Goal: Feedback & Contribution: Submit feedback/report problem

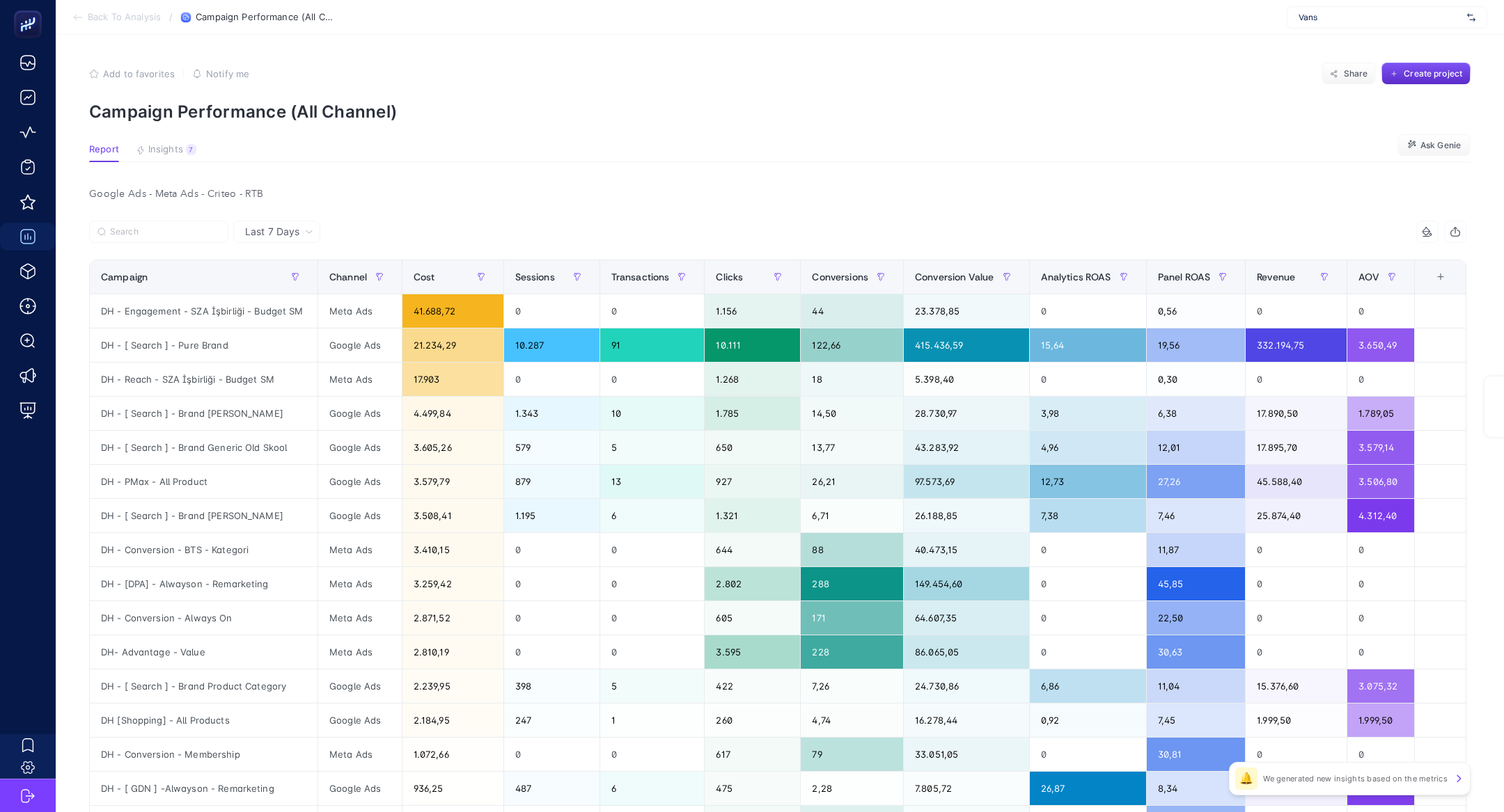
click at [1365, 13] on span "Vans" at bounding box center [1380, 18] width 163 height 11
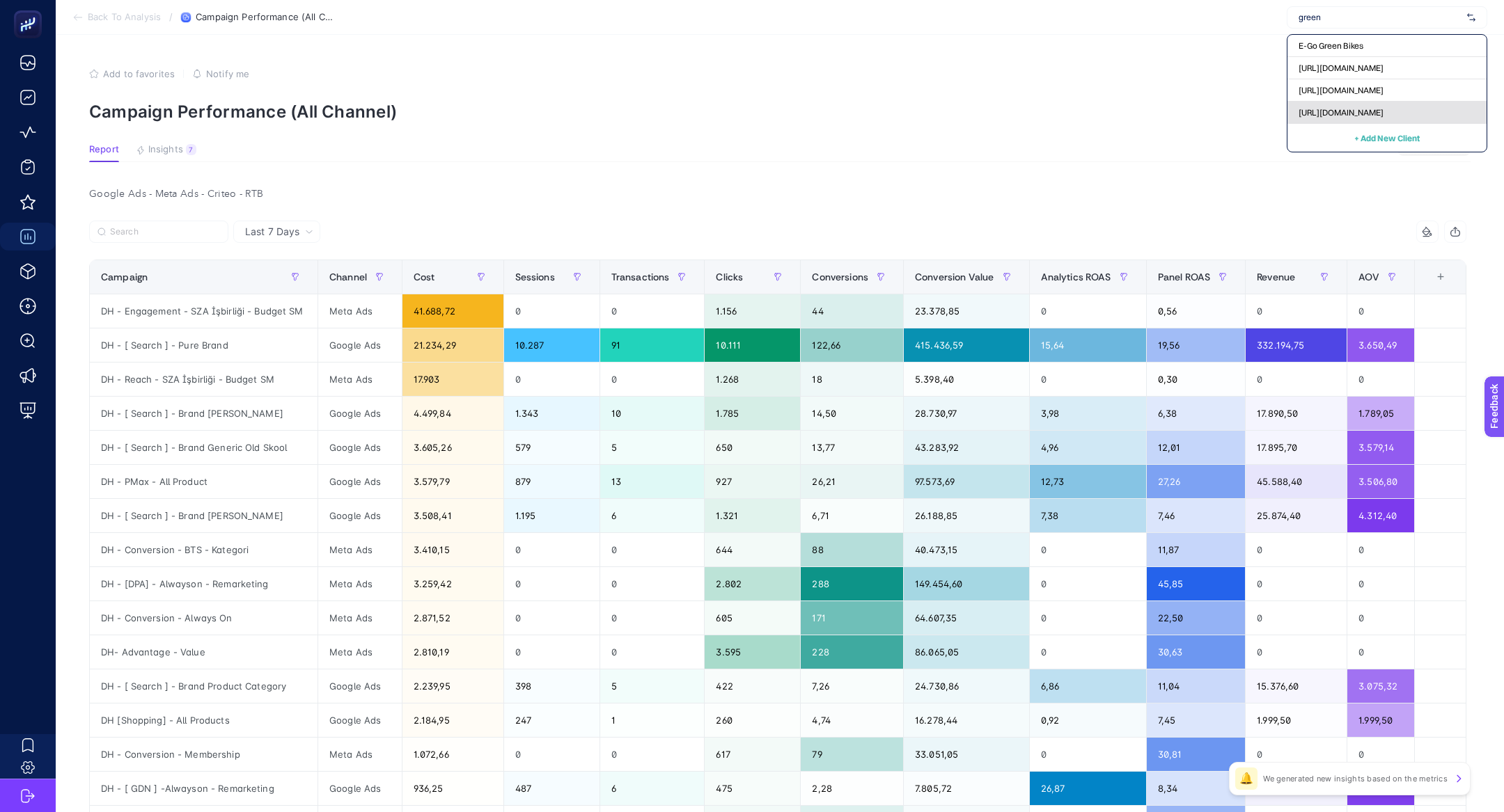
type input "green"
click at [1342, 105] on div "https://greenblack.com.tr" at bounding box center [1386, 113] width 199 height 22
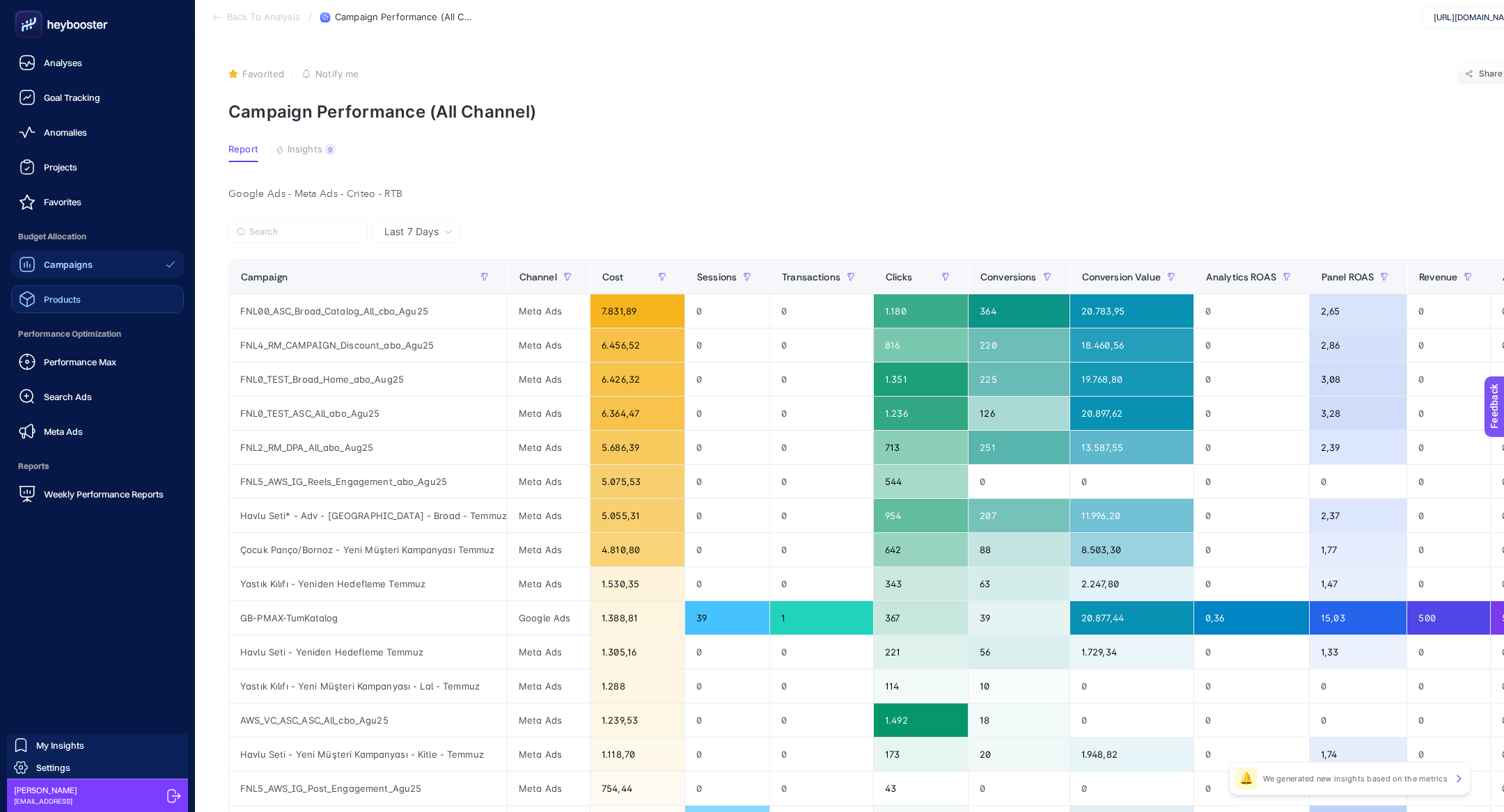
click at [49, 299] on span "Products" at bounding box center [62, 299] width 37 height 11
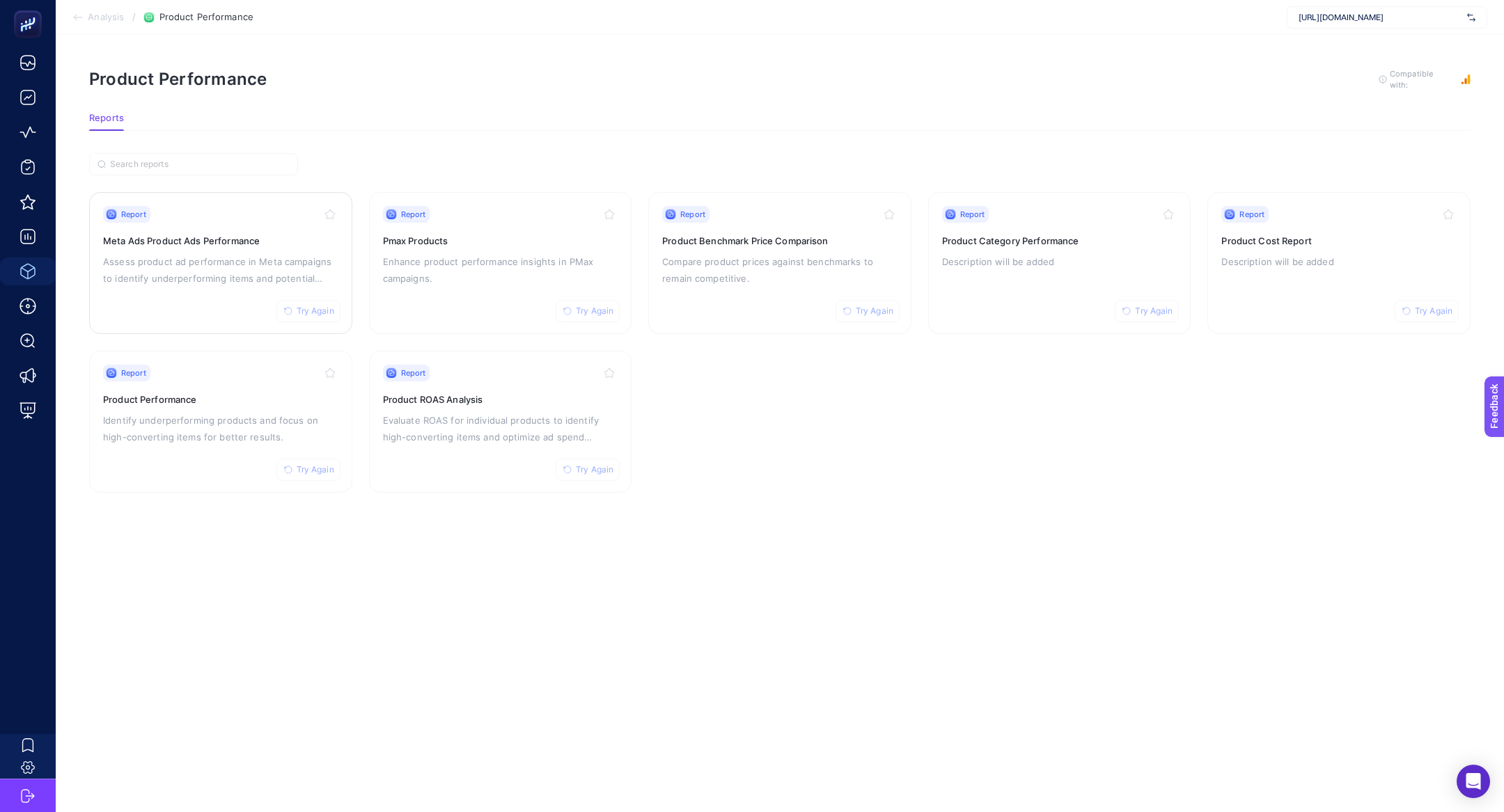
click at [202, 234] on h3 "Meta Ads Product Ads Performance" at bounding box center [220, 241] width 235 height 14
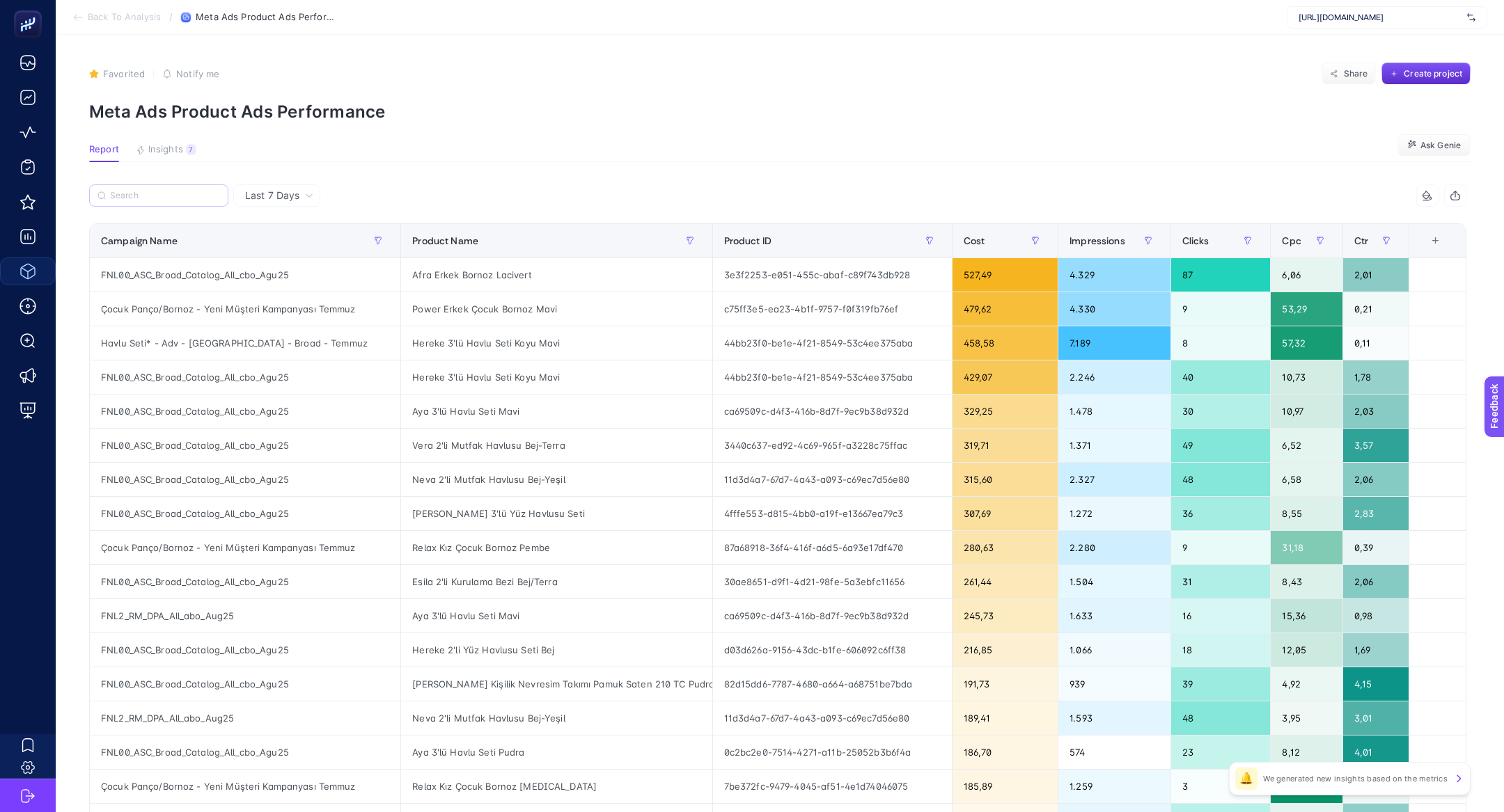
click at [184, 205] on label at bounding box center [158, 195] width 139 height 22
click at [184, 201] on input "Search" at bounding box center [165, 195] width 110 height 10
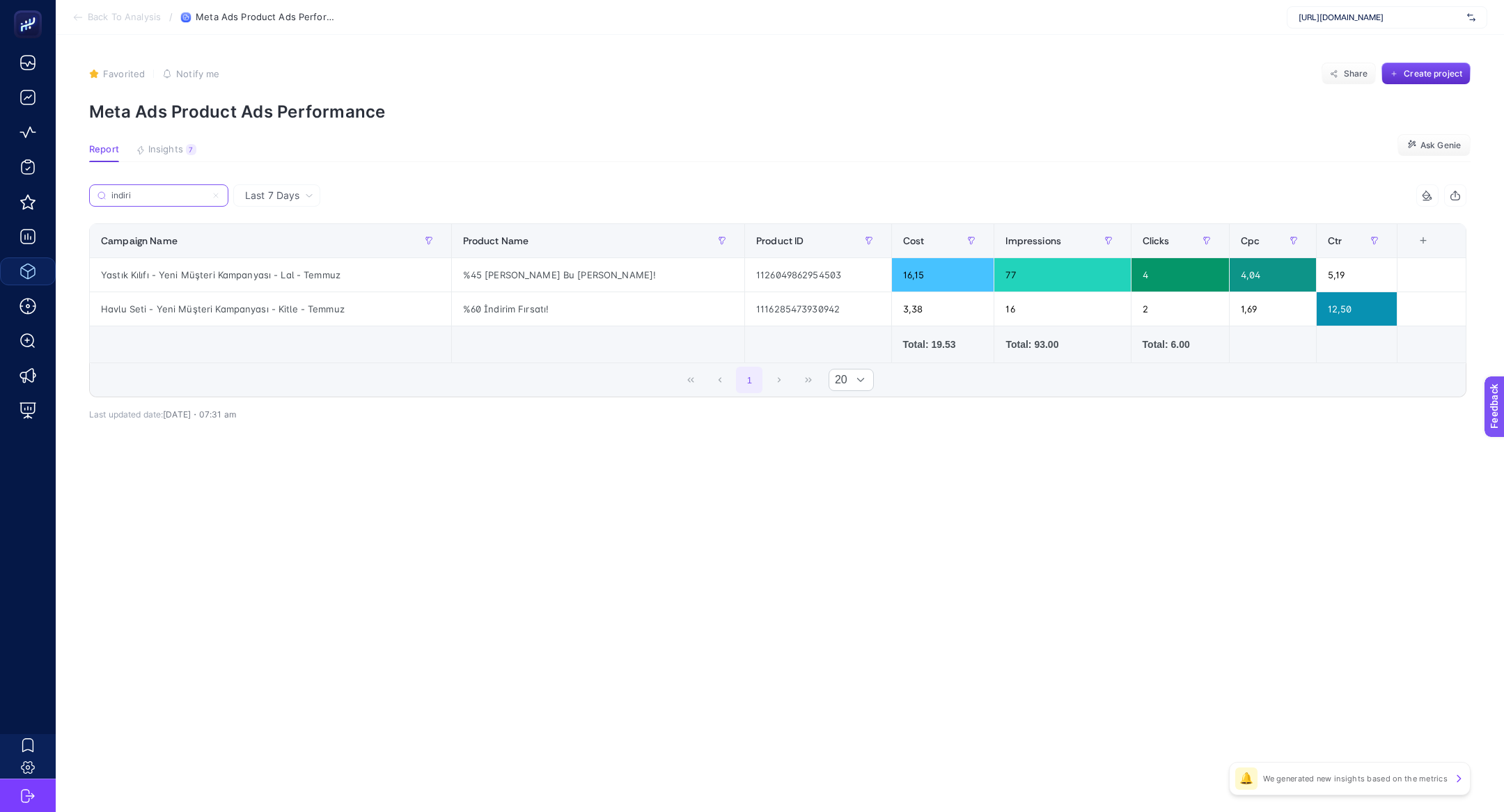
type input "indiri"
click at [511, 598] on article "Favorited true Notify me Share Create project Meta Ads Product Ads Performance …" at bounding box center [780, 424] width 1448 height 778
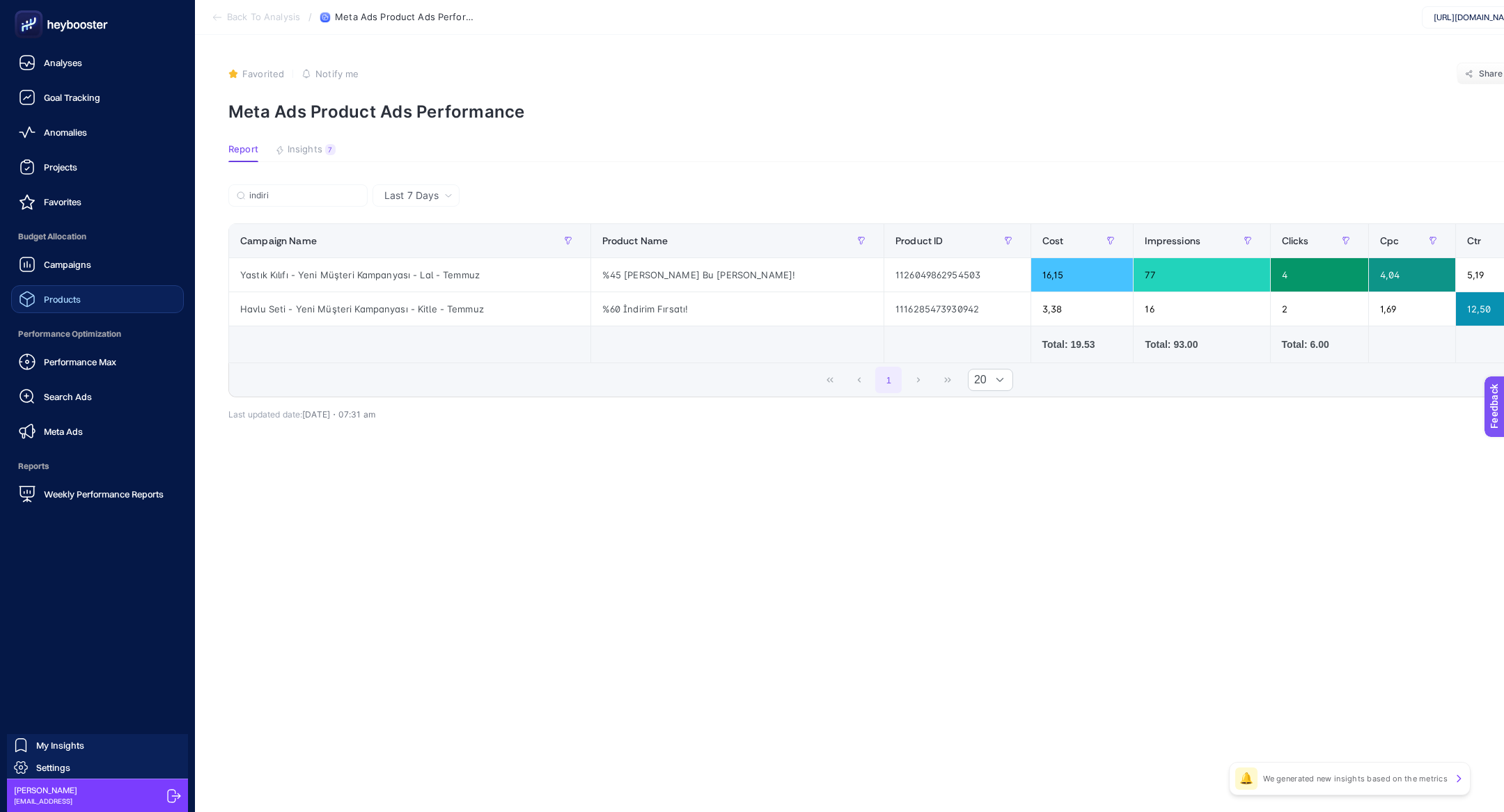
click at [31, 27] on icon at bounding box center [31, 27] width 0 height 1
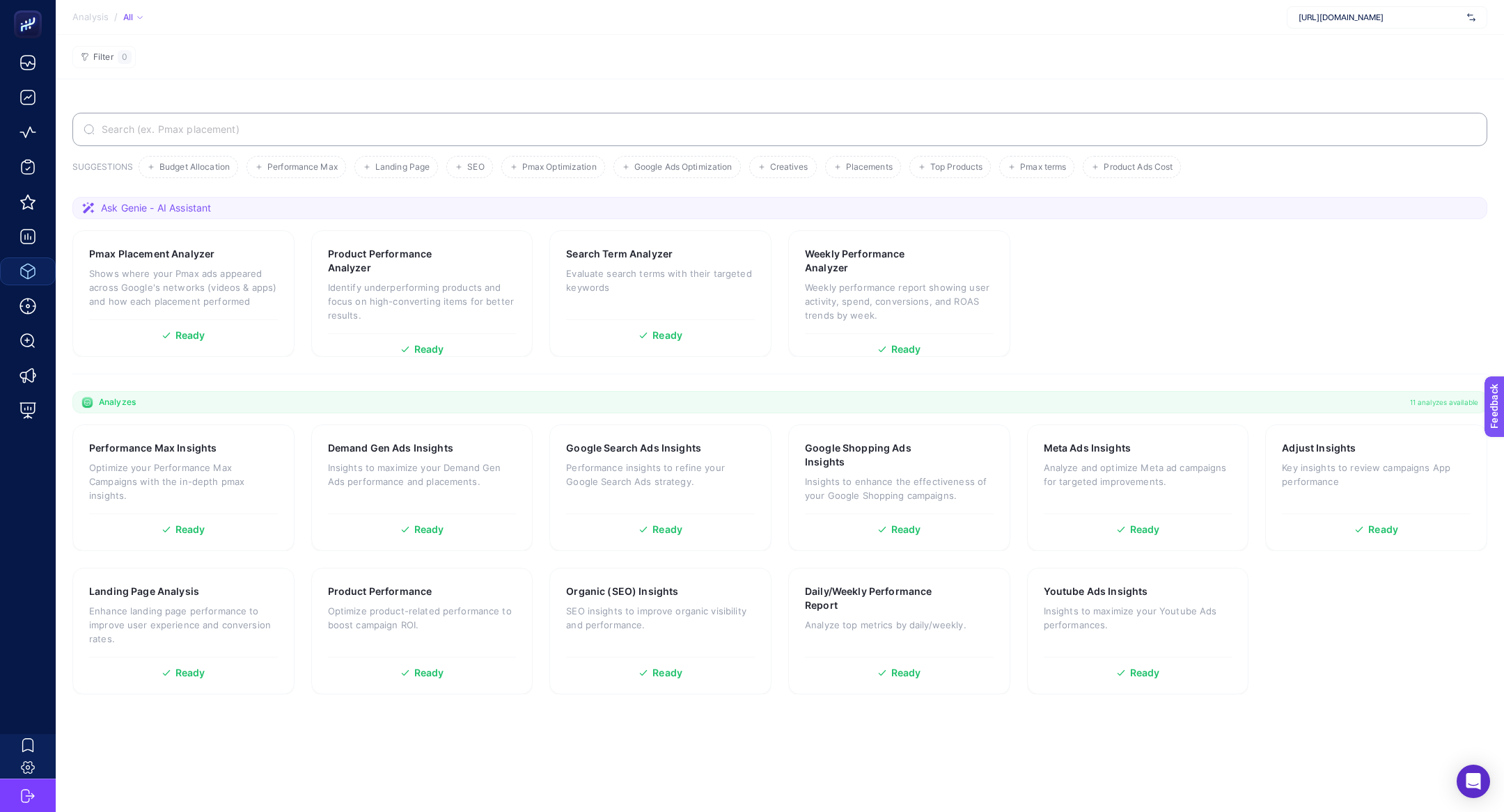
click at [1364, 16] on span "https://greenblack.com.tr" at bounding box center [1380, 18] width 163 height 11
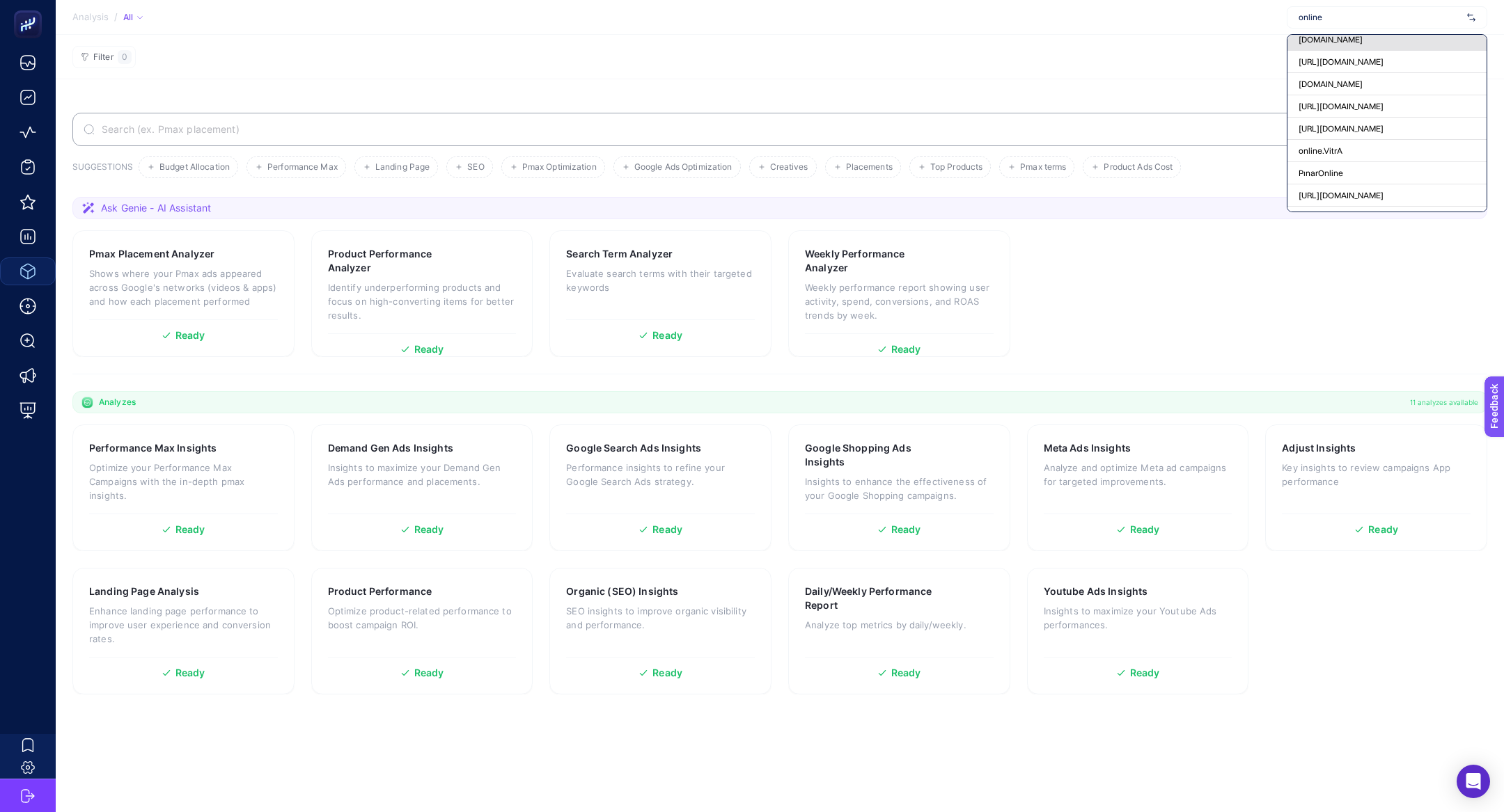
scroll to position [144, 0]
type input "online"
click at [1355, 181] on div "PınarOnline" at bounding box center [1386, 192] width 199 height 22
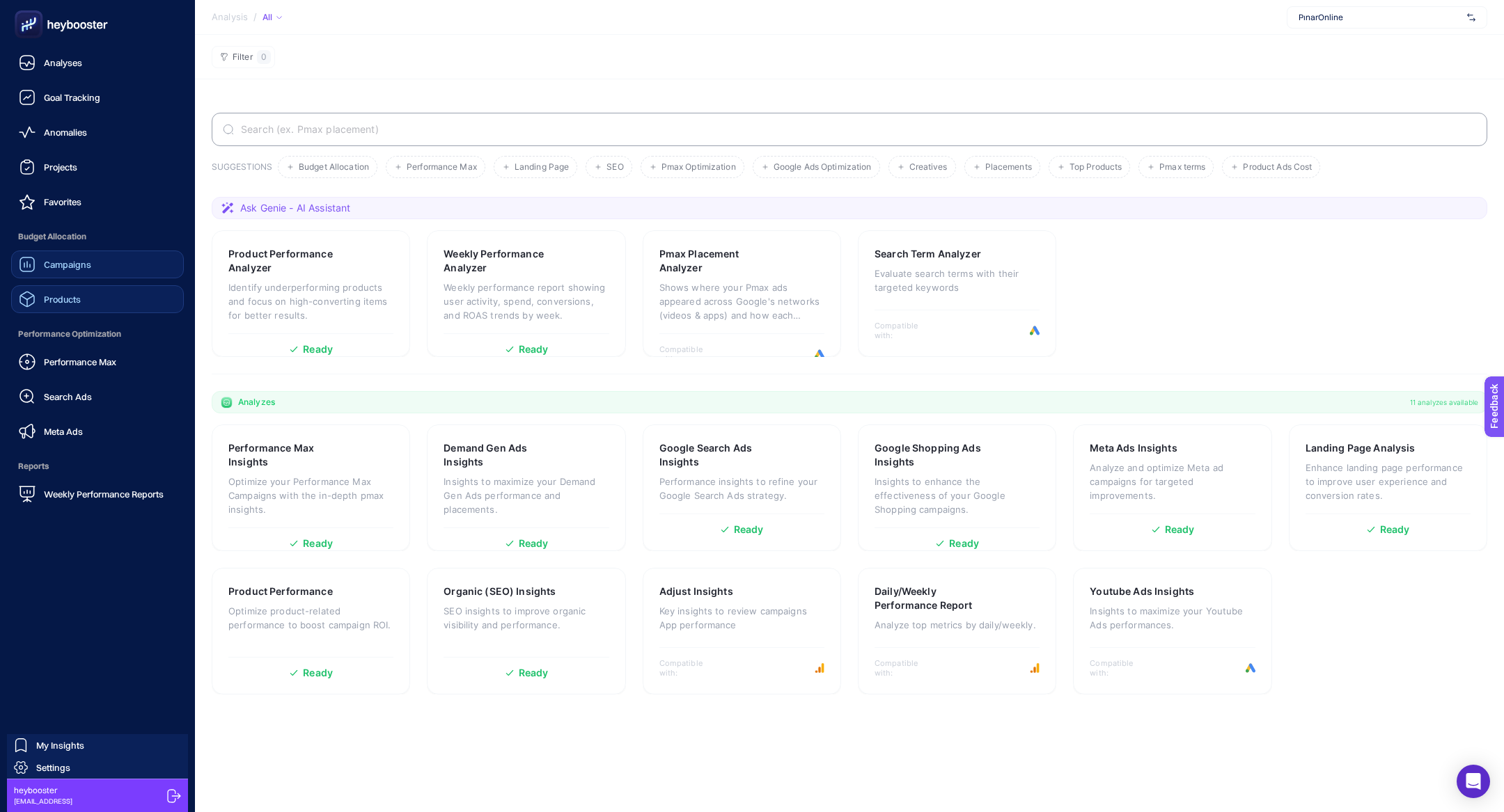
click at [54, 260] on span "Campaigns" at bounding box center [67, 265] width 47 height 11
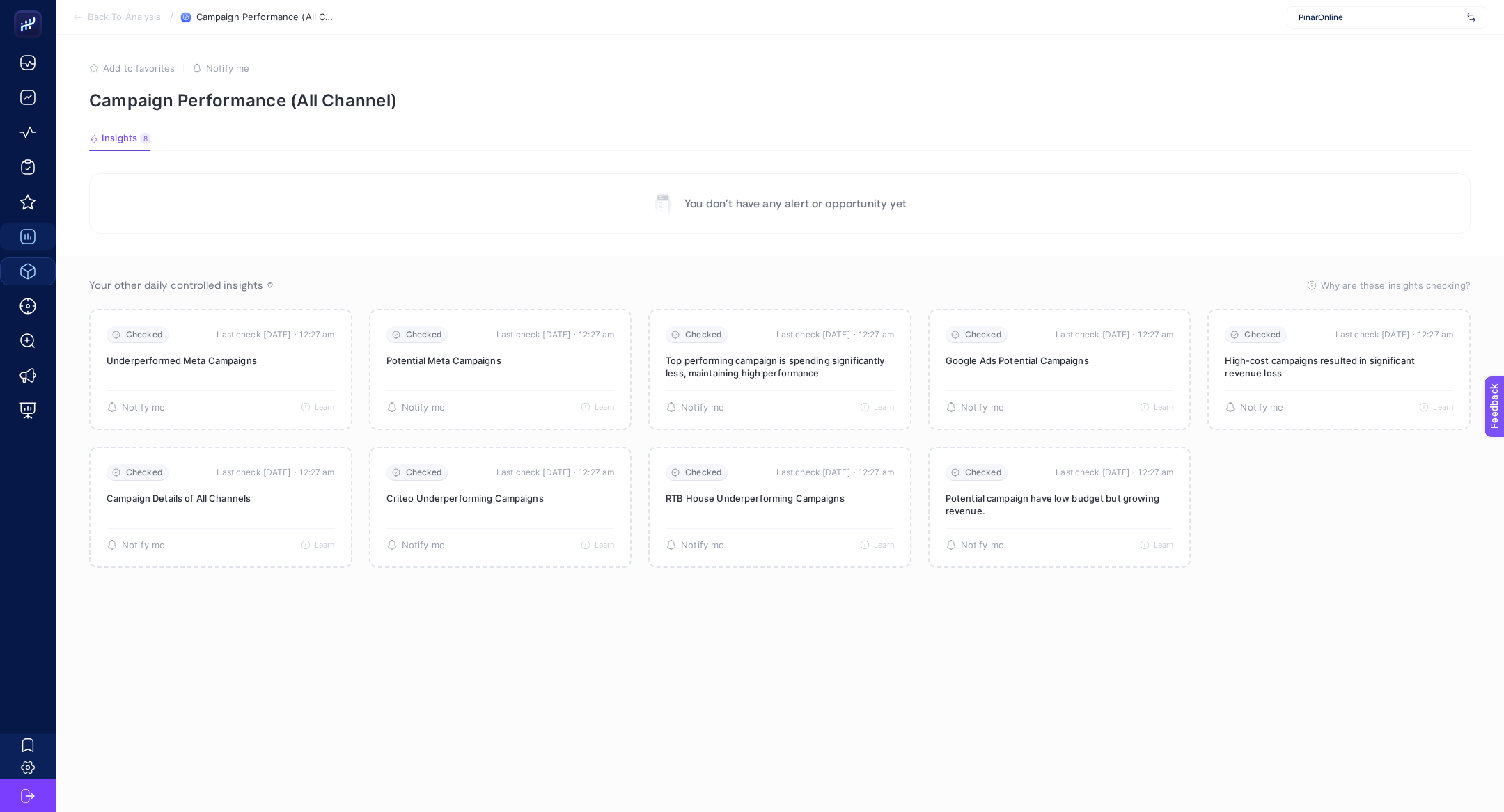
click at [1324, 27] on div "PınarOnline" at bounding box center [1386, 18] width 201 height 22
type input "ğ"
type input "pinaro"
click at [1311, 44] on span "https://www.pinaronline.com/" at bounding box center [1341, 46] width 85 height 11
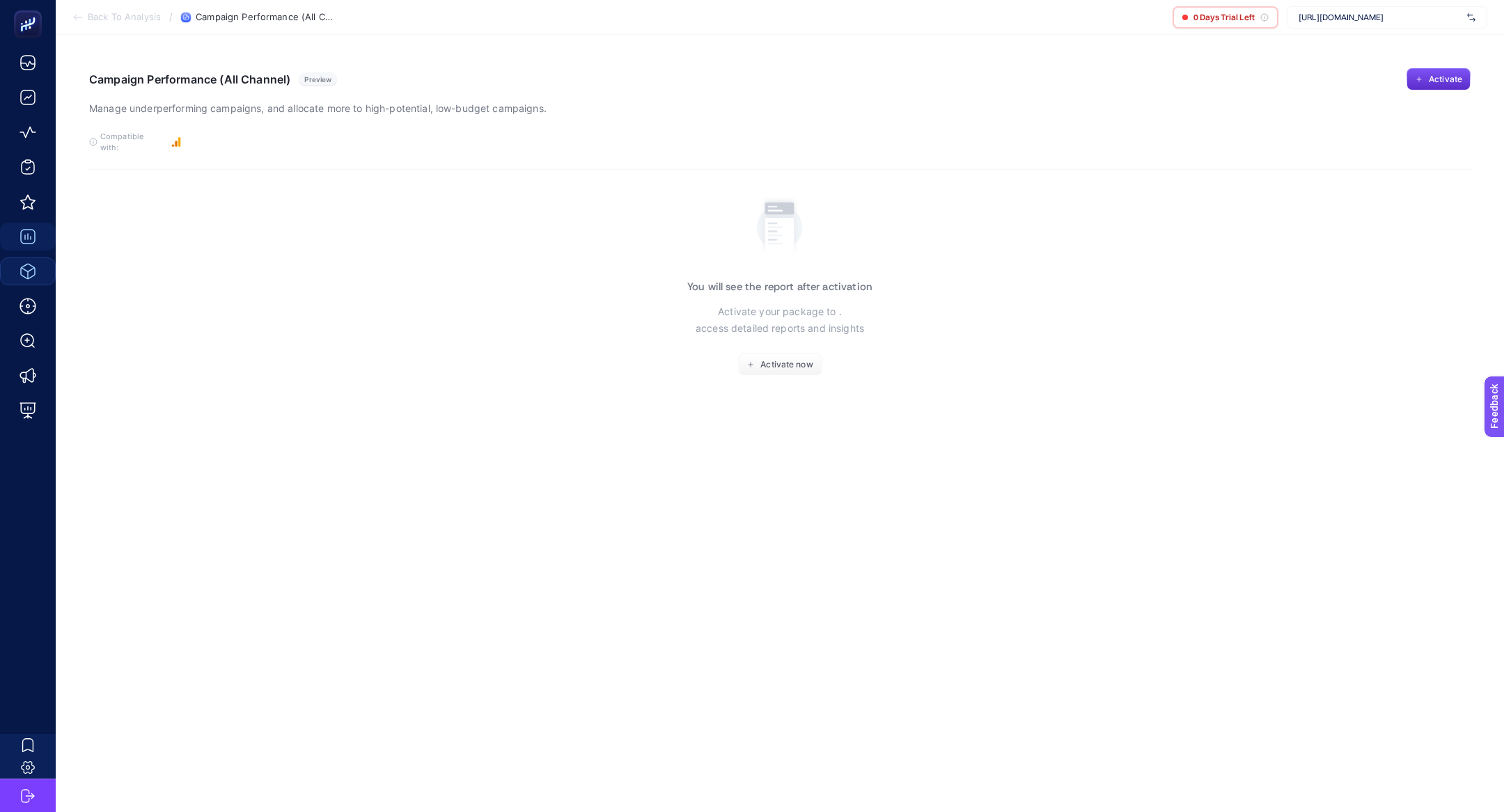
click at [1399, 26] on div "https://www.pinaronline.com/" at bounding box center [1386, 18] width 201 height 22
type input "pinaro"
click at [1397, 69] on div "pinaronline.com" at bounding box center [1386, 69] width 199 height 22
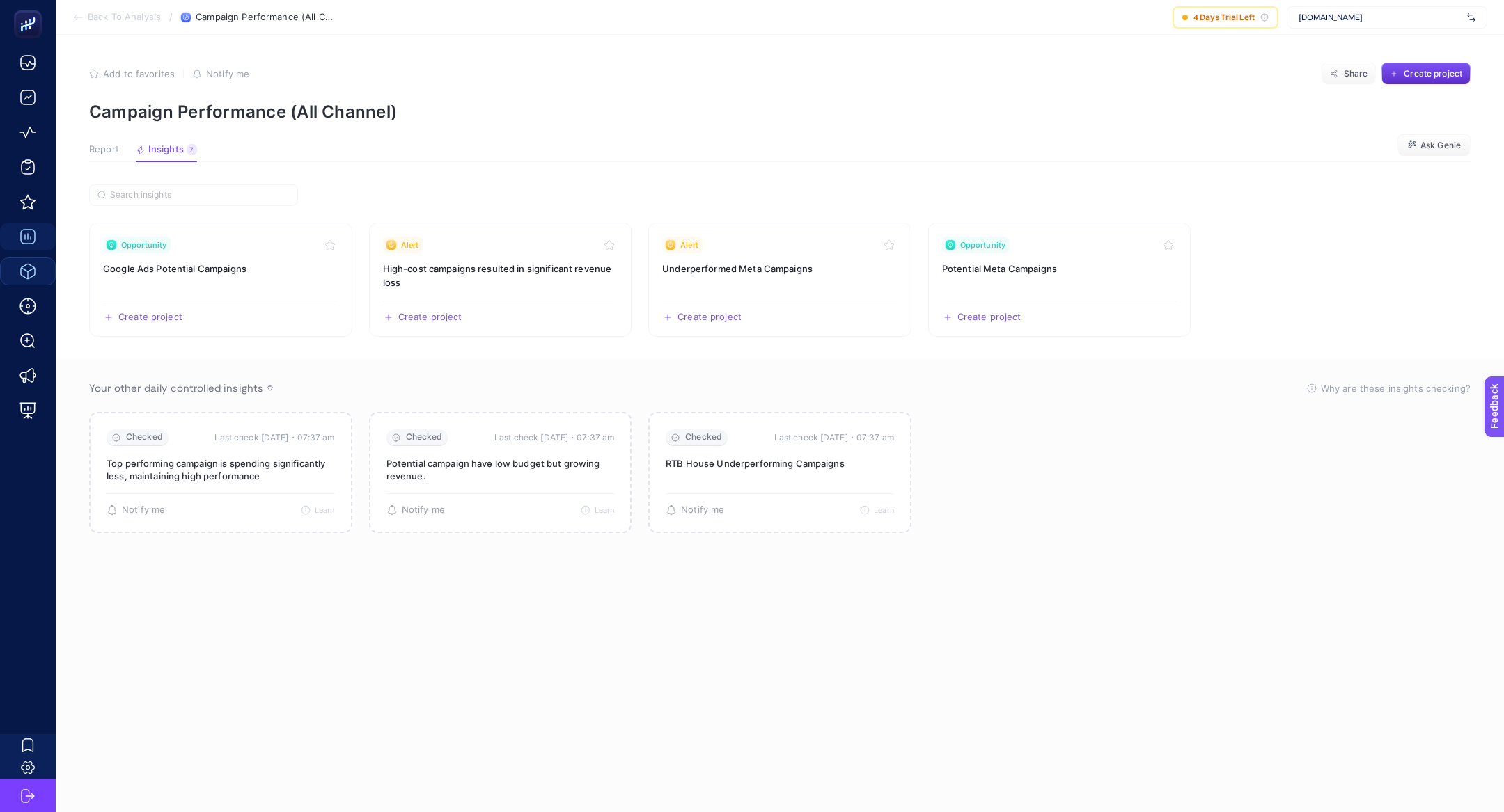
click at [81, 153] on article "Add to favorites false Notify me Share Create project Campaign Performance (All…" at bounding box center [780, 424] width 1448 height 778
click at [91, 153] on span "Report" at bounding box center [104, 150] width 30 height 11
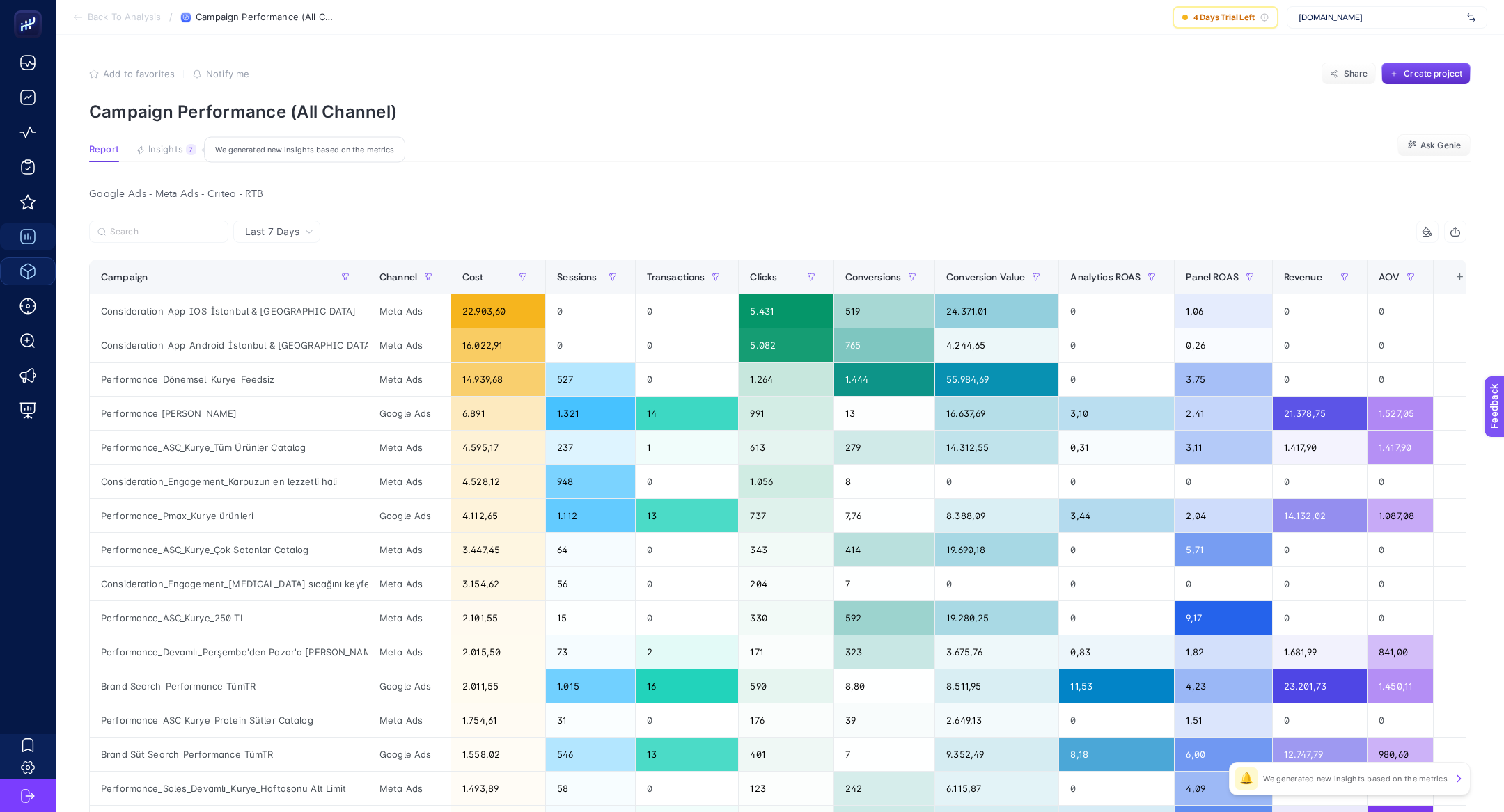
click at [172, 150] on span "Insights" at bounding box center [166, 150] width 35 height 11
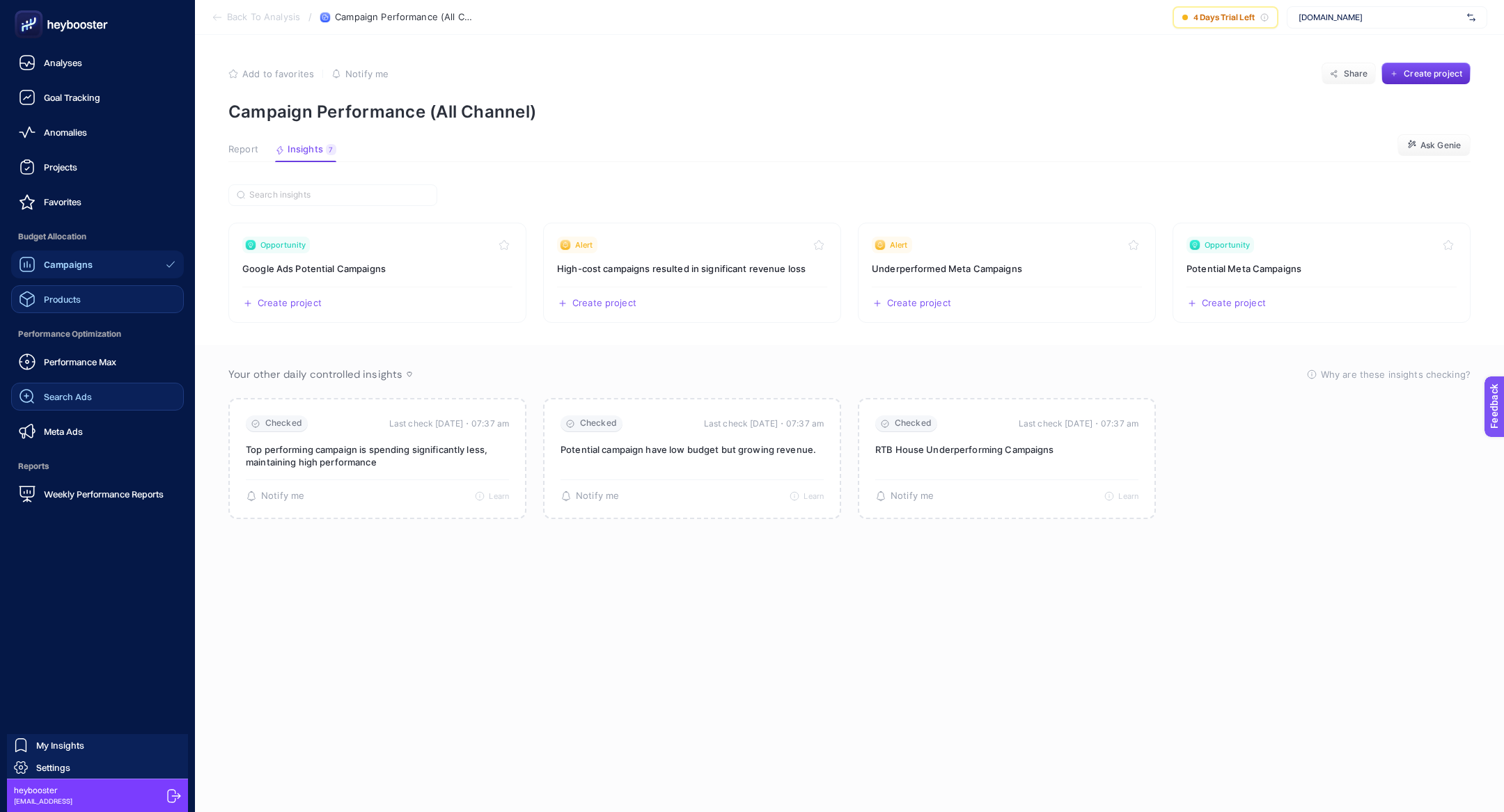
click at [81, 382] on link "Search Ads" at bounding box center [97, 396] width 172 height 28
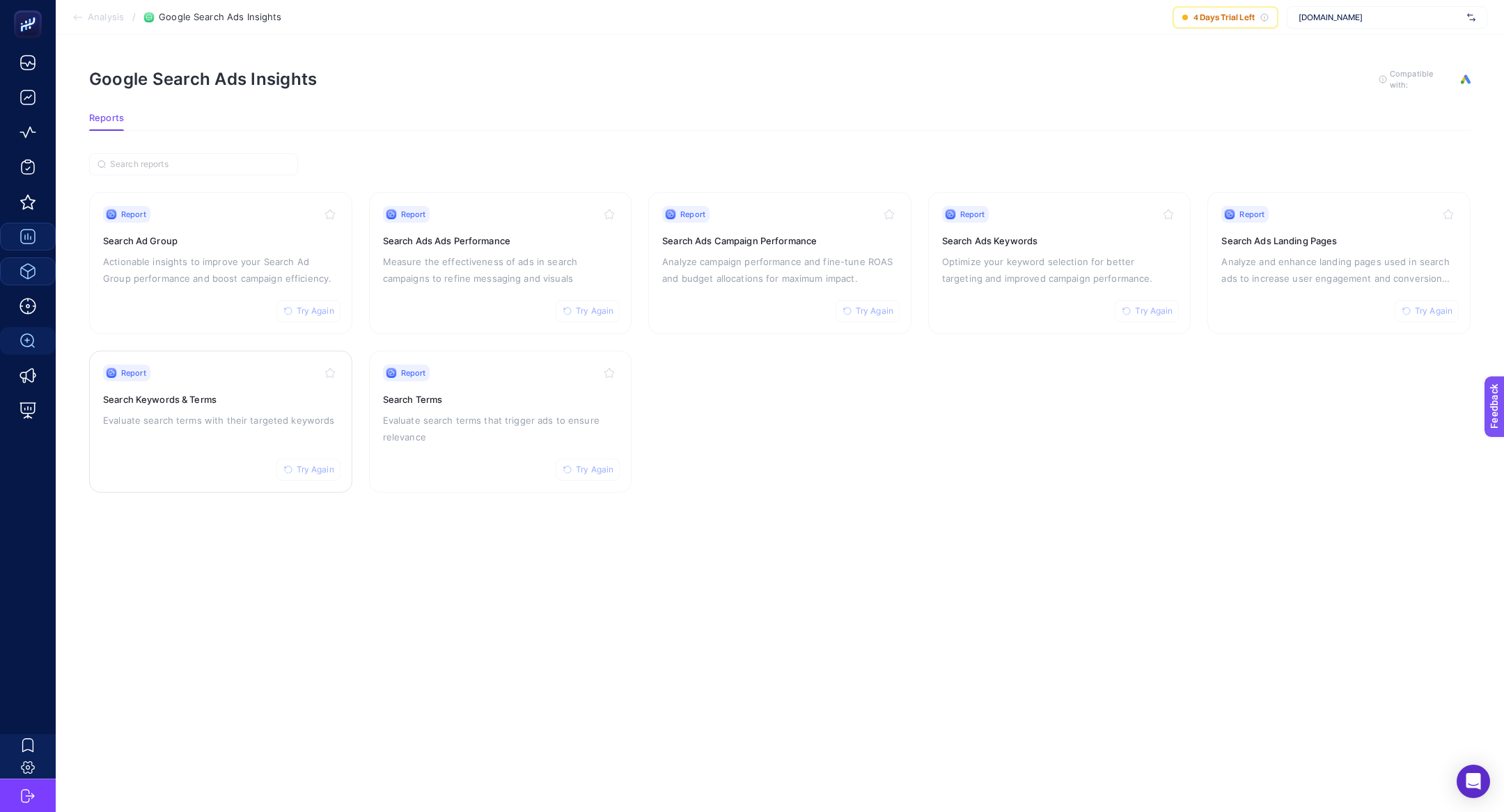
click at [246, 438] on div "Report Try Again Search Keywords & Terms Evaluate search terms with their targe…" at bounding box center [220, 421] width 235 height 114
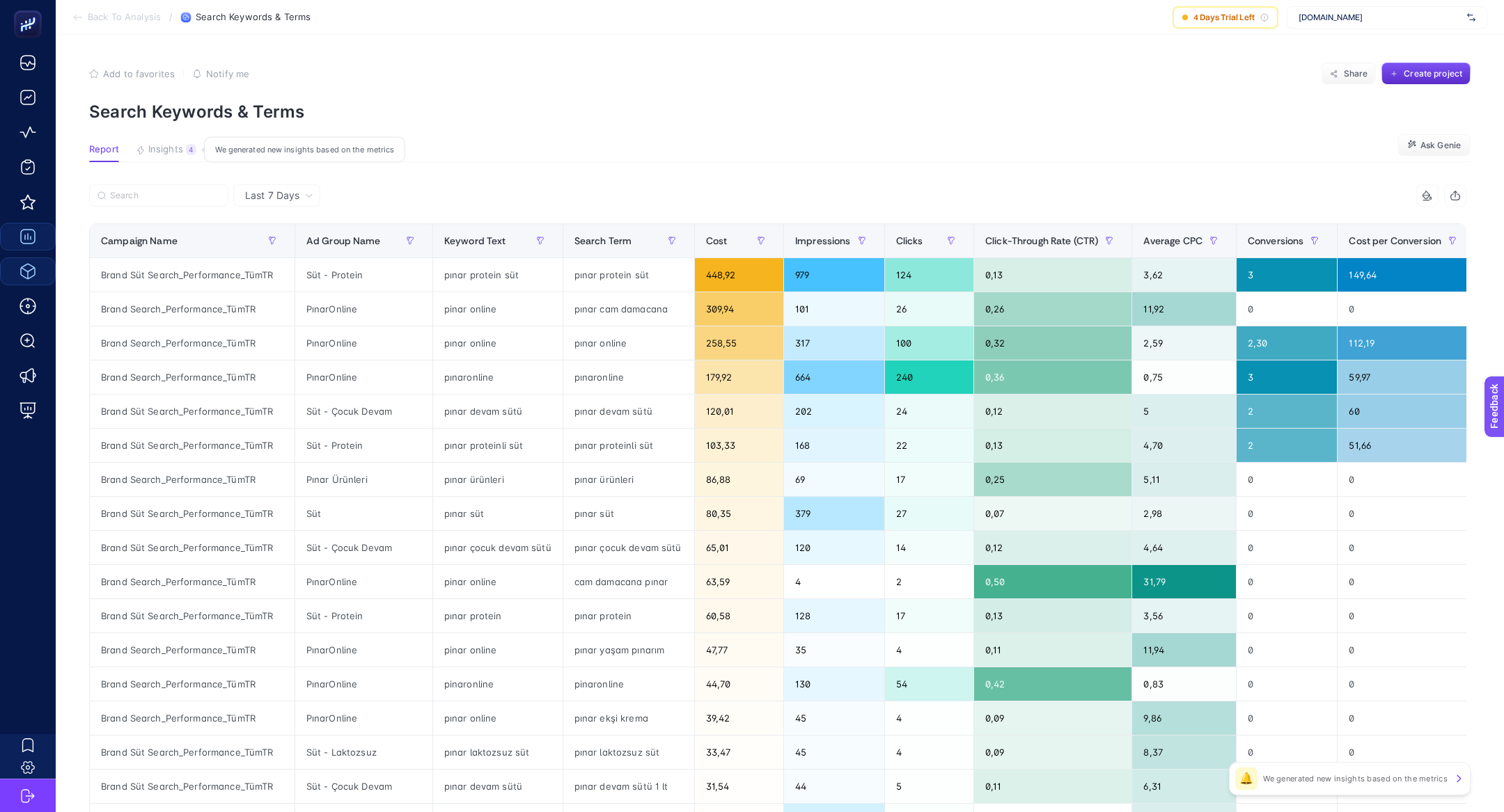
click at [163, 144] on span "Insights" at bounding box center [166, 150] width 35 height 11
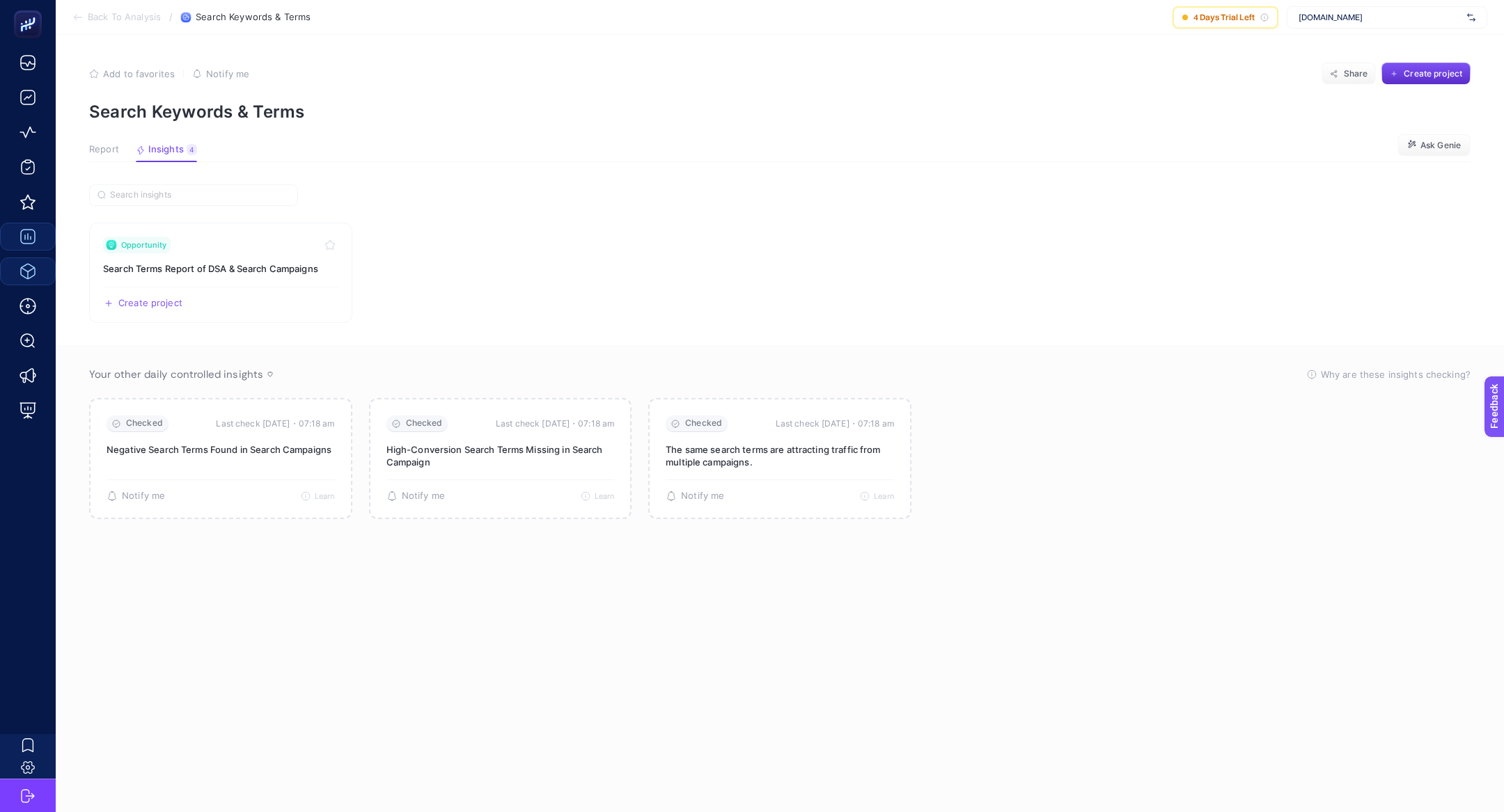
click at [131, 157] on div "Report Insights 4 We generated new insights based on the metrics" at bounding box center [143, 154] width 108 height 19
click at [114, 163] on article "Add to favorites false Notify me Share Create project Search Keywords & Terms R…" at bounding box center [780, 424] width 1448 height 778
click at [114, 142] on article "Add to favorites false Notify me Share Create project Search Keywords & Terms R…" at bounding box center [780, 424] width 1448 height 778
click at [119, 144] on div "Report Insights 4 We generated new insights based on the metrics" at bounding box center [143, 154] width 108 height 19
click at [107, 150] on span "Report" at bounding box center [104, 150] width 30 height 11
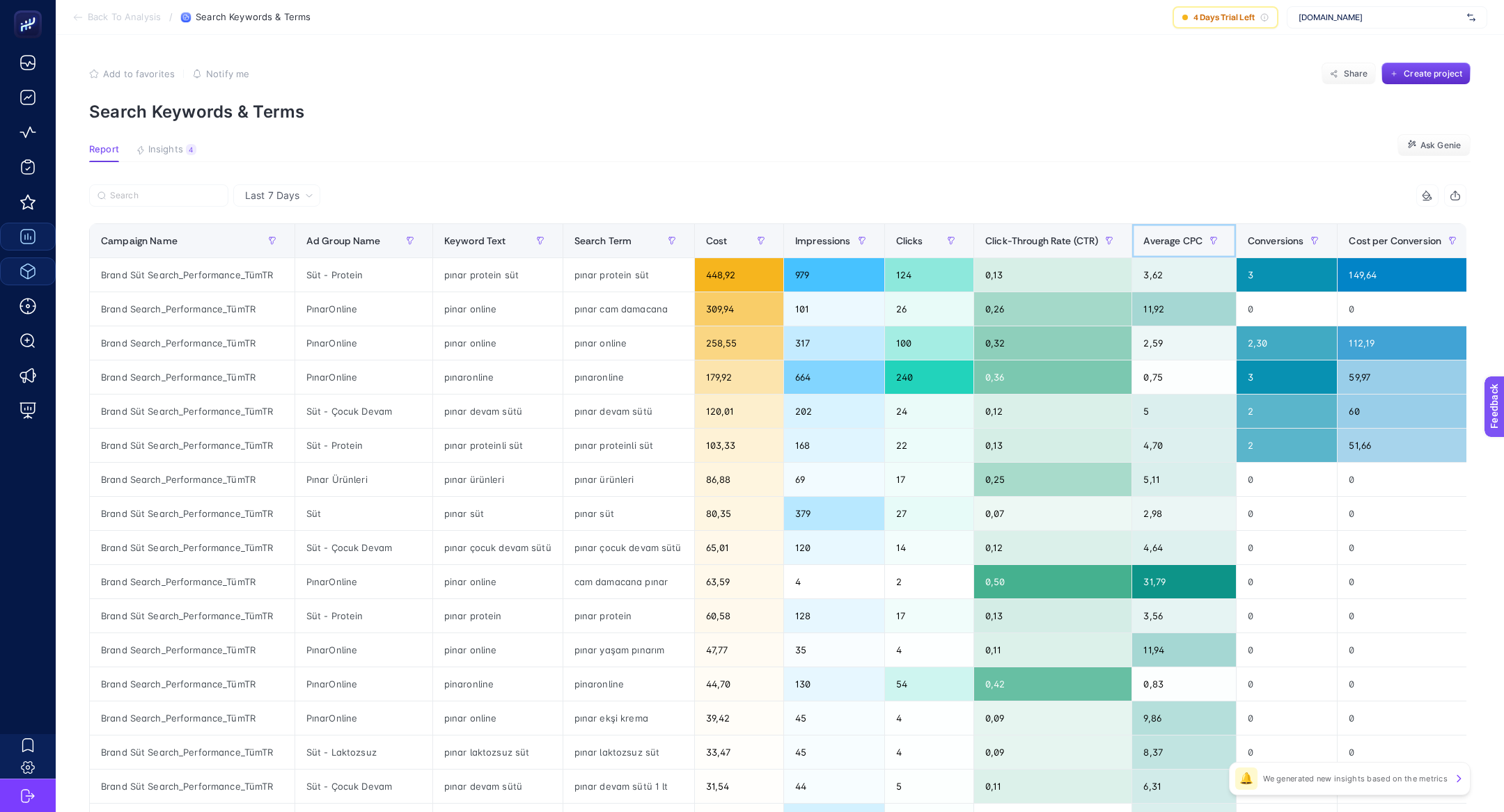
click at [1148, 243] on span "Average CPC" at bounding box center [1172, 241] width 59 height 11
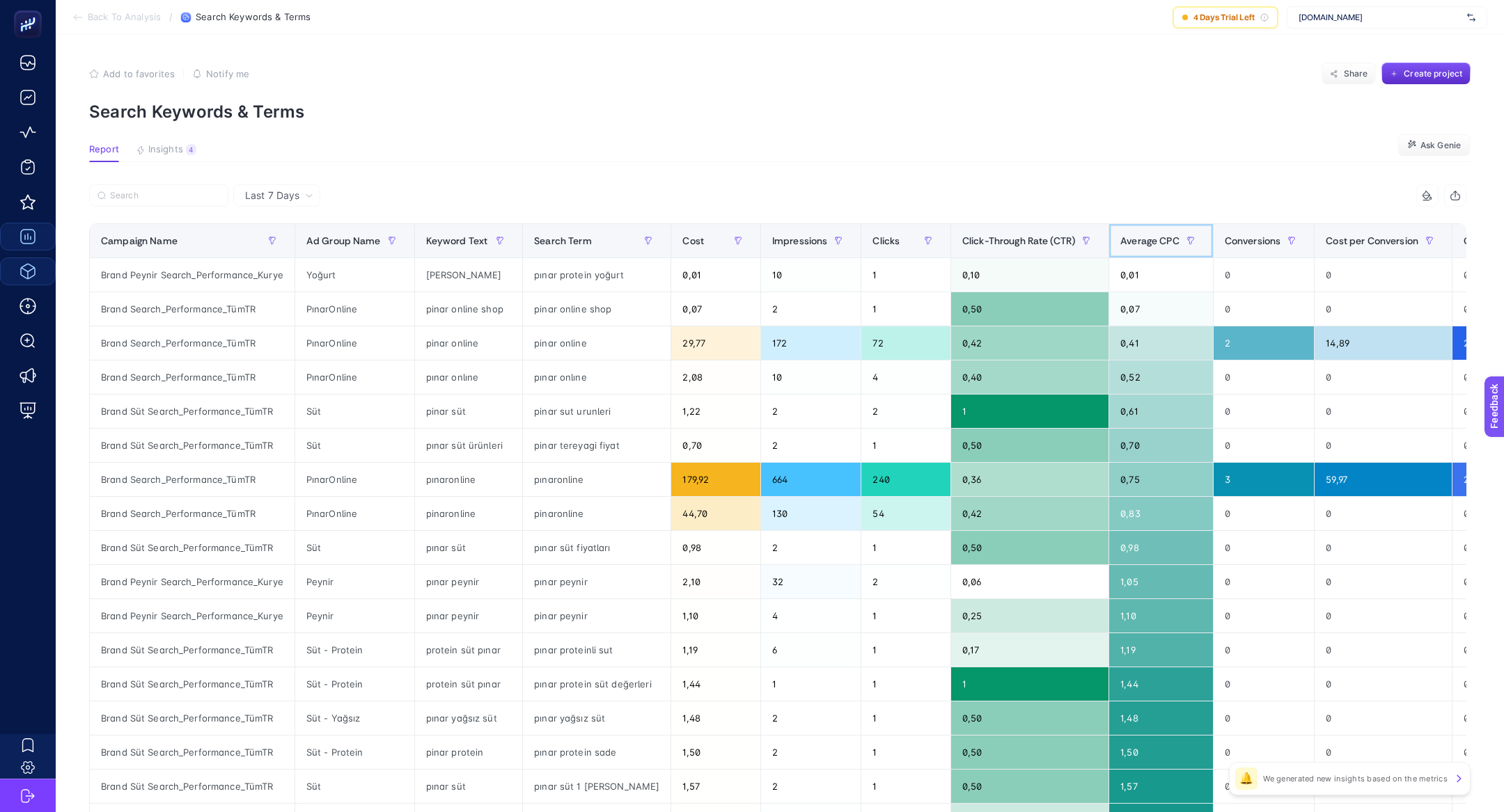
click at [1148, 243] on span "Average CPC" at bounding box center [1150, 241] width 59 height 11
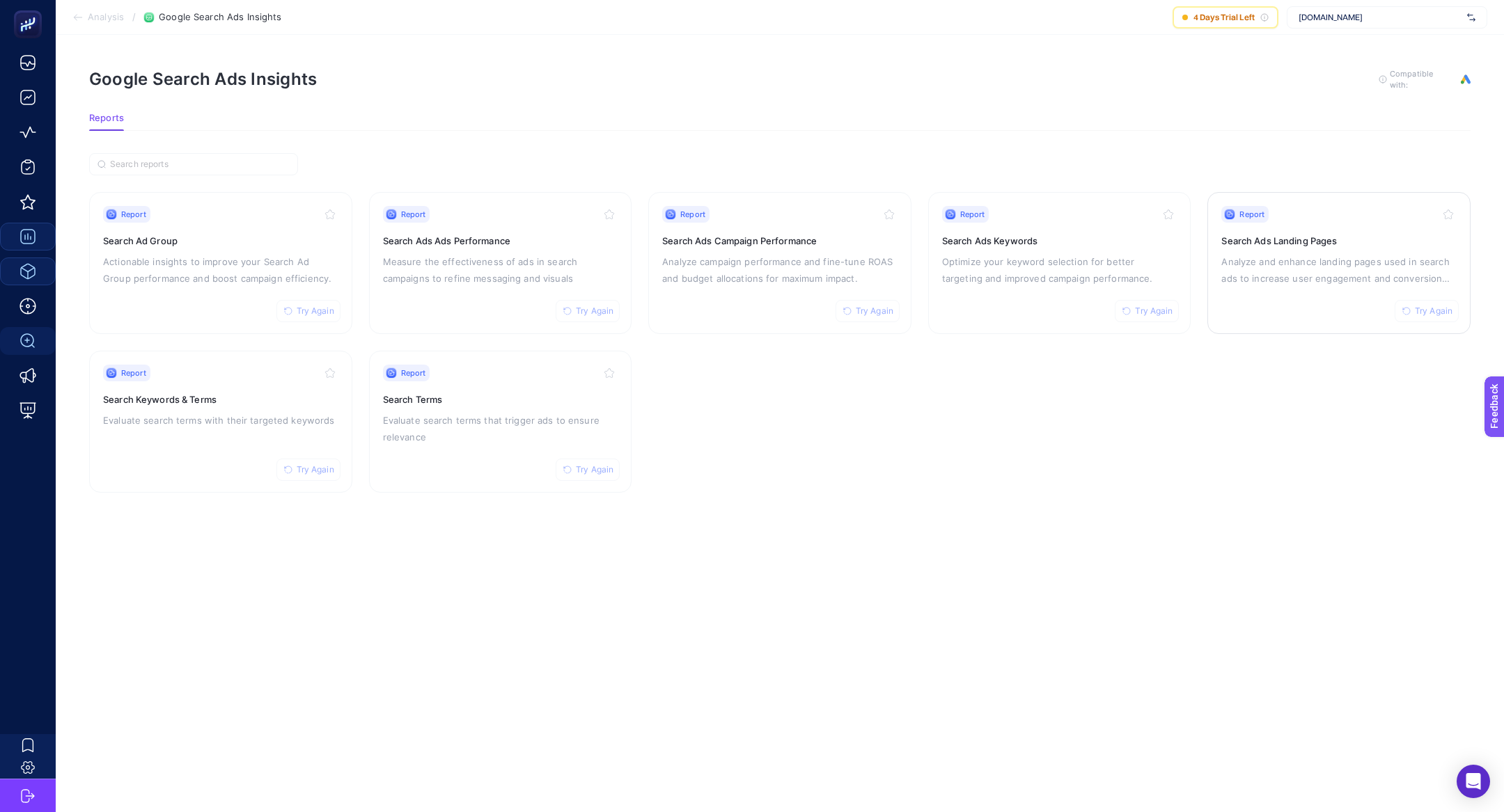
click at [1265, 294] on div "Report Try Again Search Ads Landing Pages Analyze and enhance landing pages use…" at bounding box center [1339, 263] width 235 height 114
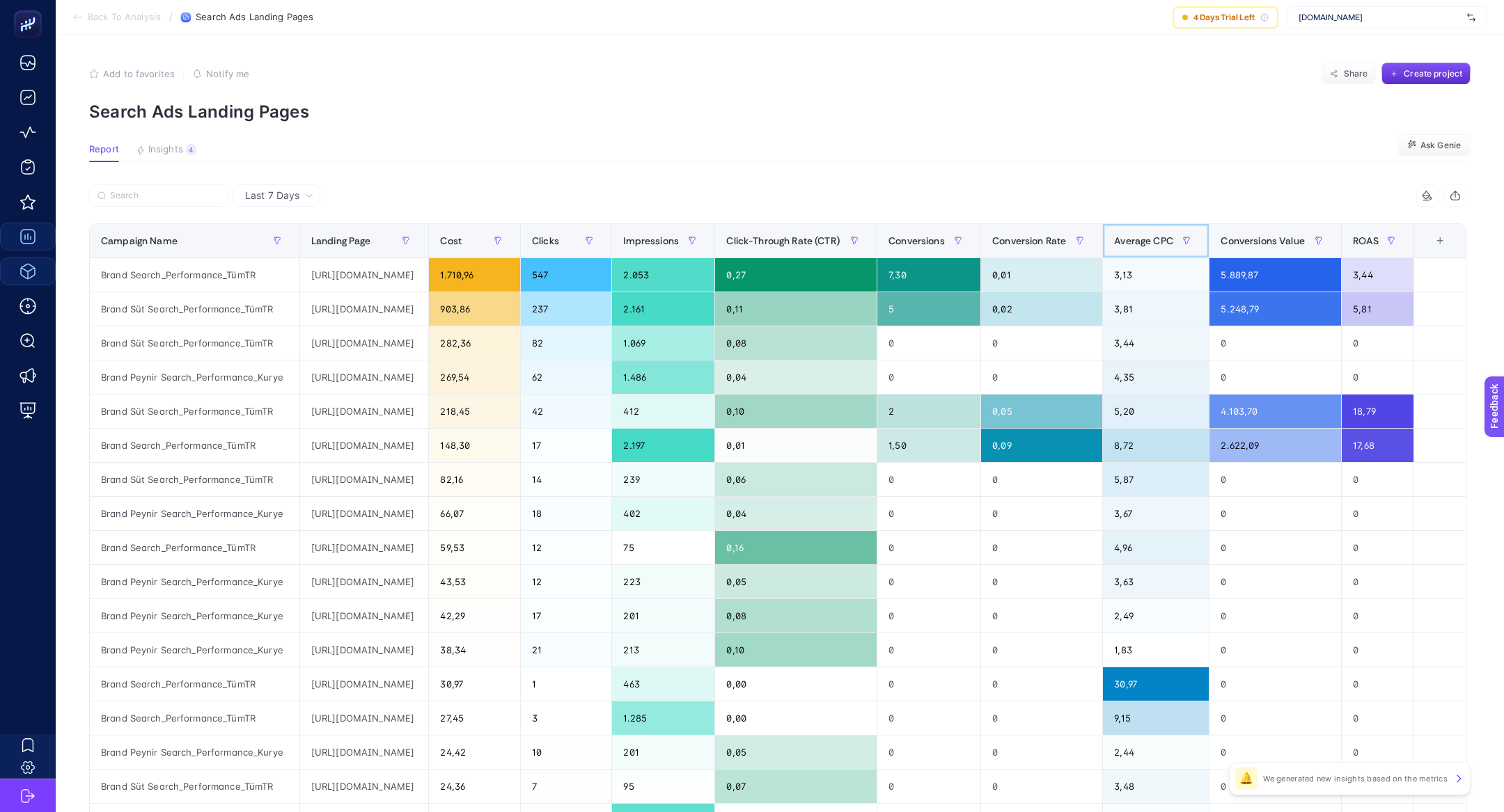
click at [1197, 231] on div "Average CPC" at bounding box center [1156, 241] width 83 height 22
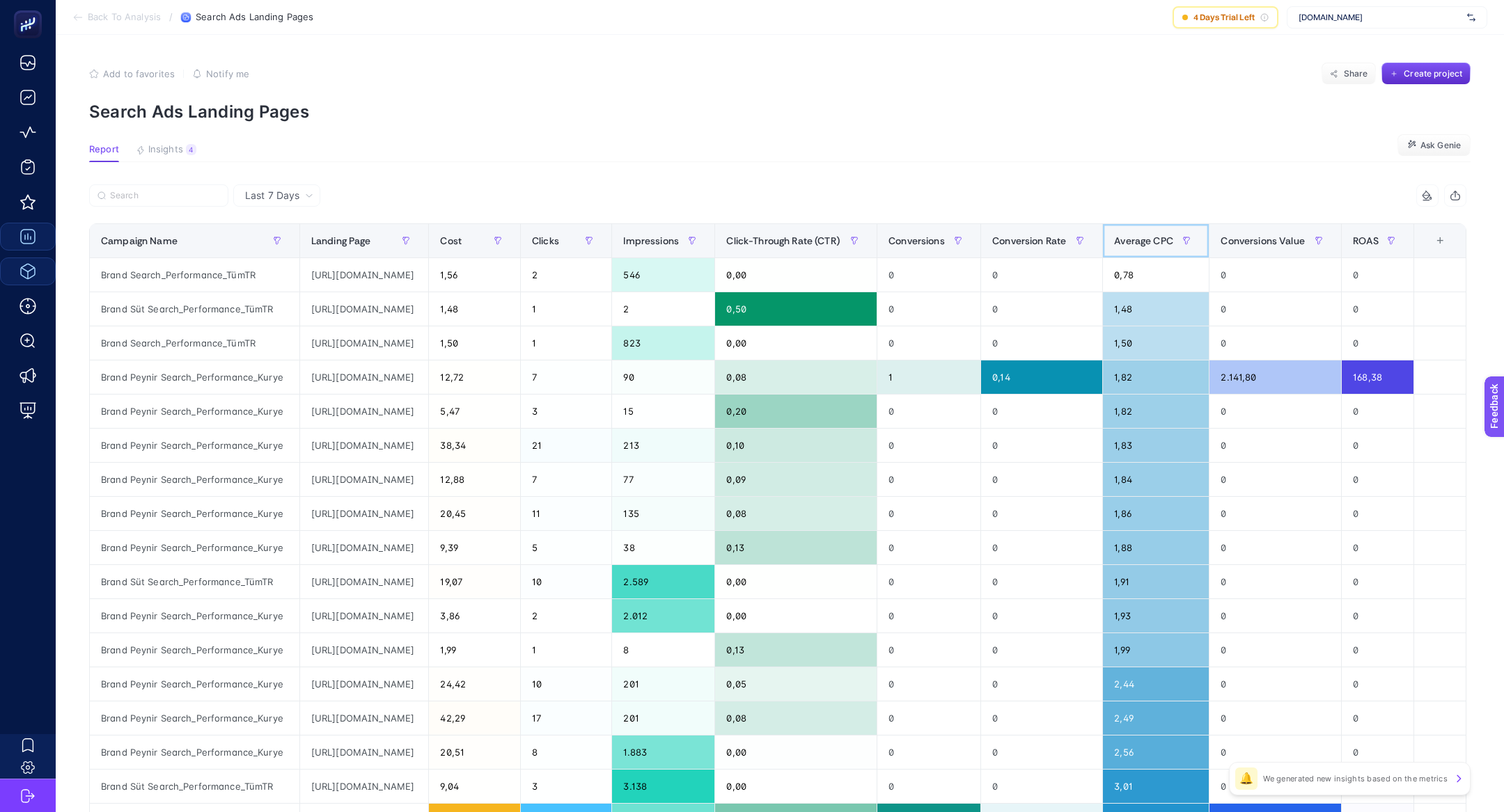
click at [1197, 231] on div "Average CPC" at bounding box center [1156, 241] width 83 height 22
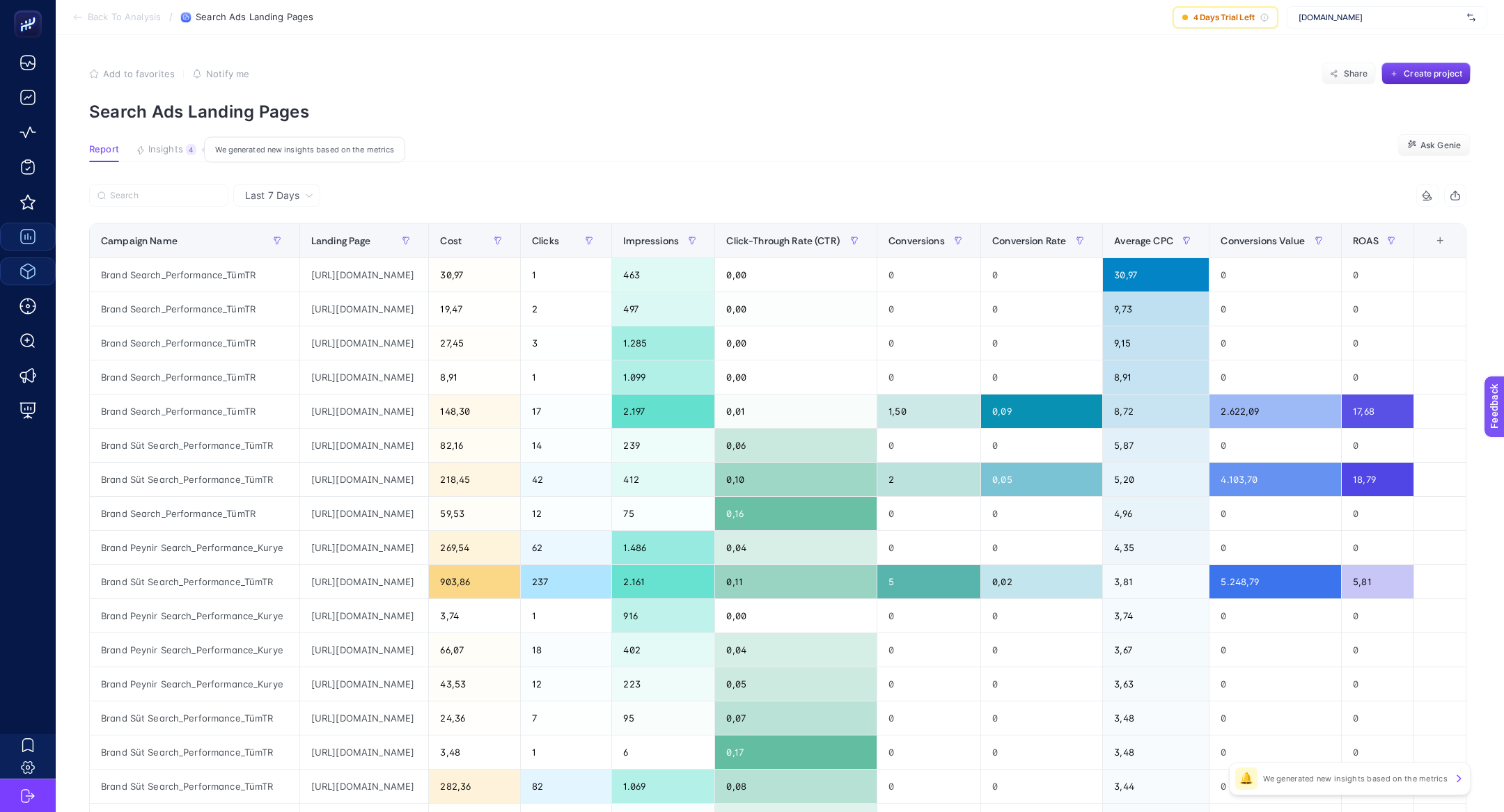
click at [180, 156] on button "Insights 4 We generated new insights based on the metrics" at bounding box center [166, 154] width 60 height 19
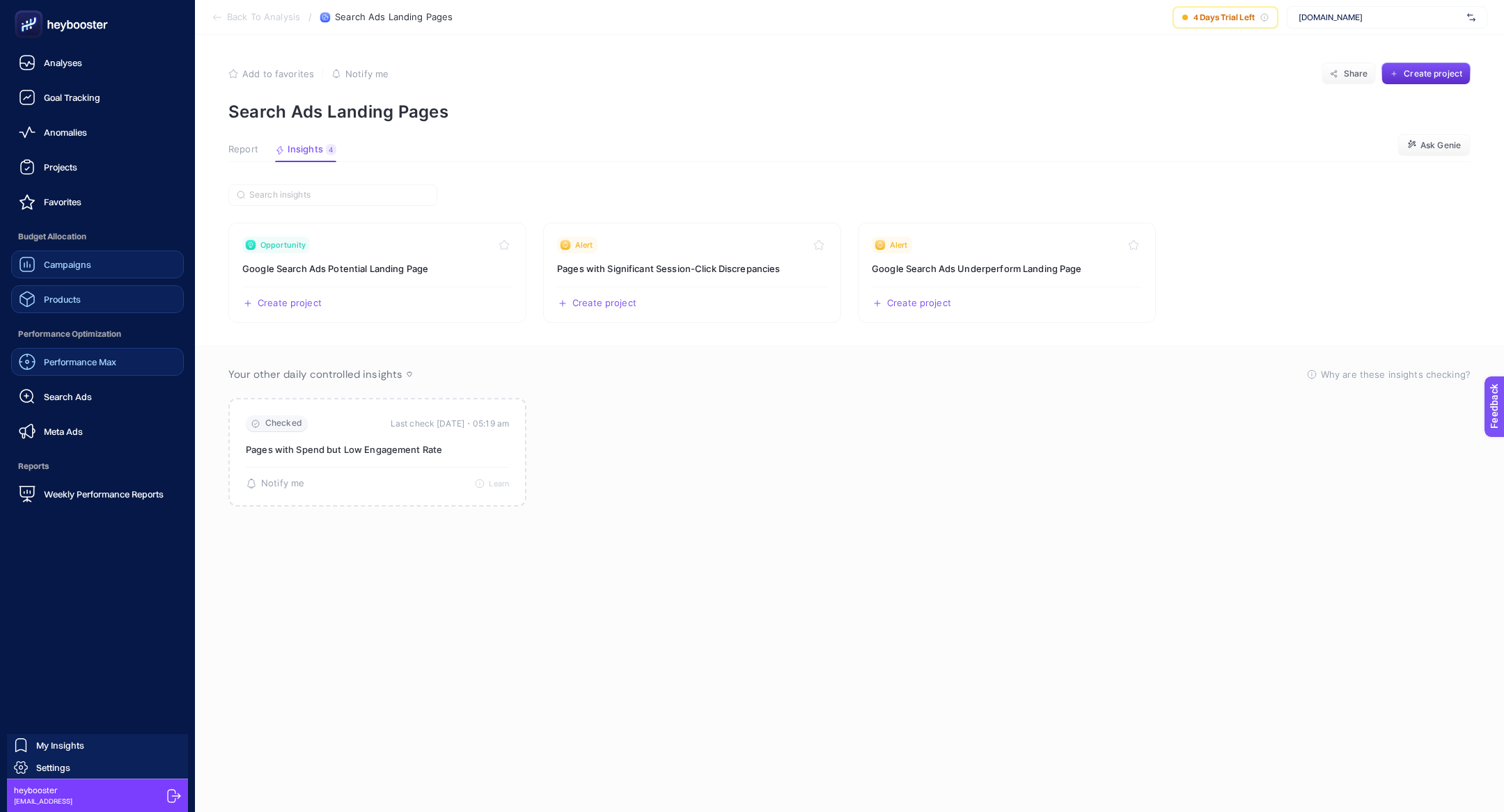
click at [96, 362] on span "Performance Max" at bounding box center [80, 362] width 72 height 11
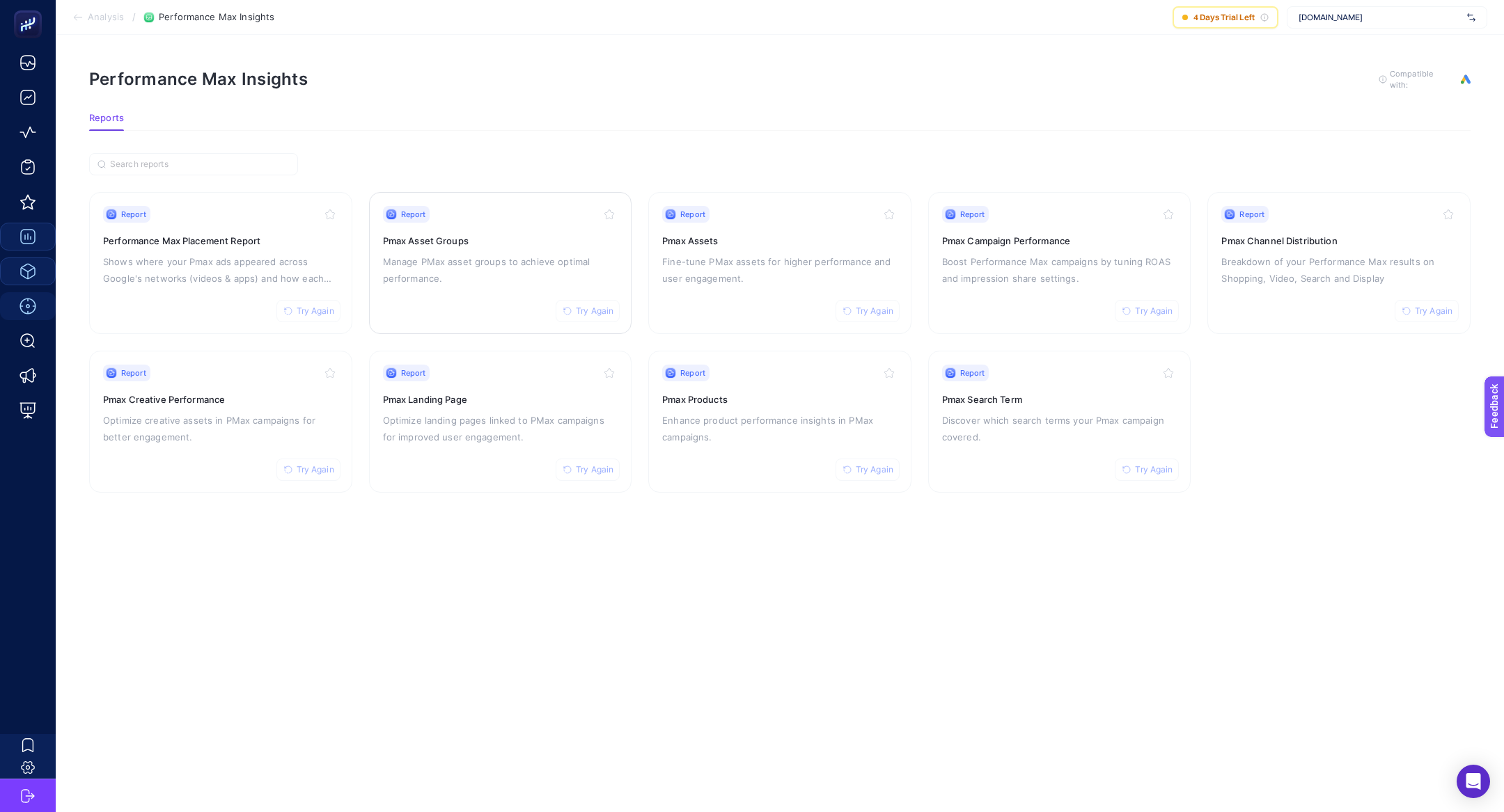
click at [565, 274] on p "Manage PMax asset groups to achieve optimal performance." at bounding box center [500, 270] width 235 height 33
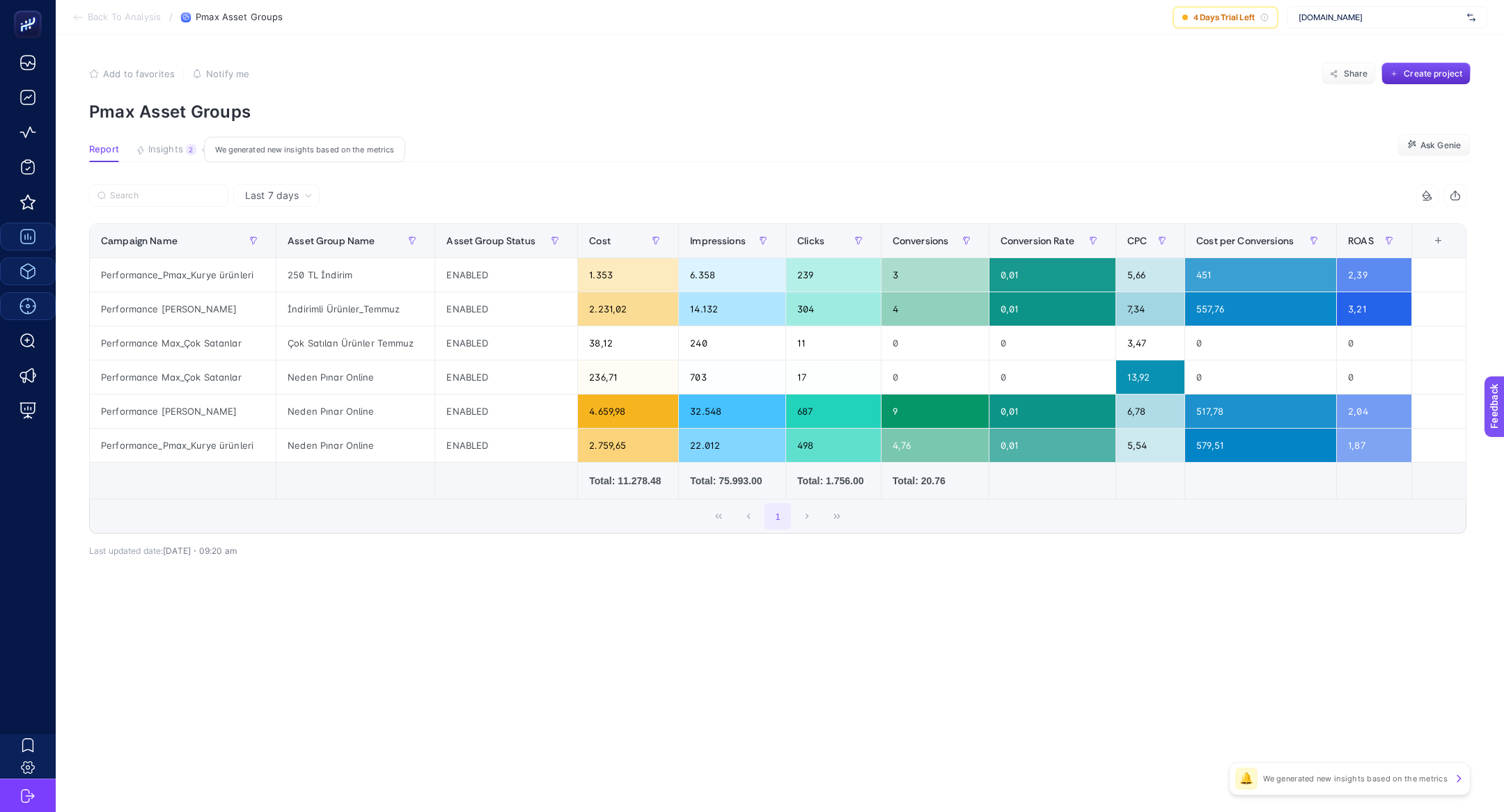
click at [184, 155] on button "Insights 2 We generated new insights based on the metrics" at bounding box center [166, 154] width 60 height 19
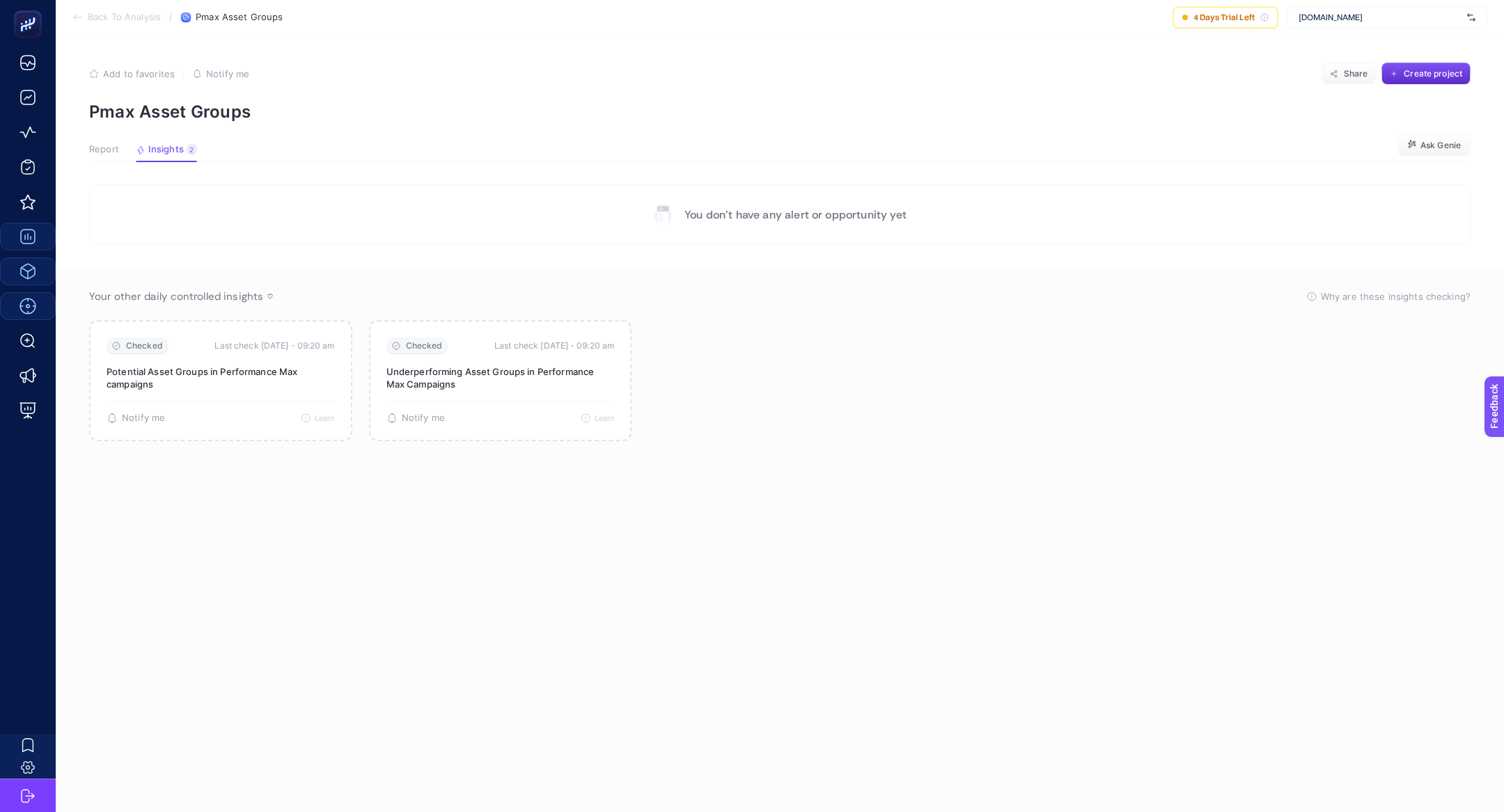
click at [104, 152] on span "Report" at bounding box center [104, 150] width 30 height 11
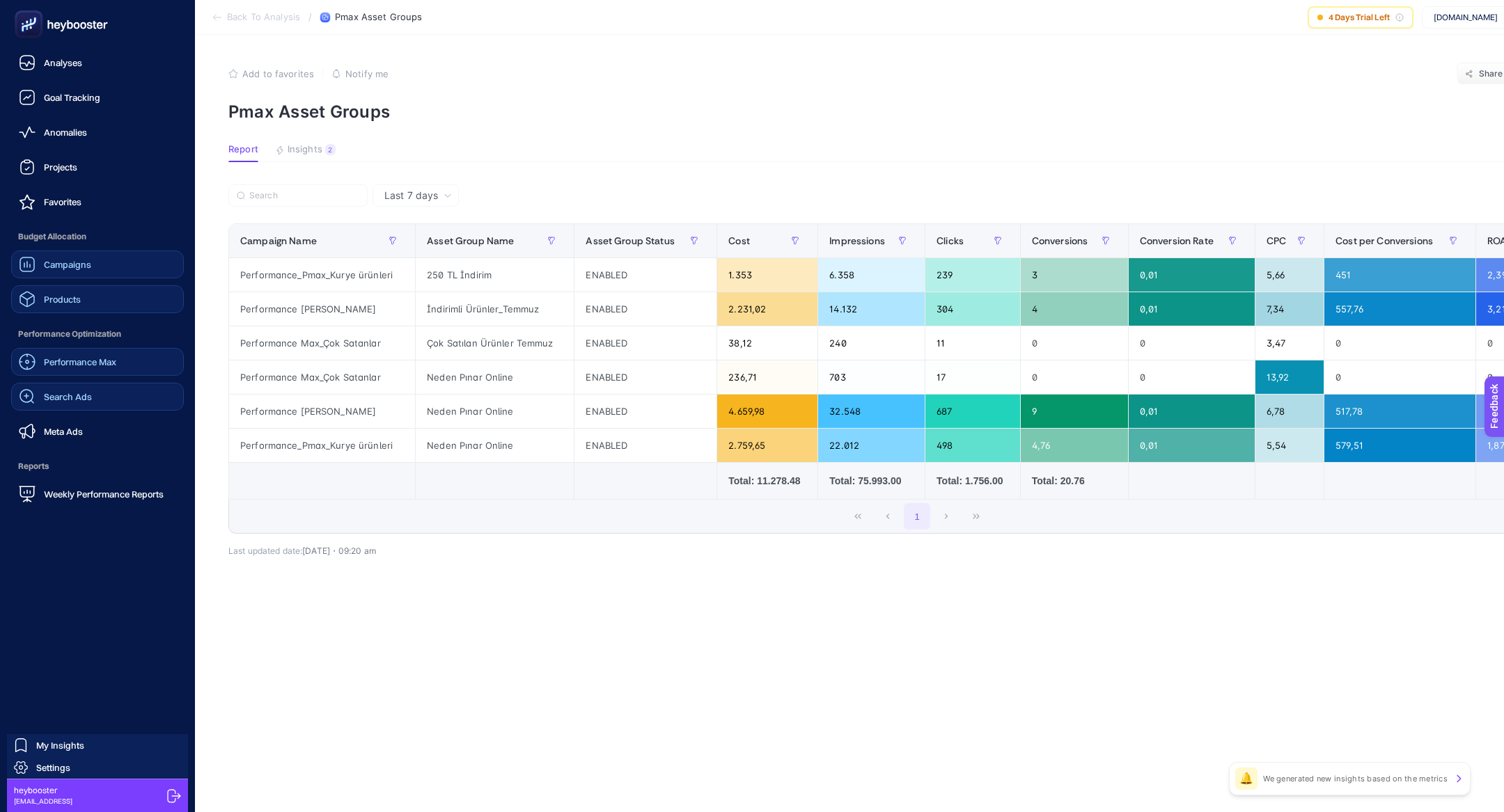
click at [95, 408] on link "Search Ads" at bounding box center [97, 396] width 172 height 28
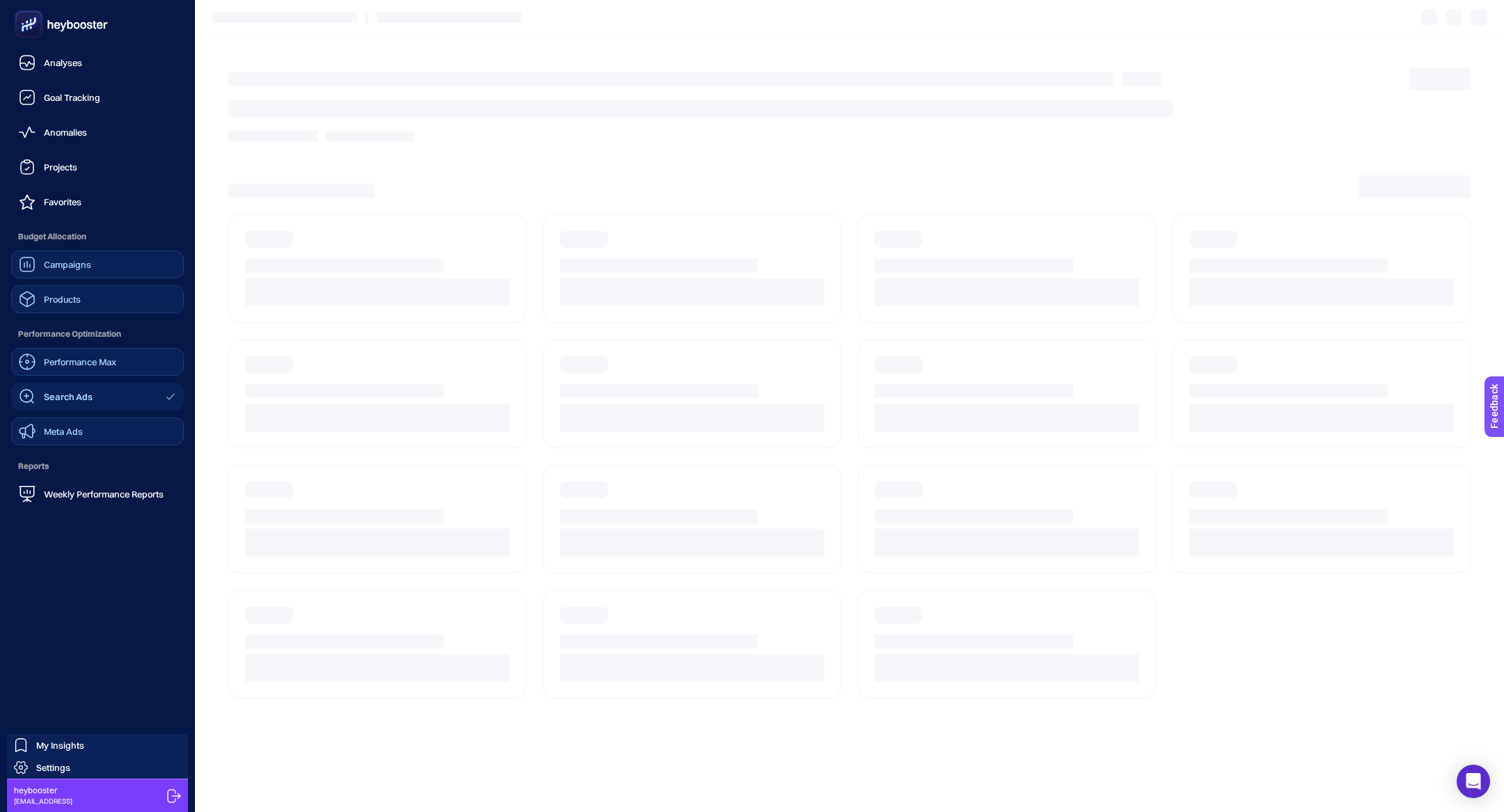
click at [108, 432] on link "Meta Ads" at bounding box center [97, 431] width 172 height 28
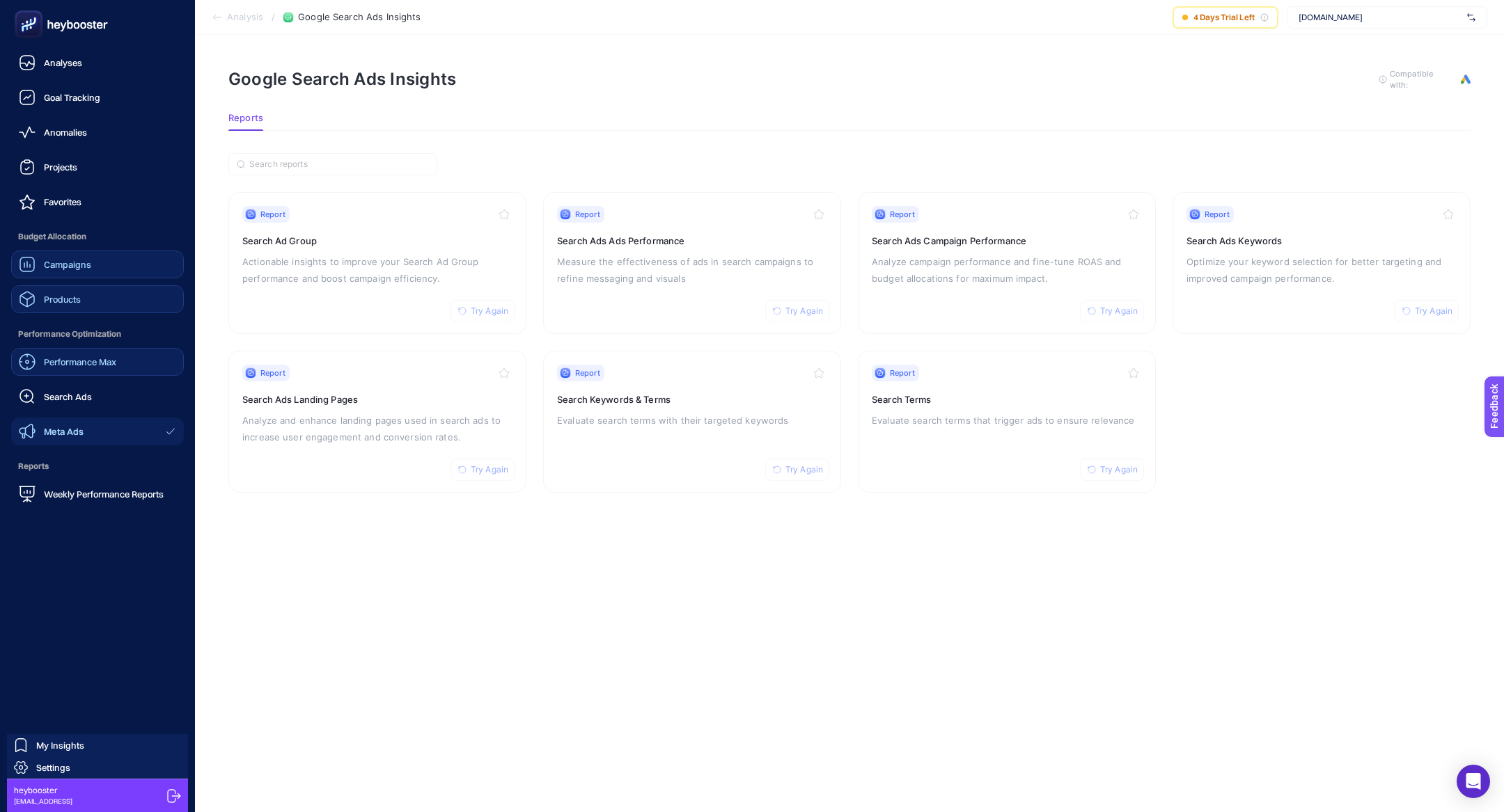
click at [69, 291] on div "Products" at bounding box center [49, 299] width 62 height 17
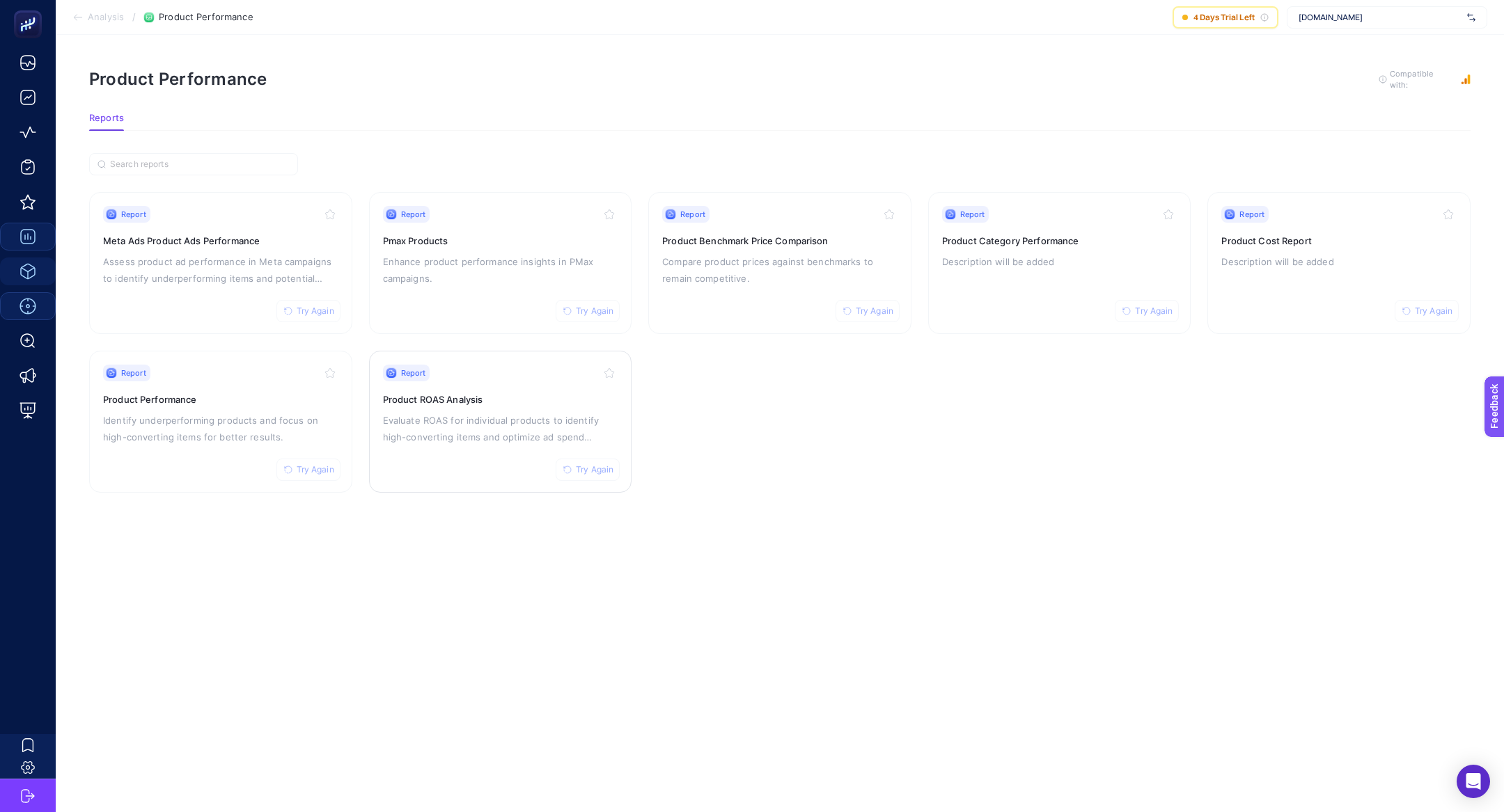
click at [434, 407] on div "Report Try Again Product ROAS Analysis Evaluate ROAS for individual products to…" at bounding box center [500, 421] width 235 height 114
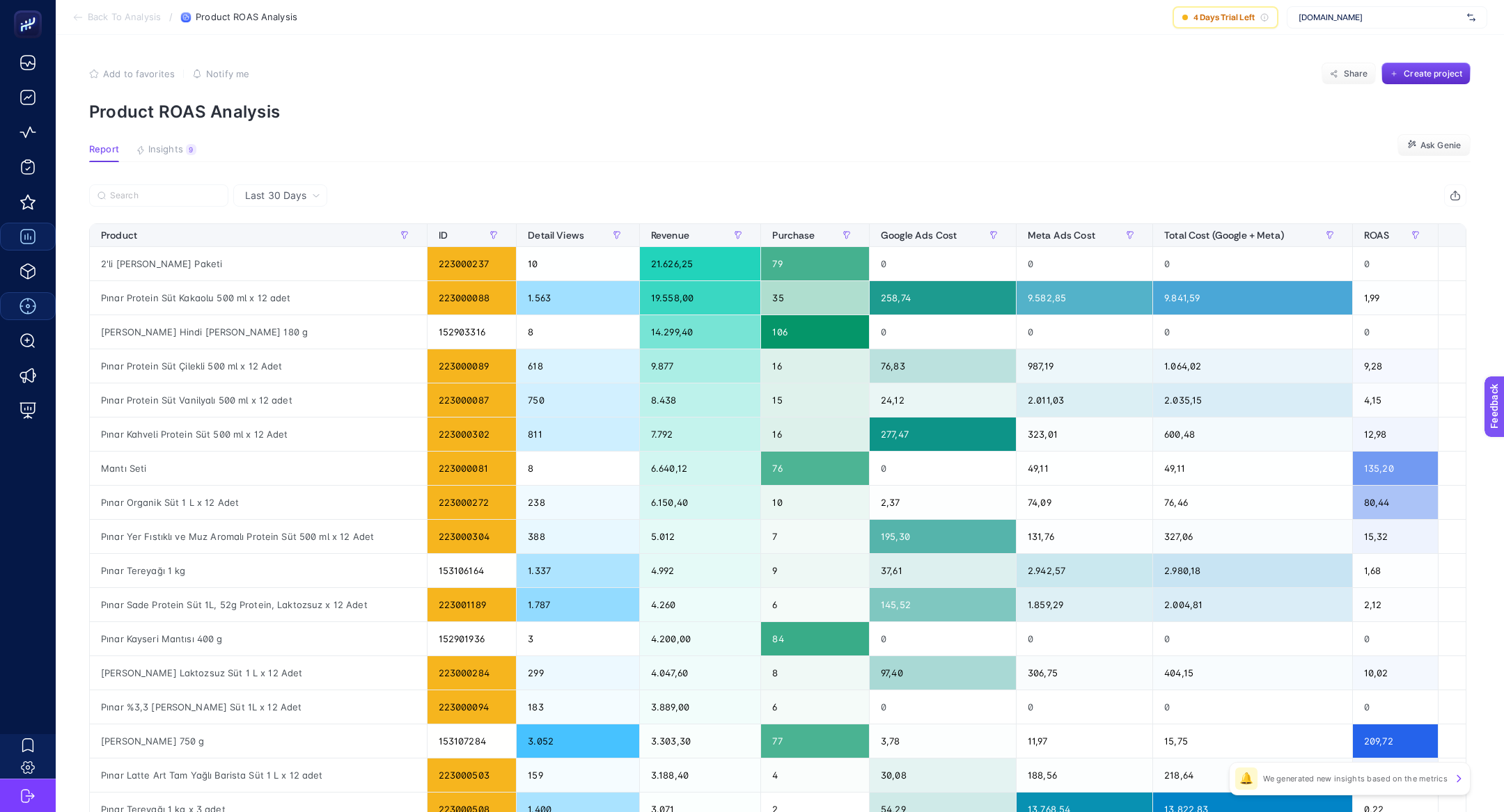
click at [157, 147] on span "Insights" at bounding box center [166, 150] width 35 height 11
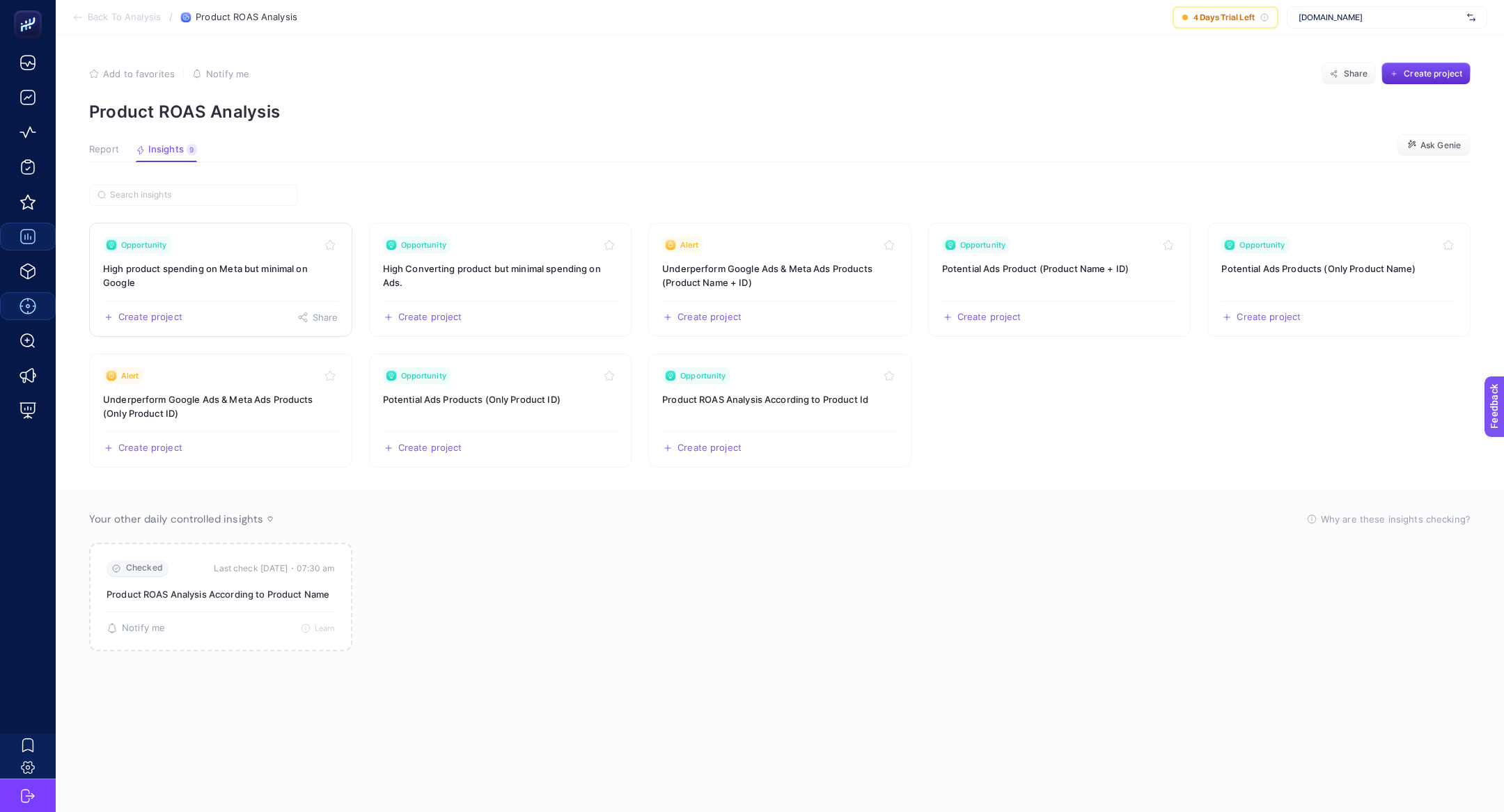
click at [238, 273] on h3 "High product spending on Meta but minimal on Google" at bounding box center [220, 276] width 235 height 28
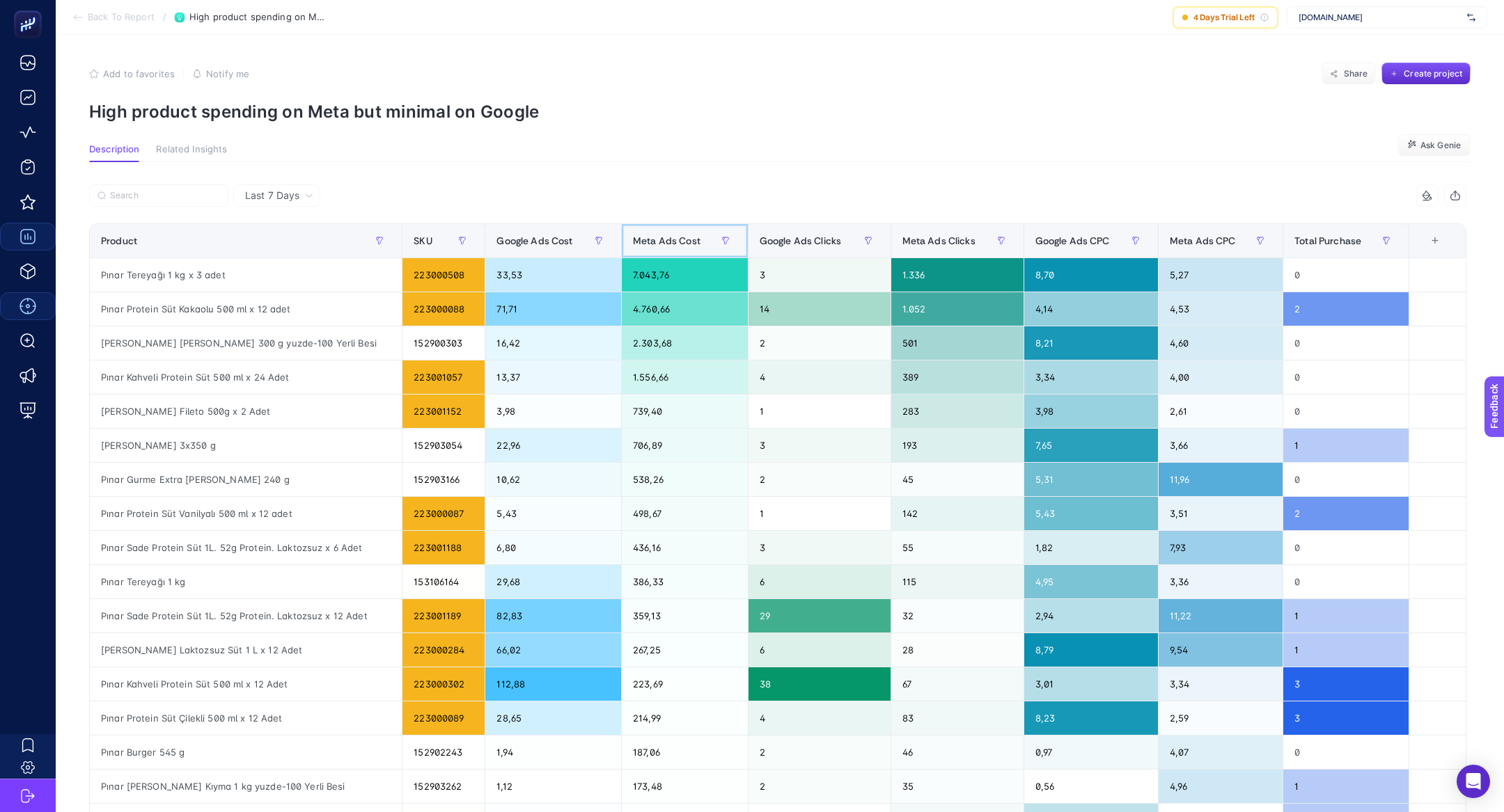
click at [661, 241] on span "Meta Ads Cost" at bounding box center [666, 241] width 68 height 11
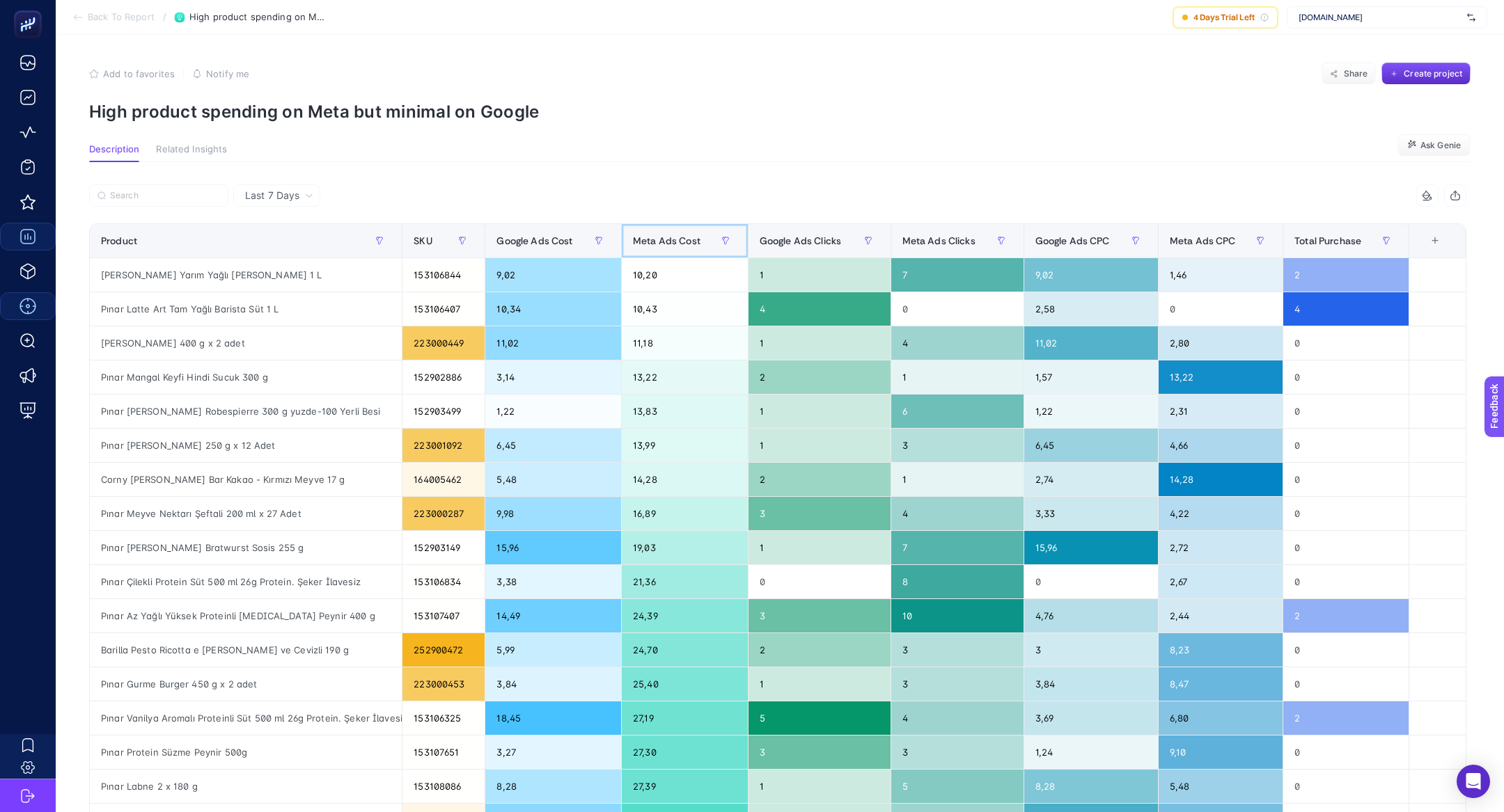
click at [661, 241] on span "Meta Ads Cost" at bounding box center [666, 241] width 68 height 11
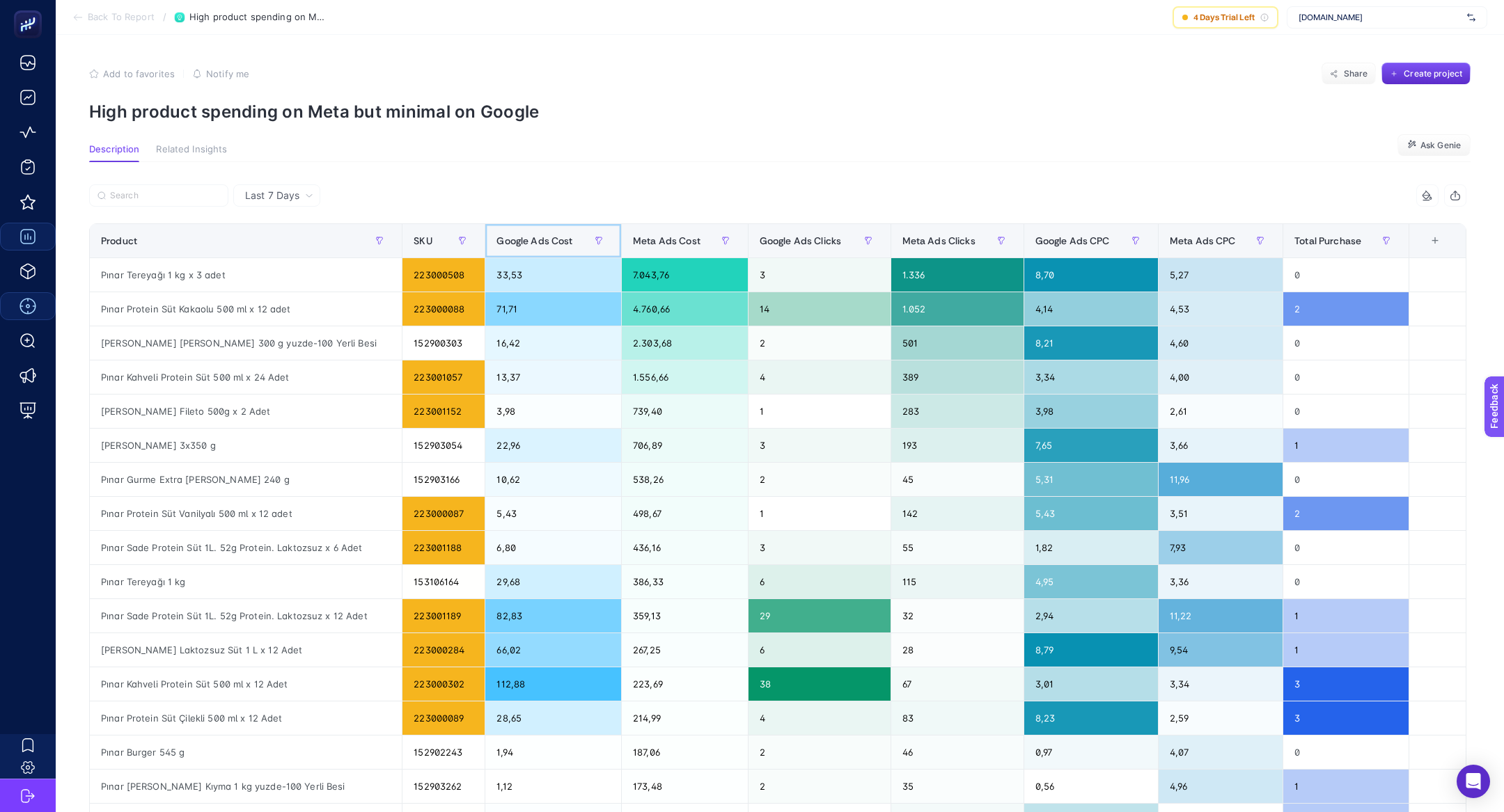
click at [554, 247] on div "Google Ads Cost" at bounding box center [553, 241] width 114 height 22
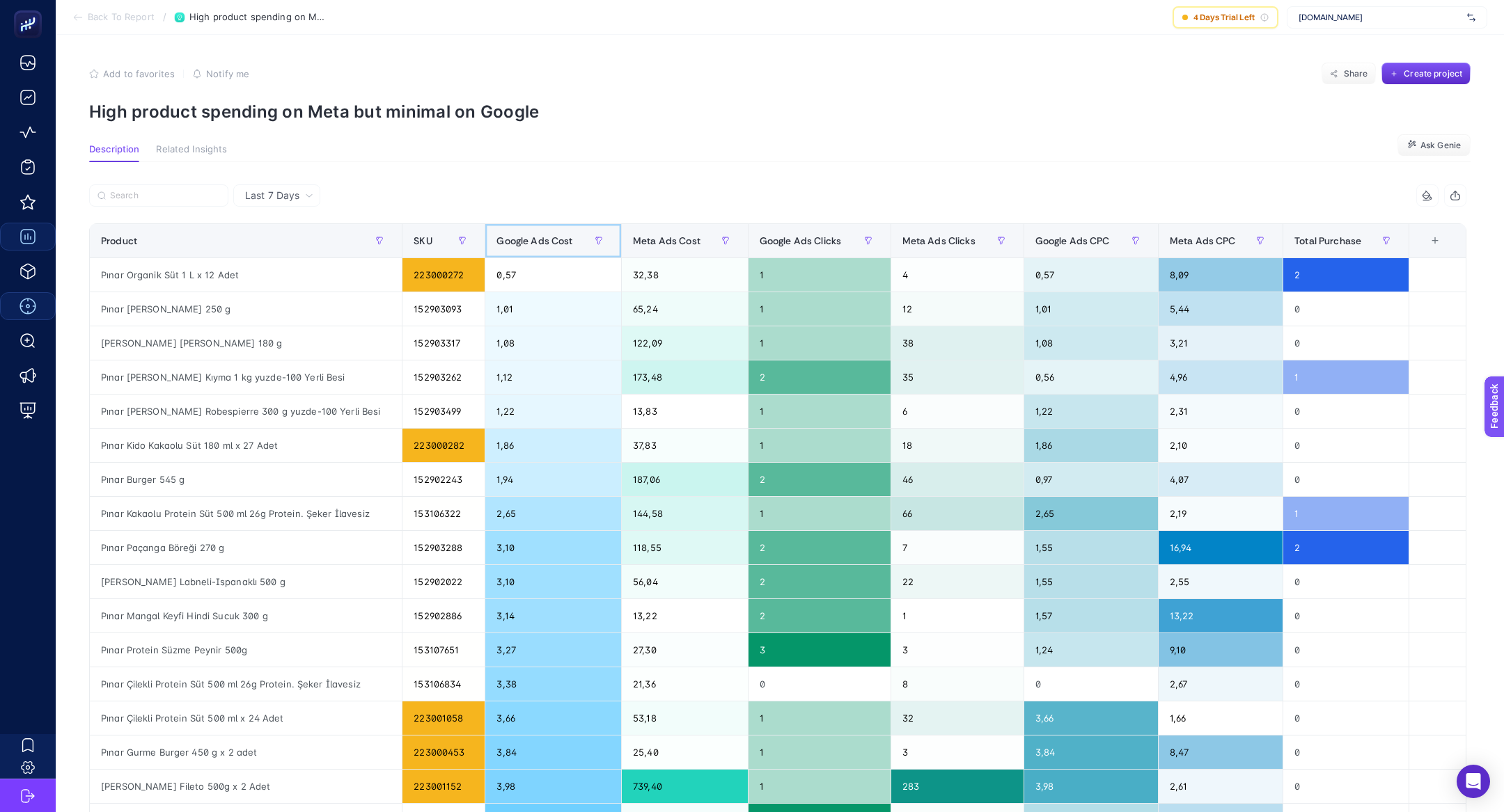
click at [554, 247] on div "Google Ads Cost" at bounding box center [553, 241] width 114 height 22
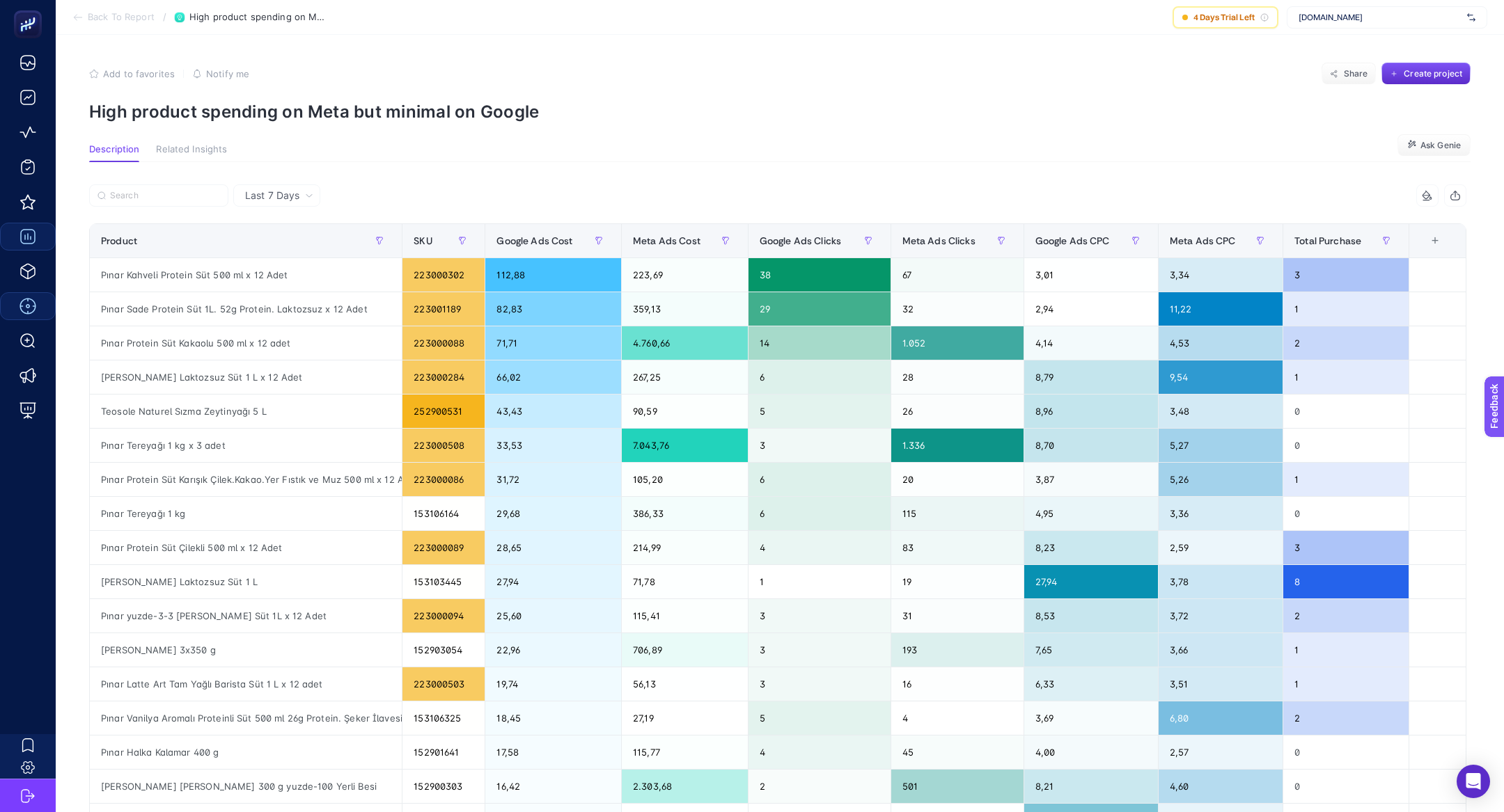
click at [101, 22] on span "Back To Report" at bounding box center [121, 18] width 67 height 11
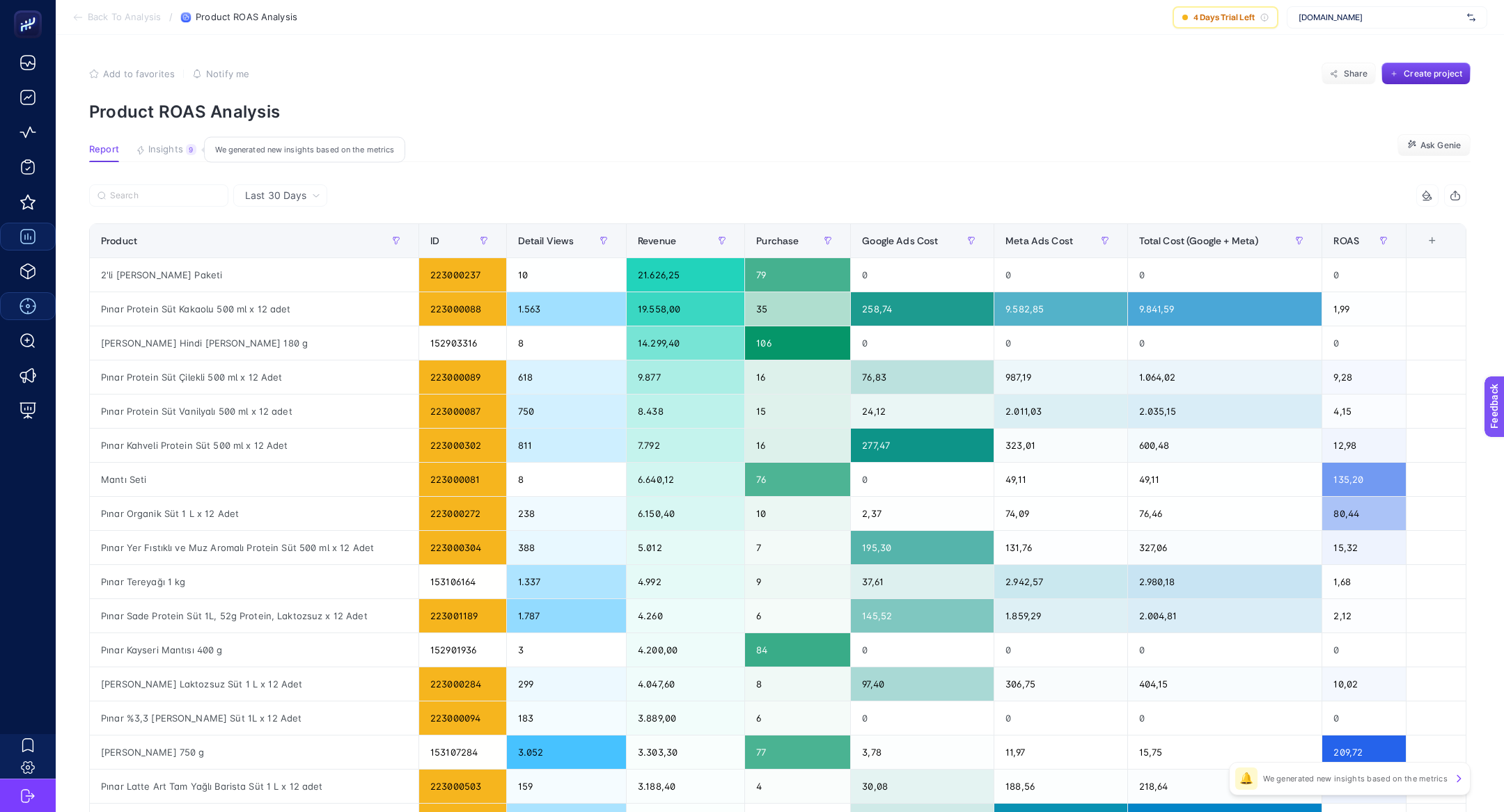
click at [160, 153] on span "Insights" at bounding box center [166, 150] width 35 height 11
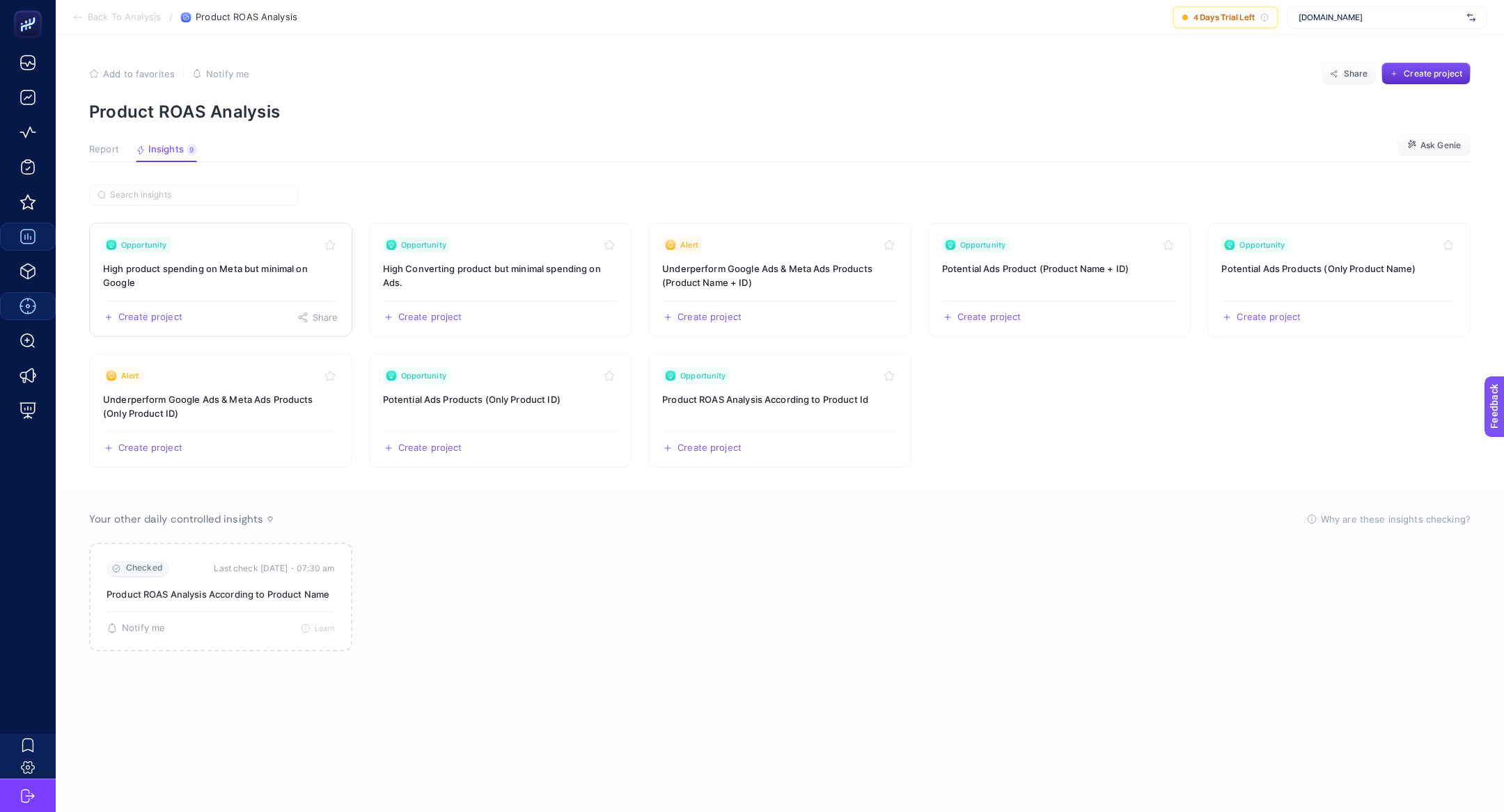
click at [330, 287] on h3 "High product spending on Meta but minimal on Google" at bounding box center [220, 276] width 235 height 28
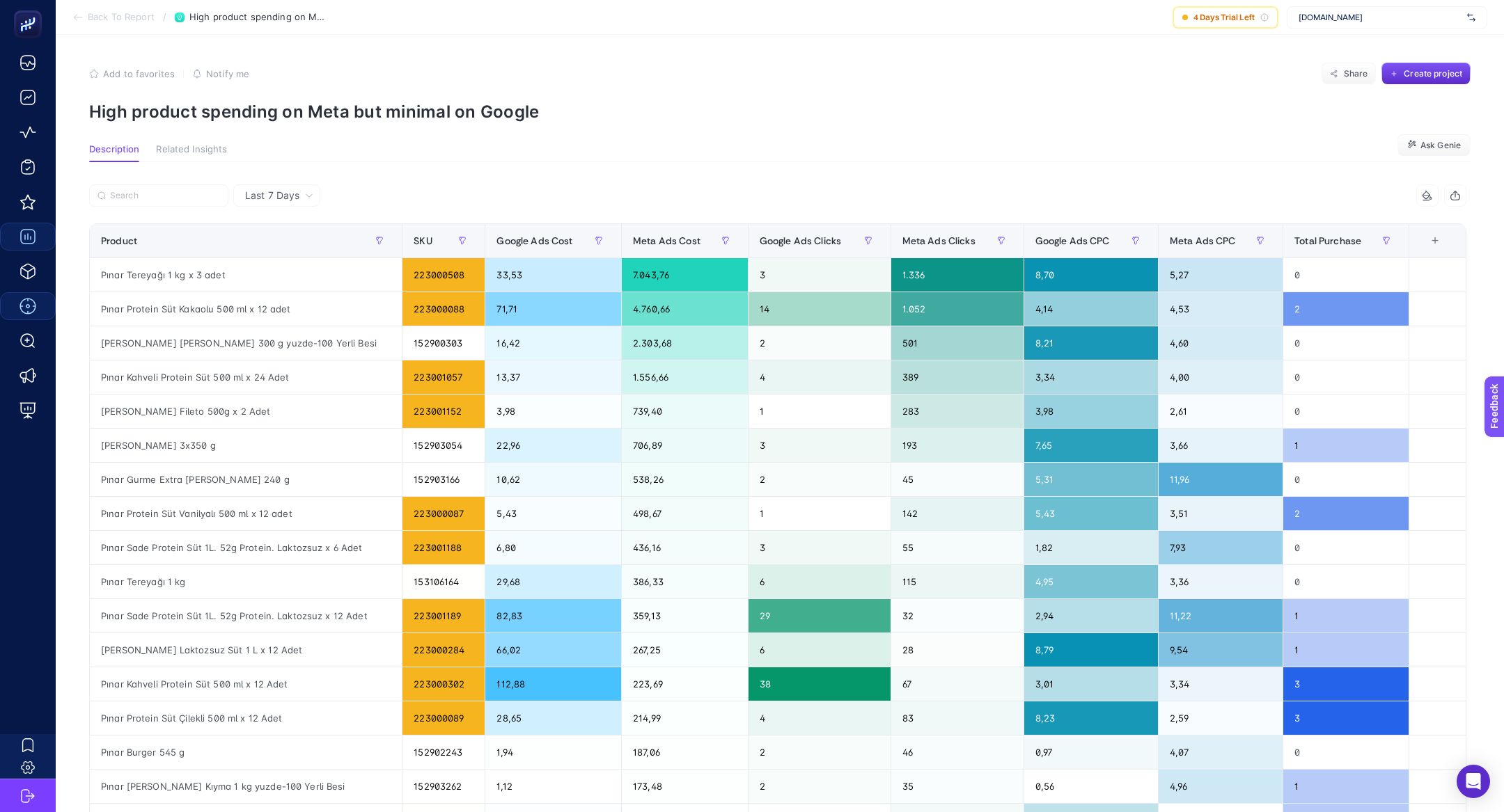
click at [317, 107] on p "High product spending on Meta but minimal on Google" at bounding box center [780, 112] width 1382 height 20
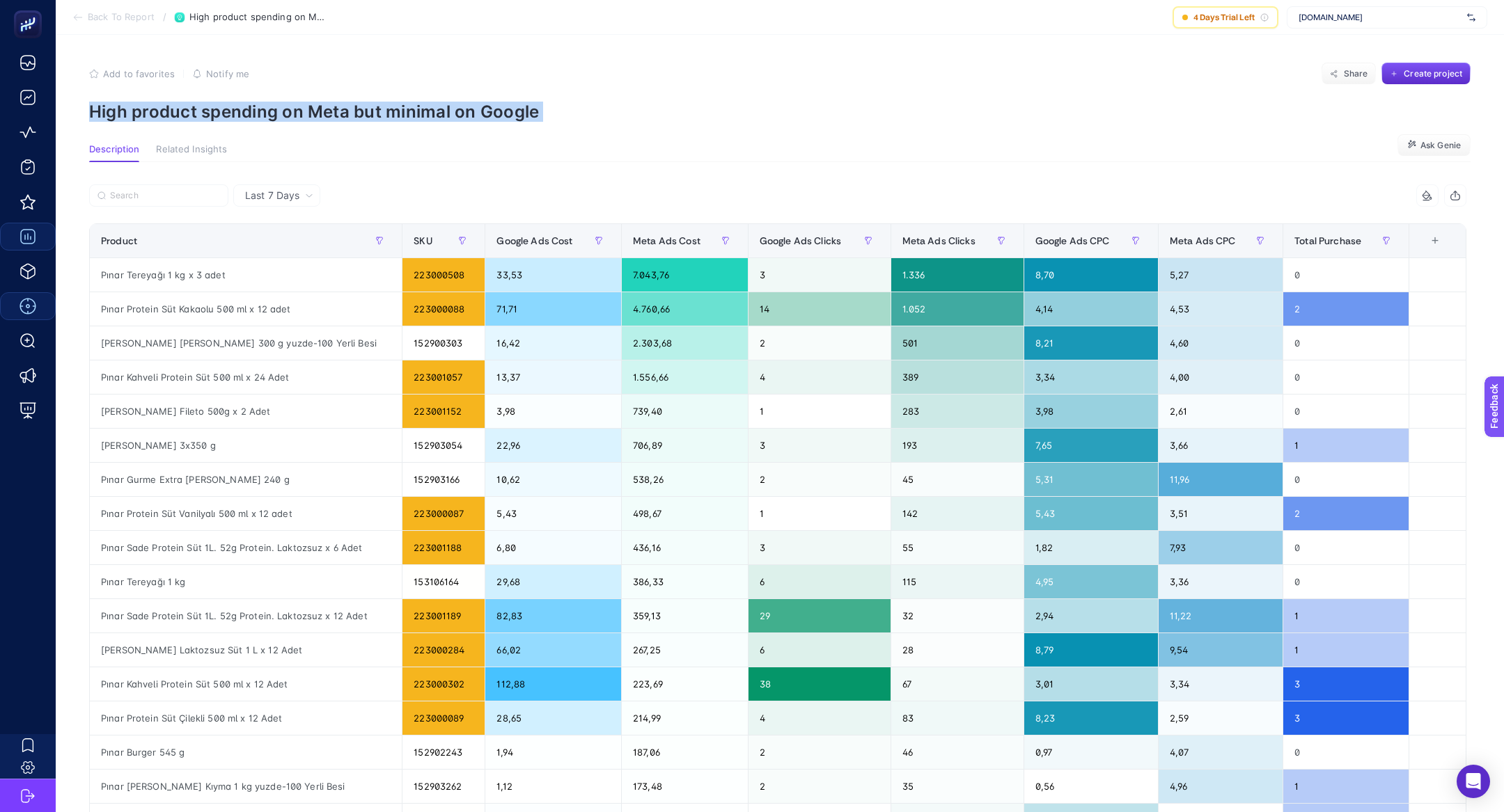
click at [317, 107] on p "High product spending on Meta but minimal on Google" at bounding box center [780, 112] width 1382 height 20
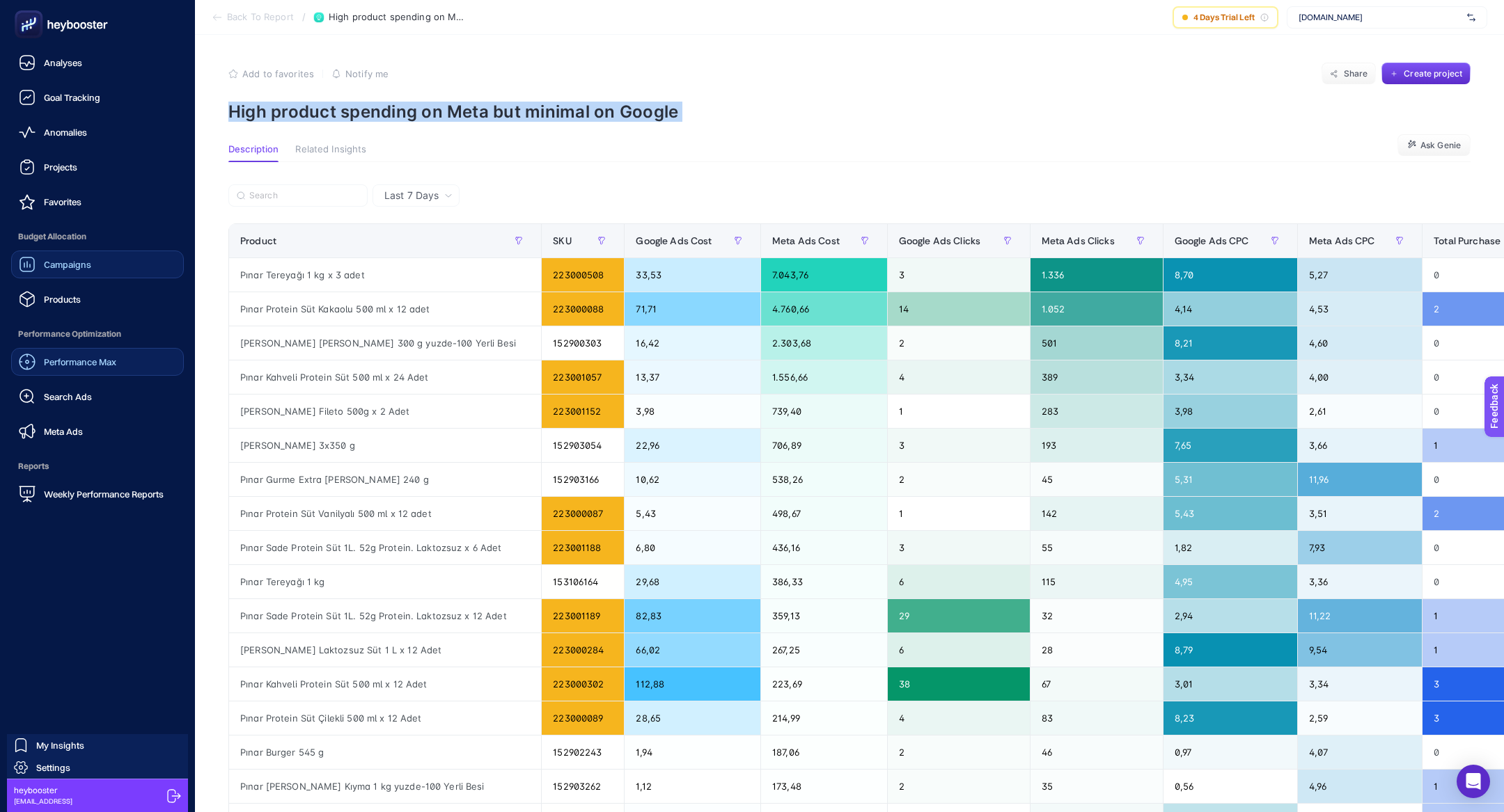
click at [99, 365] on span "Performance Max" at bounding box center [80, 362] width 72 height 11
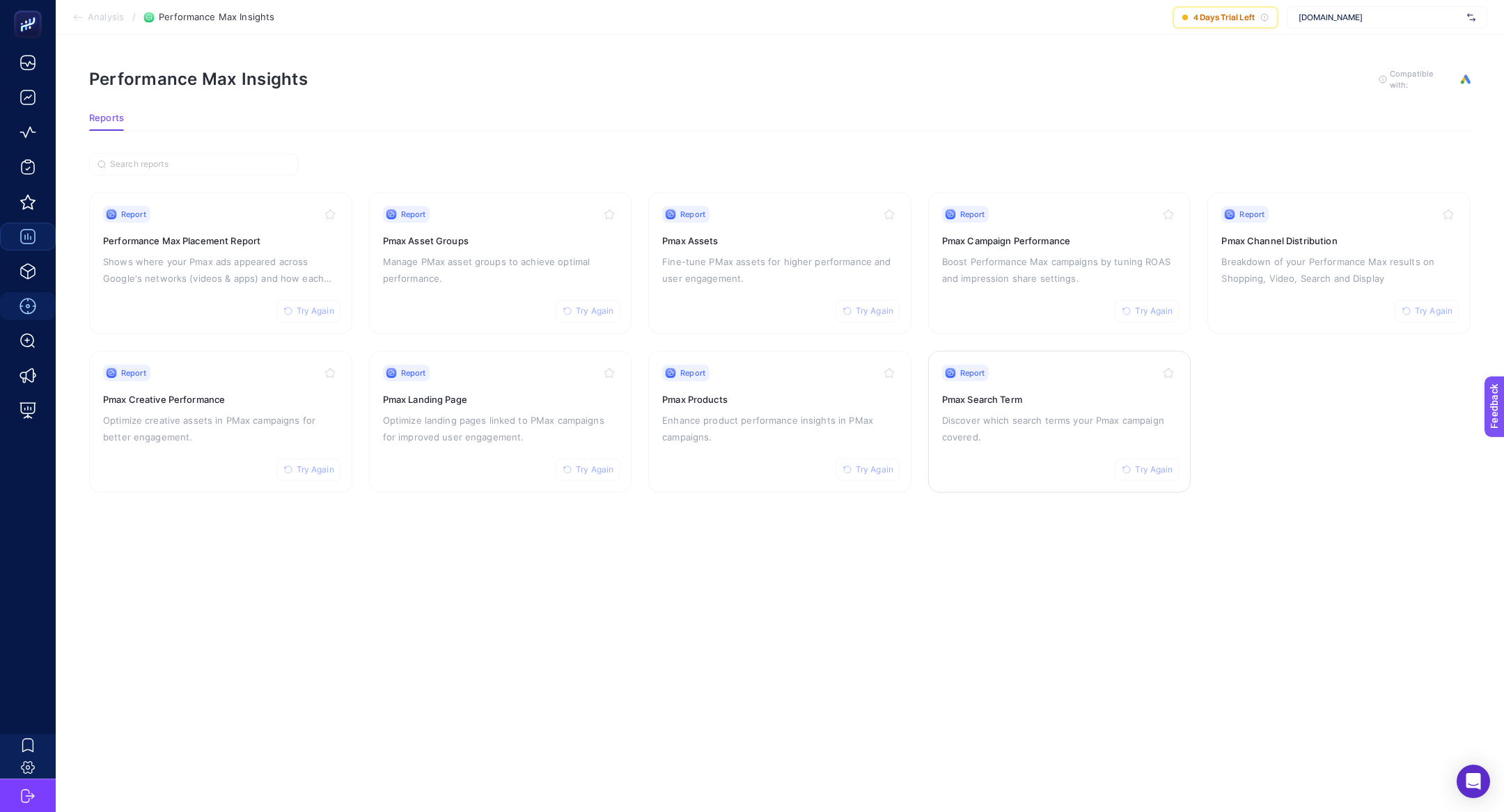
click at [1038, 433] on p "Discover which search terms your Pmax campaign covered." at bounding box center [1059, 429] width 235 height 33
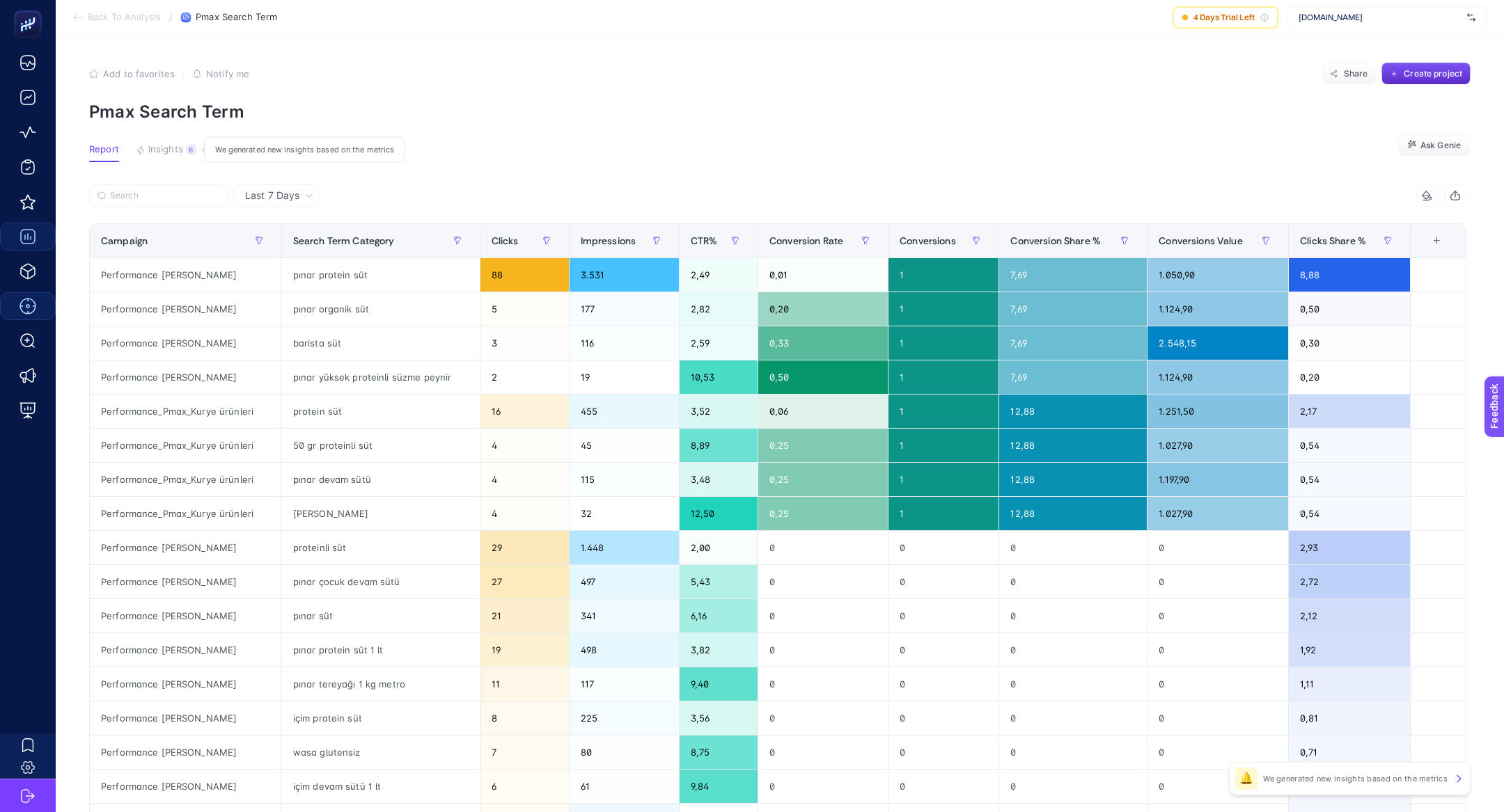
click at [183, 150] on button "Insights 6 We generated new insights based on the metrics" at bounding box center [166, 154] width 60 height 19
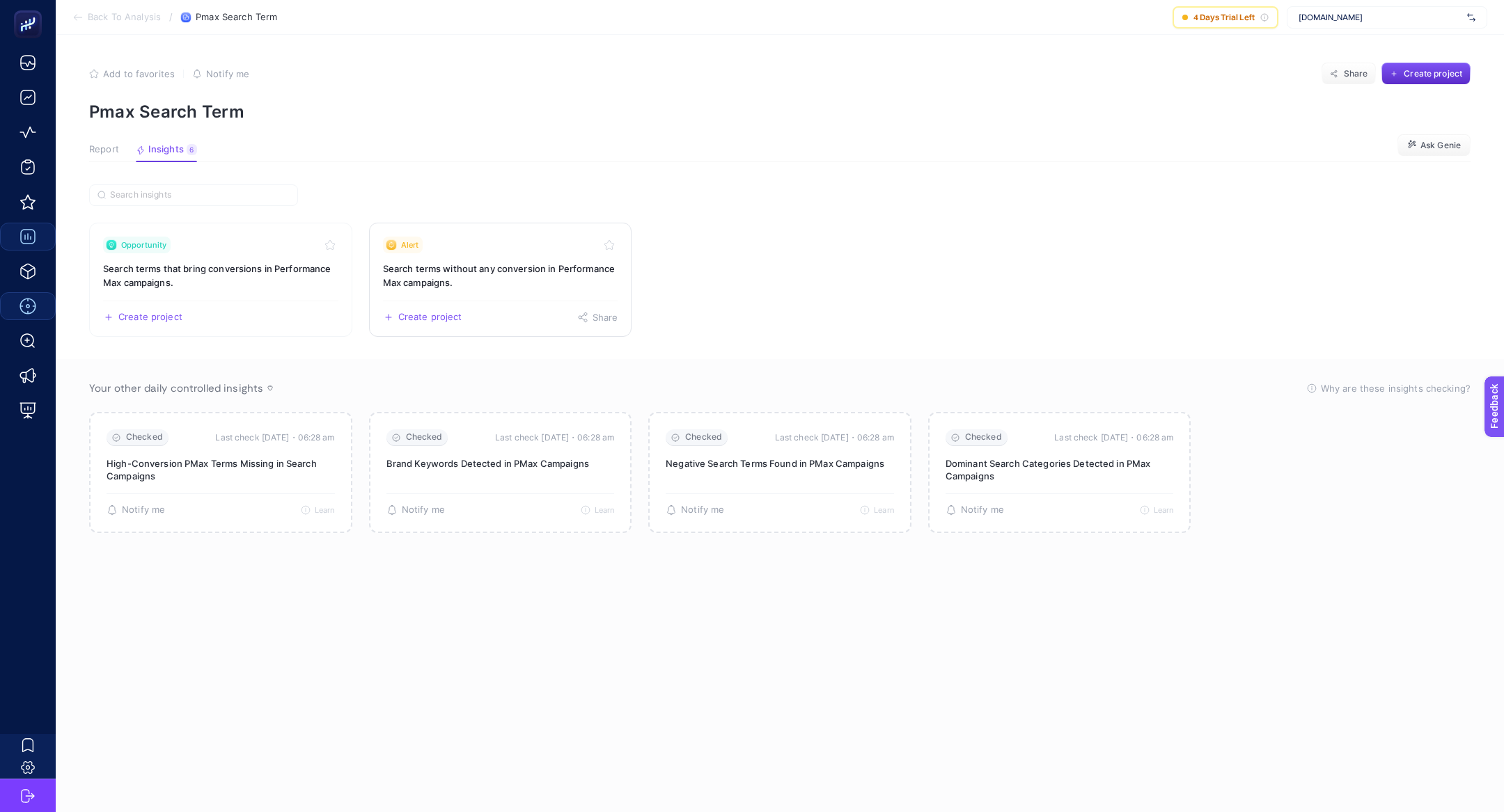
click at [405, 269] on h3 "Search terms without any conversion in Performance Max campaigns." at bounding box center [500, 276] width 235 height 28
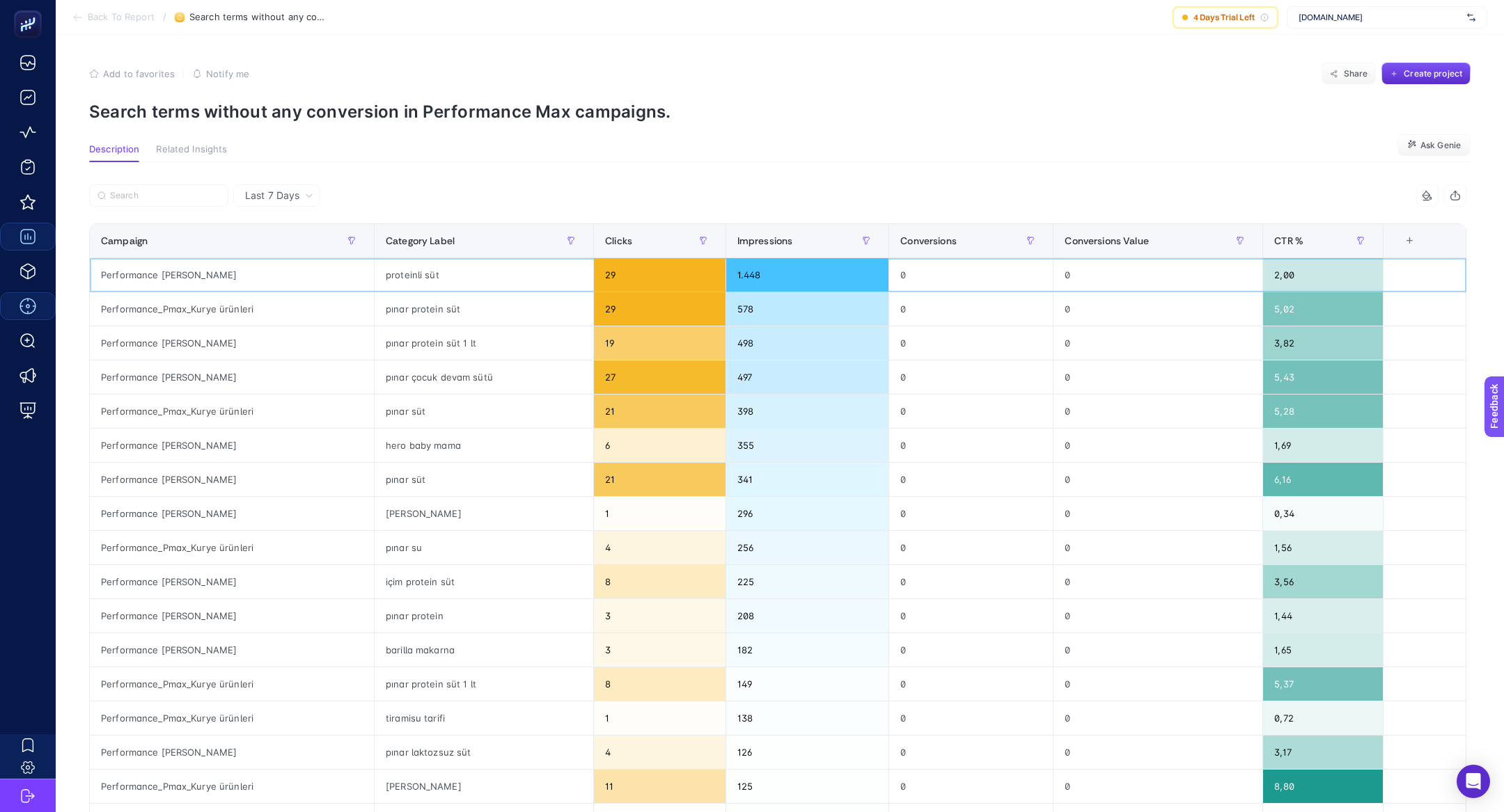
click at [771, 266] on div "1.448" at bounding box center [808, 275] width 163 height 33
click at [776, 235] on span "Impressions" at bounding box center [765, 241] width 56 height 11
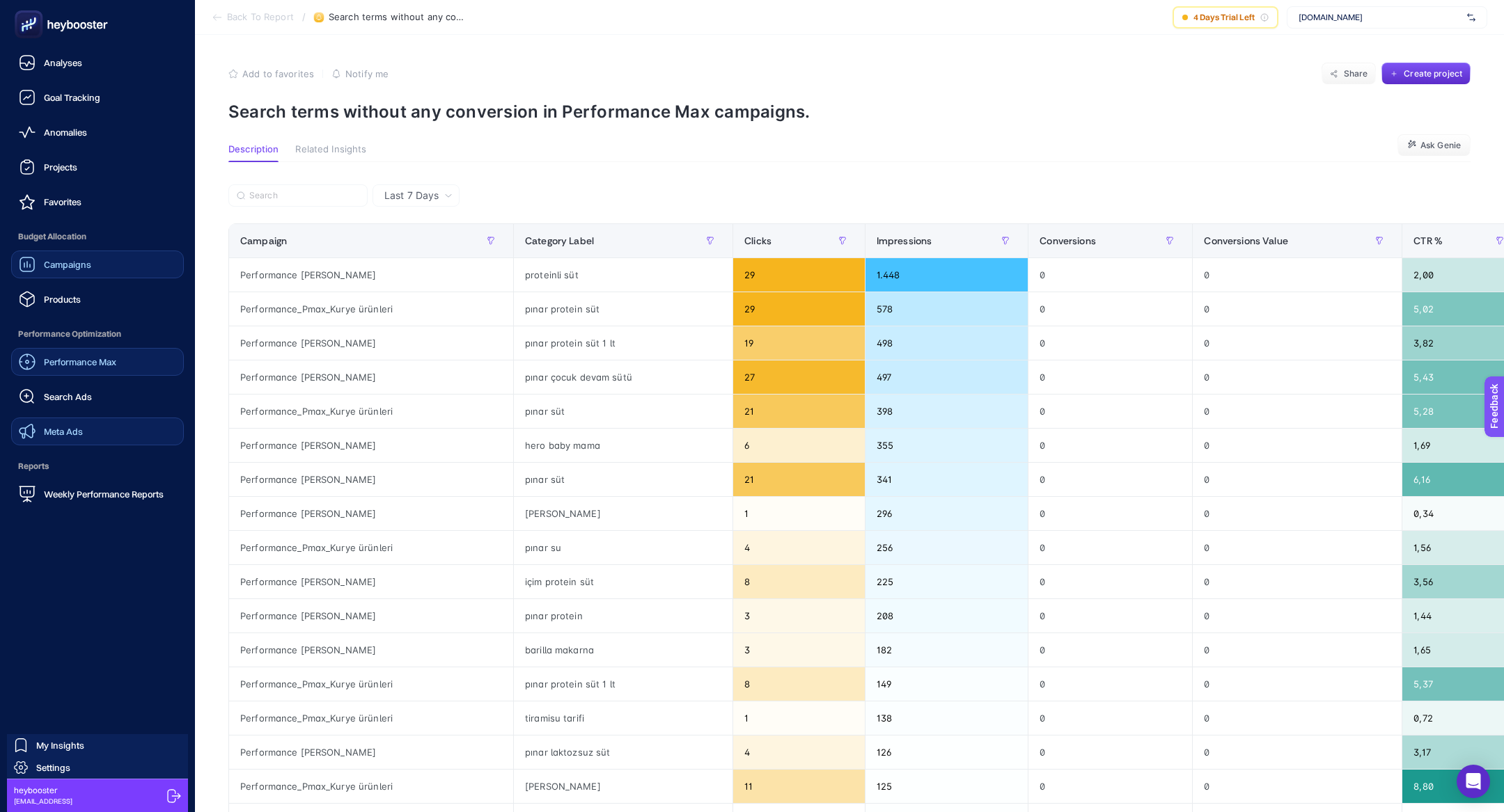
click at [90, 439] on link "Meta Ads" at bounding box center [97, 431] width 172 height 28
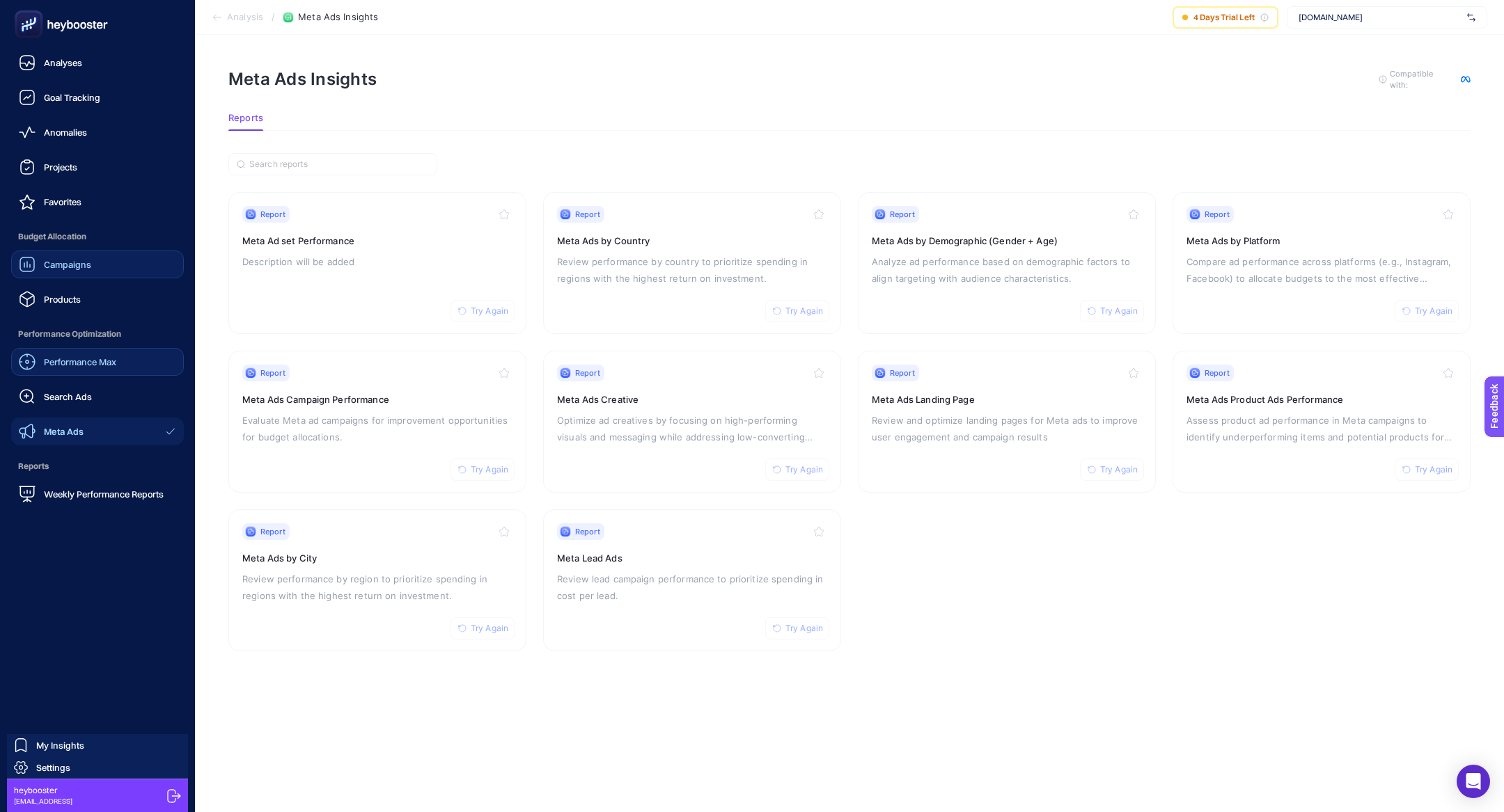
click at [107, 371] on link "Performance Max" at bounding box center [97, 362] width 172 height 28
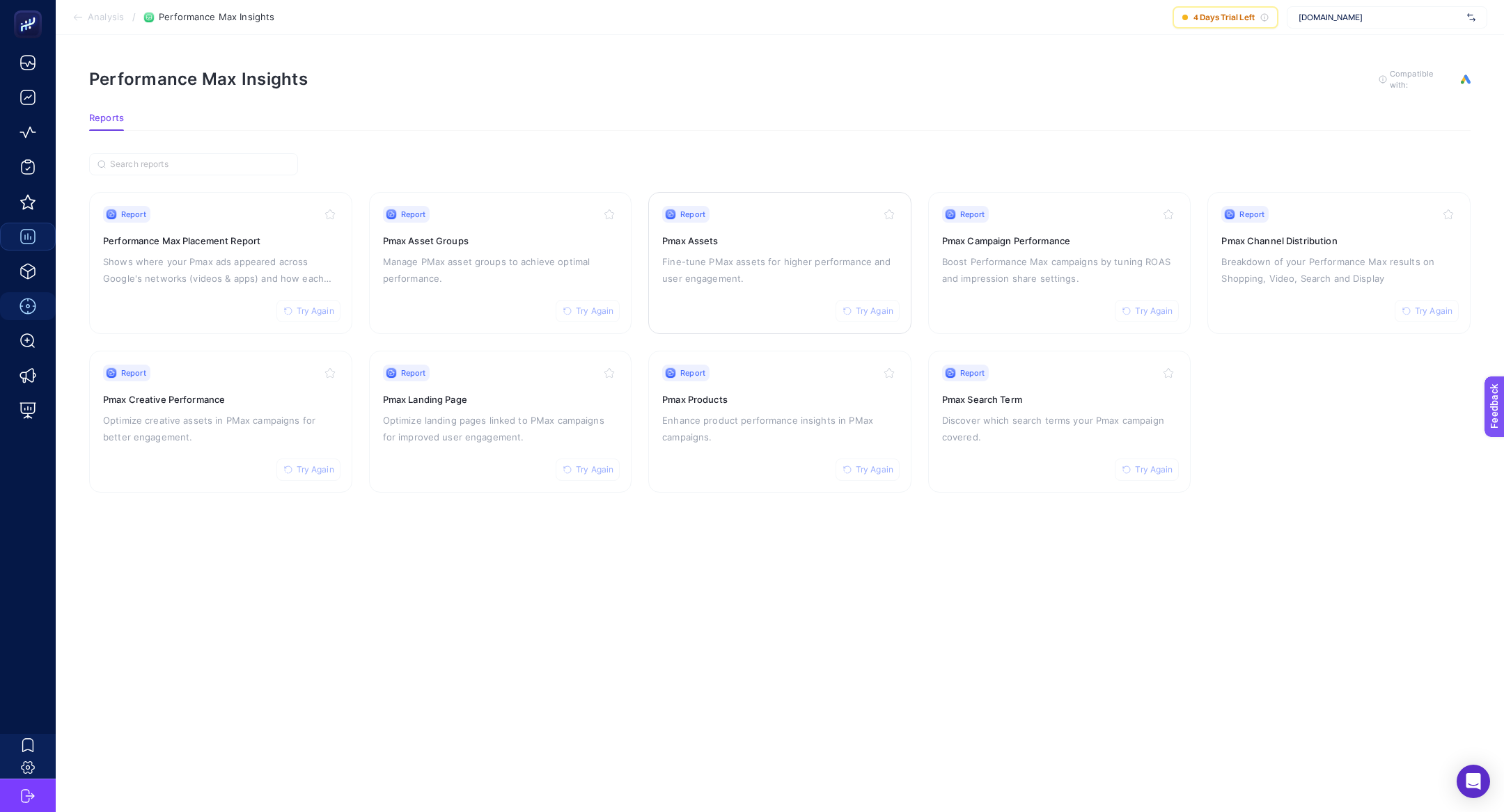
click at [756, 234] on h3 "Pmax Assets" at bounding box center [780, 241] width 235 height 14
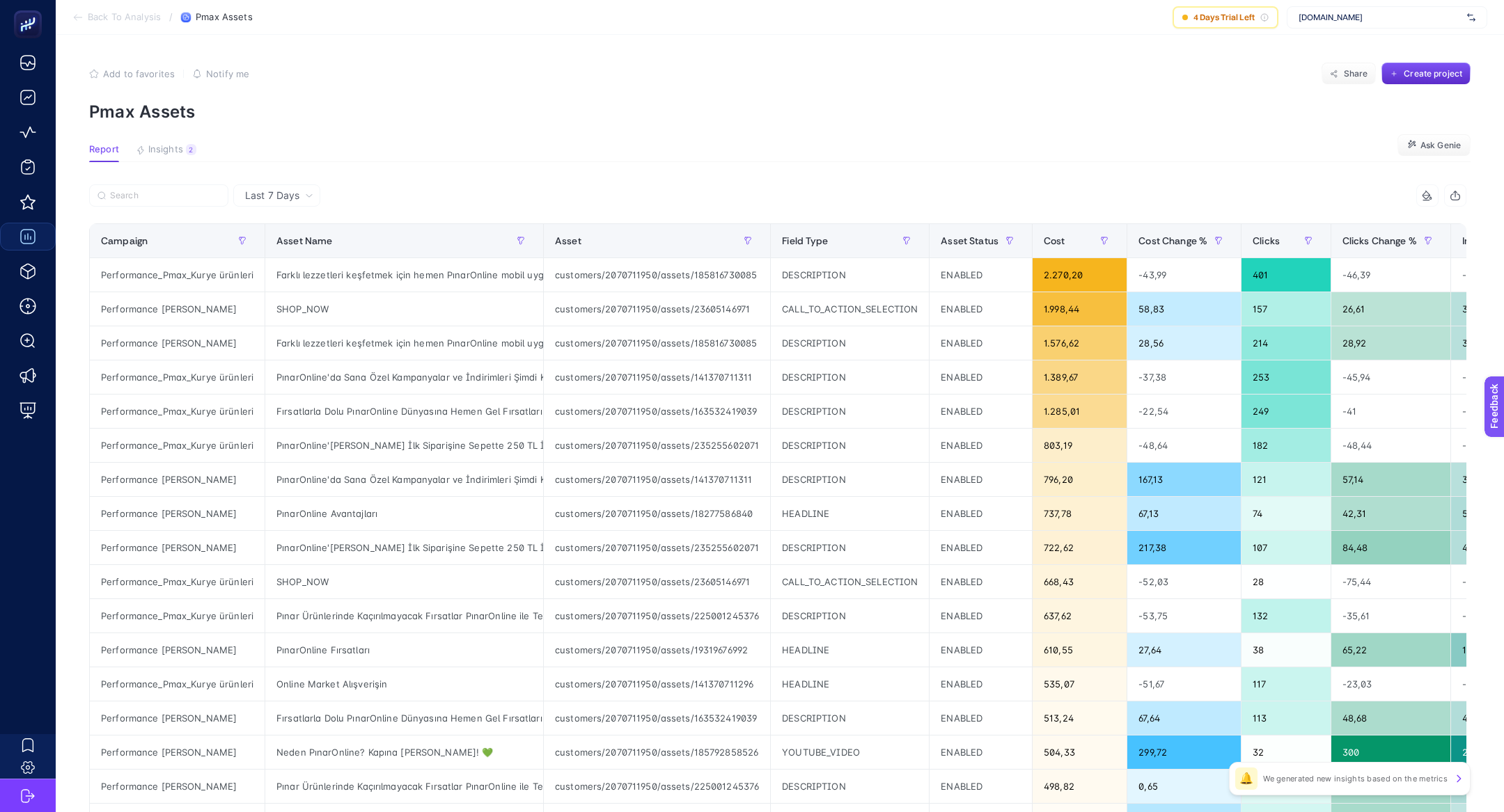
click at [187, 144] on article "Add to favorites false Notify me Share Create project Pmax Assets Report Insigh…" at bounding box center [780, 579] width 1448 height 1088
click at [181, 144] on span "Insights" at bounding box center [166, 150] width 35 height 11
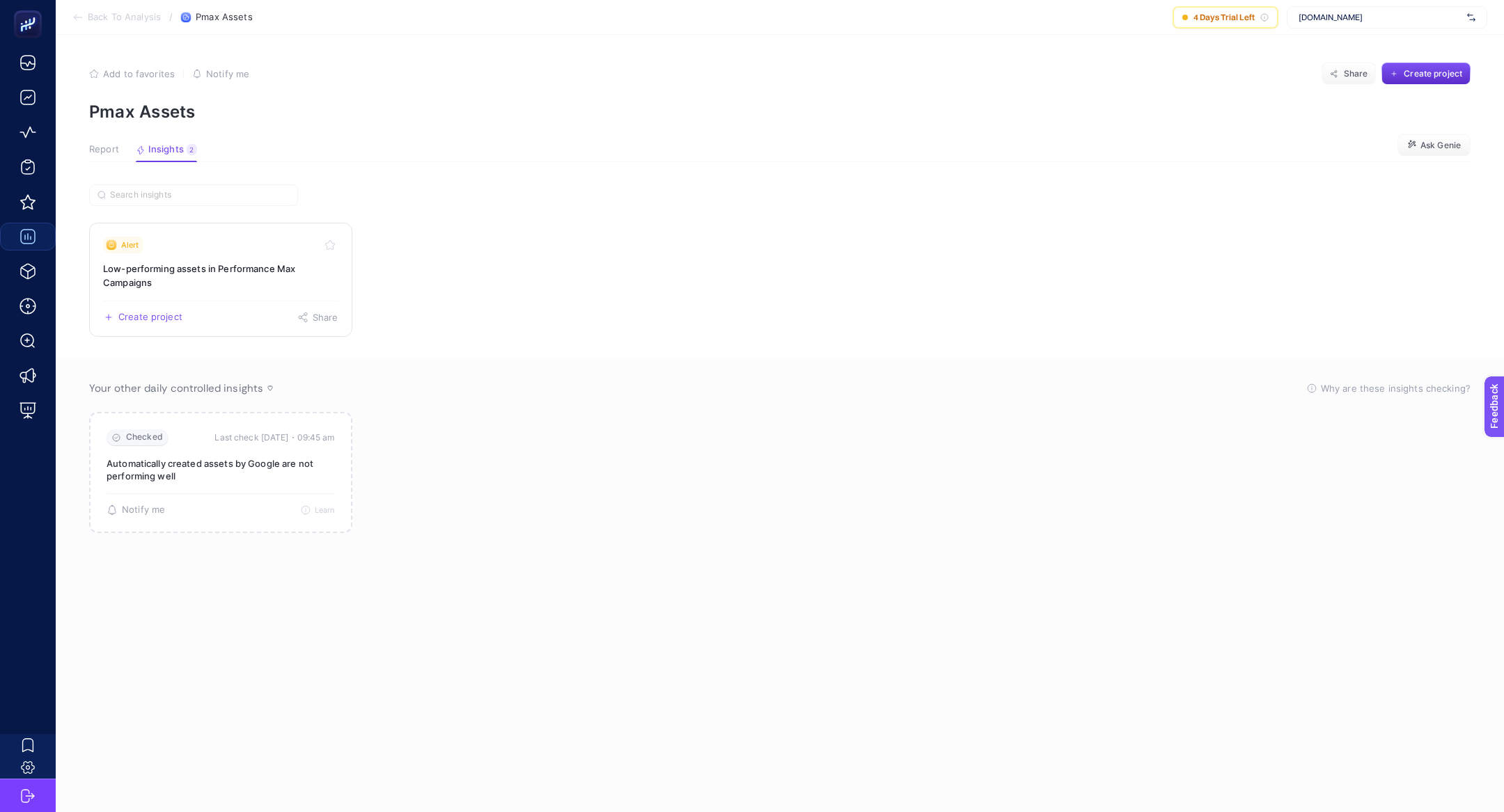
click at [200, 294] on link "Alert Low-performing assets in Performance Max Campaigns Create project Share" at bounding box center [220, 280] width 263 height 114
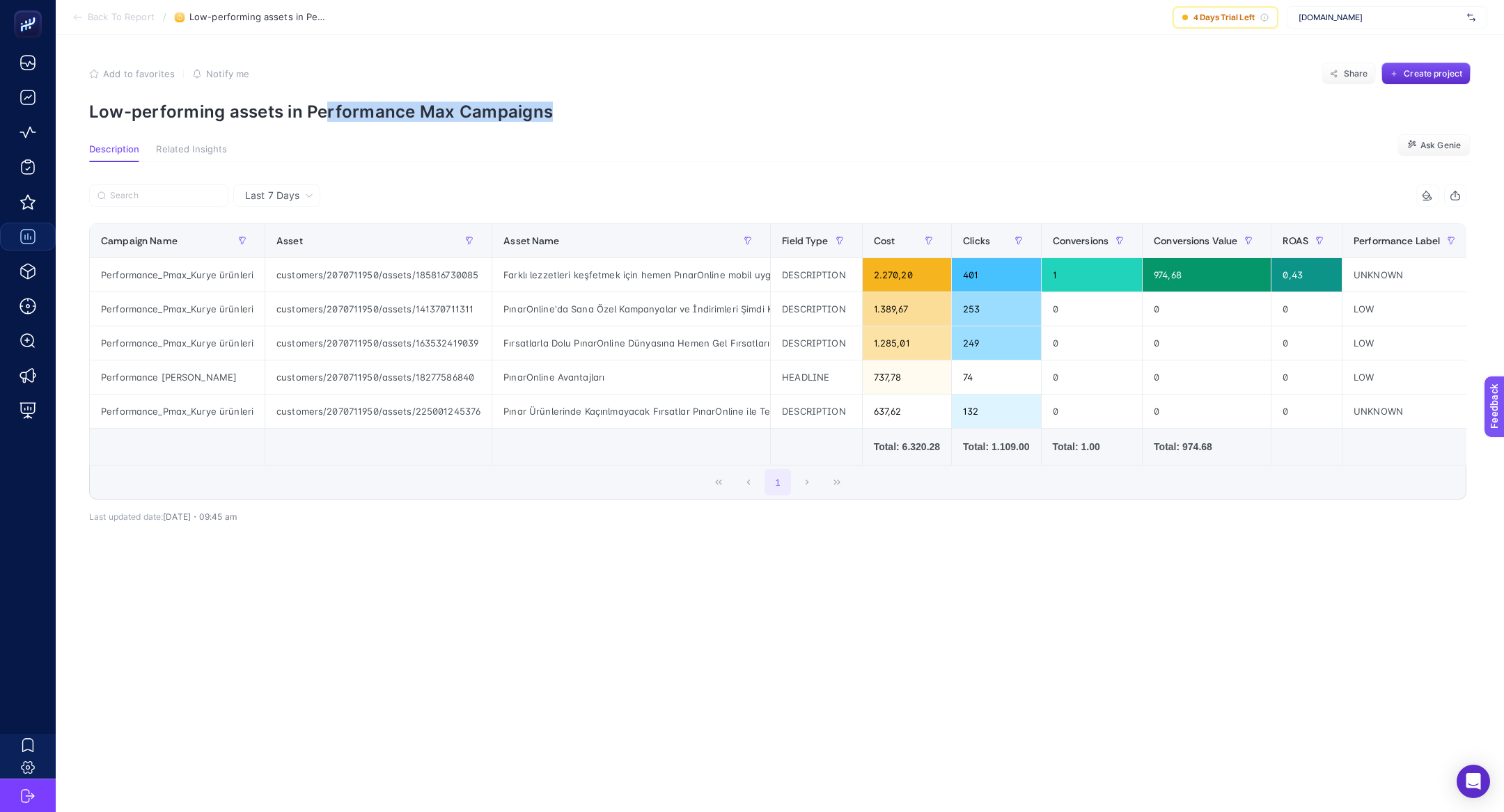
click at [325, 122] on article "Add to favorites false Notify me Share Create project Low-performing assets in …" at bounding box center [780, 424] width 1448 height 778
click at [99, 10] on section "Back To Report / Low-performing assets in Performance Max Campaigns 4 Days Tria…" at bounding box center [780, 18] width 1448 height 35
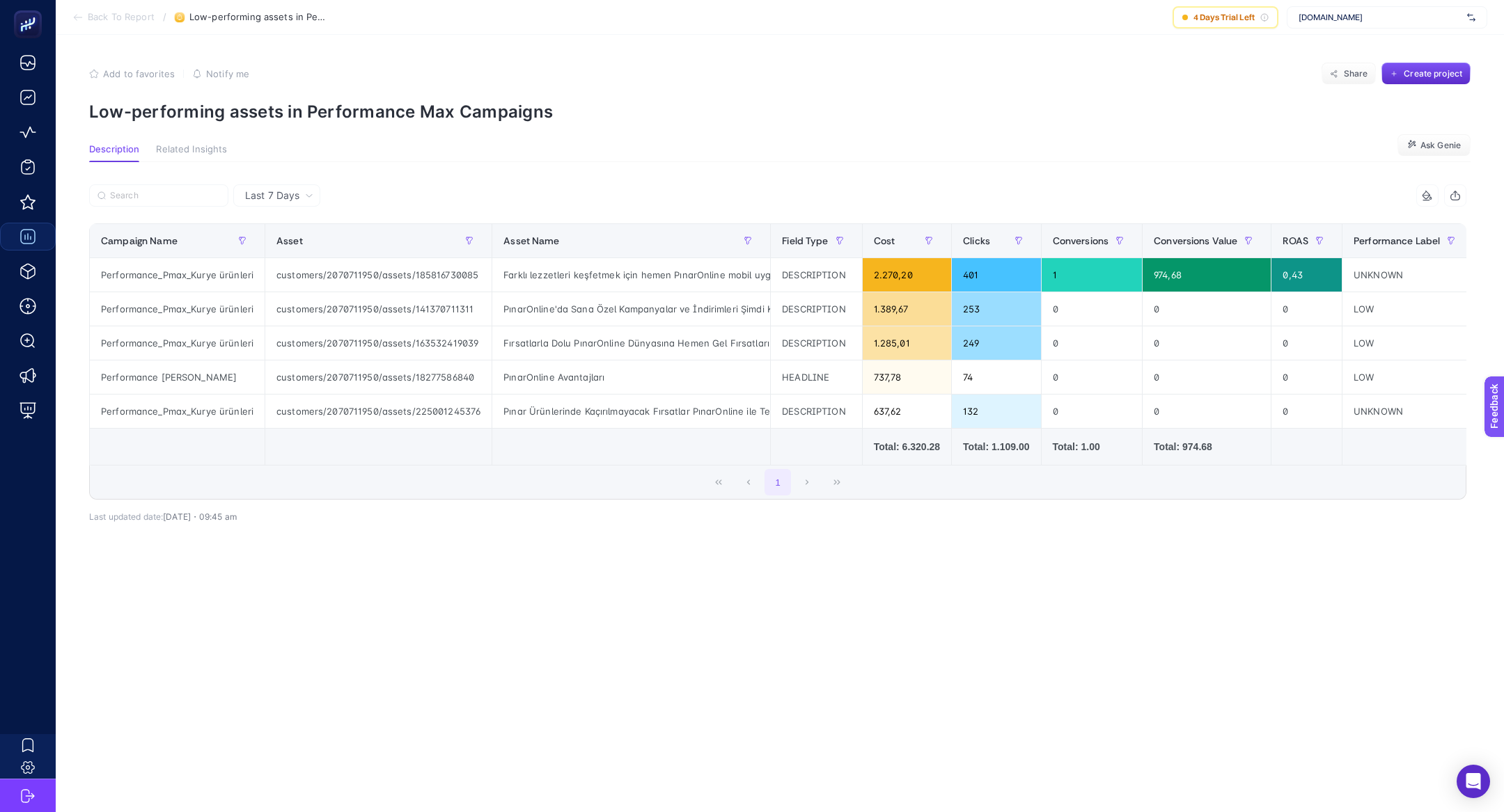
click at [108, 21] on span "Back To Report" at bounding box center [121, 18] width 67 height 11
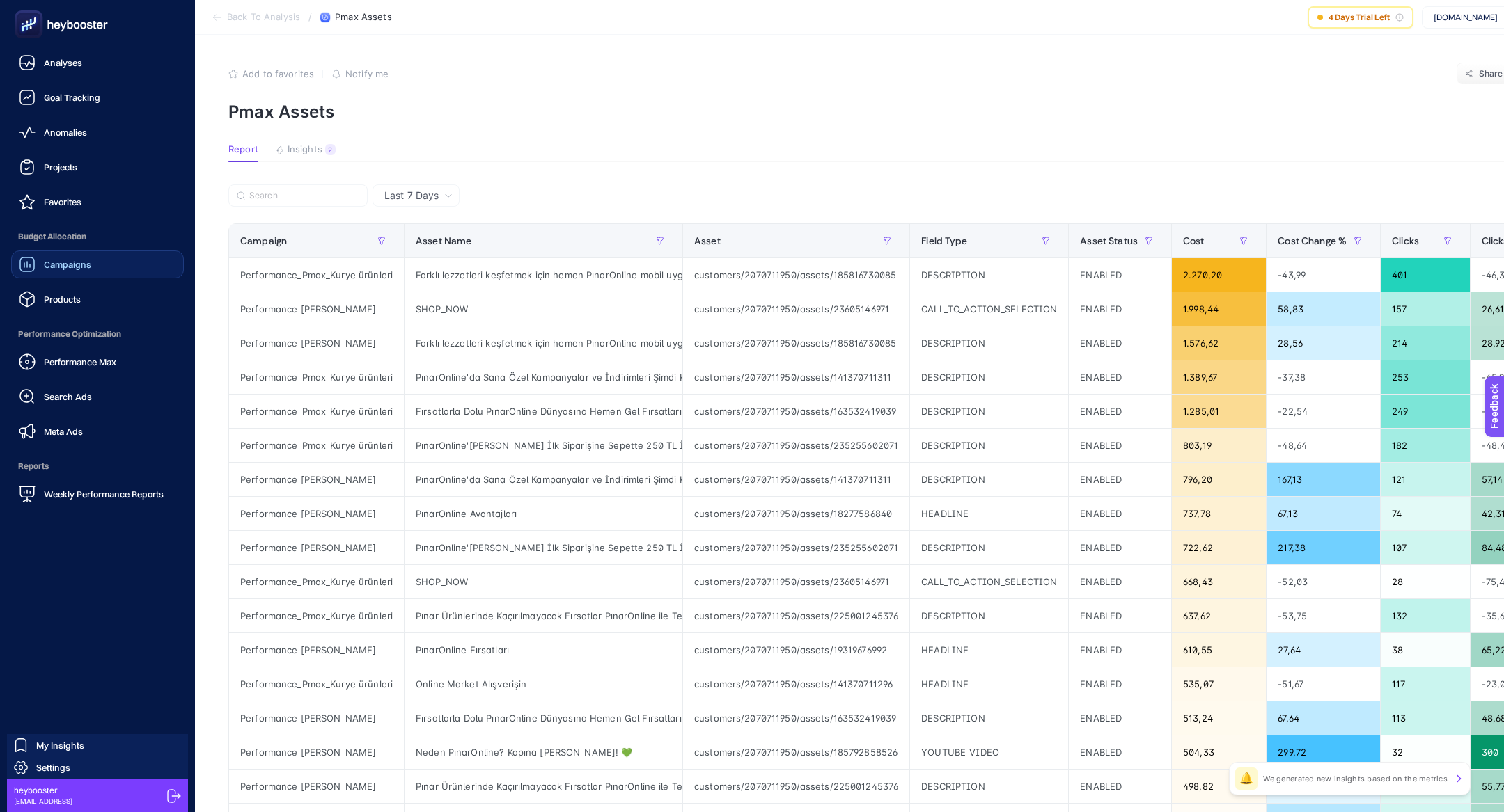
click at [72, 344] on span "Performance Optimization" at bounding box center [97, 334] width 172 height 28
click at [77, 354] on div "Performance Max" at bounding box center [67, 362] width 97 height 17
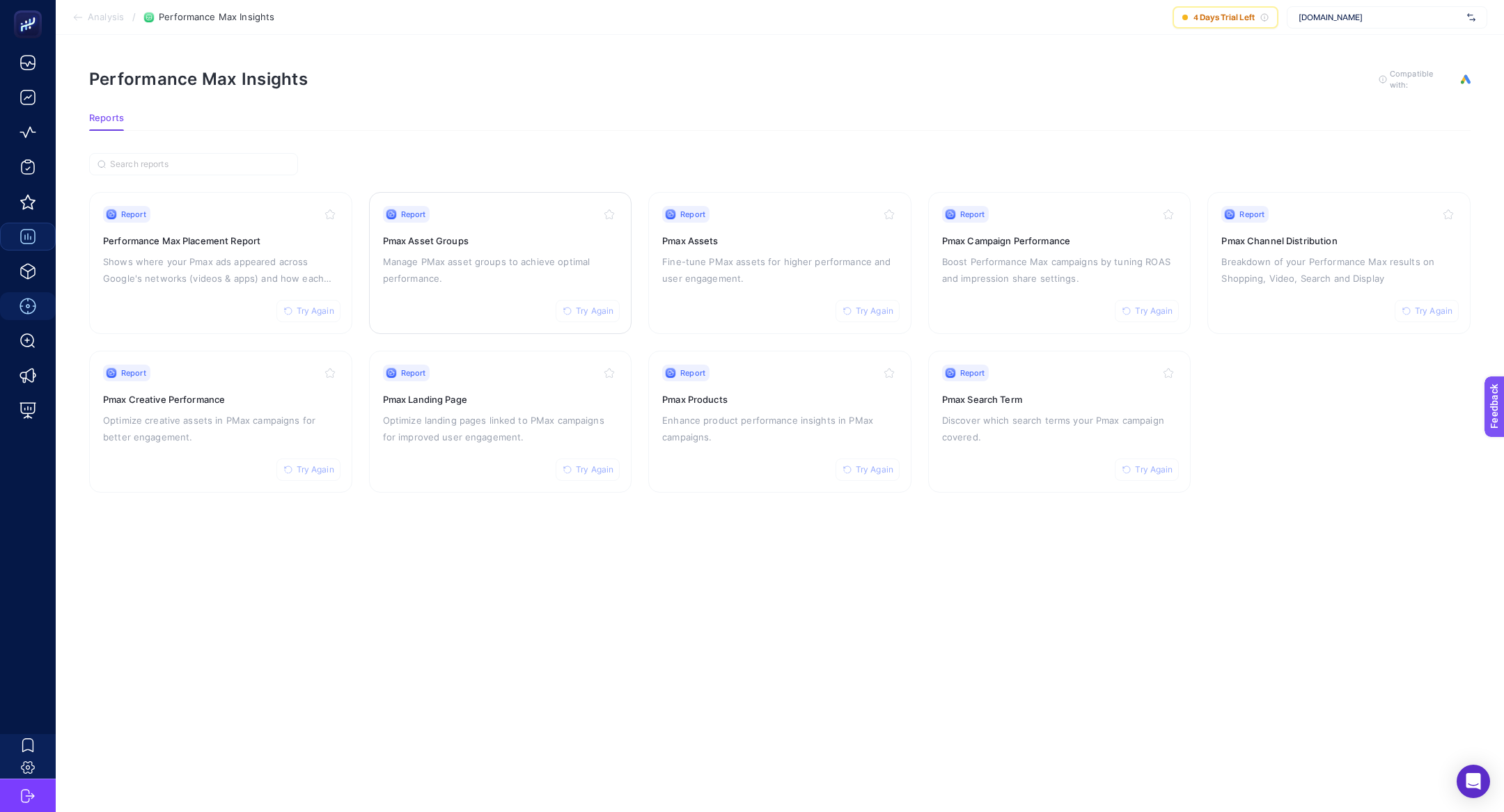
click at [475, 256] on p "Manage PMax asset groups to achieve optimal performance." at bounding box center [500, 270] width 235 height 33
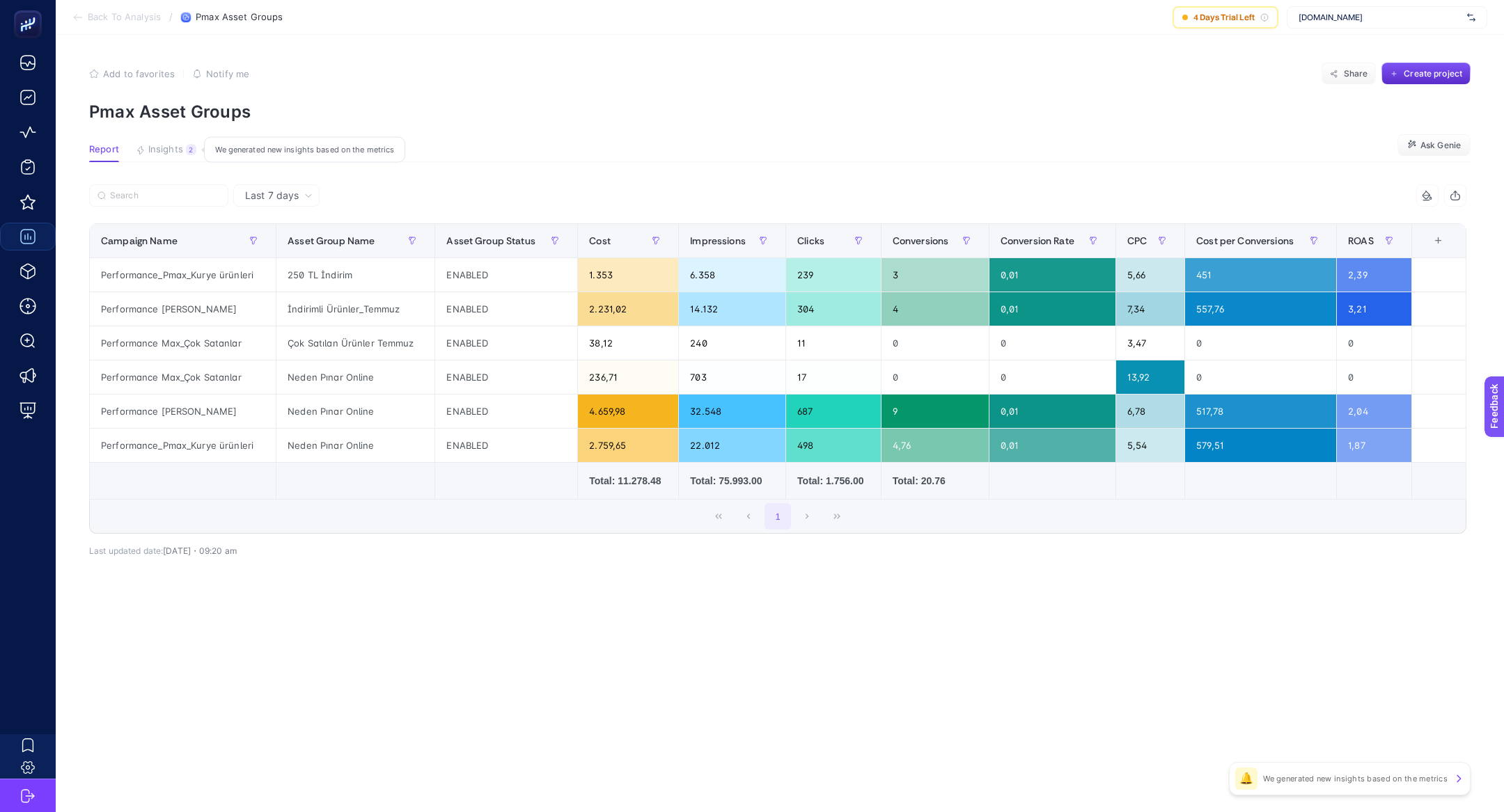
click at [187, 151] on div "2" at bounding box center [191, 150] width 10 height 11
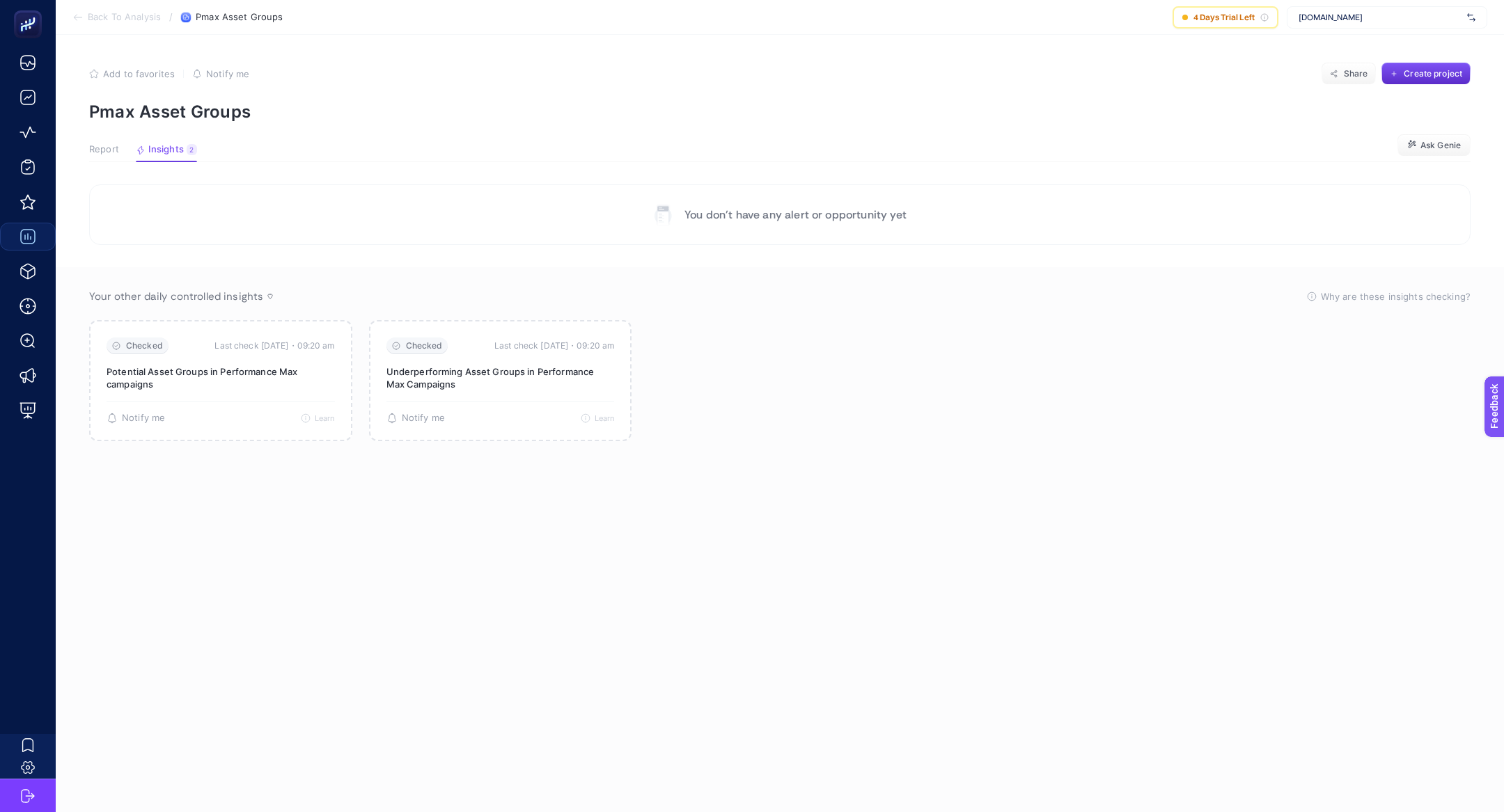
click at [117, 149] on span "Report" at bounding box center [104, 150] width 30 height 11
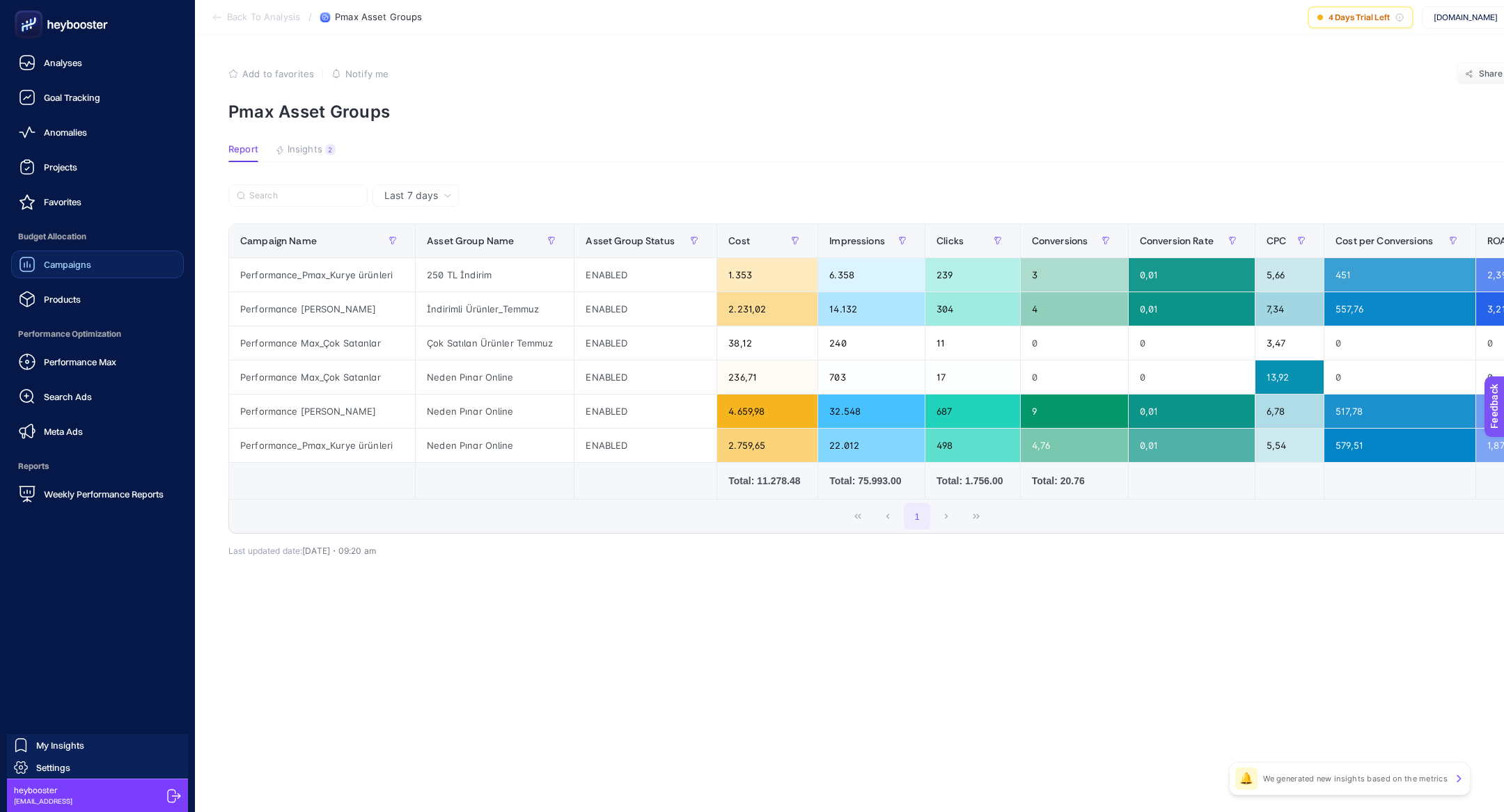
click at [85, 345] on span "Performance Optimization" at bounding box center [97, 334] width 172 height 28
click at [85, 356] on span "Performance Max" at bounding box center [80, 362] width 72 height 11
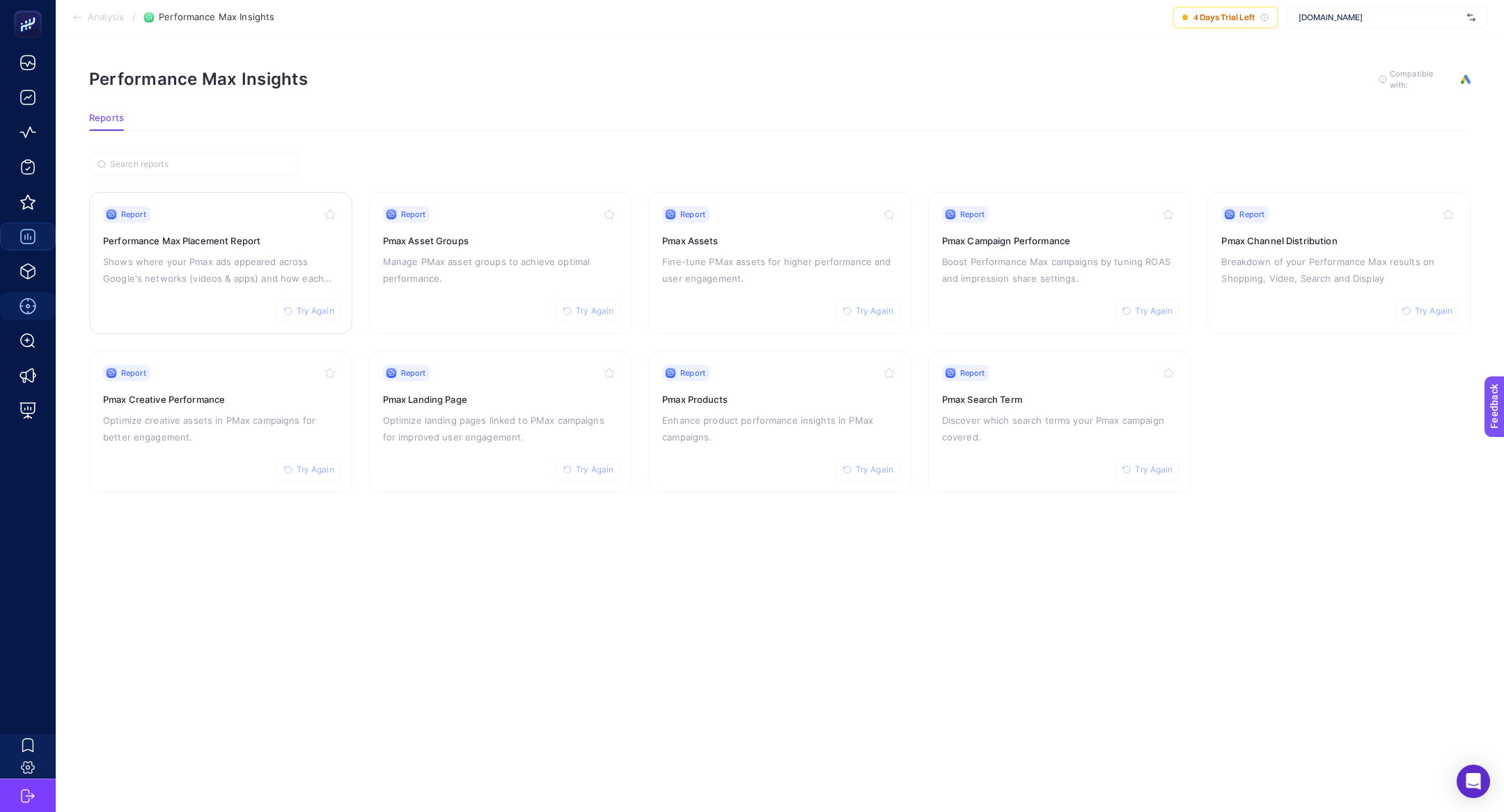
click at [214, 222] on div "Report Try Again Performance Max Placement Report Shows where your Pmax ads app…" at bounding box center [220, 263] width 235 height 114
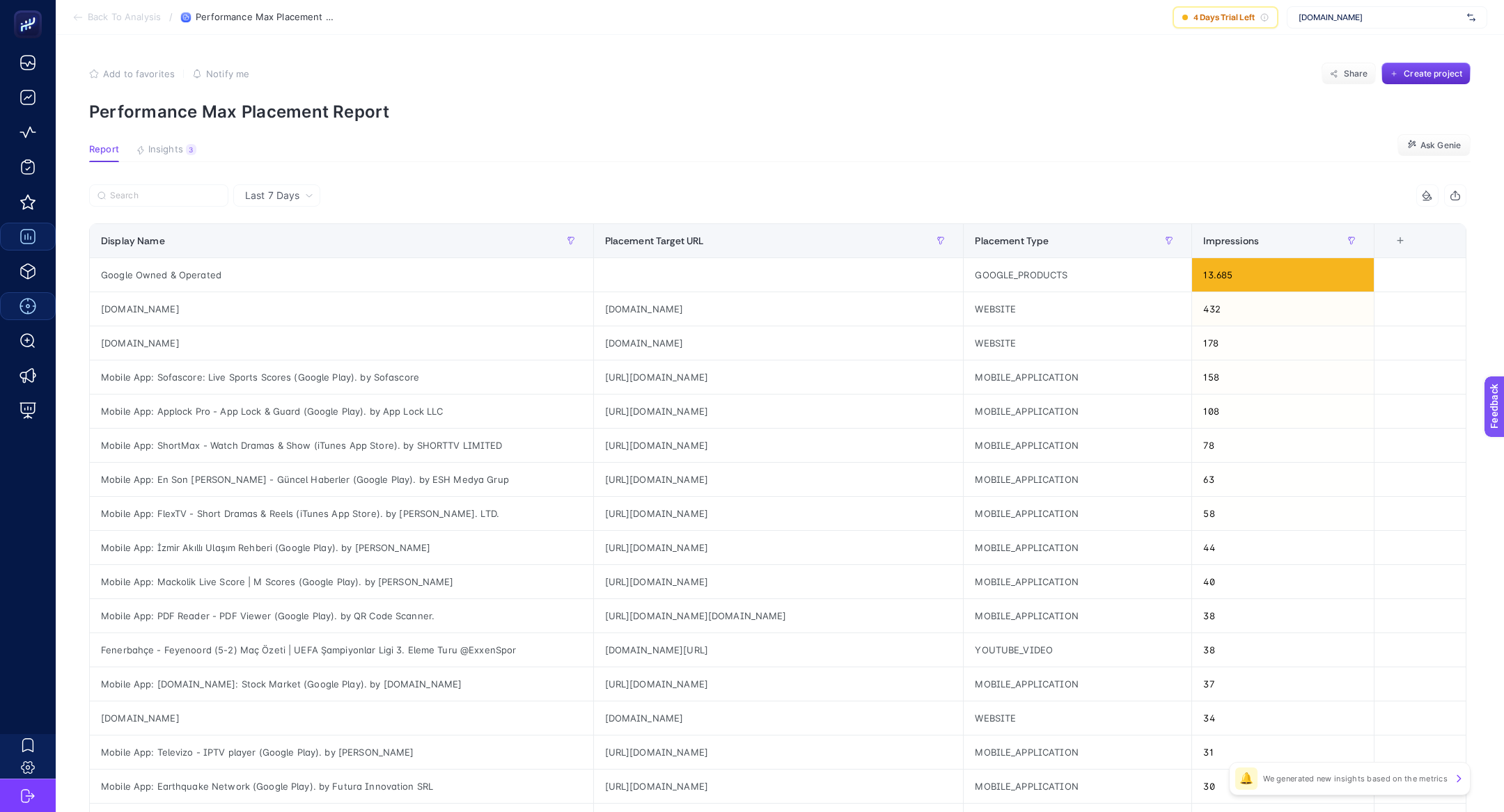
click at [186, 161] on section "Report Insights 3 We generated new insights based on the metrics Ask Genie" at bounding box center [780, 154] width 1382 height 19
click at [186, 158] on button "Insights 3 We generated new insights based on the metrics" at bounding box center [166, 154] width 60 height 19
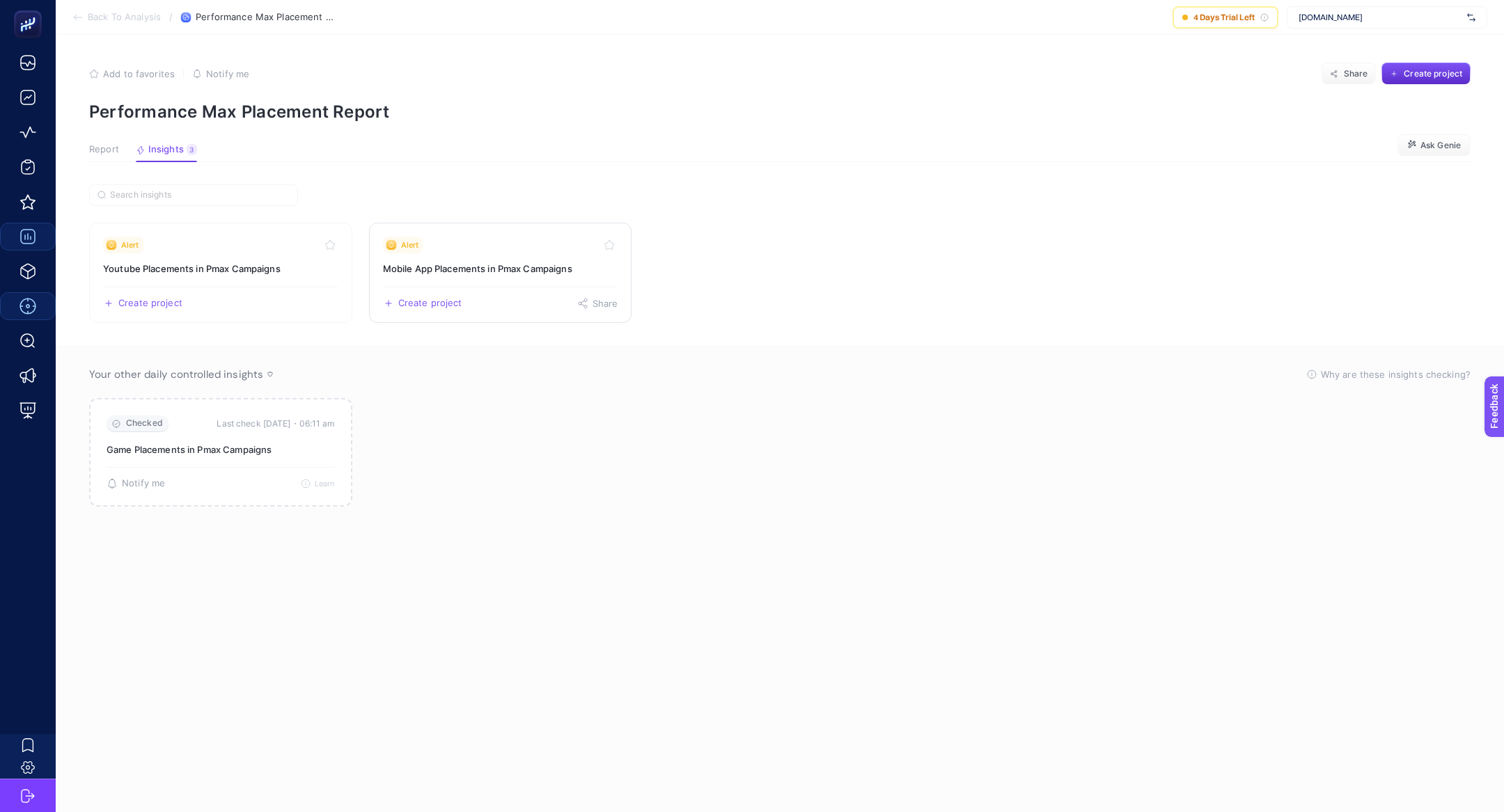
click at [518, 242] on div "Alert" at bounding box center [500, 245] width 235 height 17
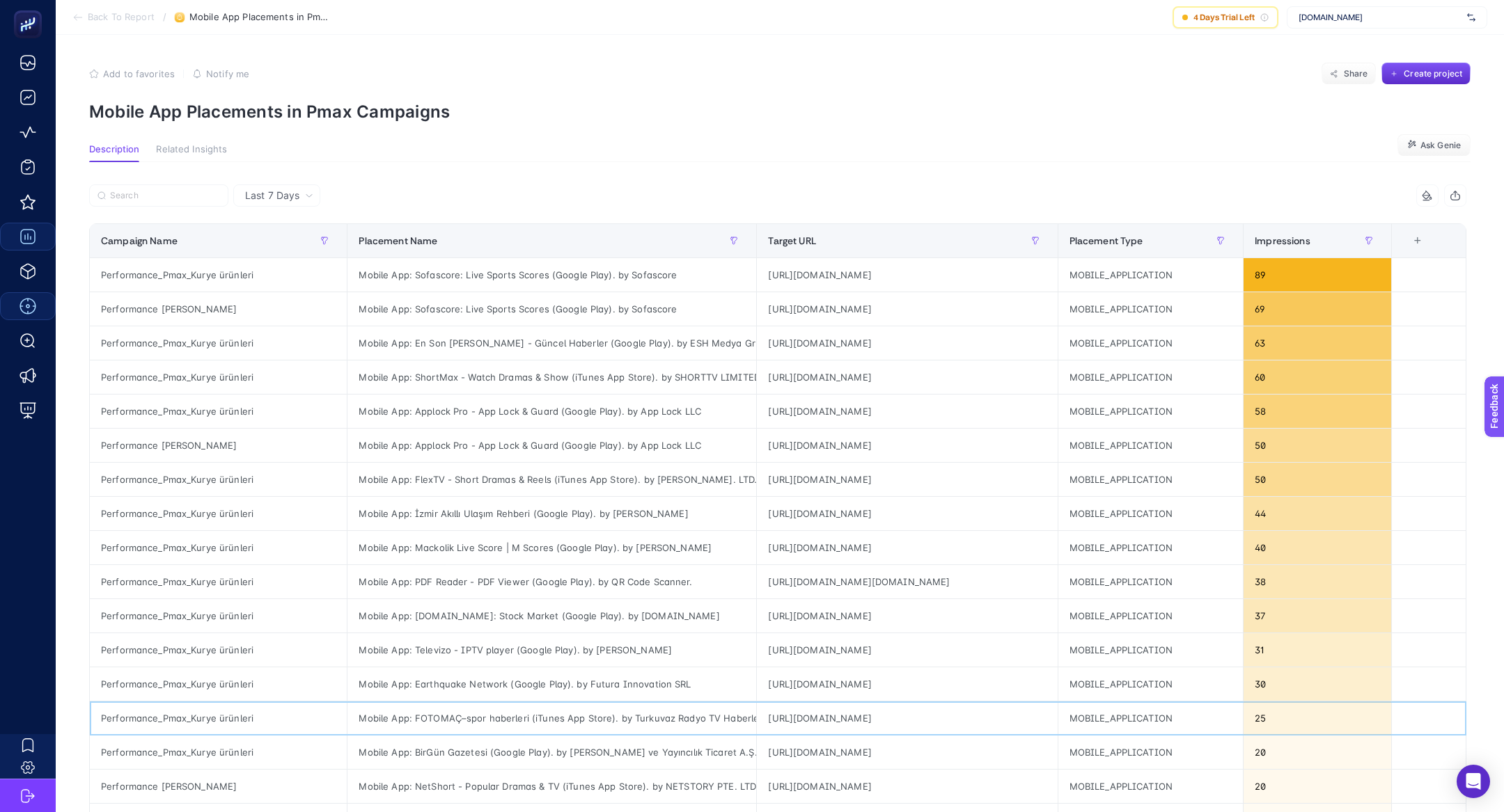
click at [595, 703] on div "Mobile App: FOTOMAÇ–spor haberleri (iTunes App Store). by Turkuvaz Radyo TV Hab…" at bounding box center [551, 718] width 408 height 33
click at [314, 99] on section "Add to favorites false Notify me Share Create project Mobile App Placements in …" at bounding box center [780, 93] width 1382 height 59
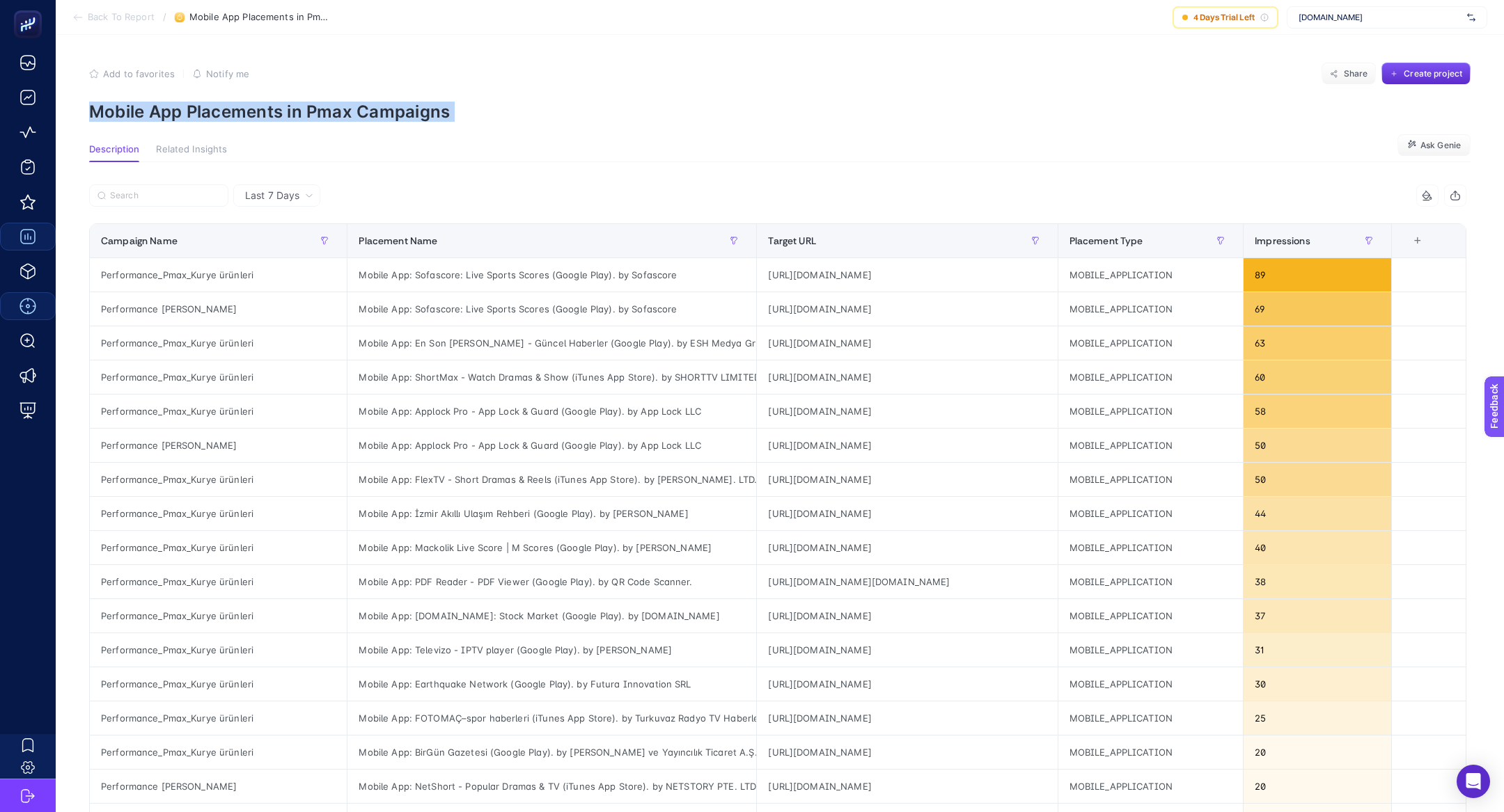
click at [314, 99] on section "Add to favorites false Notify me Share Create project Mobile App Placements in …" at bounding box center [780, 93] width 1382 height 59
copy article "Mobile App Placements in Pmax Campaigns"
click at [1322, 19] on span "pinaronline.com" at bounding box center [1380, 18] width 163 height 11
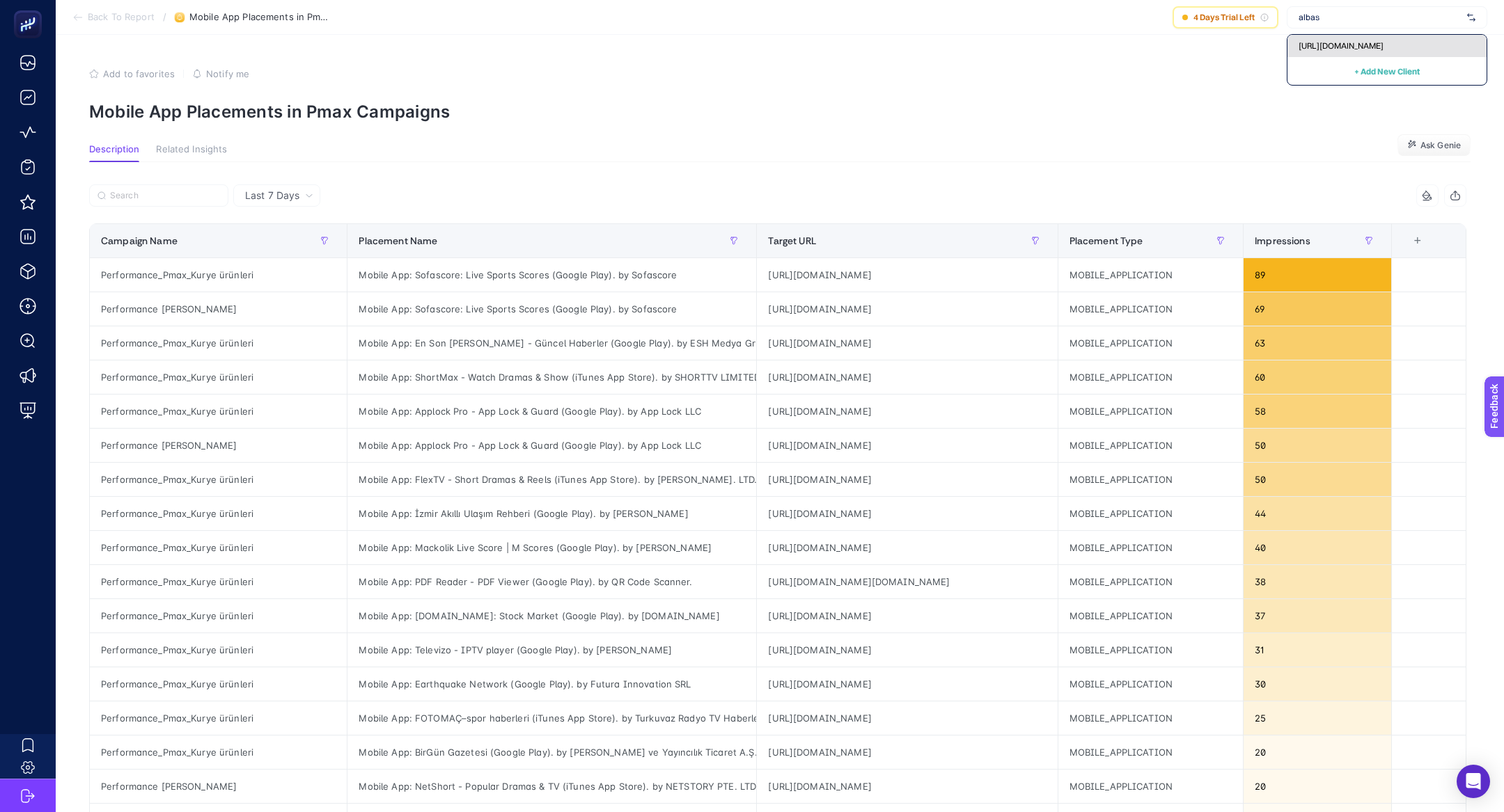
type input "albas"
click at [1340, 47] on span "https://www.albashop.com.tr/" at bounding box center [1341, 46] width 85 height 11
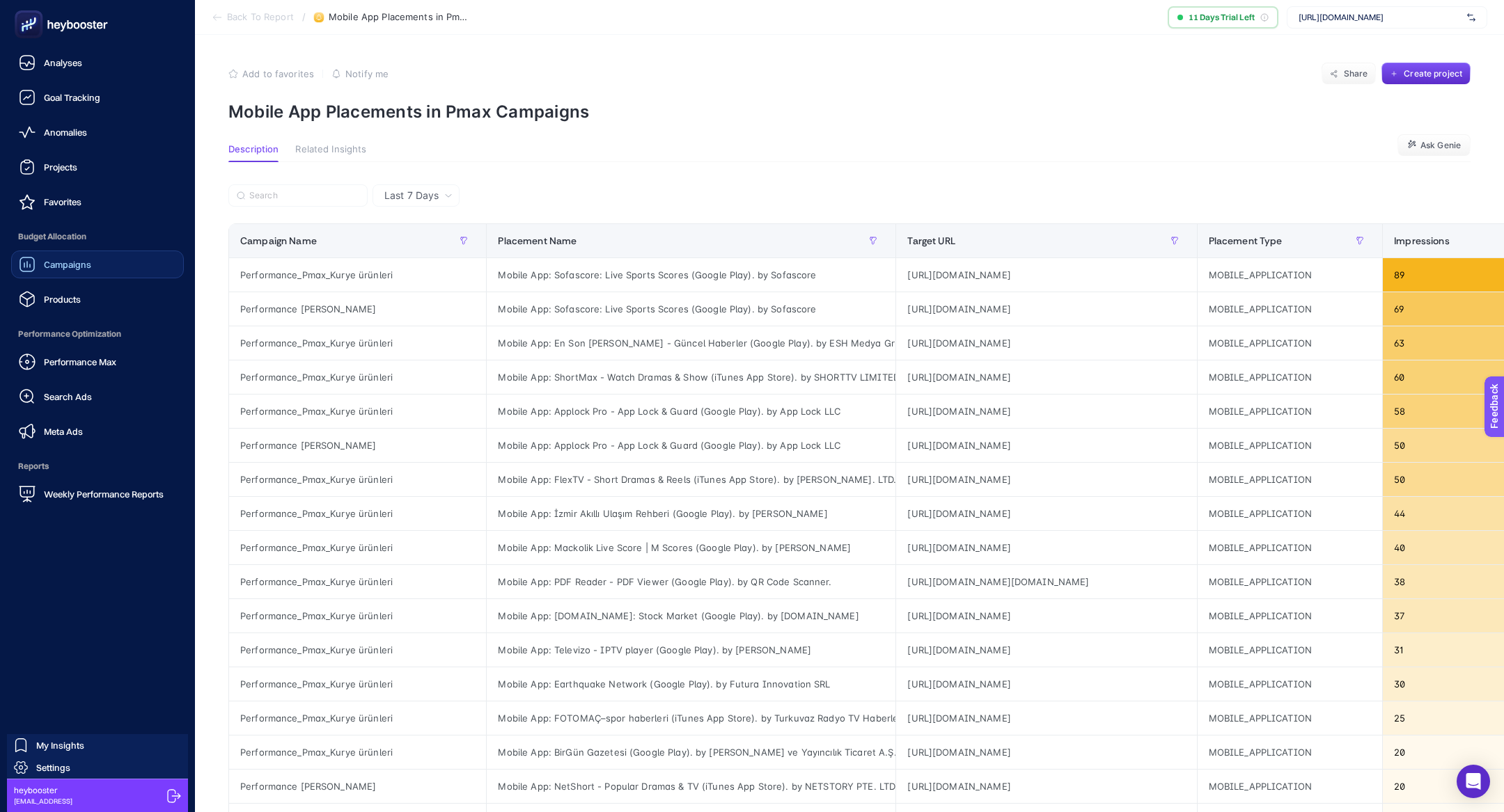
click at [61, 271] on div "Campaigns" at bounding box center [55, 265] width 72 height 17
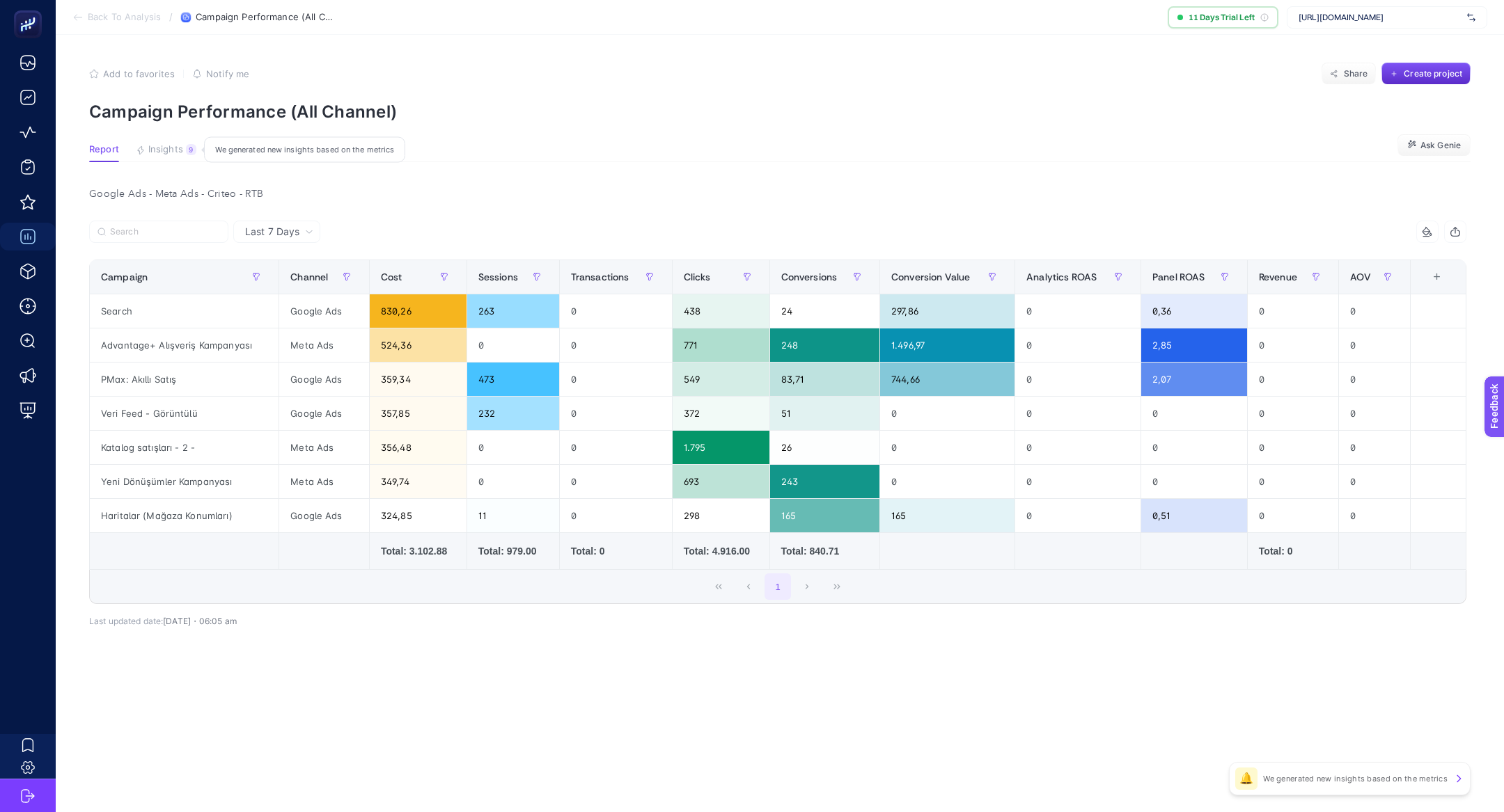
click at [181, 147] on span "Insights" at bounding box center [166, 150] width 35 height 11
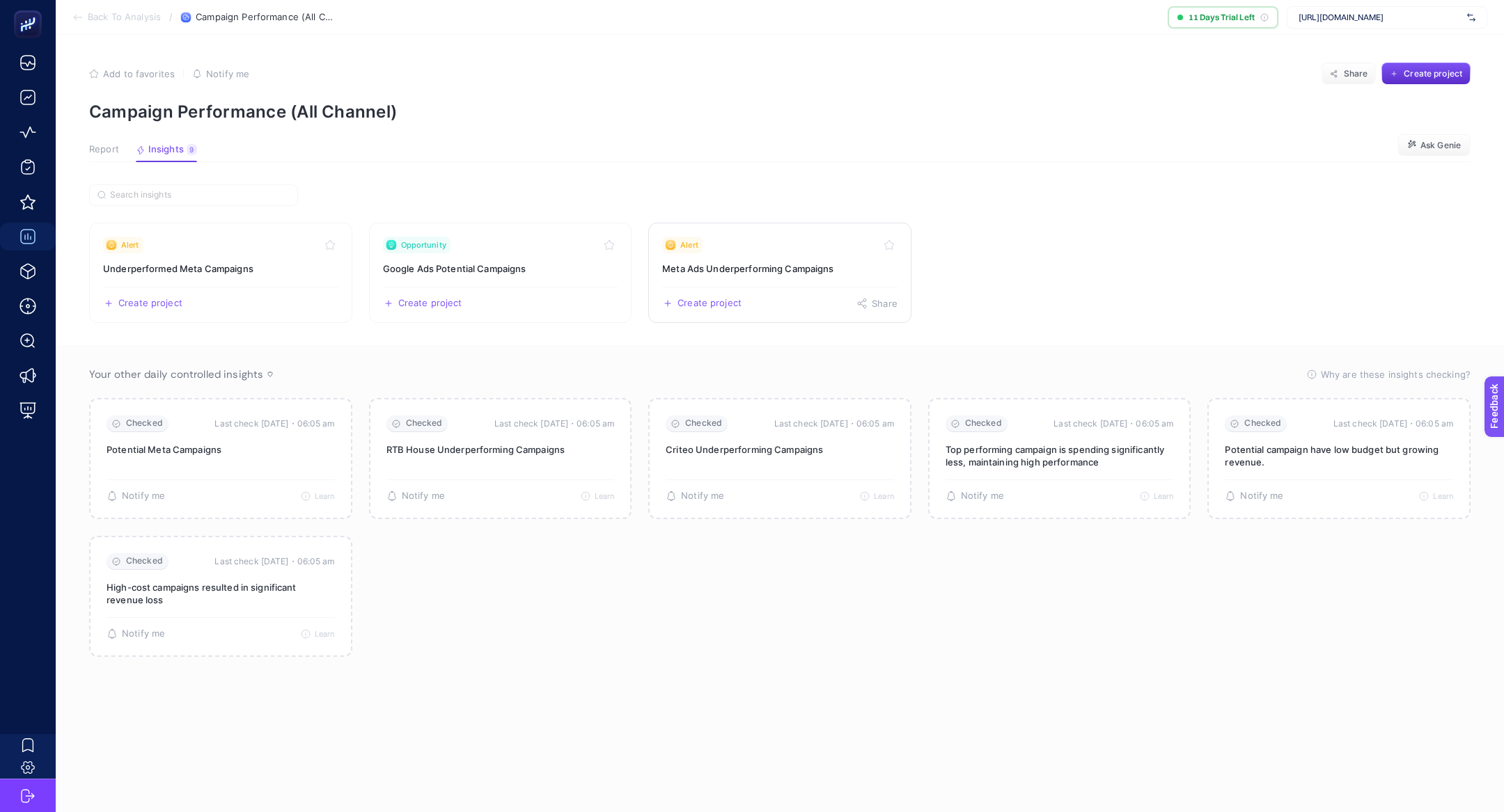
click at [808, 256] on link "Alert Meta Ads Underperforming Campaigns Create project Share" at bounding box center [780, 273] width 263 height 100
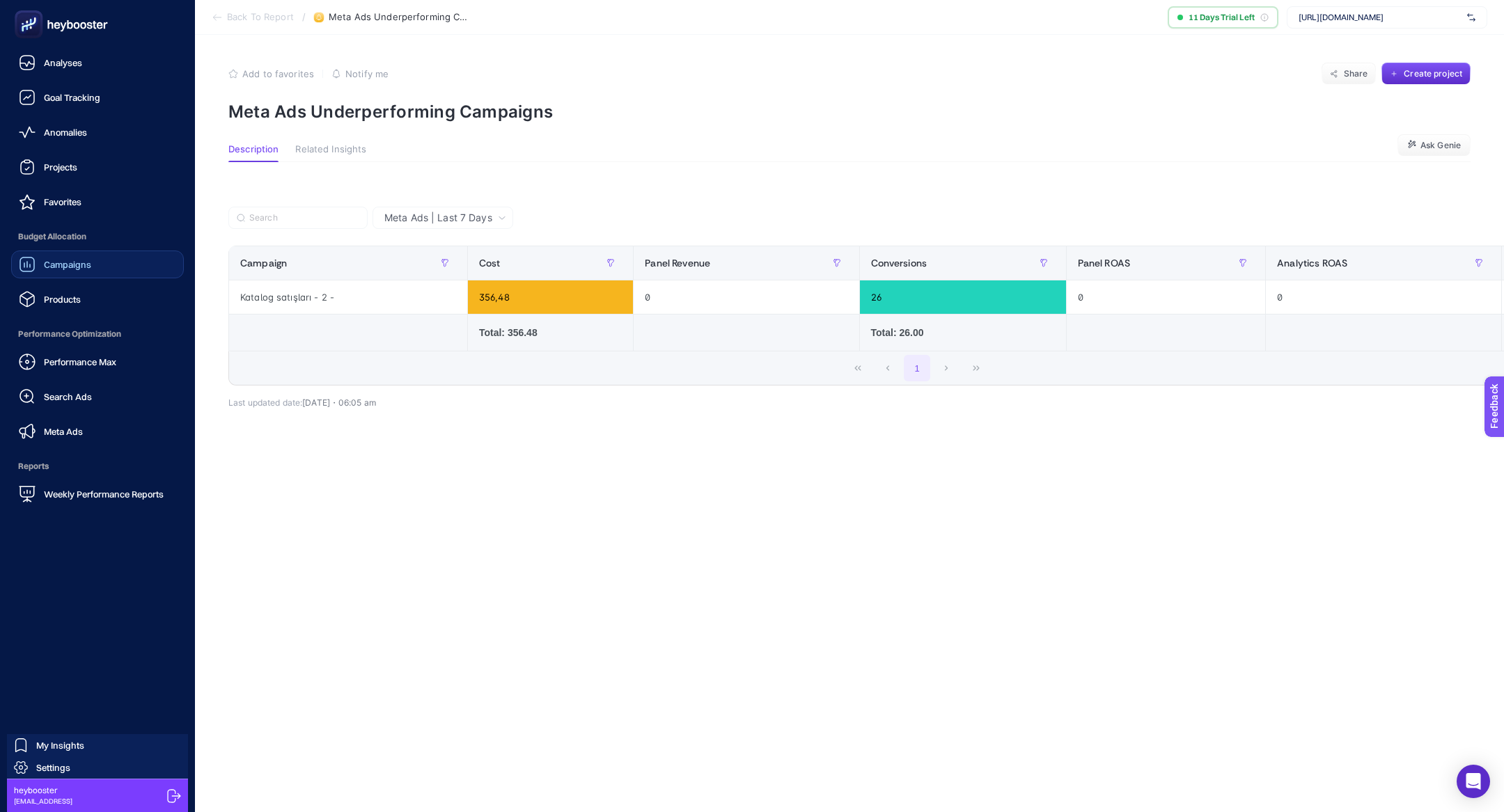
click at [92, 254] on link "Campaigns" at bounding box center [97, 265] width 172 height 28
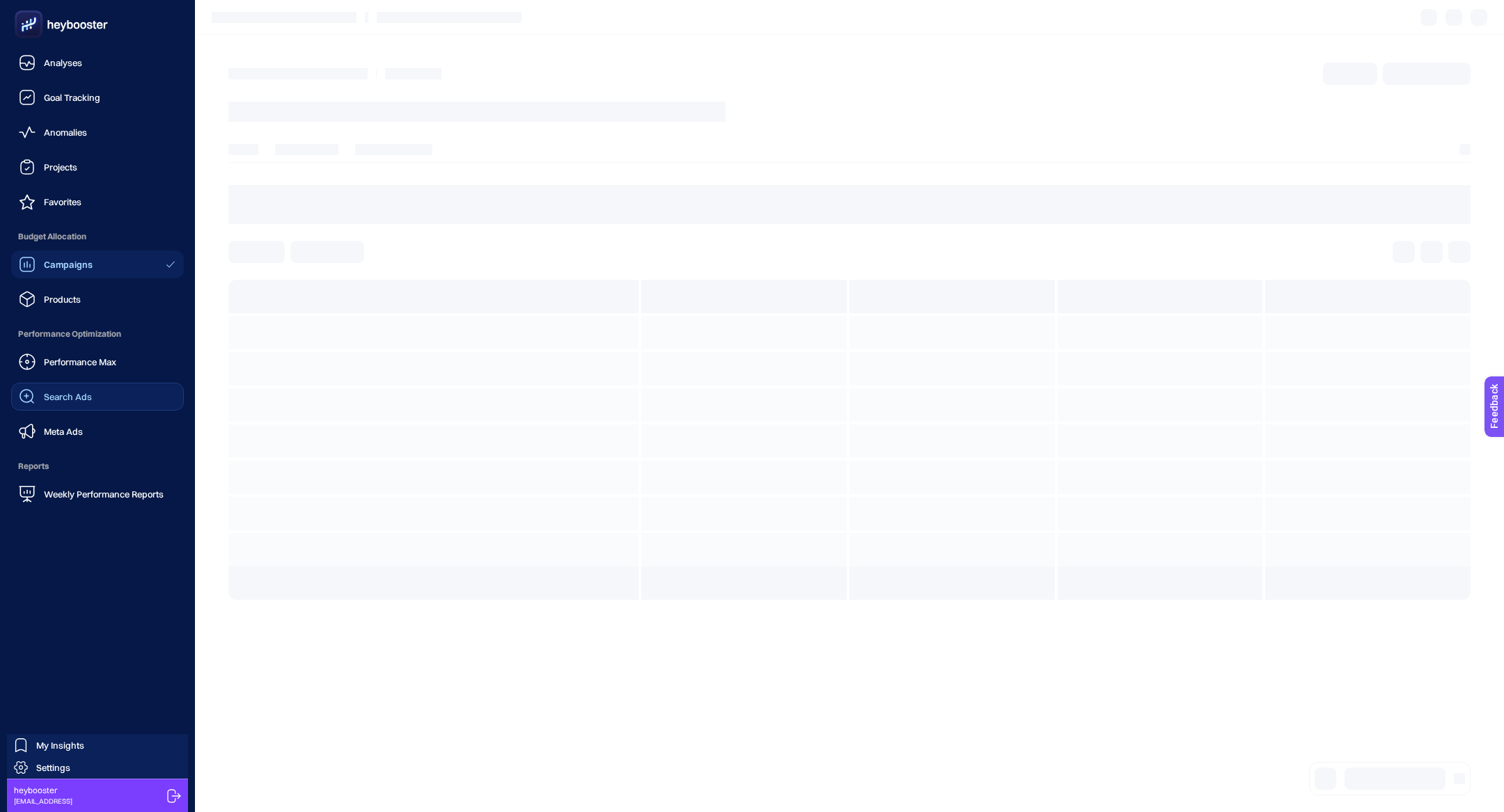
click at [113, 397] on link "Search Ads" at bounding box center [97, 396] width 172 height 28
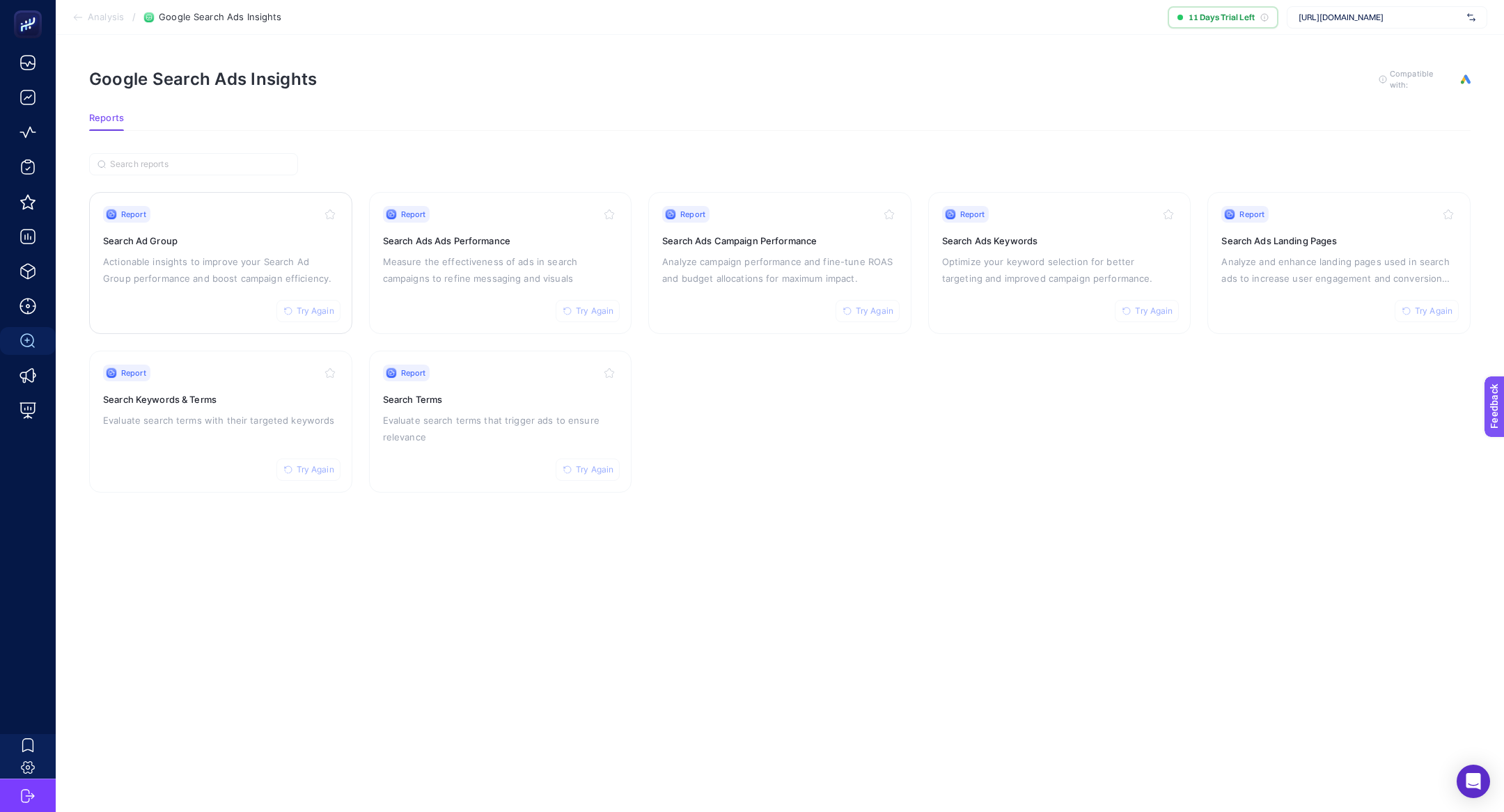
click at [212, 219] on div "Report Try Again" at bounding box center [220, 215] width 235 height 17
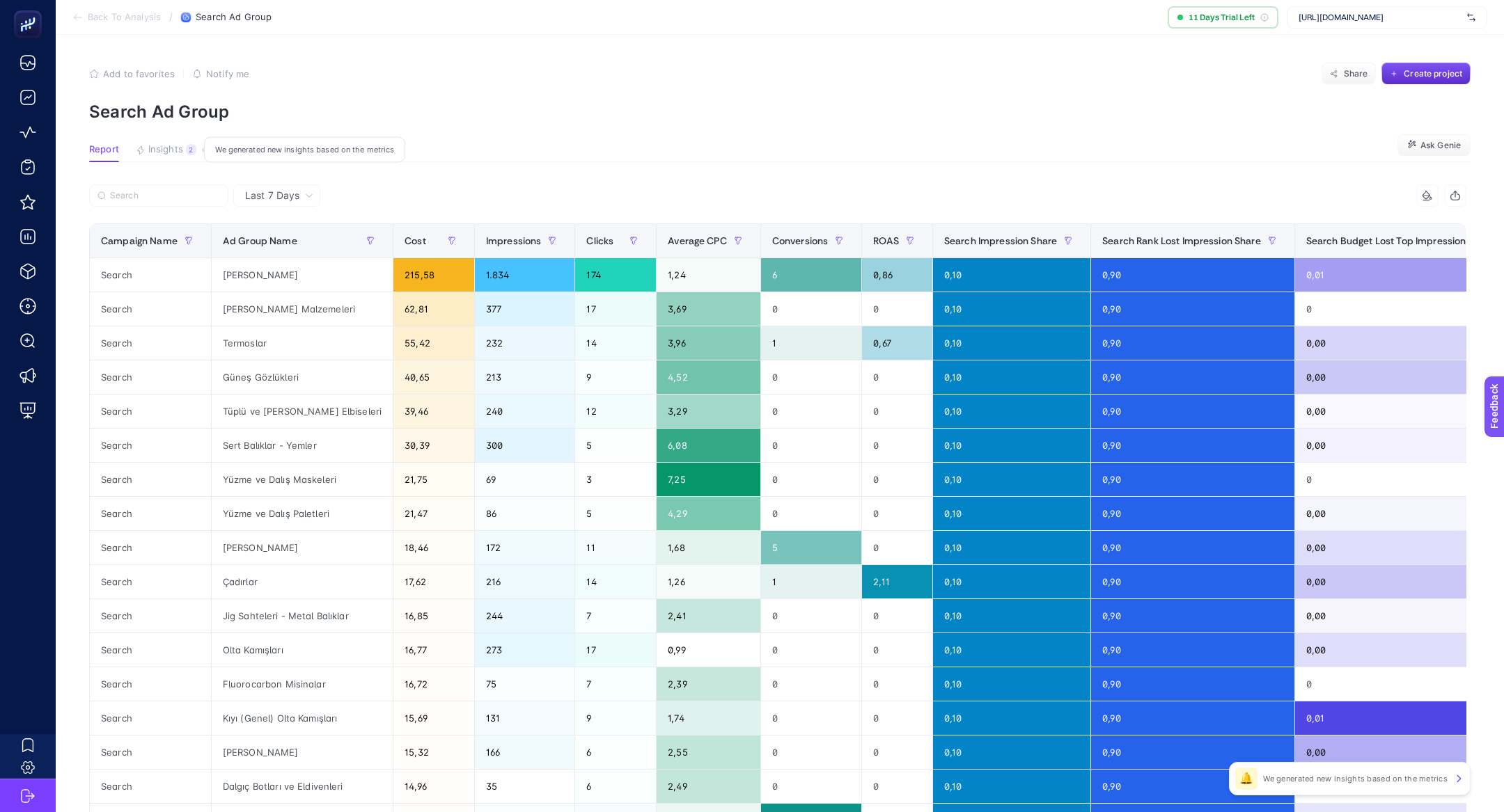
click at [150, 149] on span "Insights" at bounding box center [166, 150] width 35 height 11
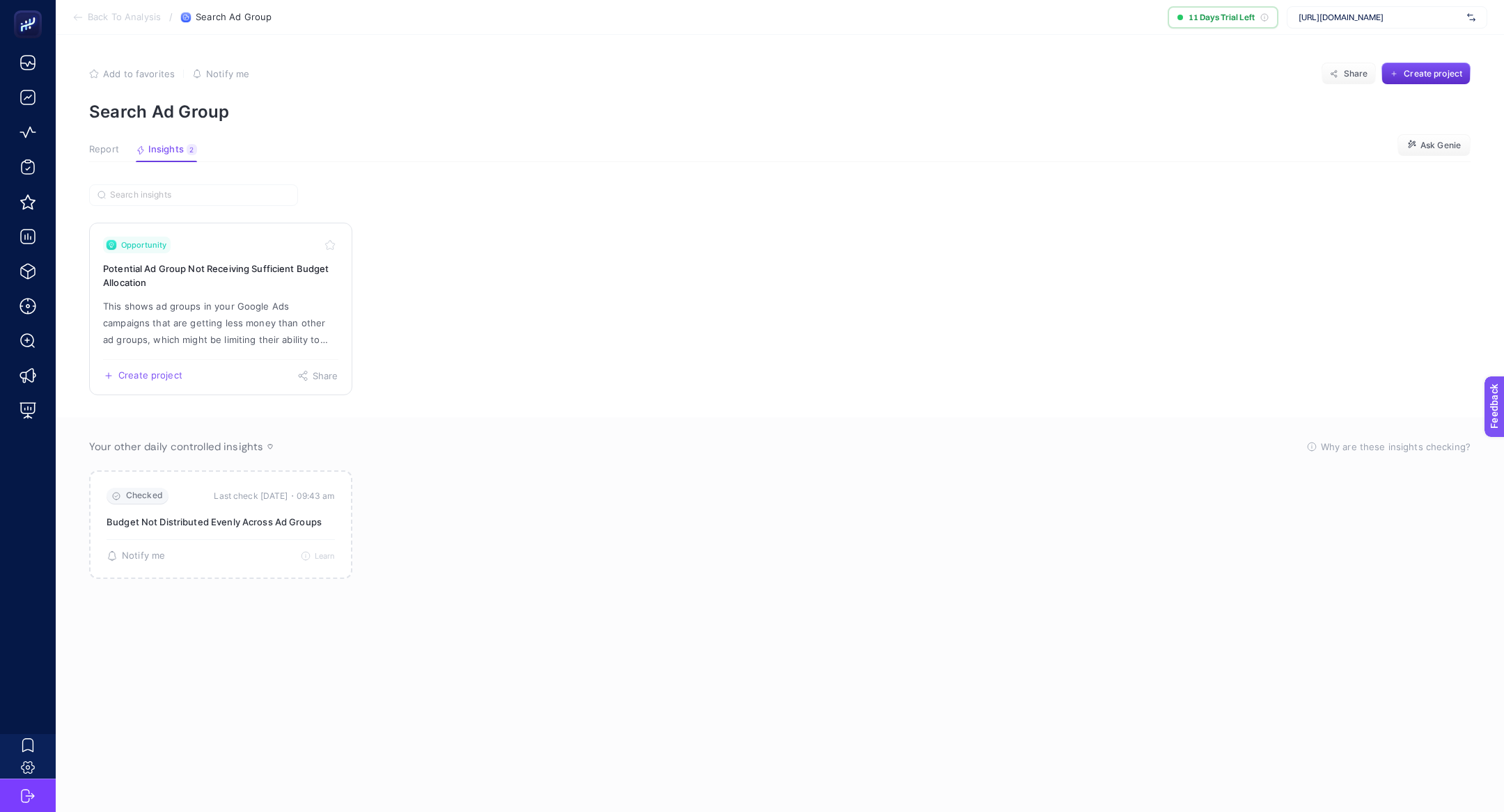
click at [159, 281] on h3 "Potential Ad Group Not Receiving Sufficient Budget Allocation" at bounding box center [220, 276] width 235 height 28
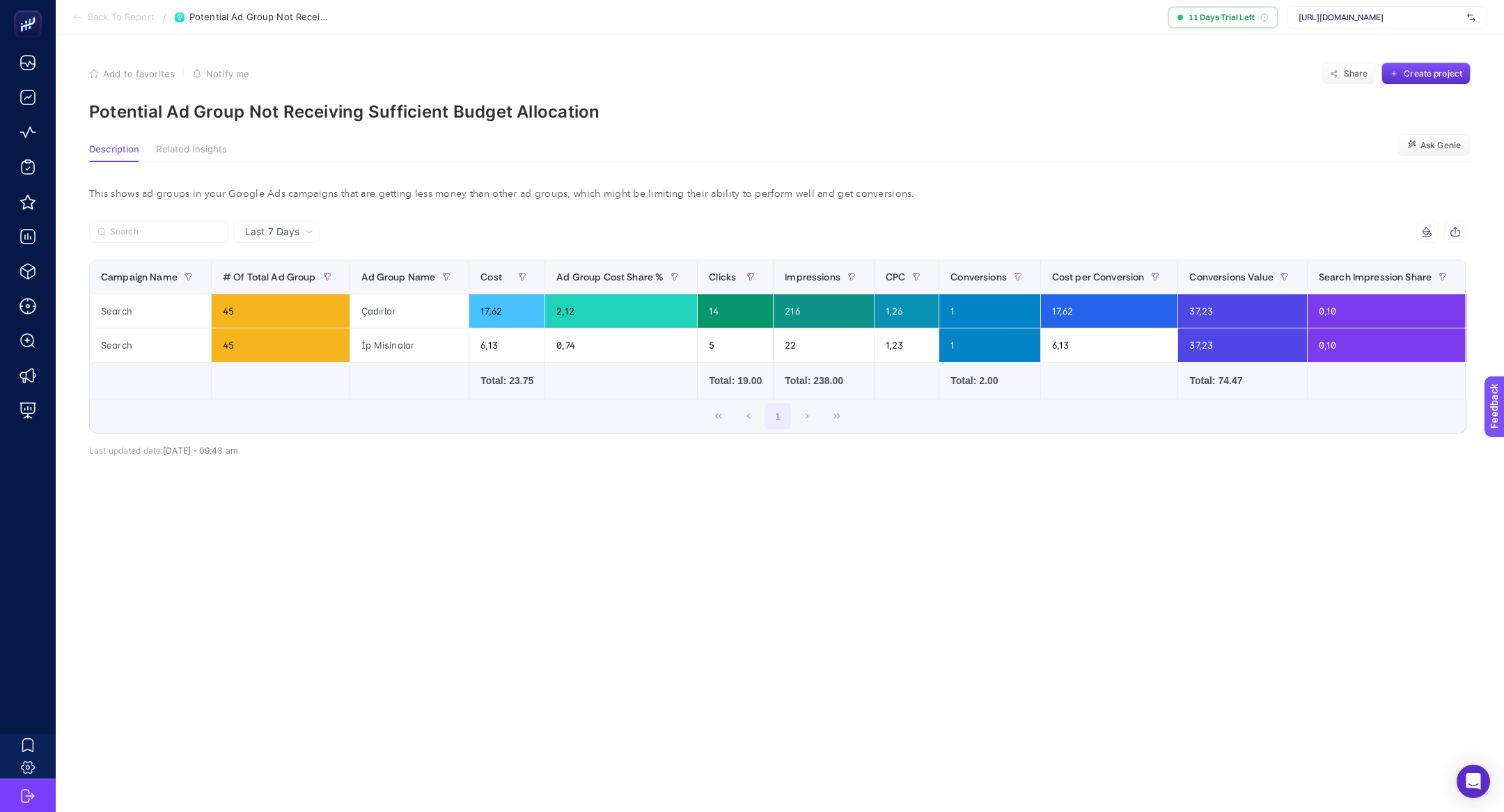
click at [287, 240] on div "Last 7 Days" at bounding box center [277, 231] width 87 height 22
click at [287, 294] on li "Last 30 Days" at bounding box center [276, 285] width 79 height 25
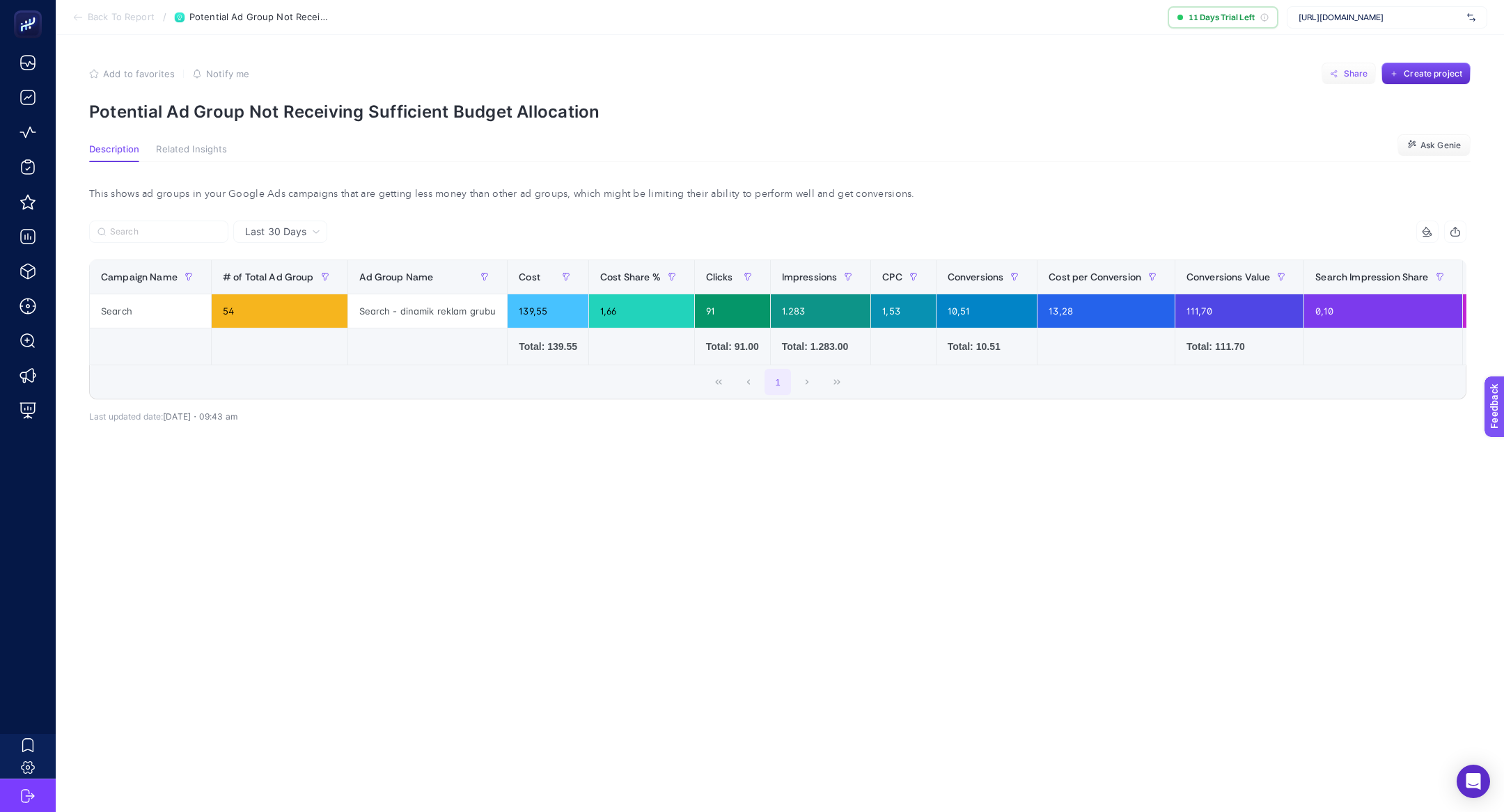
click at [1332, 67] on button "Share" at bounding box center [1348, 74] width 55 height 22
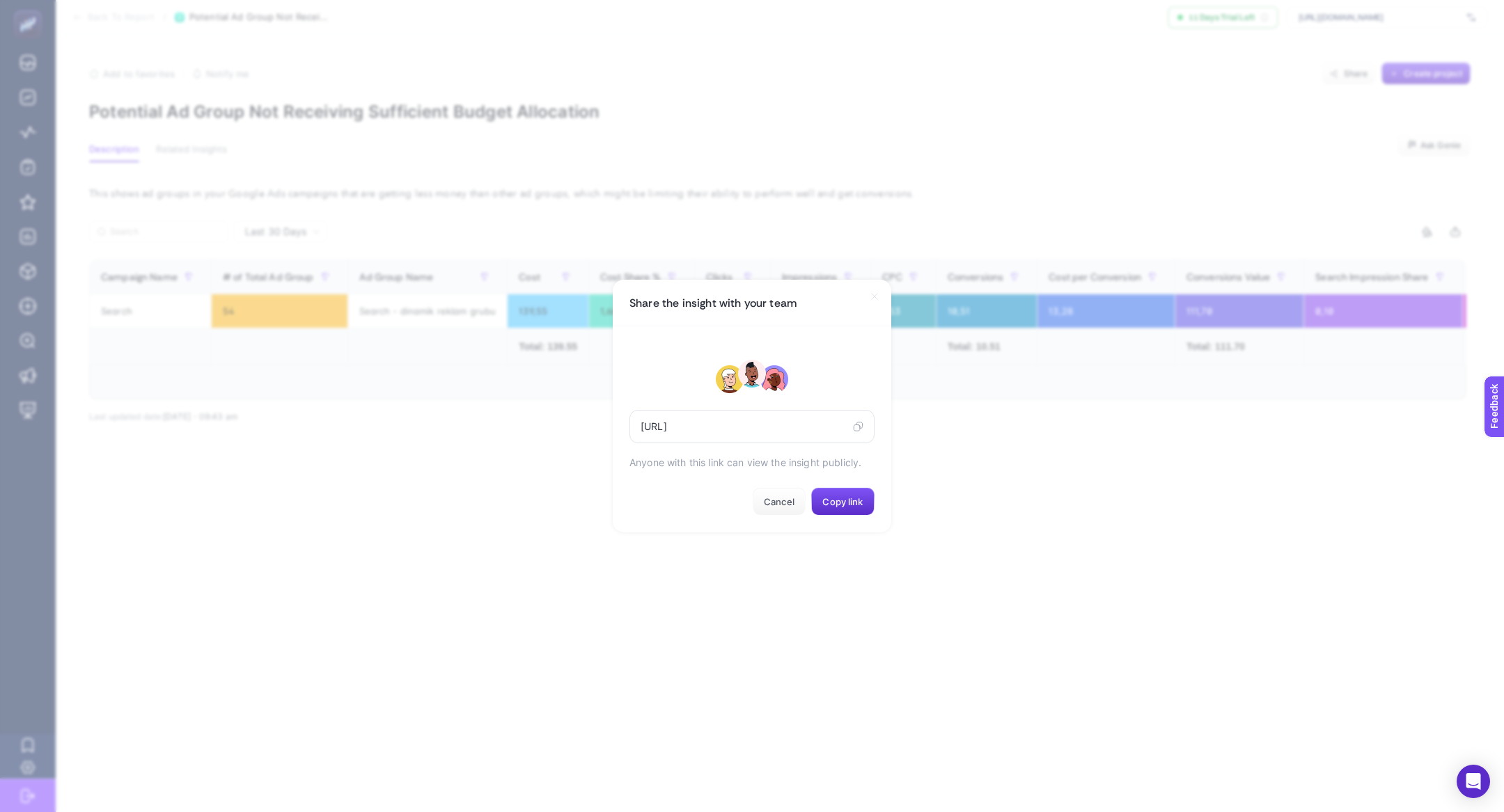
click at [874, 297] on icon at bounding box center [874, 296] width 11 height 11
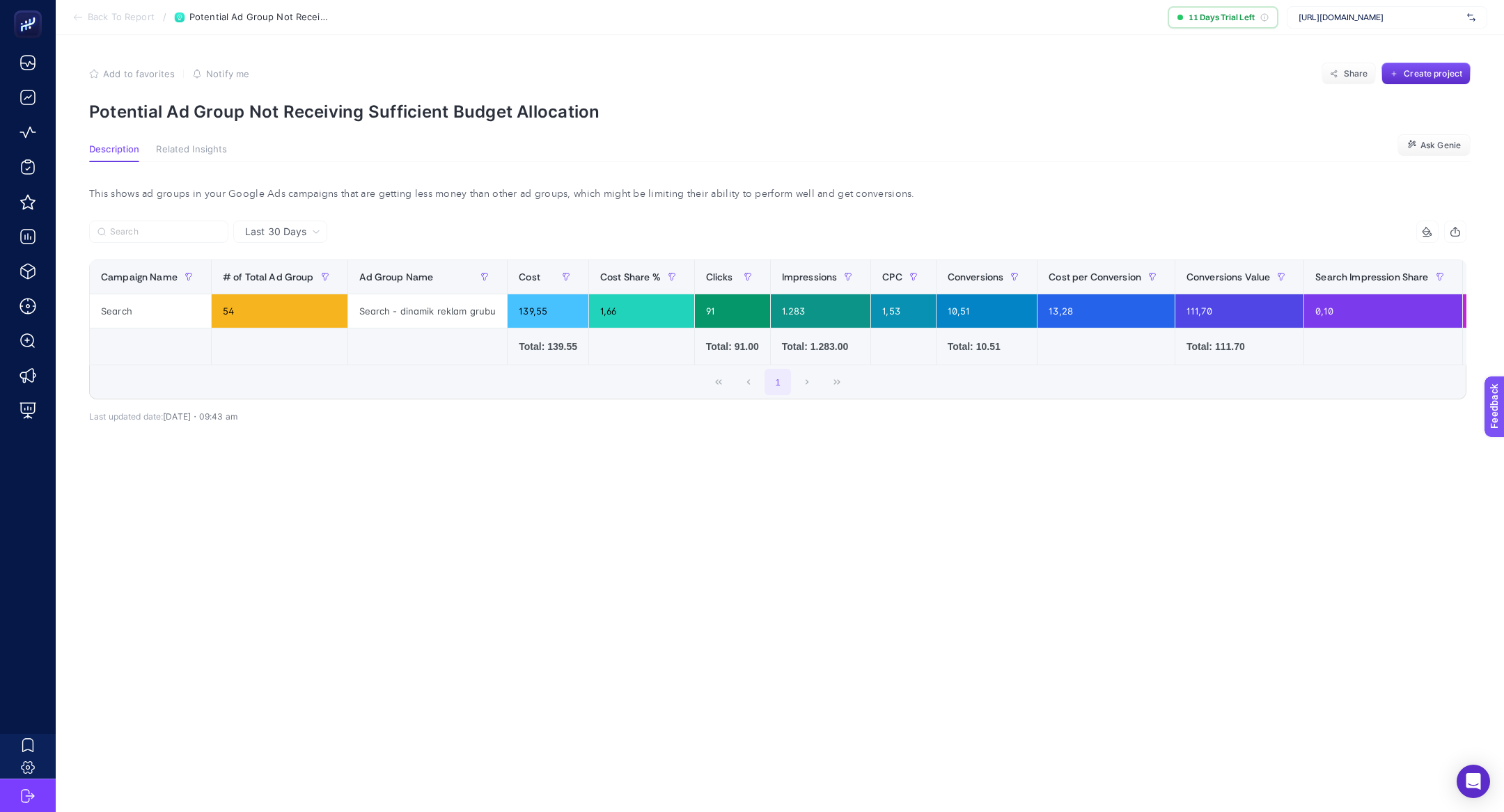
click at [451, 94] on section "Add to favorites false Notify me Share Create project Potential Ad Group Not Re…" at bounding box center [780, 93] width 1382 height 59
copy article "Potential Ad Group Not Receiving Sufficient Budget Allocation"
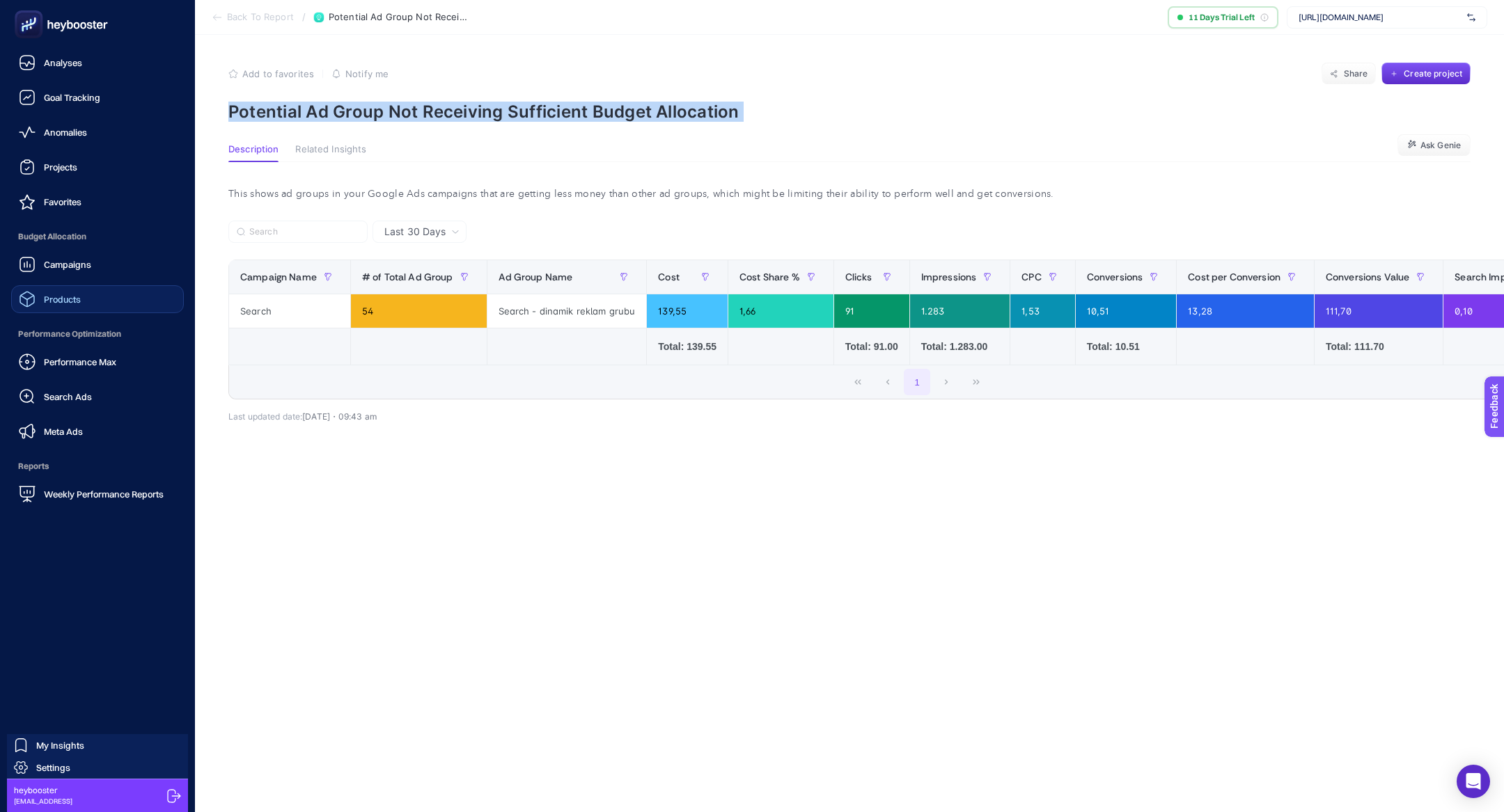
click at [96, 300] on link "Products" at bounding box center [97, 299] width 172 height 28
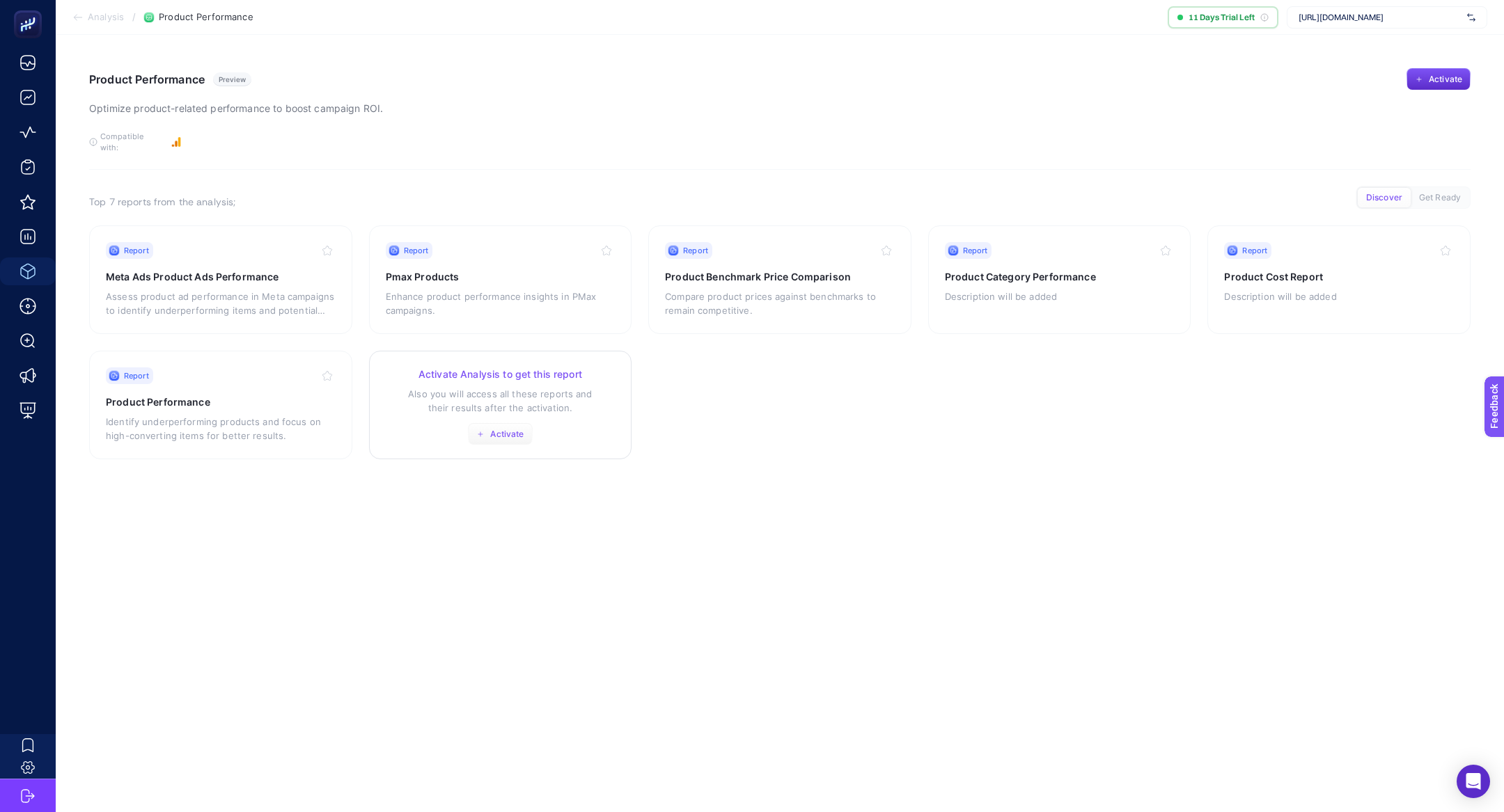
click at [520, 429] on button "Activate" at bounding box center [500, 434] width 65 height 22
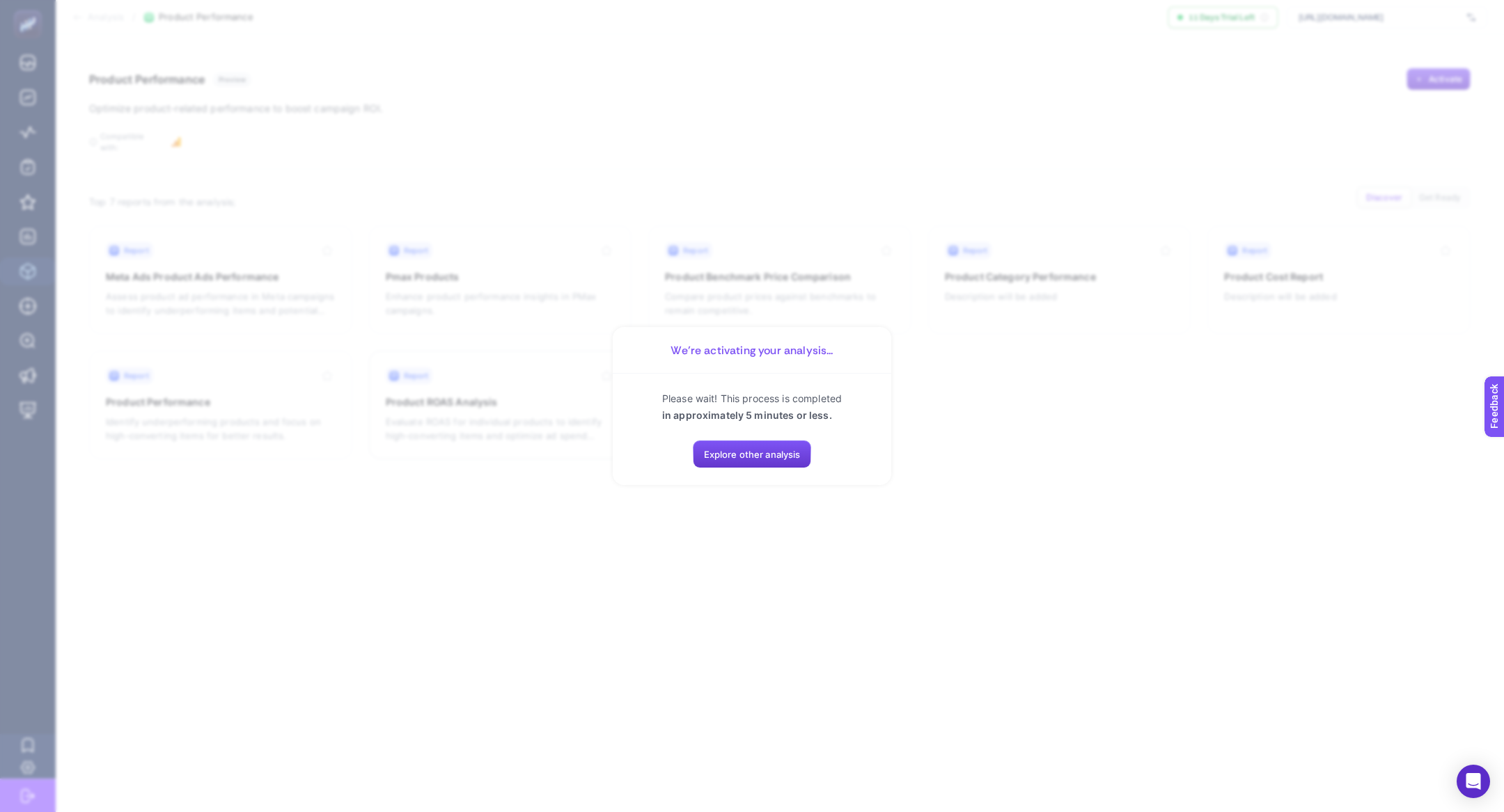
click at [739, 464] on button "Explore other analysis" at bounding box center [752, 455] width 119 height 28
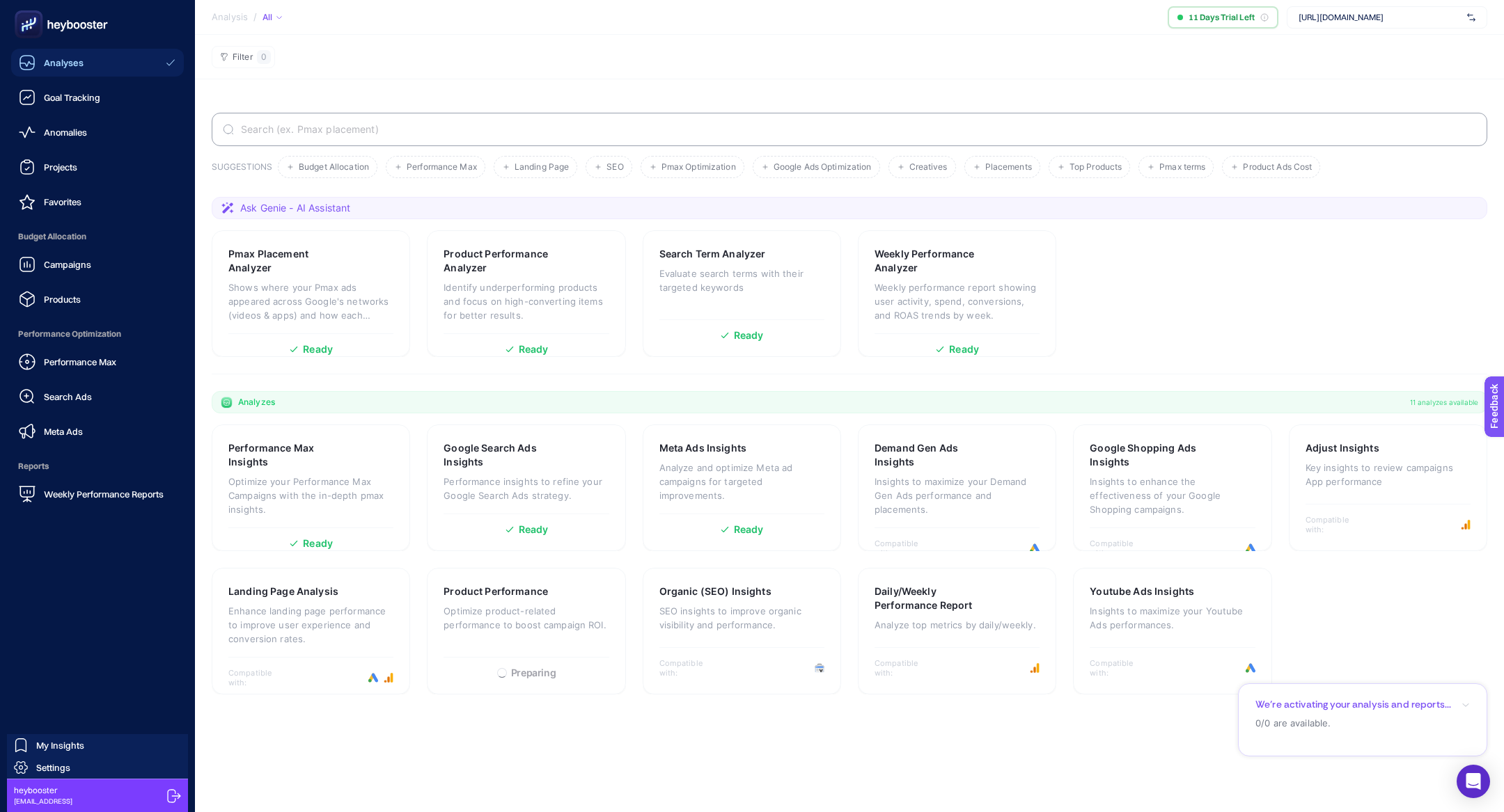
click at [119, 314] on ul "Analyses Goal Tracking Anomalies Projects Favorites Budget Allocation Campaigns…" at bounding box center [97, 279] width 172 height 459
click at [94, 289] on link "Products" at bounding box center [97, 299] width 172 height 28
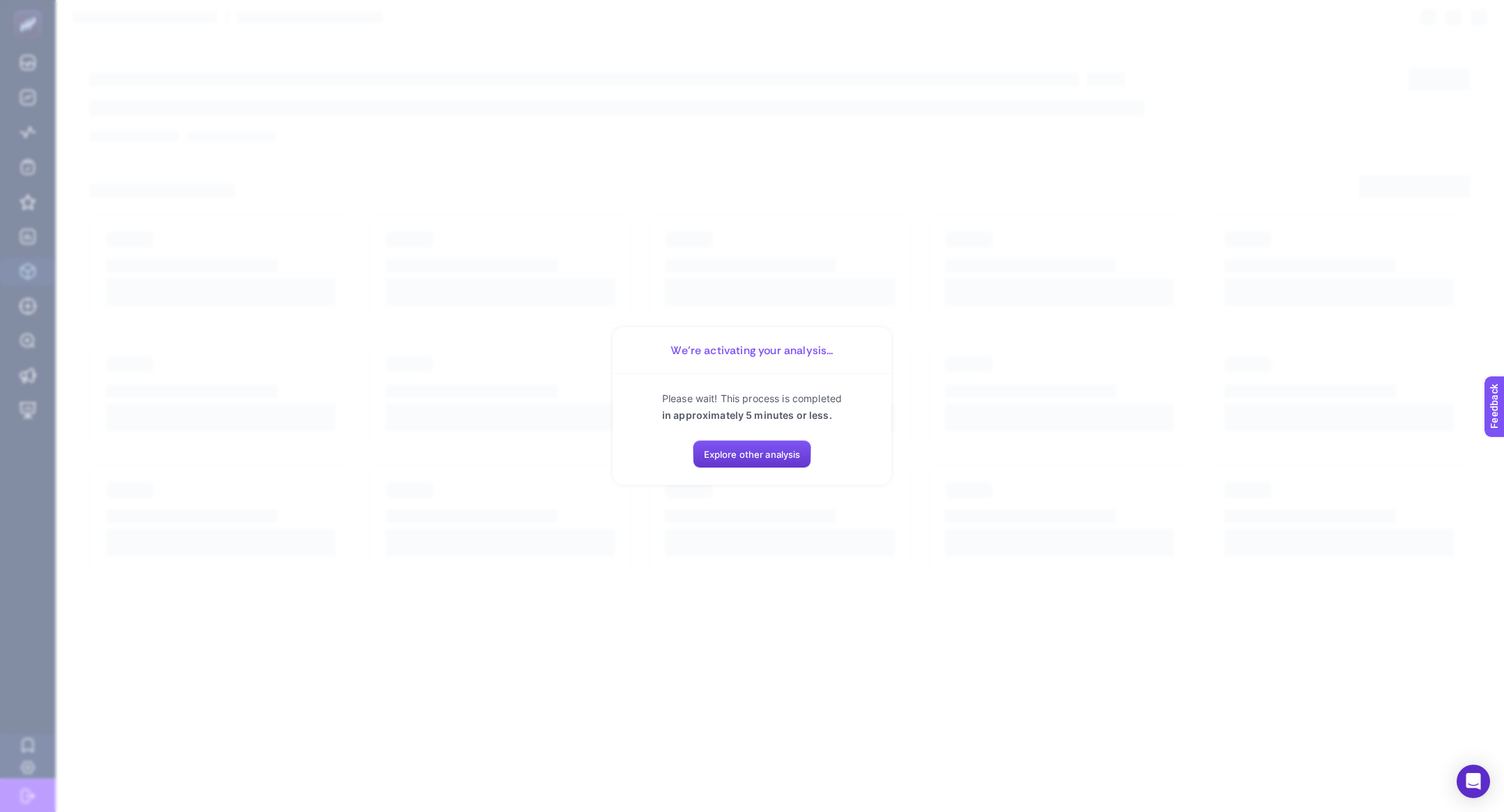
click at [747, 459] on span "Explore other analysis" at bounding box center [752, 455] width 96 height 11
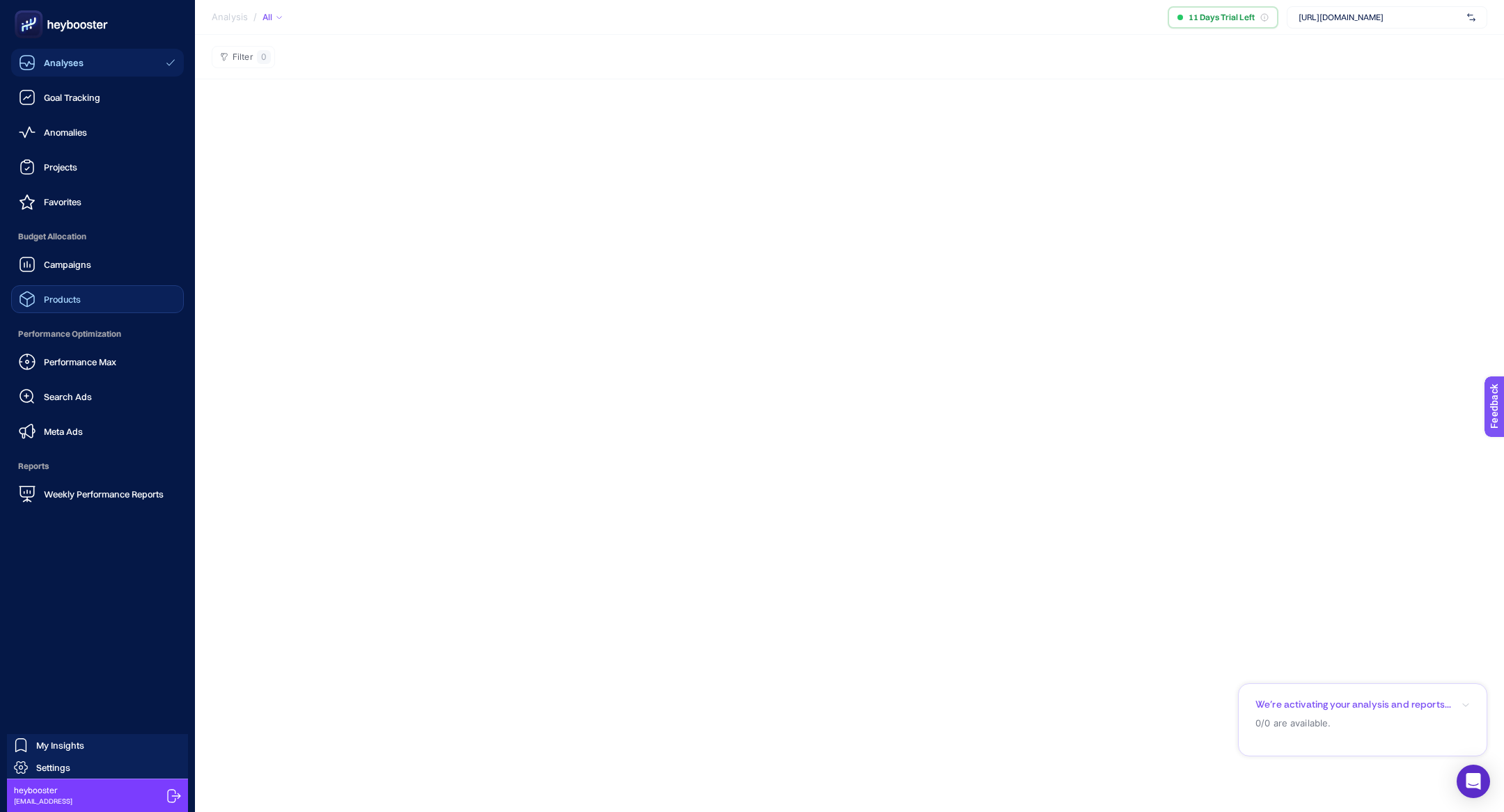
click at [55, 305] on div "Products" at bounding box center [49, 299] width 62 height 17
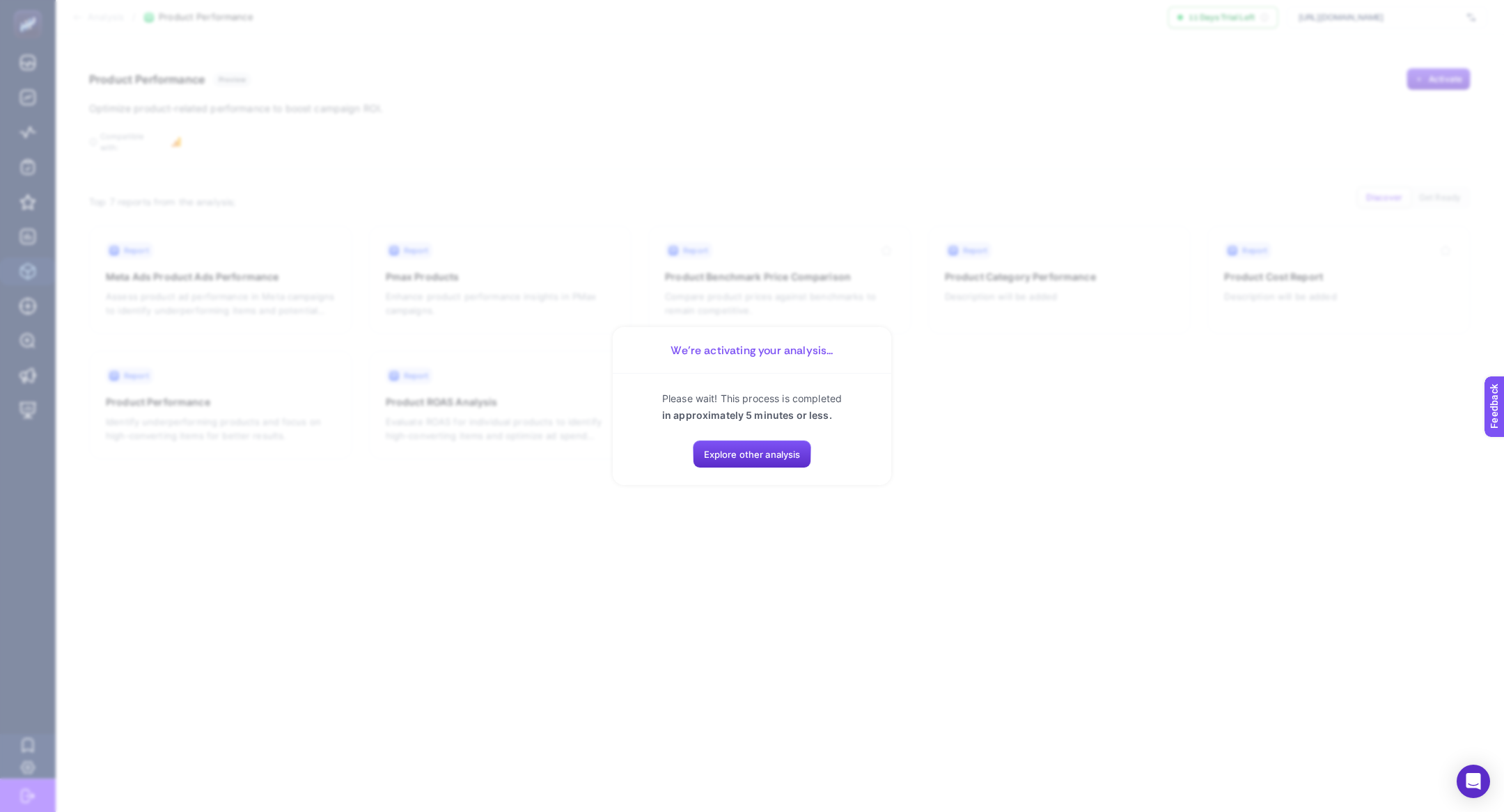
click at [0, 79] on section "We’re activating your analysis... Please wait! This process is completed in app…" at bounding box center [752, 406] width 1504 height 812
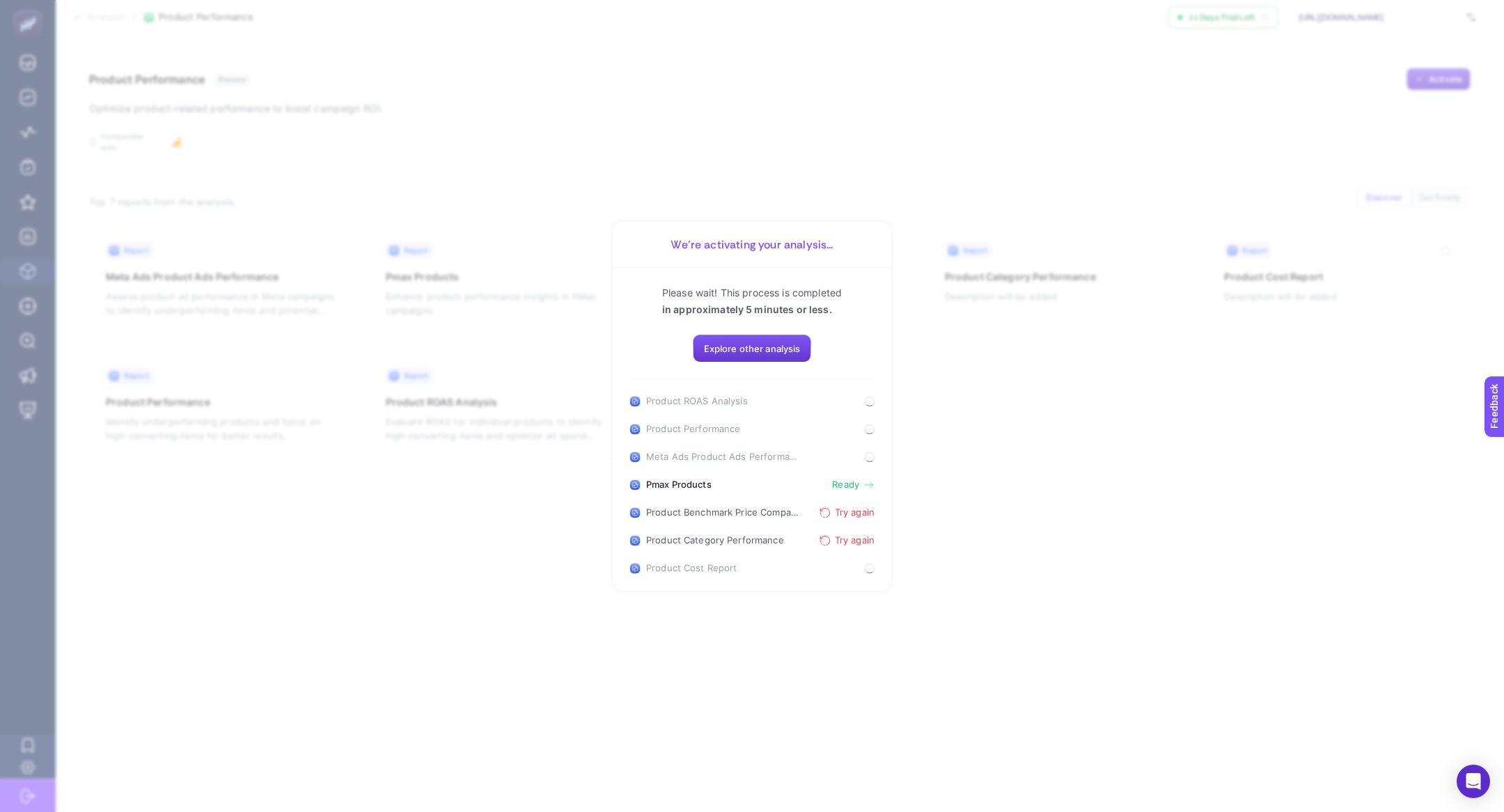
click at [728, 344] on span "Explore other analysis" at bounding box center [752, 349] width 96 height 11
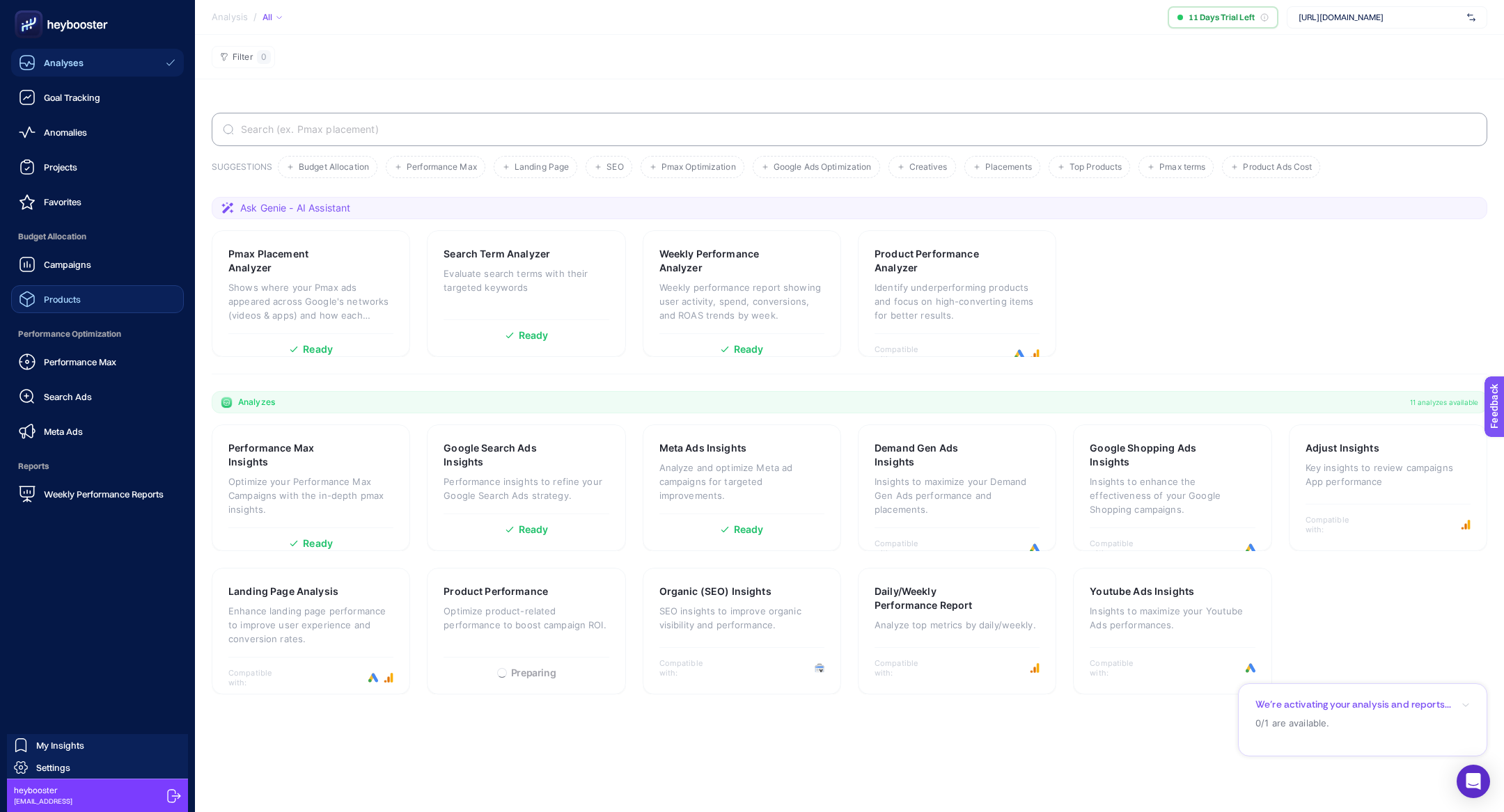
click at [108, 294] on link "Products" at bounding box center [97, 299] width 172 height 28
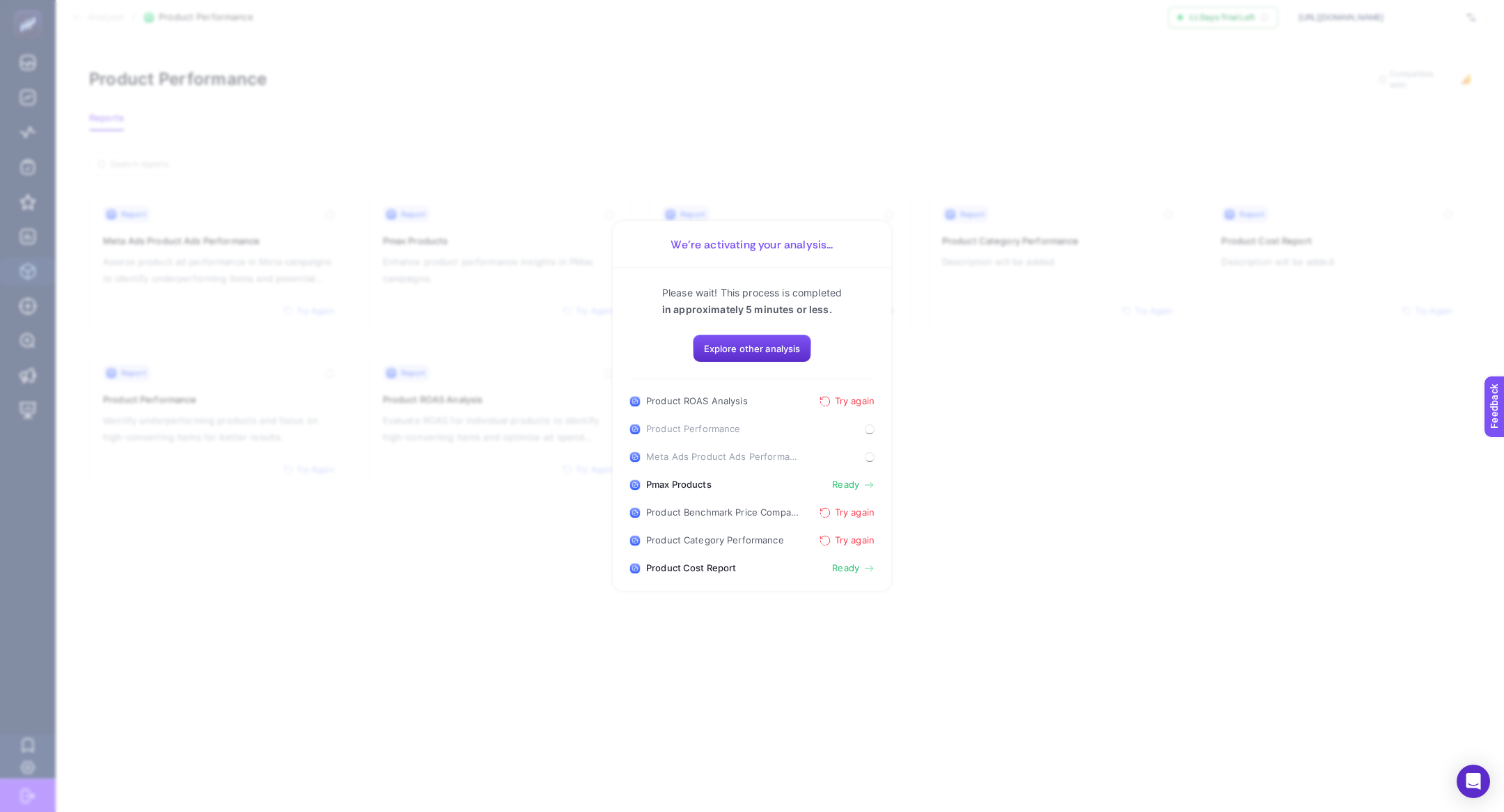
click at [703, 481] on span "Pmax Products" at bounding box center [679, 485] width 66 height 11
click at [859, 481] on span "Ready" at bounding box center [845, 485] width 27 height 11
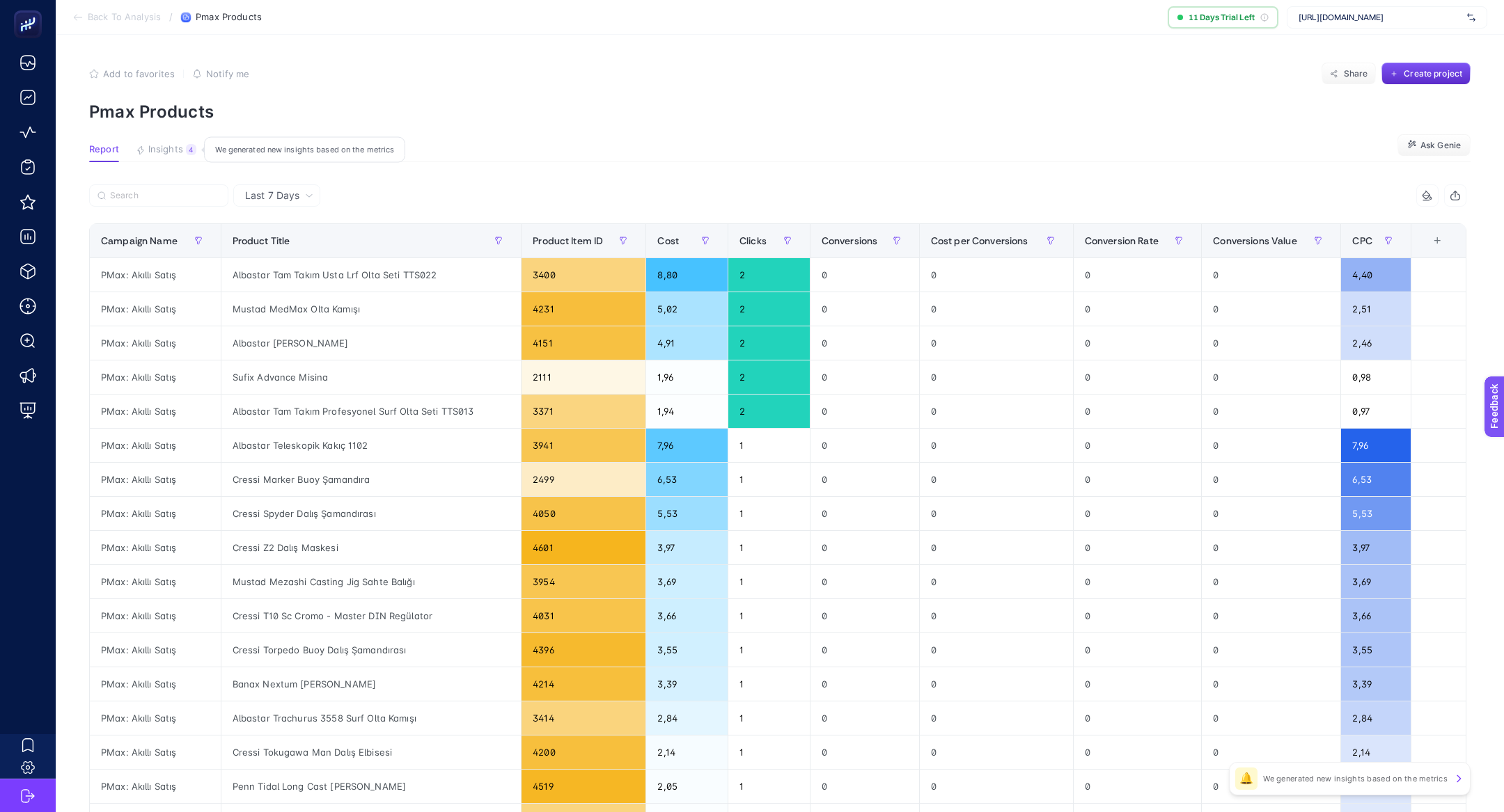
click at [176, 148] on span "Insights" at bounding box center [166, 150] width 35 height 11
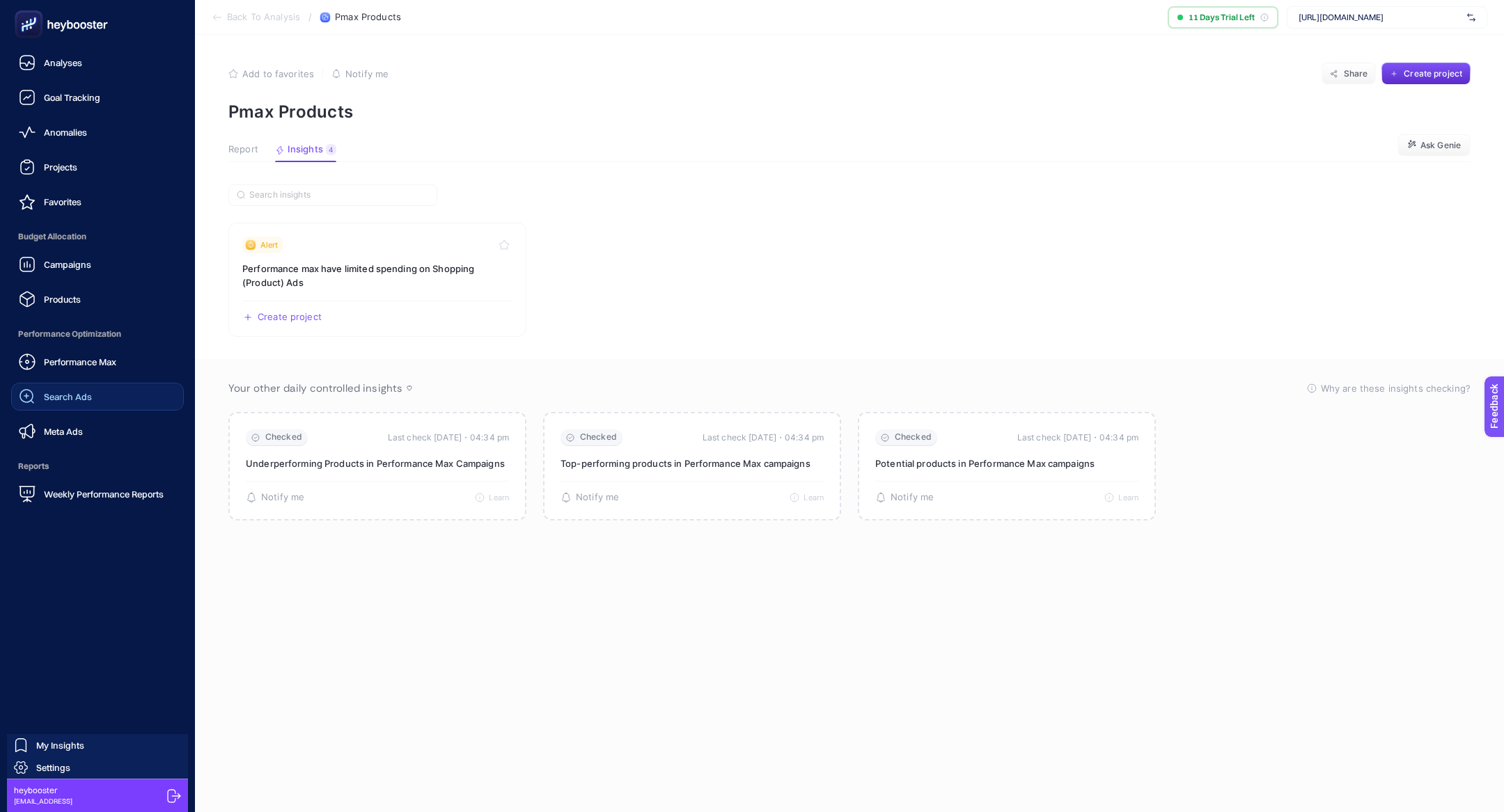
click at [90, 390] on div "Search Ads" at bounding box center [55, 396] width 73 height 17
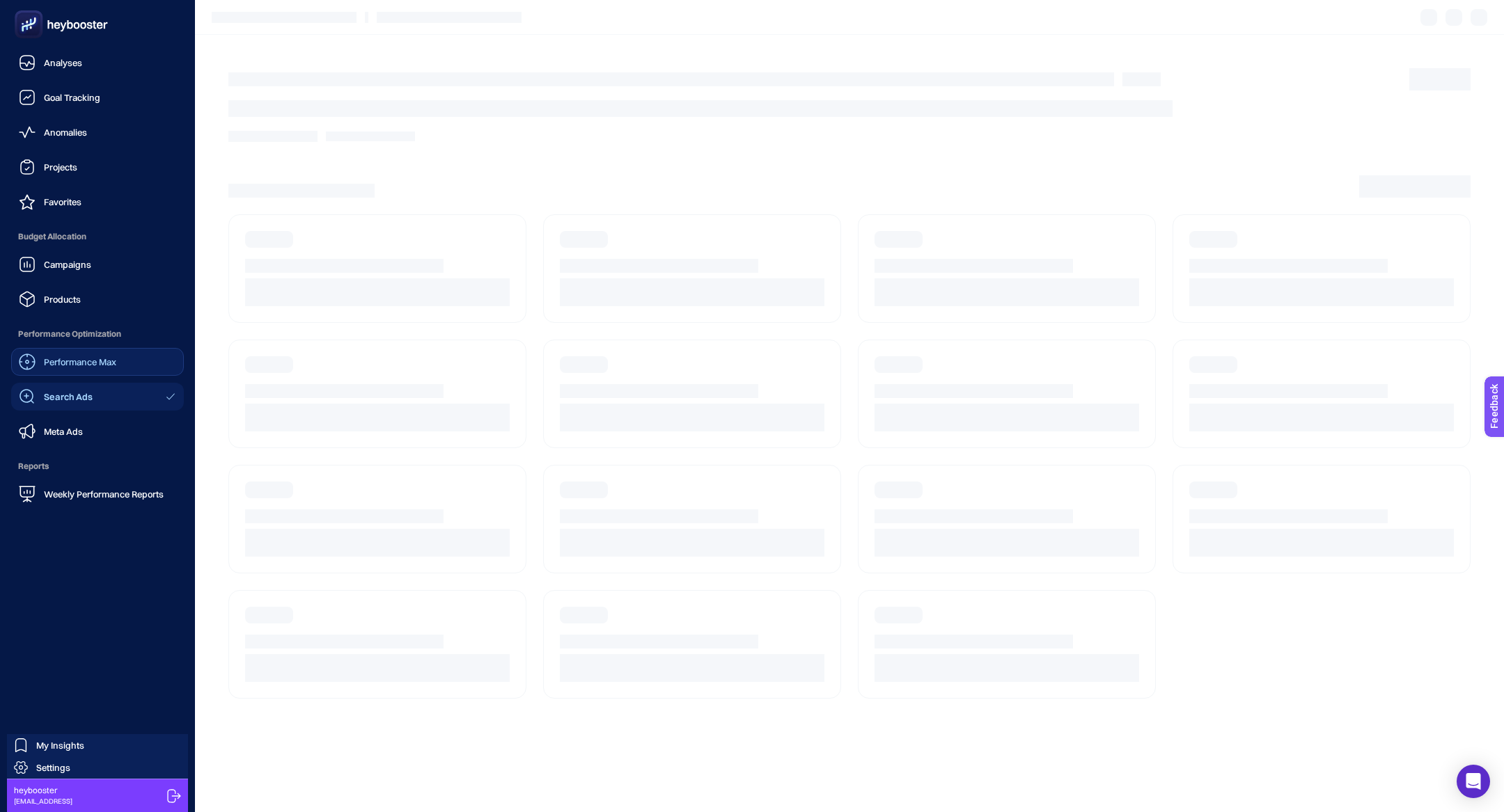
click at [117, 357] on span "Performance Max" at bounding box center [80, 362] width 72 height 11
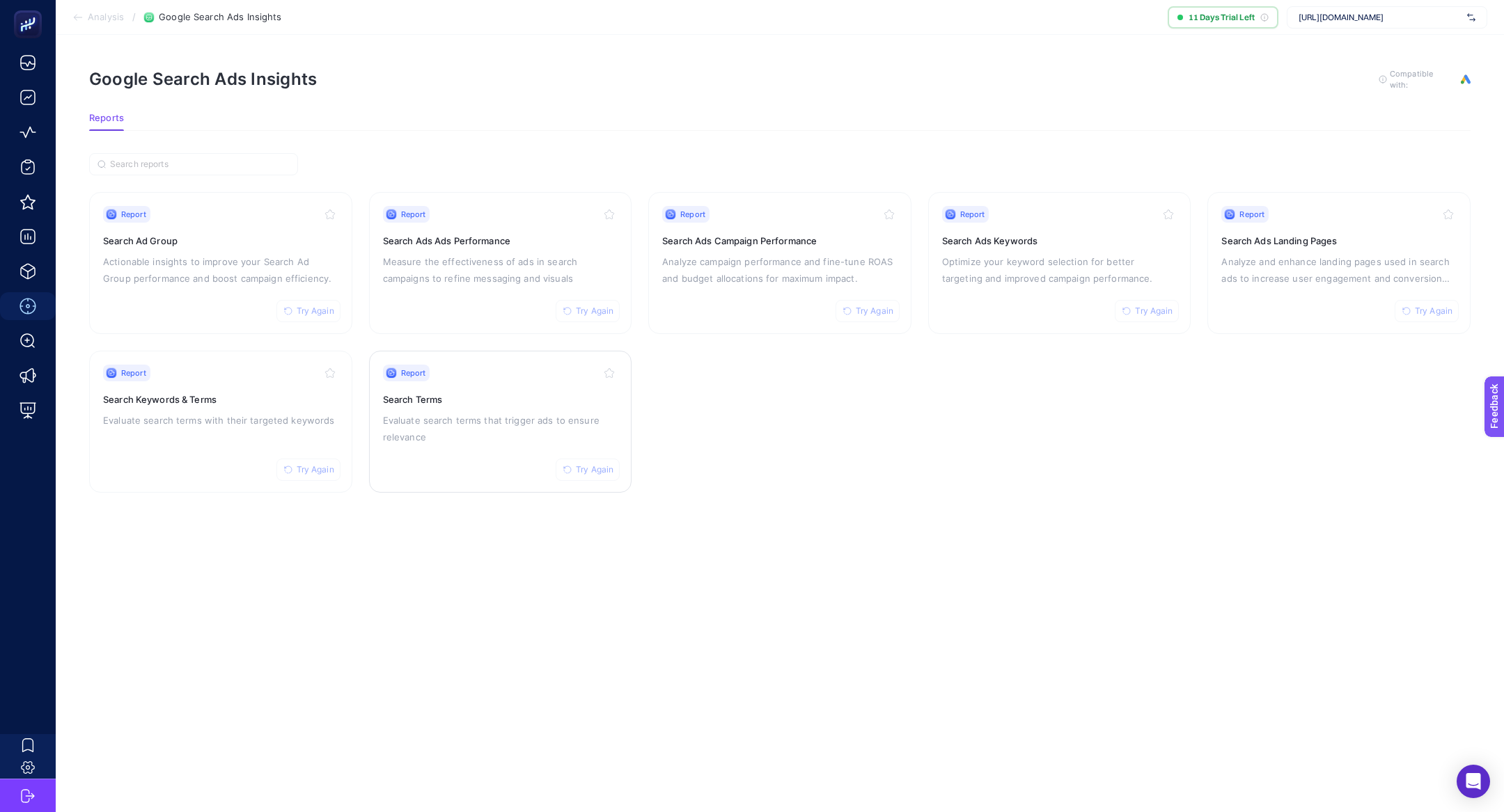
click at [499, 393] on h3 "Search Terms" at bounding box center [500, 399] width 235 height 14
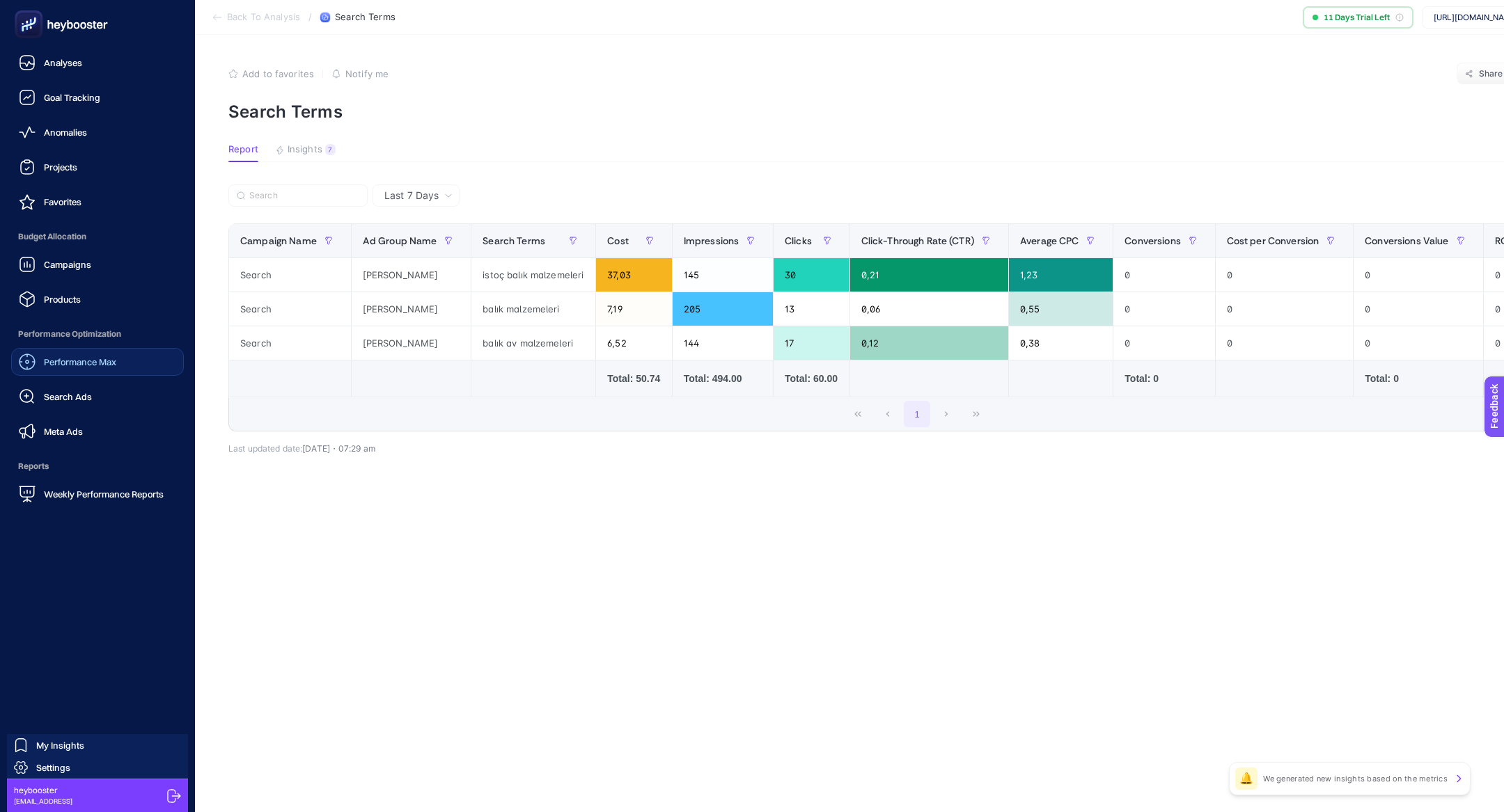
click at [44, 358] on span "Performance Max" at bounding box center [80, 362] width 72 height 11
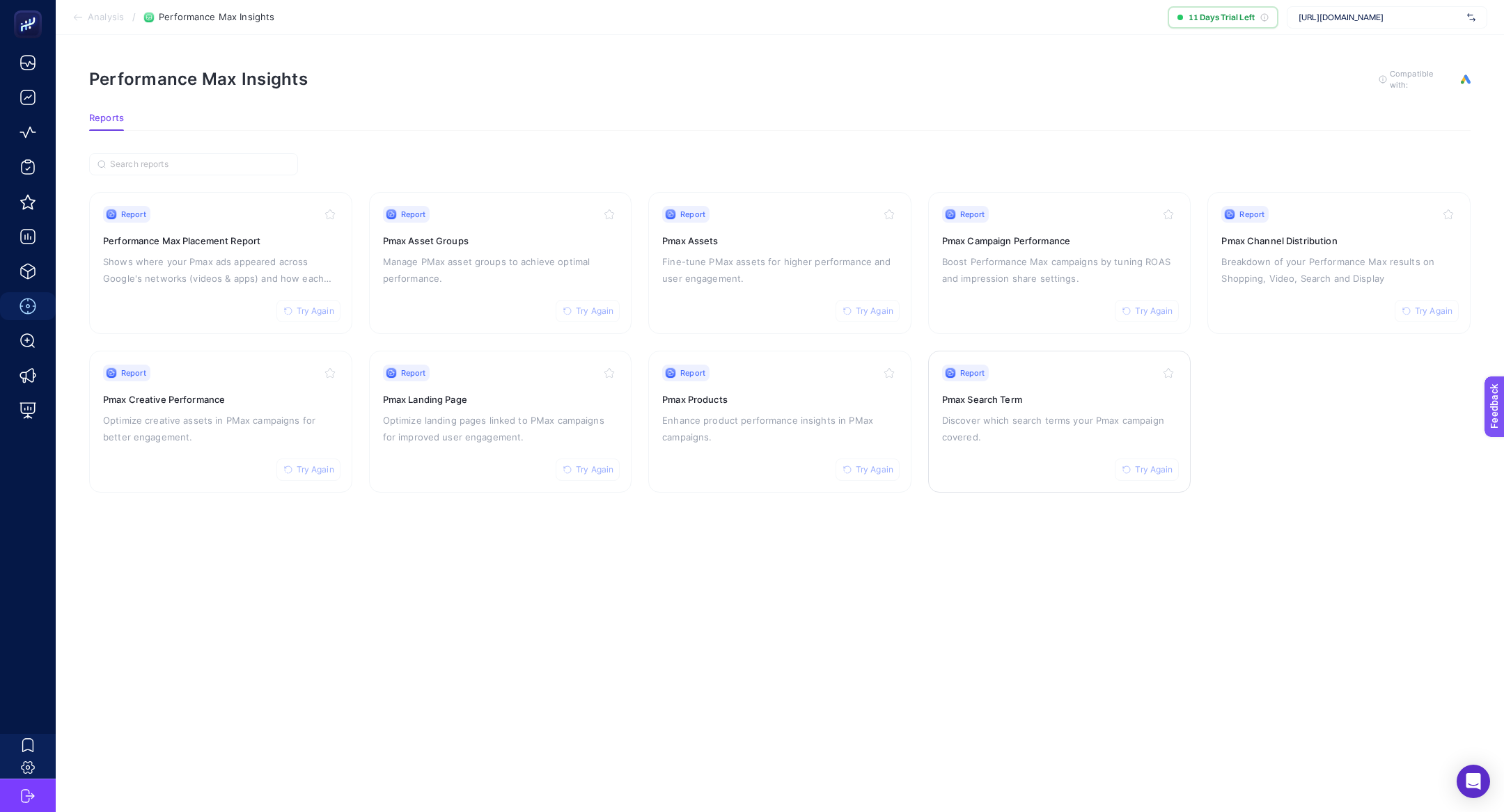
click at [992, 366] on div "Report Try Again" at bounding box center [1059, 373] width 235 height 17
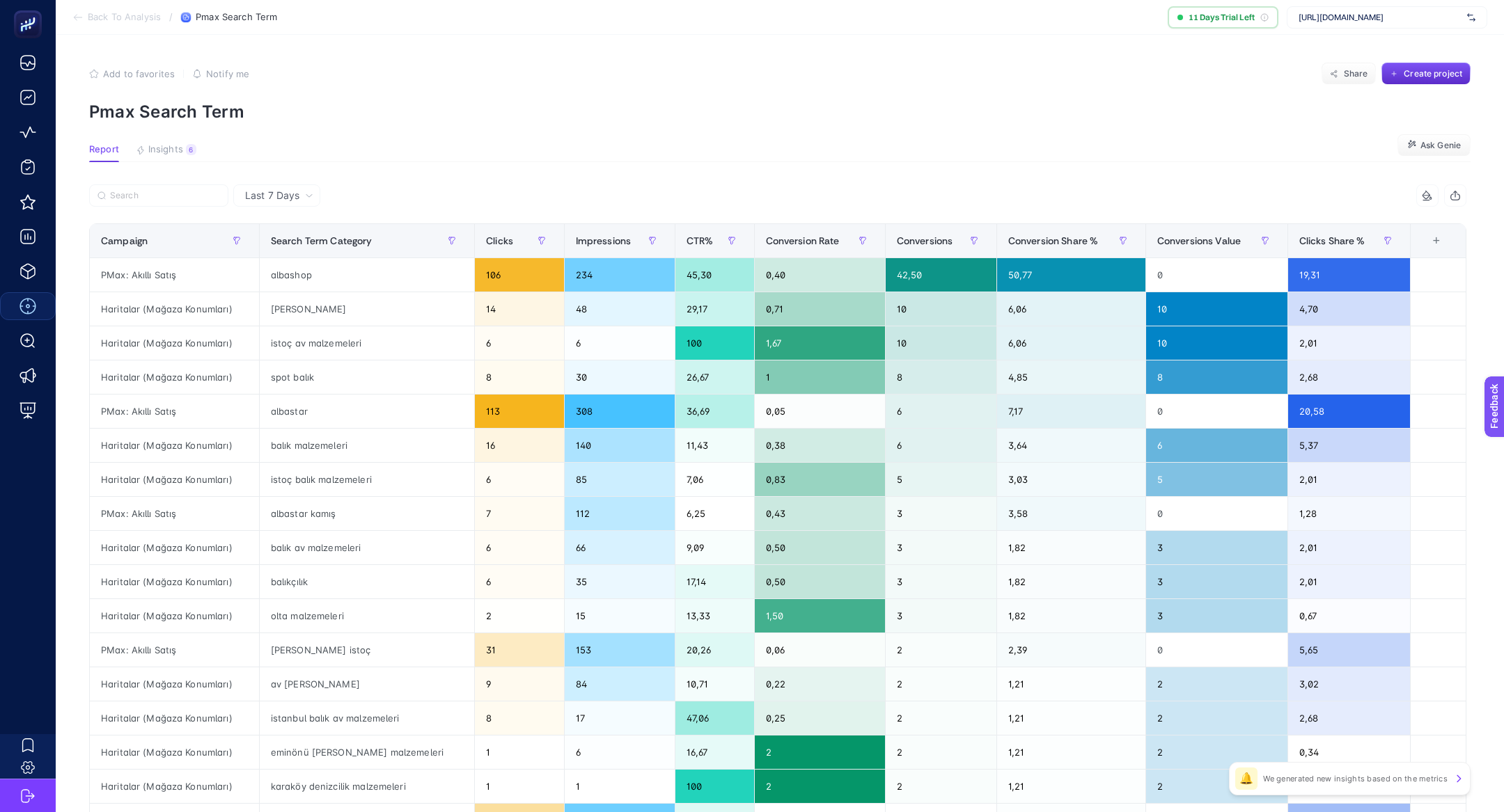
click at [166, 142] on article "Add to favorites false Notify me Share Create project Pmax Search Term Report I…" at bounding box center [780, 579] width 1448 height 1088
click at [178, 162] on article "Add to favorites false Notify me Share Create project Pmax Search Term Report I…" at bounding box center [780, 579] width 1448 height 1088
click at [176, 150] on span "Insights" at bounding box center [166, 150] width 35 height 11
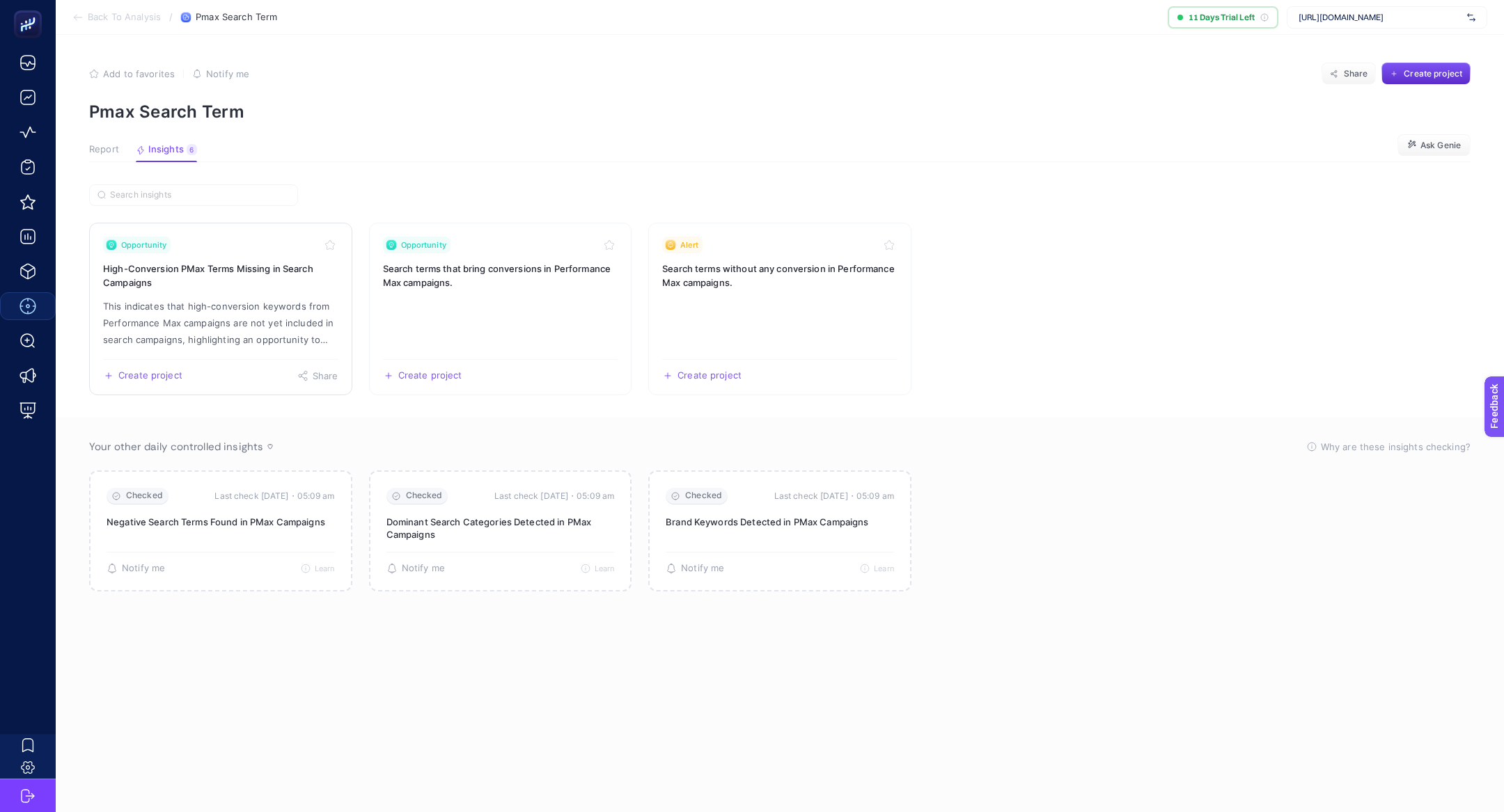
click at [209, 298] on p "This indicates that high-conversion keywords from Performance Max campaigns are…" at bounding box center [220, 323] width 235 height 50
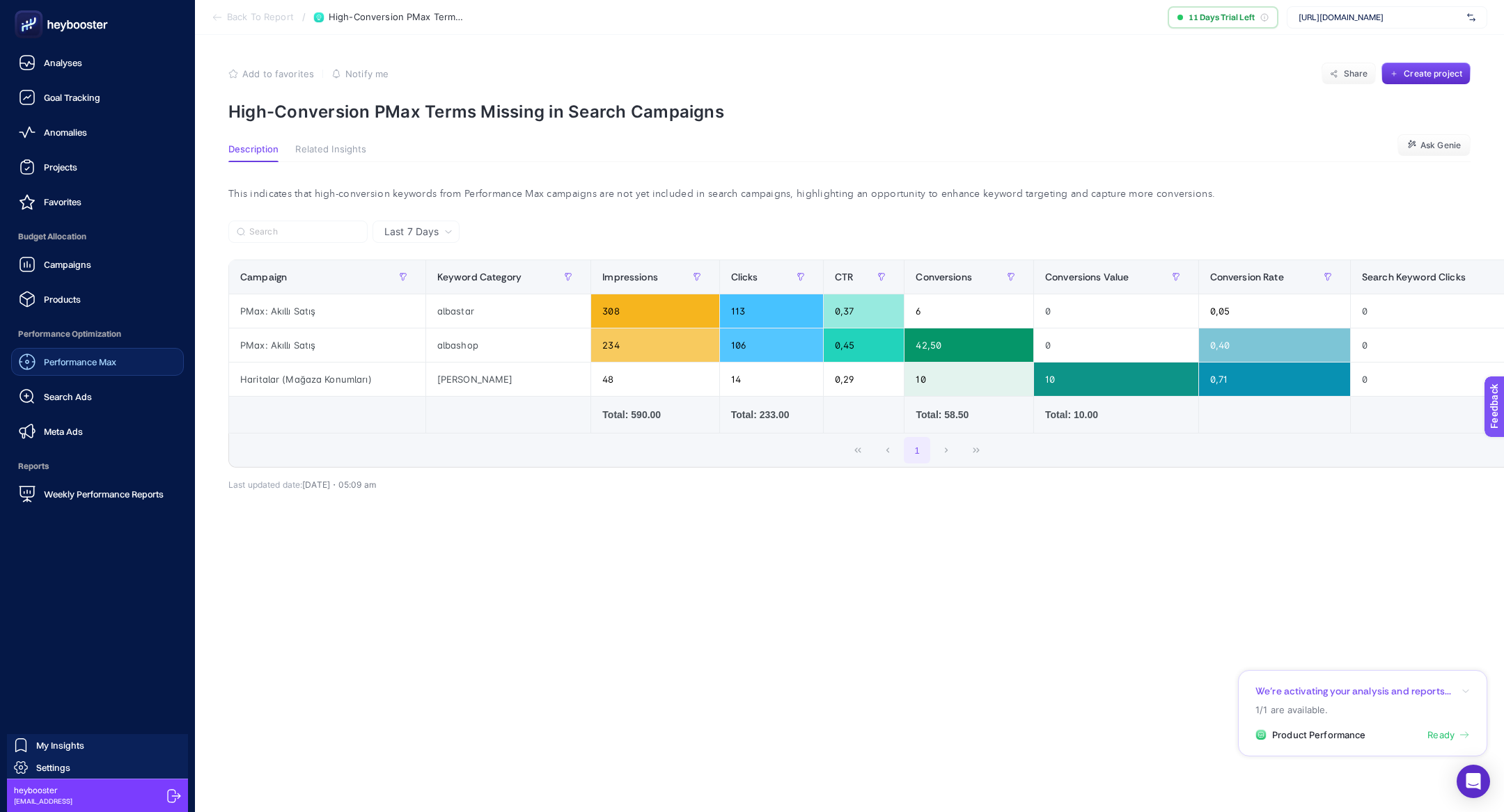
click at [80, 368] on div "Performance Max" at bounding box center [67, 362] width 97 height 17
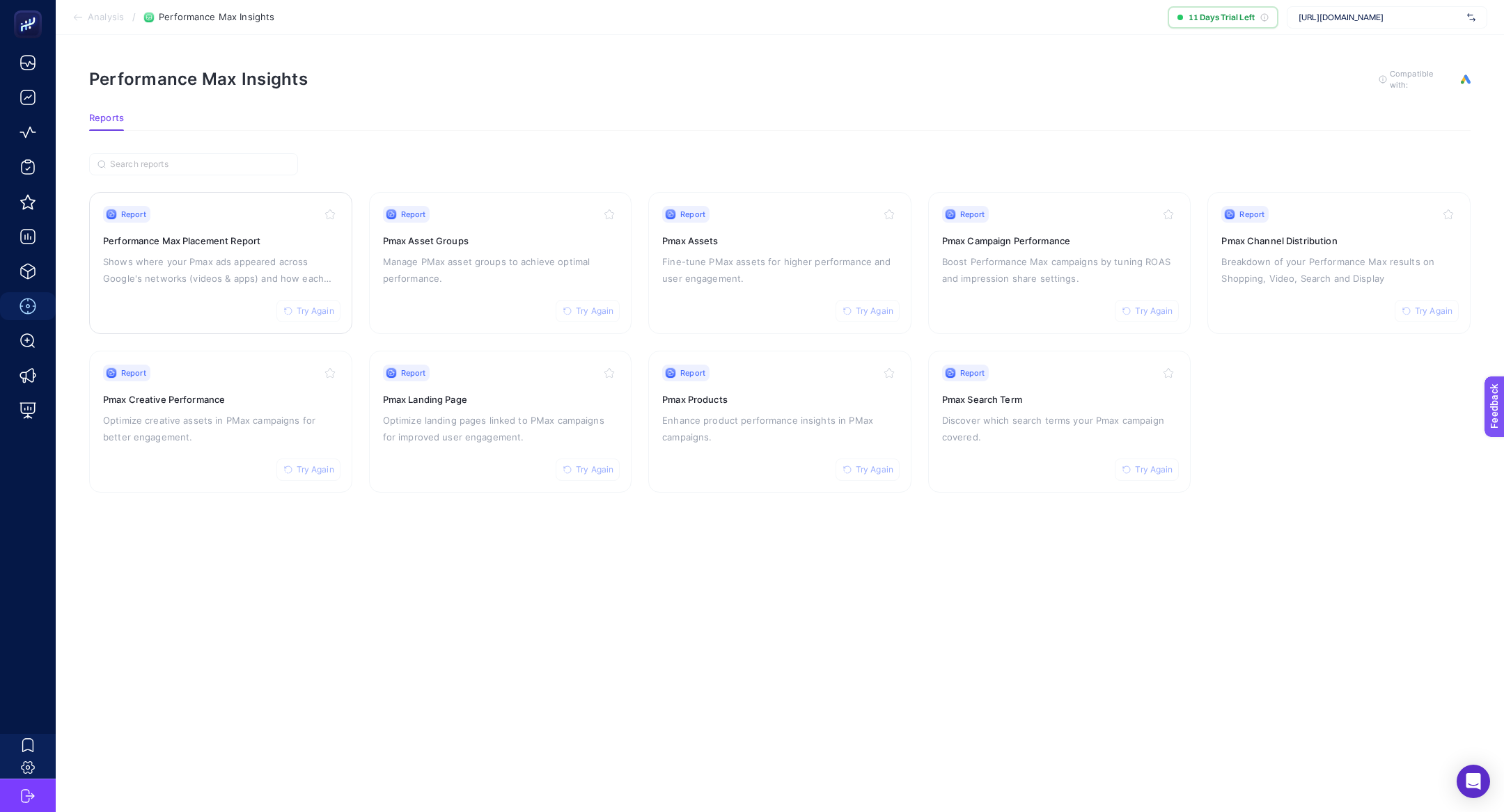
click at [235, 306] on div "Report Try Again Performance Max Placement Report Shows where your Pmax ads app…" at bounding box center [220, 263] width 235 height 114
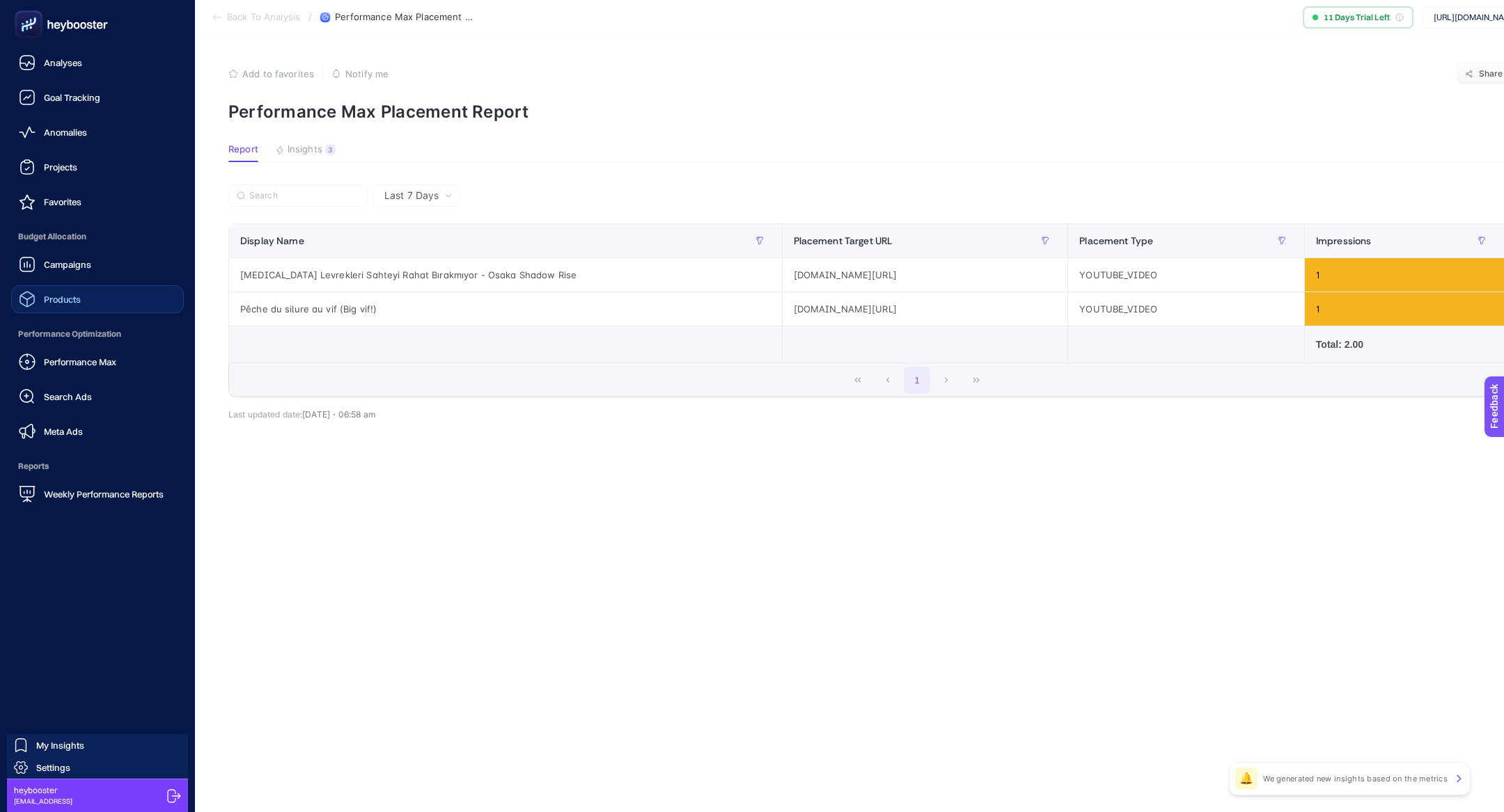
click at [35, 309] on link "Products" at bounding box center [97, 299] width 172 height 28
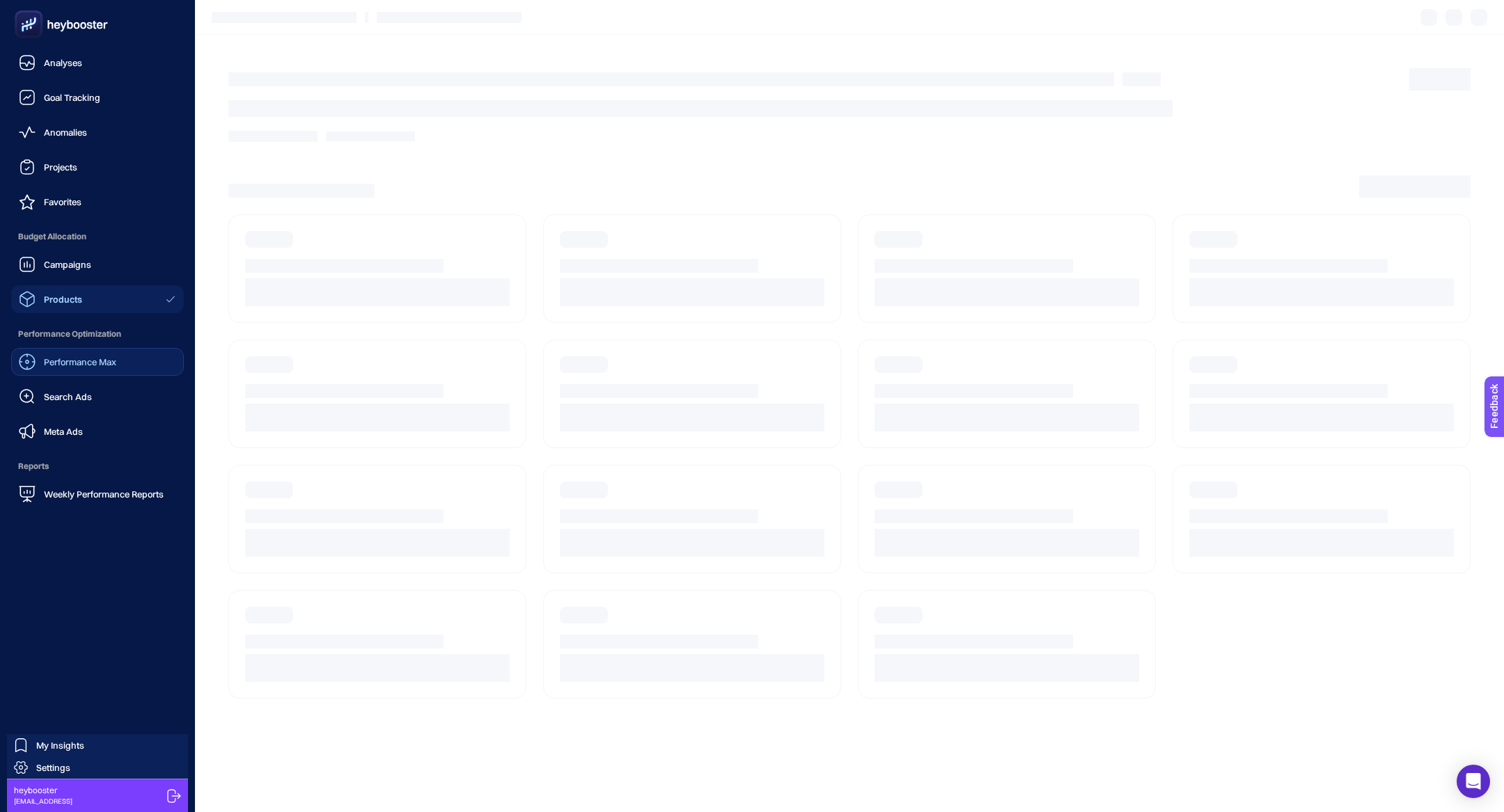
click at [110, 360] on span "Performance Max" at bounding box center [80, 362] width 72 height 11
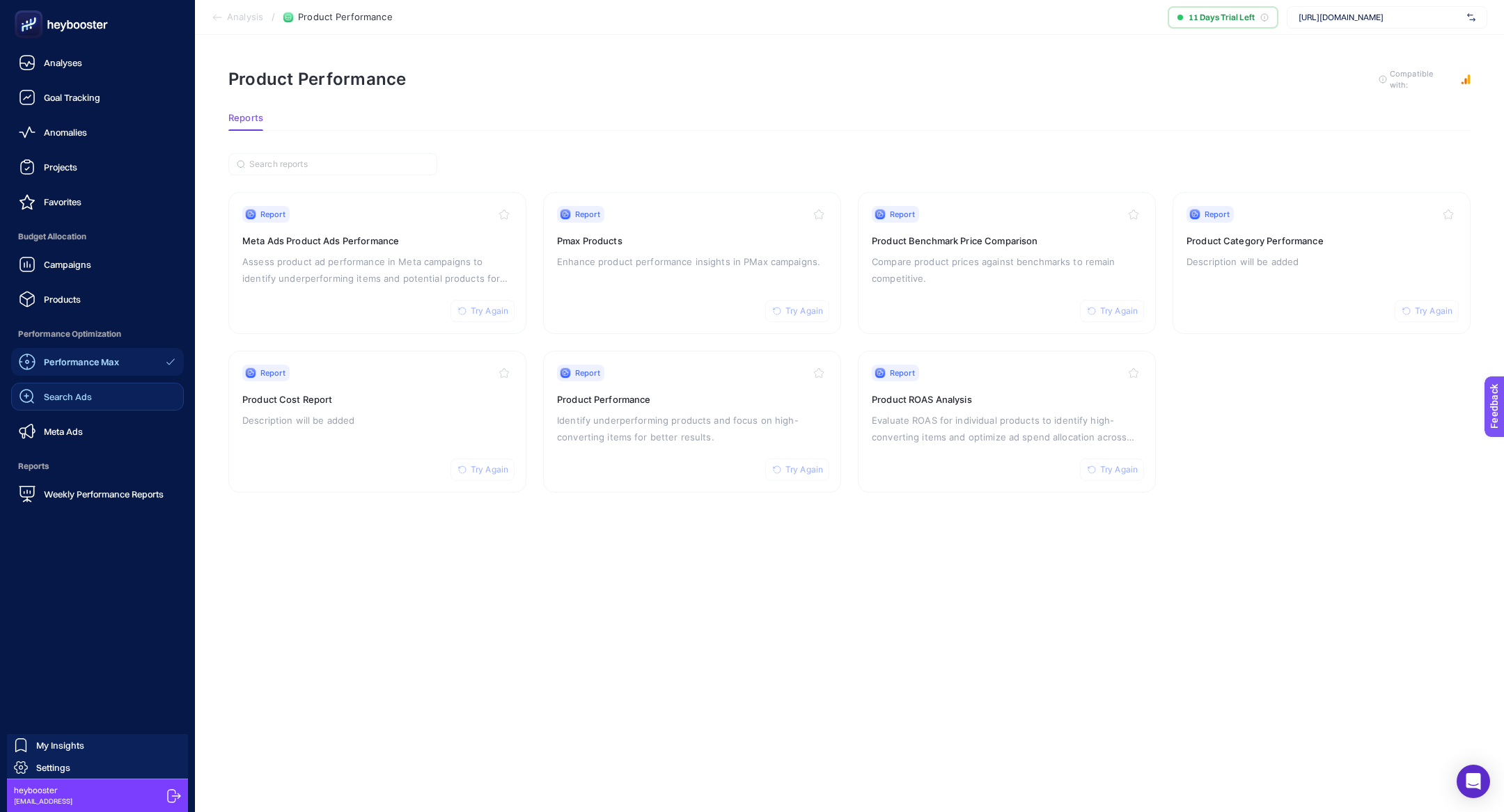
click at [103, 407] on link "Search Ads" at bounding box center [97, 396] width 172 height 28
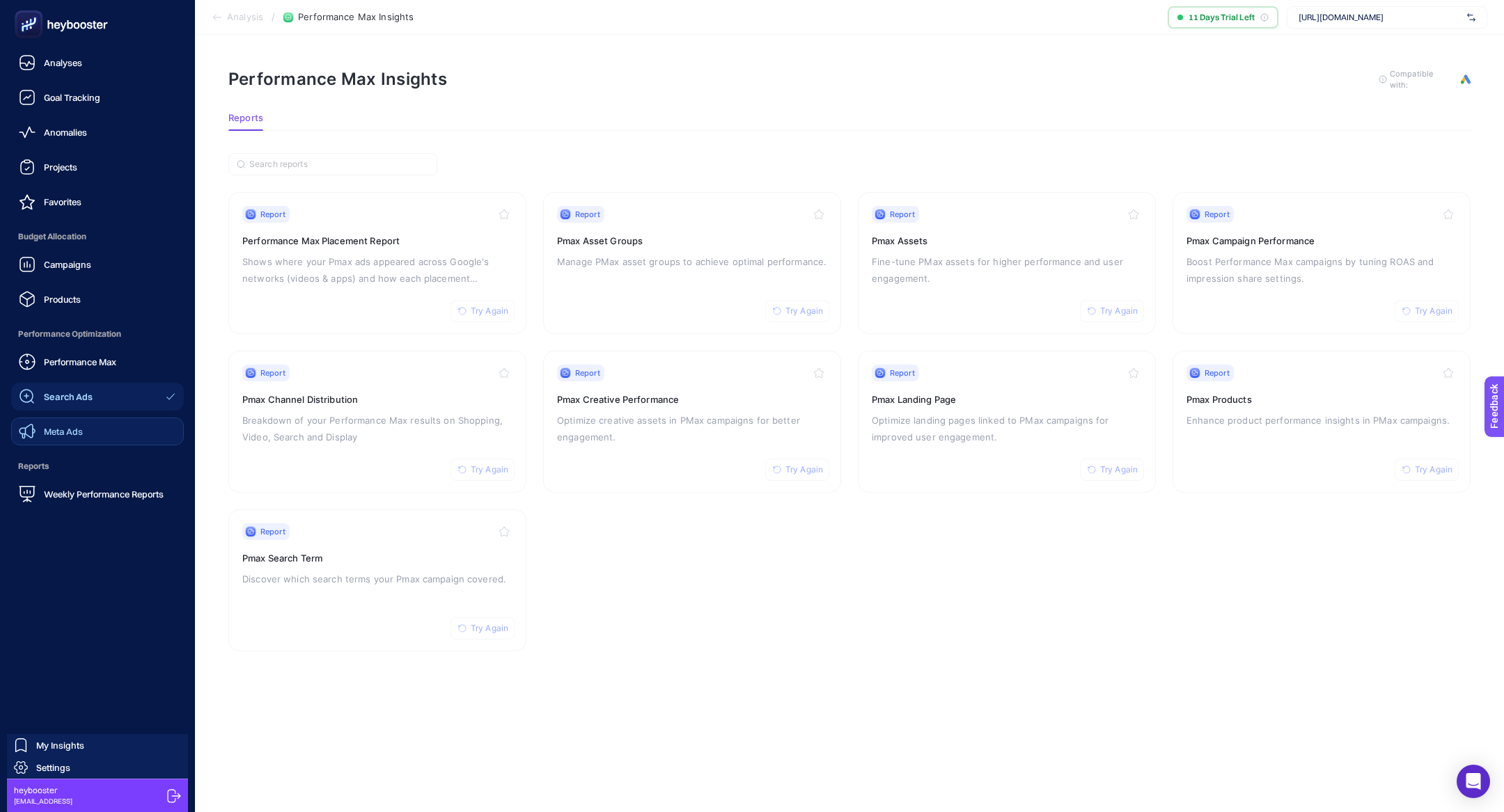
click at [117, 431] on link "Meta Ads" at bounding box center [97, 431] width 172 height 28
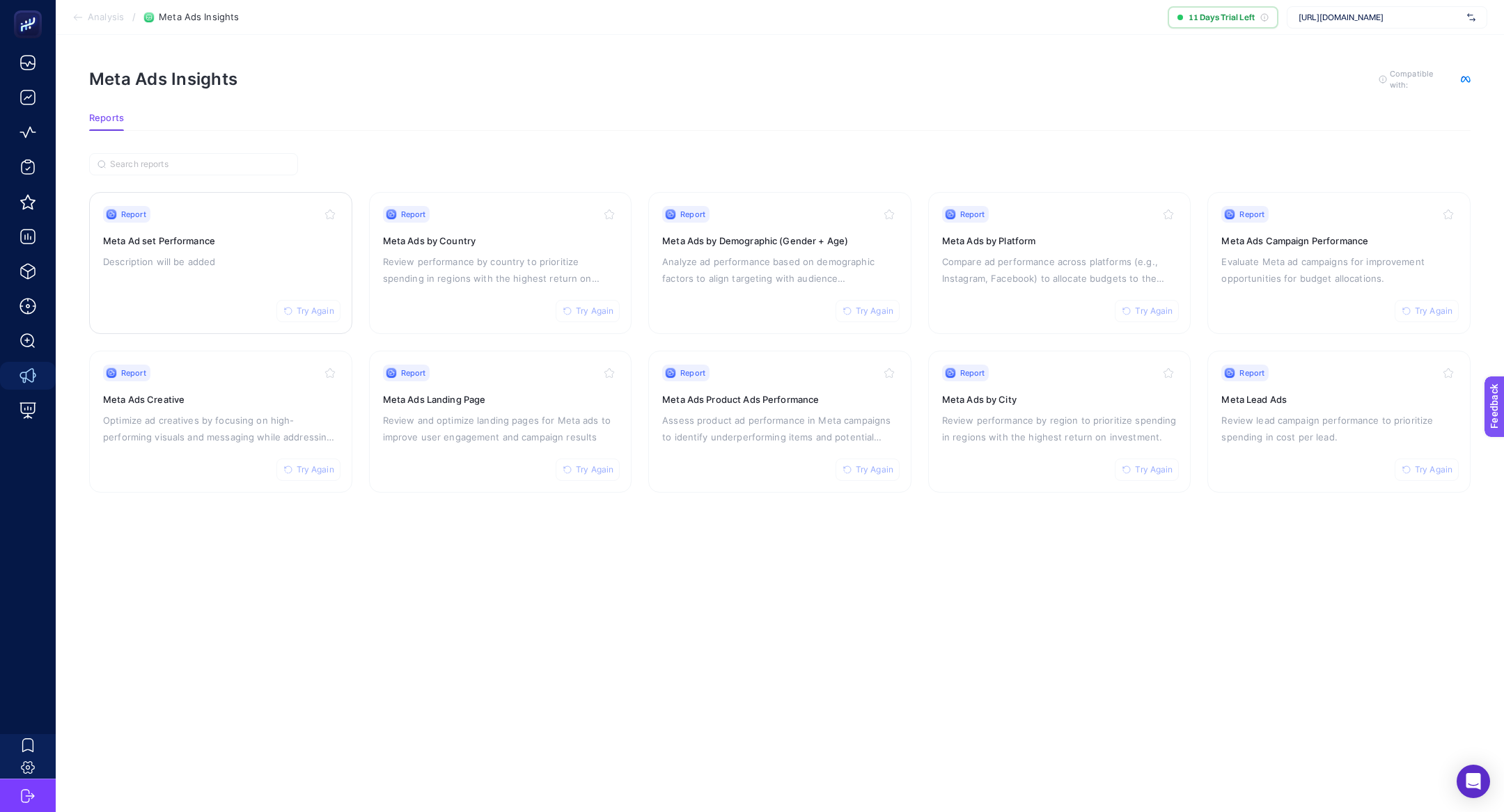
click at [132, 269] on div "Report Try Again Meta Ad set Performance Description will be added" at bounding box center [220, 263] width 235 height 114
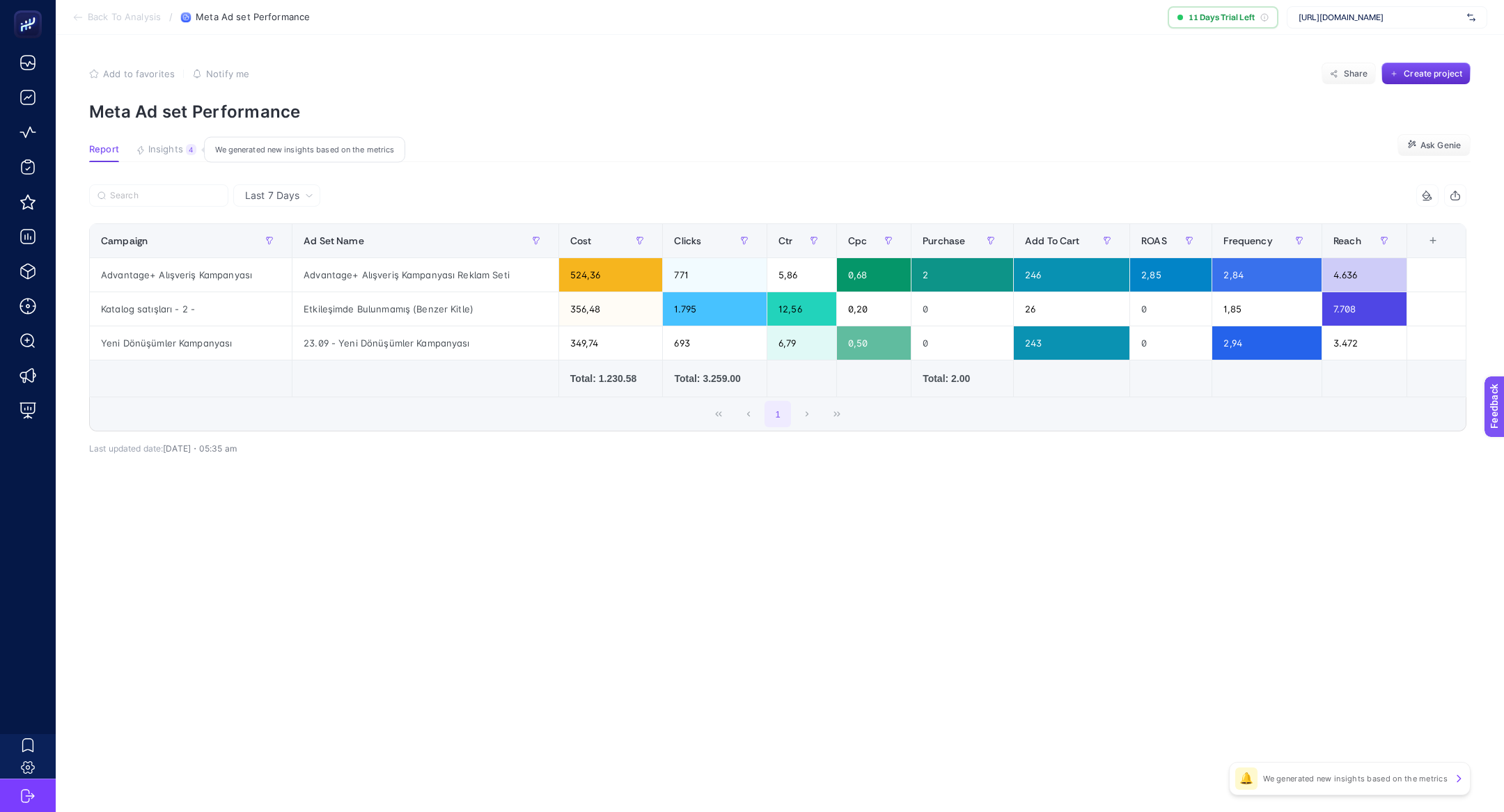
click at [175, 152] on span "Insights" at bounding box center [166, 150] width 35 height 11
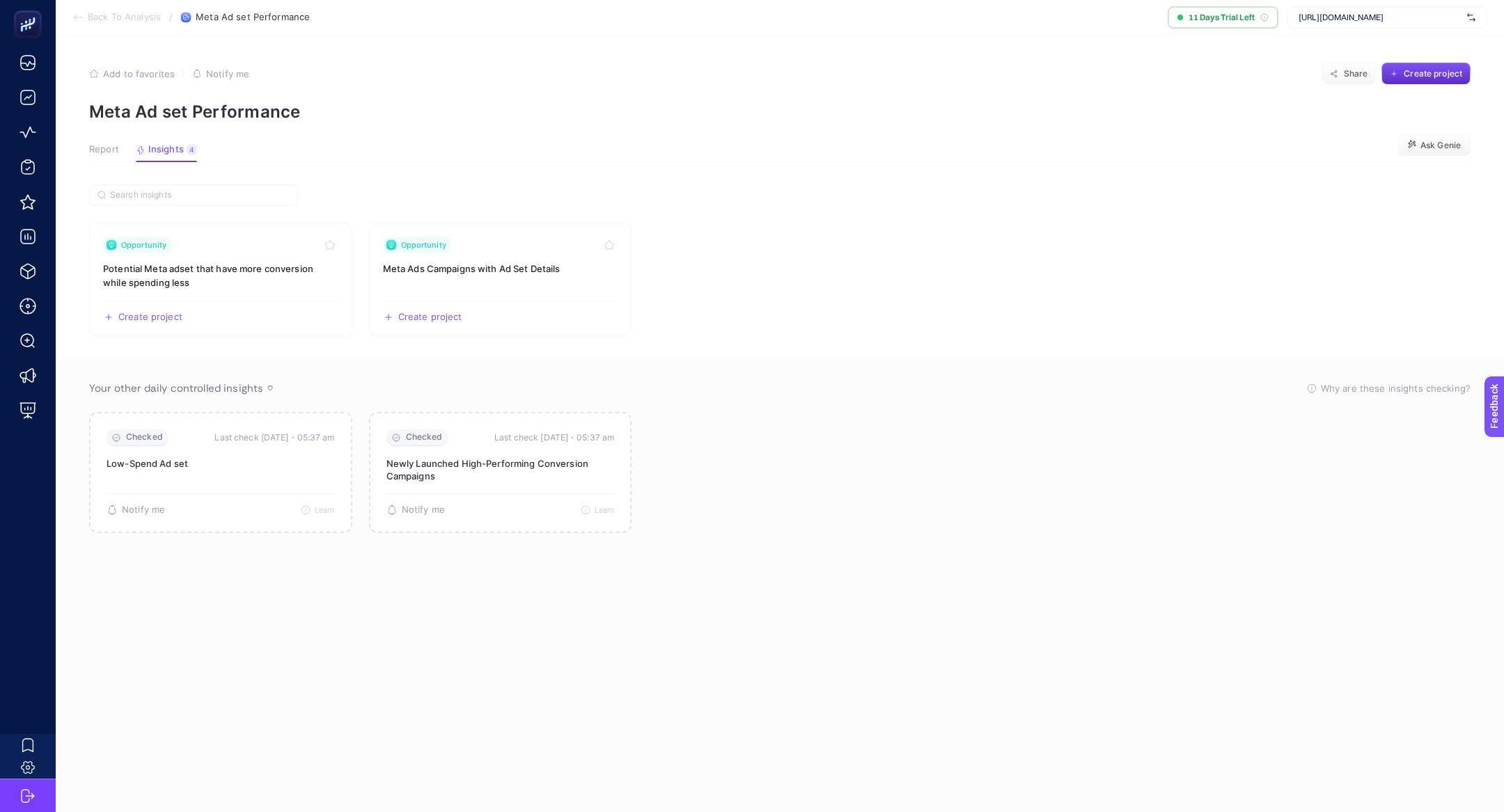
click at [94, 147] on span "Report" at bounding box center [104, 150] width 30 height 11
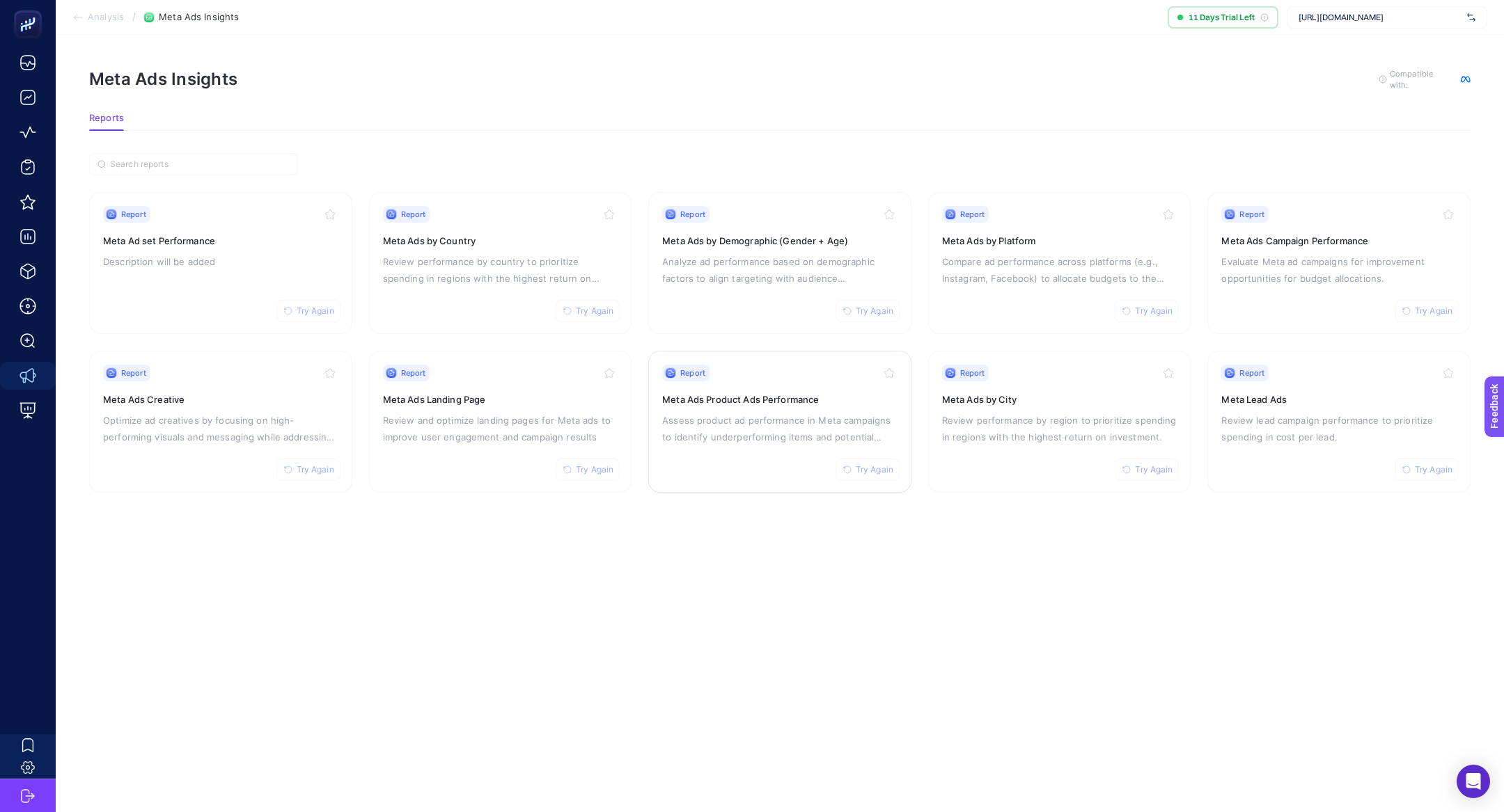
click at [752, 403] on h3 "Meta Ads Product Ads Performance" at bounding box center [780, 399] width 235 height 14
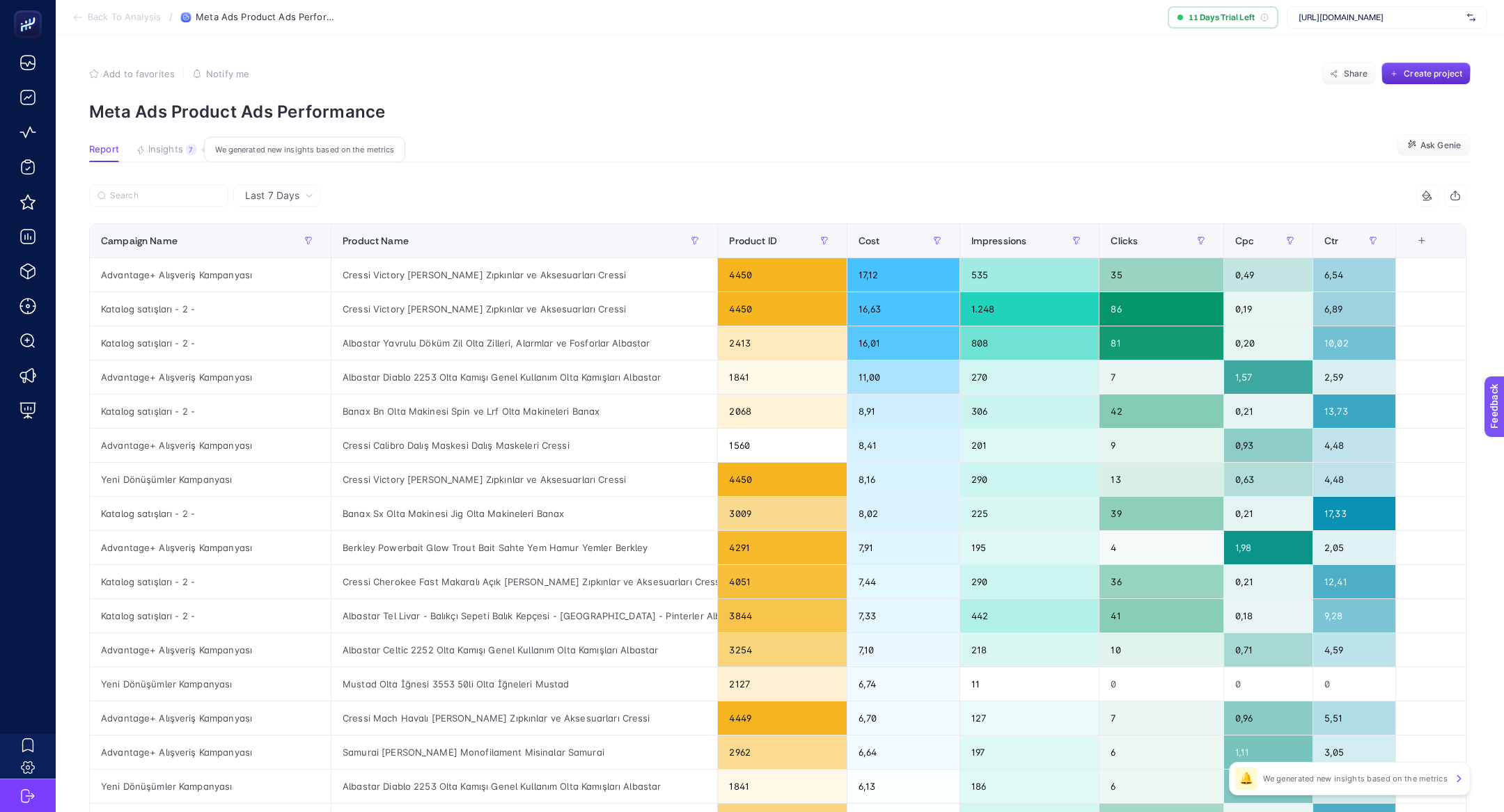
click at [190, 144] on div "7" at bounding box center [191, 150] width 10 height 11
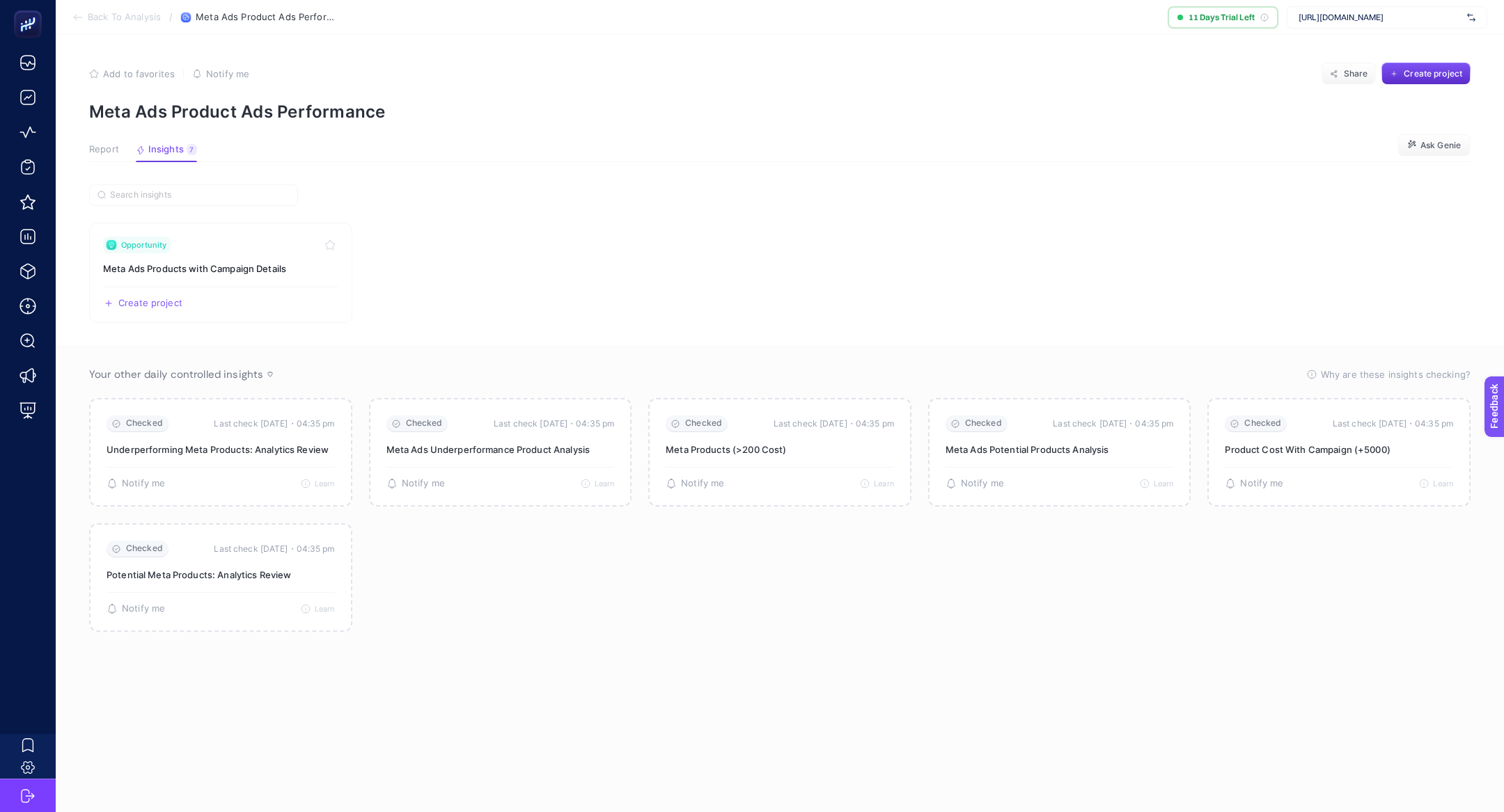
click at [94, 138] on article "Add to favorites false Notify me Share Create project Meta Ads Product Ads Perf…" at bounding box center [780, 424] width 1448 height 778
click at [99, 150] on span "Report" at bounding box center [104, 150] width 30 height 11
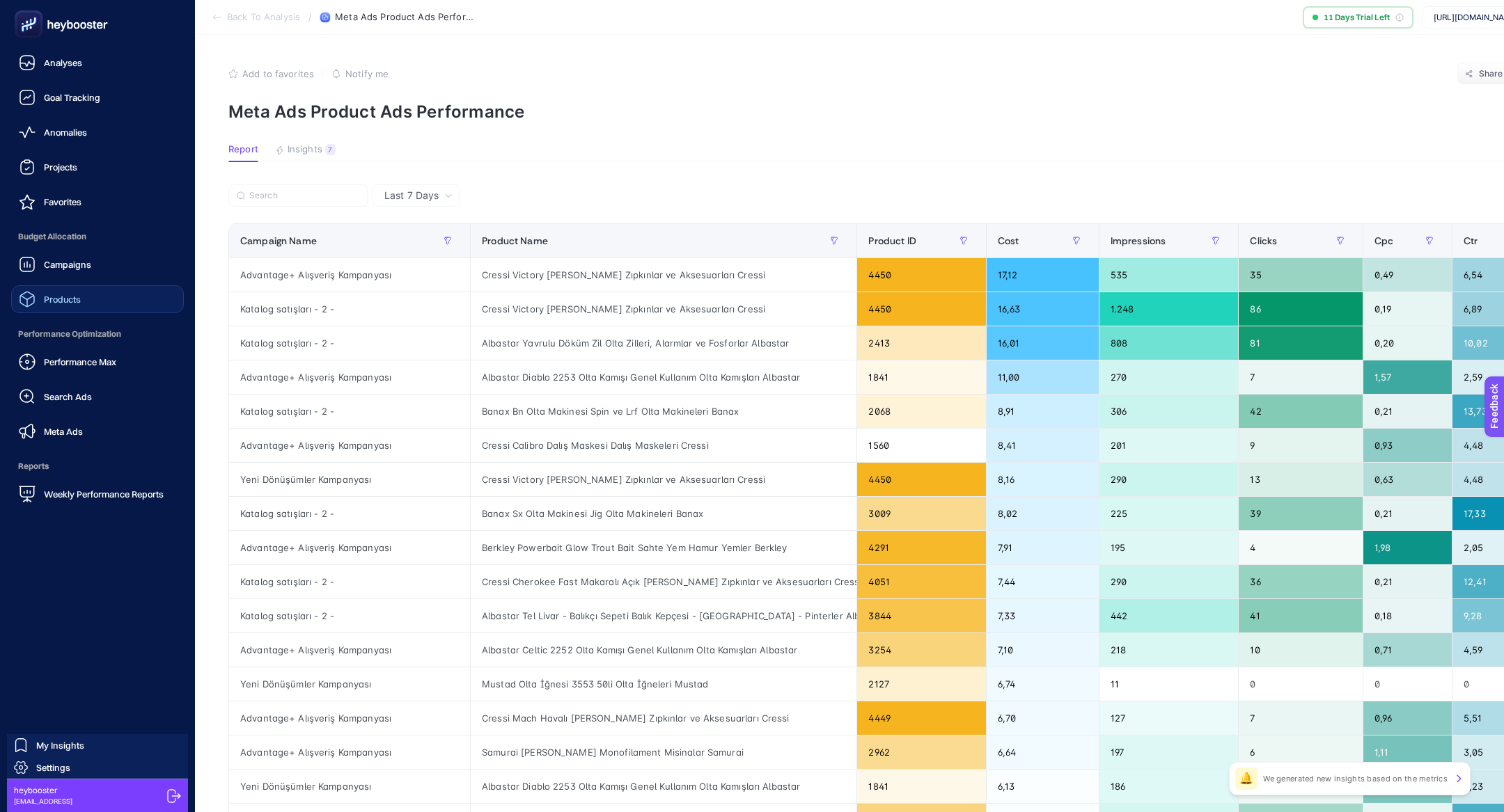
click at [58, 305] on div "Products" at bounding box center [49, 299] width 62 height 17
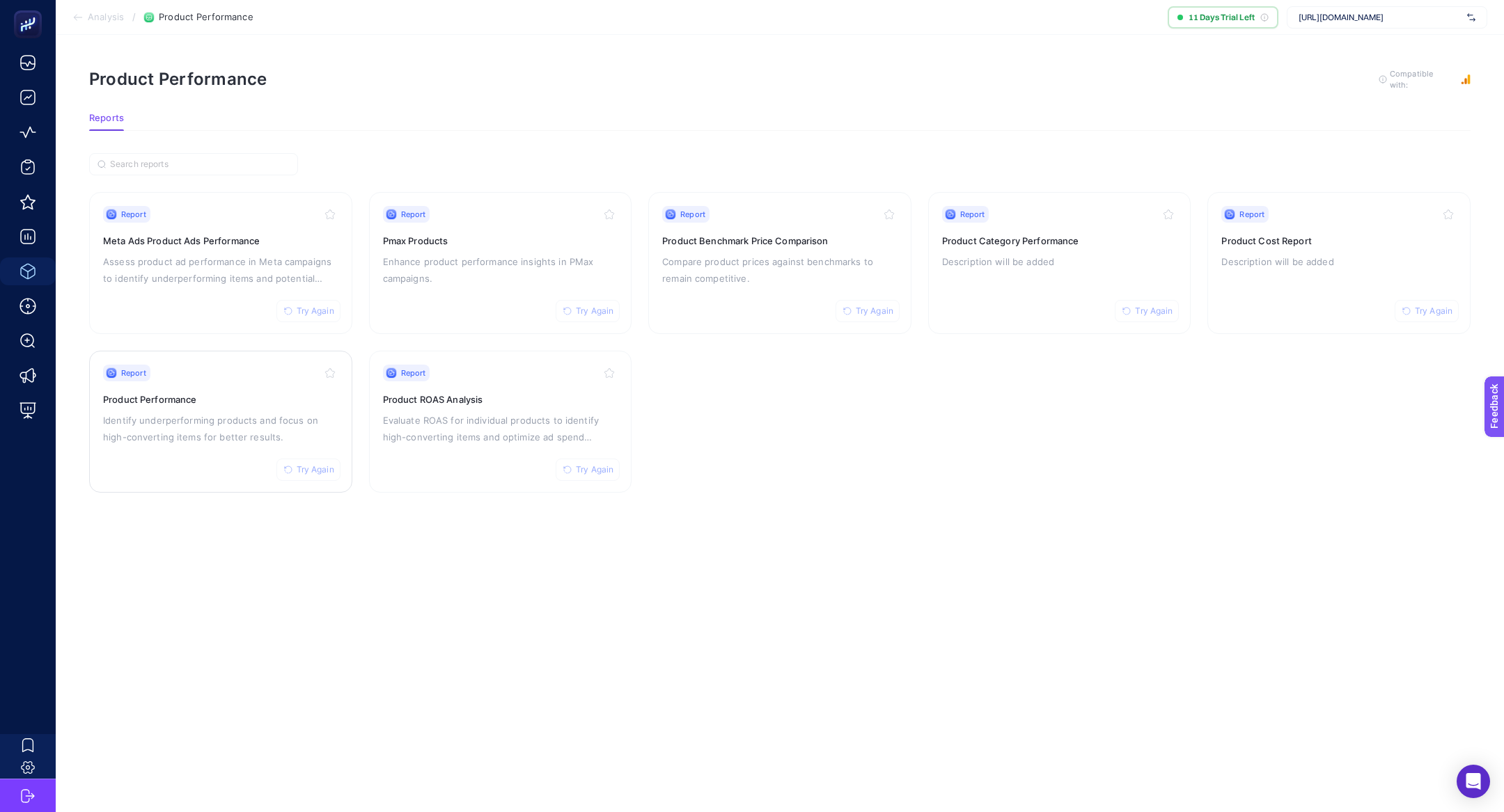
click at [119, 400] on h3 "Product Performance" at bounding box center [220, 399] width 235 height 14
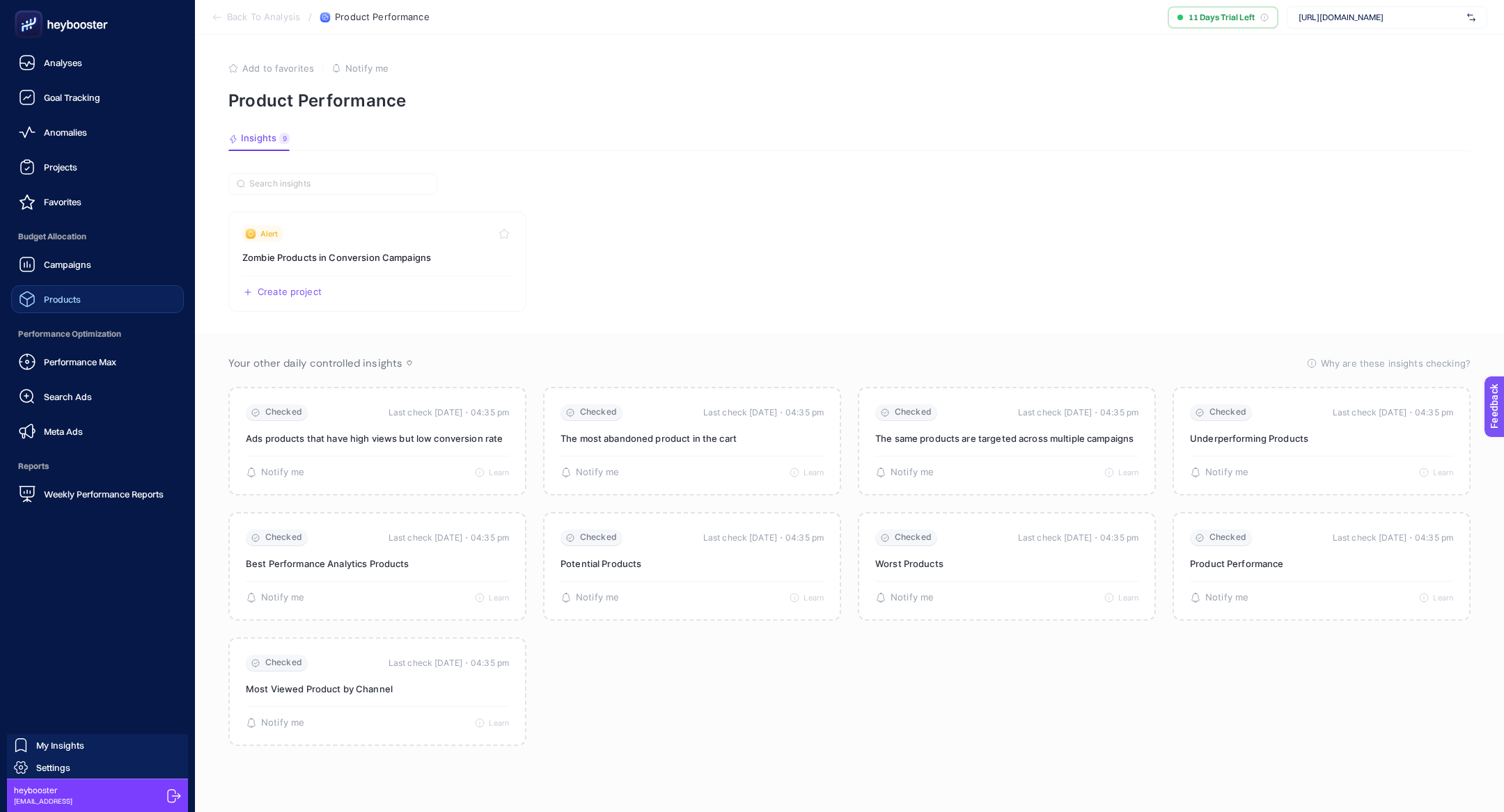
click at [47, 319] on ul "Analyses Goal Tracking Anomalies Projects Favorites Budget Allocation Campaigns…" at bounding box center [97, 279] width 172 height 459
click at [47, 317] on ul "Analyses Goal Tracking Anomalies Projects Favorites Budget Allocation Campaigns…" at bounding box center [97, 279] width 172 height 459
click at [46, 302] on span "Products" at bounding box center [62, 299] width 37 height 11
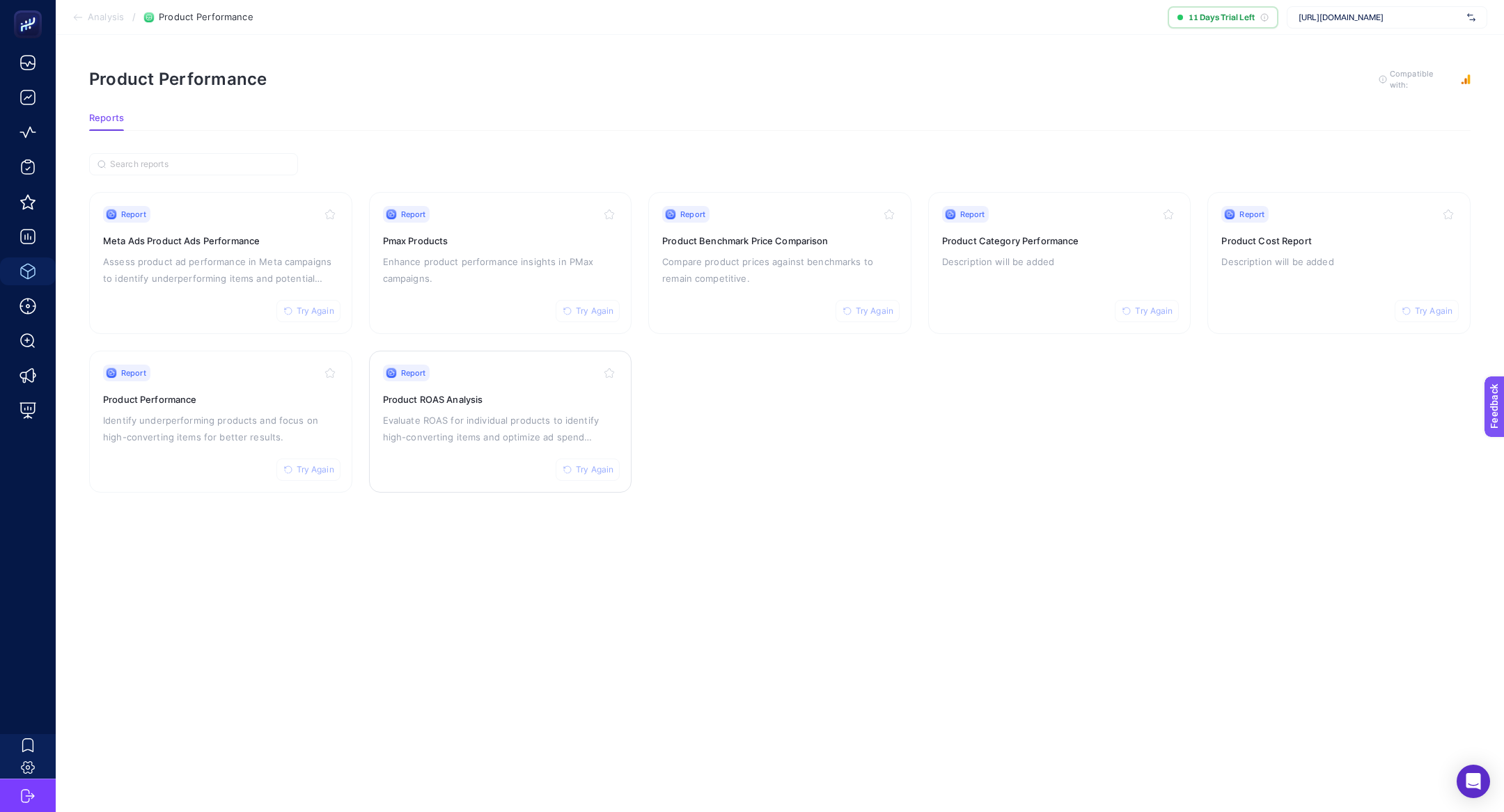
click at [492, 447] on div "Report Try Again Product ROAS Analysis Evaluate ROAS for individual products to…" at bounding box center [500, 421] width 235 height 114
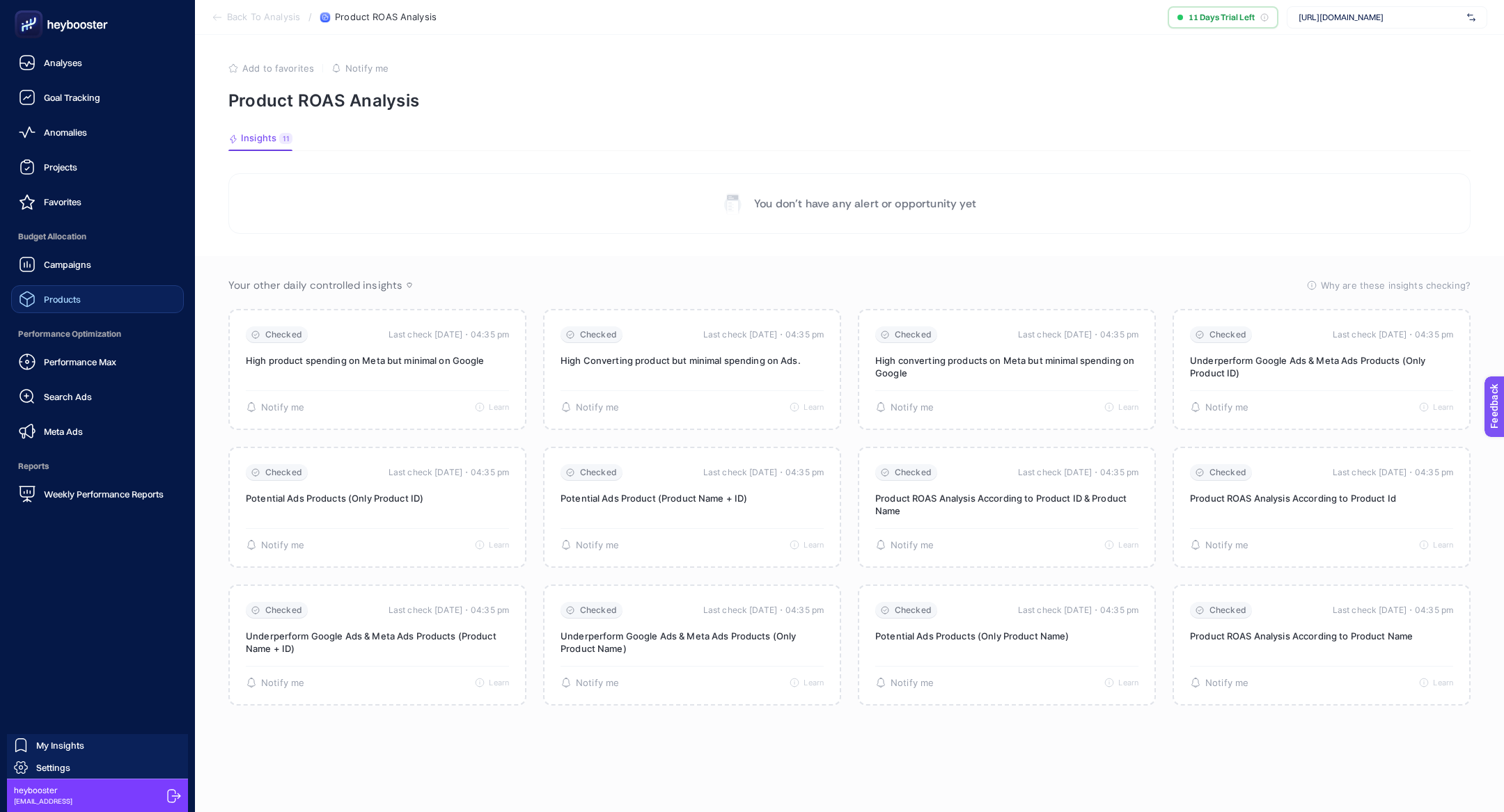
click at [112, 299] on link "Products" at bounding box center [97, 299] width 172 height 28
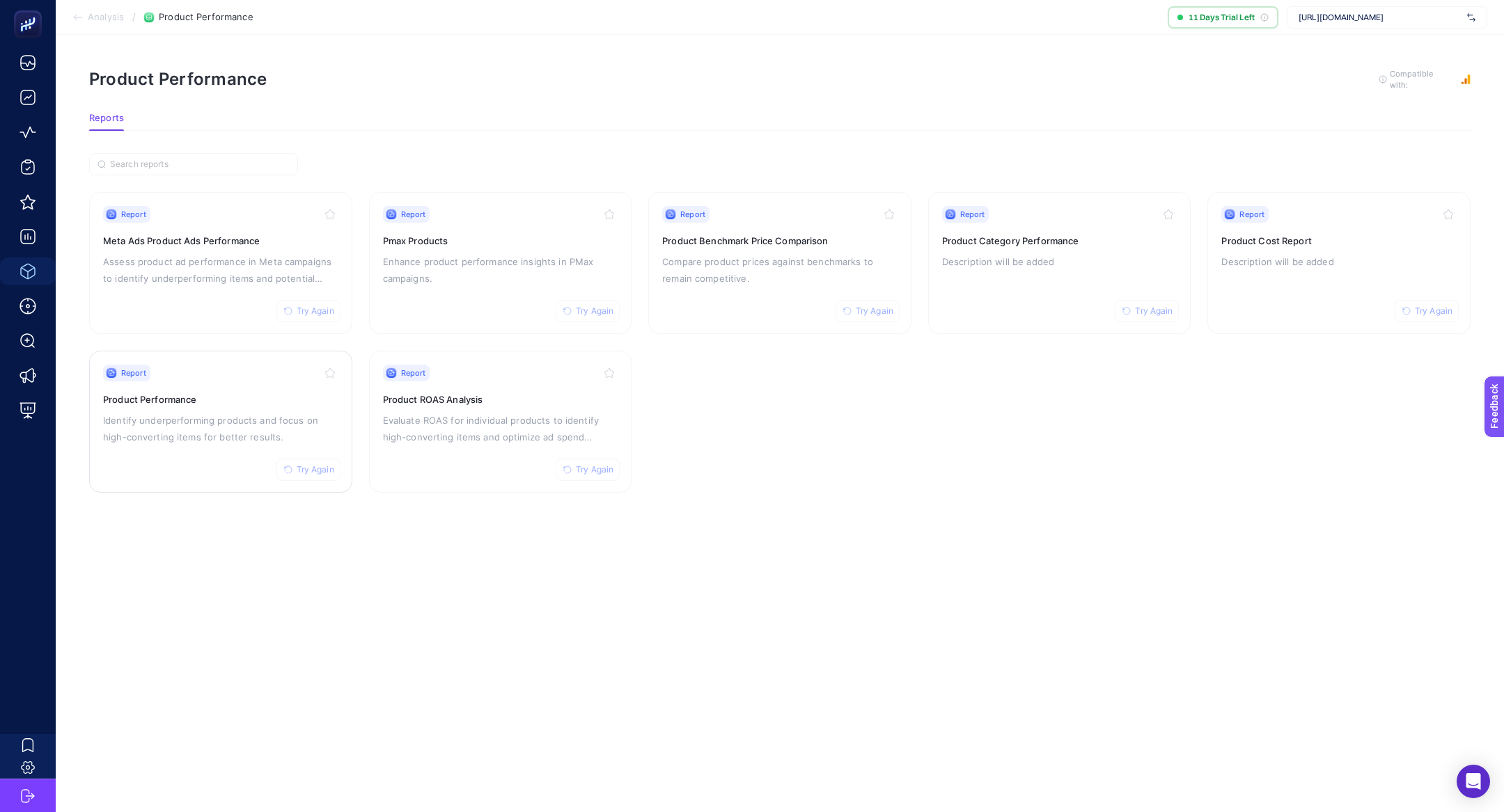
click at [163, 418] on p "Identify underperforming products and focus on high-converting items for better…" at bounding box center [220, 429] width 235 height 33
click at [439, 418] on p "Evaluate ROAS for individual products to identify high-converting items and opt…" at bounding box center [500, 429] width 235 height 33
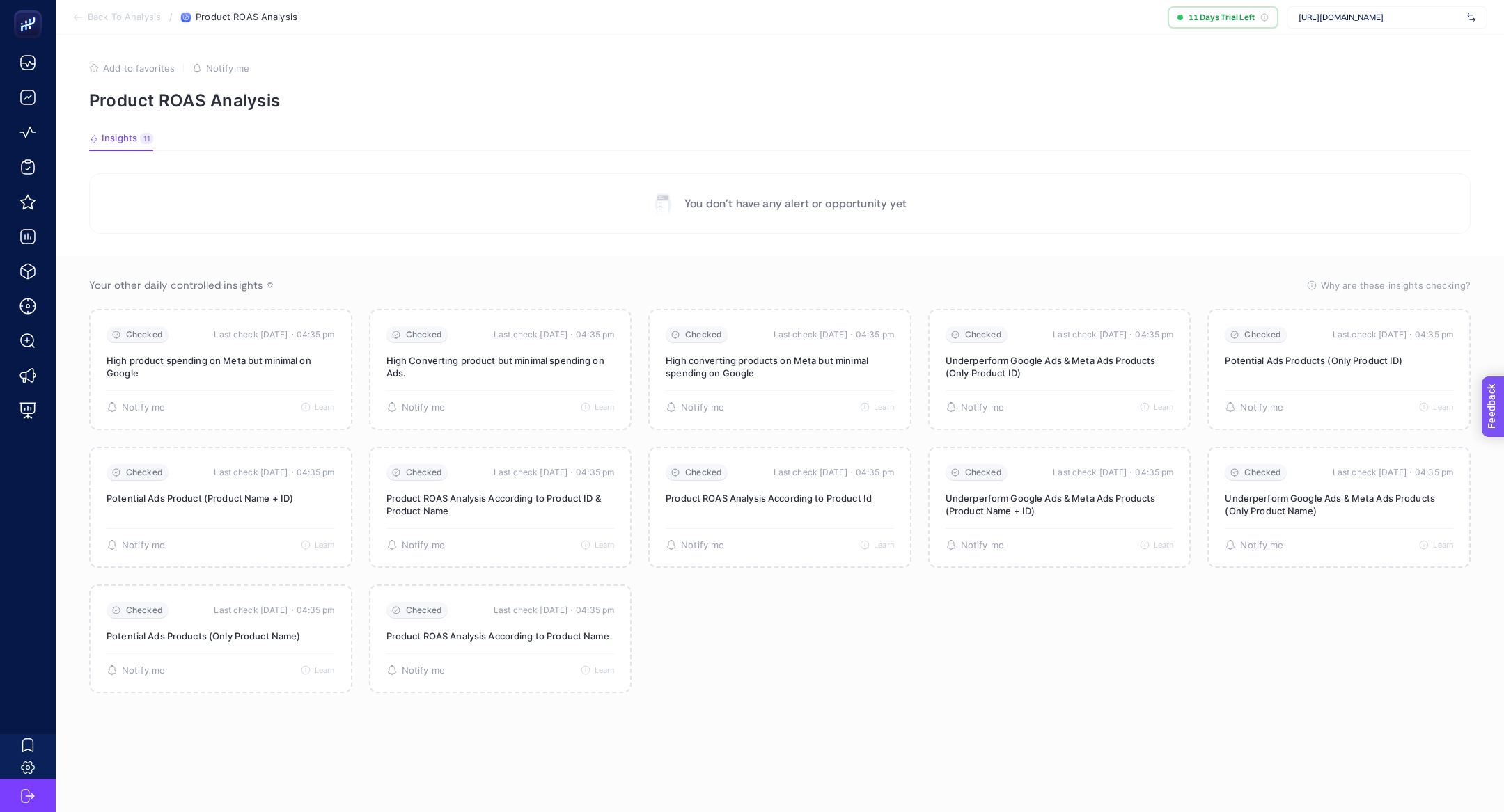
click at [1503, 452] on section "Feedback" at bounding box center [1511, 459] width 60 height 47
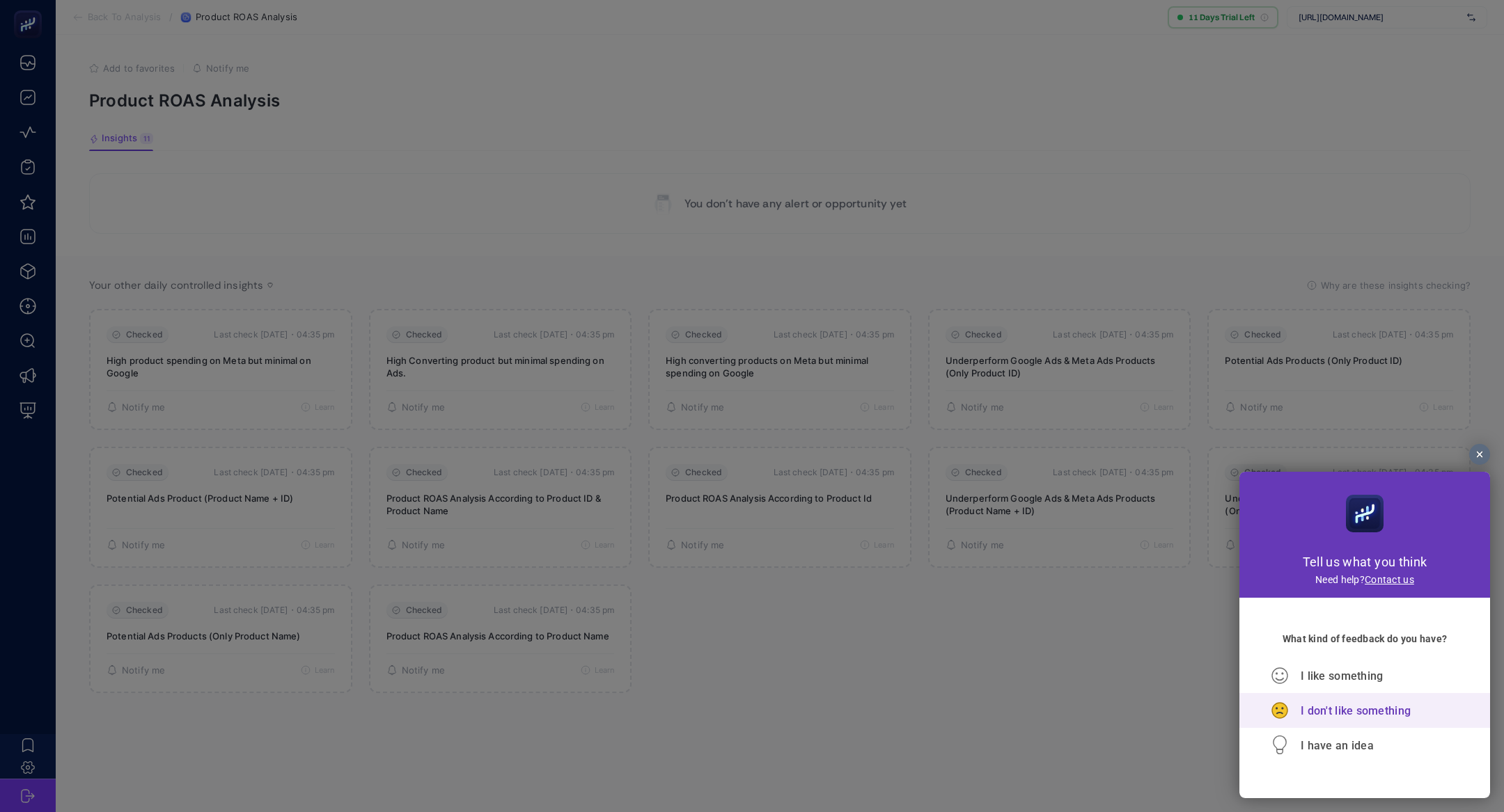
click at [1326, 717] on span "I don't like something" at bounding box center [1355, 711] width 110 height 13
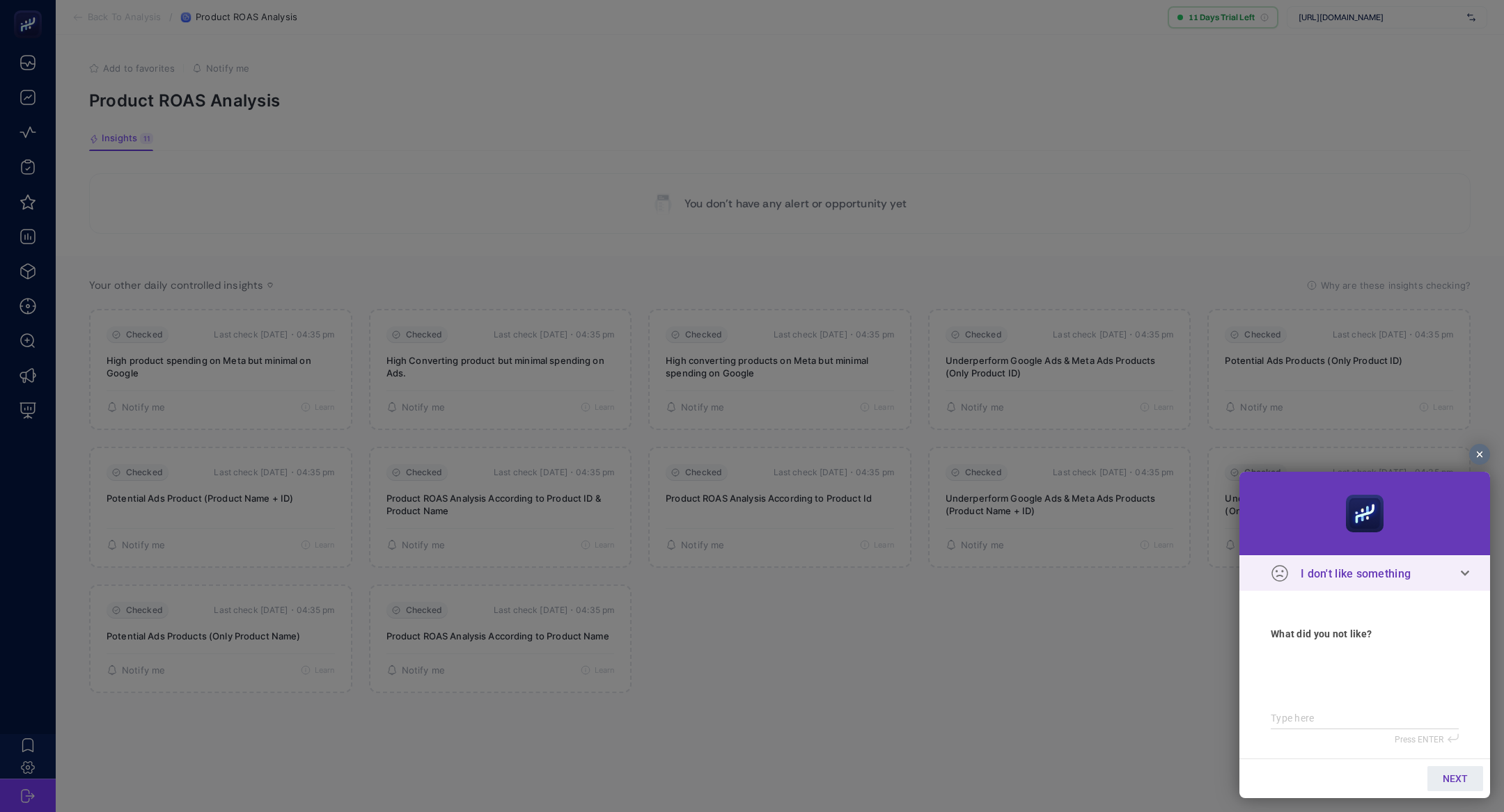
type textarea "v"
type textarea "ve"
type textarea "ver"
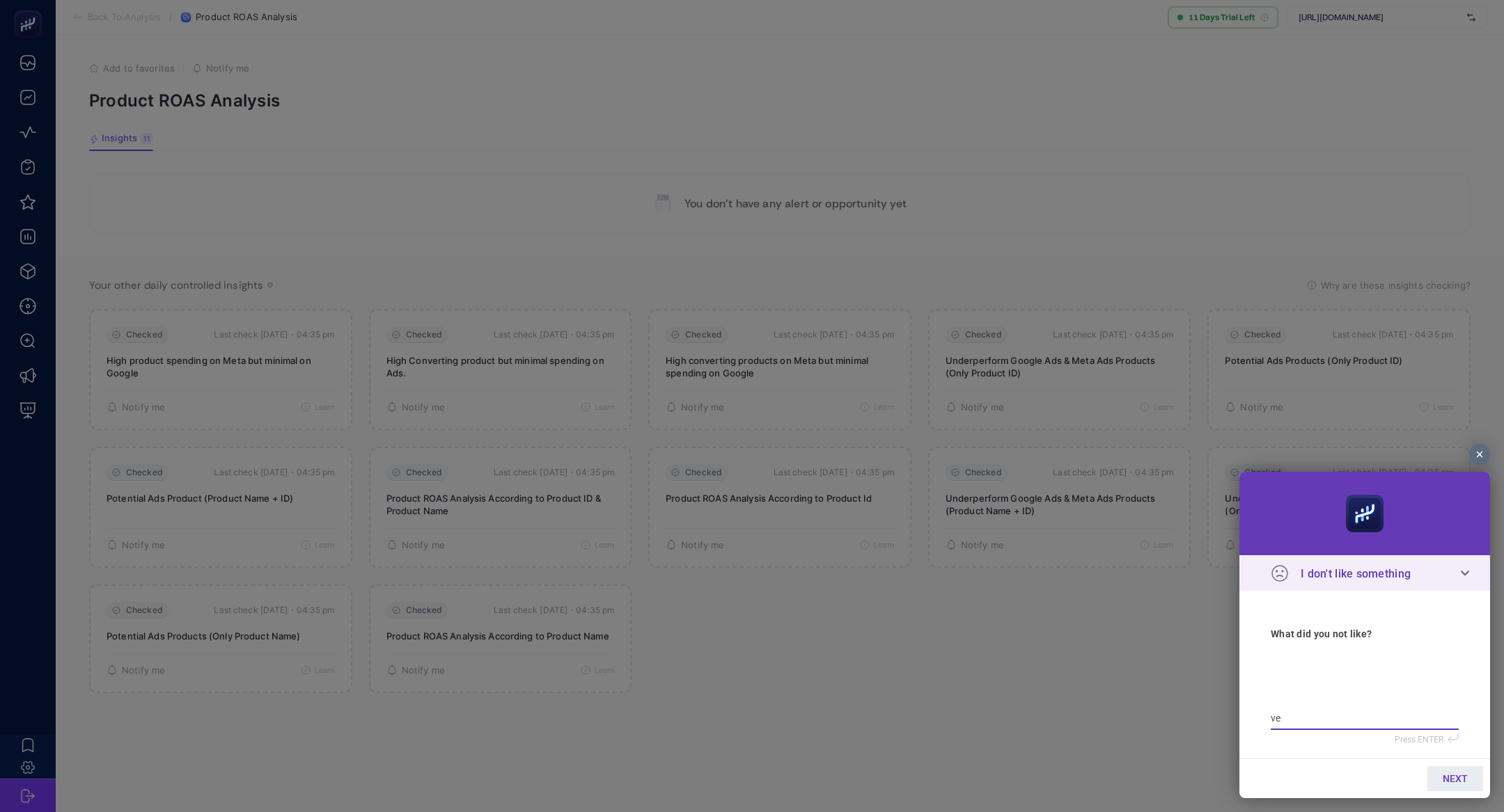
type textarea "ver"
type textarea "veri"
type textarea "veril"
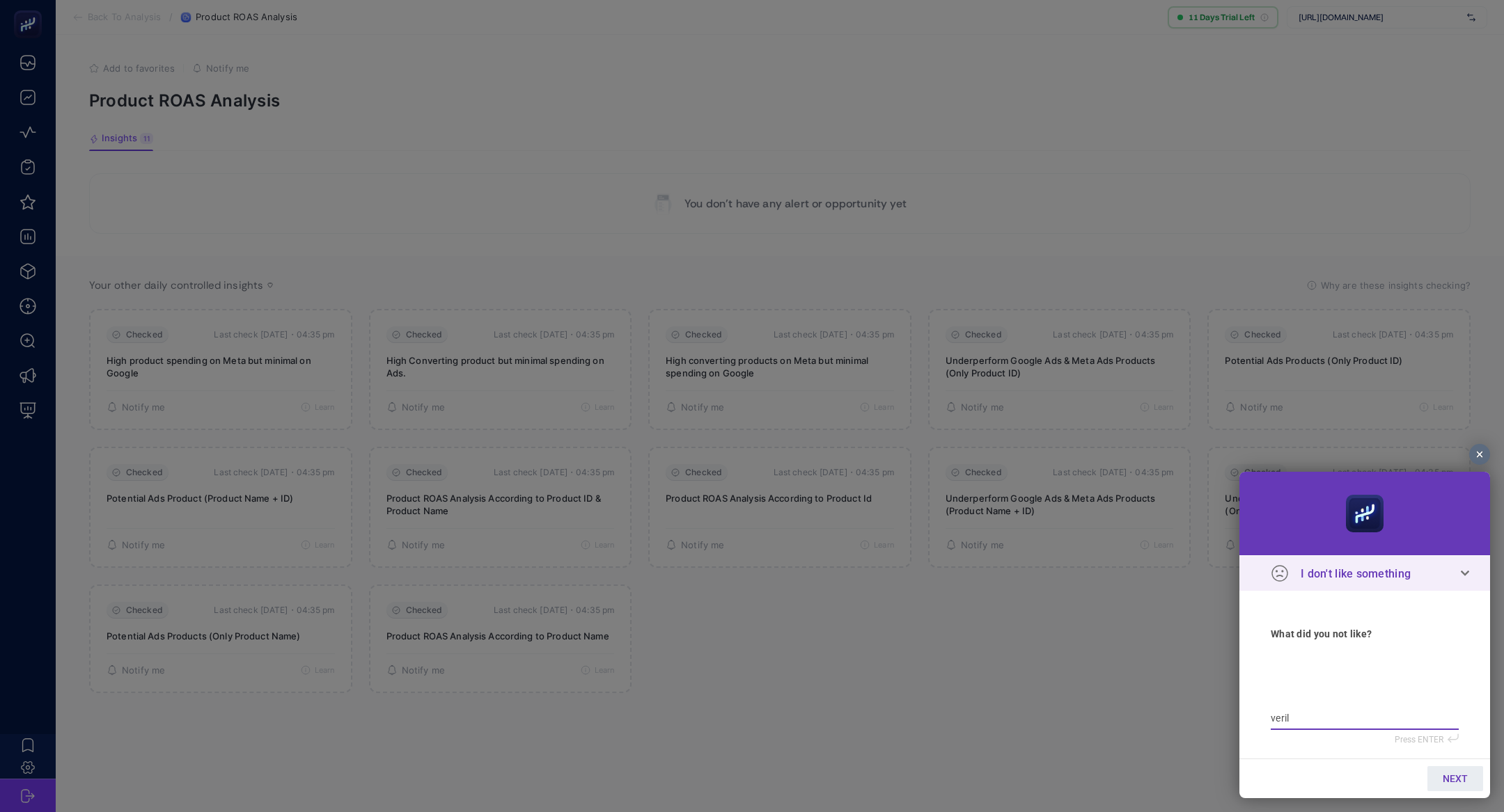
type textarea "verile"
type textarea "veriler"
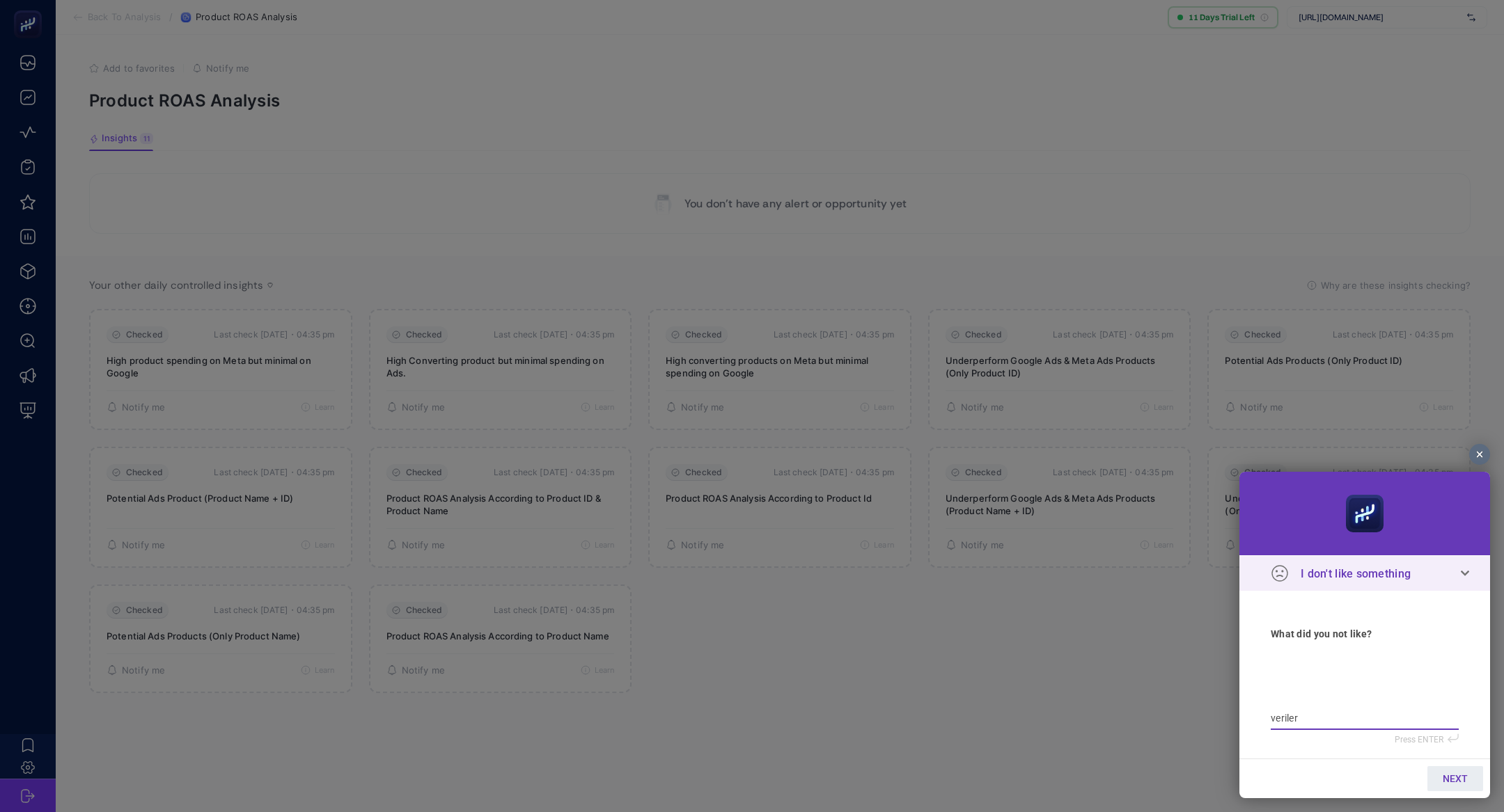
type textarea "veriler"
type textarea "veriler g"
type textarea "veriler ge"
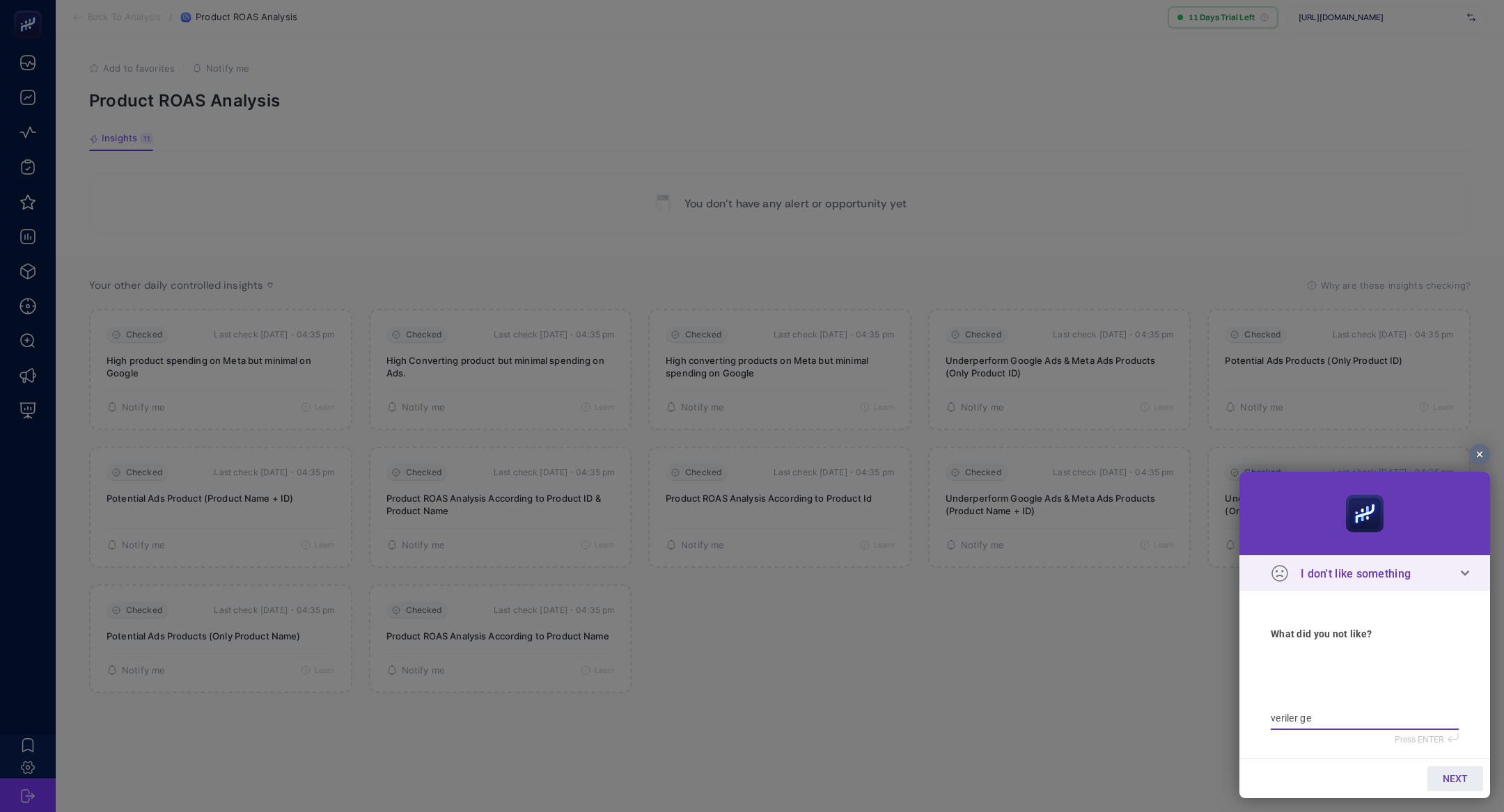
type textarea "veriler gel"
type textarea "veriler gelm"
type textarea "veriler gelmi"
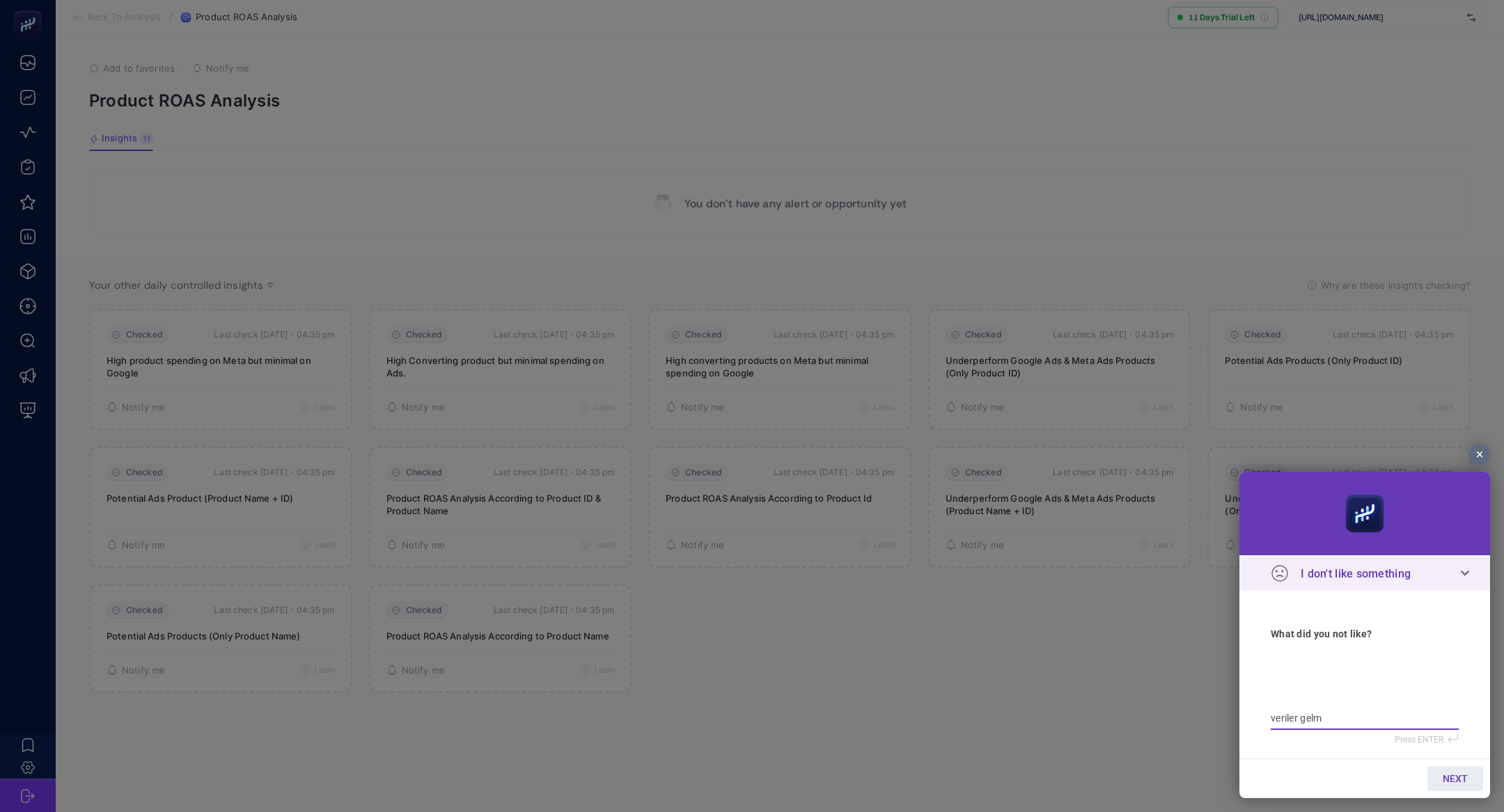
type textarea "veriler gelmi"
type textarea "veriler gelmiy"
type textarea "veriler gelmiyo"
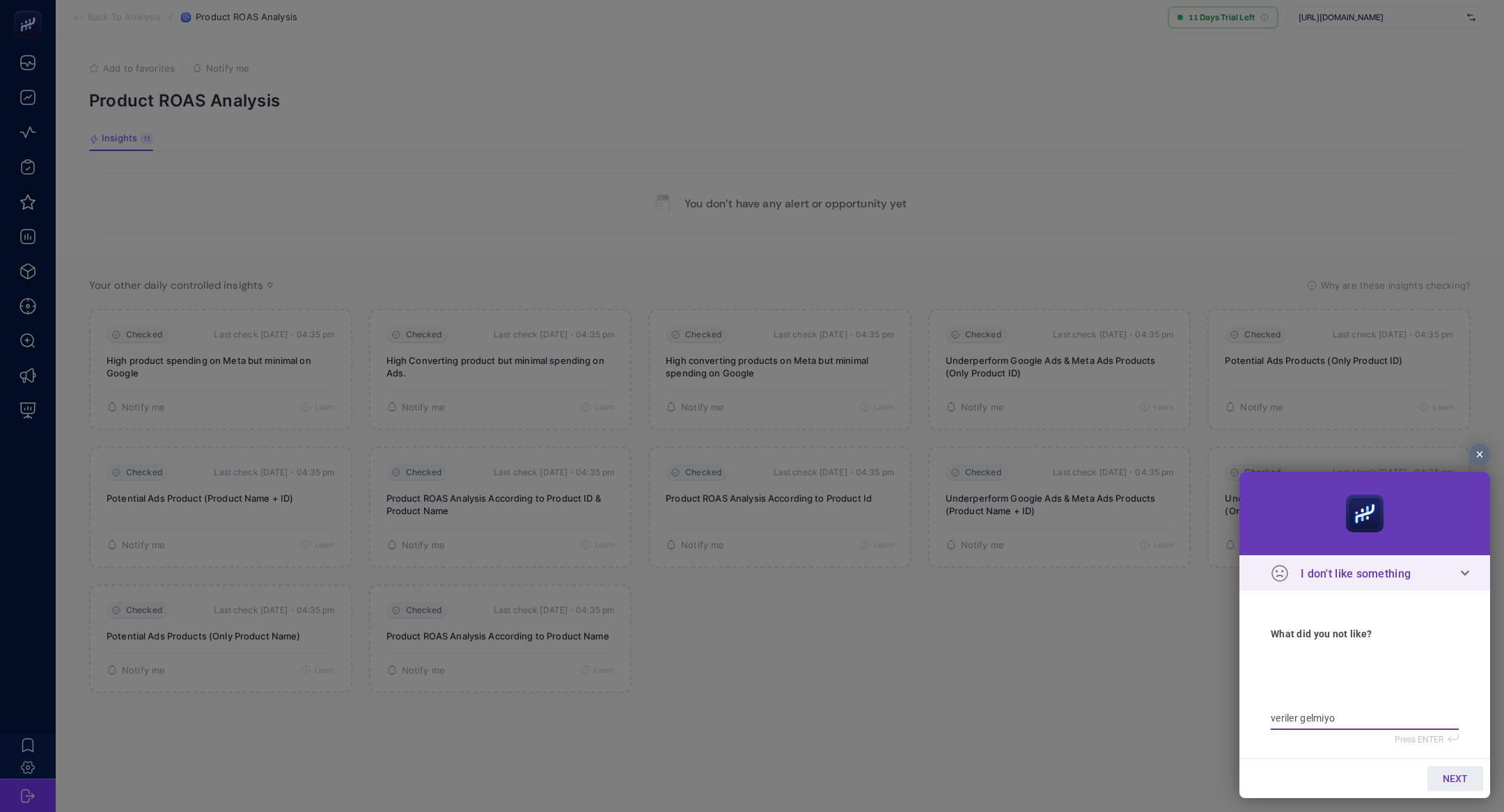
type textarea "veriler gelmiyor"
click at [1474, 778] on link "NEXT" at bounding box center [1455, 779] width 56 height 25
type input "b"
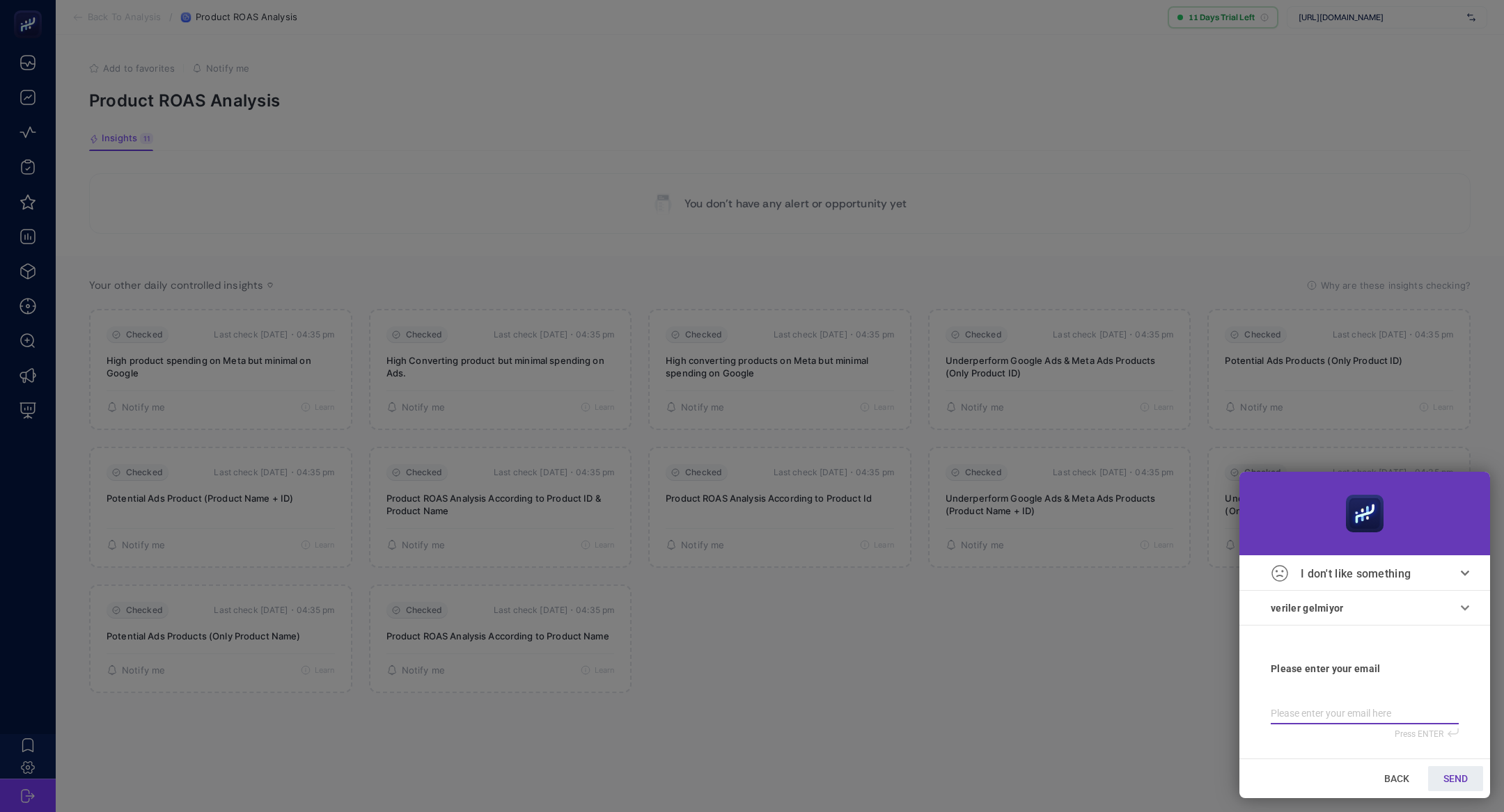
type input "b"
type input "bi"
type input "bil"
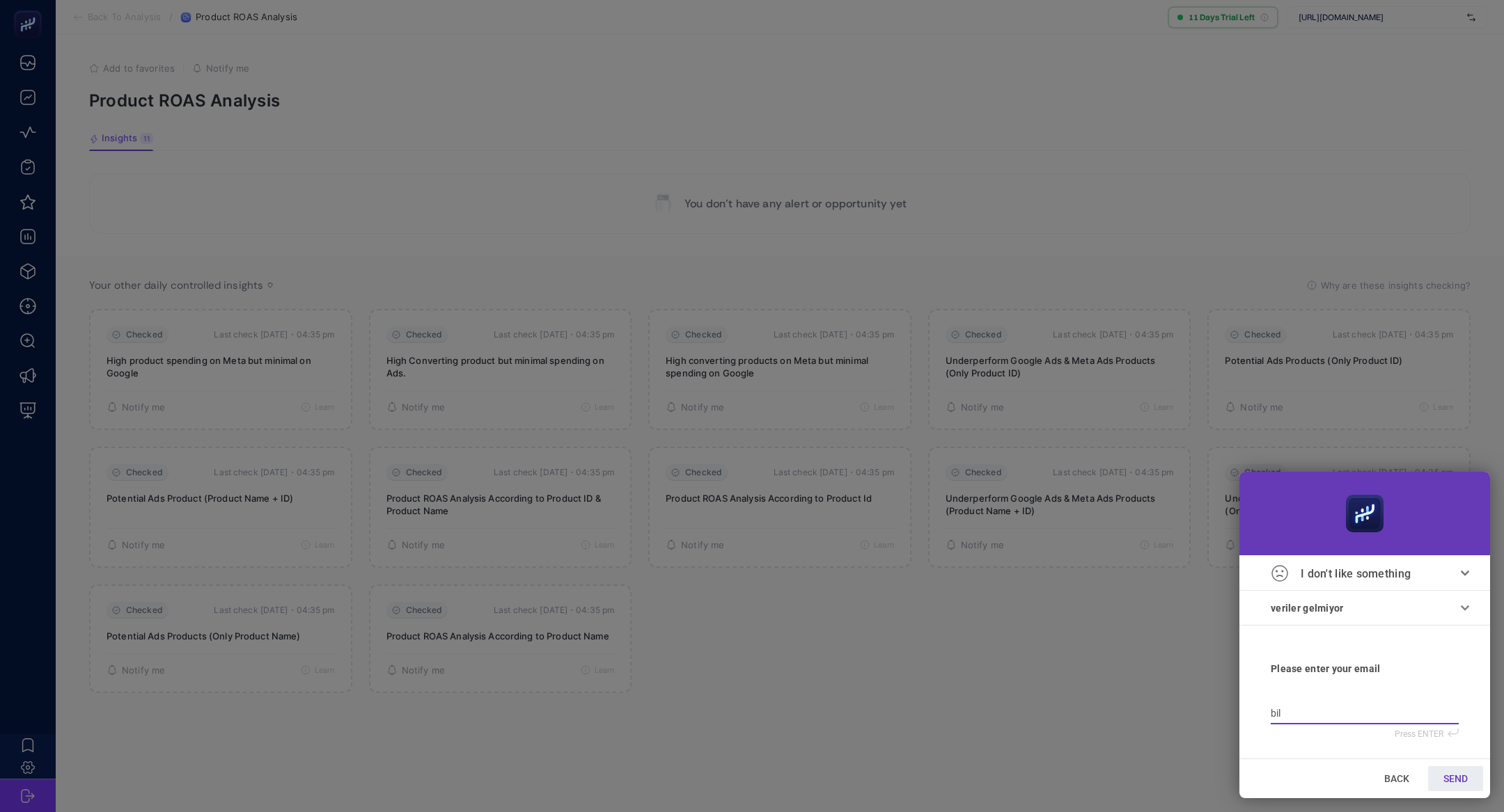
type input "bilg"
type input "bilge"
type input "bilge@"
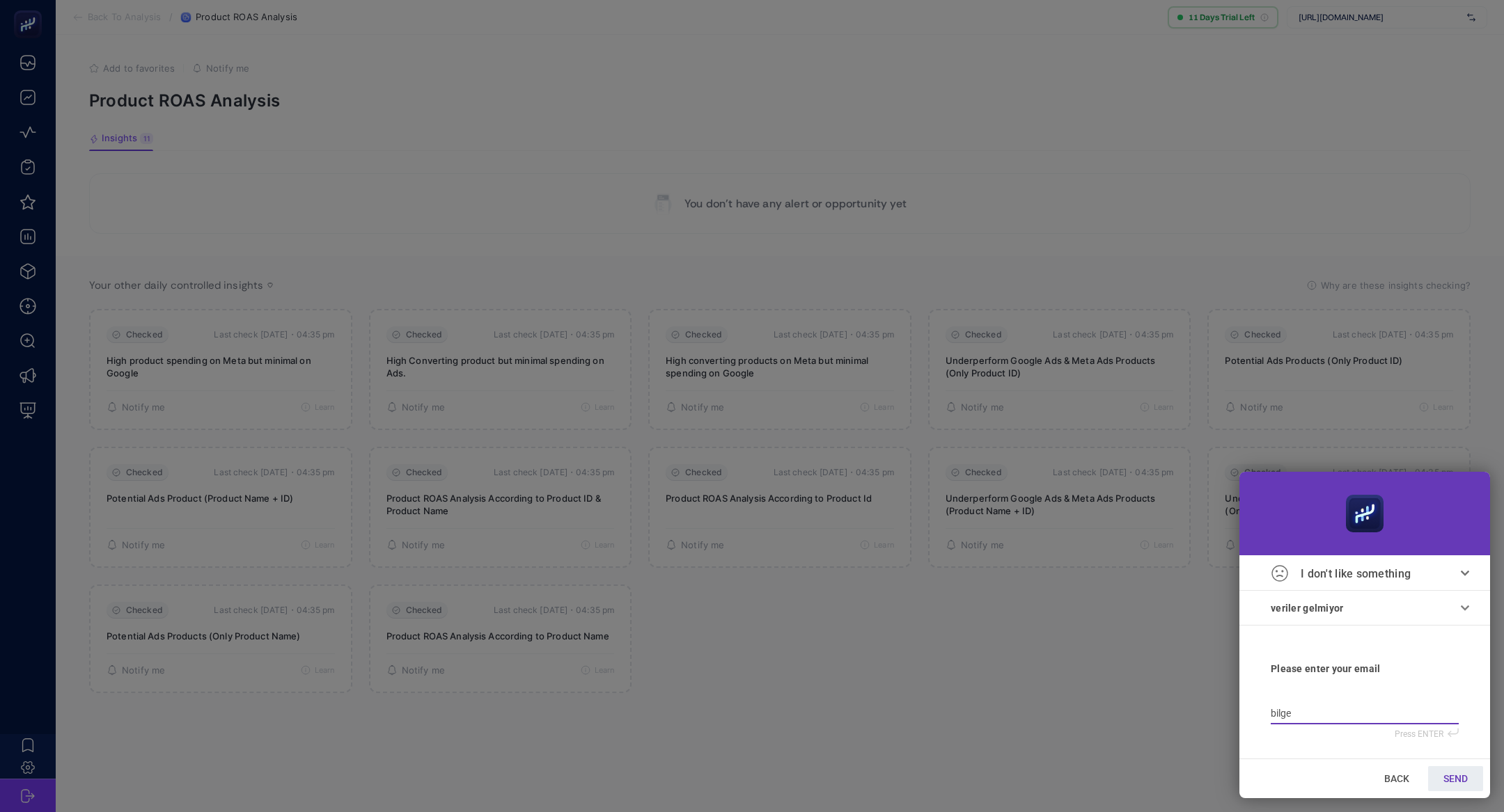
type input "bilge@"
type input "bilge@h"
type input "bilge@he"
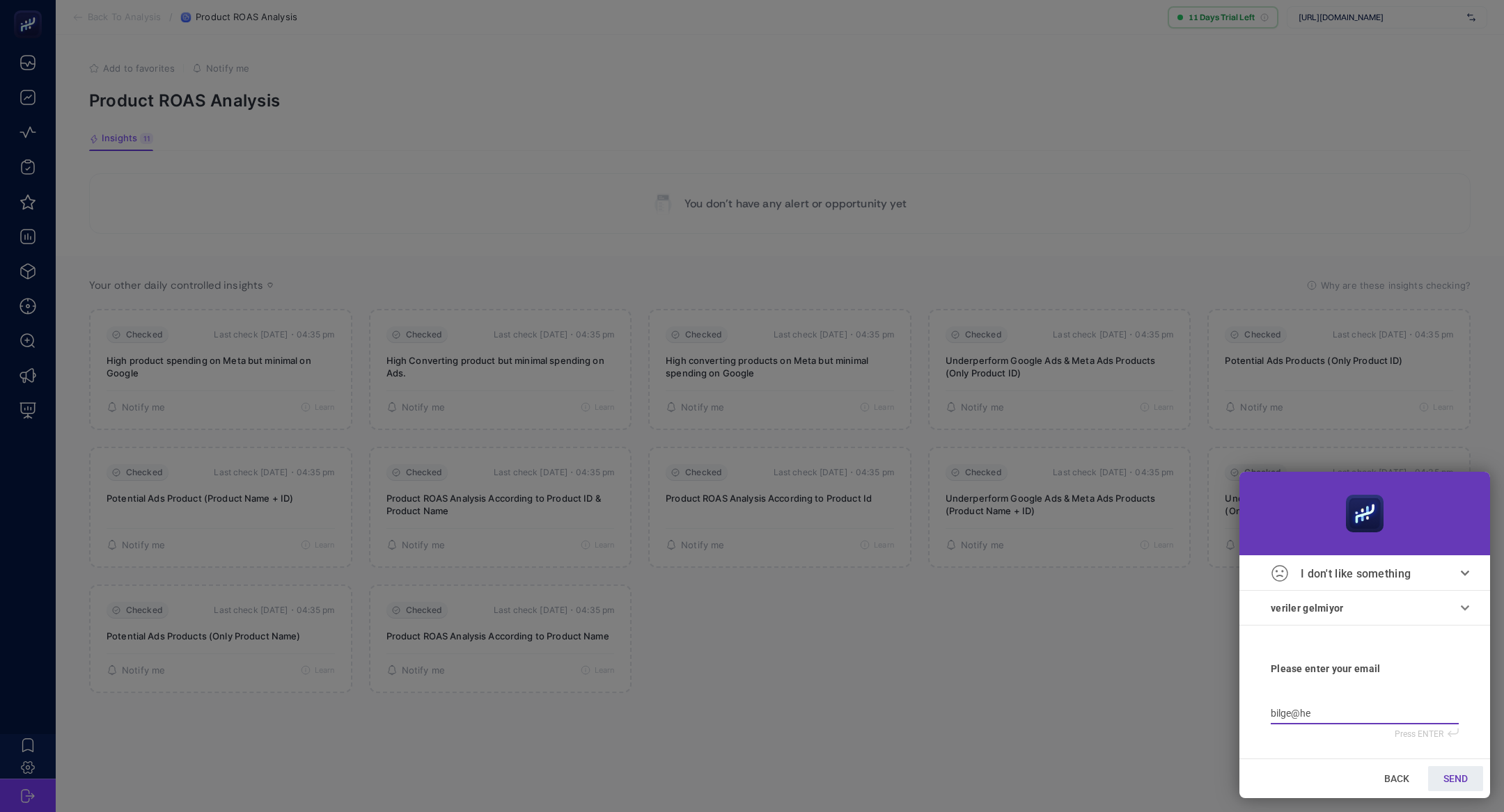
type input "bilge@hey"
type input "bilge@heyb"
type input "bilge@heybo"
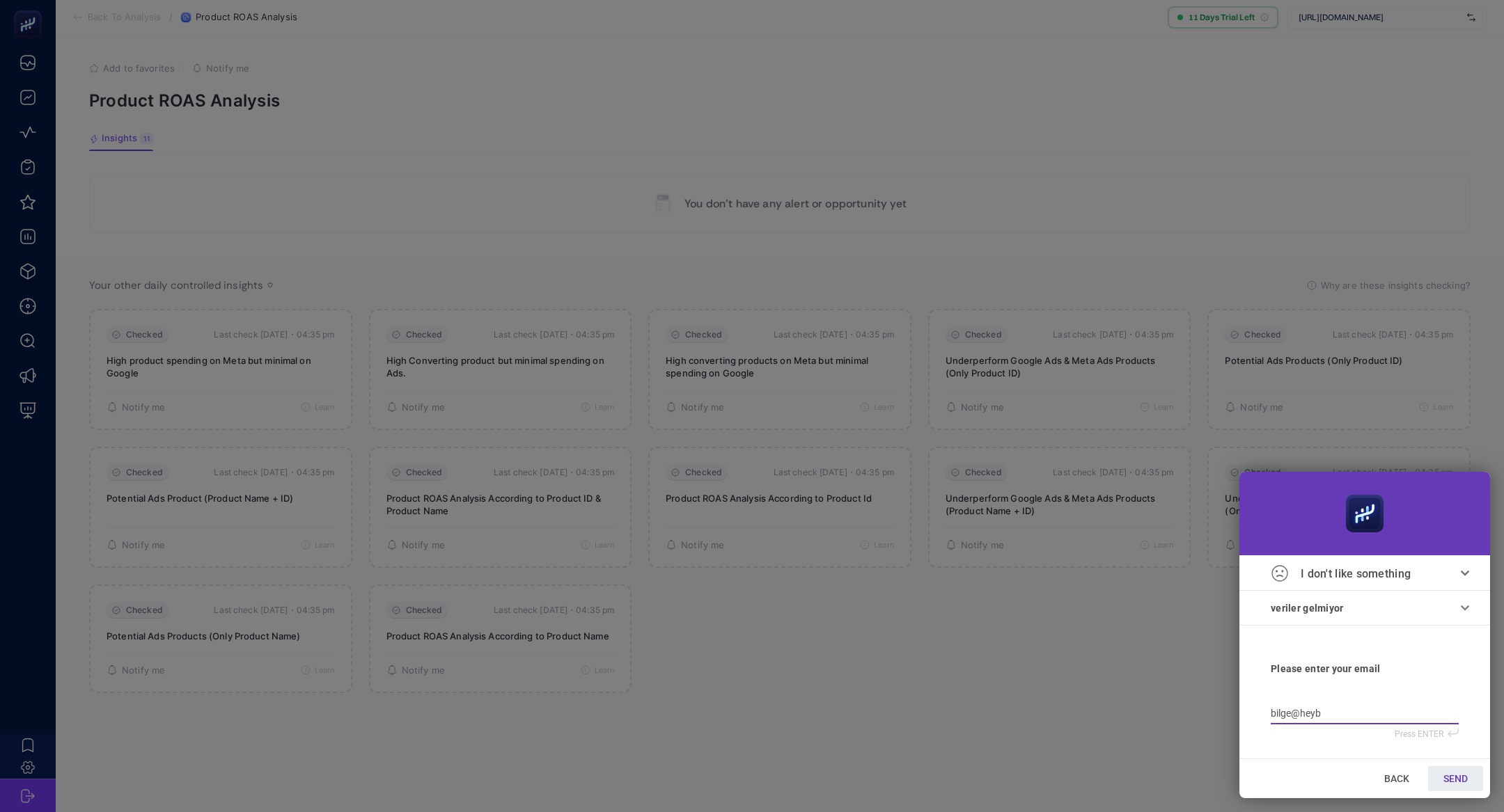
type input "bilge@heybo"
type input "bilge@heyboo"
type input "bilge@heyboos"
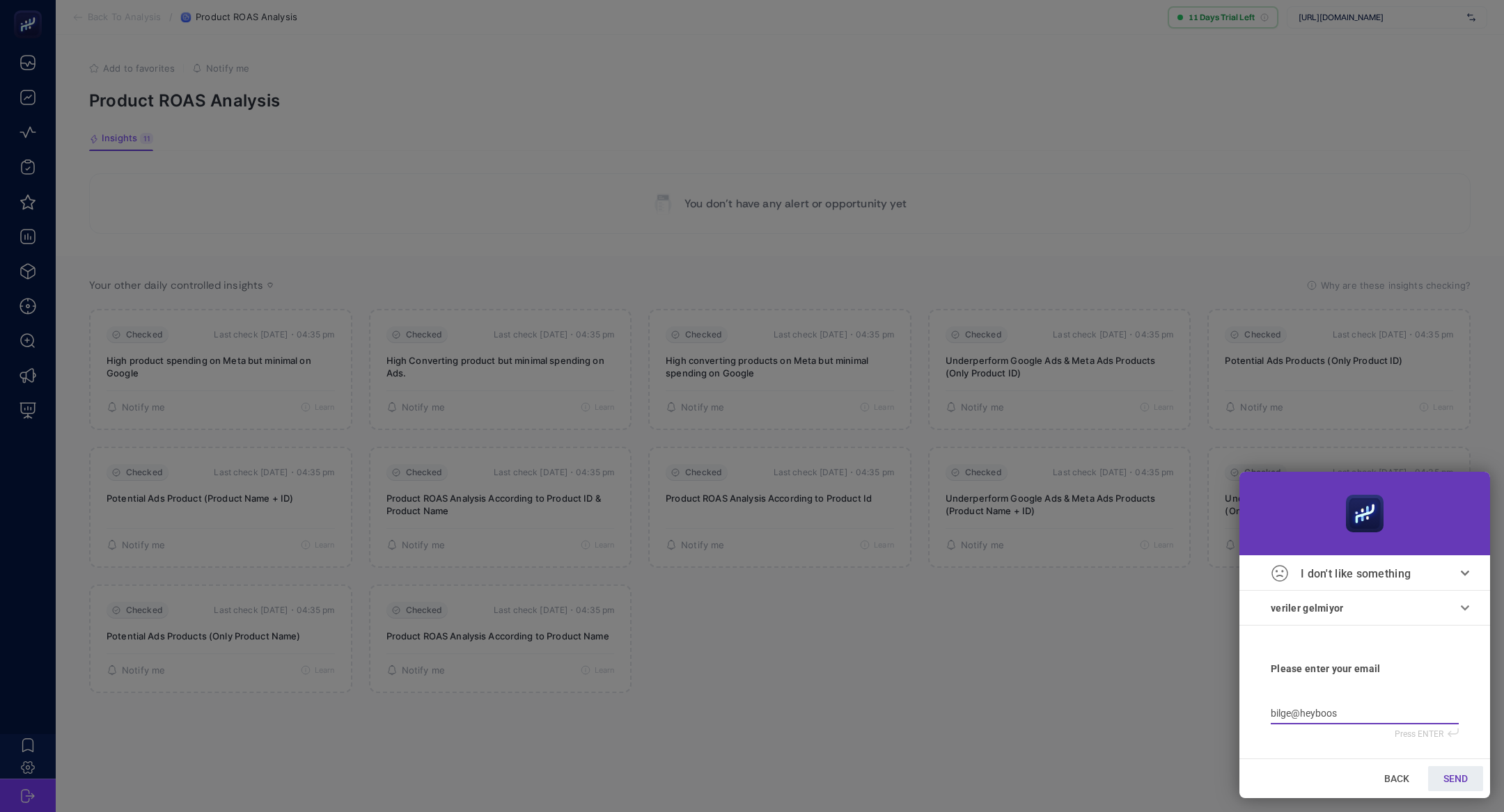
type input "bilge@heyboost"
type input "bilge@heybooste"
type input "bilge@heybooster"
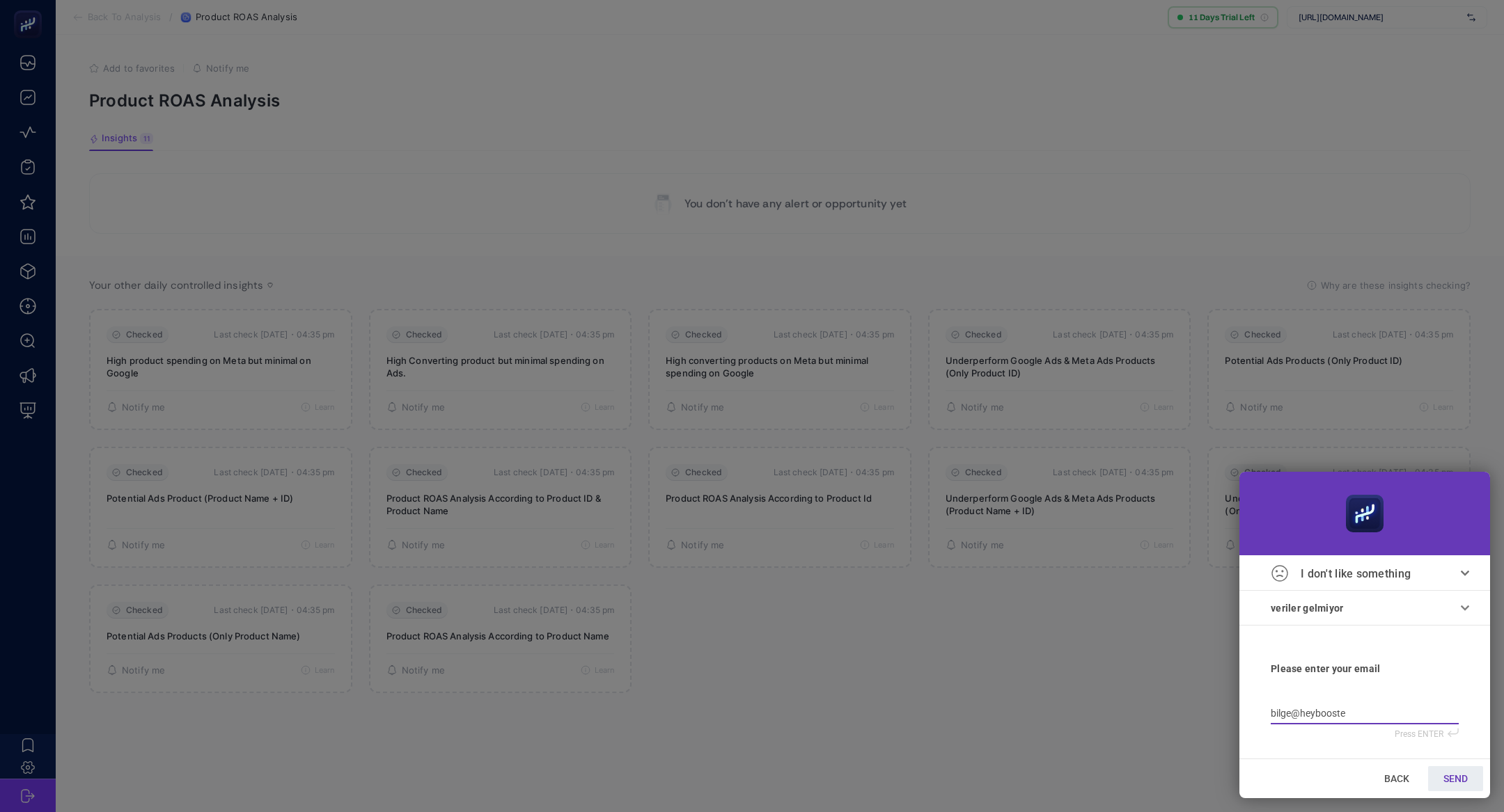
type input "bilge@heybooster"
type input "bilge@heybooster."
type input "bilge@heybooster.a"
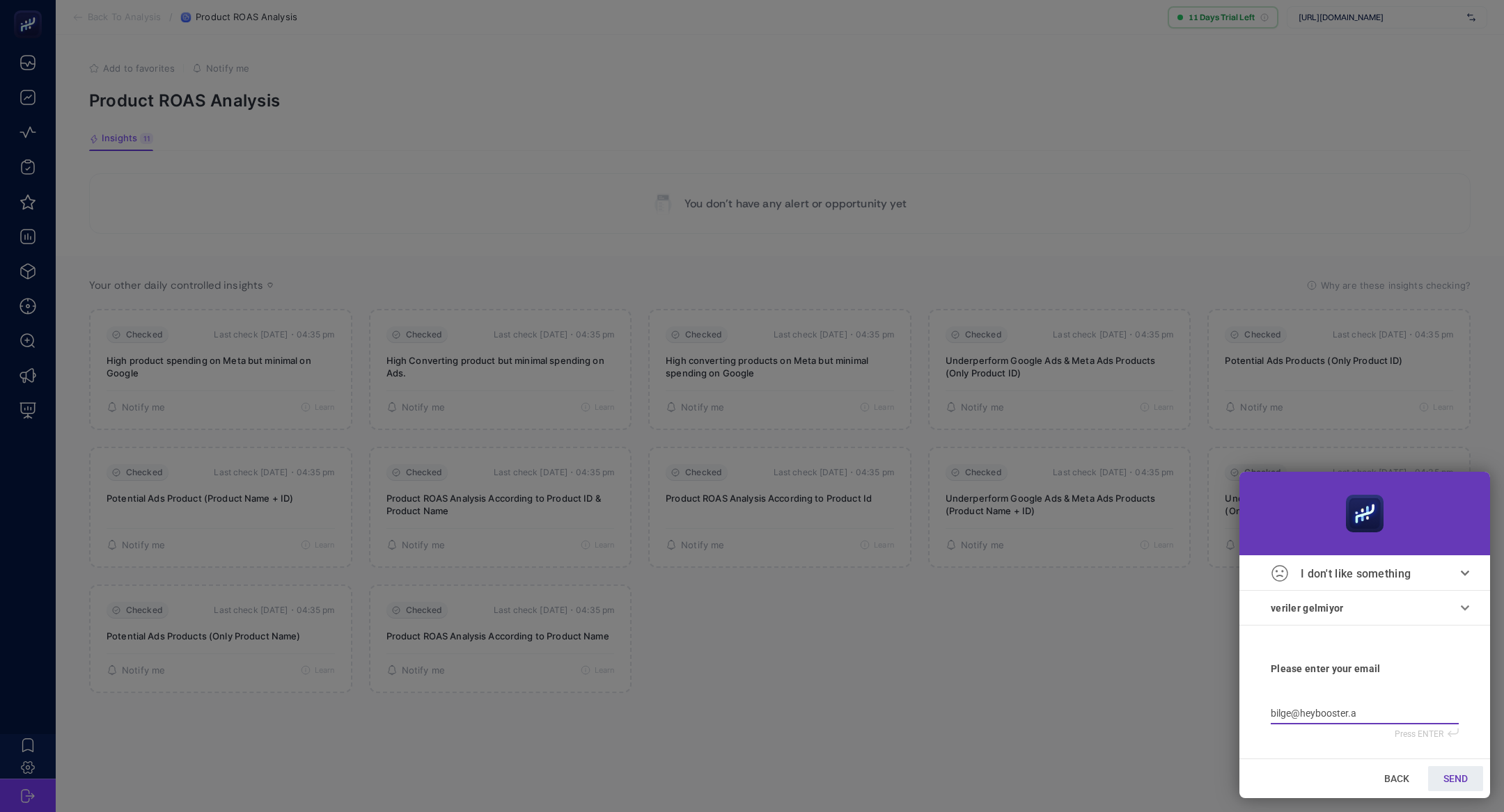
type input "bilge@heybooster.ai"
click at [1451, 788] on link "SEND" at bounding box center [1455, 779] width 55 height 25
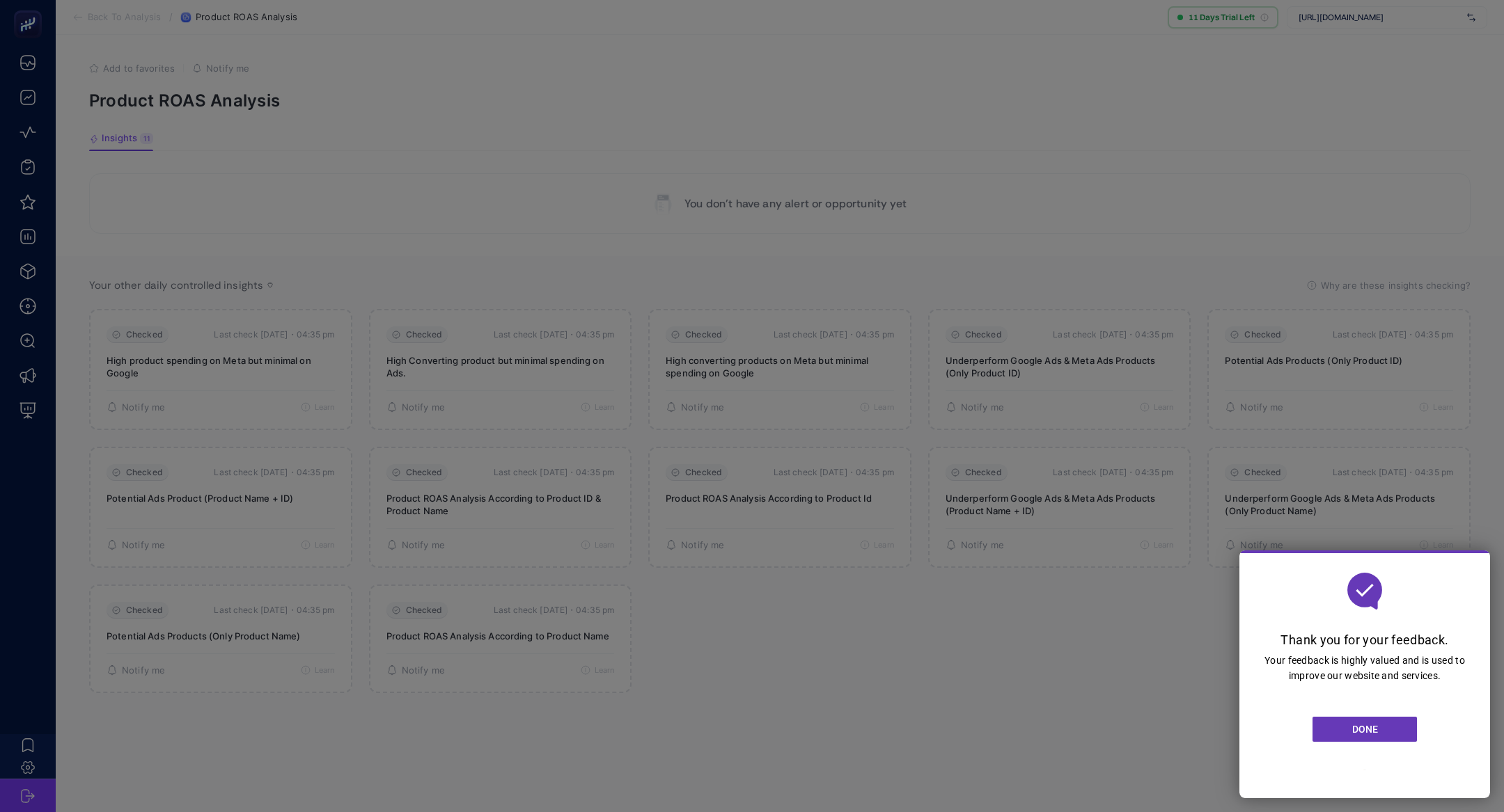
click at [736, 579] on div at bounding box center [752, 406] width 1504 height 812
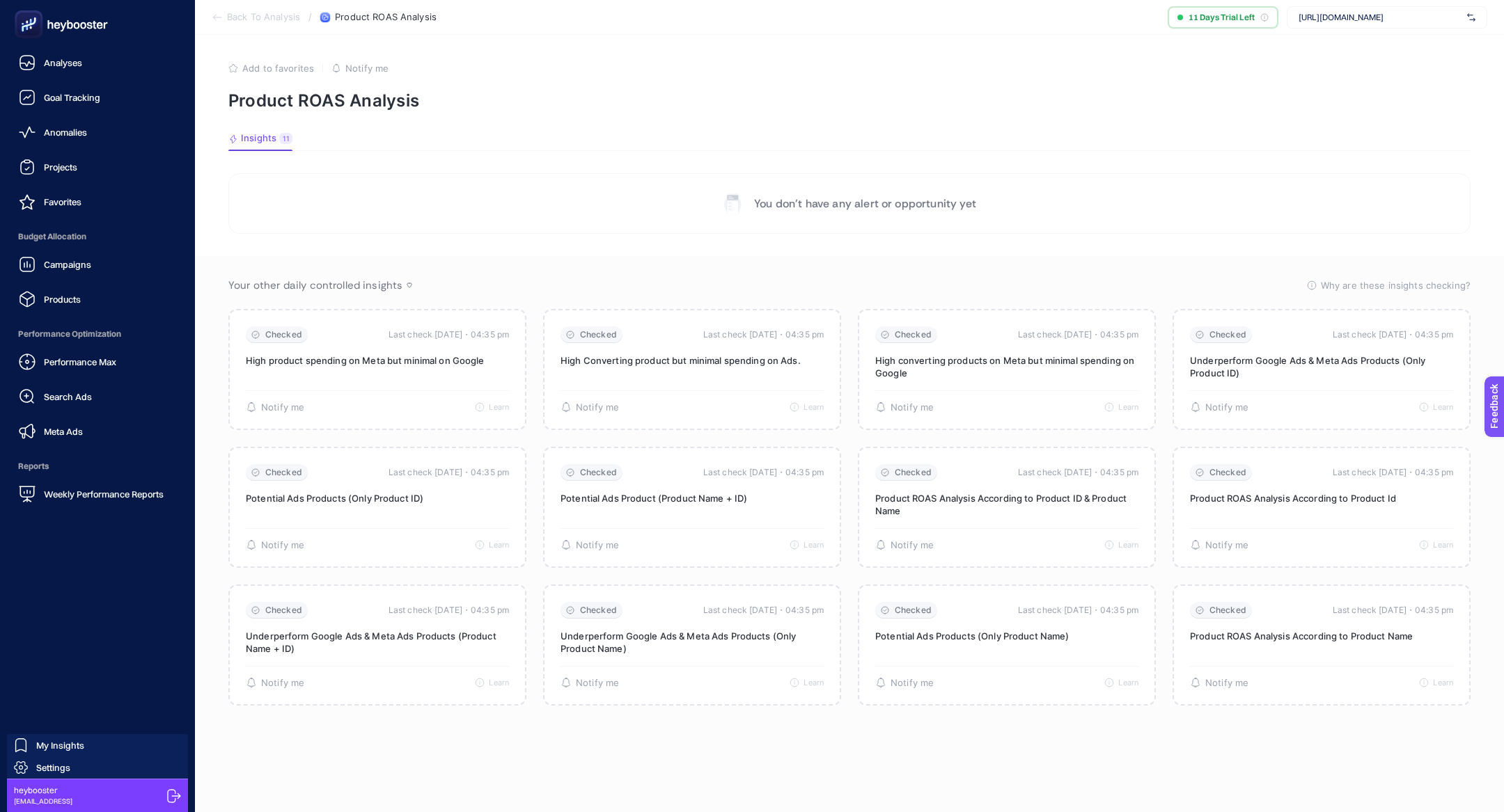
click at [41, 293] on div "Products" at bounding box center [49, 299] width 62 height 17
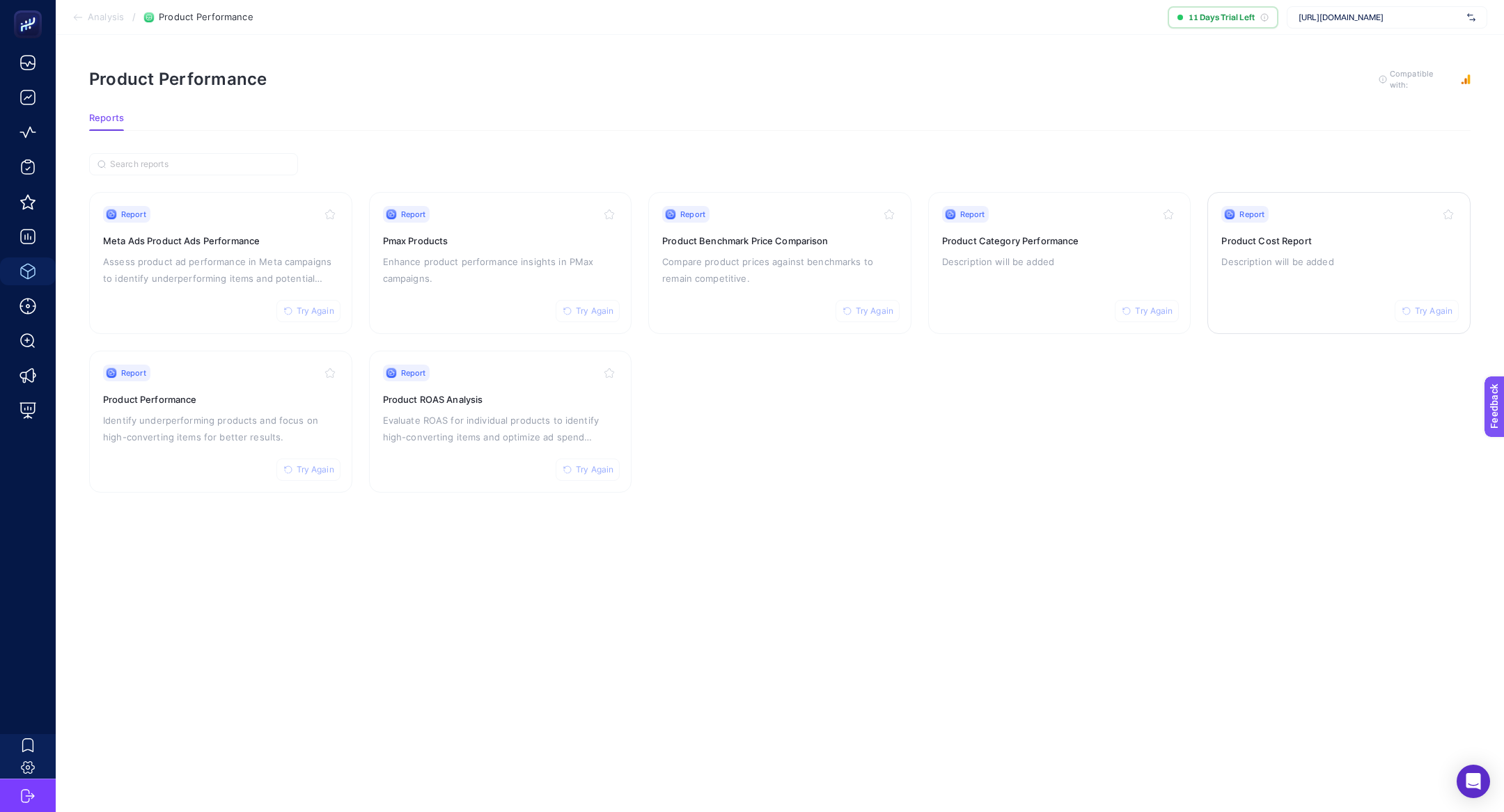
click at [1316, 256] on p "Description will be added" at bounding box center [1339, 262] width 235 height 17
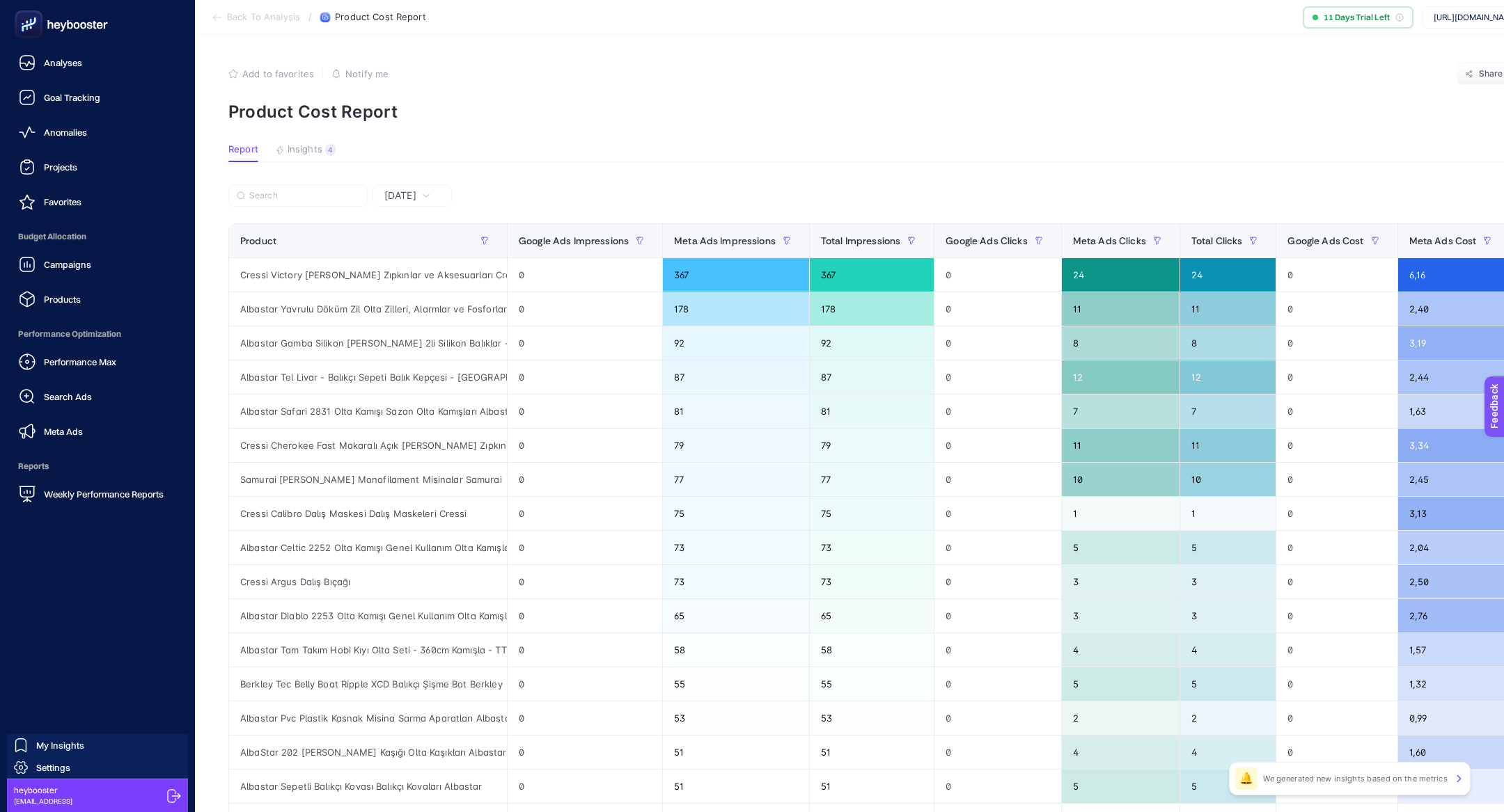
click at [84, 339] on span "Performance Optimization" at bounding box center [97, 334] width 172 height 28
click at [107, 361] on span "Performance Max" at bounding box center [80, 362] width 72 height 11
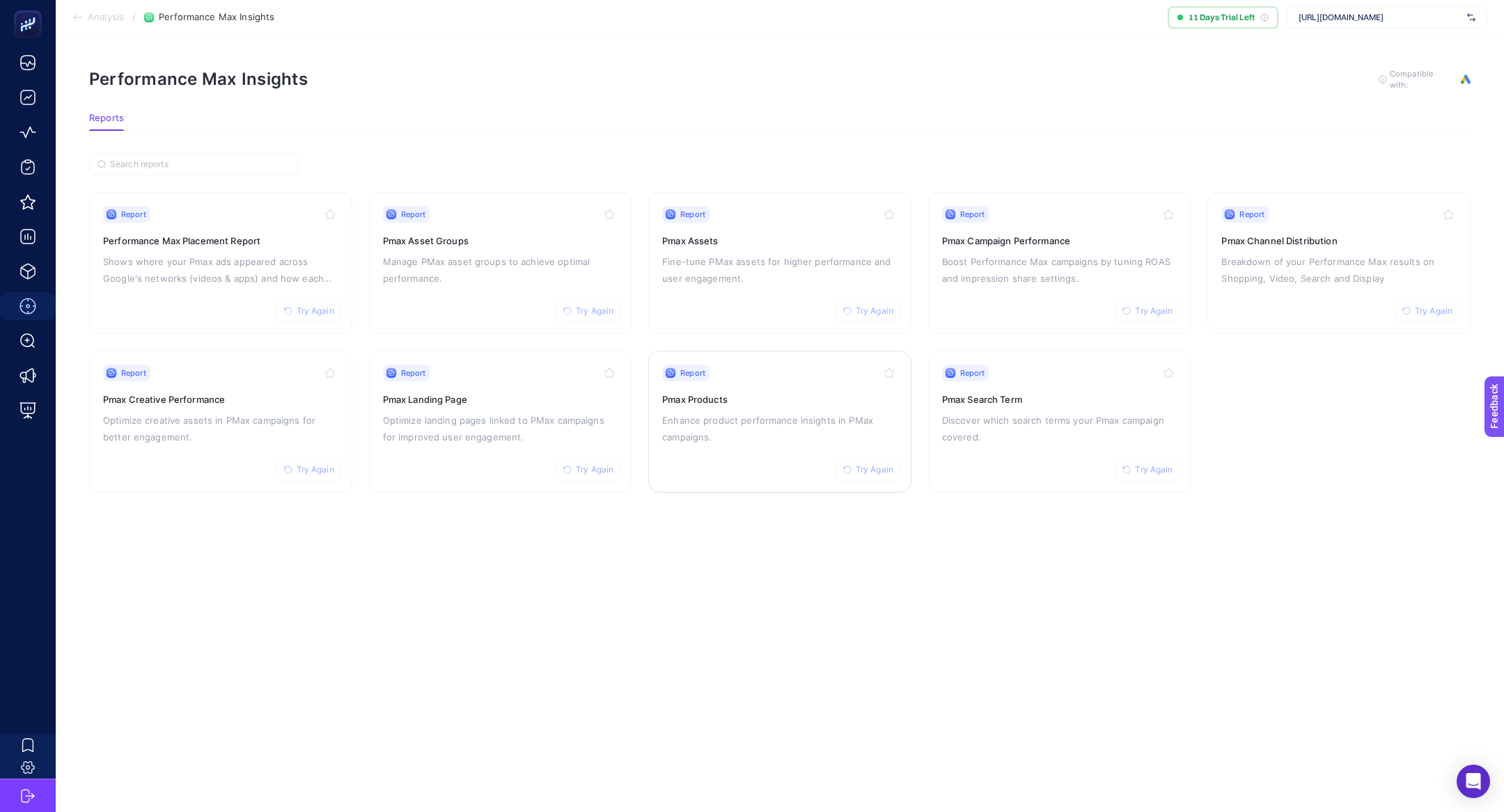
click at [854, 433] on p "Enhance product performance insights in PMax campaigns." at bounding box center [780, 429] width 235 height 33
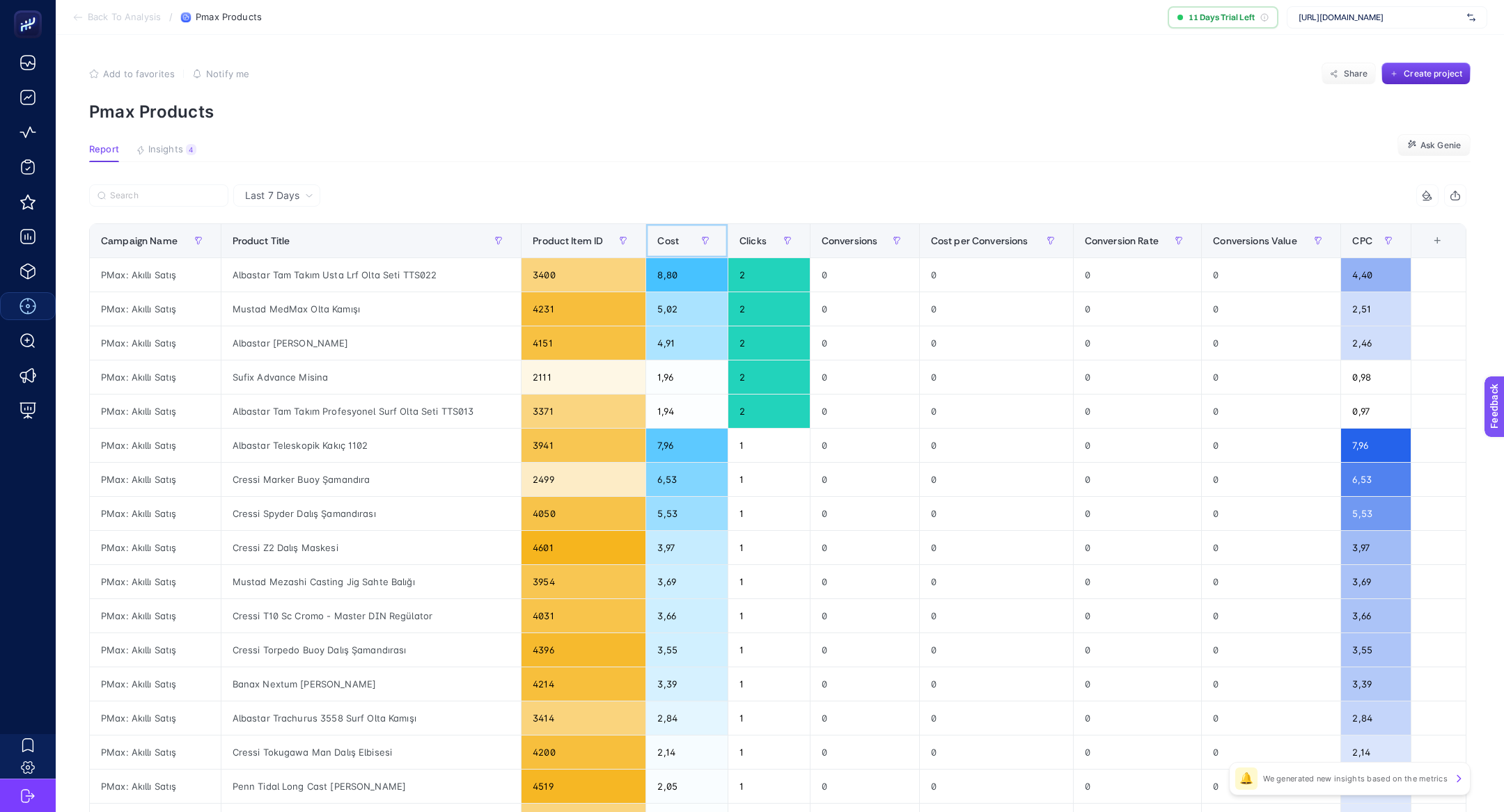
click at [668, 240] on span "Cost" at bounding box center [668, 241] width 21 height 11
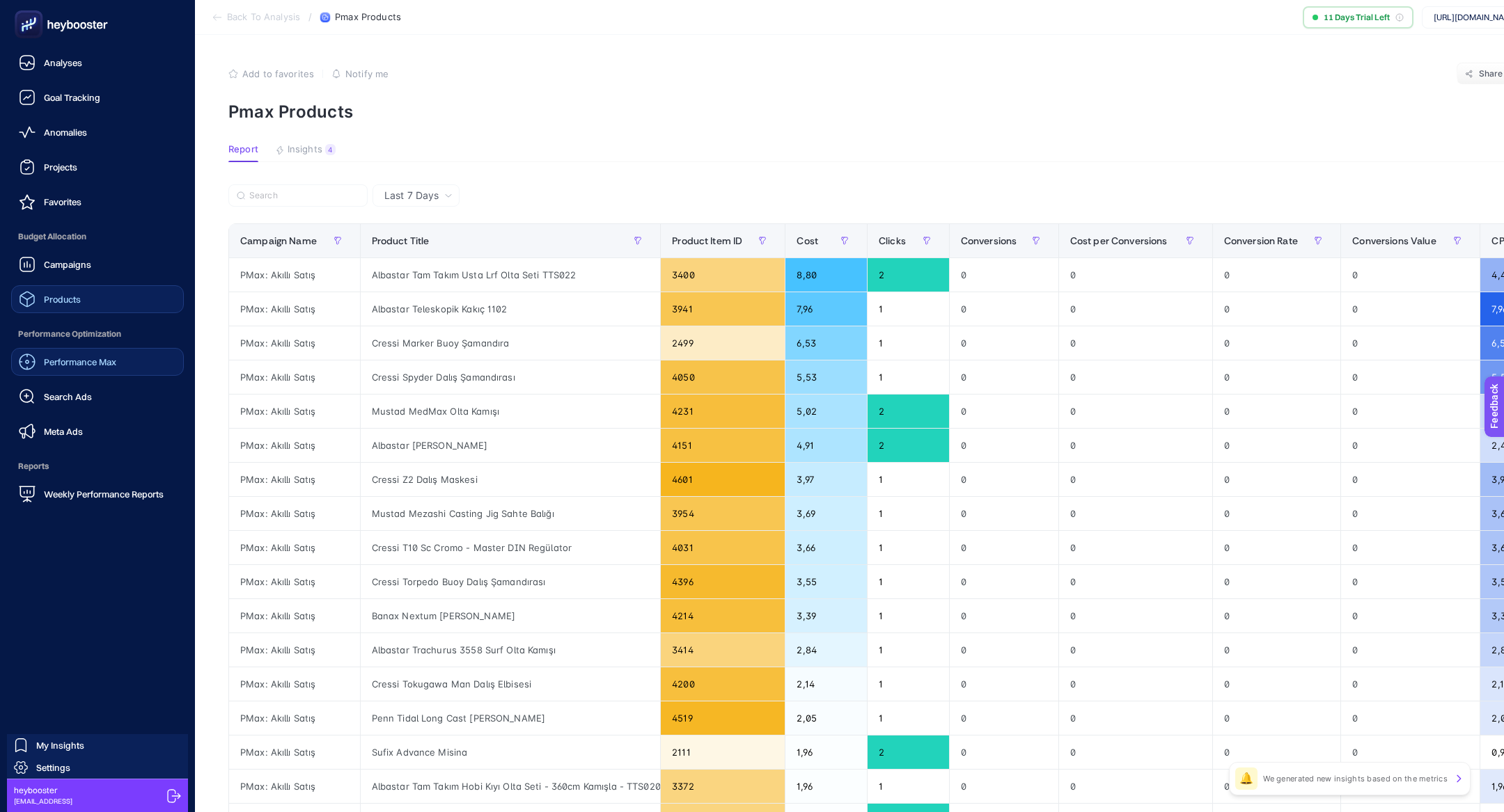
click at [88, 298] on link "Products" at bounding box center [97, 299] width 172 height 28
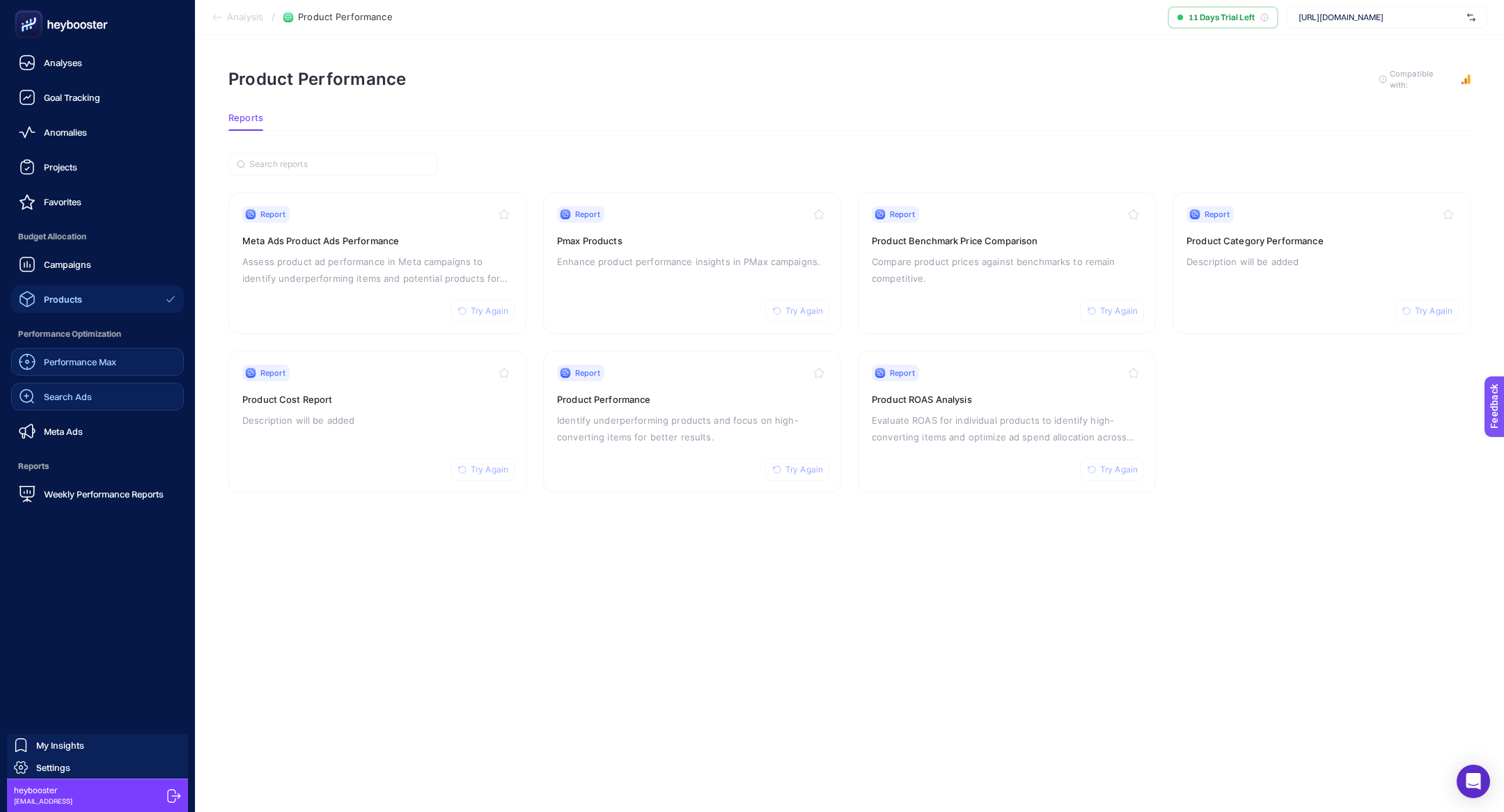
click at [101, 397] on link "Search Ads" at bounding box center [97, 396] width 172 height 28
click at [83, 307] on link "Products" at bounding box center [97, 299] width 172 height 28
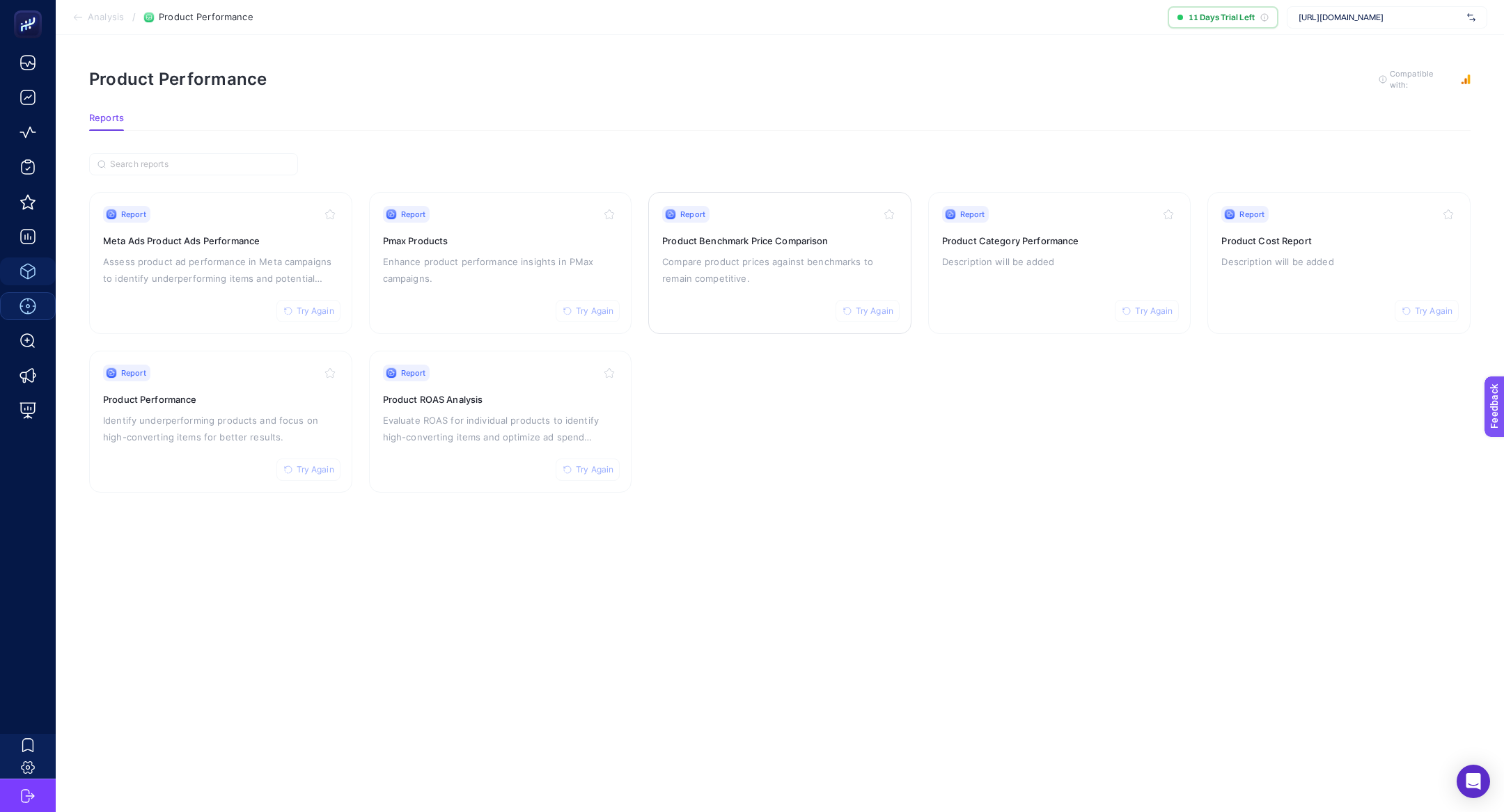
click at [765, 264] on p "Compare product prices against benchmarks to remain competitive." at bounding box center [780, 270] width 235 height 33
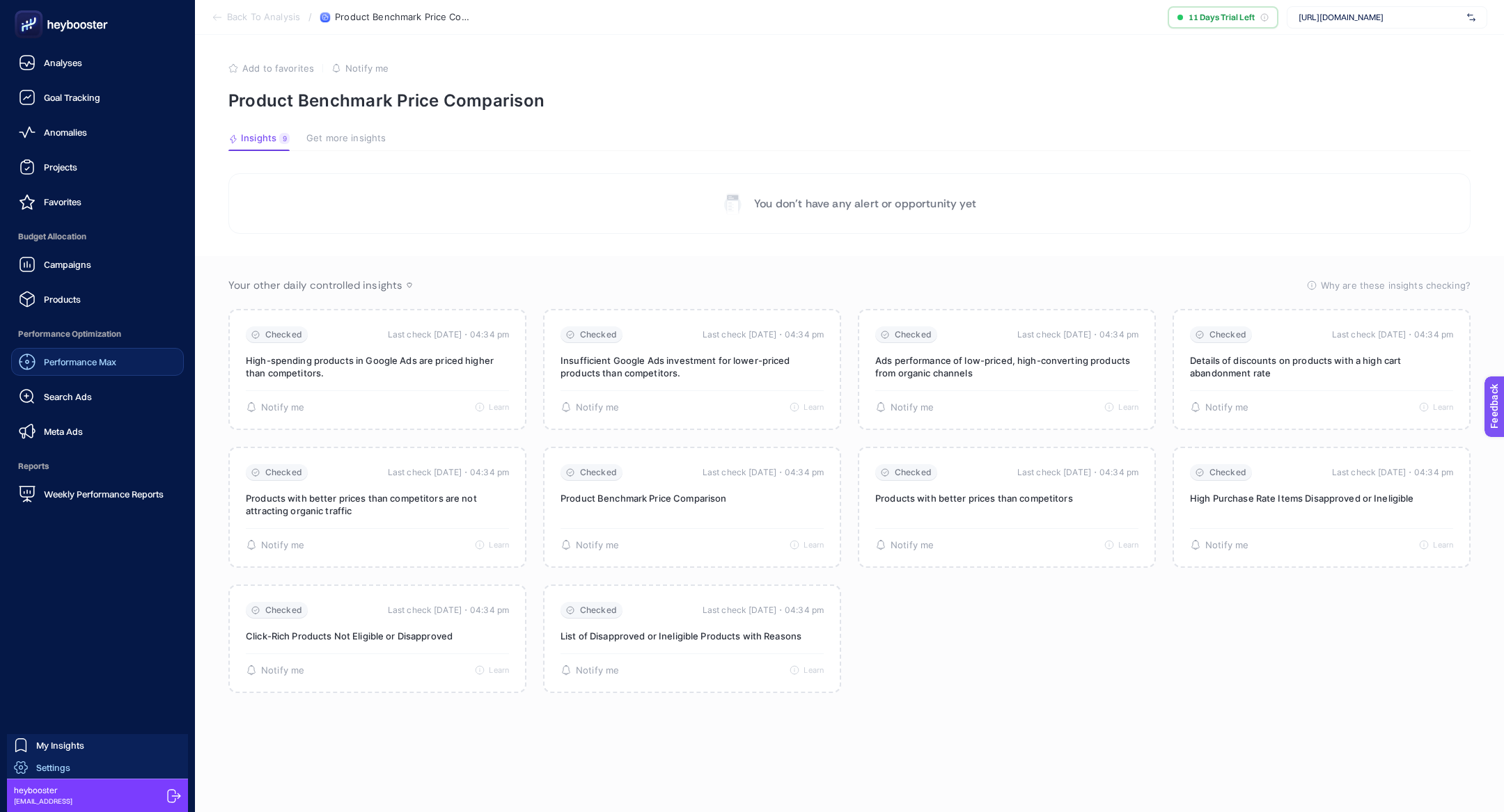
click at [62, 768] on span "Settings" at bounding box center [53, 768] width 34 height 11
click at [36, 29] on rect at bounding box center [29, 24] width 23 height 23
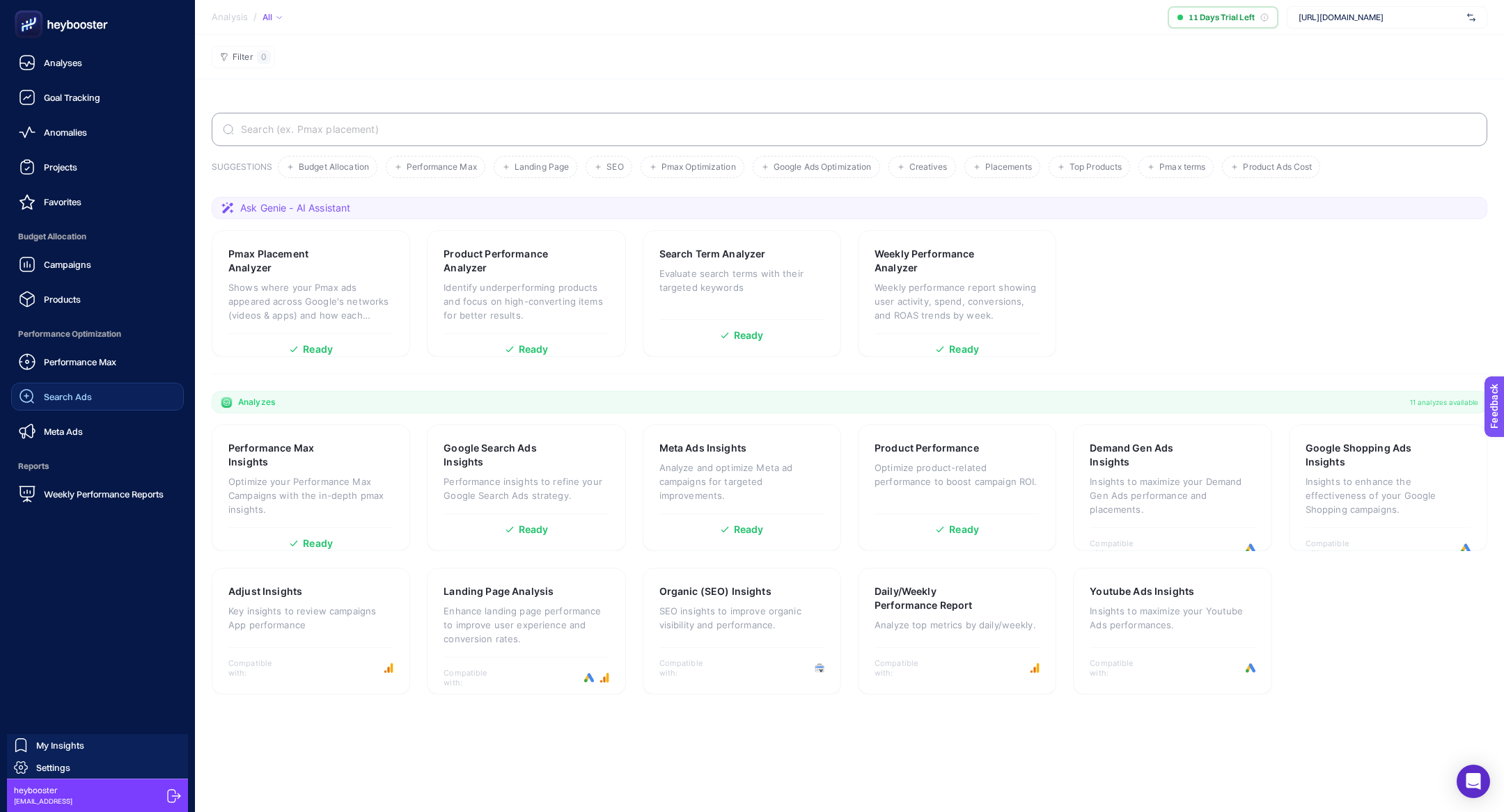
click at [82, 394] on span "Search Ads" at bounding box center [68, 397] width 48 height 11
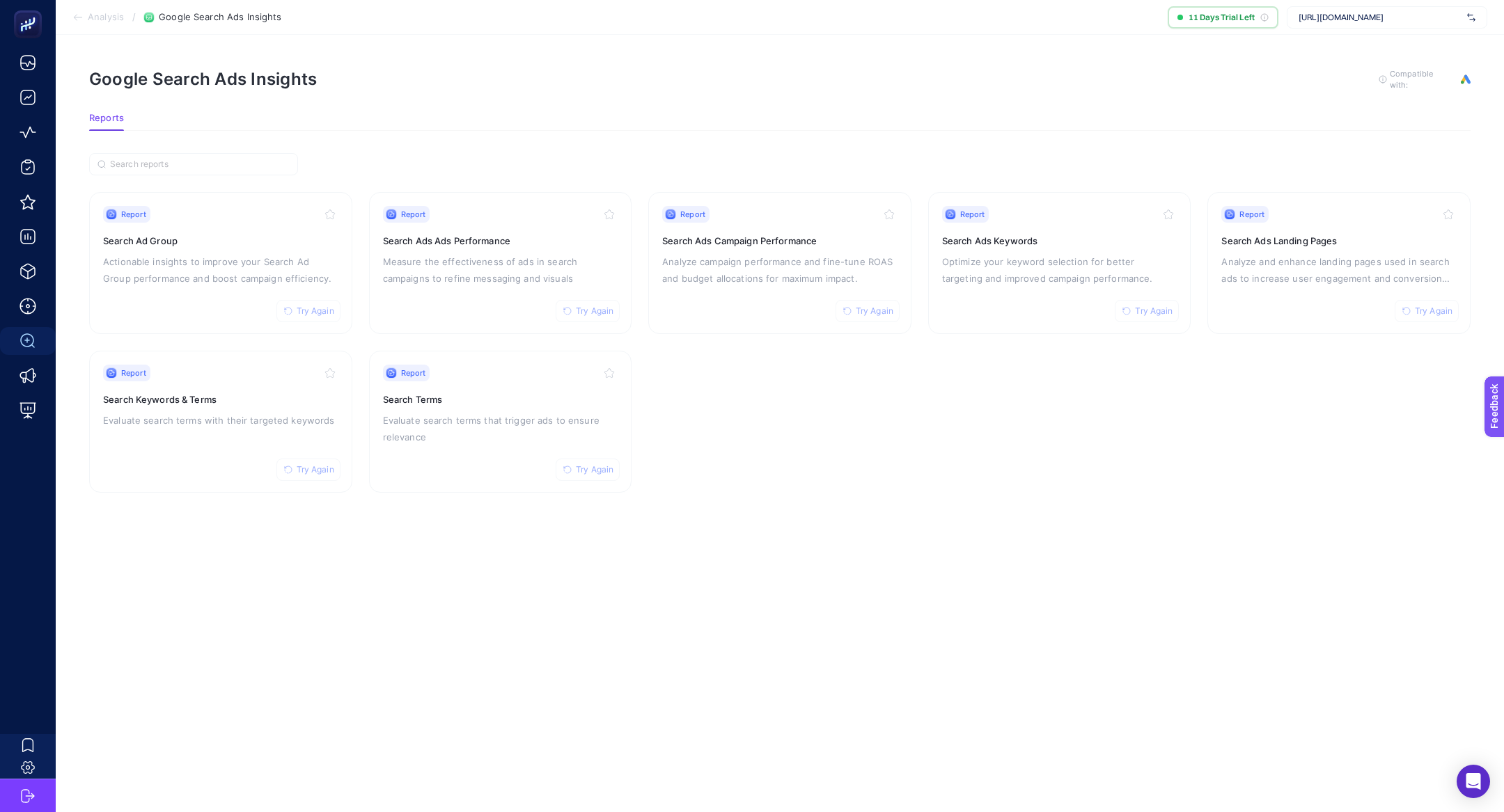
click at [1368, 13] on span "https://www.albashop.com.tr/" at bounding box center [1380, 18] width 163 height 11
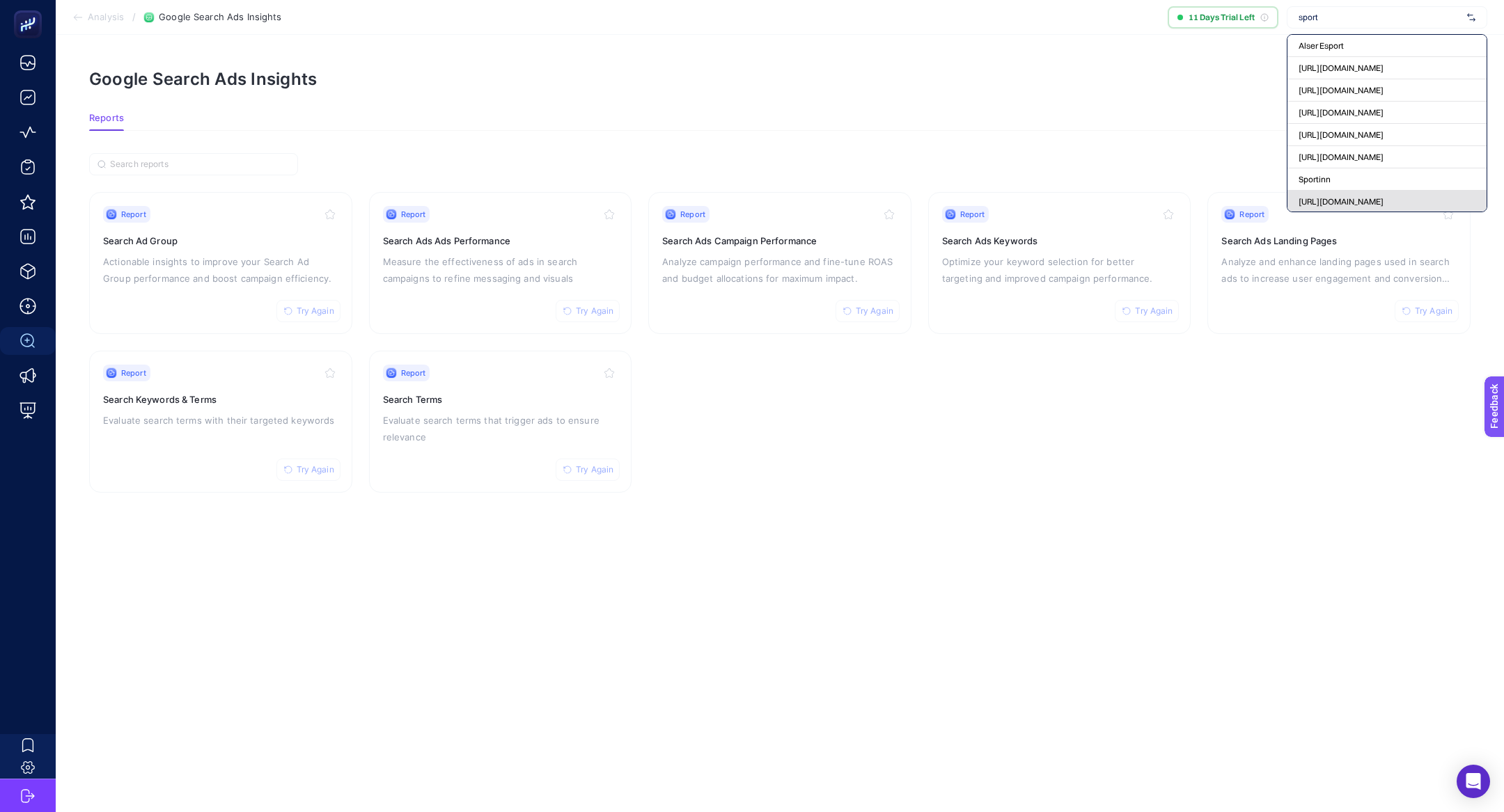
type input "sport"
click at [1362, 202] on span "https://www.sporthink.com.tr/" at bounding box center [1341, 202] width 85 height 11
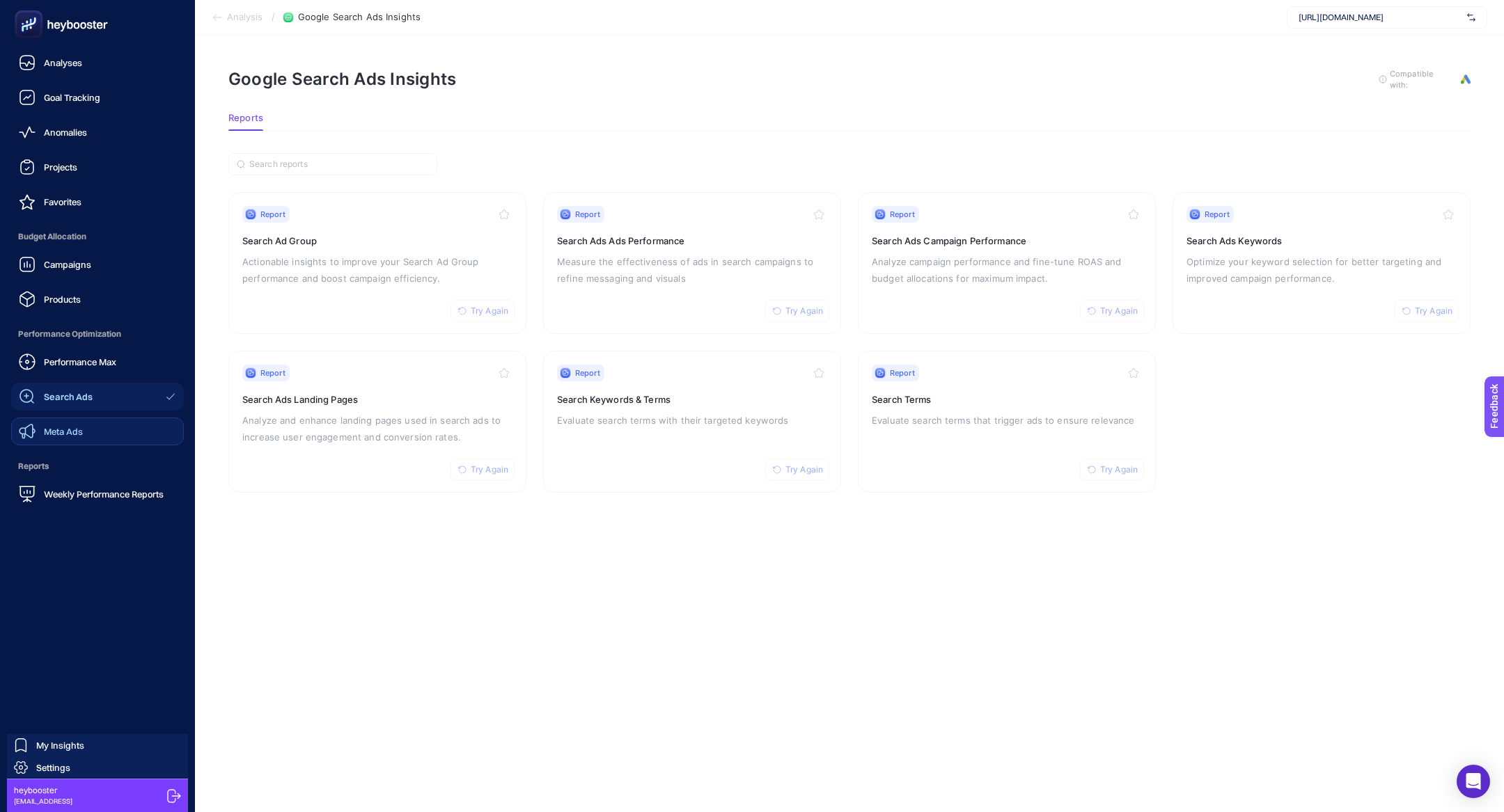
click at [106, 425] on link "Meta Ads" at bounding box center [97, 431] width 172 height 28
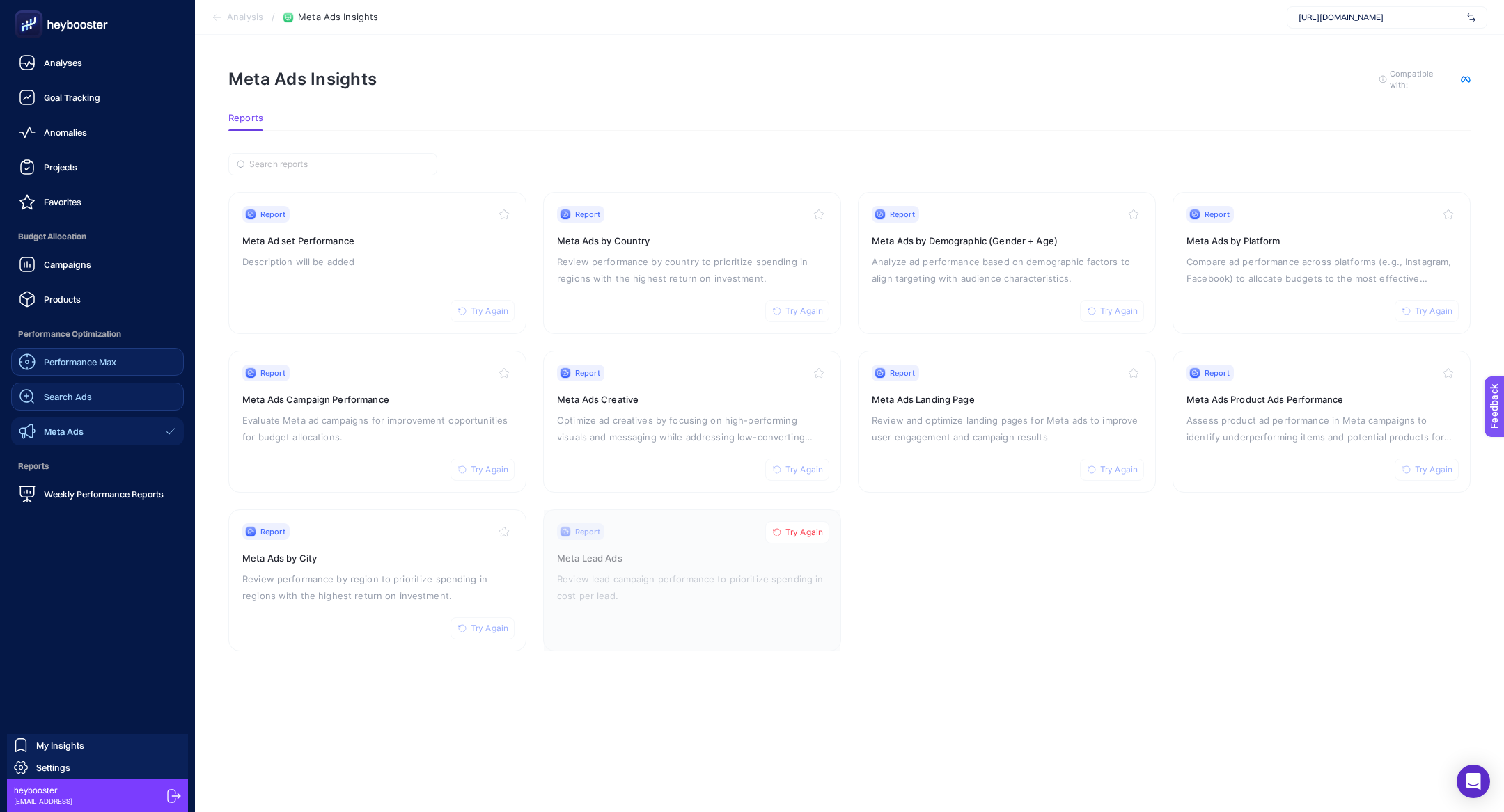
click at [133, 360] on link "Performance Max" at bounding box center [97, 362] width 172 height 28
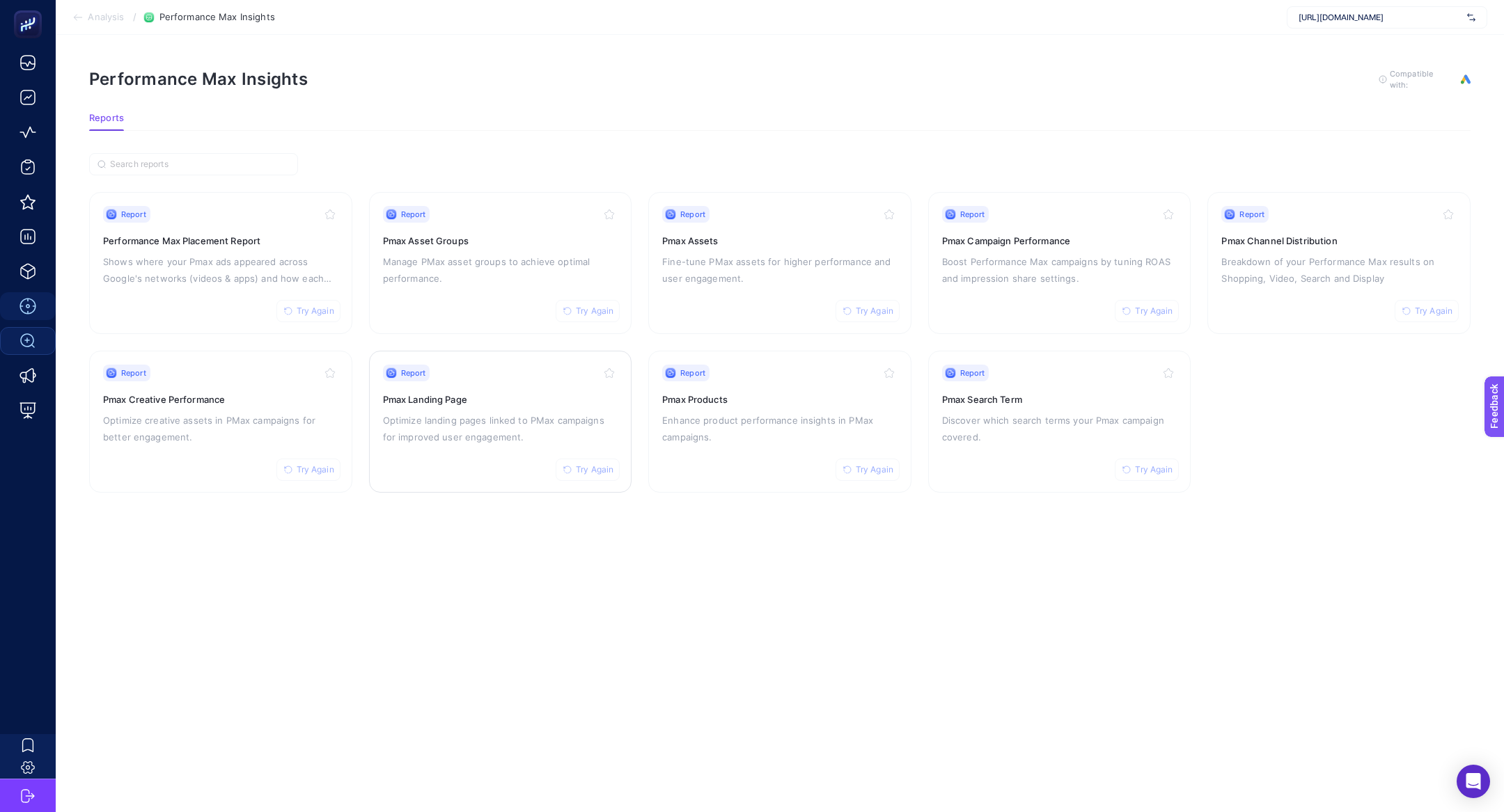
click at [490, 437] on p "Optimize landing pages linked to PMax campaigns for improved user engagement." at bounding box center [500, 429] width 235 height 33
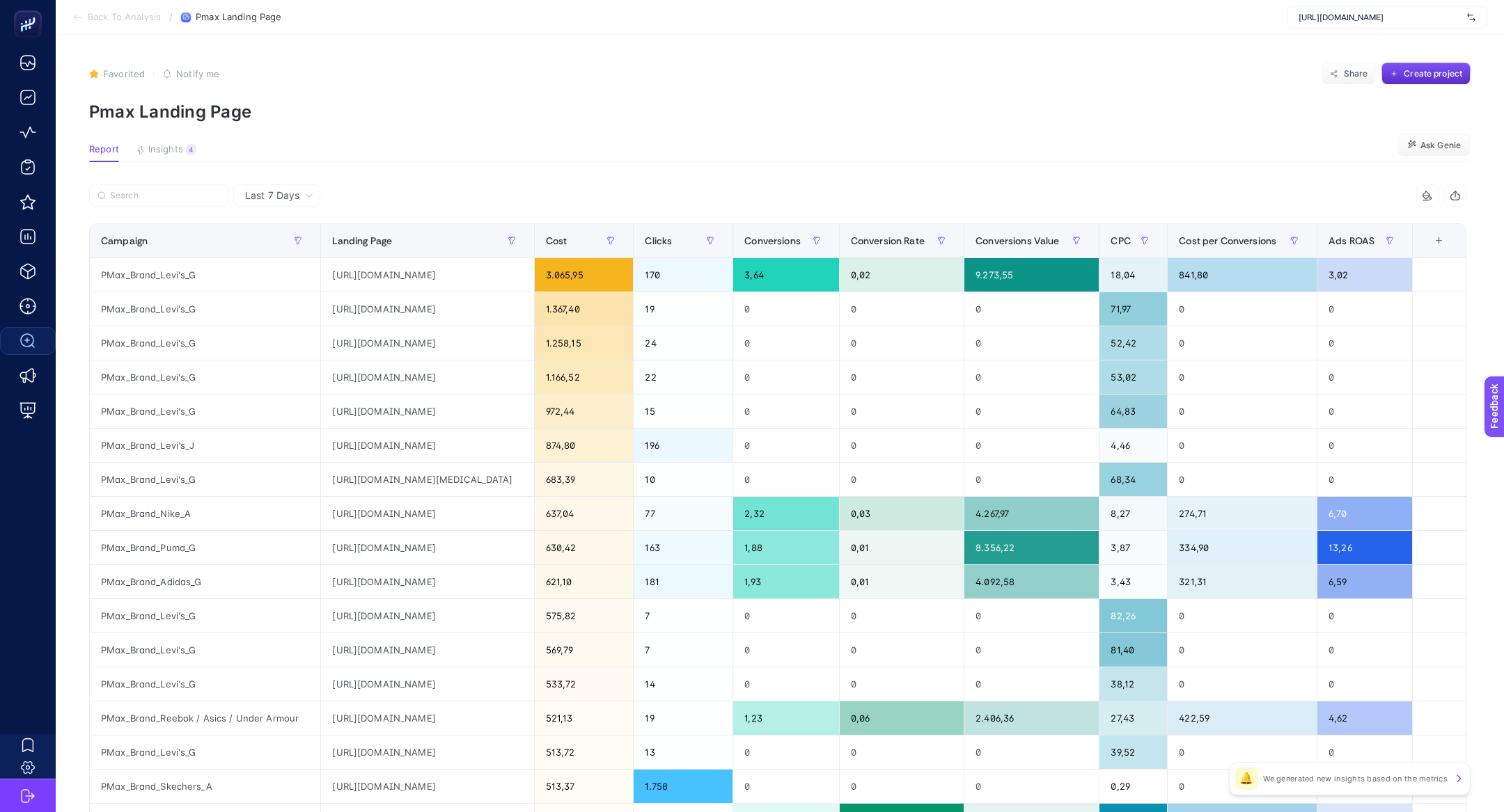
click at [195, 157] on section "Report Insights 4 We generated new insights based on the metrics Ask Genie" at bounding box center [780, 154] width 1382 height 19
click at [191, 156] on button "Insights 4 We generated new insights based on the metrics" at bounding box center [166, 154] width 60 height 19
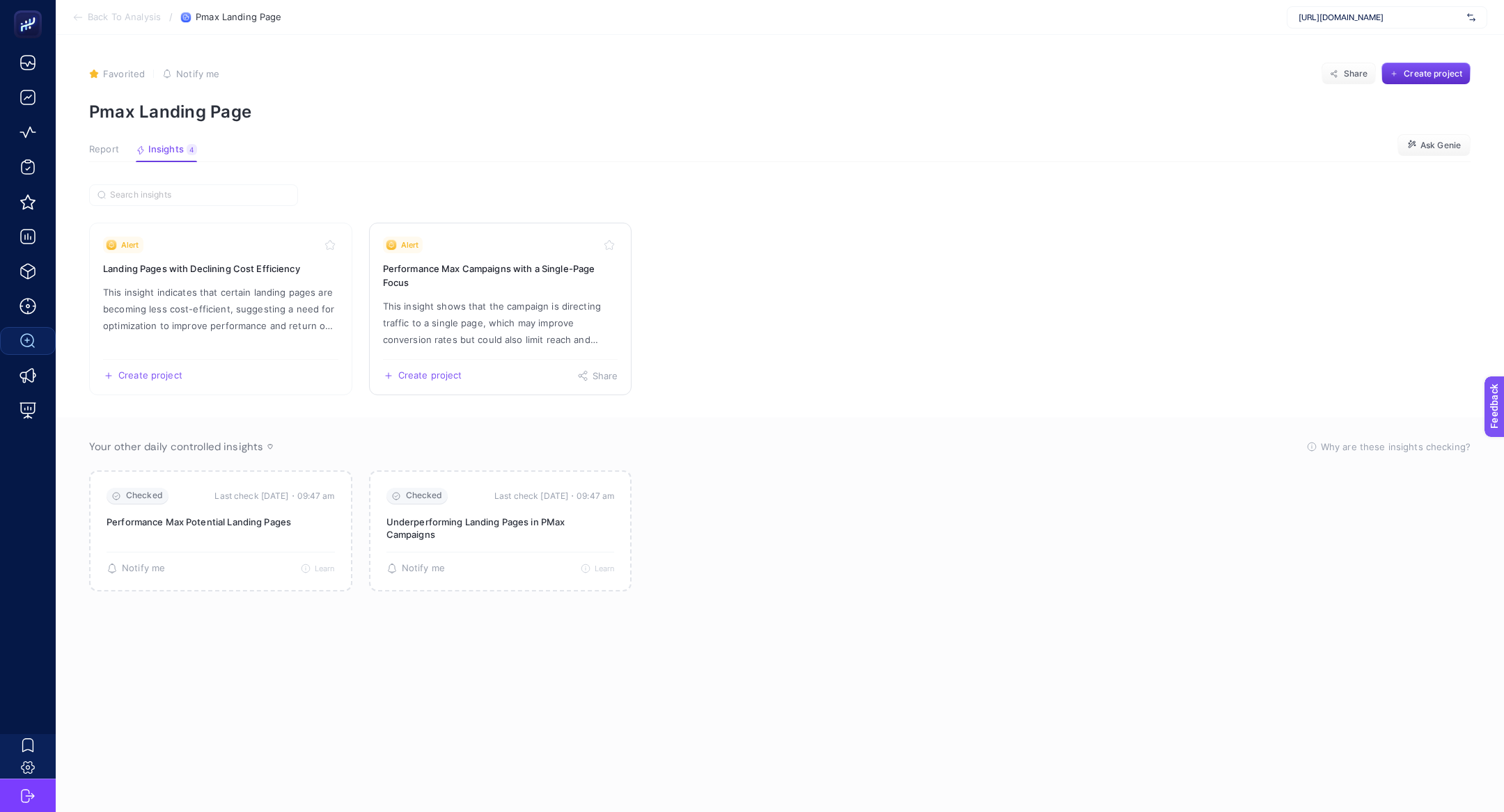
click at [556, 288] on h3 "Performance Max Campaigns with a Single-Page Focus" at bounding box center [500, 276] width 235 height 28
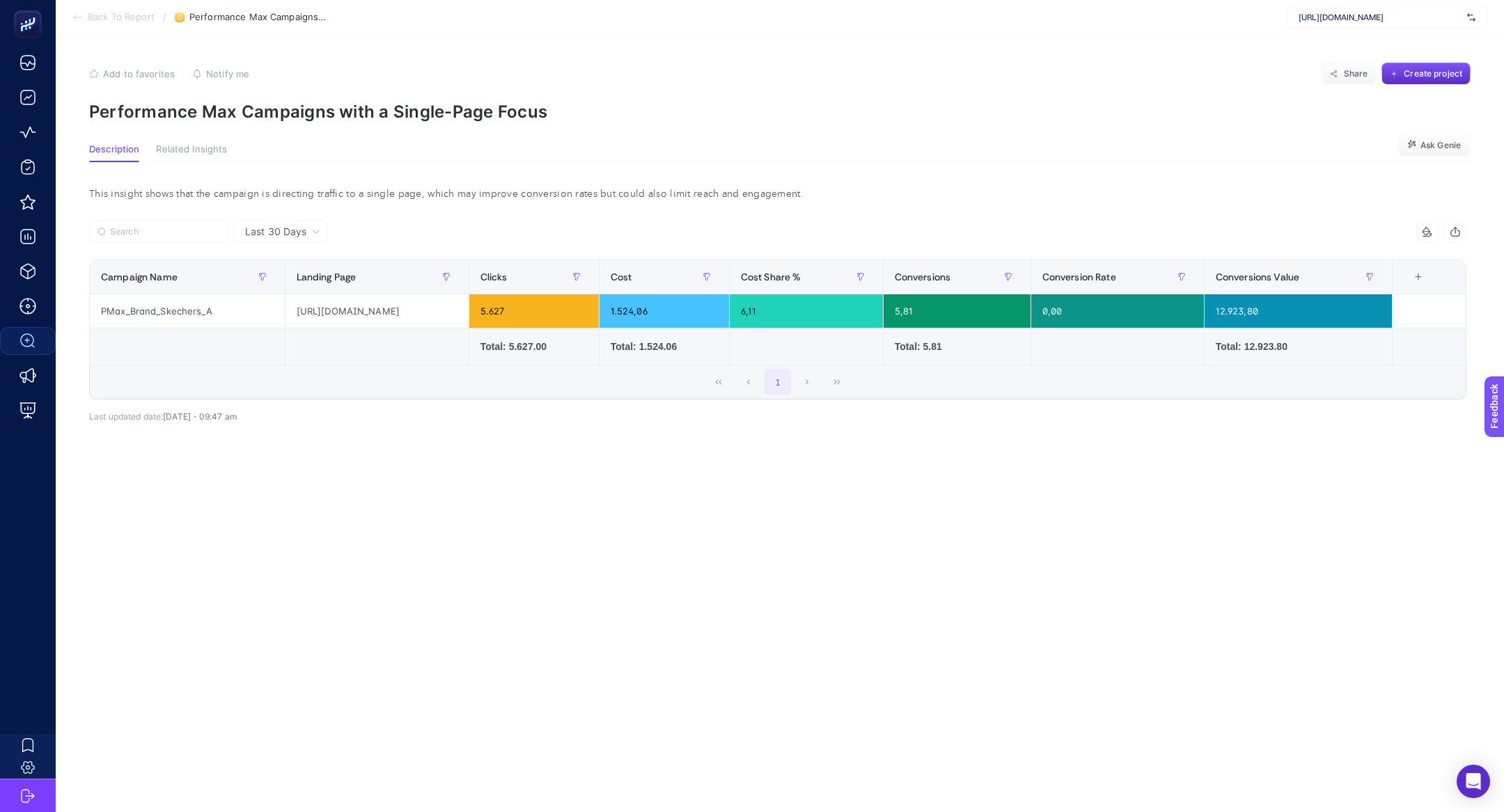
click at [91, 23] on section "Back To Report / Performance Max Campaigns with a Single-Page Focus https://www…" at bounding box center [780, 18] width 1448 height 35
click at [85, 16] on li "Back To Report" at bounding box center [113, 18] width 82 height 11
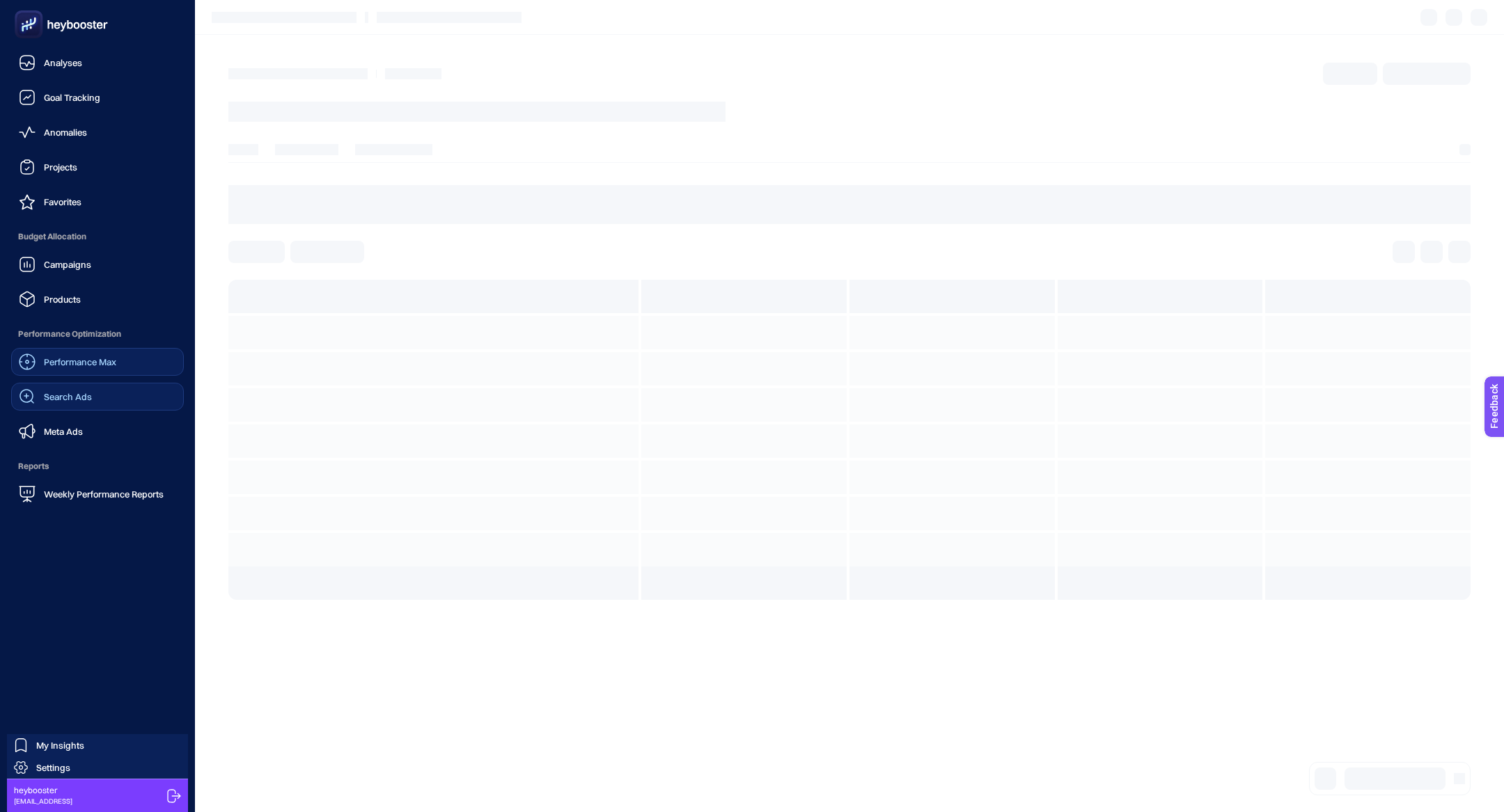
click at [119, 368] on link "Performance Max" at bounding box center [97, 362] width 172 height 28
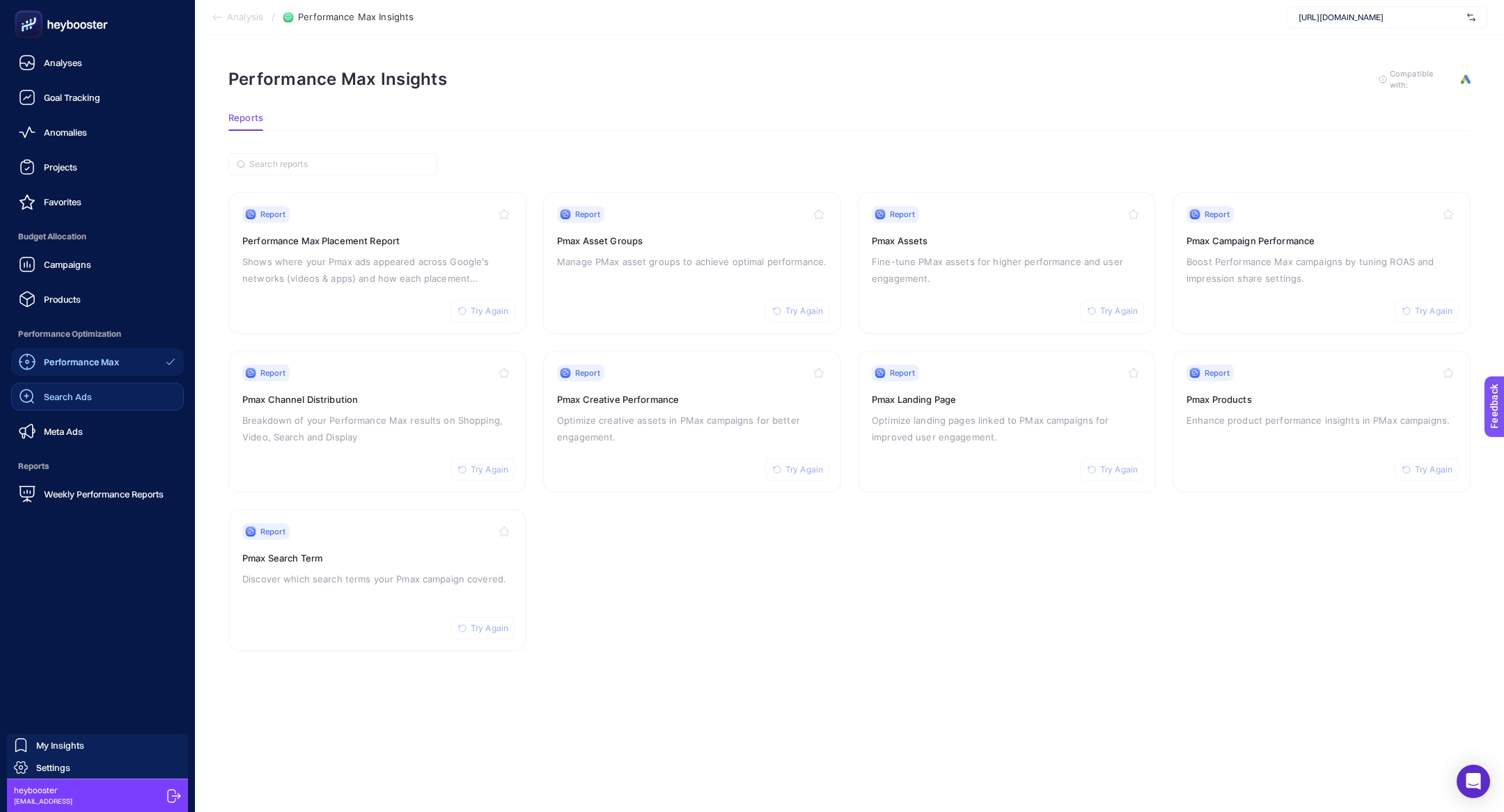
click at [35, 19] on icon at bounding box center [28, 24] width 14 height 14
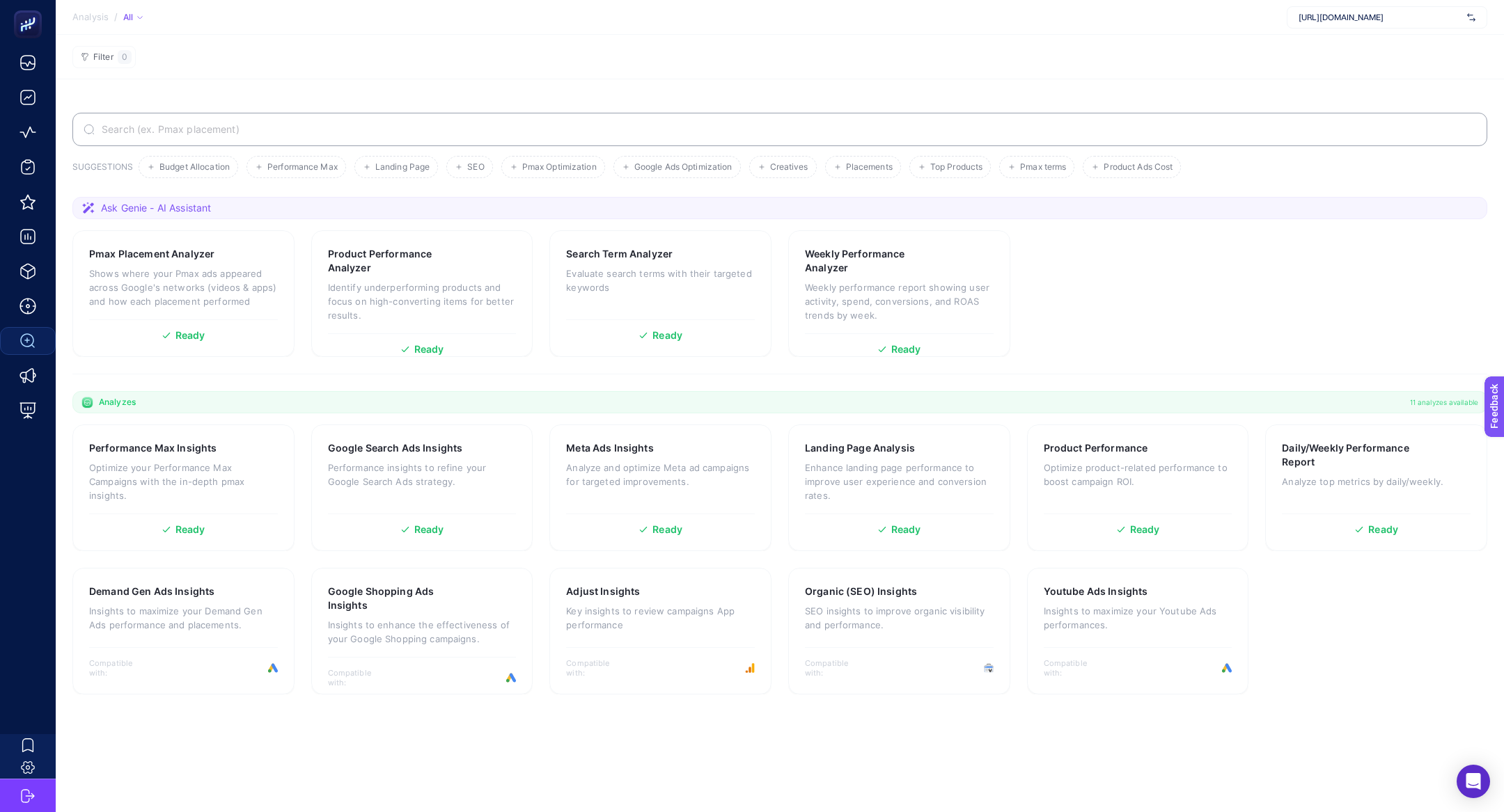
click at [588, 115] on label at bounding box center [780, 130] width 1415 height 33
click at [588, 124] on input "Search" at bounding box center [787, 130] width 1377 height 11
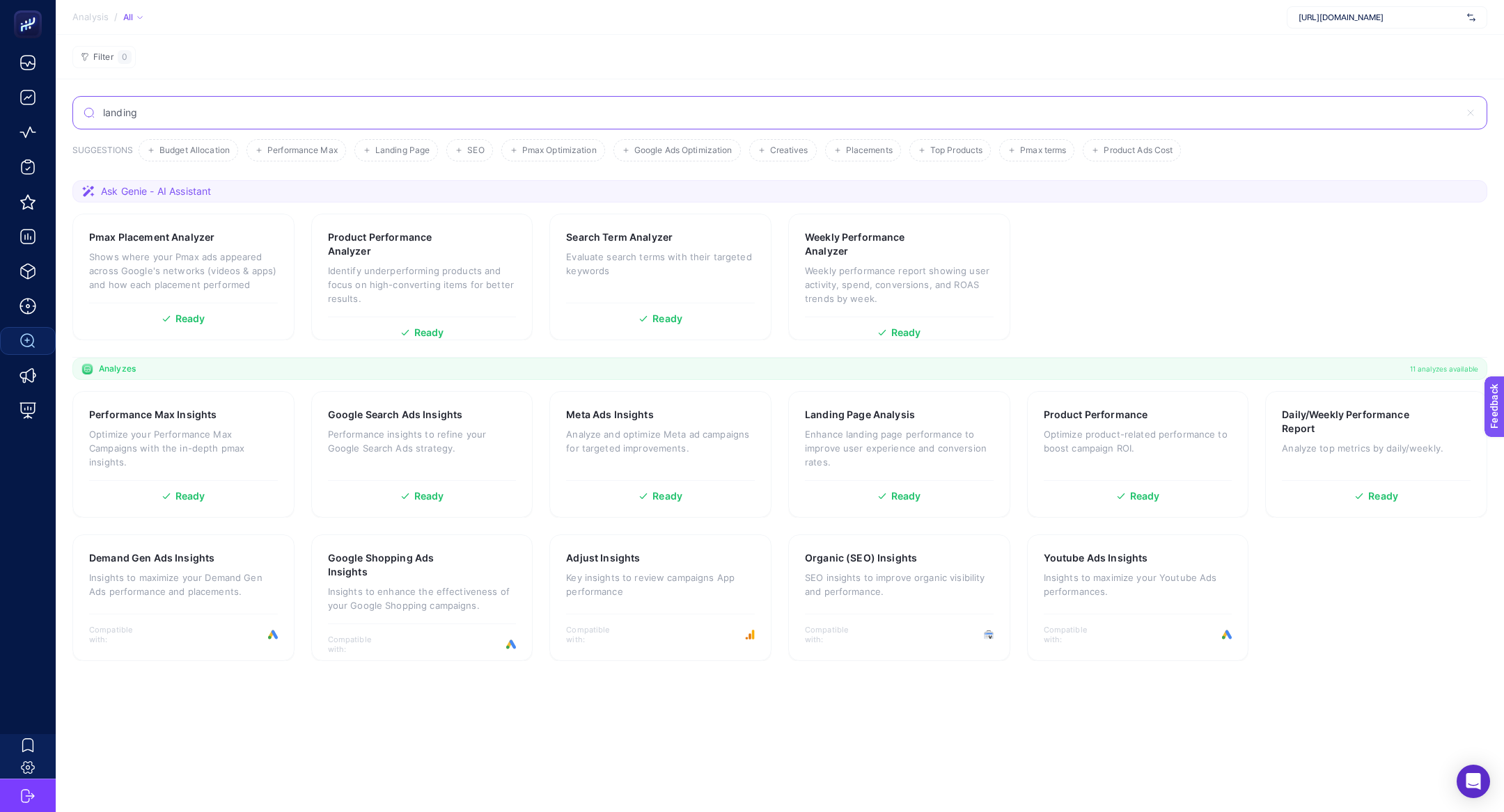
type input "landing"
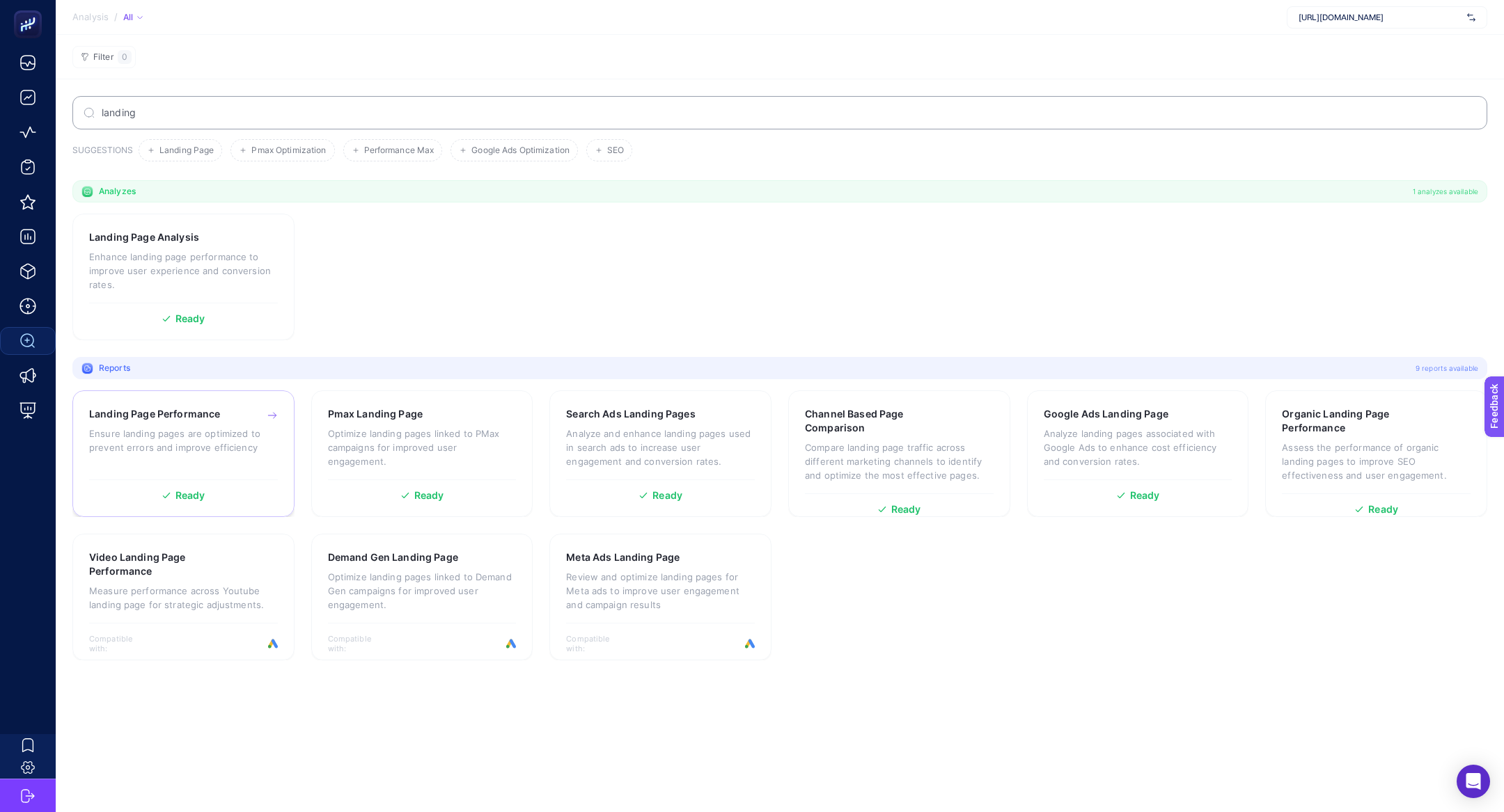
click at [206, 416] on h3 "Landing Page Performance" at bounding box center [154, 414] width 131 height 14
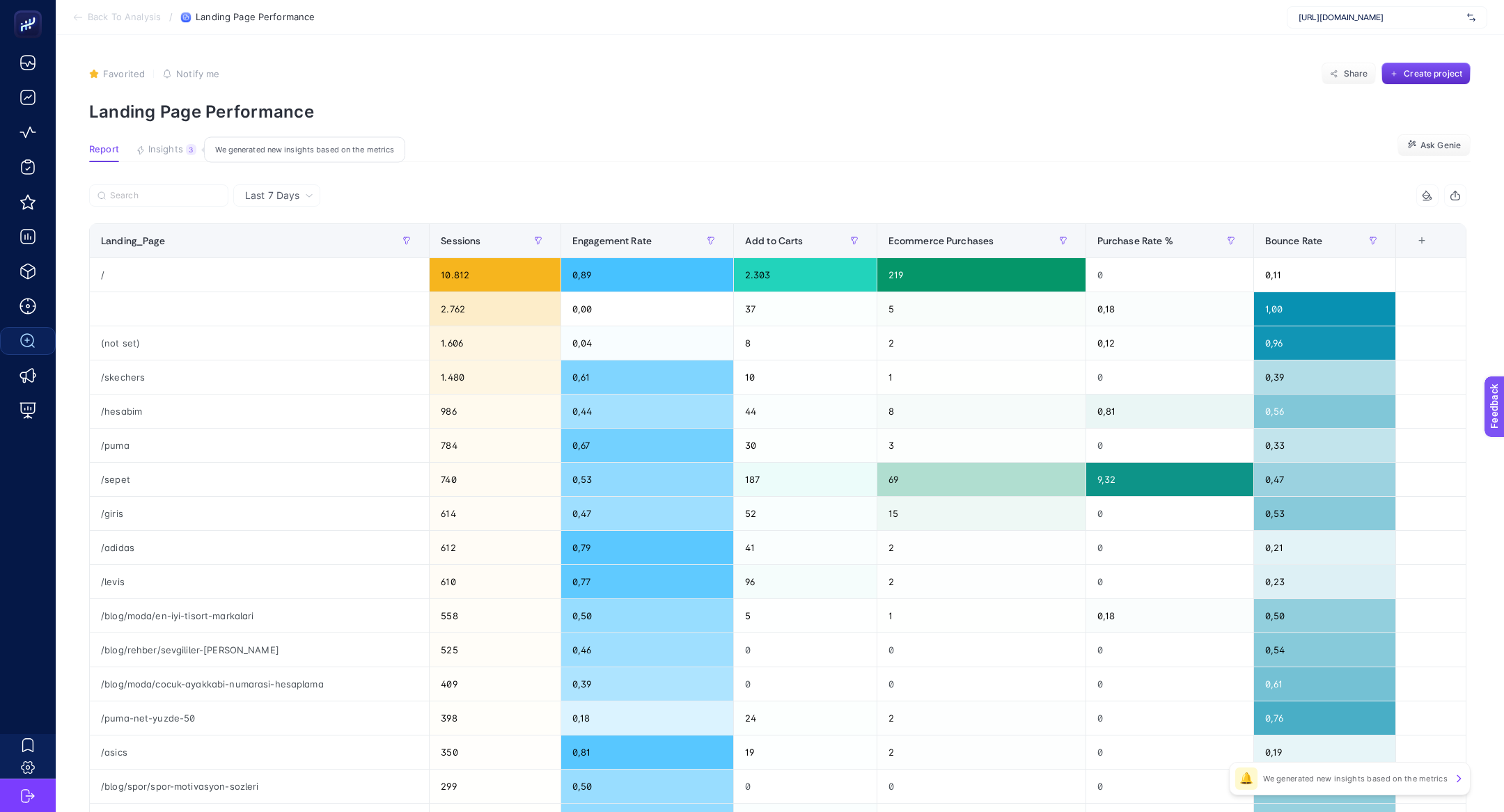
click at [164, 150] on span "Insights" at bounding box center [166, 150] width 35 height 11
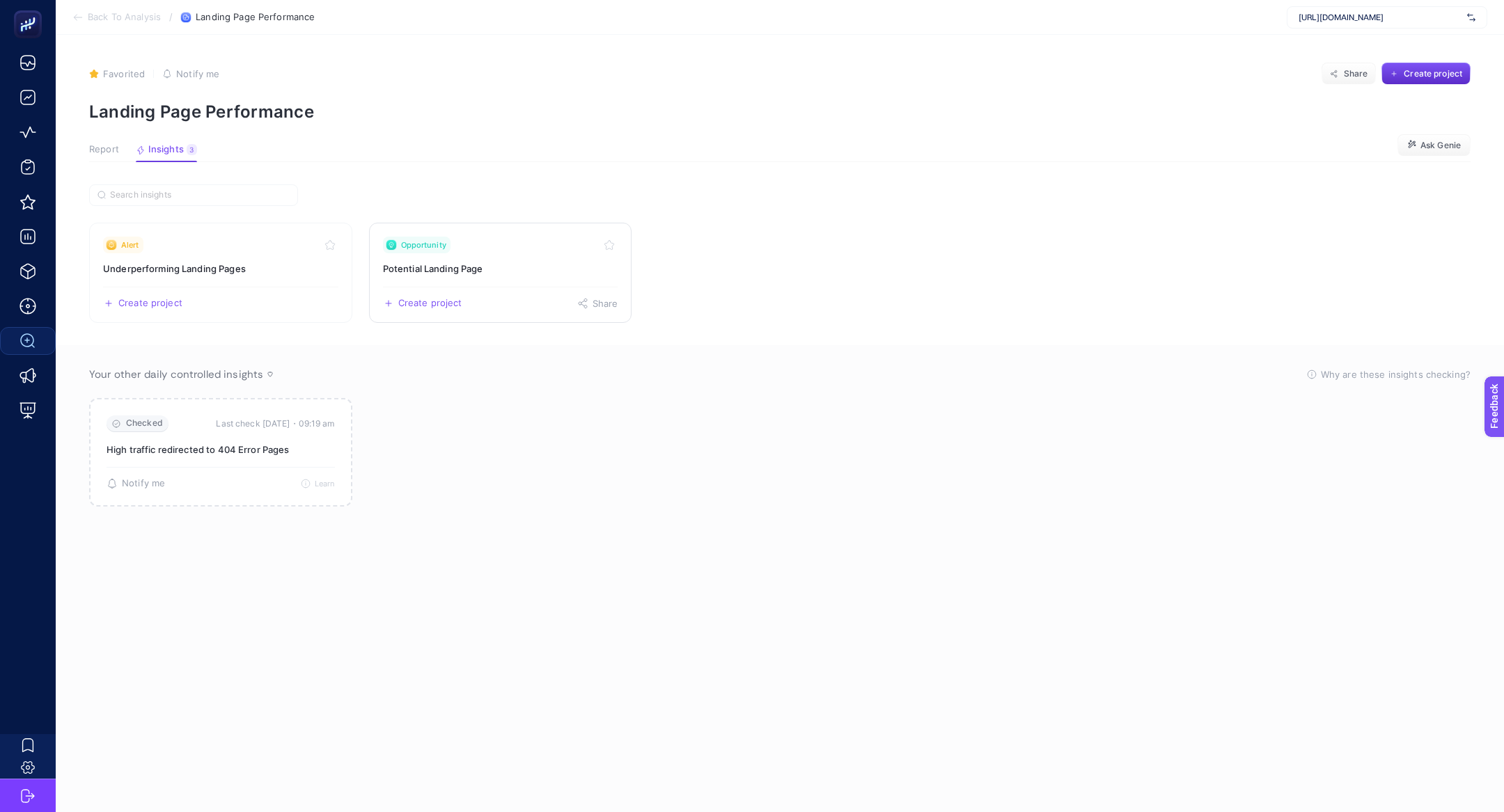
click at [508, 270] on h3 "Potential Landing Page" at bounding box center [500, 269] width 235 height 14
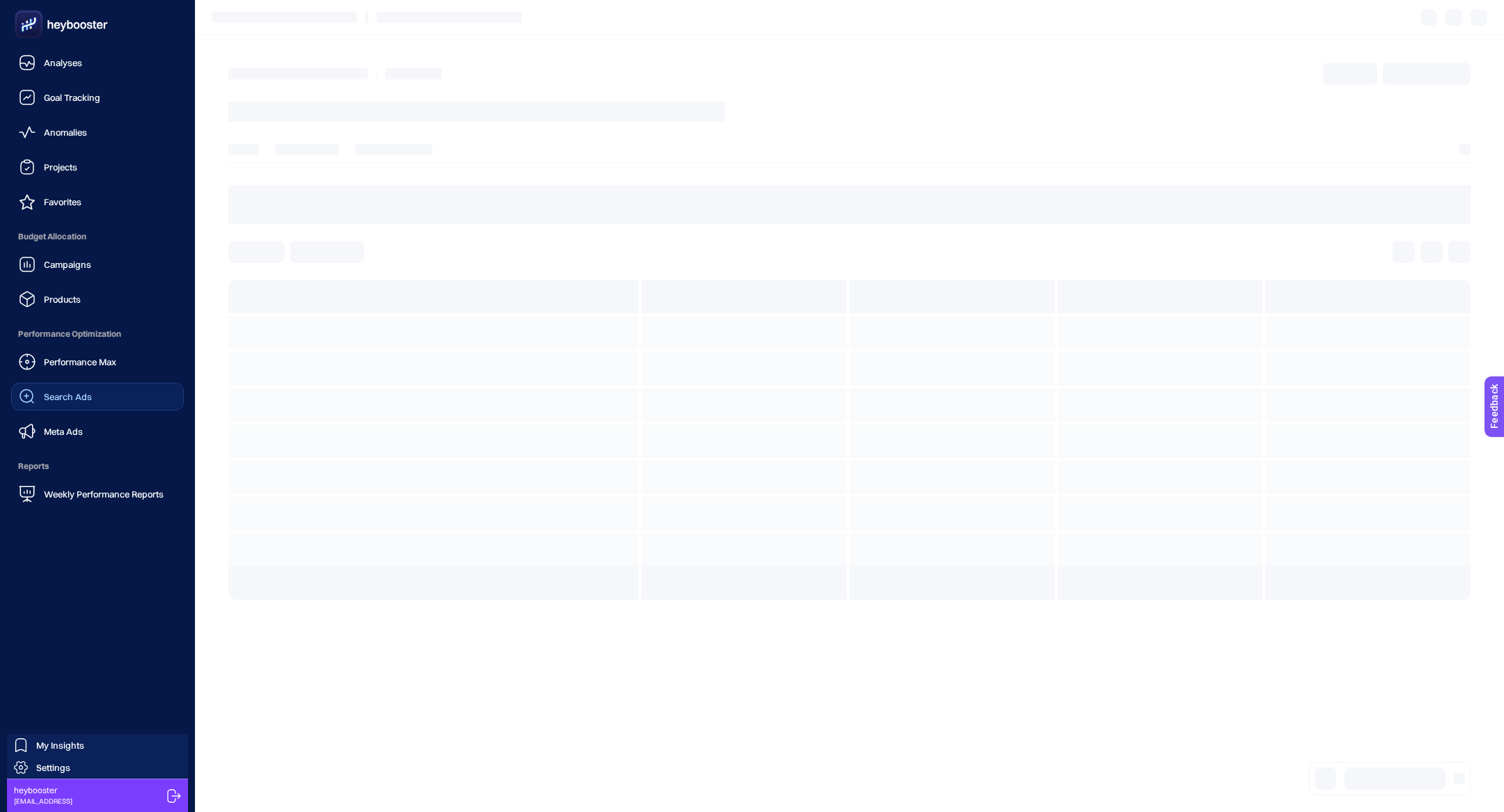
click at [51, 30] on icon at bounding box center [61, 24] width 100 height 28
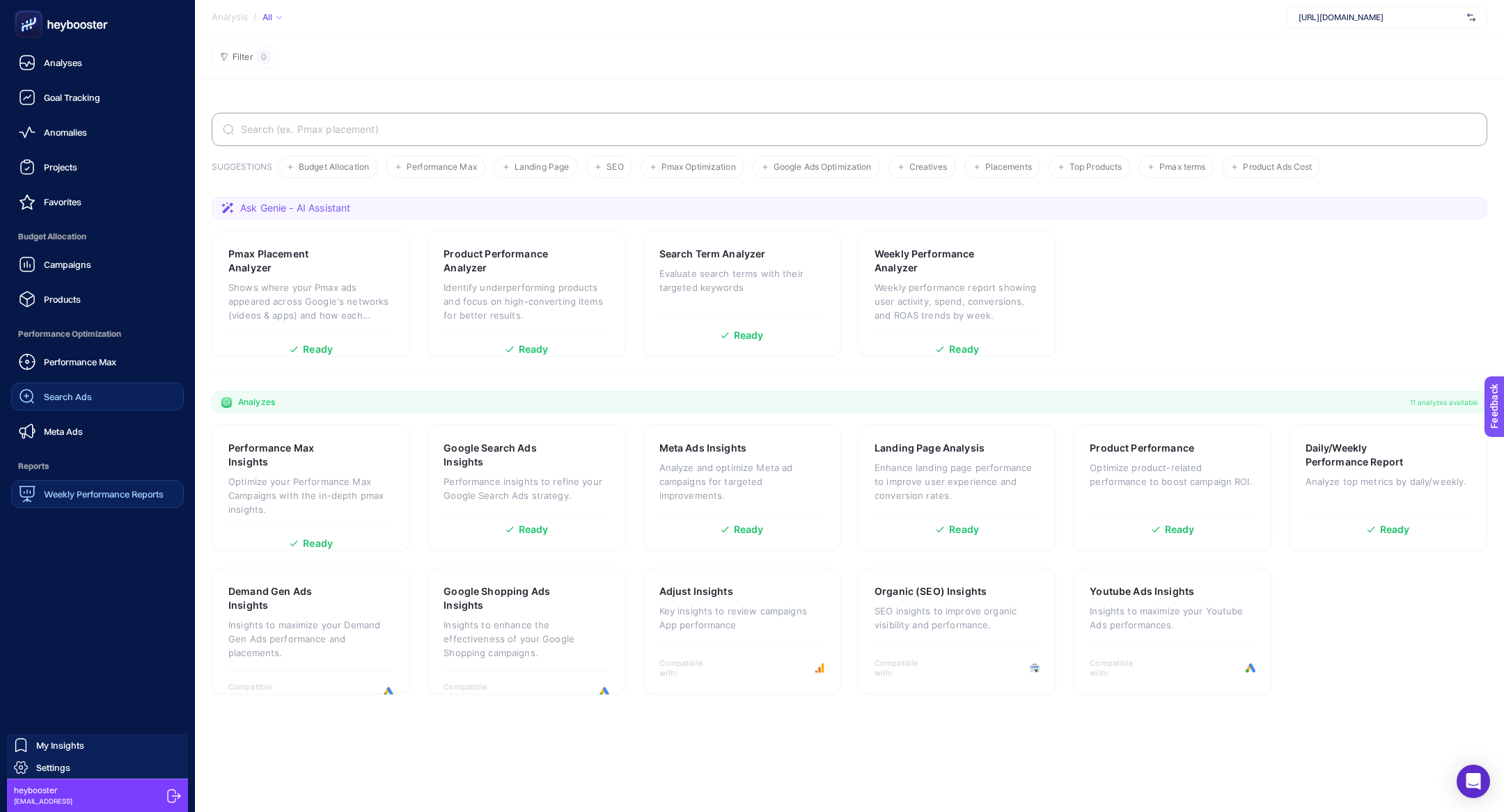
click at [80, 487] on div "Weekly Performance Reports" at bounding box center [91, 494] width 144 height 17
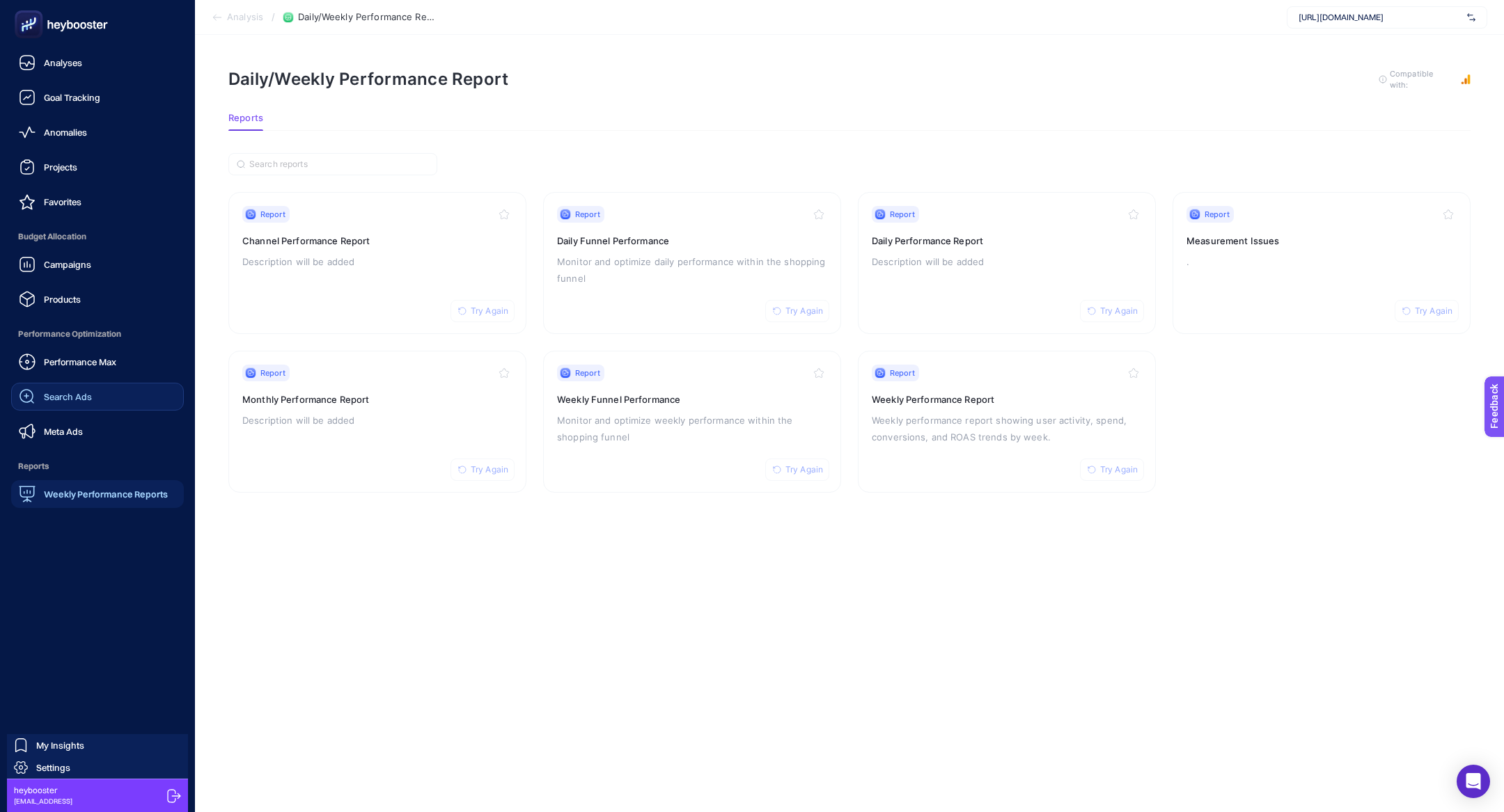
click at [88, 406] on link "Search Ads" at bounding box center [97, 396] width 172 height 28
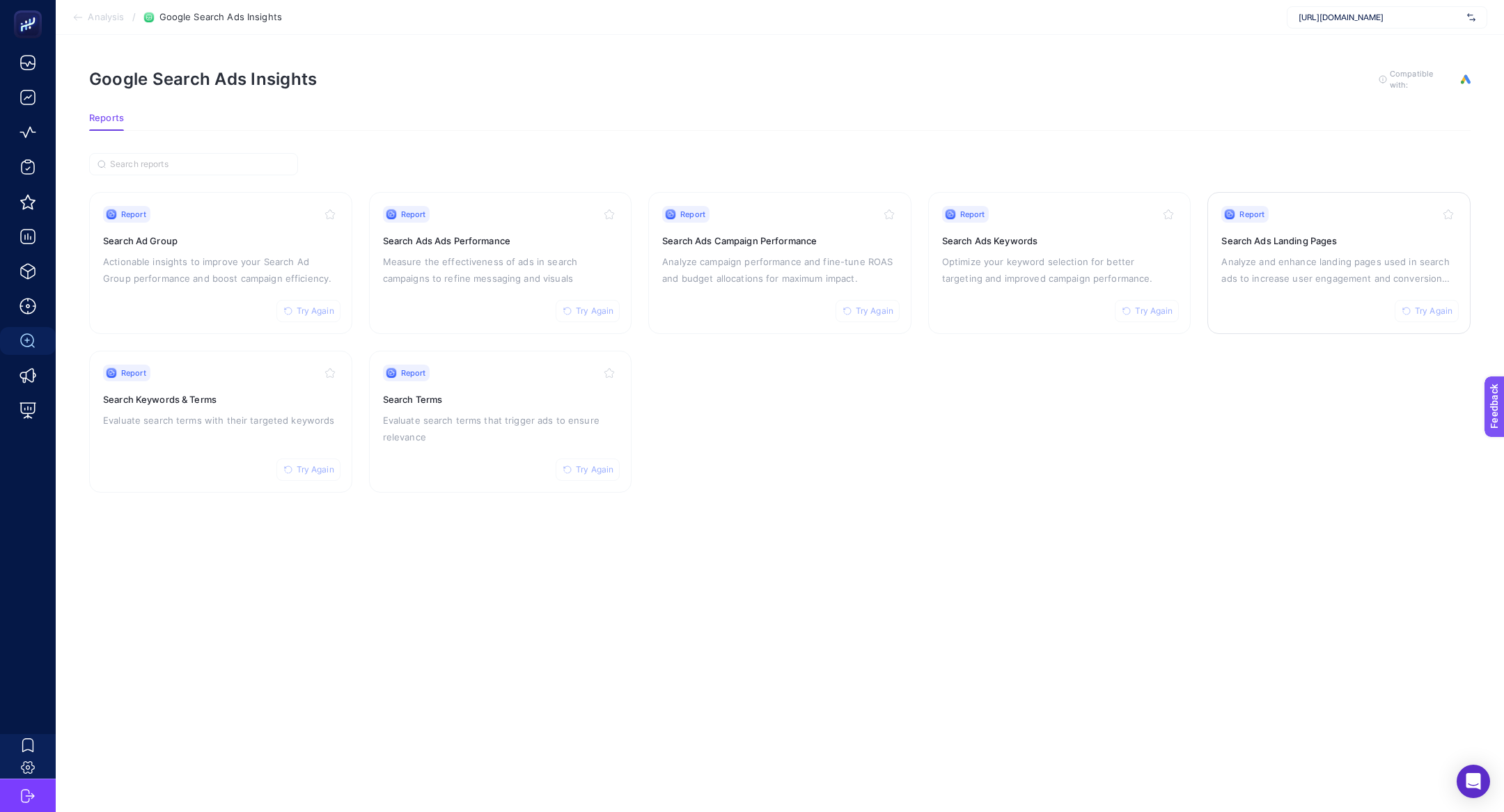
click at [1334, 289] on div "Report Try Again Search Ads Landing Pages Analyze and enhance landing pages use…" at bounding box center [1339, 263] width 235 height 114
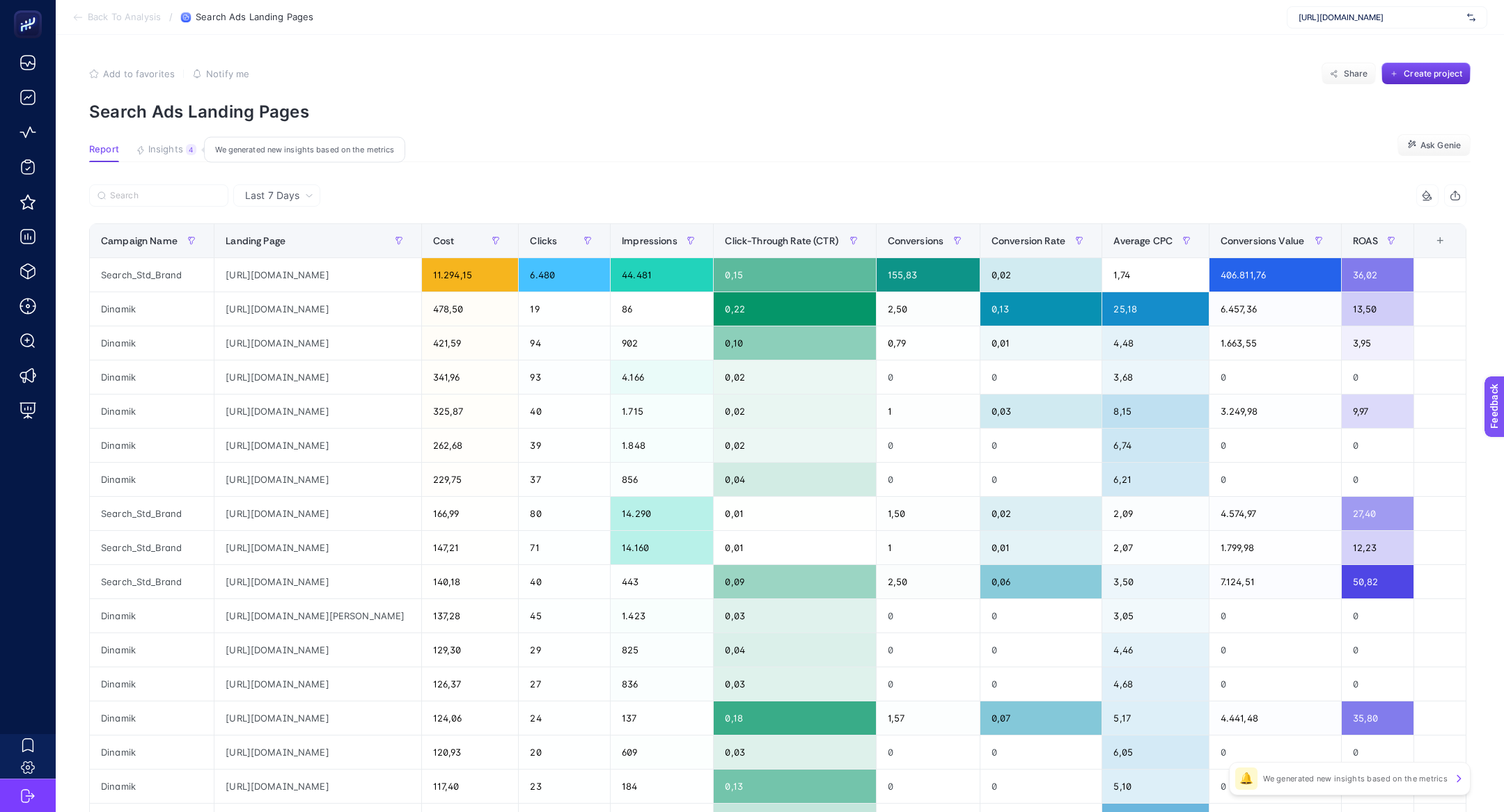
click at [166, 145] on span "Insights" at bounding box center [166, 150] width 35 height 11
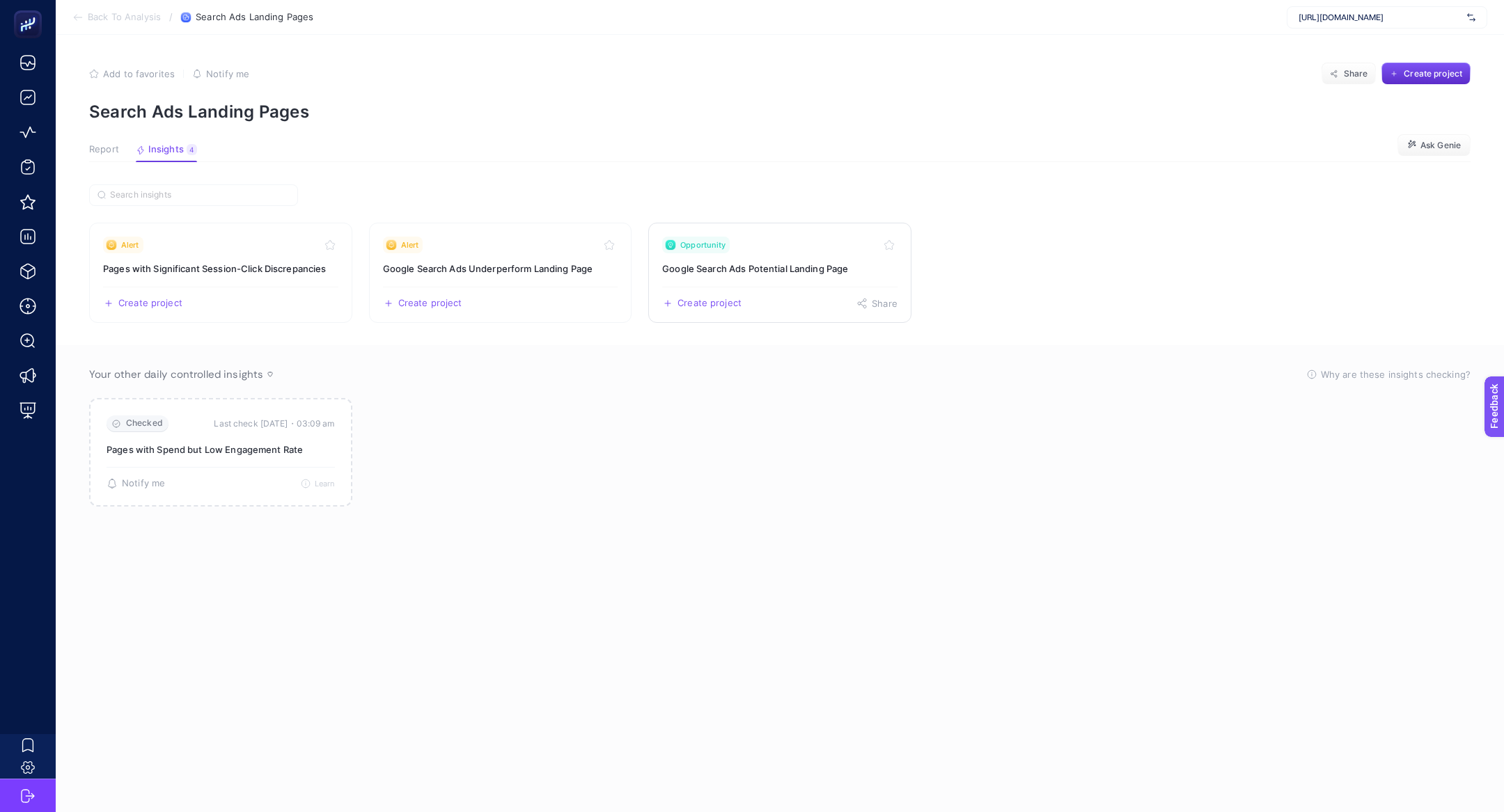
click at [833, 259] on link "Opportunity Google Search Ads Potential Landing Page Create project Share" at bounding box center [780, 273] width 263 height 100
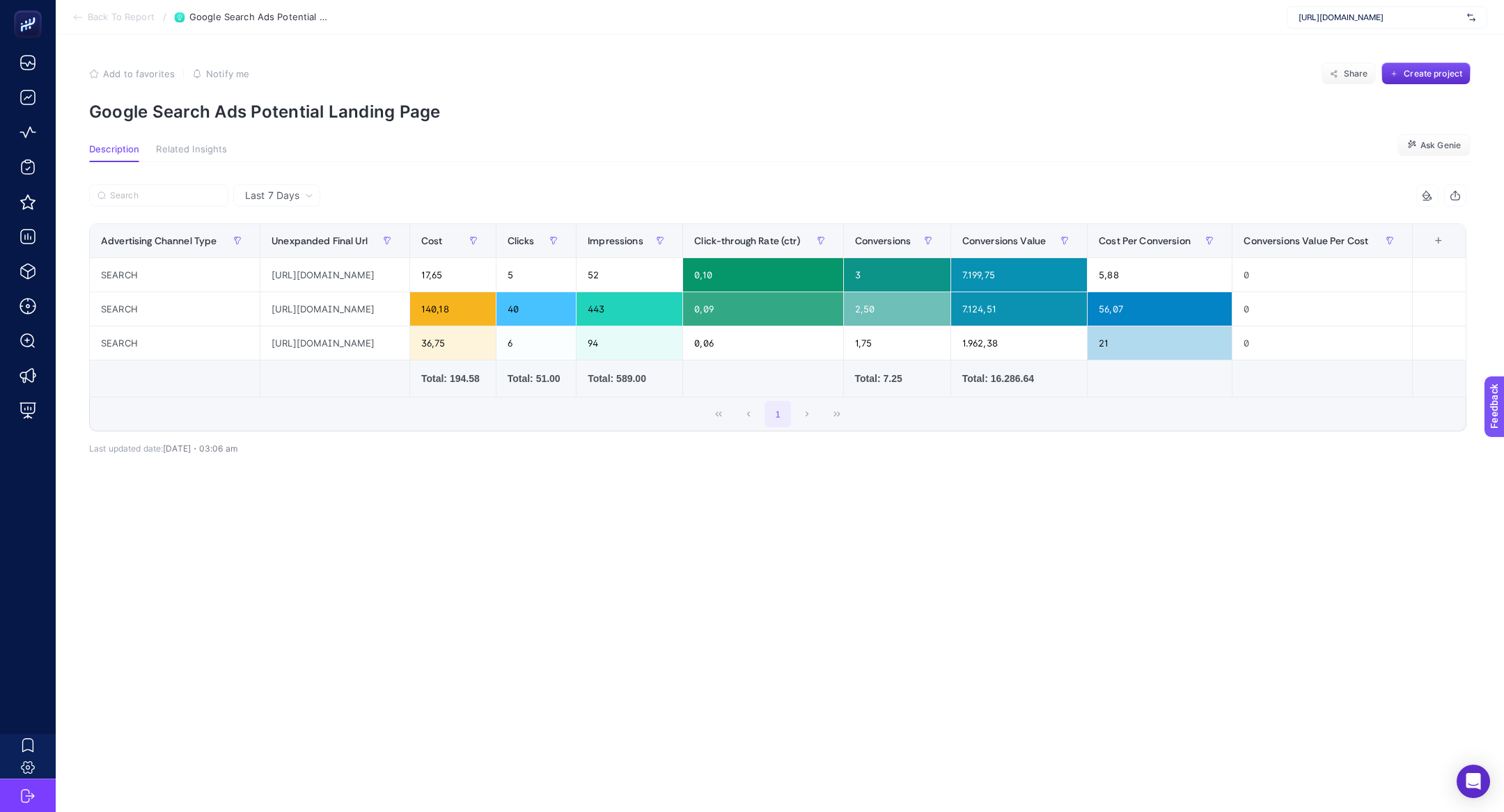
click at [232, 113] on p "Google Search Ads Potential Landing Page" at bounding box center [780, 112] width 1382 height 20
copy p "Ads"
click at [232, 113] on p "Google Search Ads Potential Landing Page" at bounding box center [780, 112] width 1382 height 20
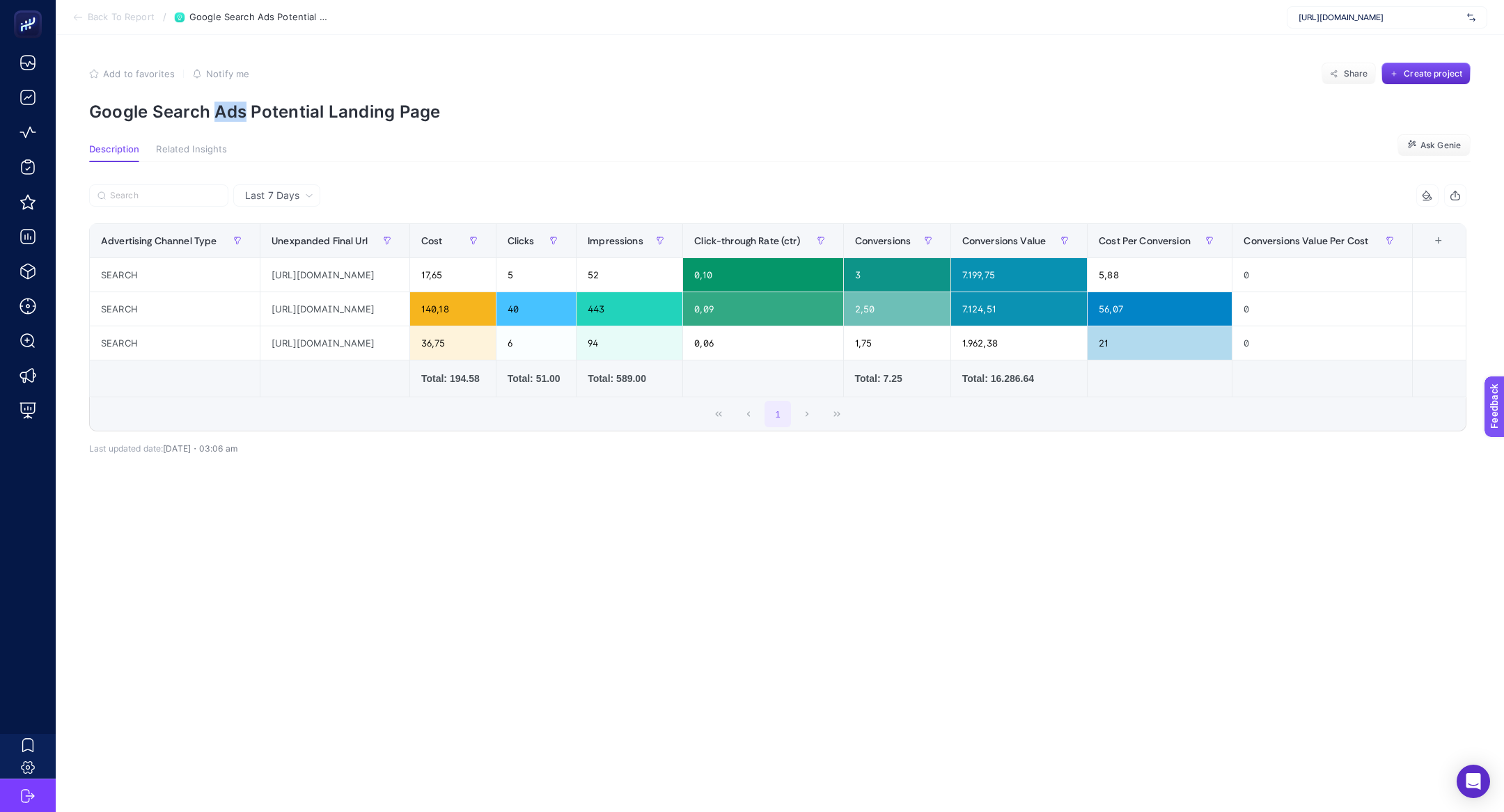
click at [232, 113] on p "Google Search Ads Potential Landing Page" at bounding box center [780, 112] width 1382 height 20
click at [1386, 6] on div "https://www.sporthink.com.tr/" at bounding box center [1386, 18] width 201 height 22
type input "kismet"
click at [1356, 35] on div "https://kismetbymilka.com.tr/" at bounding box center [1386, 46] width 199 height 22
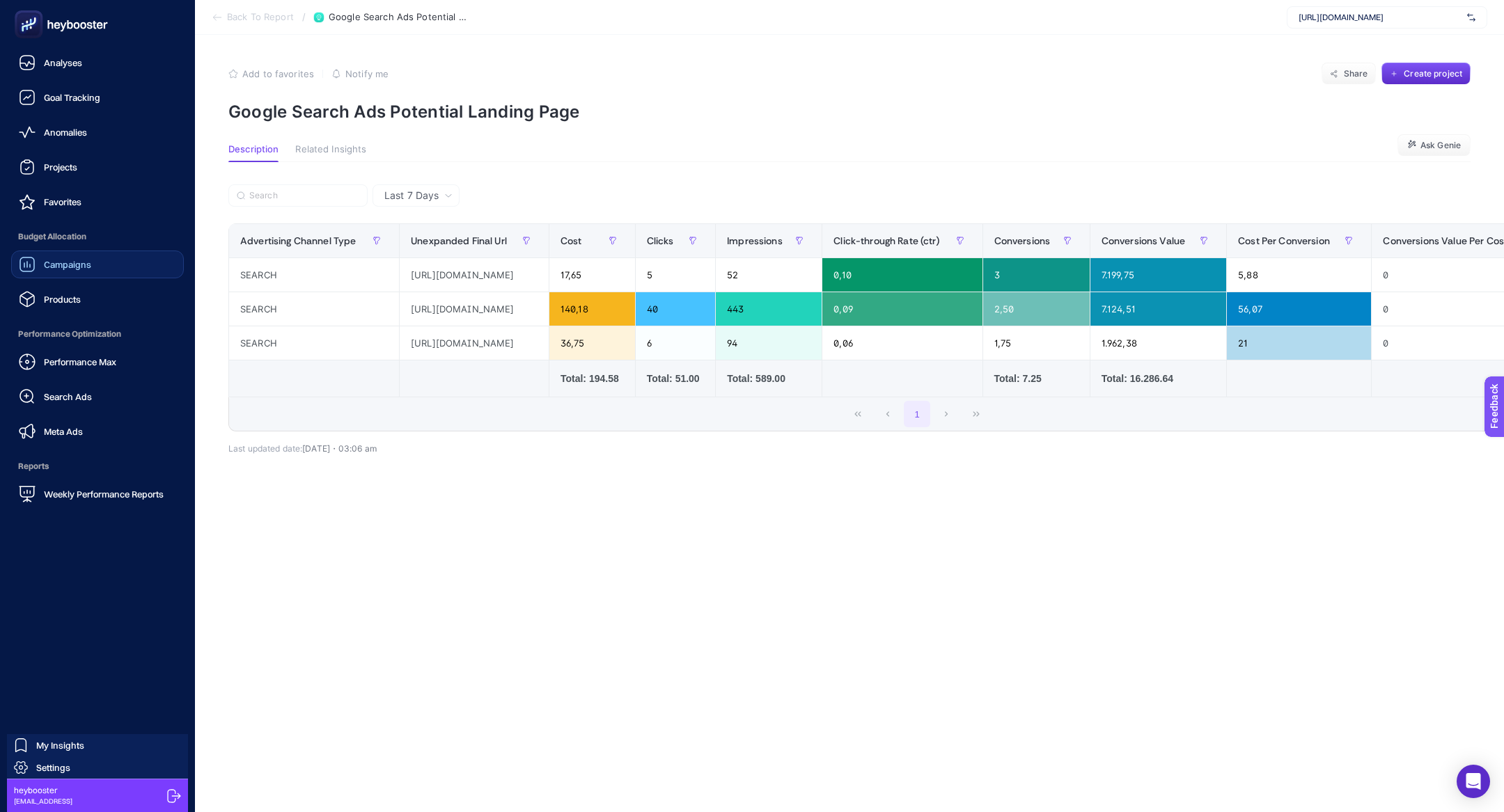
click at [42, 274] on link "Campaigns" at bounding box center [97, 265] width 172 height 28
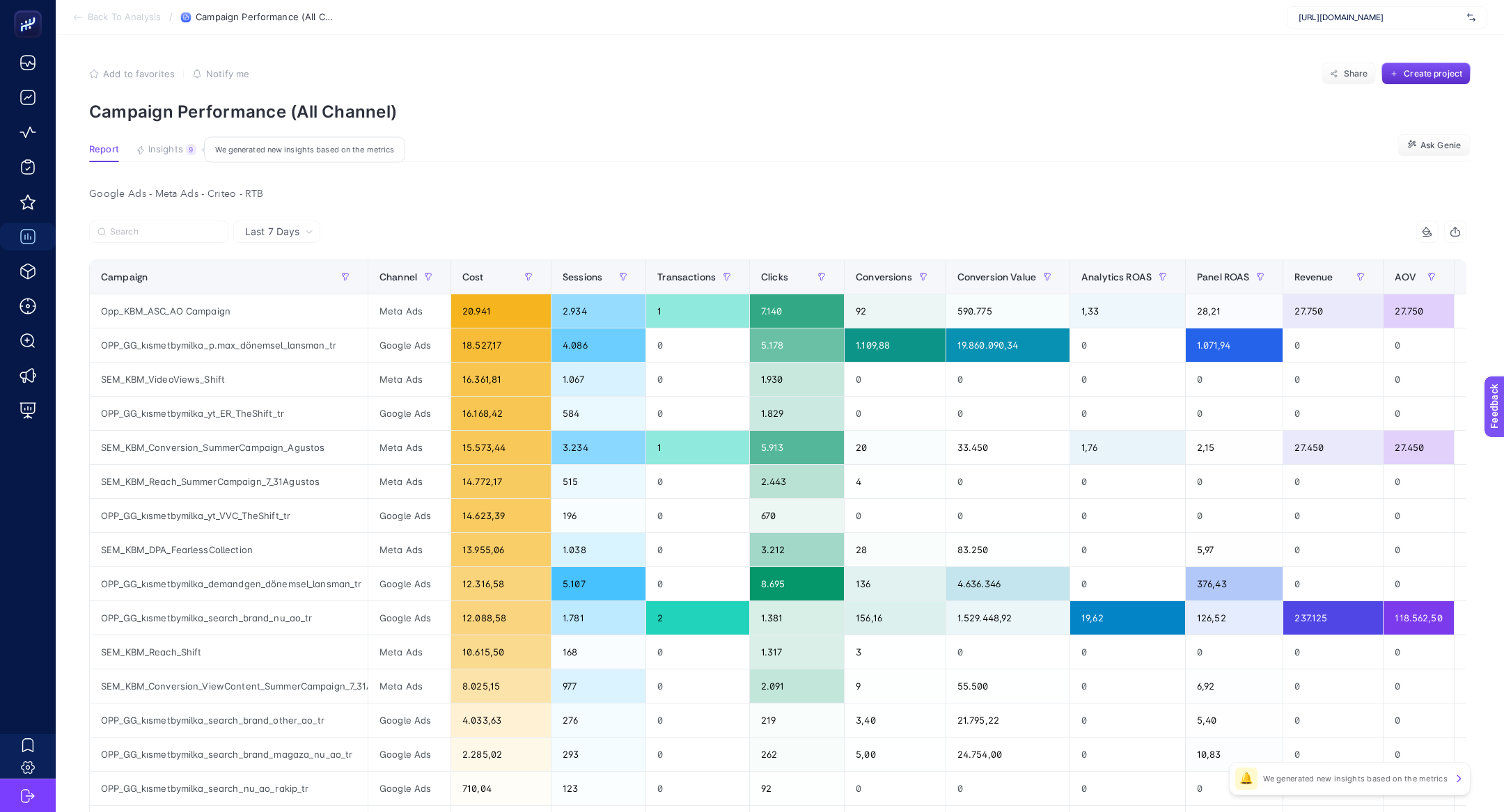
click at [162, 156] on button "Insights 9 We generated new insights based on the metrics" at bounding box center [166, 154] width 60 height 19
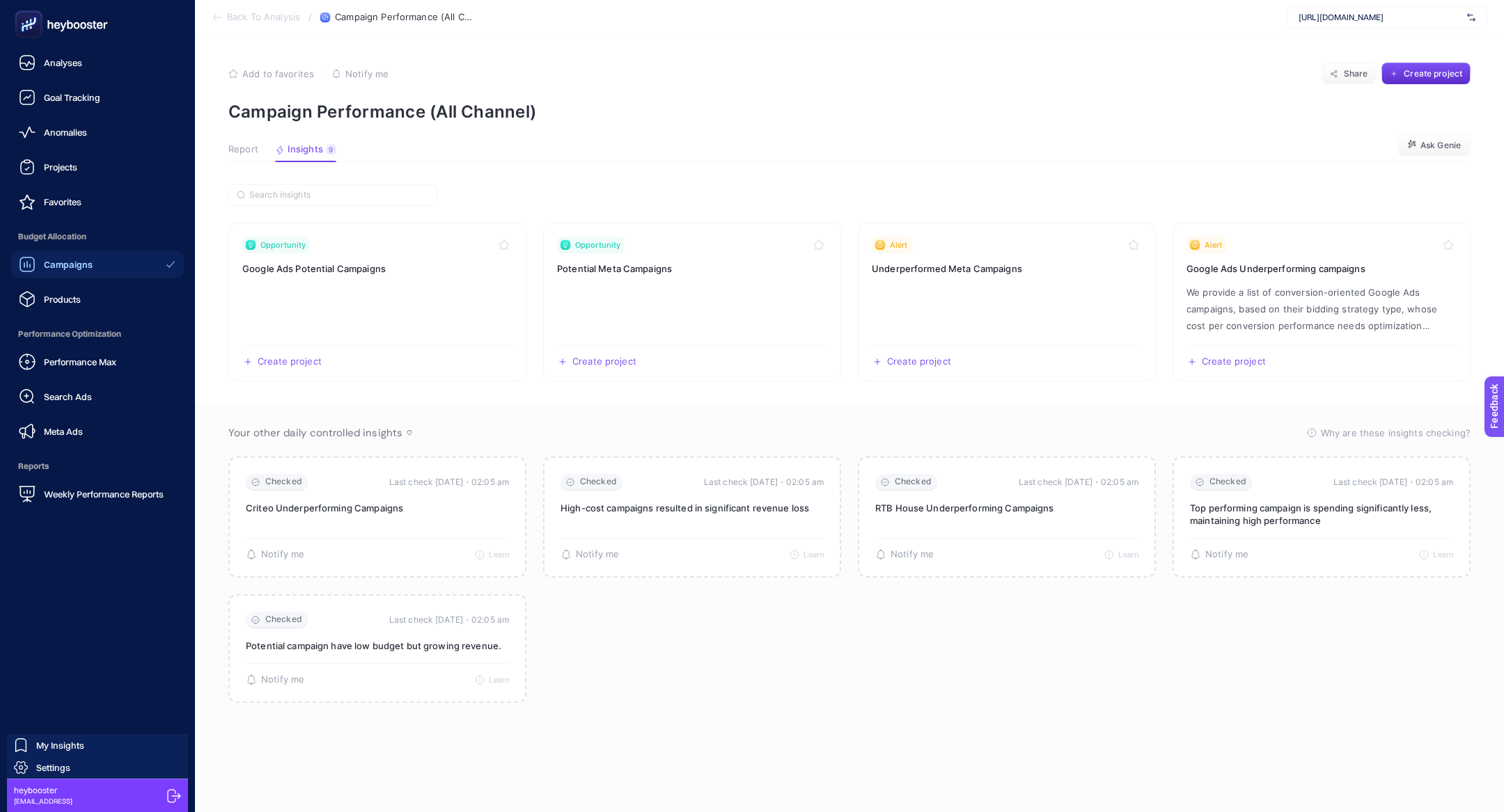
click at [78, 398] on span "Search Ads" at bounding box center [68, 397] width 48 height 11
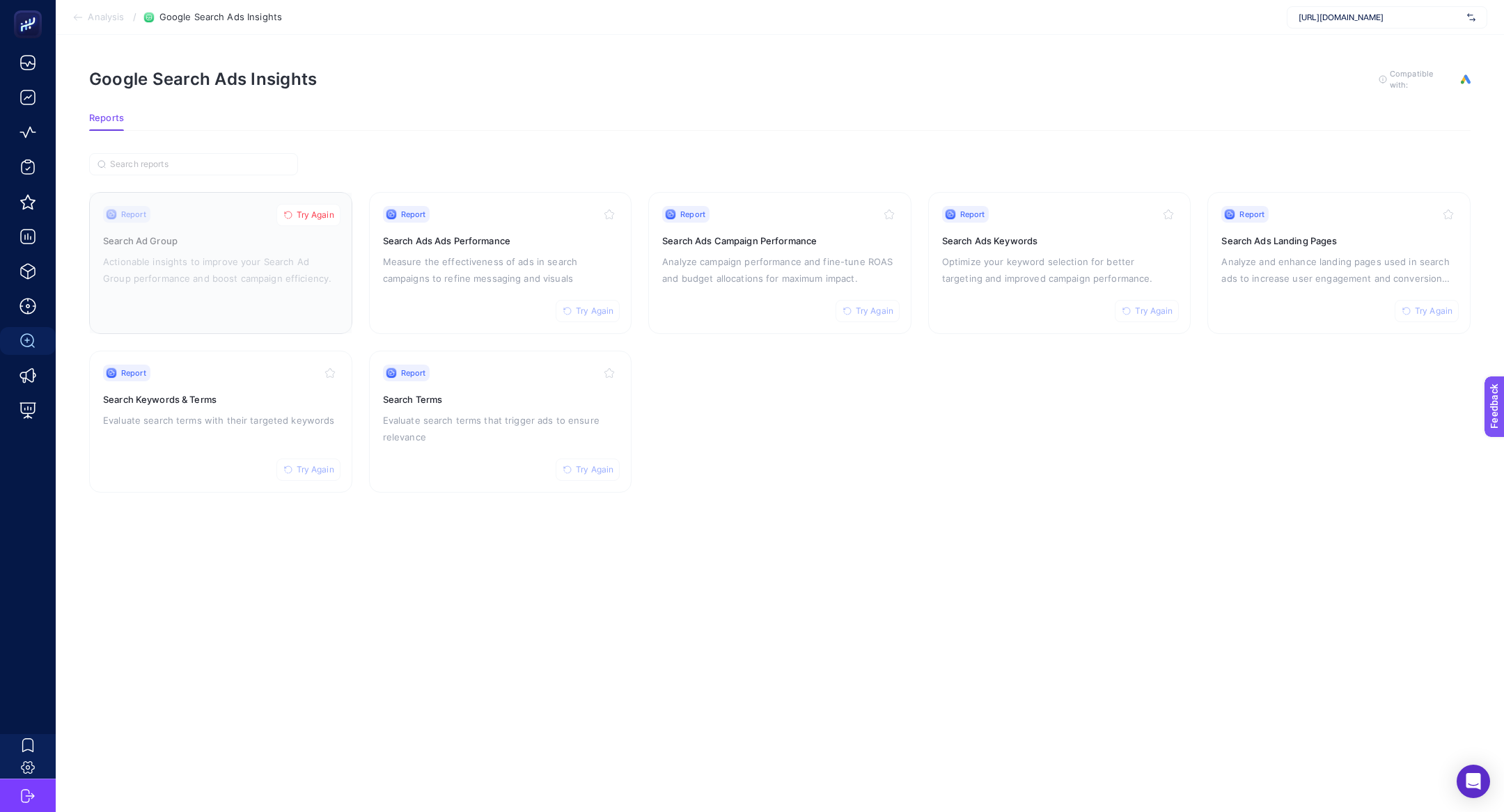
click at [316, 215] on span "Try Again" at bounding box center [315, 215] width 38 height 11
click at [1297, 259] on p "Analyze and enhance landing pages used in search ads to increase user engagemen…" at bounding box center [1339, 270] width 235 height 33
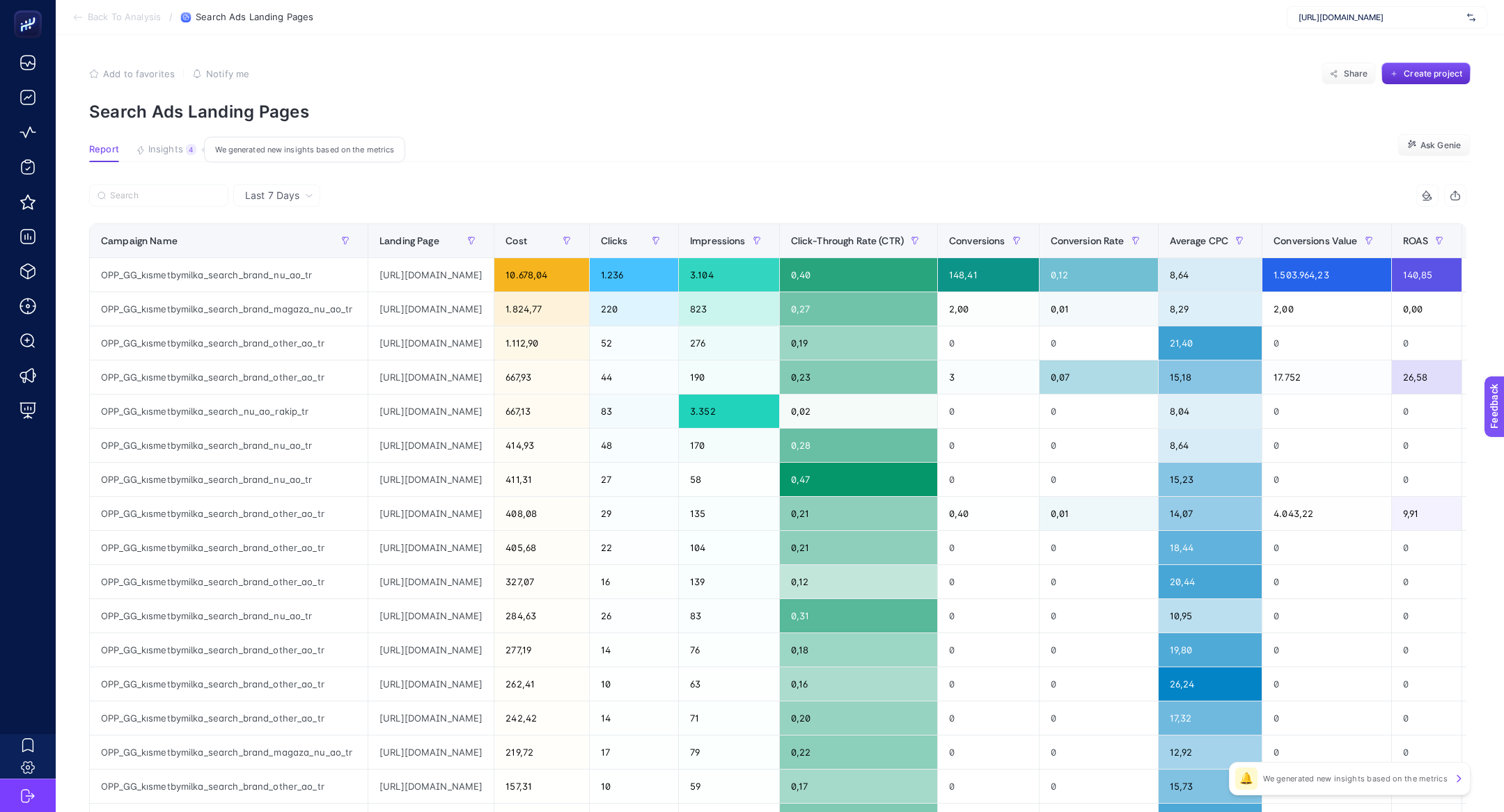
click at [176, 146] on span "Insights" at bounding box center [166, 150] width 35 height 11
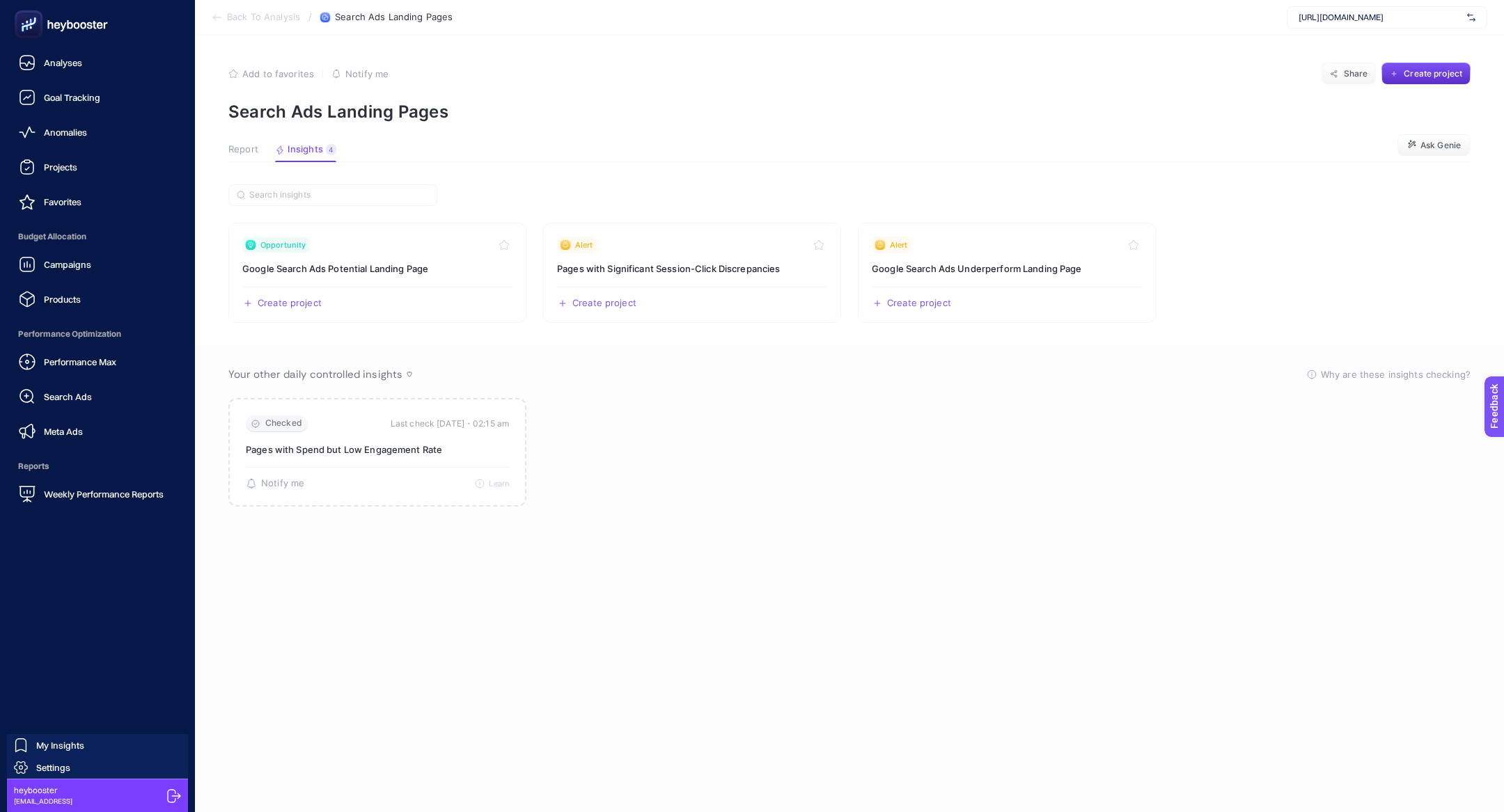
click at [61, 394] on span "Search Ads" at bounding box center [68, 397] width 48 height 11
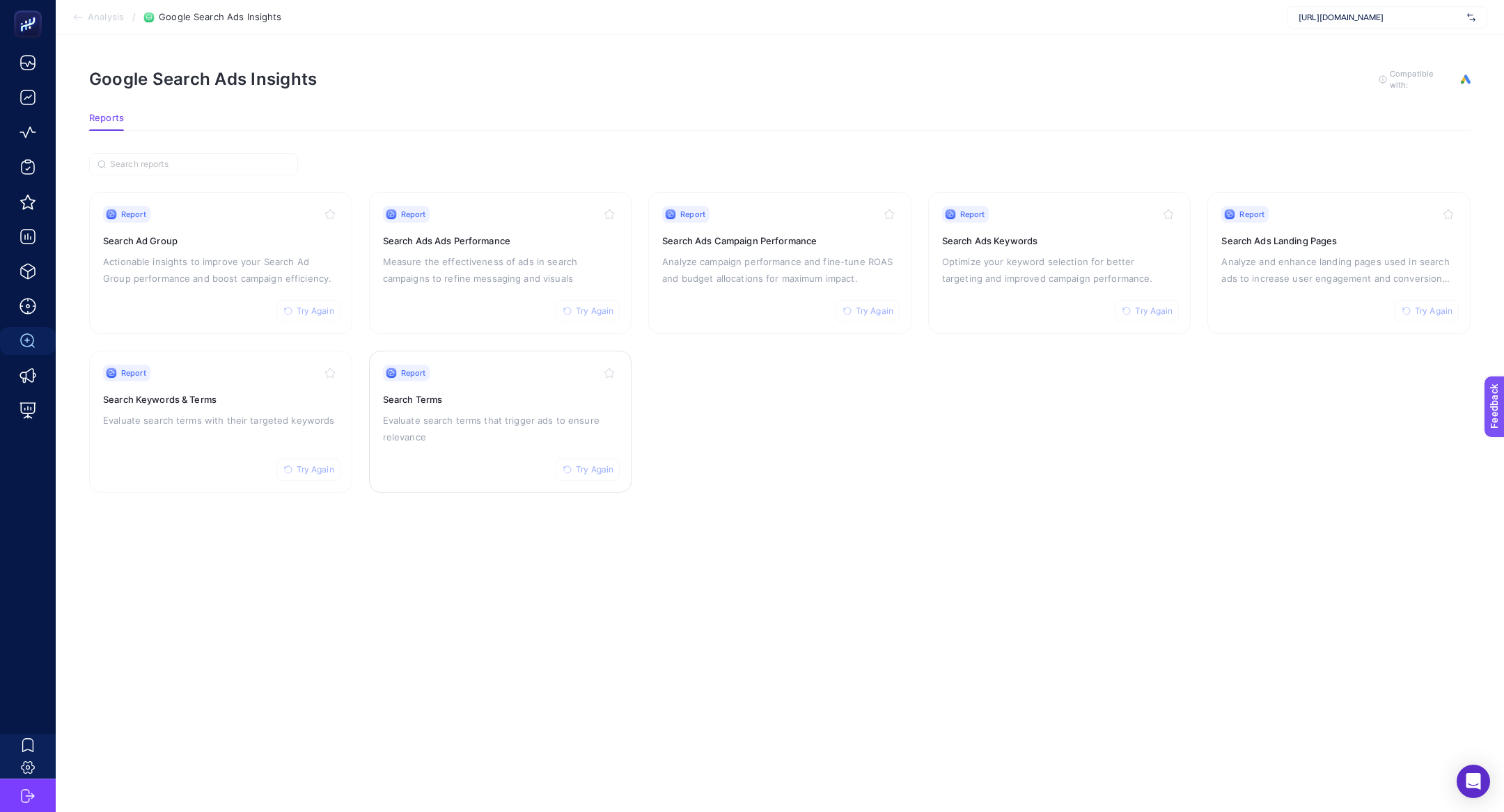
click at [392, 456] on div "Report Try Again Search Terms Evaluate search terms that trigger ads to ensure …" at bounding box center [500, 421] width 235 height 114
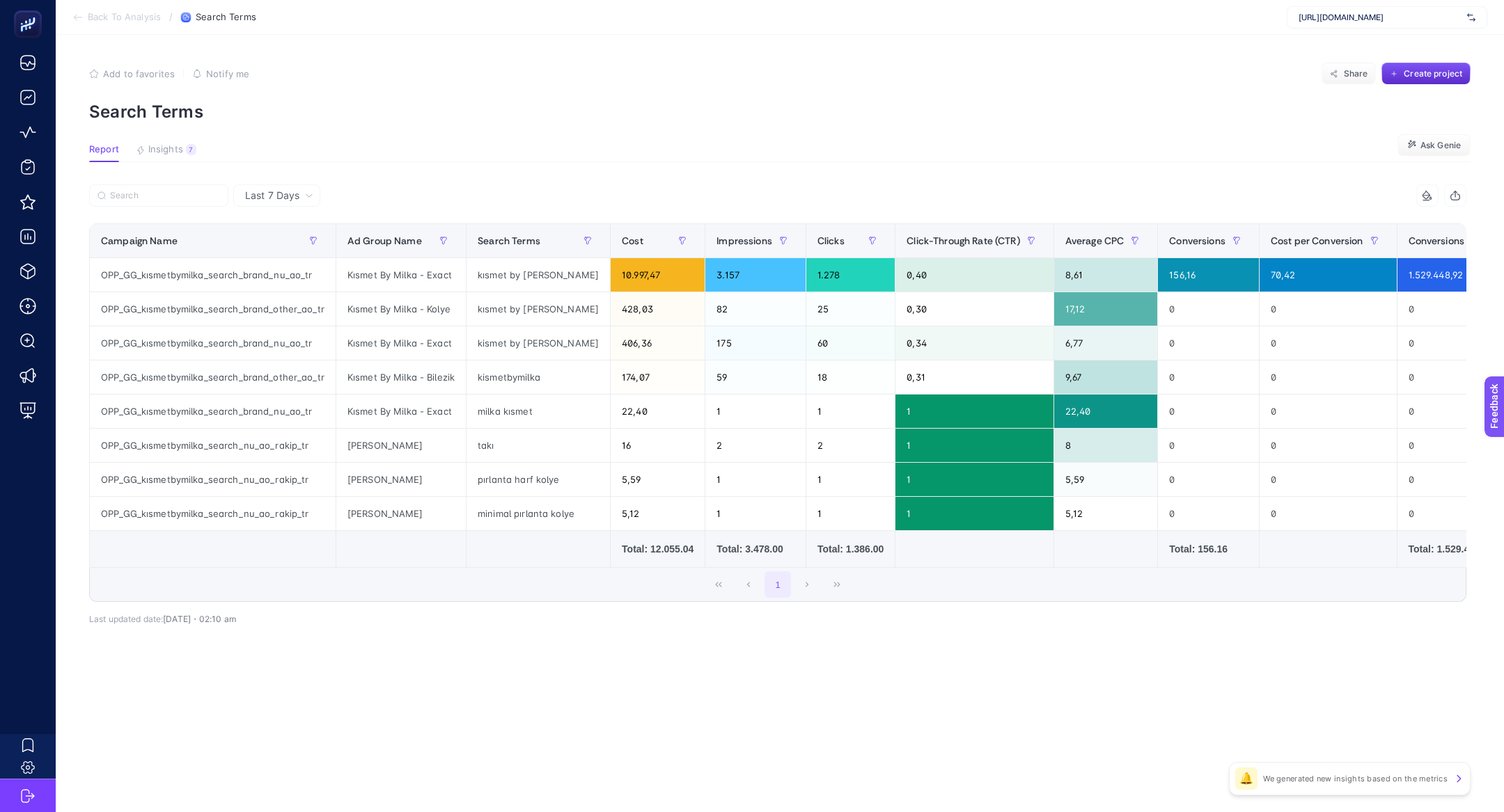
click at [94, 17] on span "Back To Analysis" at bounding box center [124, 18] width 73 height 11
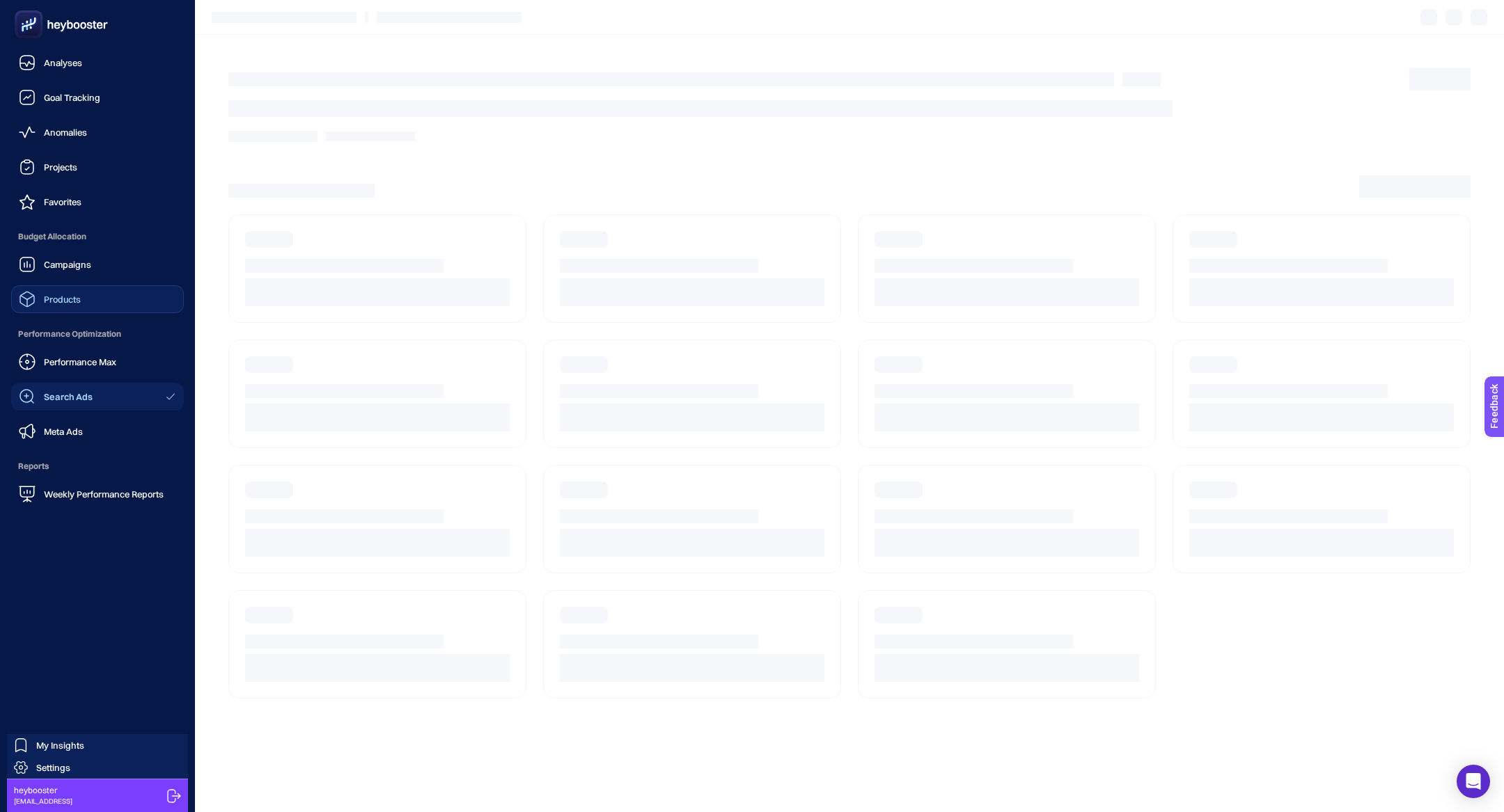
click at [70, 307] on div "Products" at bounding box center [49, 299] width 62 height 17
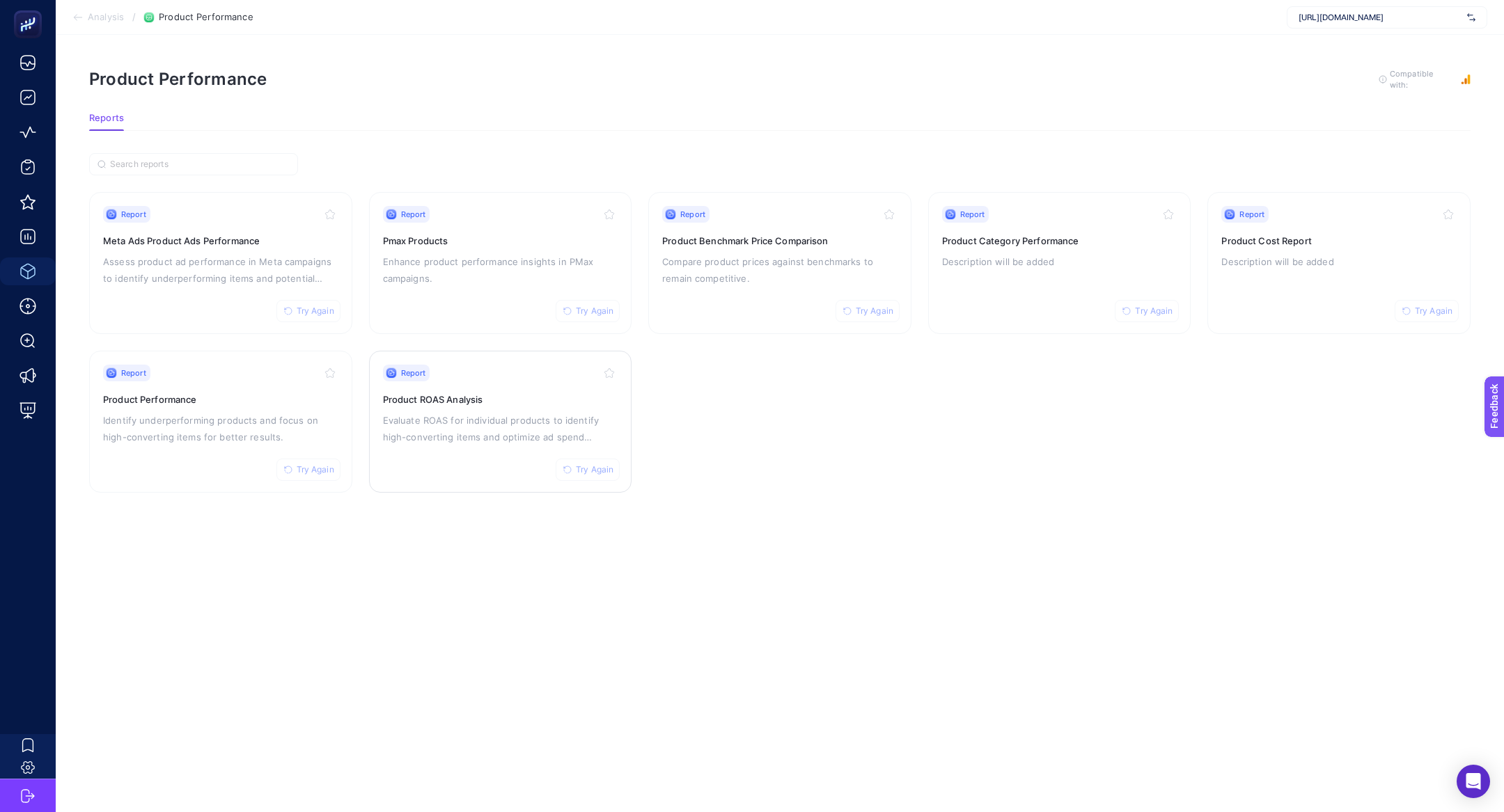
click at [514, 439] on p "Evaluate ROAS for individual products to identify high-converting items and opt…" at bounding box center [500, 429] width 235 height 33
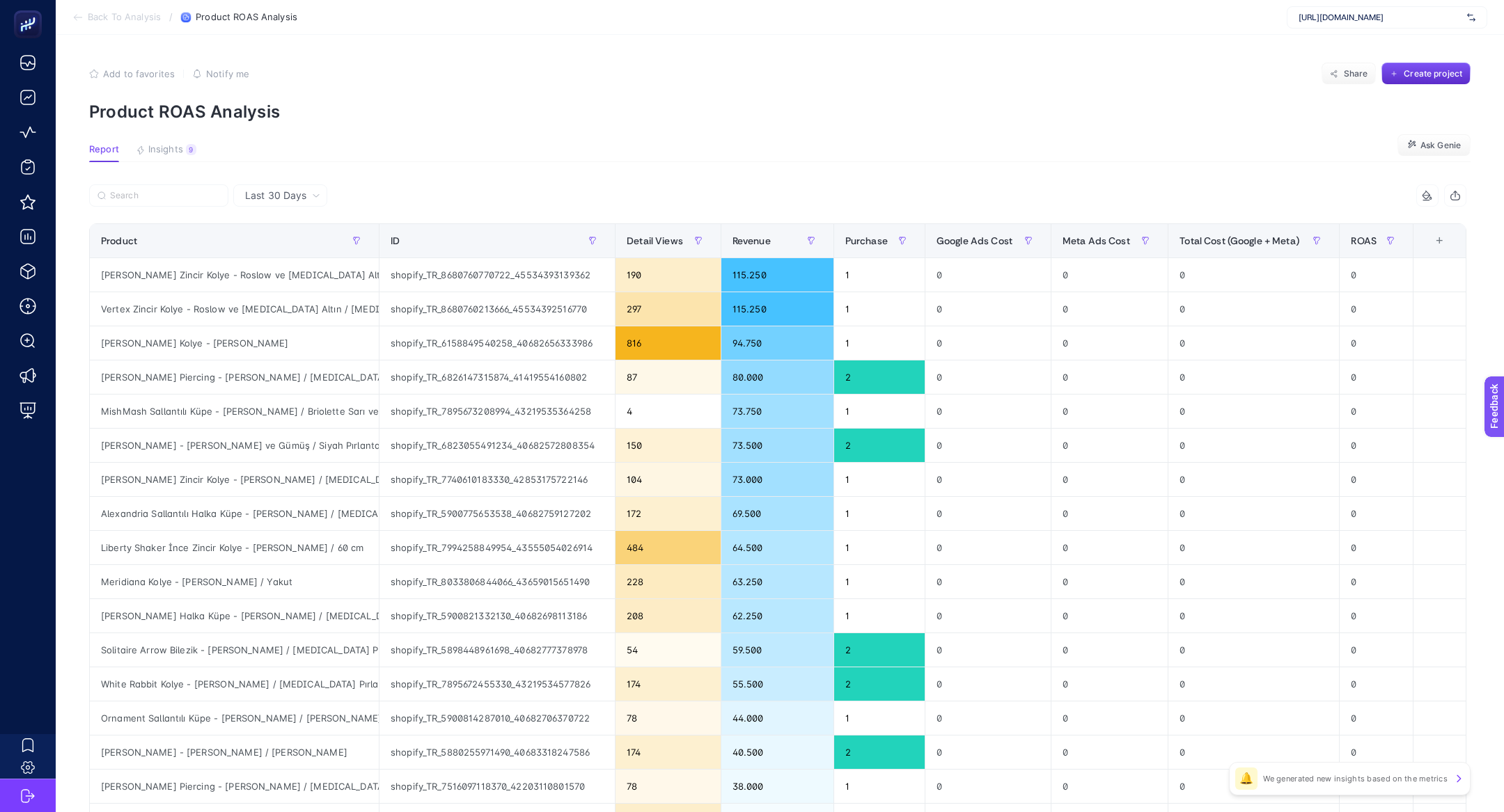
click at [169, 129] on article "Add to favorites false Notify me Share Create project Product ROAS Analysis Rep…" at bounding box center [780, 579] width 1448 height 1088
click at [169, 129] on article "Add to favorites false Notify me Share Create project Product ROAS Analysis Rep…" at bounding box center [780, 579] width 1448 height 1088
click at [169, 136] on article "Add to favorites false Notify me Share Create project Product ROAS Analysis Rep…" at bounding box center [780, 579] width 1448 height 1088
click at [176, 155] on span "Insights" at bounding box center [166, 150] width 35 height 11
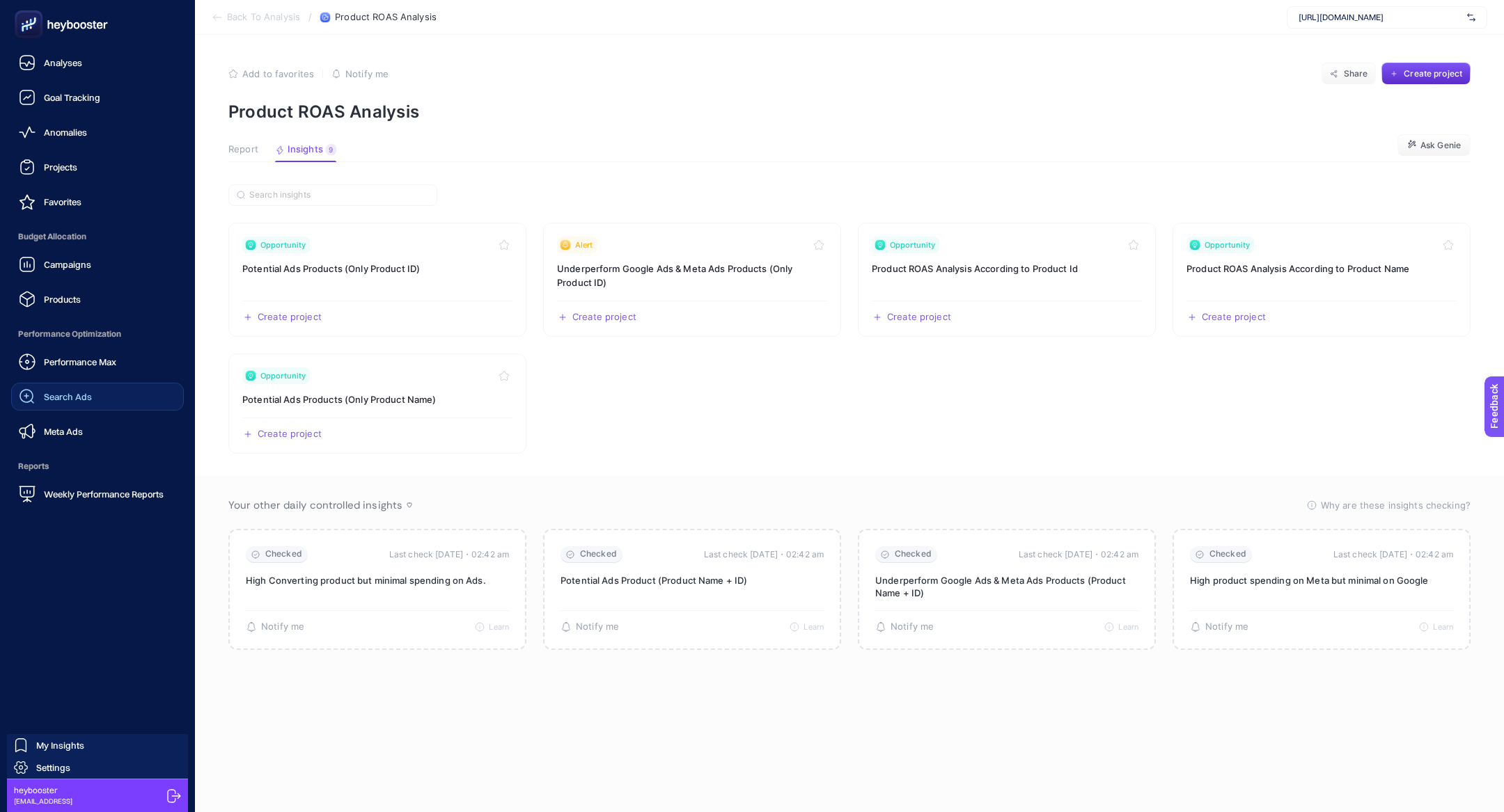
click at [103, 398] on link "Search Ads" at bounding box center [97, 396] width 172 height 28
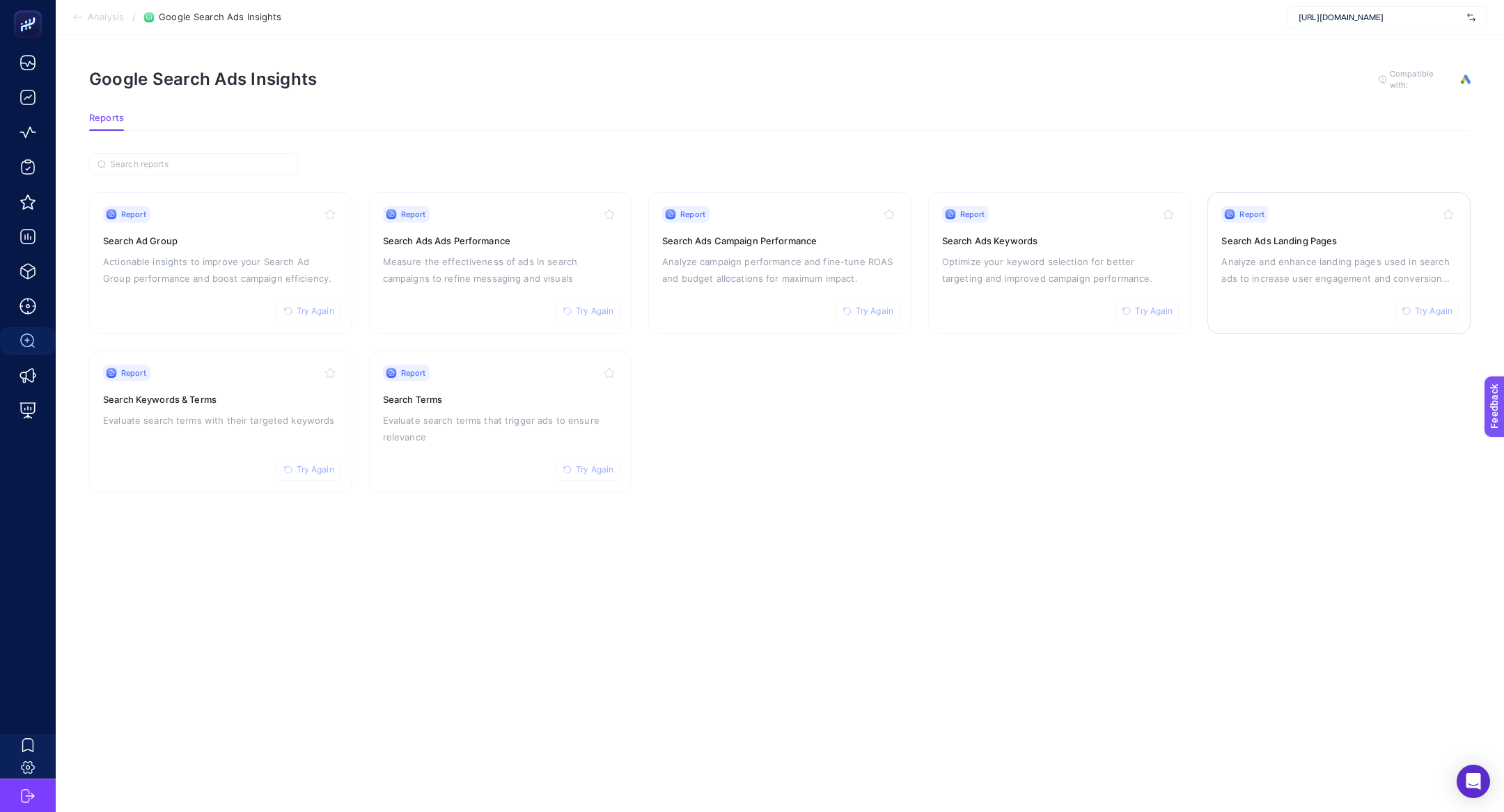
click at [1334, 242] on h3 "Search Ads Landing Pages" at bounding box center [1339, 241] width 235 height 14
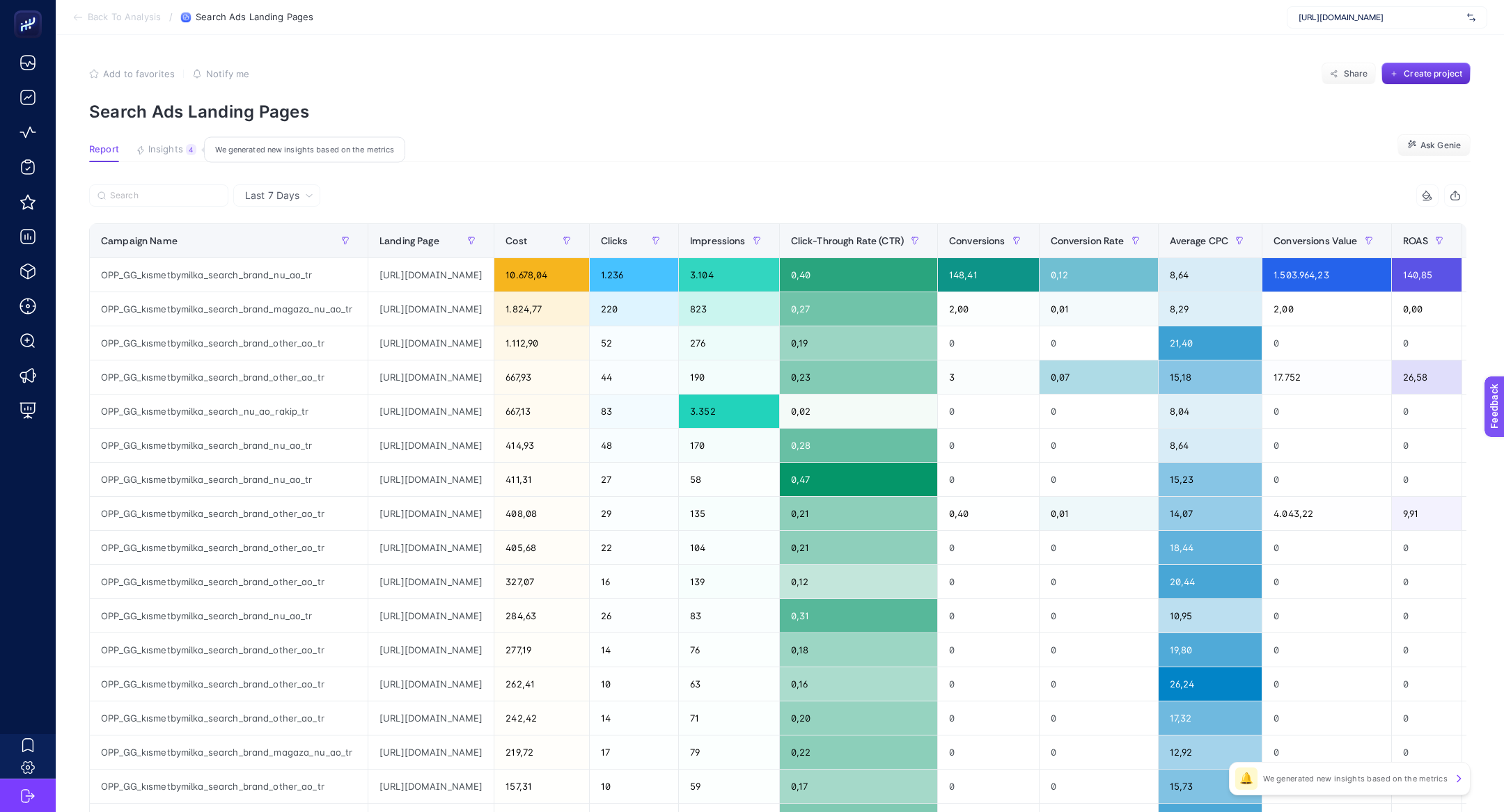
click at [183, 156] on button "Insights 4 We generated new insights based on the metrics" at bounding box center [166, 154] width 60 height 19
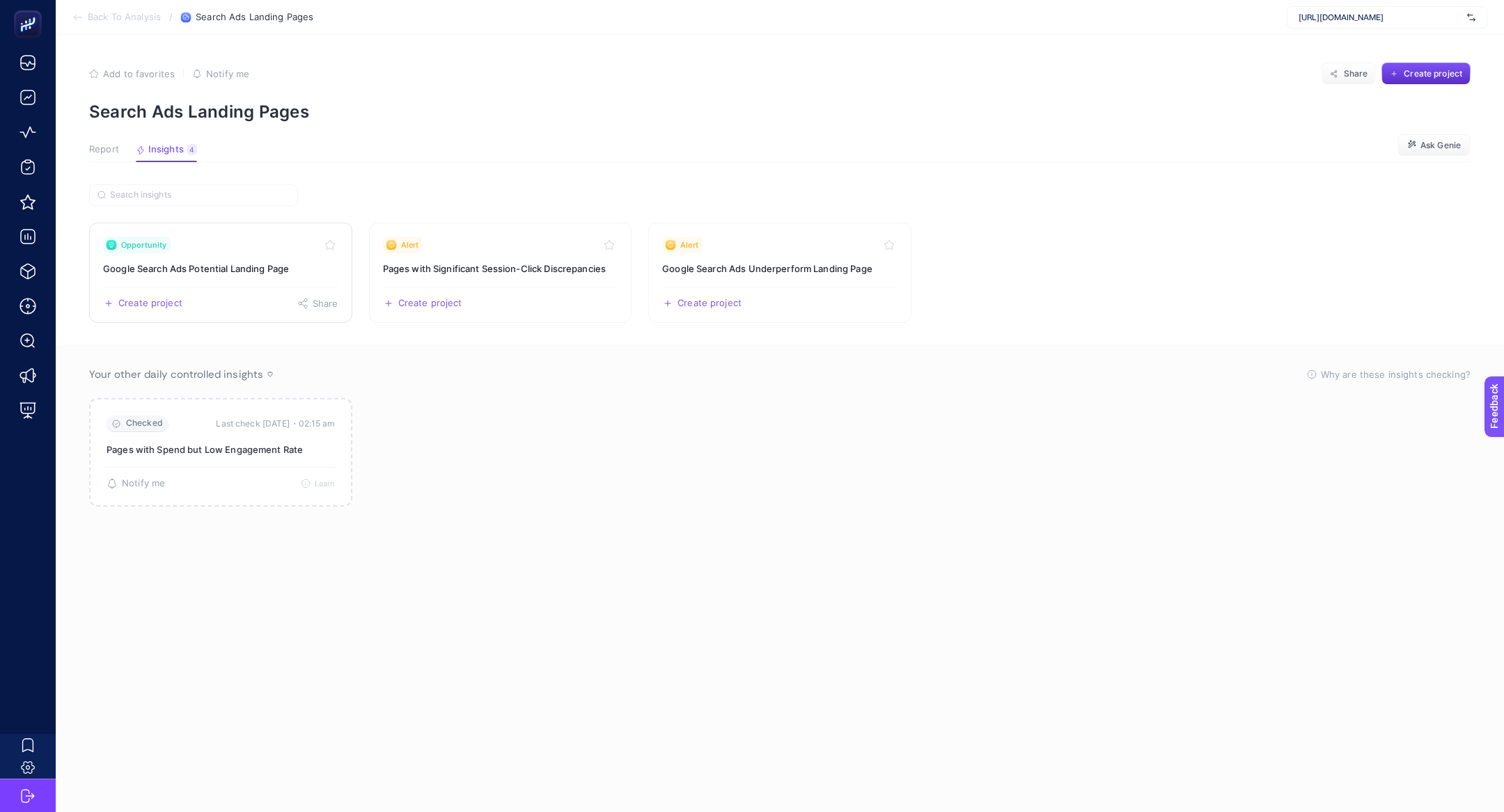
click at [228, 278] on link "Opportunity Google Search Ads Potential Landing Page Create project Share" at bounding box center [220, 273] width 263 height 100
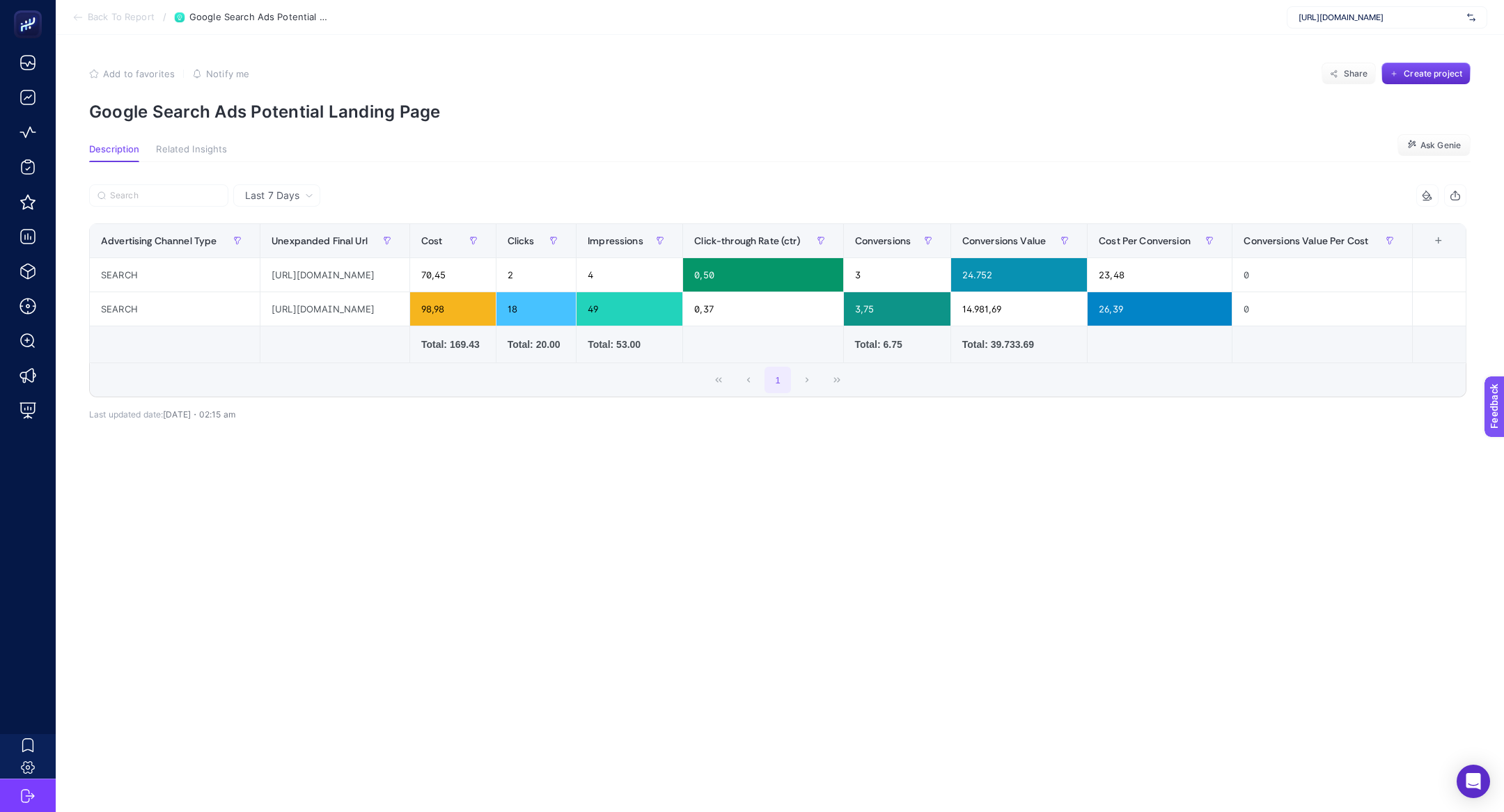
click at [307, 104] on p "Google Search Ads Potential Landing Page" at bounding box center [780, 112] width 1382 height 20
copy article "Google Search Ads Potential Landing Page"
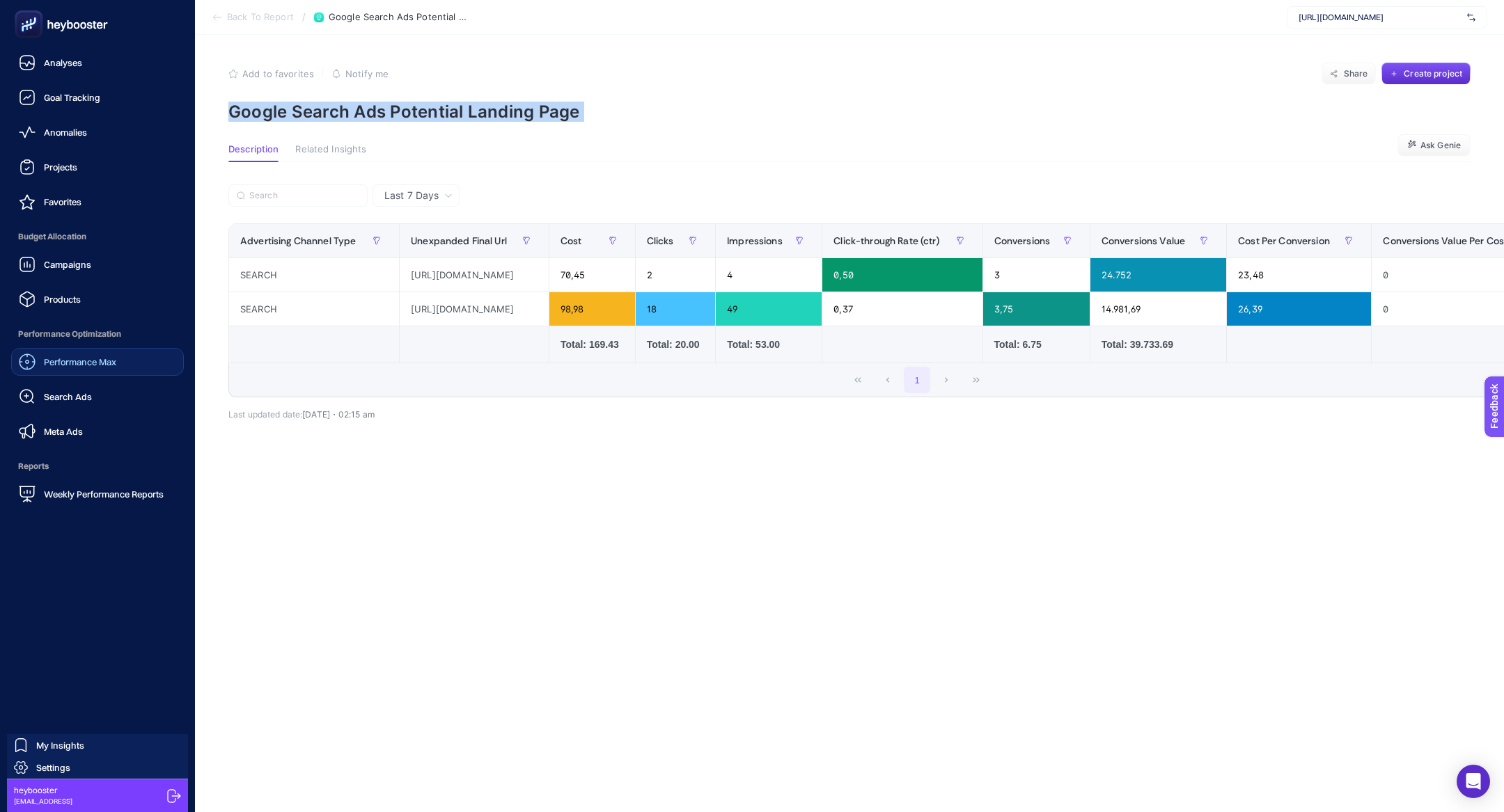
click at [84, 373] on link "Performance Max" at bounding box center [97, 362] width 172 height 28
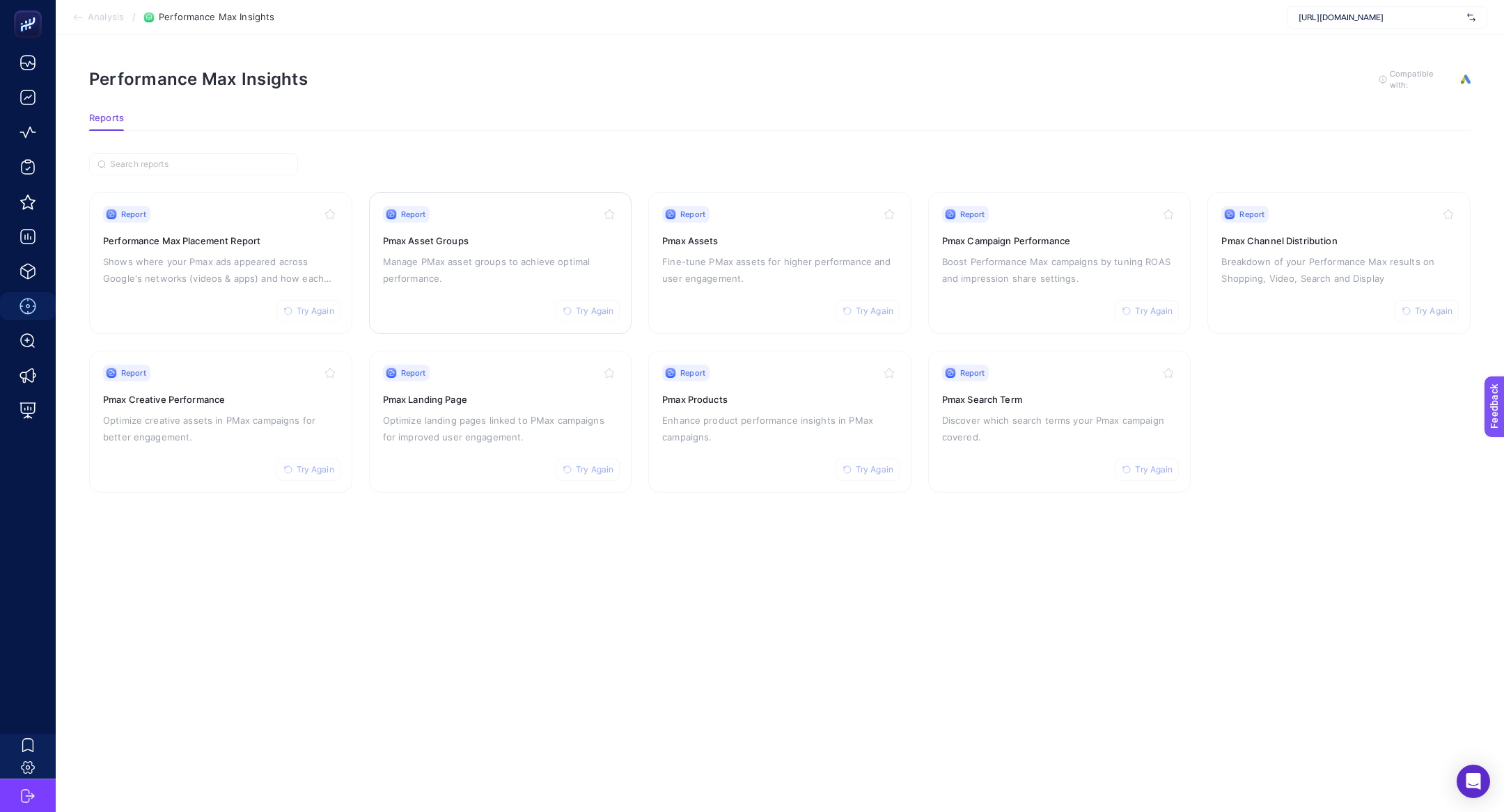
click at [397, 271] on p "Manage PMax asset groups to achieve optimal performance." at bounding box center [500, 270] width 235 height 33
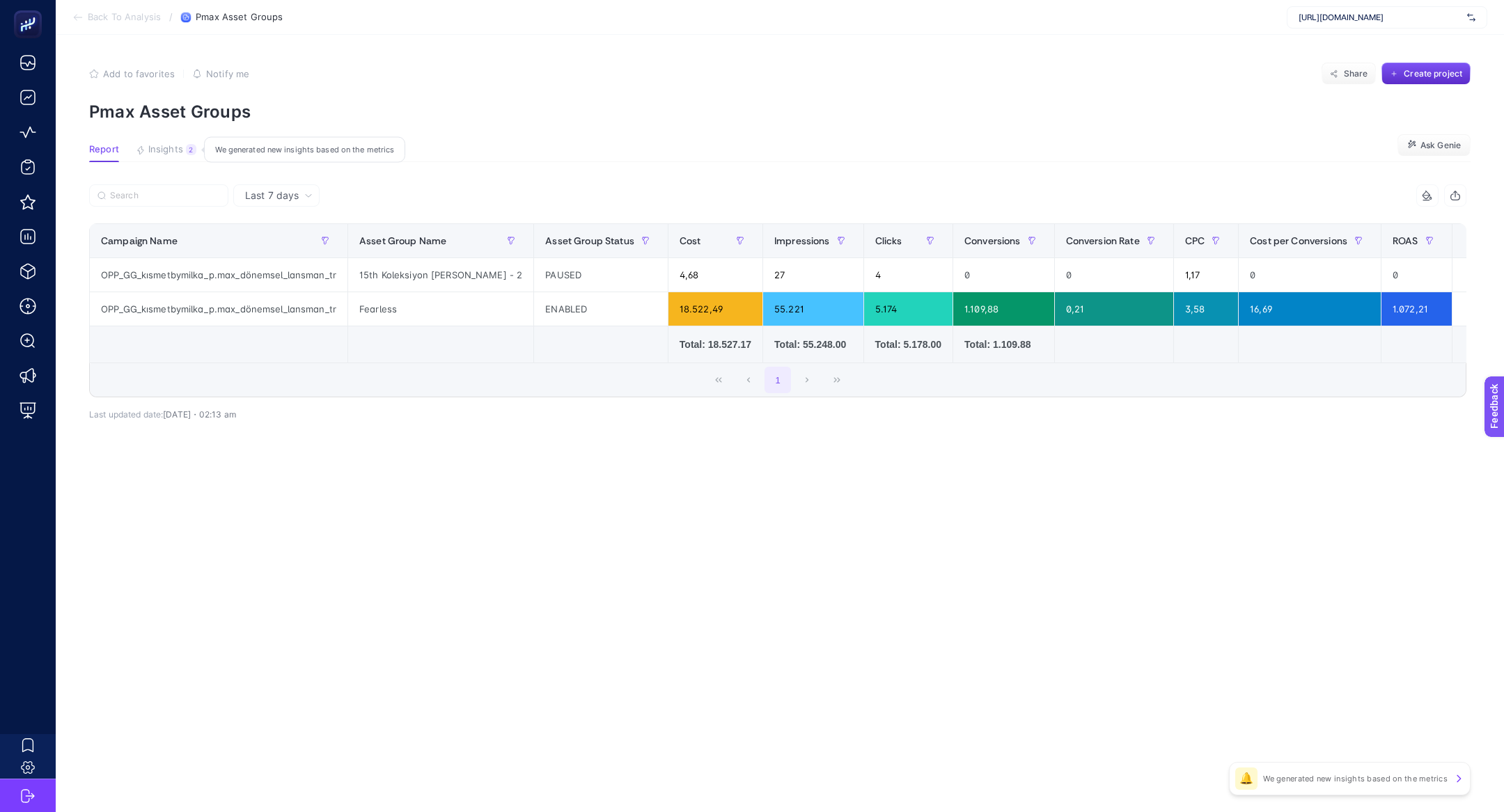
click at [191, 154] on div "2" at bounding box center [191, 150] width 10 height 11
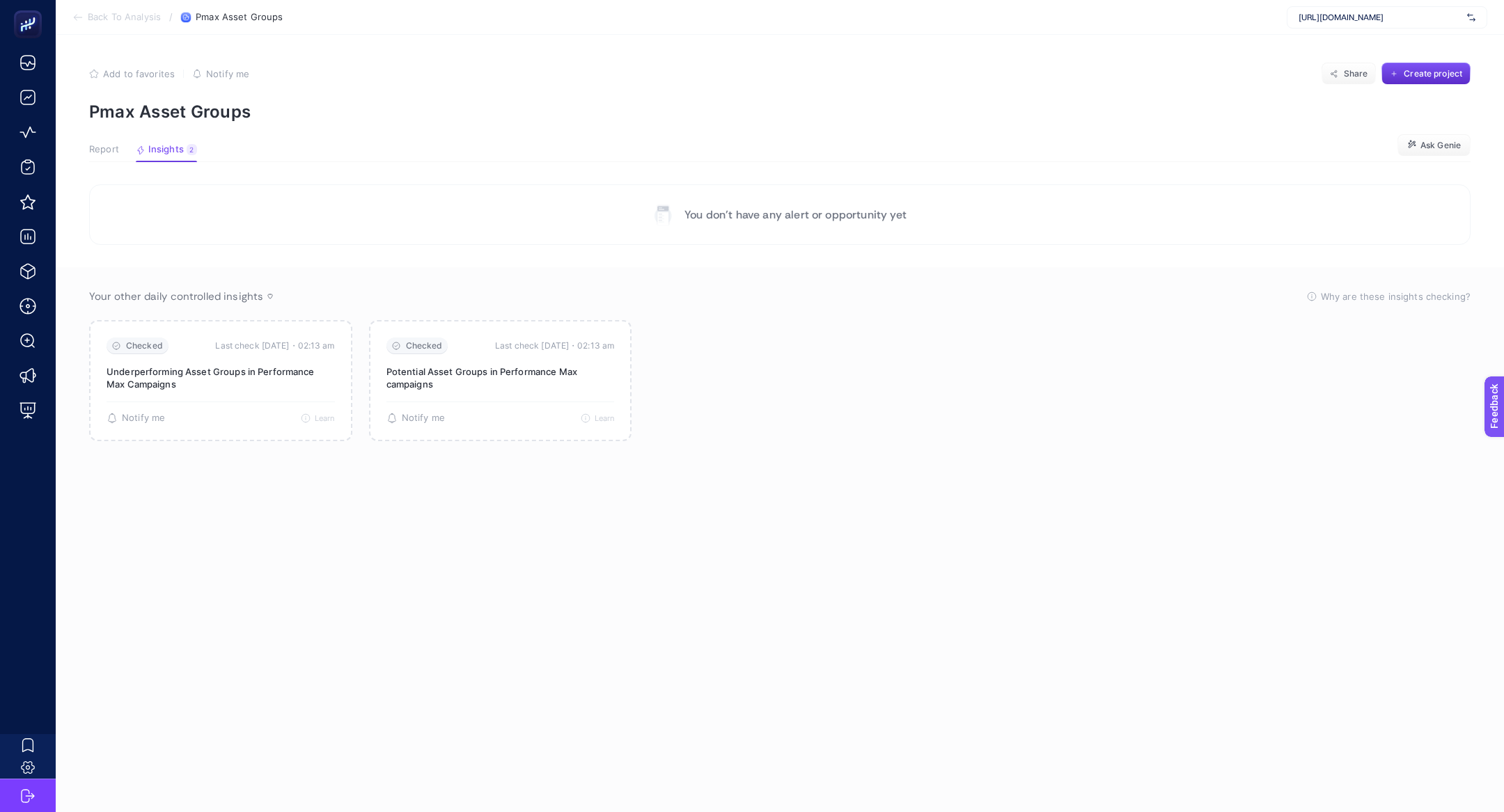
click at [98, 152] on span "Report" at bounding box center [104, 150] width 30 height 11
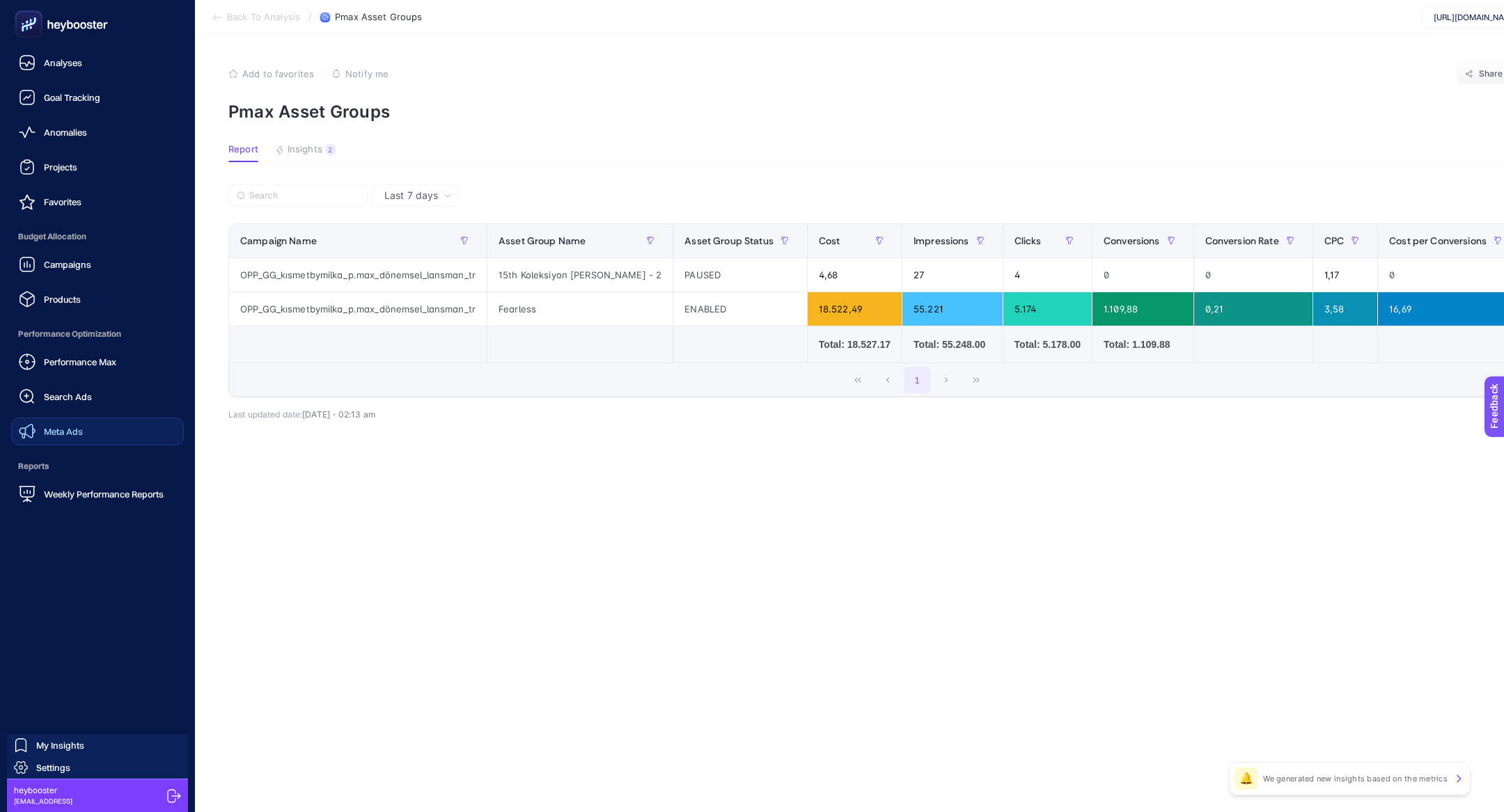
click at [86, 431] on link "Meta Ads" at bounding box center [97, 431] width 172 height 28
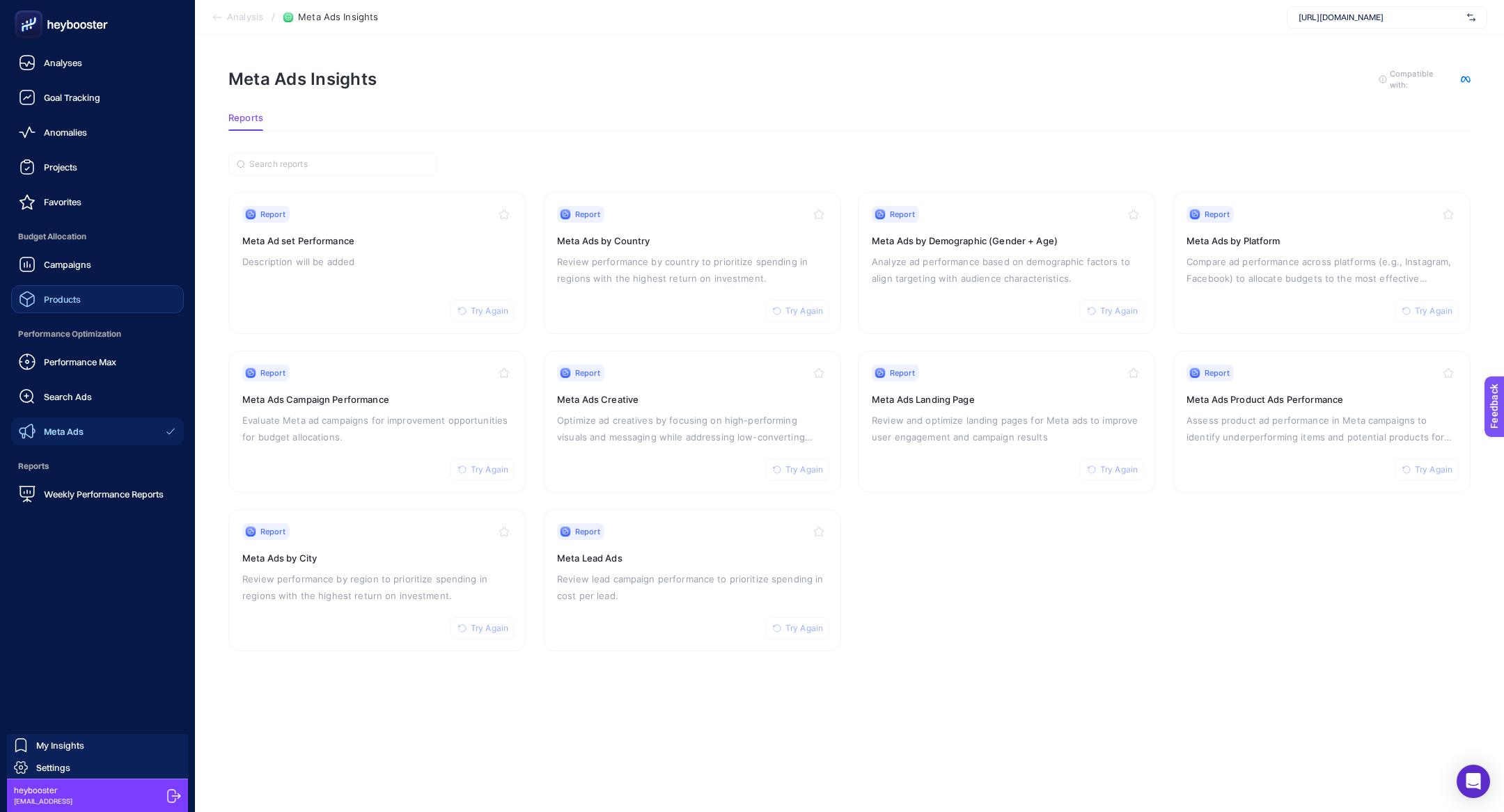
click at [78, 285] on link "Products" at bounding box center [97, 299] width 172 height 28
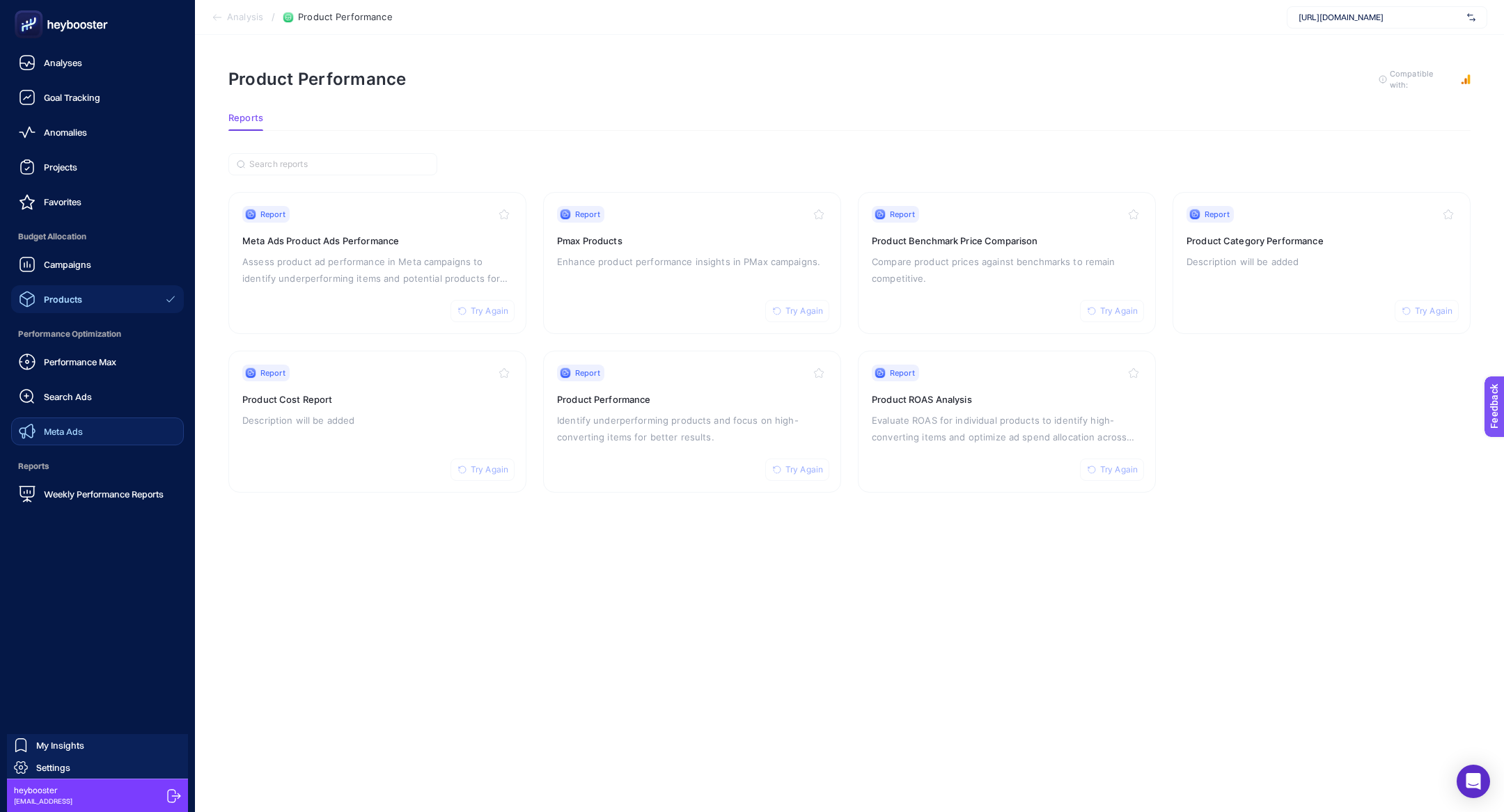
click at [111, 419] on link "Meta Ads" at bounding box center [97, 431] width 172 height 28
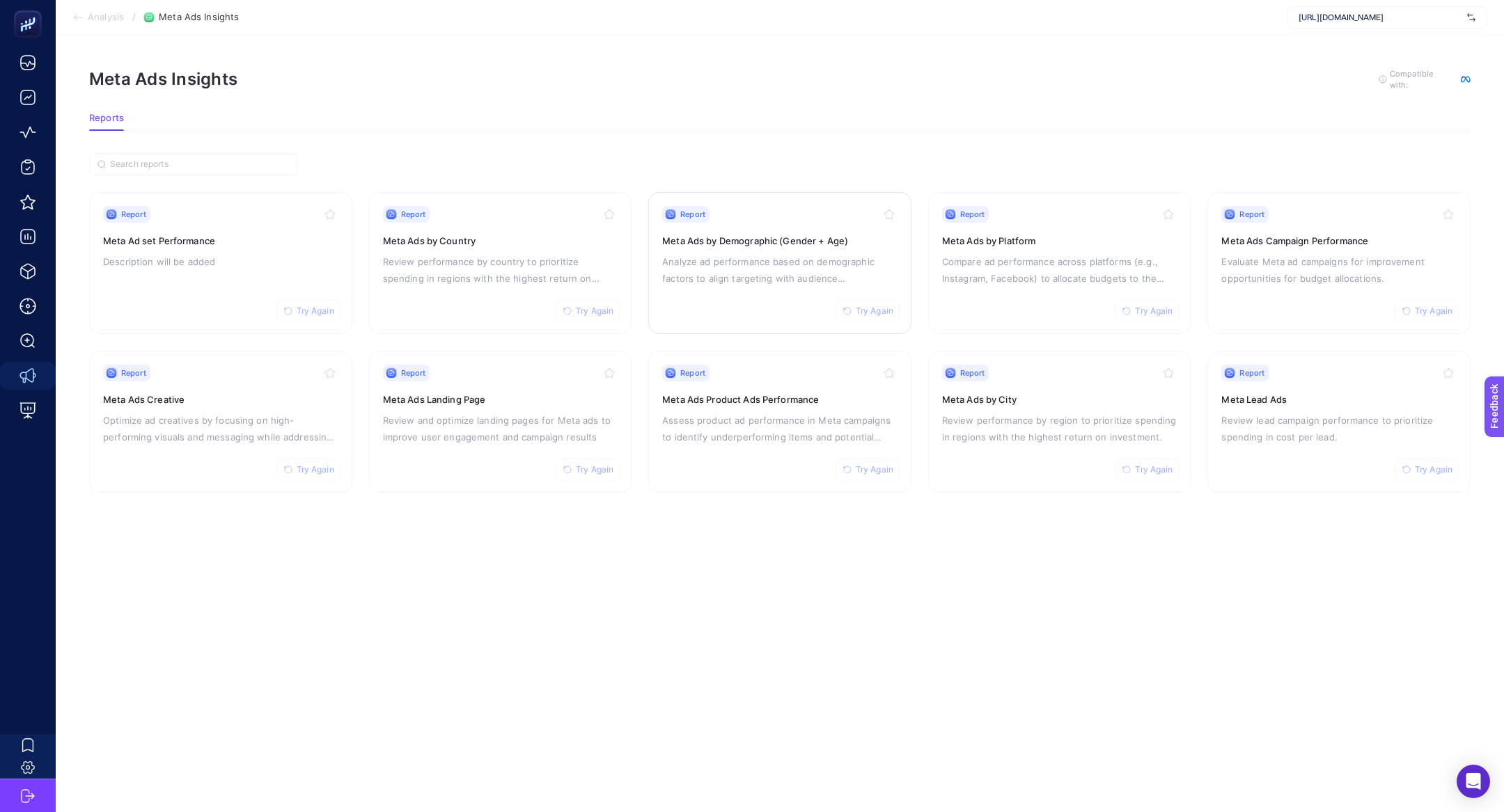
click at [759, 285] on div "Report Try Again Meta Ads by Demographic (Gender + Age) Analyze ad performance …" at bounding box center [780, 263] width 235 height 114
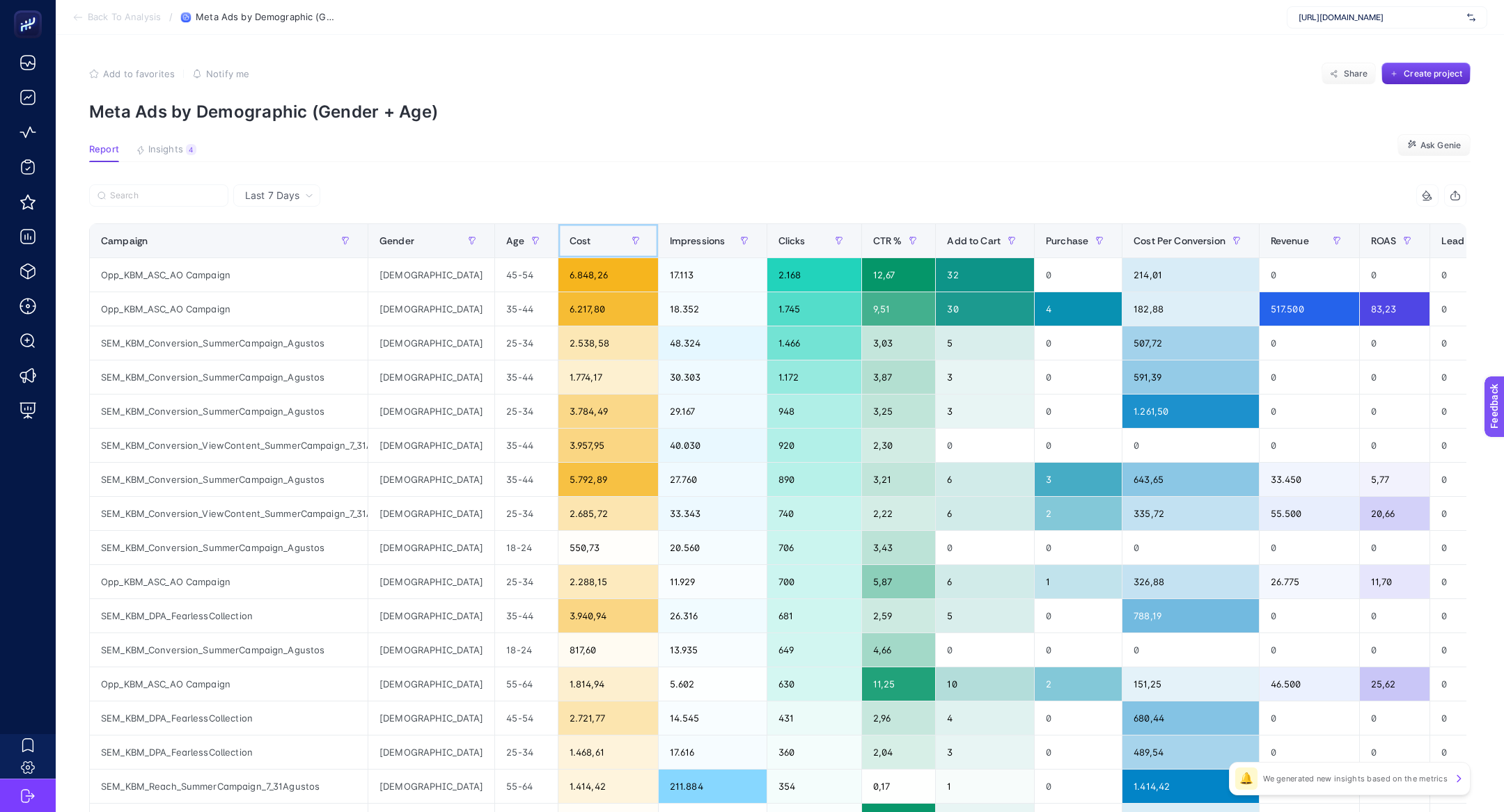
click at [570, 248] on div "Cost" at bounding box center [608, 241] width 77 height 22
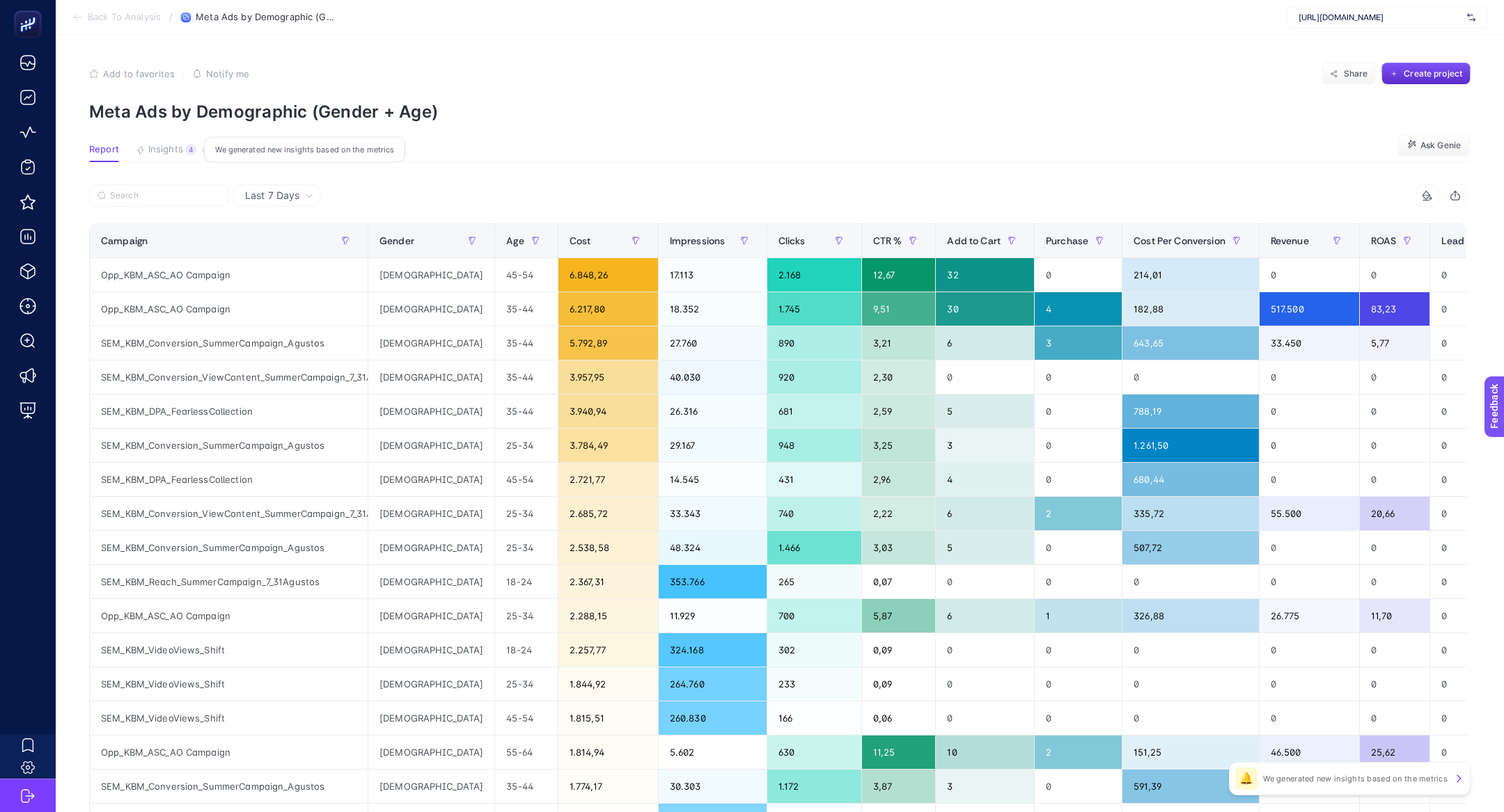
click at [192, 147] on div "4" at bounding box center [191, 150] width 10 height 11
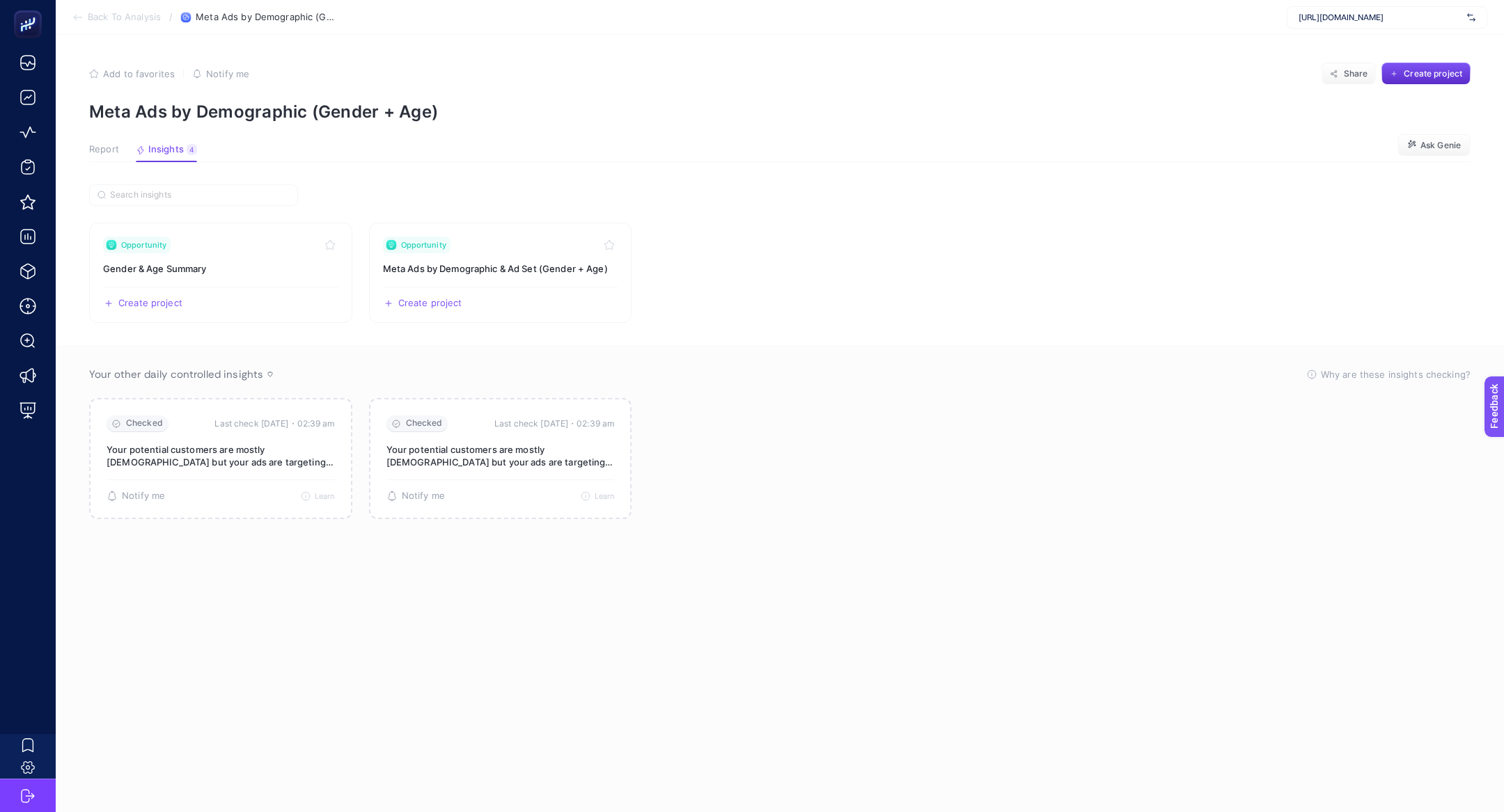
click at [106, 150] on span "Report" at bounding box center [104, 150] width 30 height 11
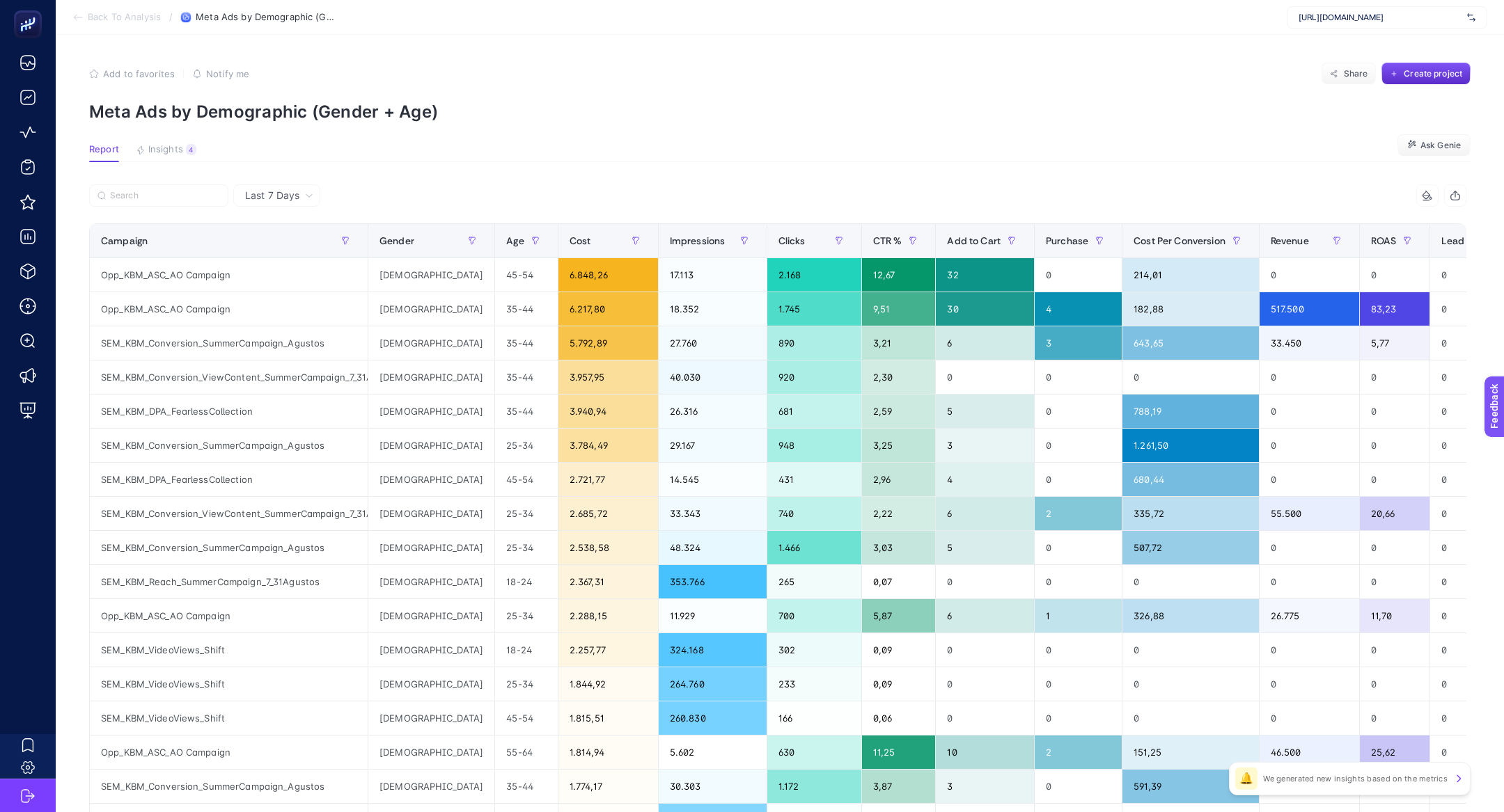
click at [108, 15] on span "Back To Analysis" at bounding box center [124, 18] width 73 height 11
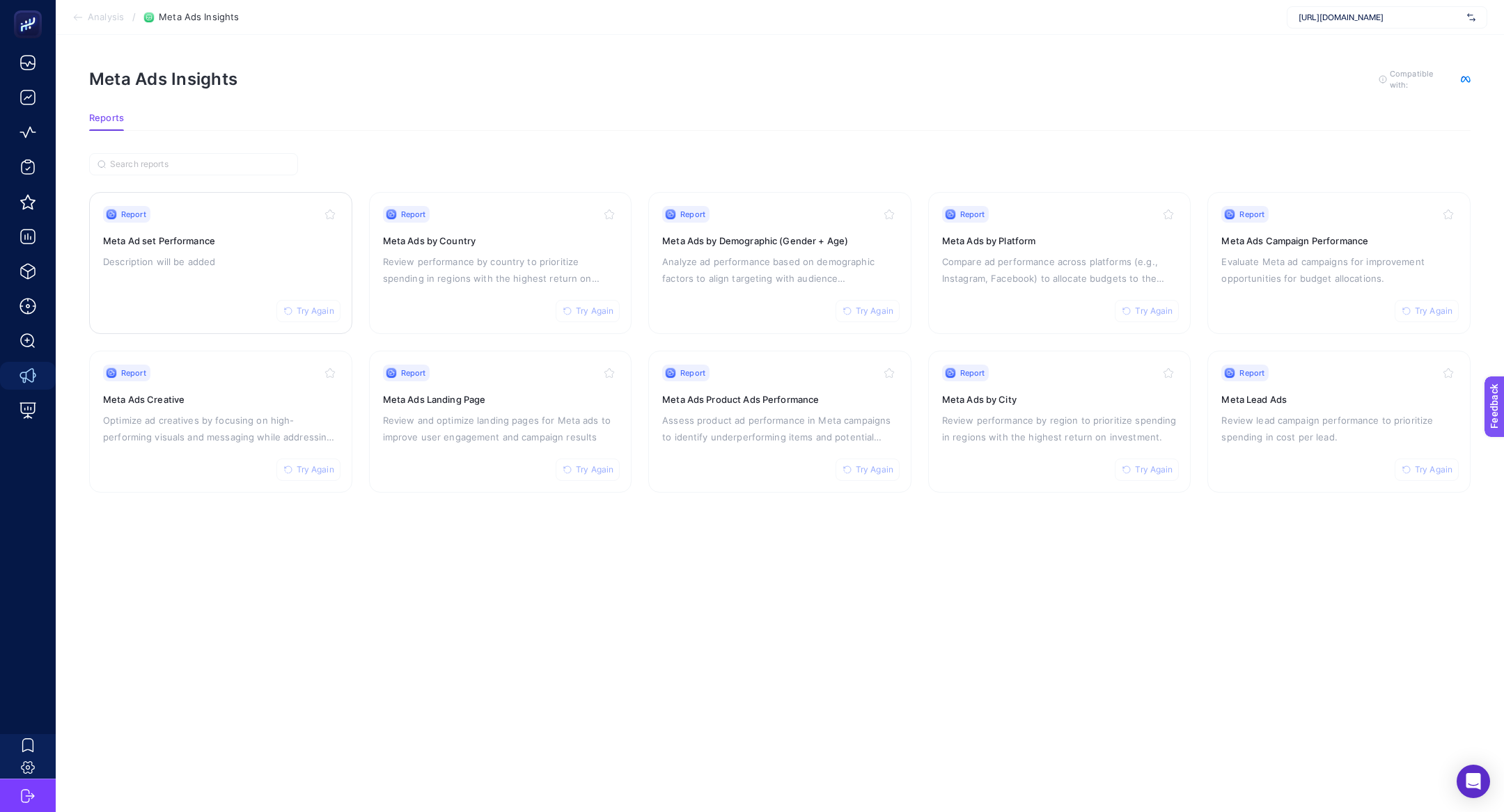
click at [207, 242] on h3 "Meta Ad set Performance" at bounding box center [220, 241] width 235 height 14
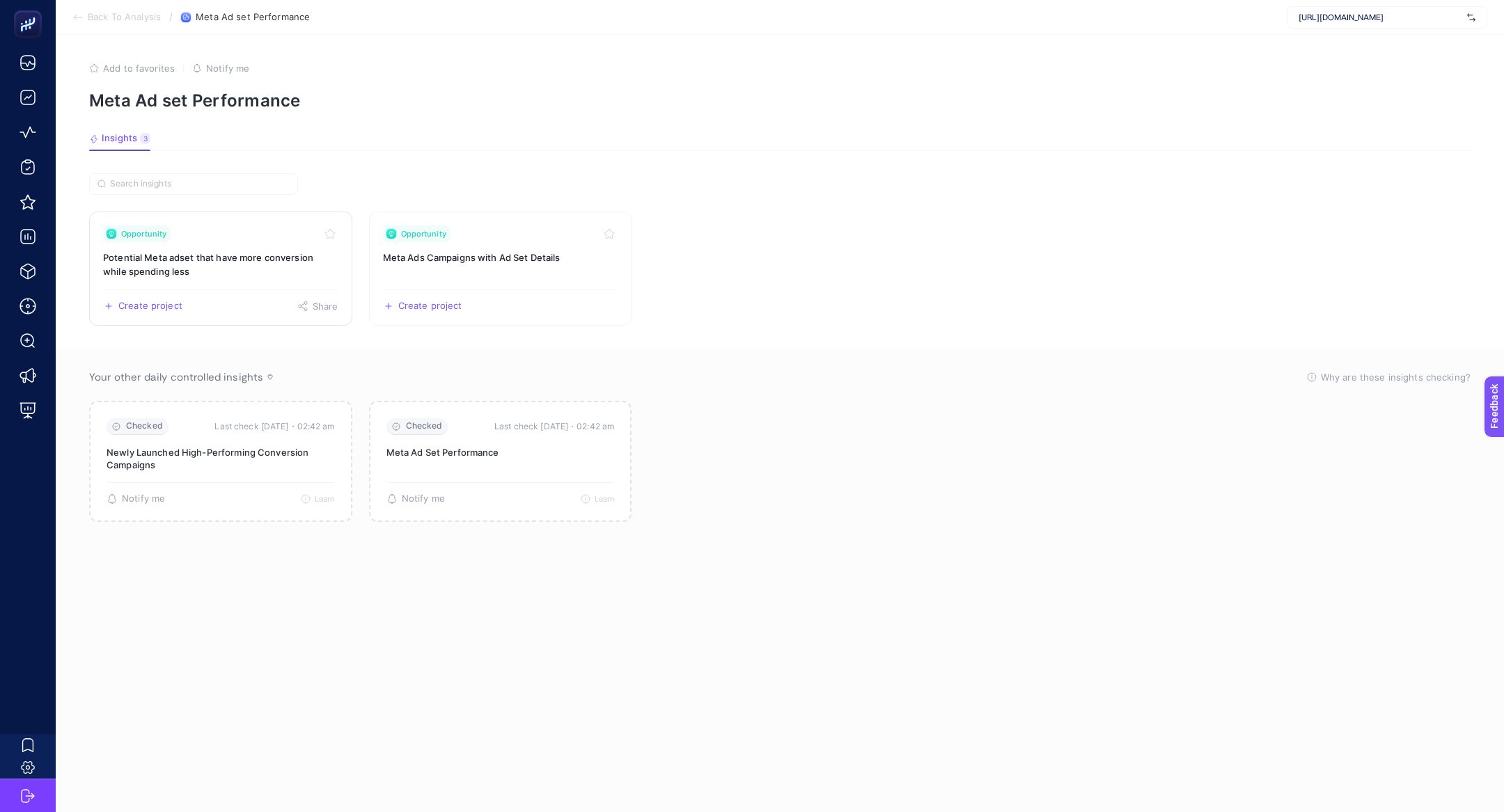
click at [267, 265] on h3 "Potential Meta adset that have more conversion while spending less" at bounding box center [220, 265] width 235 height 28
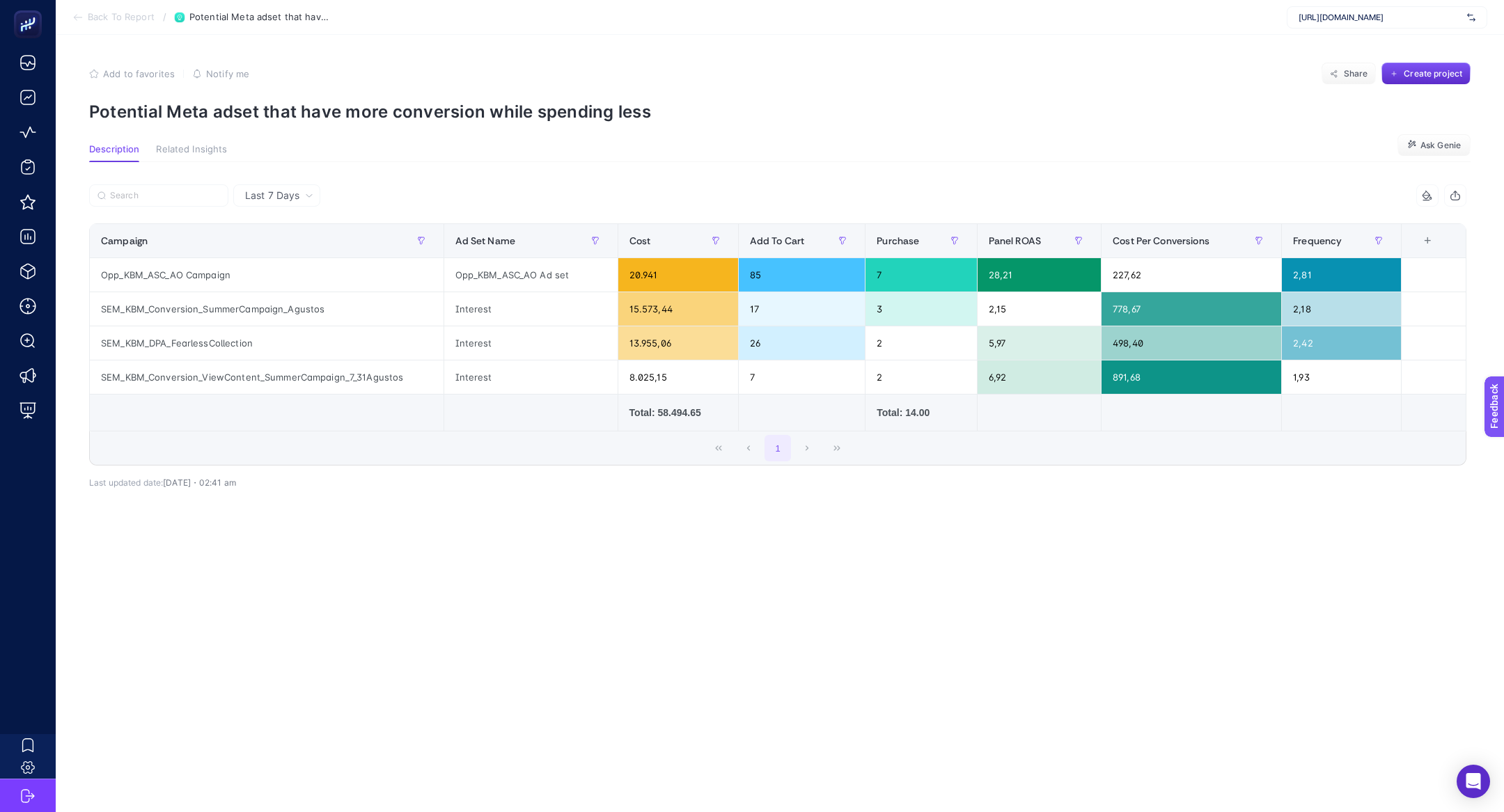
click at [319, 108] on p "Potential Meta adset that have more conversion while spending less" at bounding box center [780, 112] width 1382 height 20
copy article "Potential Meta adset that have more conversion while spending less"
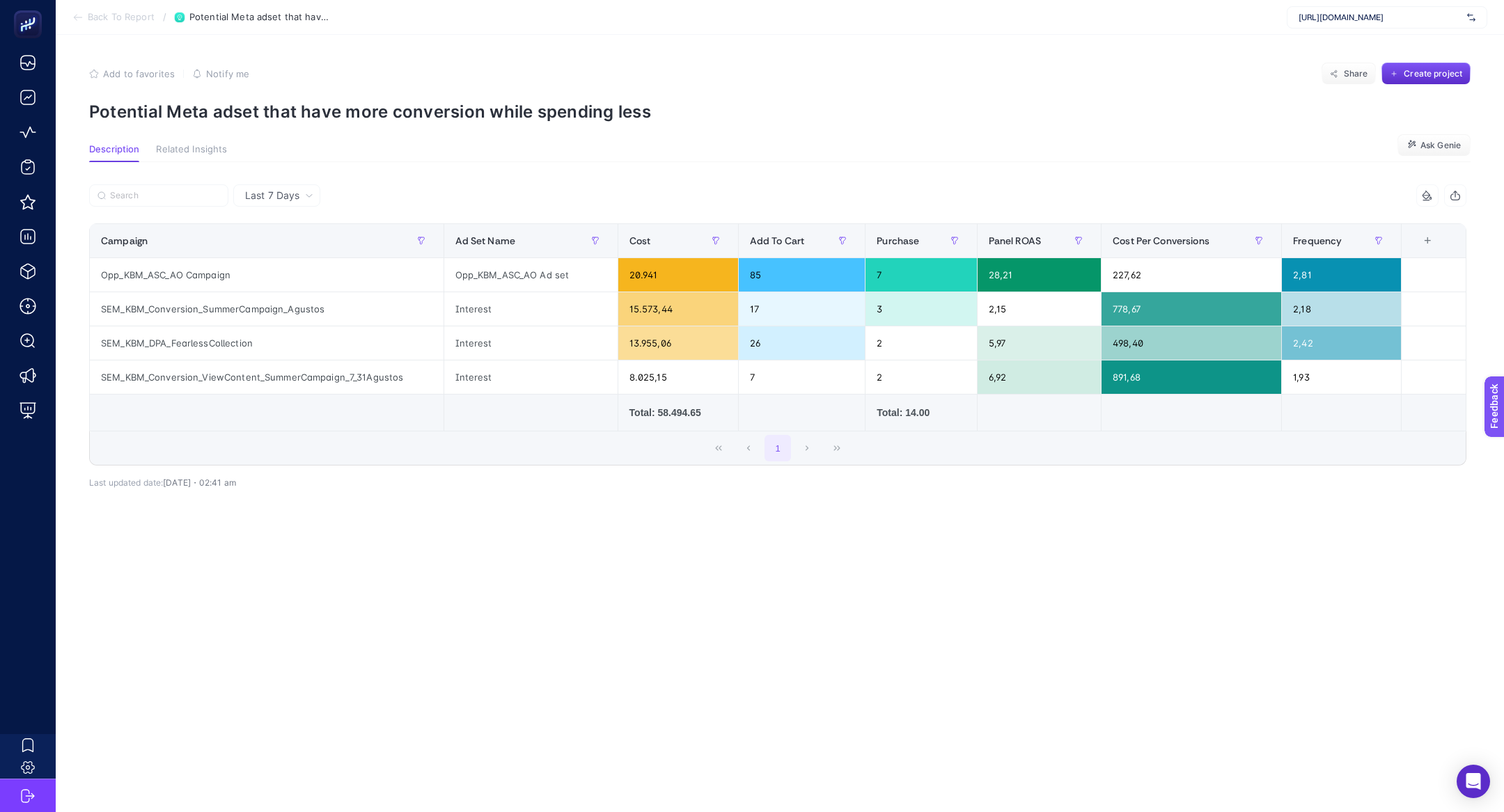
click at [1322, 19] on span "https://kismetbymilka.com.tr/" at bounding box center [1380, 18] width 163 height 11
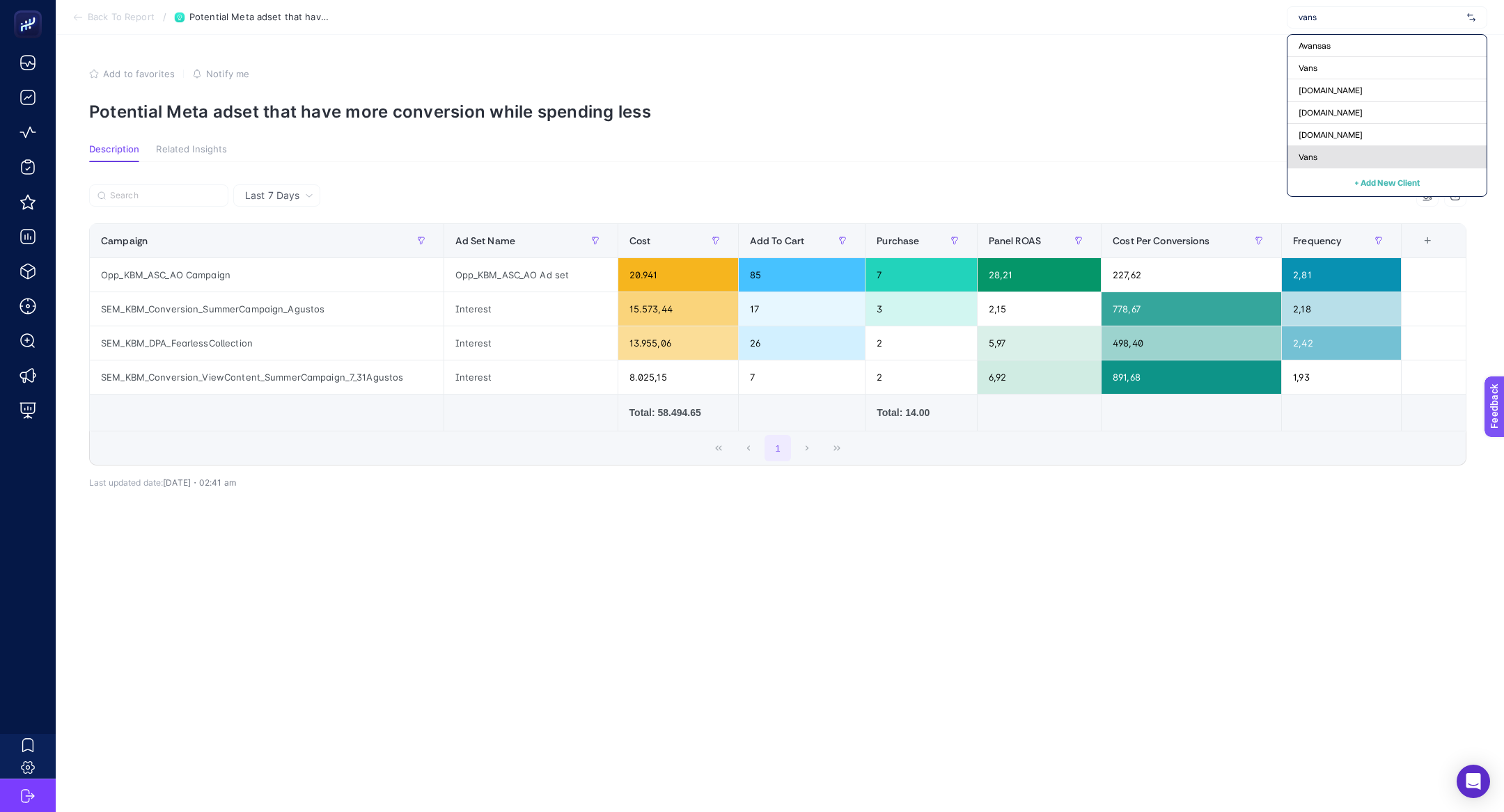
type input "vans"
click at [1331, 161] on div "Vans" at bounding box center [1386, 157] width 199 height 22
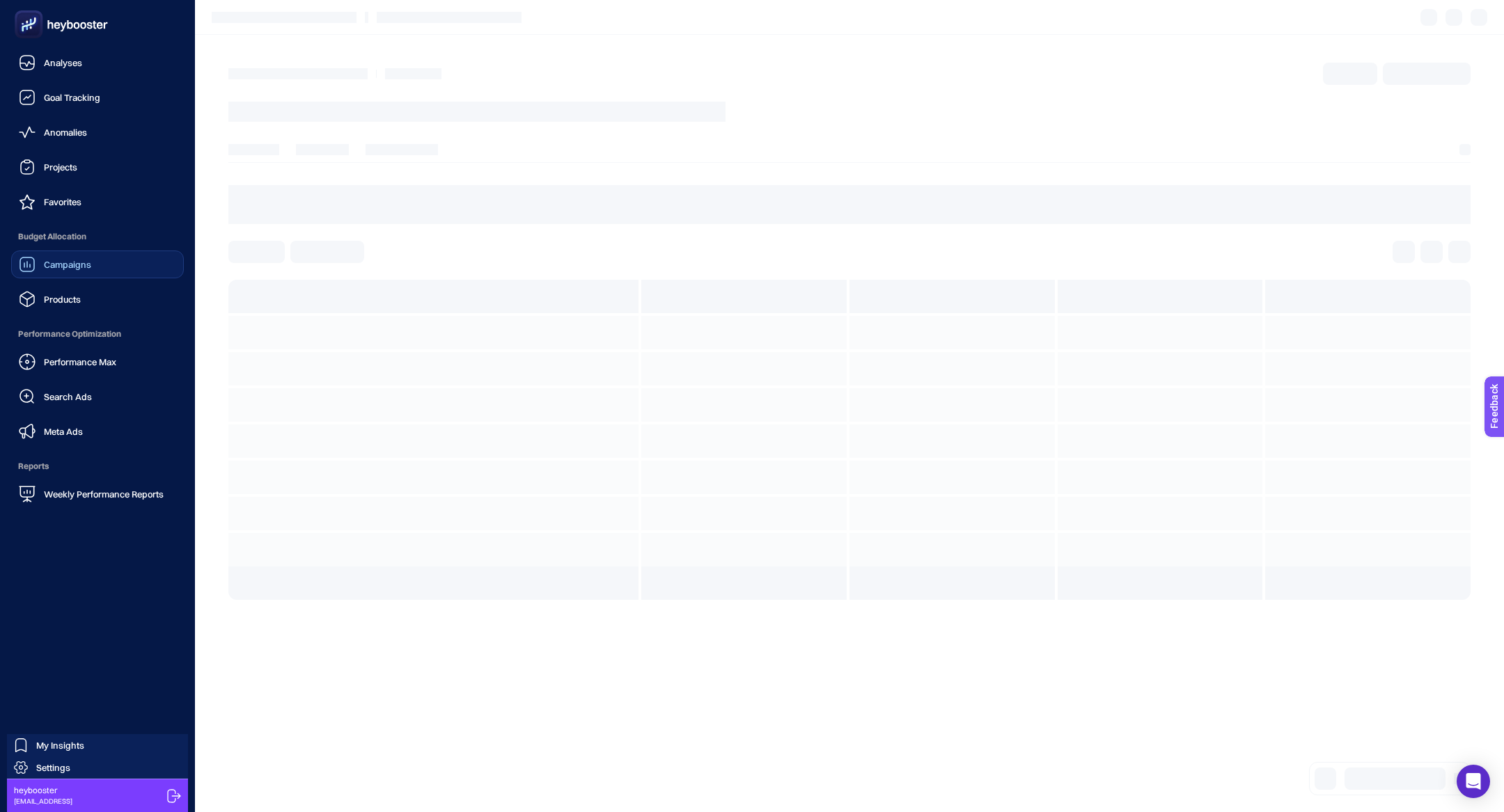
click at [91, 261] on link "Campaigns" at bounding box center [97, 265] width 172 height 28
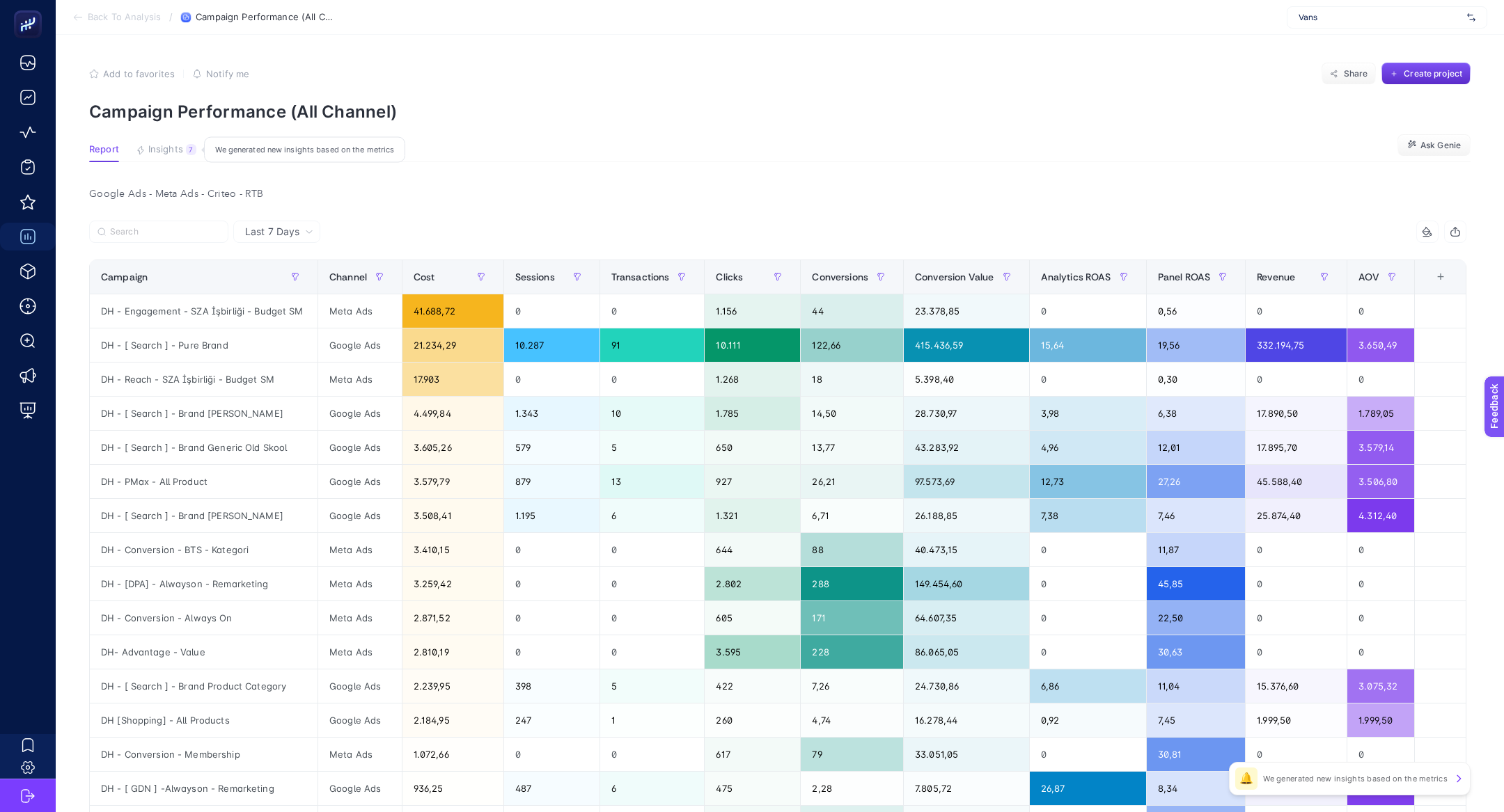
click at [192, 144] on div "7" at bounding box center [191, 150] width 10 height 11
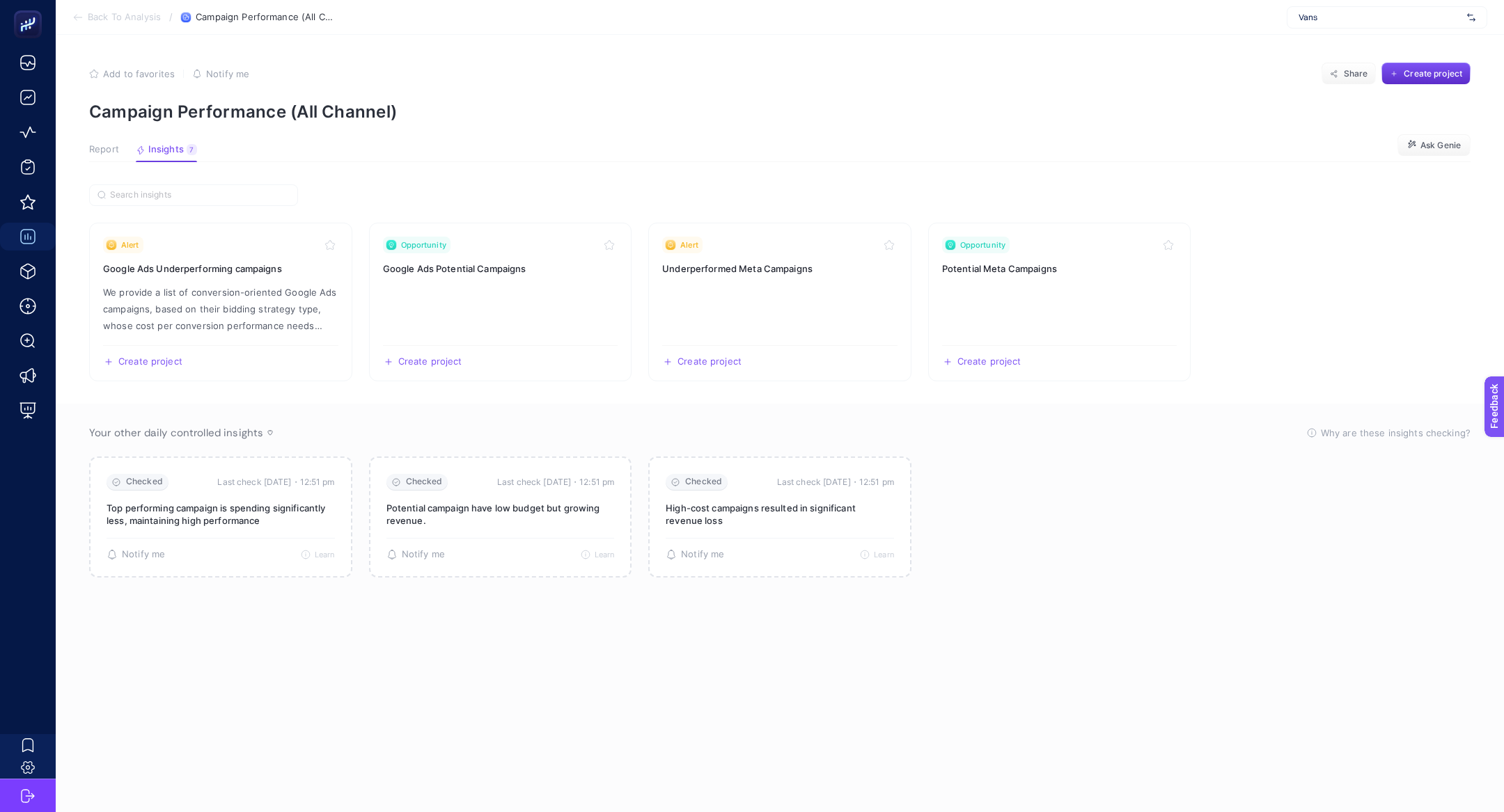
click at [91, 162] on article "Add to favorites false Notify me Share Create project Campaign Performance (All…" at bounding box center [780, 424] width 1448 height 778
click at [100, 147] on span "Report" at bounding box center [104, 150] width 30 height 11
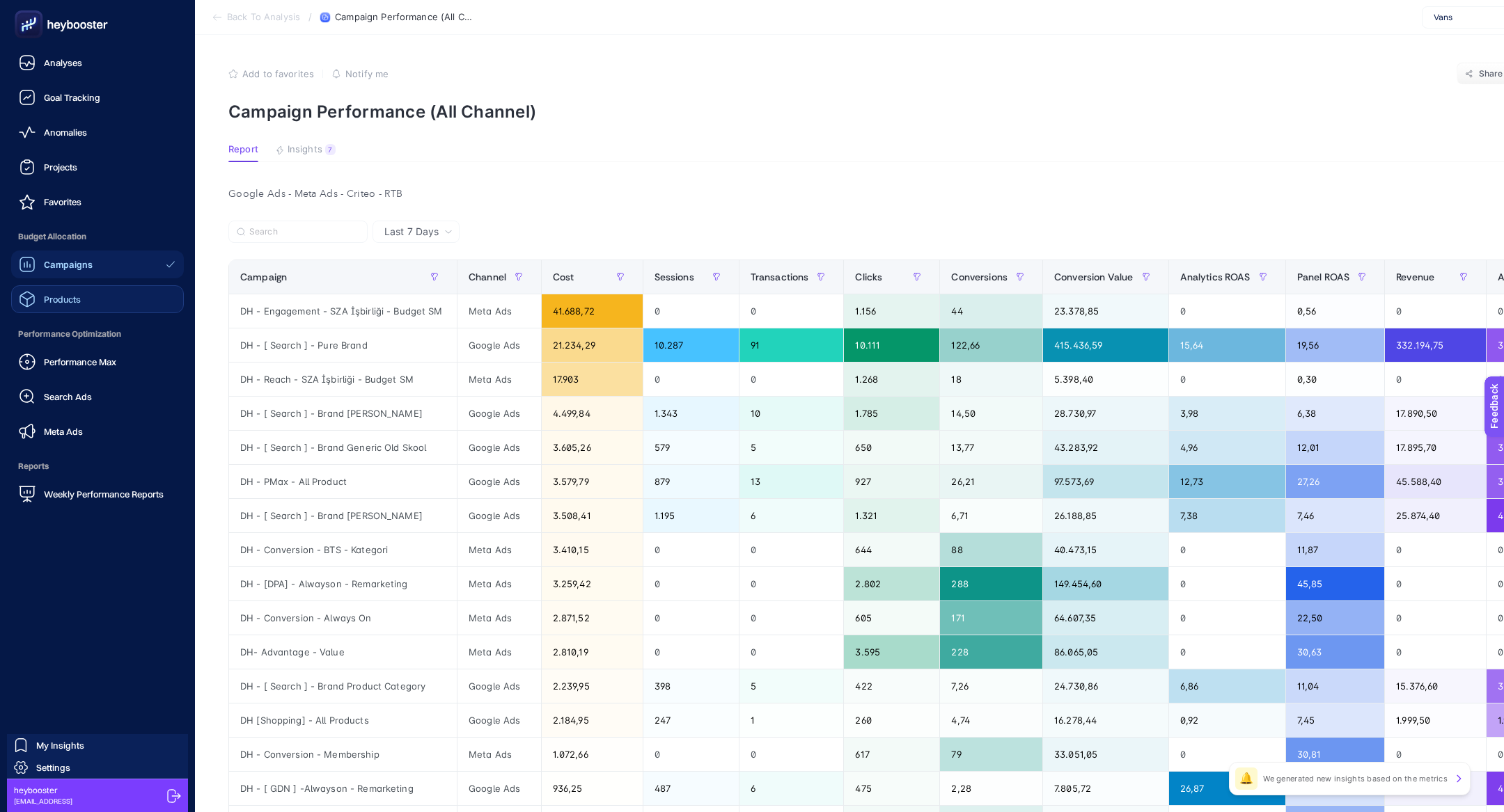
click at [74, 299] on span "Products" at bounding box center [62, 299] width 37 height 11
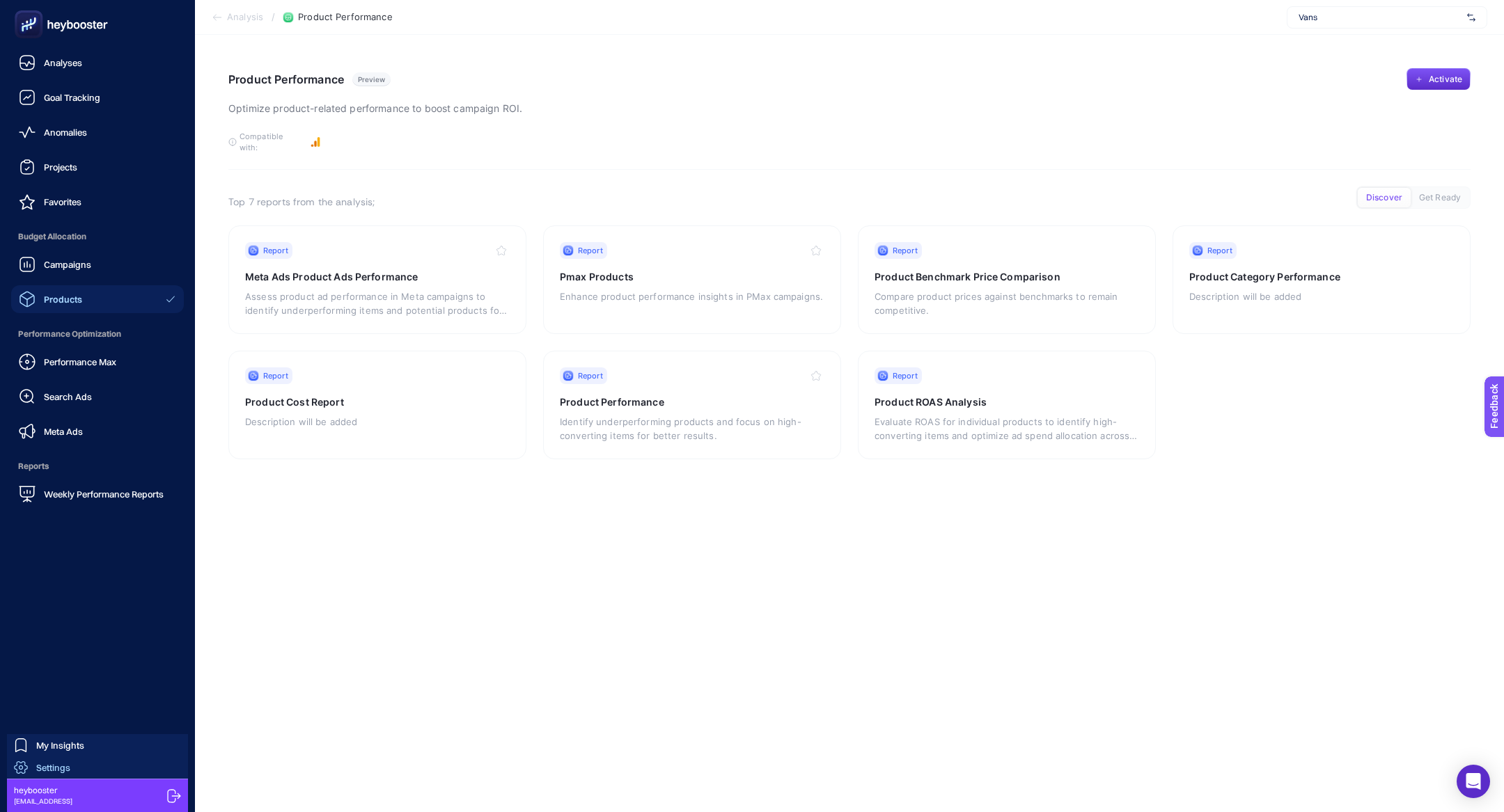
click at [47, 766] on span "Settings" at bounding box center [53, 768] width 34 height 11
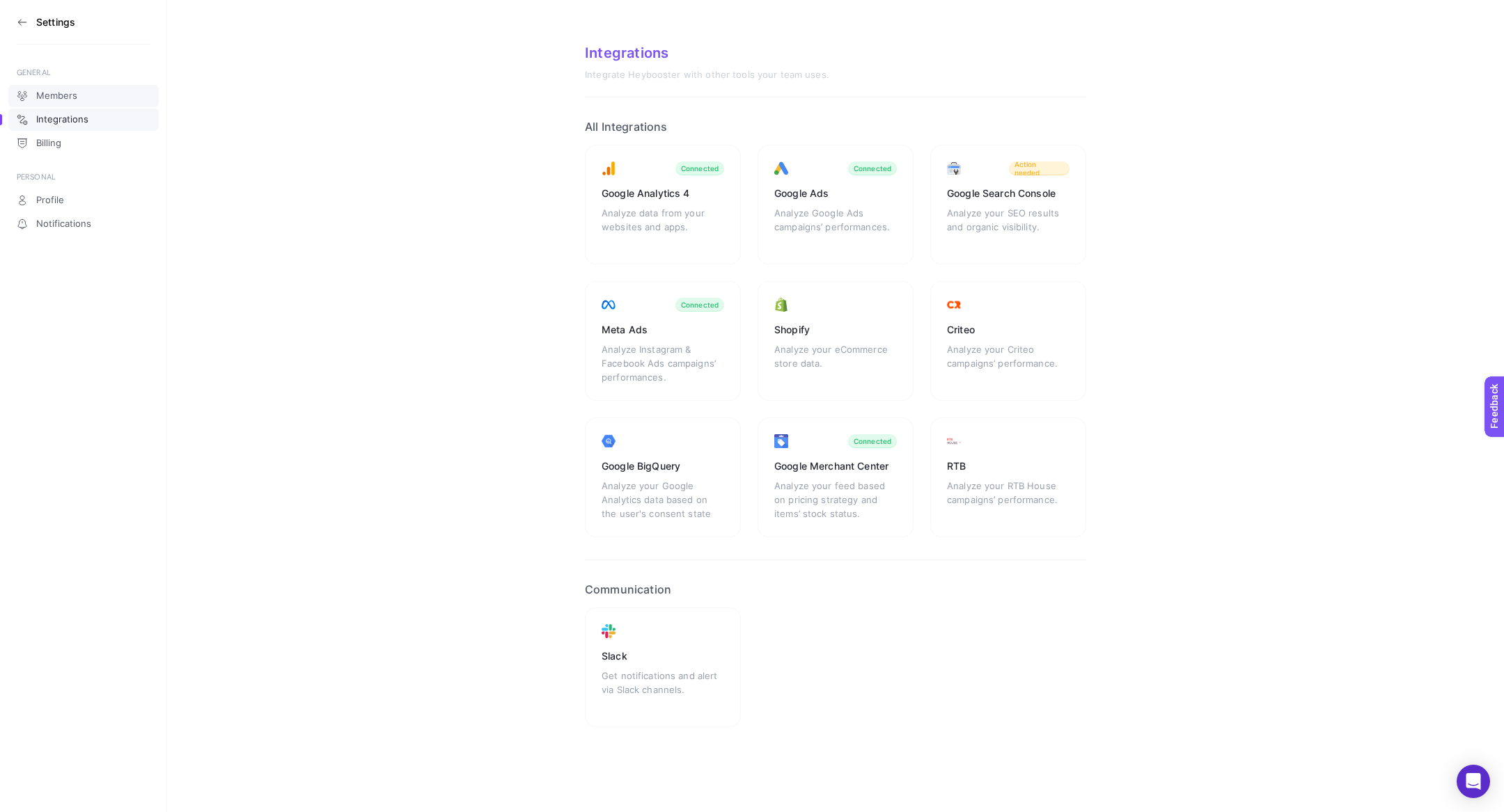
click at [63, 86] on link "Members" at bounding box center [83, 96] width 150 height 22
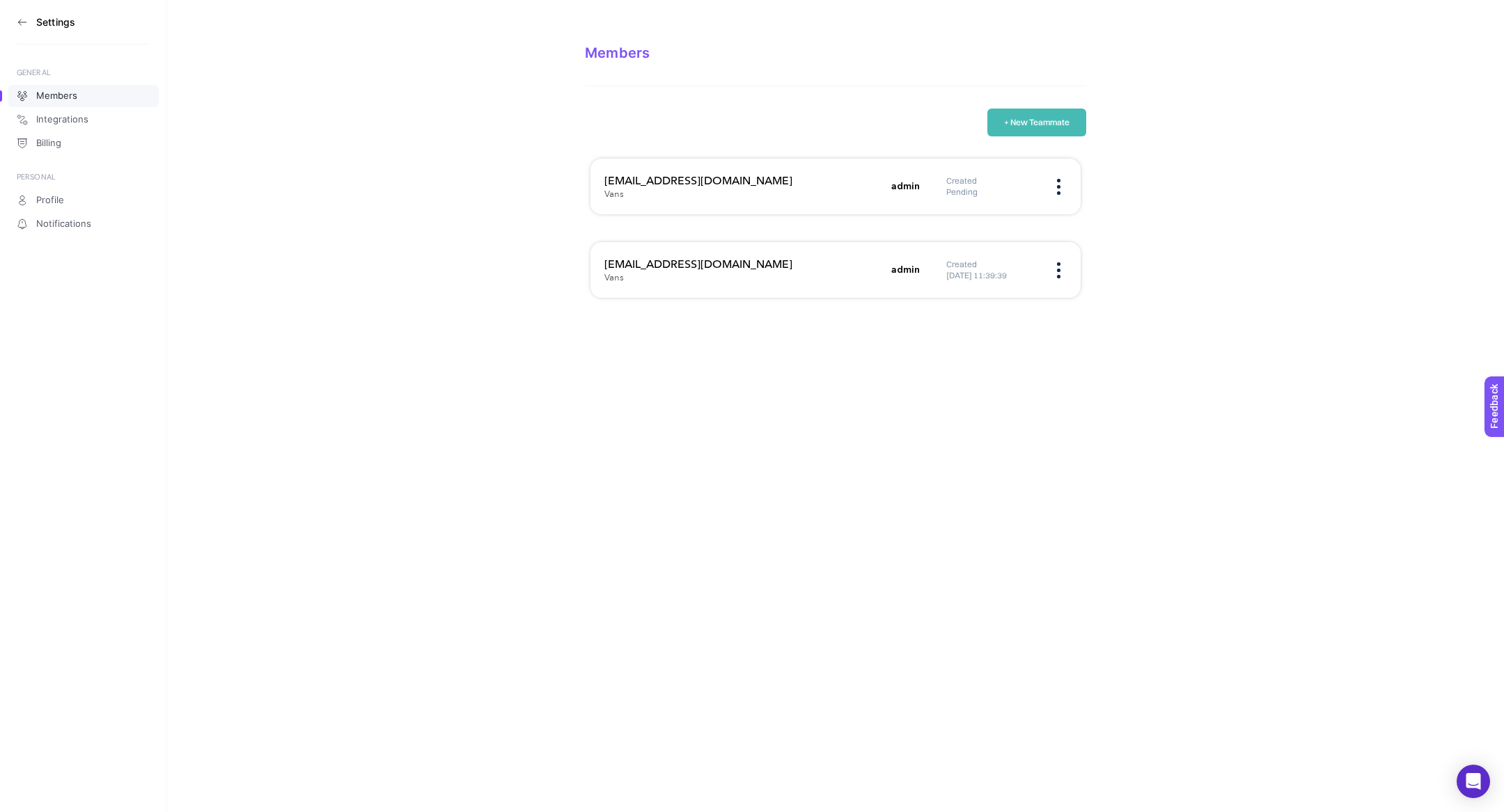
click at [676, 181] on h3 "beyza@digitalhouse.com.tr" at bounding box center [744, 181] width 279 height 17
copy h3 "beyza@digitalhouse.com.tr"
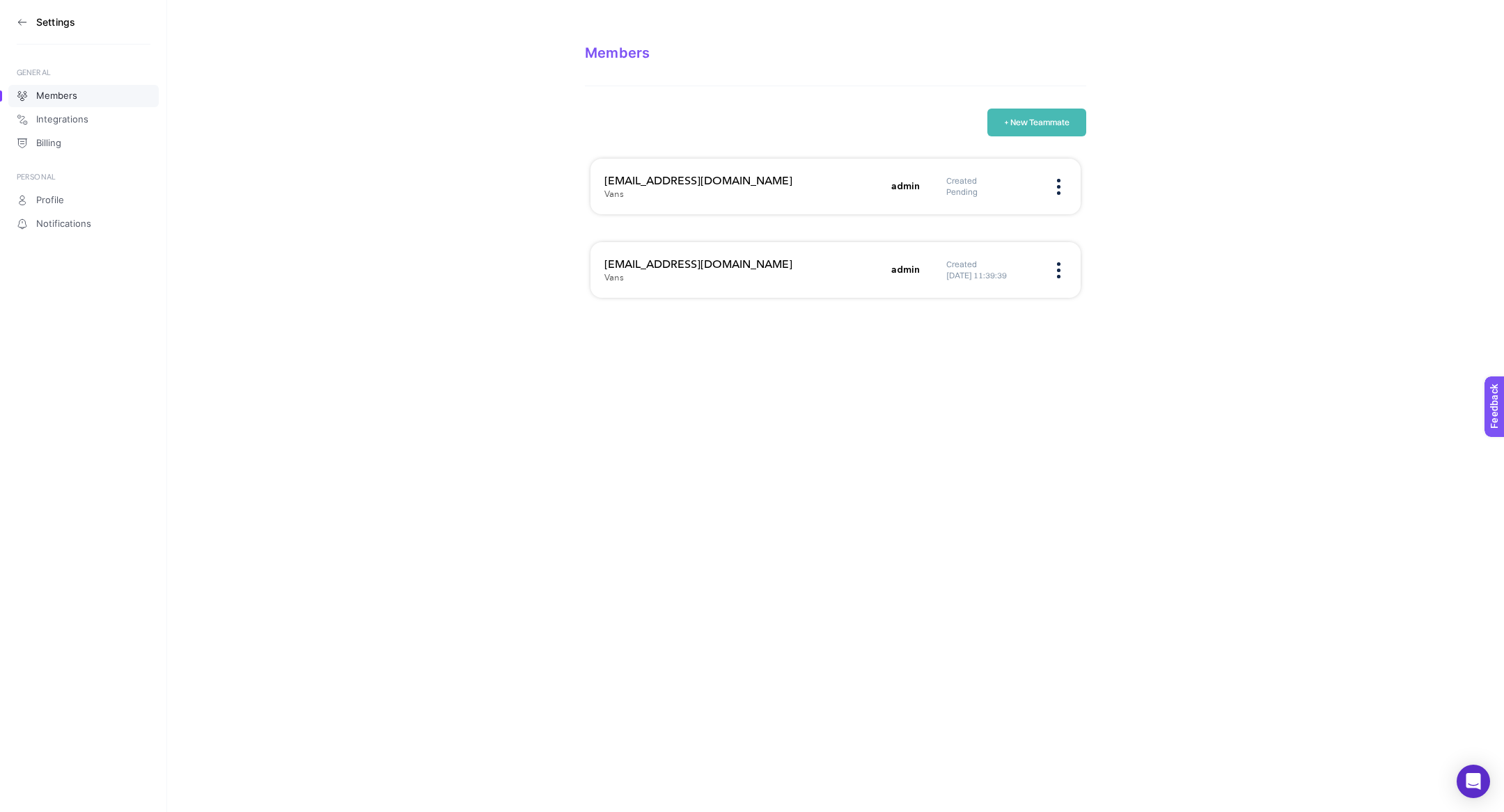
click at [700, 263] on h3 "esrasaglamdemir@digitalhouse.com.tr" at bounding box center [744, 265] width 279 height 17
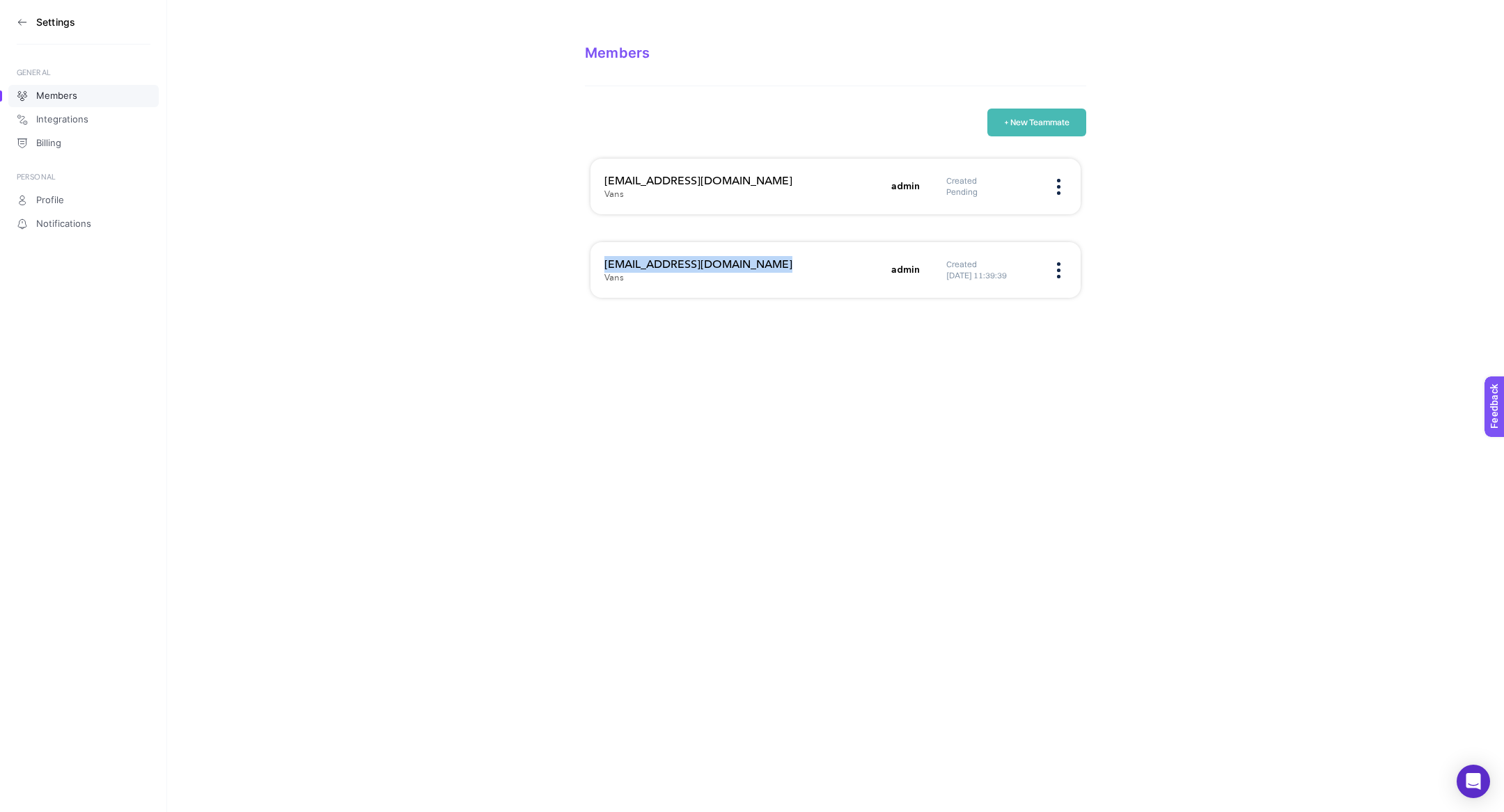
click at [700, 263] on h3 "esrasaglamdemir@digitalhouse.com.tr" at bounding box center [744, 265] width 279 height 17
click at [21, 24] on icon at bounding box center [22, 22] width 11 height 11
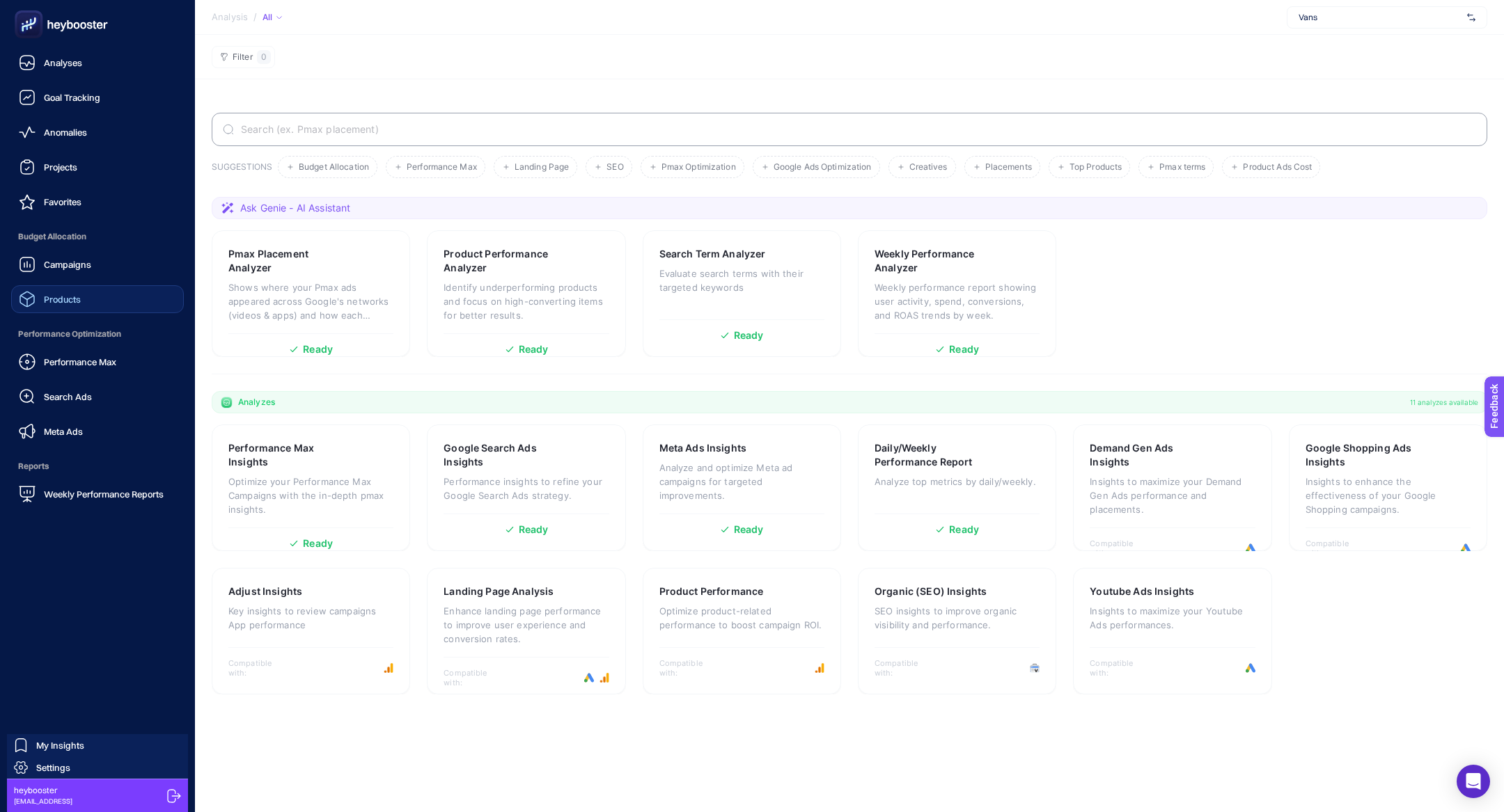
click at [50, 299] on span "Products" at bounding box center [62, 299] width 37 height 11
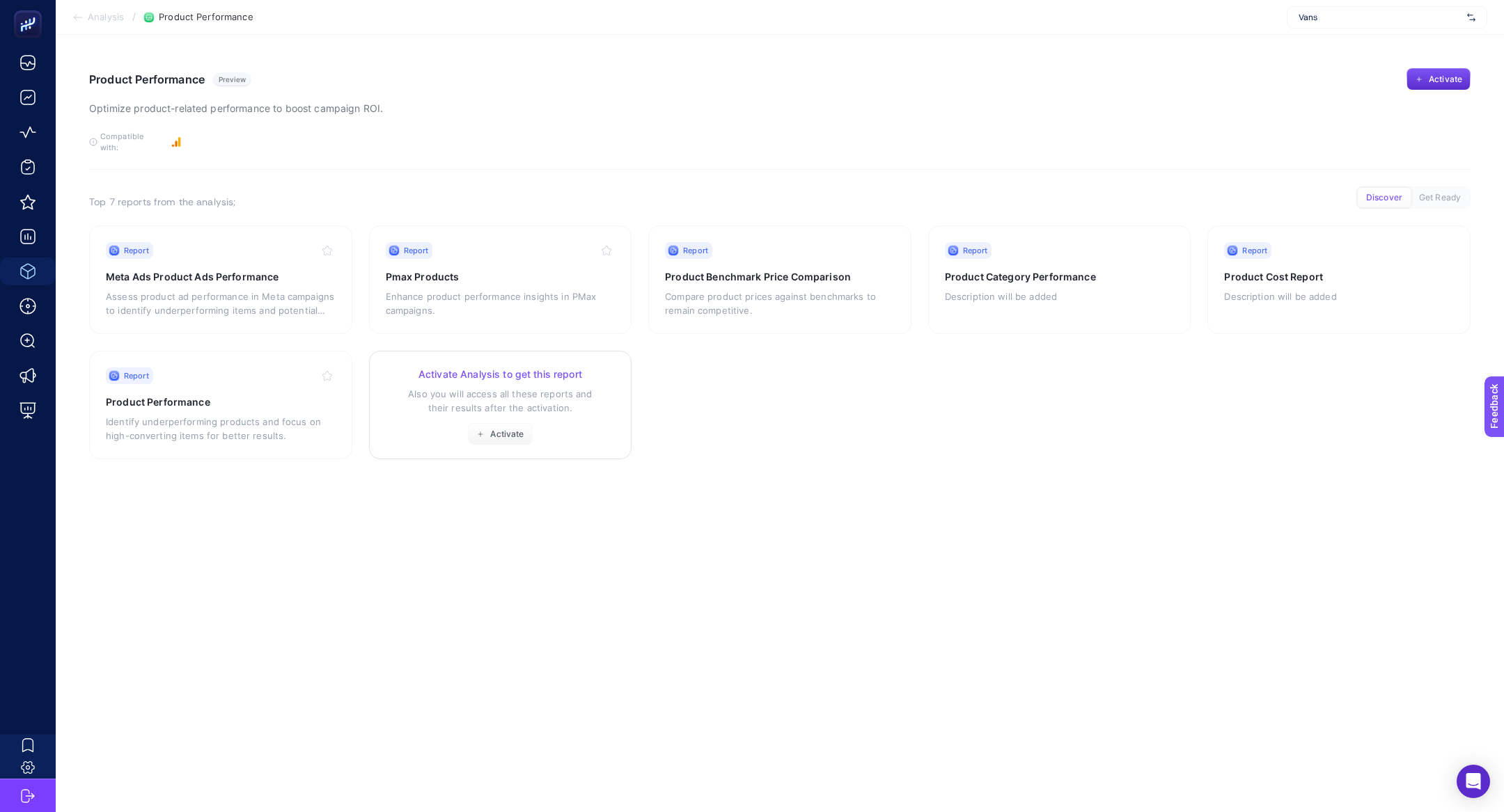
click at [494, 434] on link "Activate Analysis to get this report Also you will access all these reports and…" at bounding box center [500, 405] width 263 height 108
click at [499, 429] on span "Activate" at bounding box center [507, 434] width 33 height 11
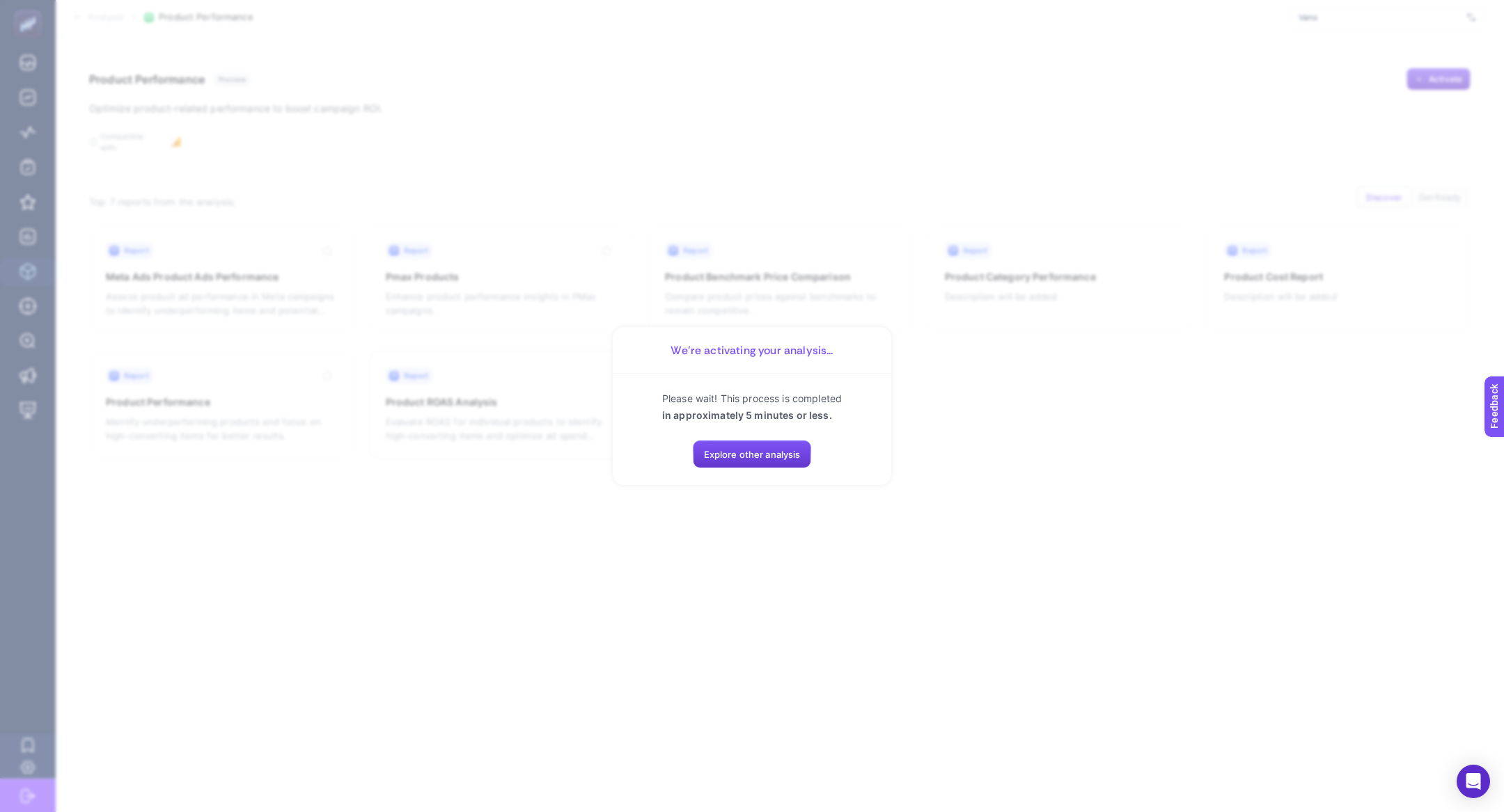
click at [710, 460] on button "Explore other analysis" at bounding box center [752, 455] width 119 height 28
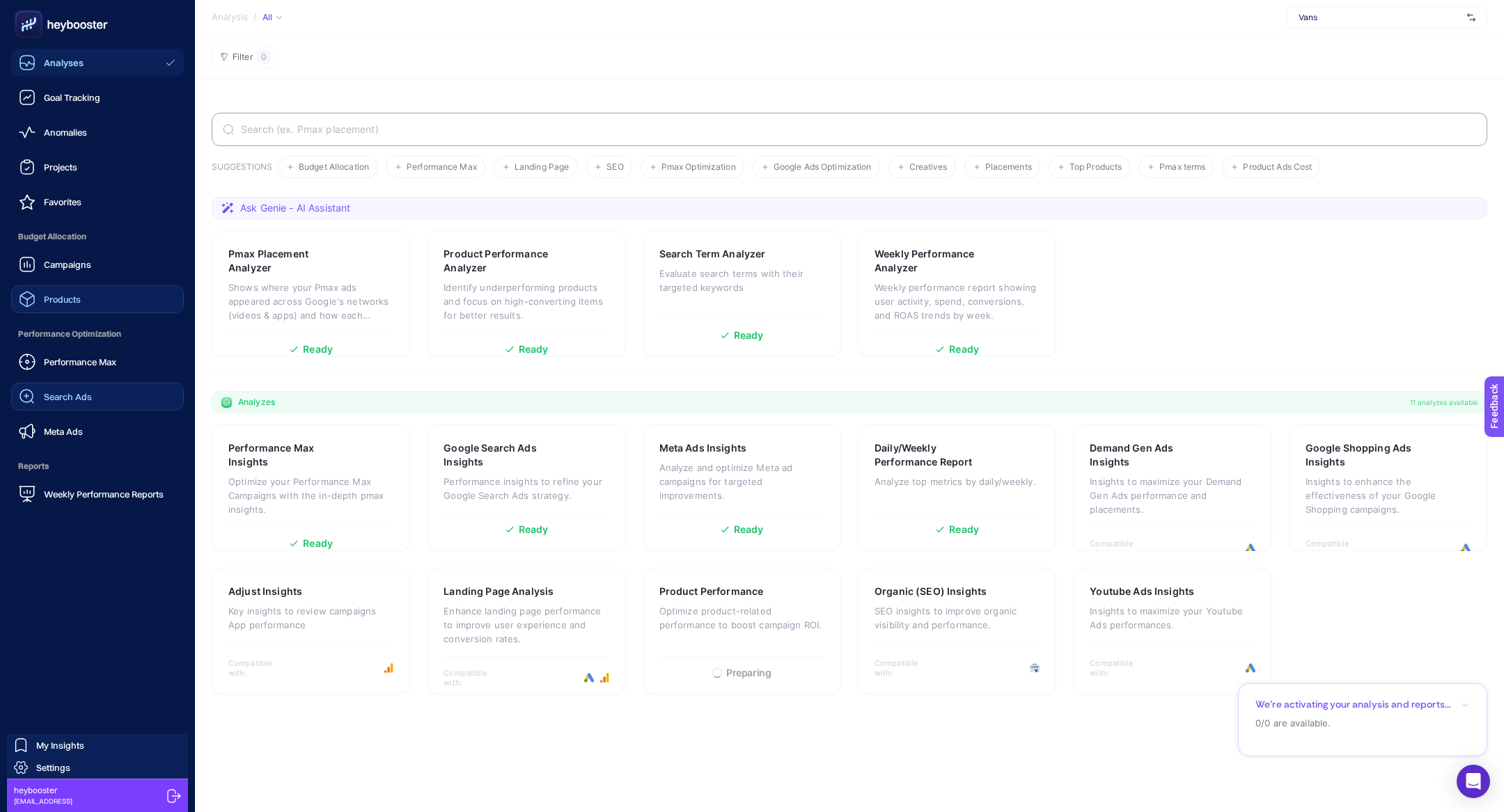
click at [82, 392] on span "Search Ads" at bounding box center [68, 397] width 48 height 11
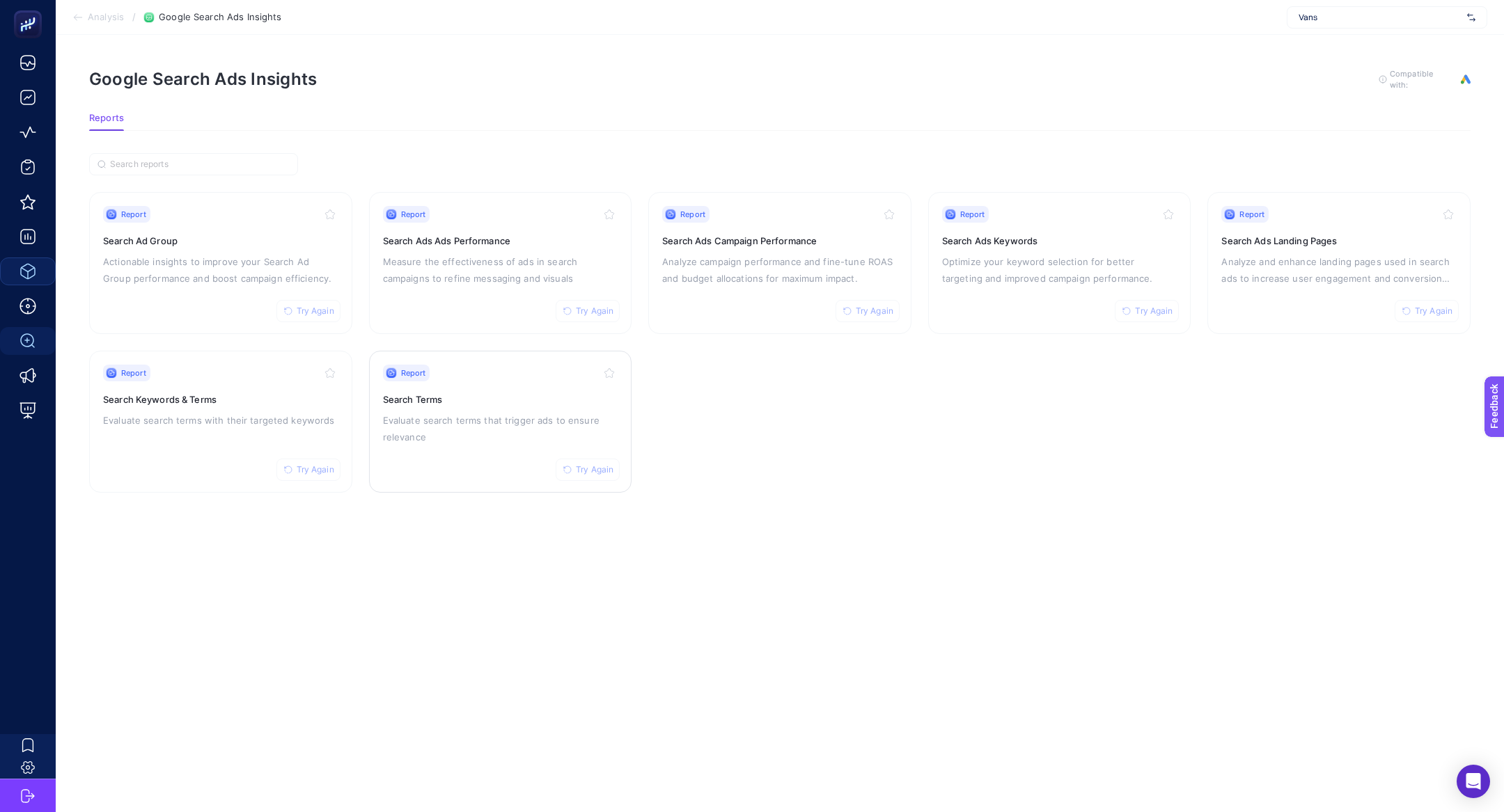
click at [489, 378] on div "Report Try Again" at bounding box center [500, 373] width 235 height 17
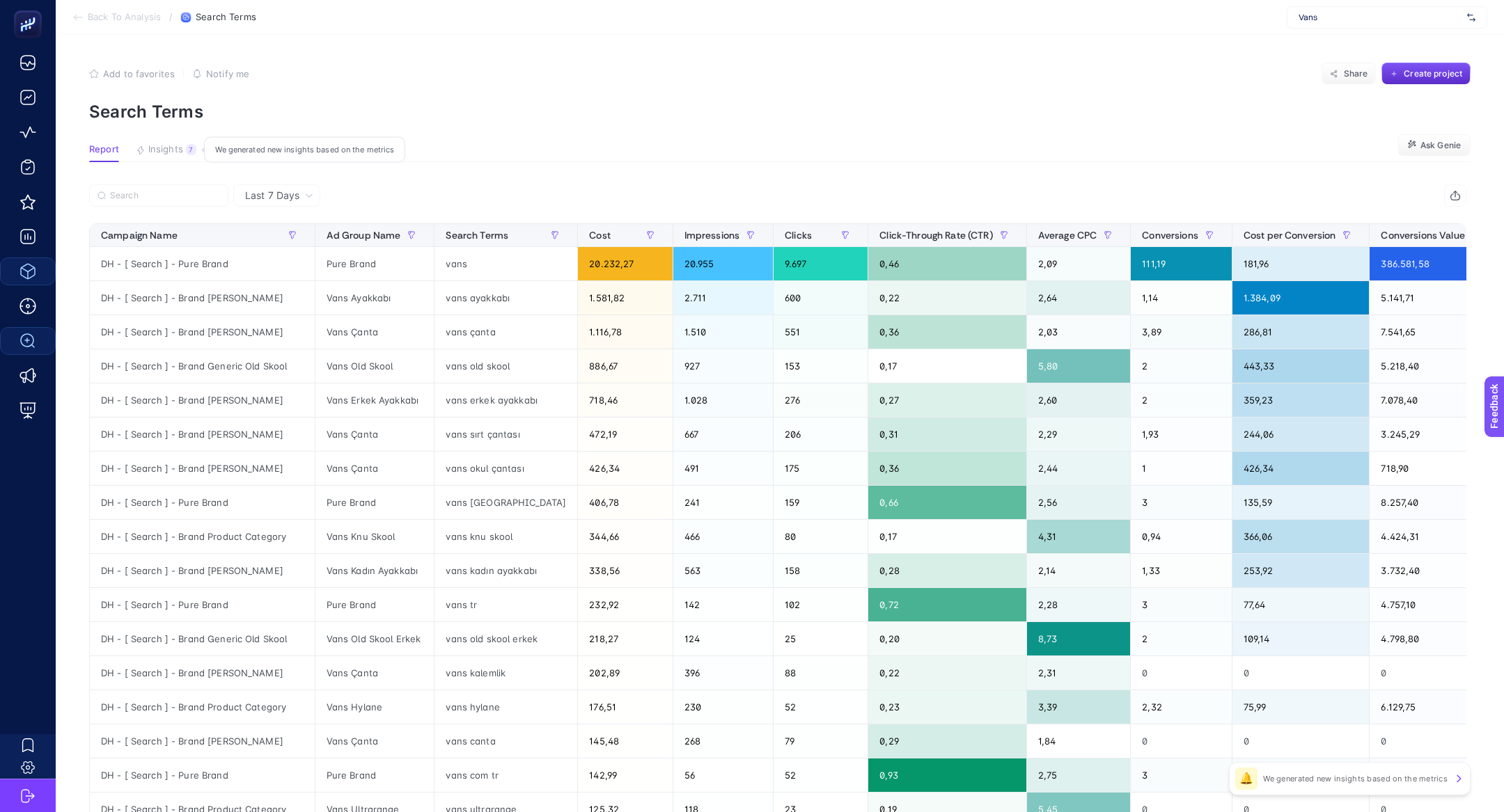
click at [186, 147] on div "7" at bounding box center [191, 150] width 10 height 11
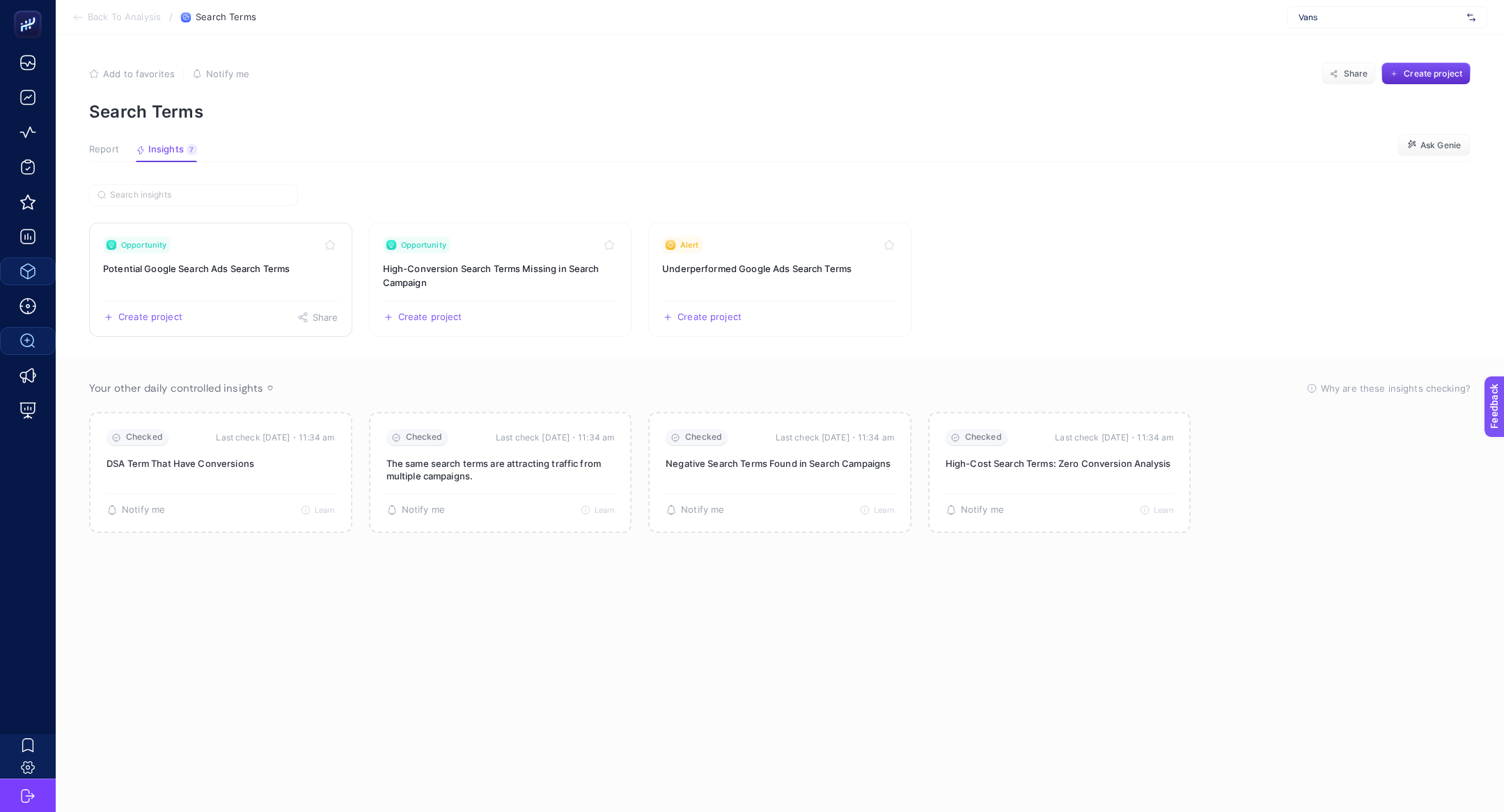
click at [294, 262] on h3 "Potential Google Search Ads Search Terms" at bounding box center [220, 269] width 235 height 14
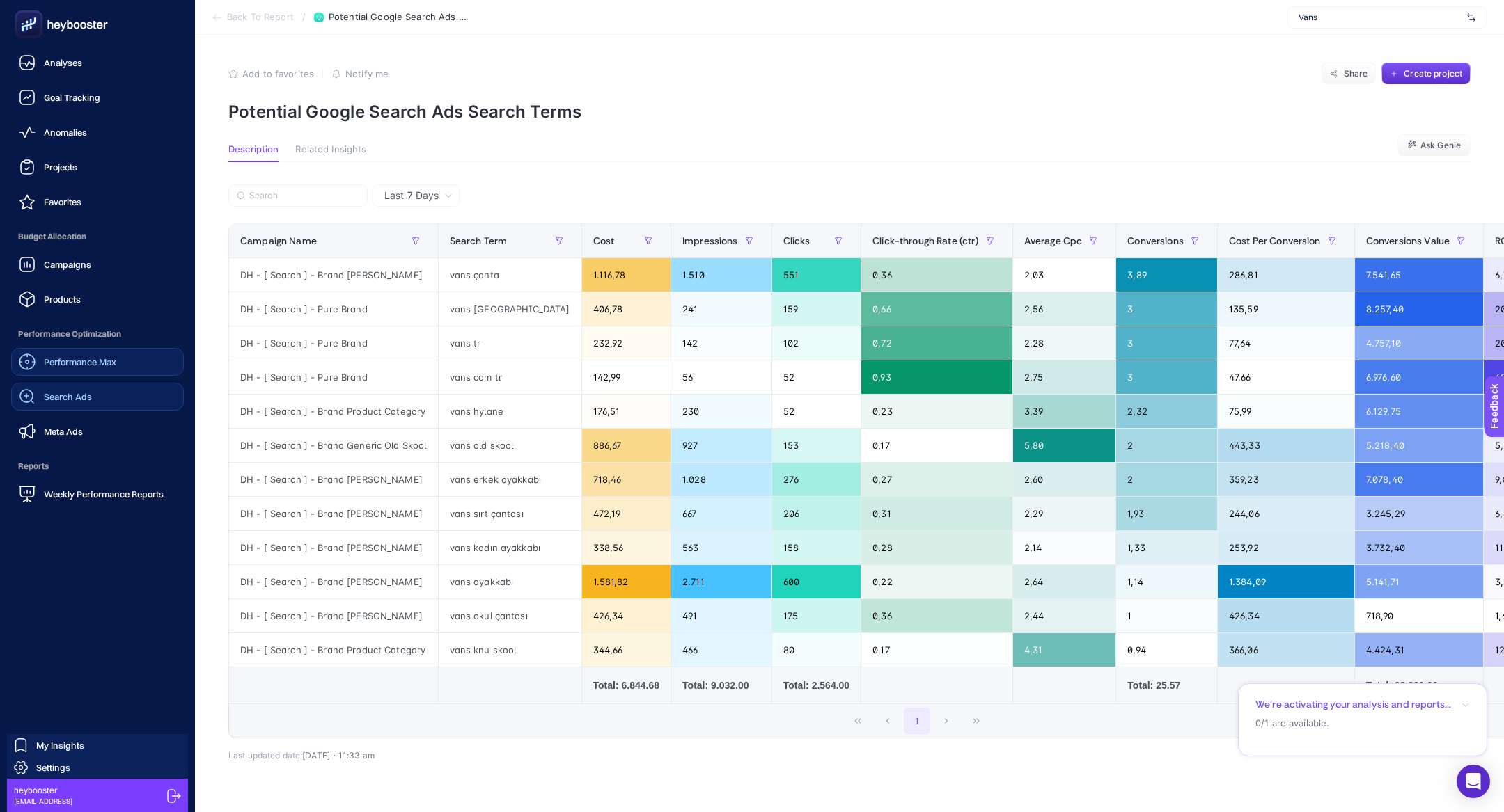
click at [87, 362] on span "Performance Max" at bounding box center [80, 362] width 72 height 11
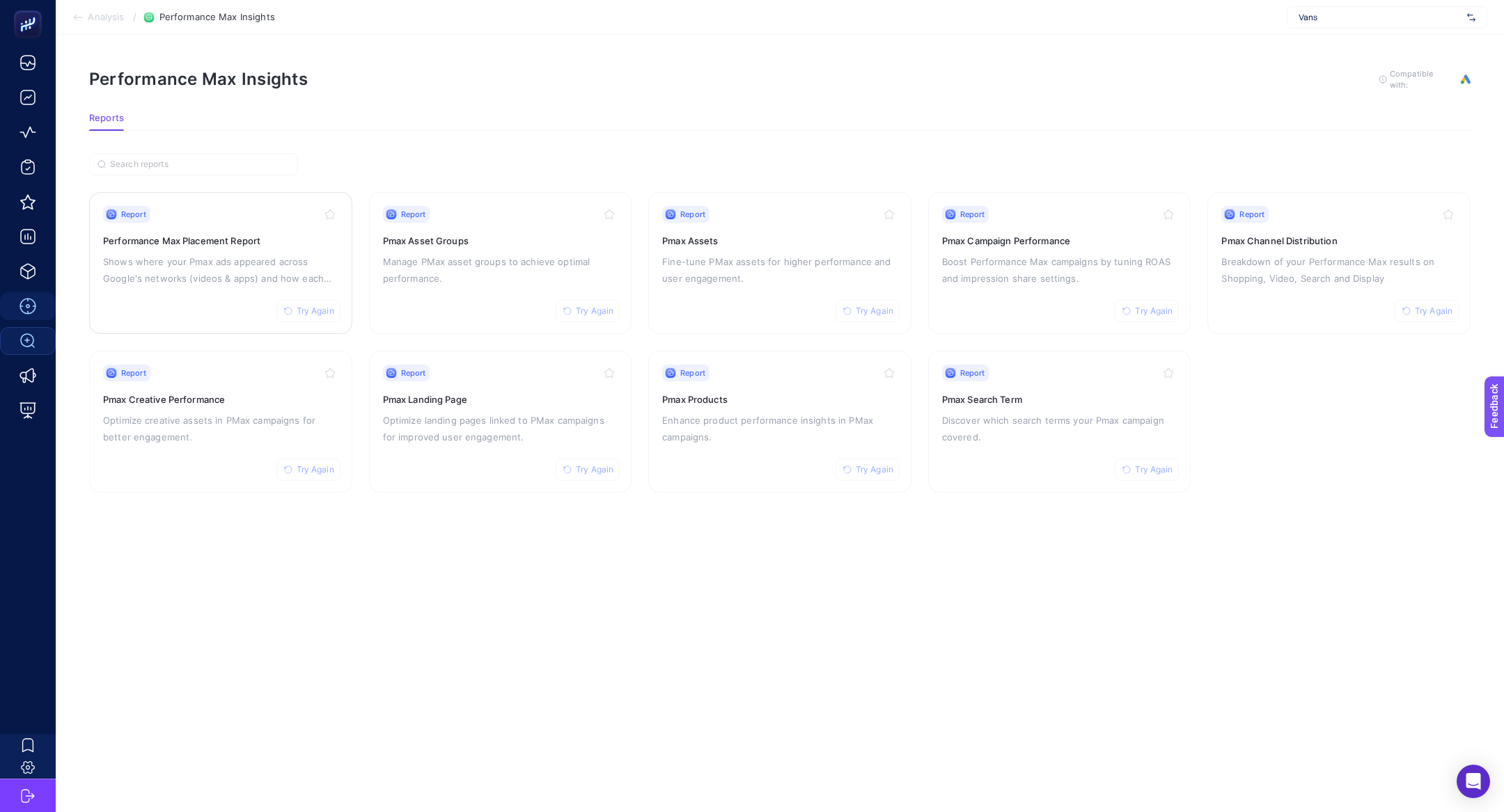
click at [195, 258] on p "Shows where your Pmax ads appeared across Google's networks (videos & apps) and…" at bounding box center [220, 270] width 235 height 33
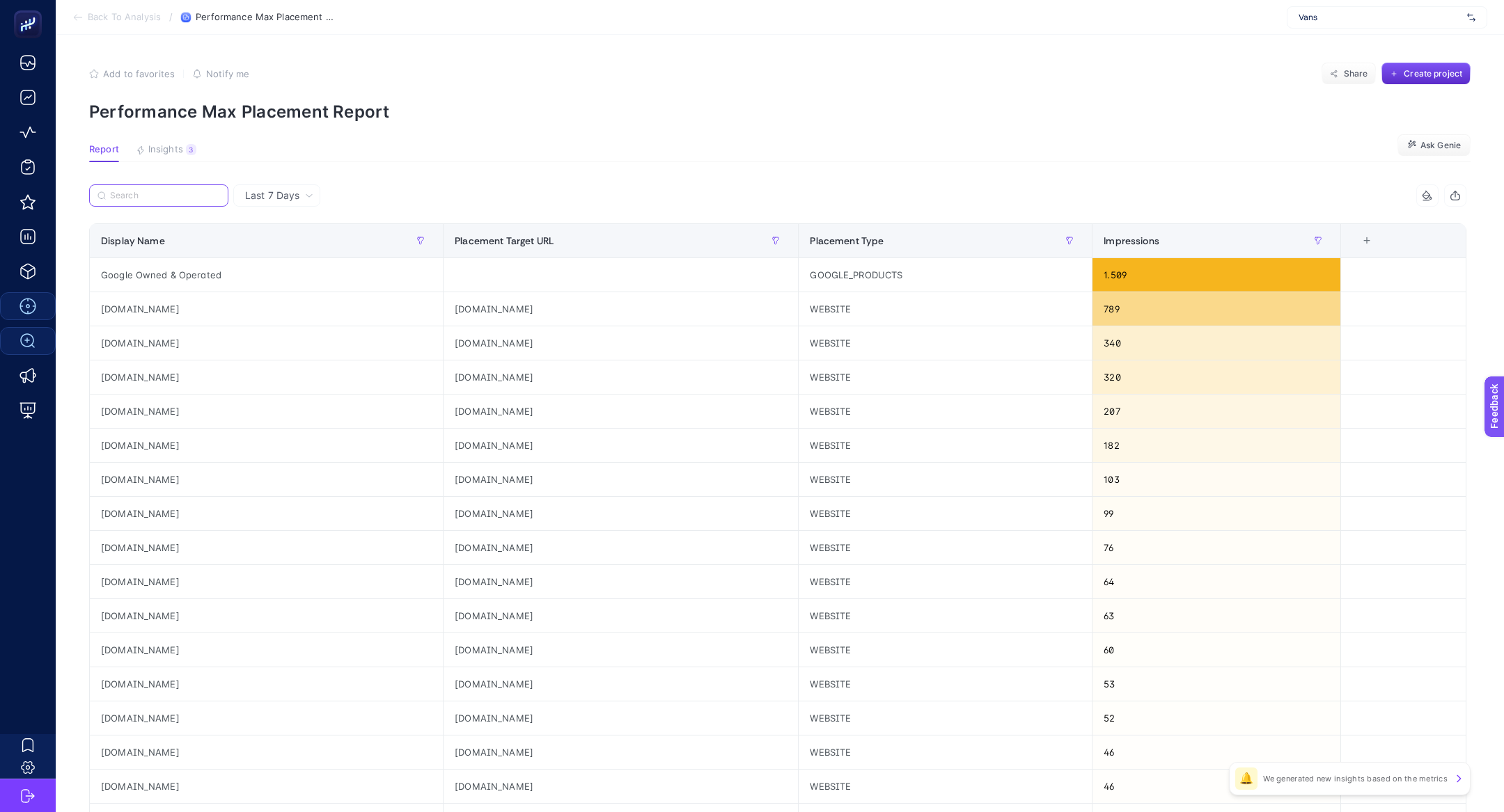
click at [143, 192] on input "Search" at bounding box center [165, 195] width 110 height 10
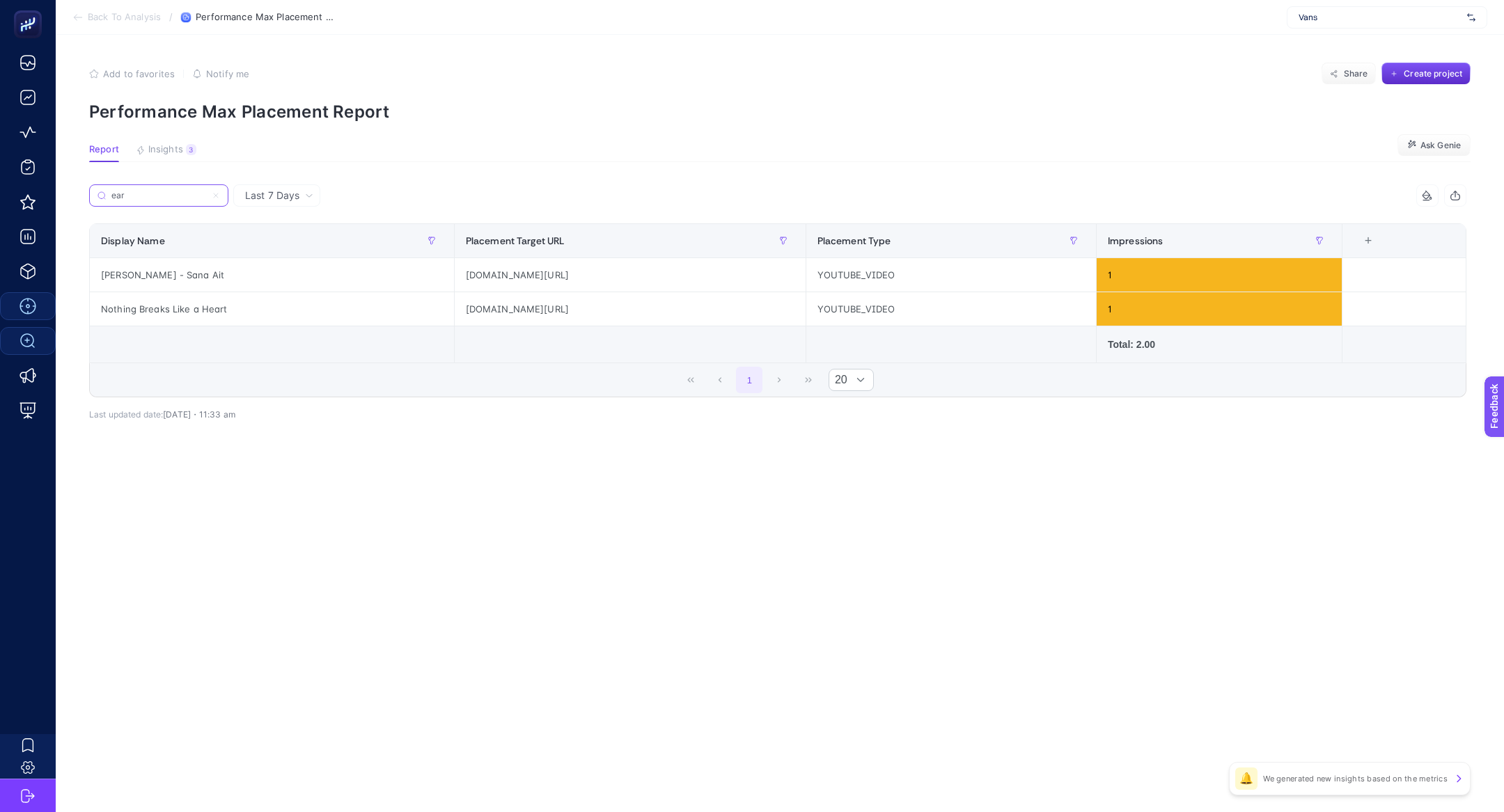
type input "ear"
click at [95, 13] on span "Back To Analysis" at bounding box center [124, 18] width 73 height 11
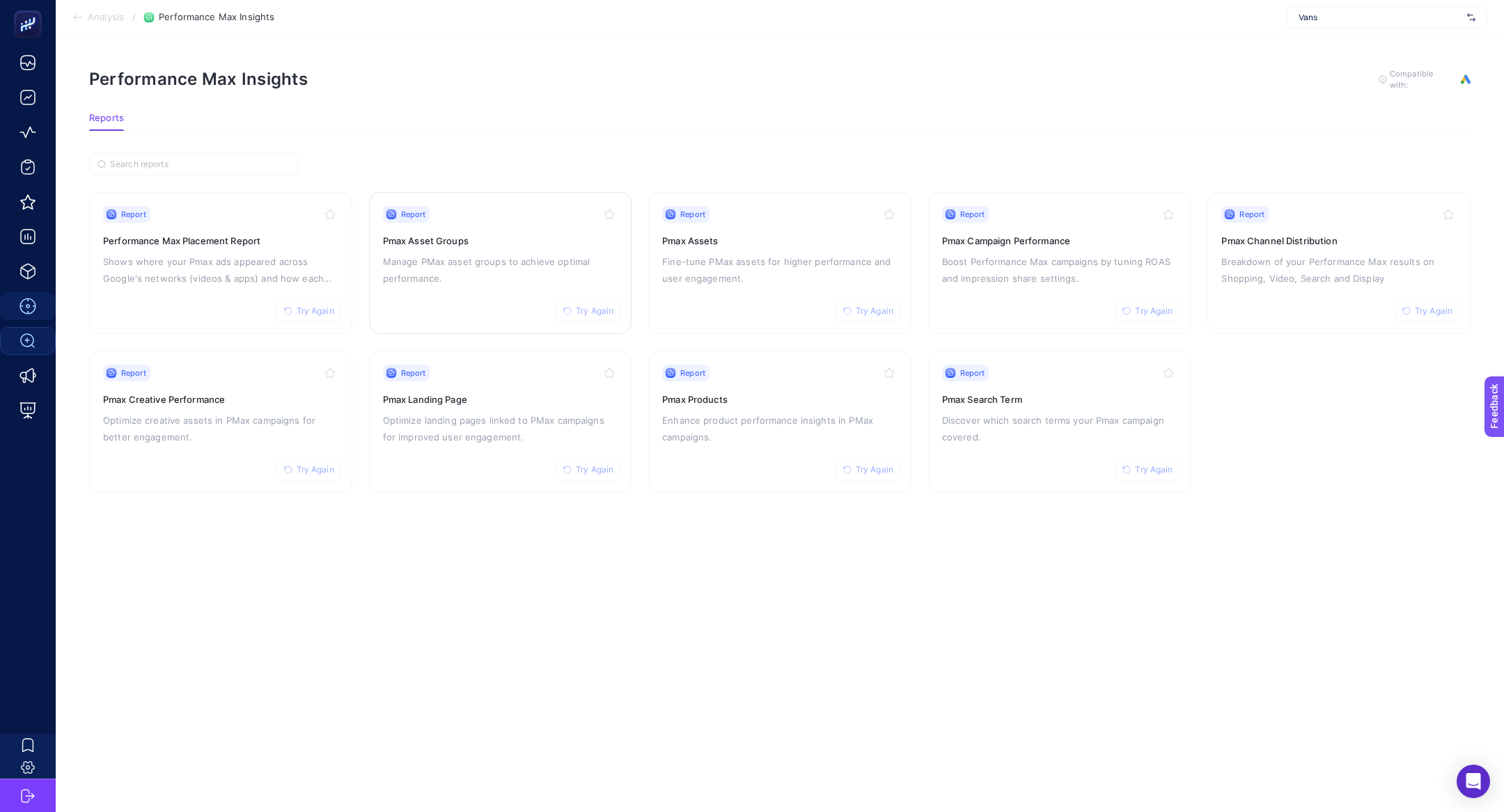
click at [485, 242] on h3 "Pmax Asset Groups" at bounding box center [500, 241] width 235 height 14
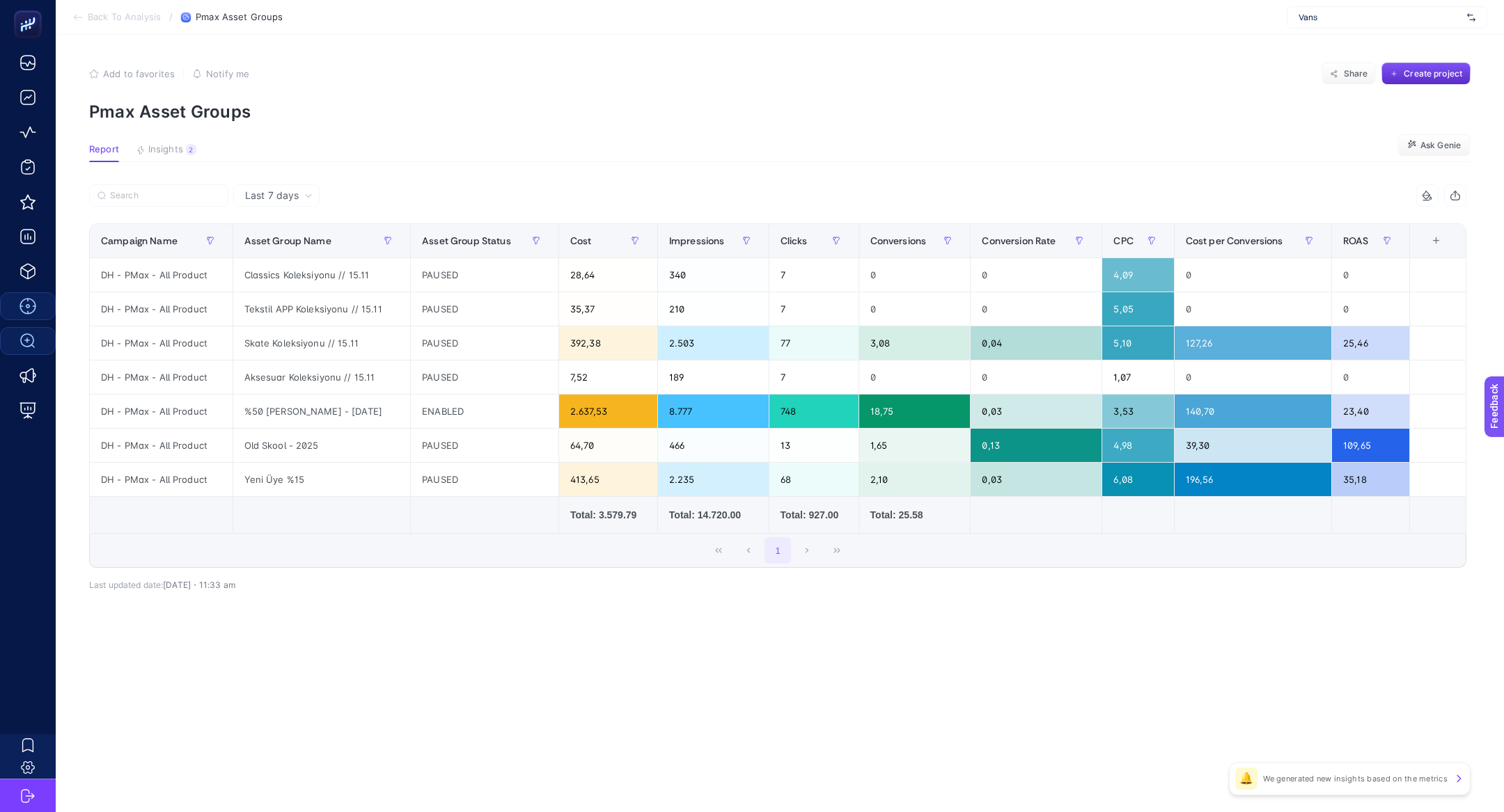
click at [157, 142] on article "Add to favorites false Notify me Share Create project Pmax Asset Groups Report …" at bounding box center [780, 424] width 1448 height 778
click at [195, 137] on article "Add to favorites false Notify me Share Create project Pmax Asset Groups Report …" at bounding box center [780, 424] width 1448 height 778
click at [104, 17] on span "Back To Analysis" at bounding box center [124, 18] width 73 height 11
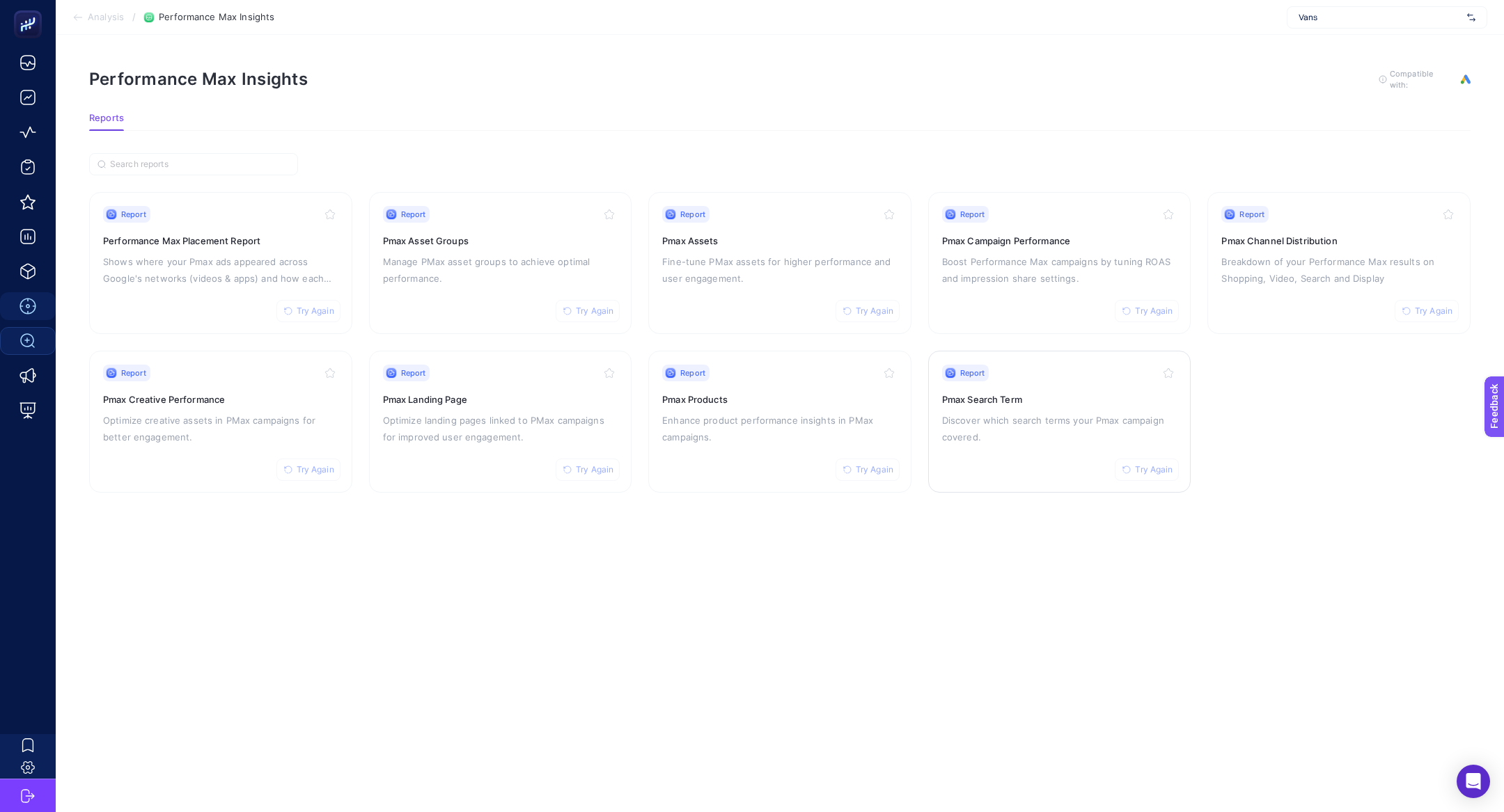
click at [1026, 464] on div "Report Try Again Pmax Search Term Discover which search terms your Pmax campaig…" at bounding box center [1059, 421] width 235 height 114
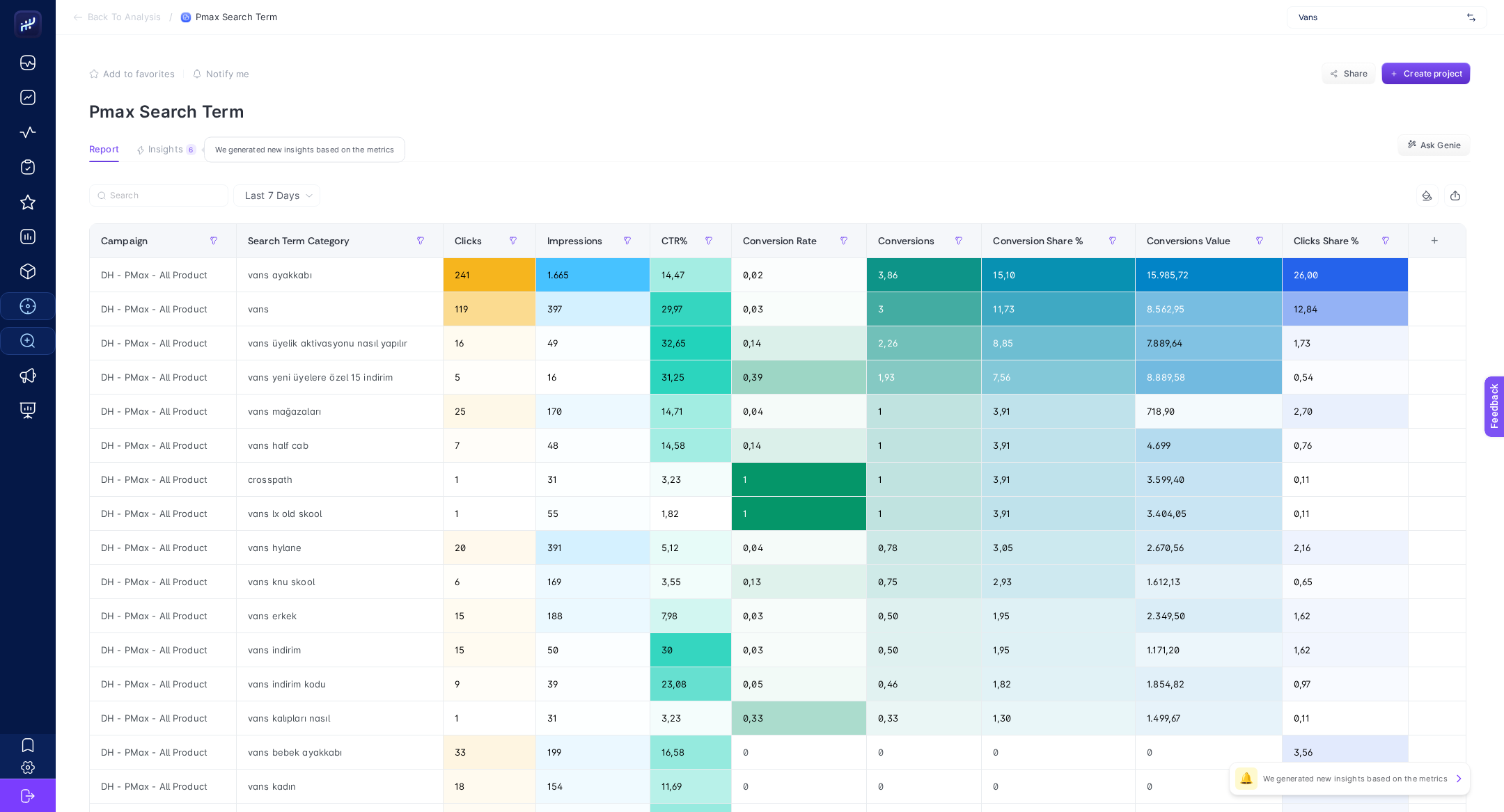
click at [174, 144] on span "Insights" at bounding box center [166, 150] width 35 height 11
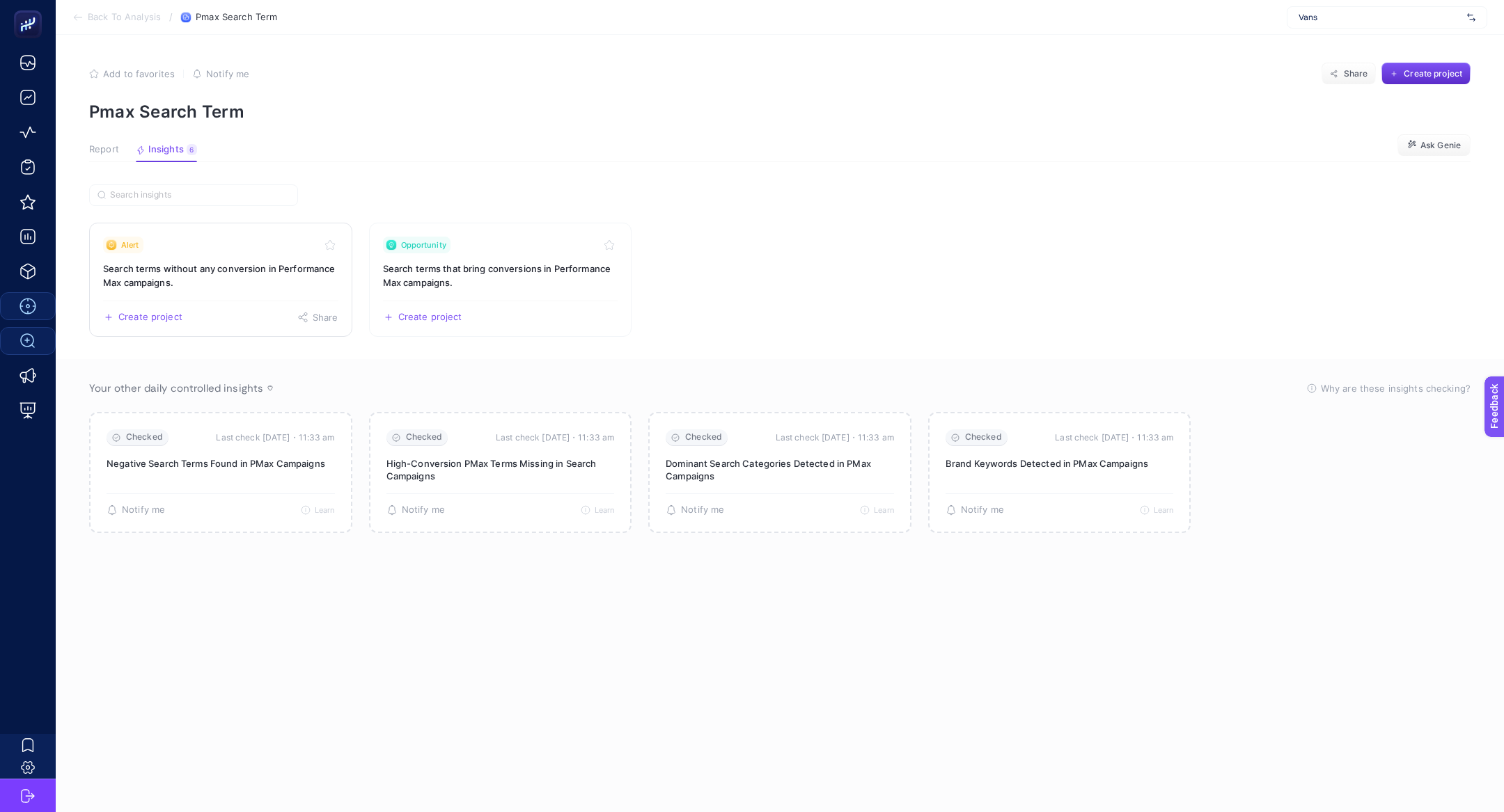
click at [293, 270] on h3 "Search terms without any conversion in Performance Max campaigns." at bounding box center [220, 276] width 235 height 28
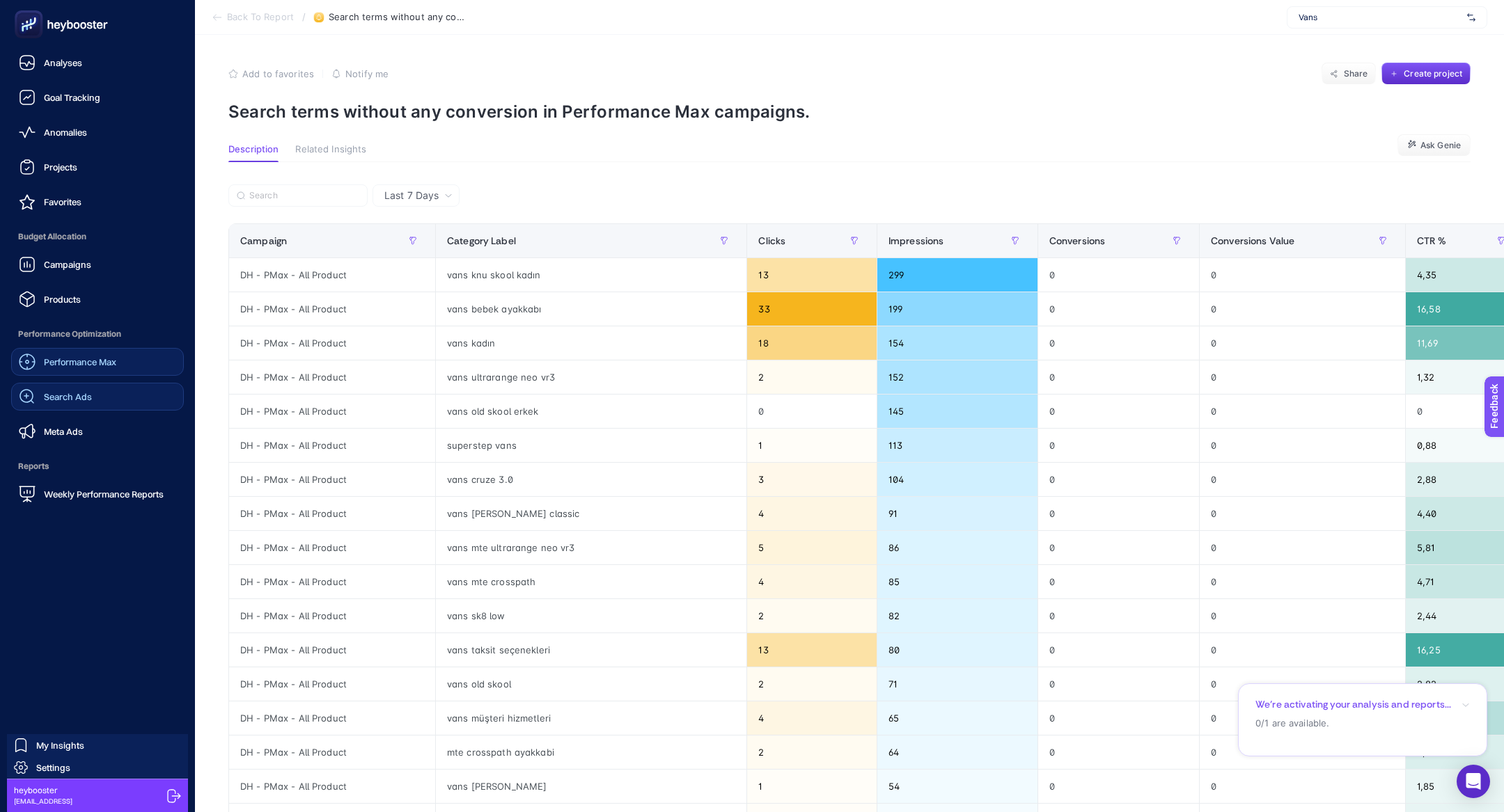
click at [63, 401] on span "Search Ads" at bounding box center [68, 397] width 48 height 11
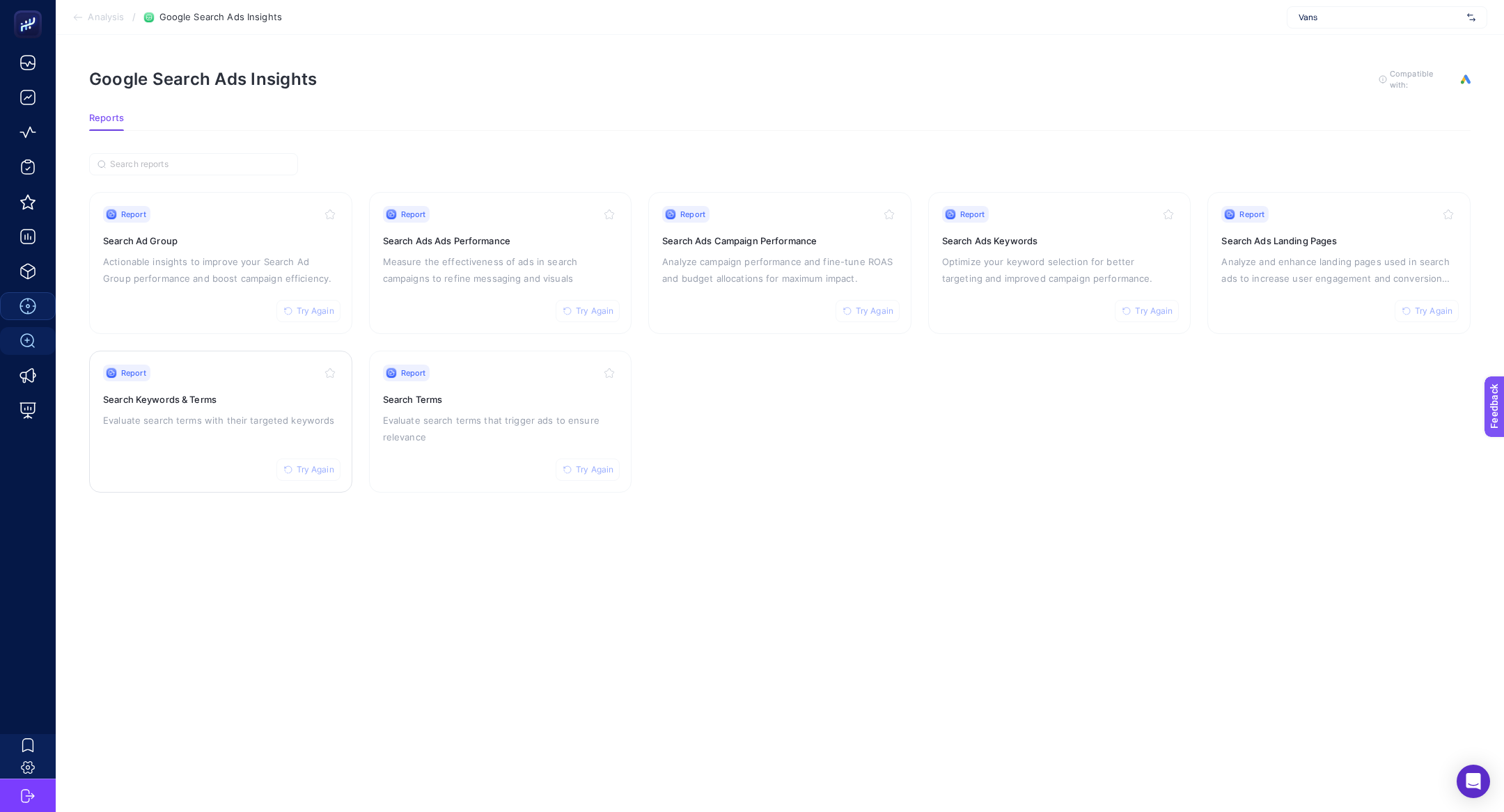
click at [227, 408] on div "Report Try Again Search Keywords & Terms Evaluate search terms with their targe…" at bounding box center [220, 421] width 235 height 114
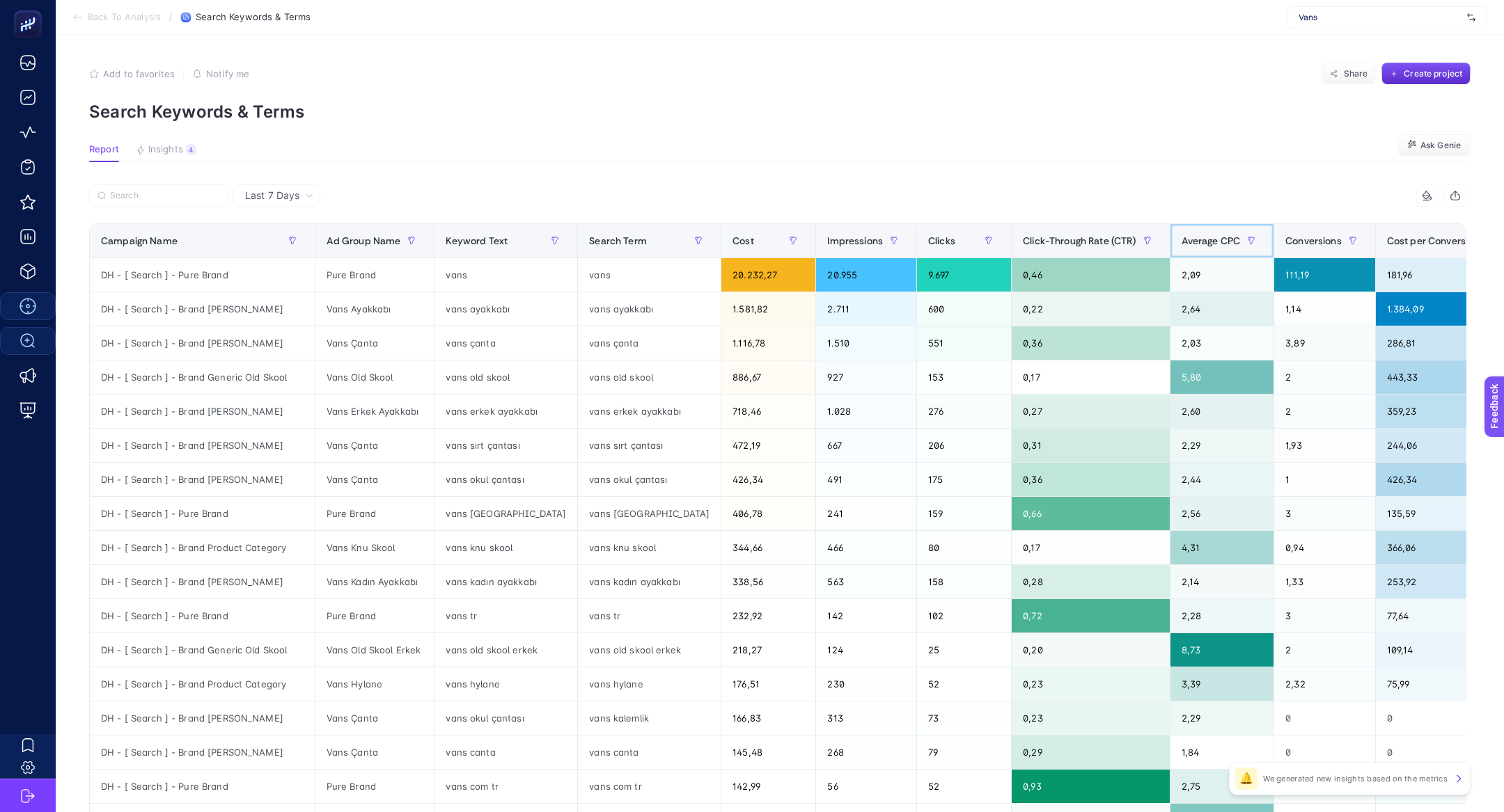
click at [1182, 244] on span "Average CPC" at bounding box center [1211, 241] width 59 height 11
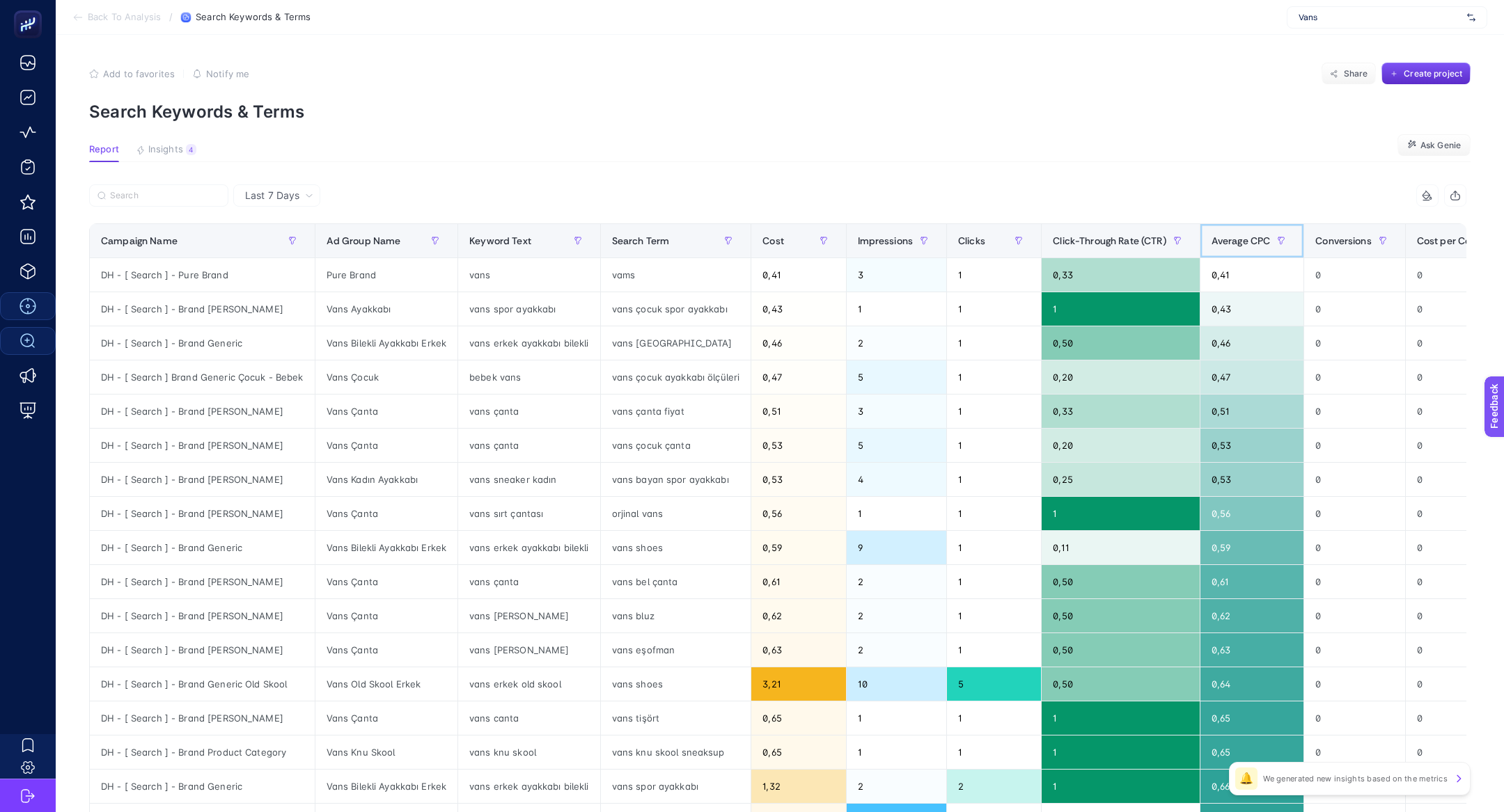
click at [1232, 238] on span "Average CPC" at bounding box center [1241, 241] width 59 height 11
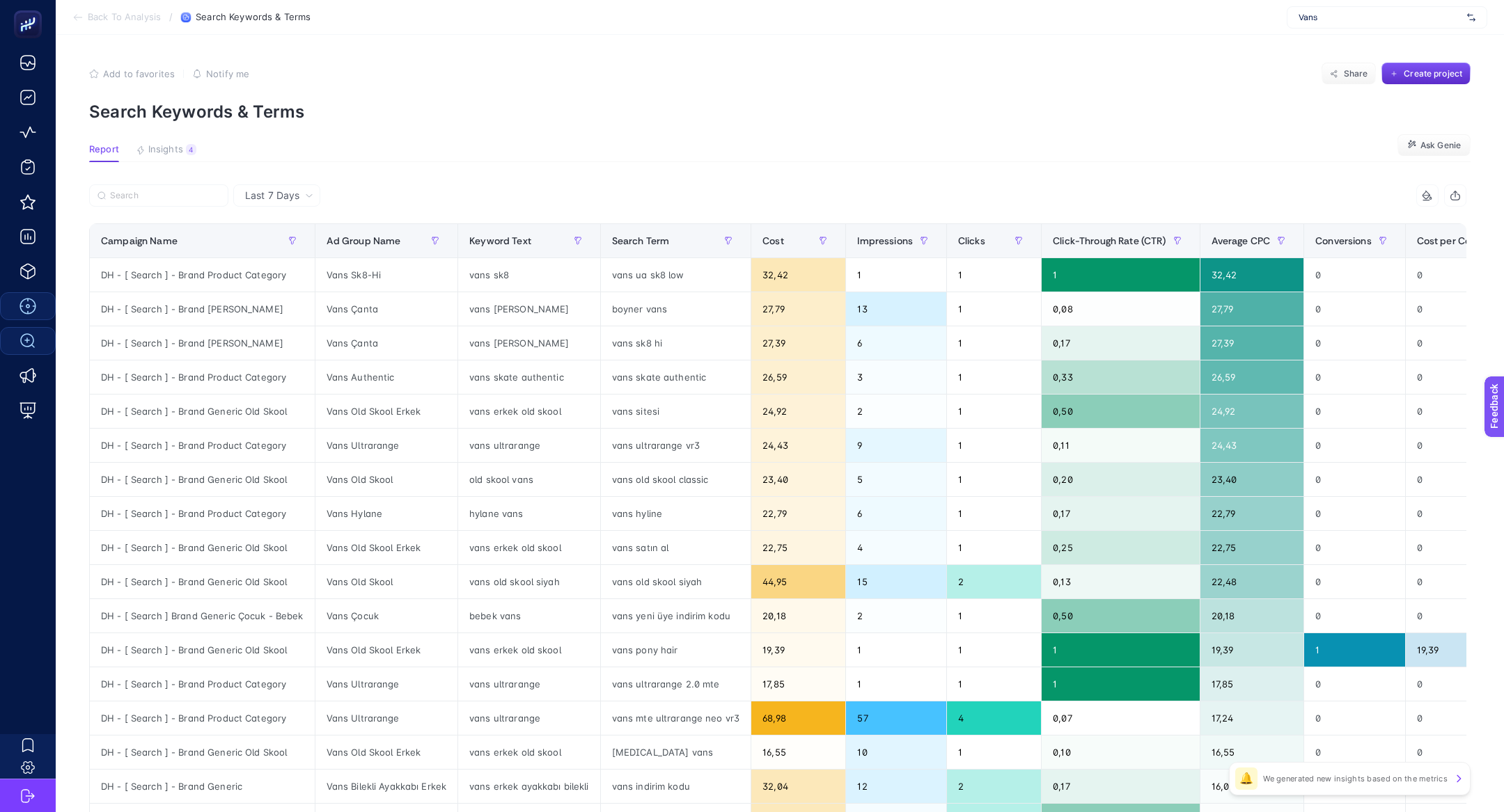
click at [169, 166] on article "Add to favorites false Notify me Share Create project Search Keywords & Terms R…" at bounding box center [780, 579] width 1448 height 1088
click at [169, 158] on button "Insights 4 We generated new insights based on the metrics" at bounding box center [166, 154] width 60 height 19
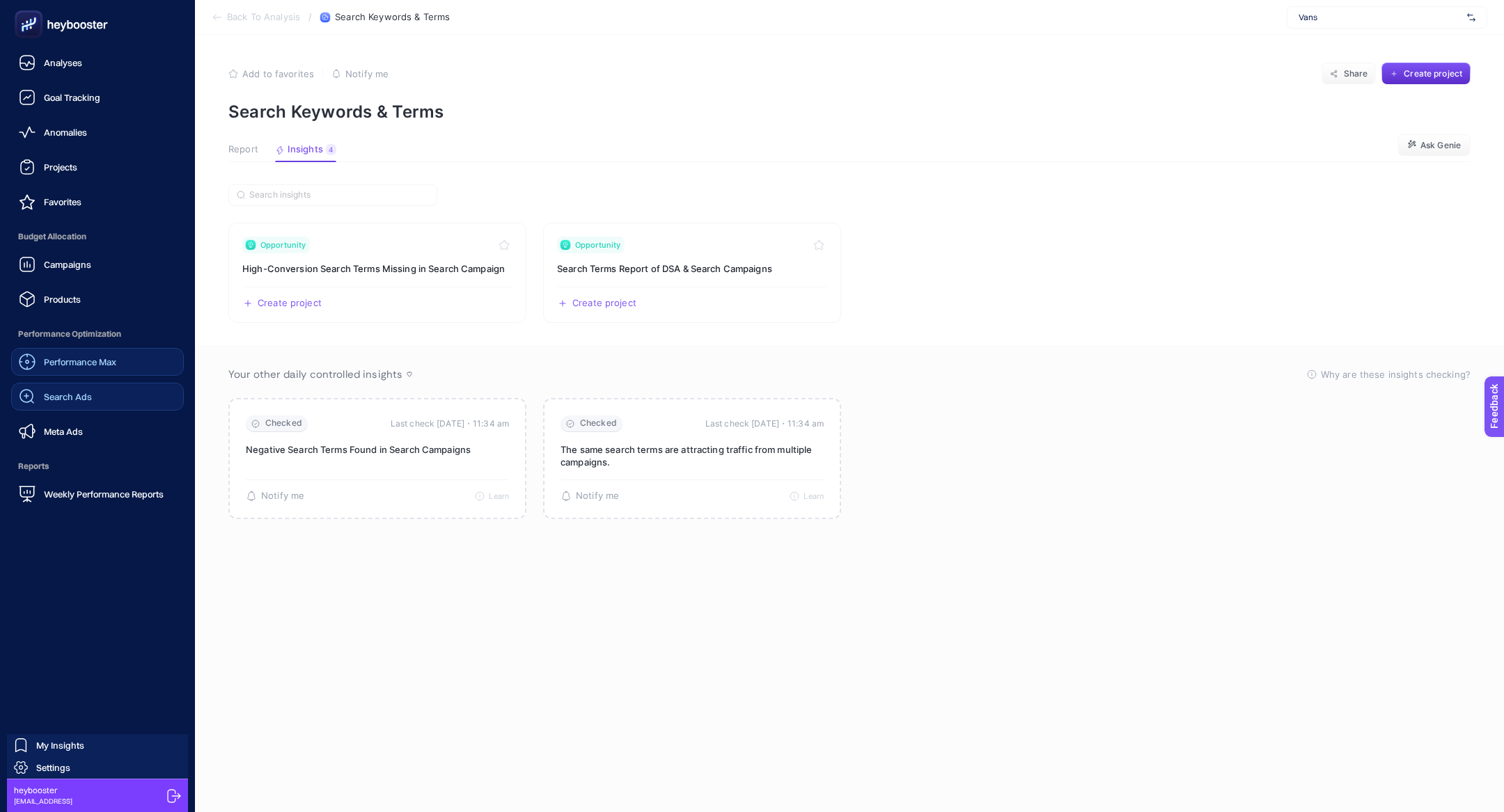
click at [66, 388] on div "Search Ads" at bounding box center [55, 396] width 73 height 17
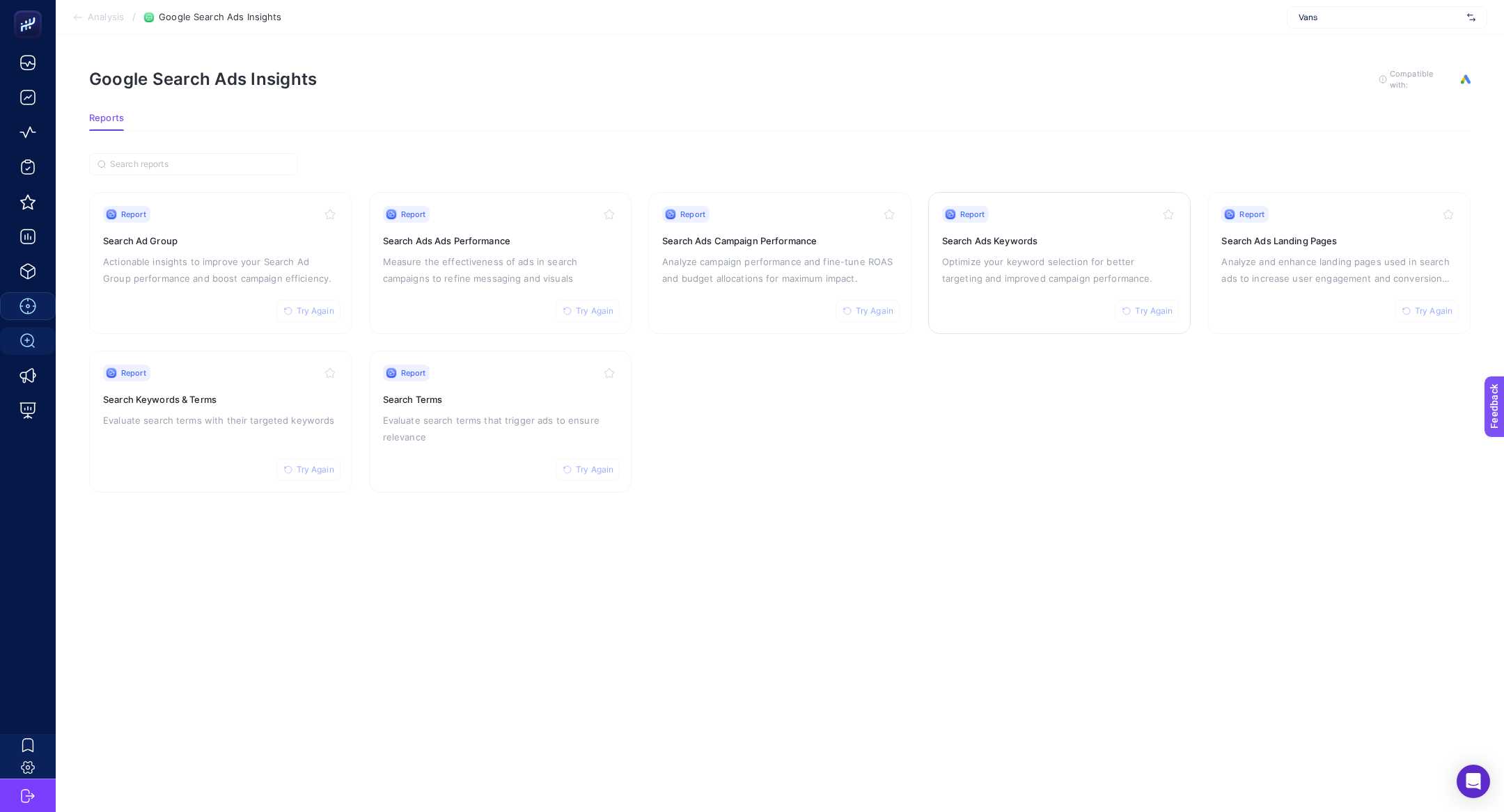
click at [1039, 258] on p "Optimize your keyword selection for better targeting and improved campaign perf…" at bounding box center [1059, 270] width 235 height 33
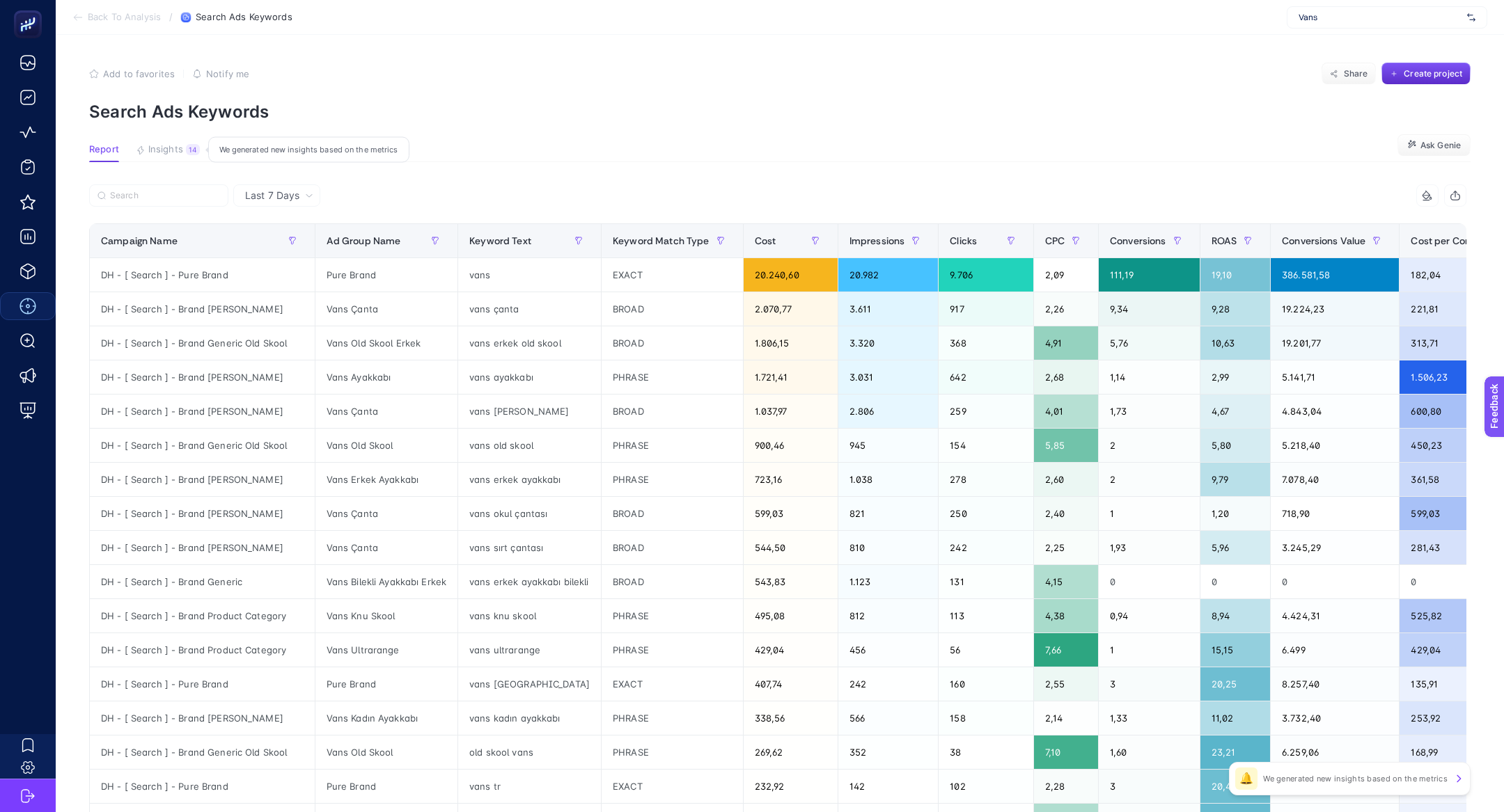
click at [164, 156] on button "Insights 14 We generated new insights based on the metrics" at bounding box center [168, 154] width 64 height 19
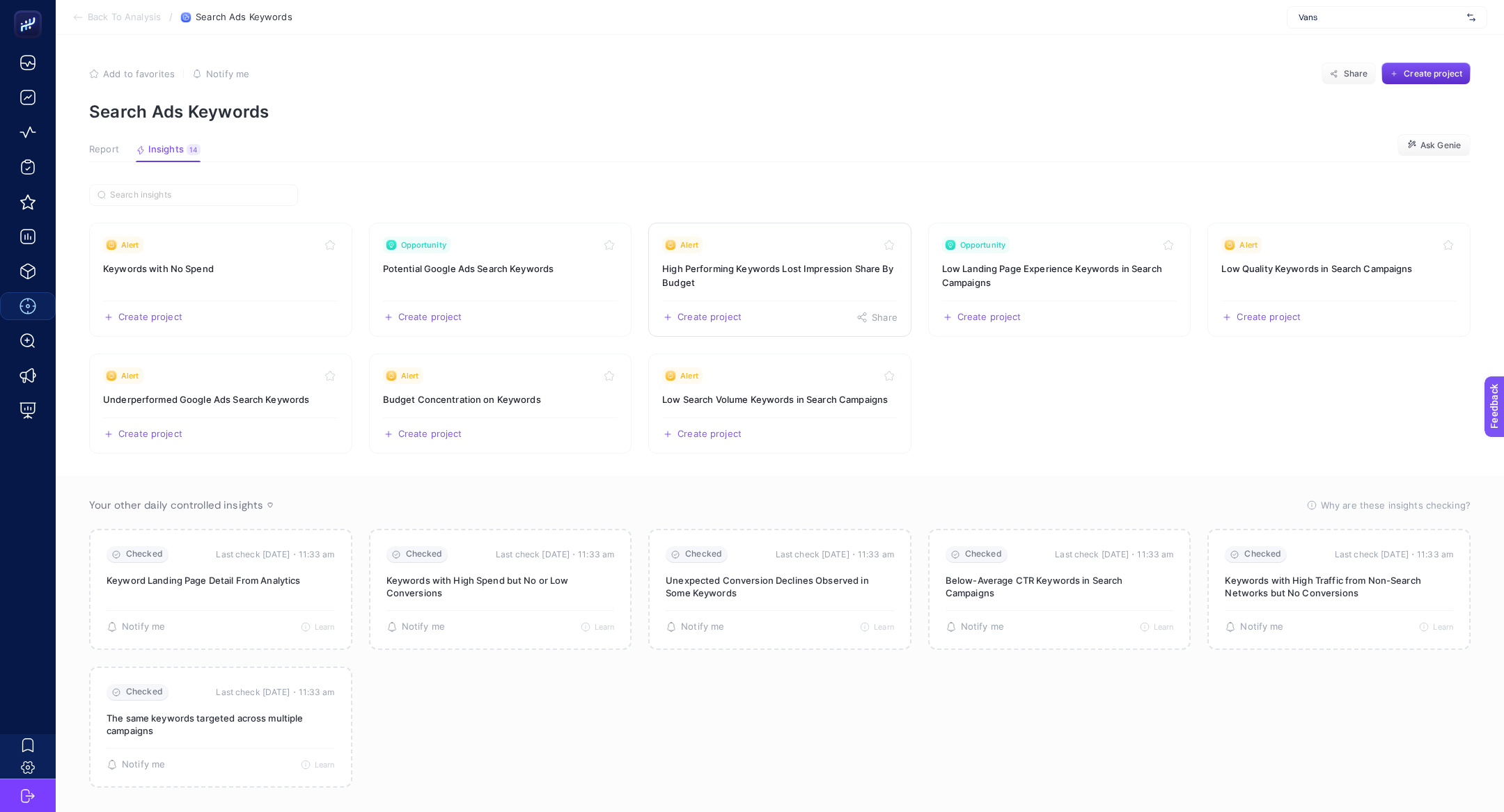
click at [800, 269] on h3 "High Performing Keywords Lost Impression Share By Budget" at bounding box center [780, 276] width 235 height 28
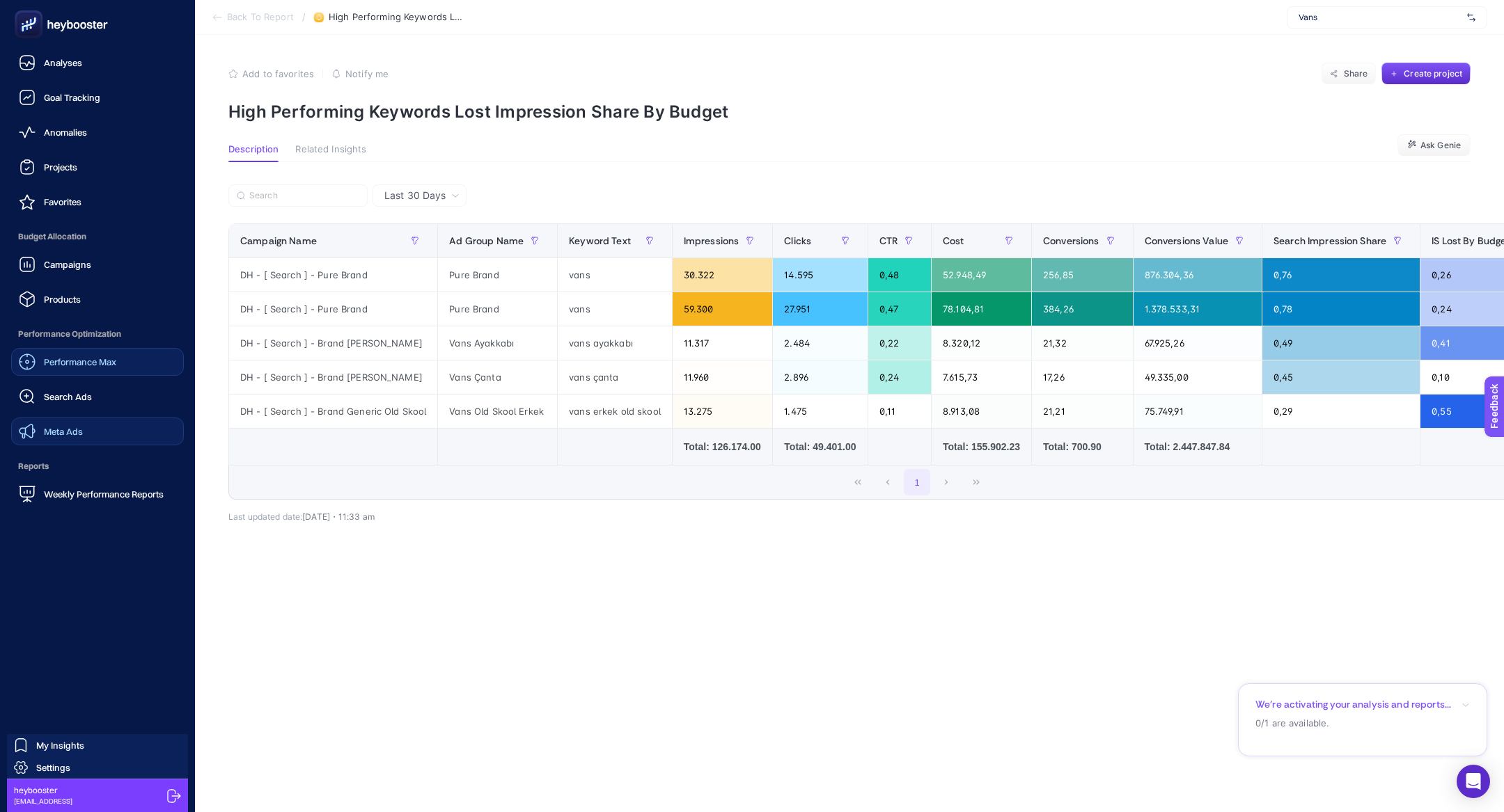
click at [73, 427] on span "Meta Ads" at bounding box center [63, 431] width 39 height 11
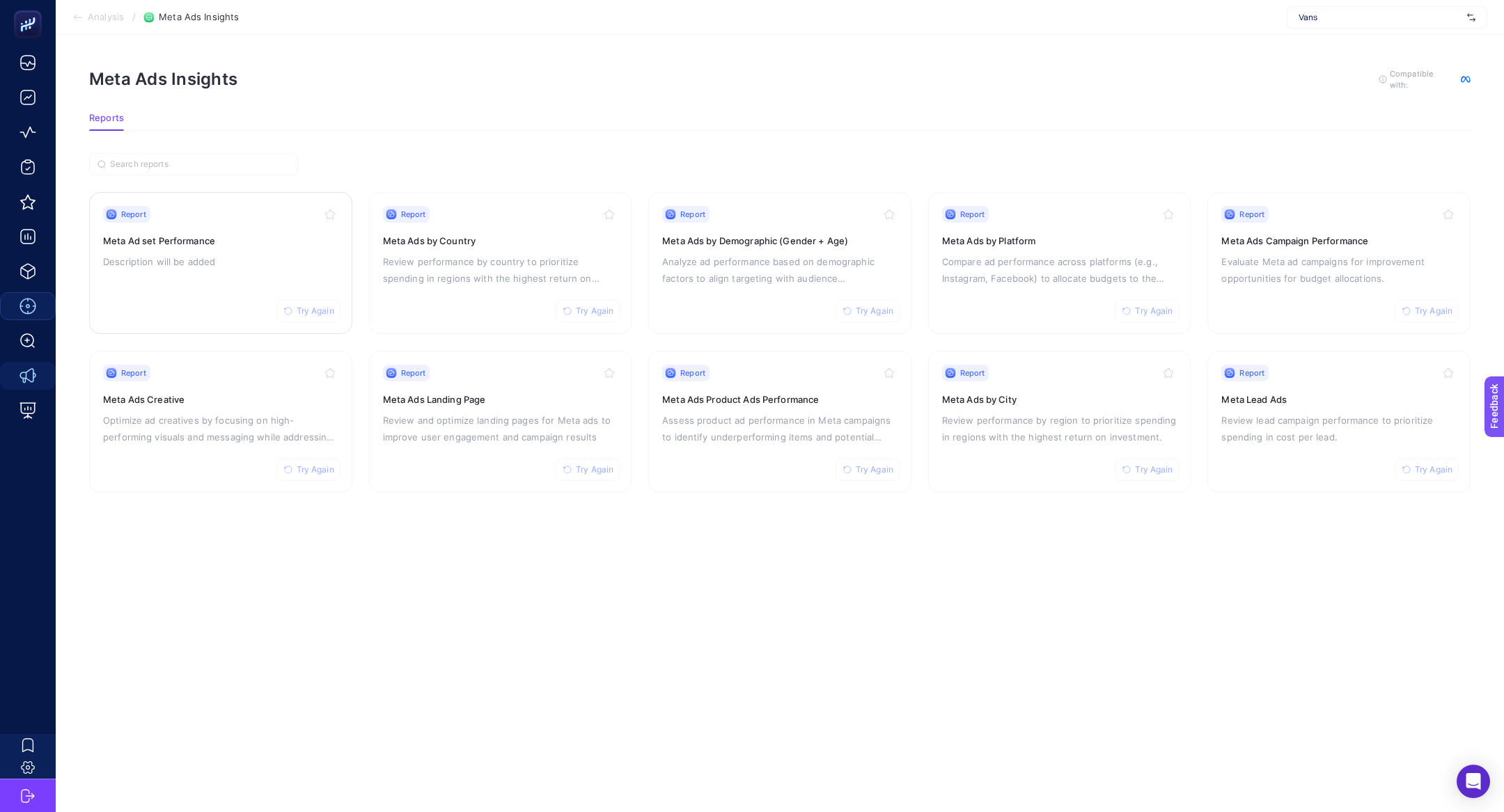
click at [198, 256] on p "Description will be added" at bounding box center [220, 262] width 235 height 17
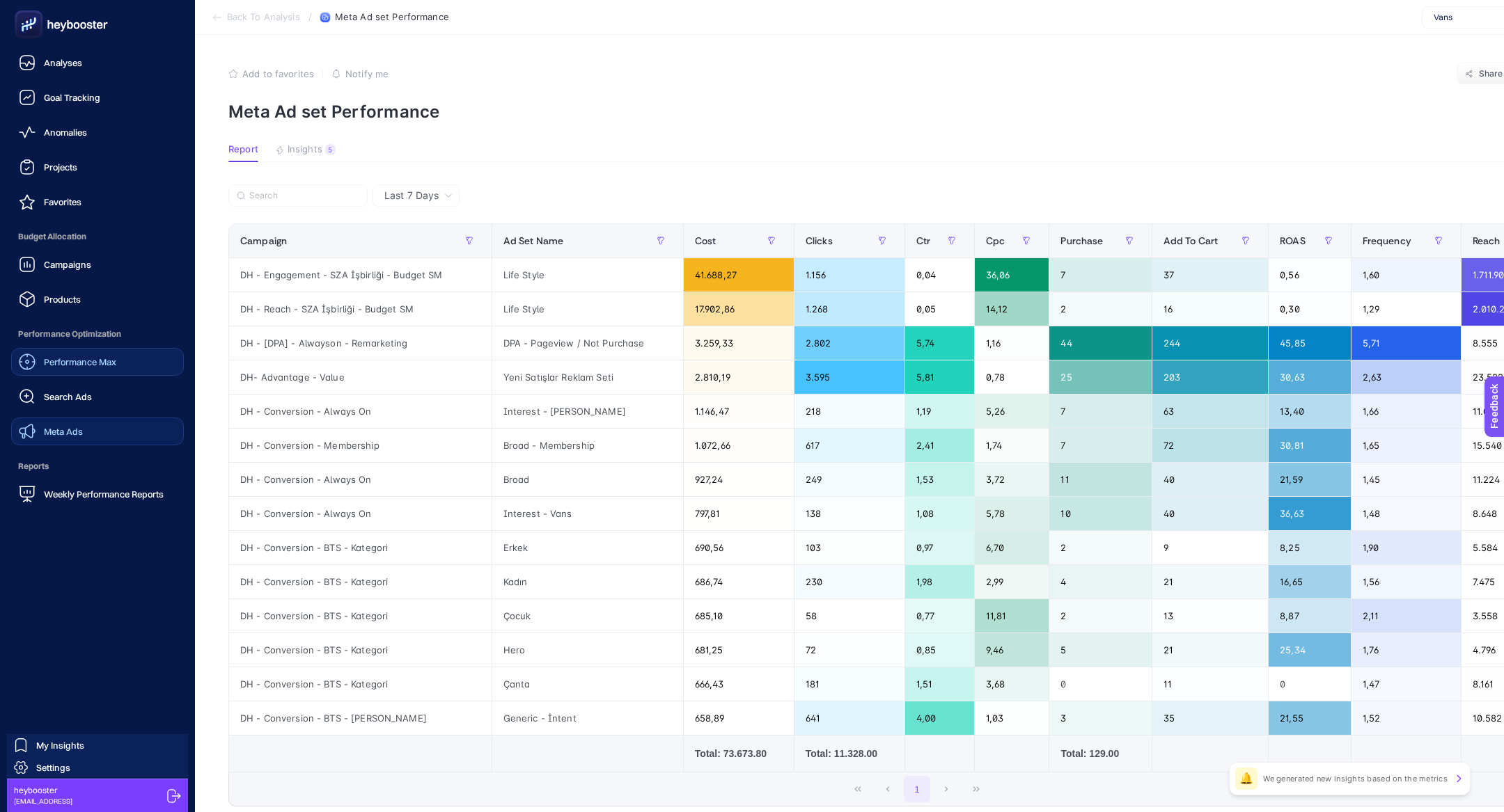
click at [49, 295] on span "Products" at bounding box center [62, 299] width 37 height 11
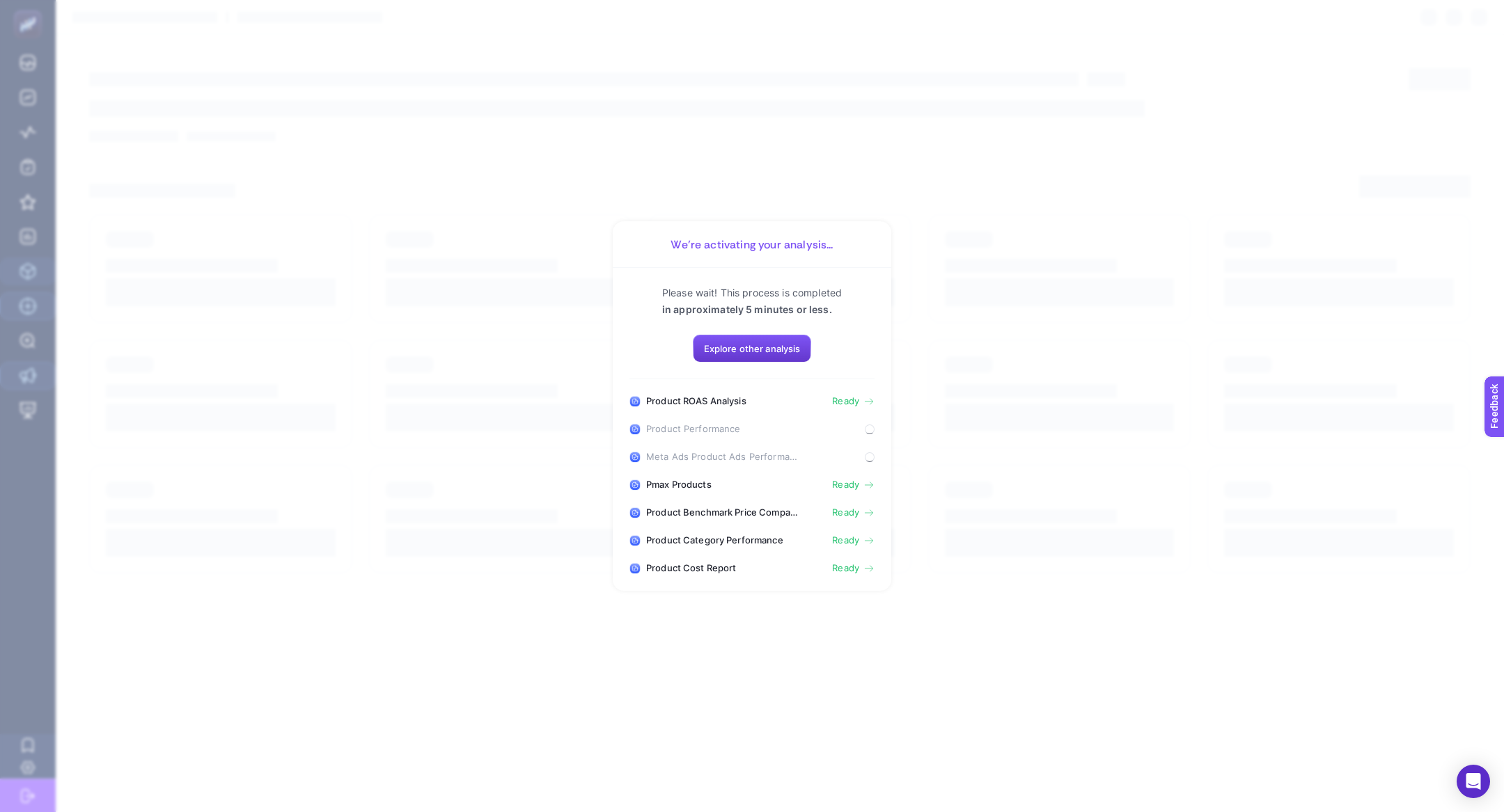
click at [702, 352] on button "Explore other analysis" at bounding box center [752, 349] width 119 height 28
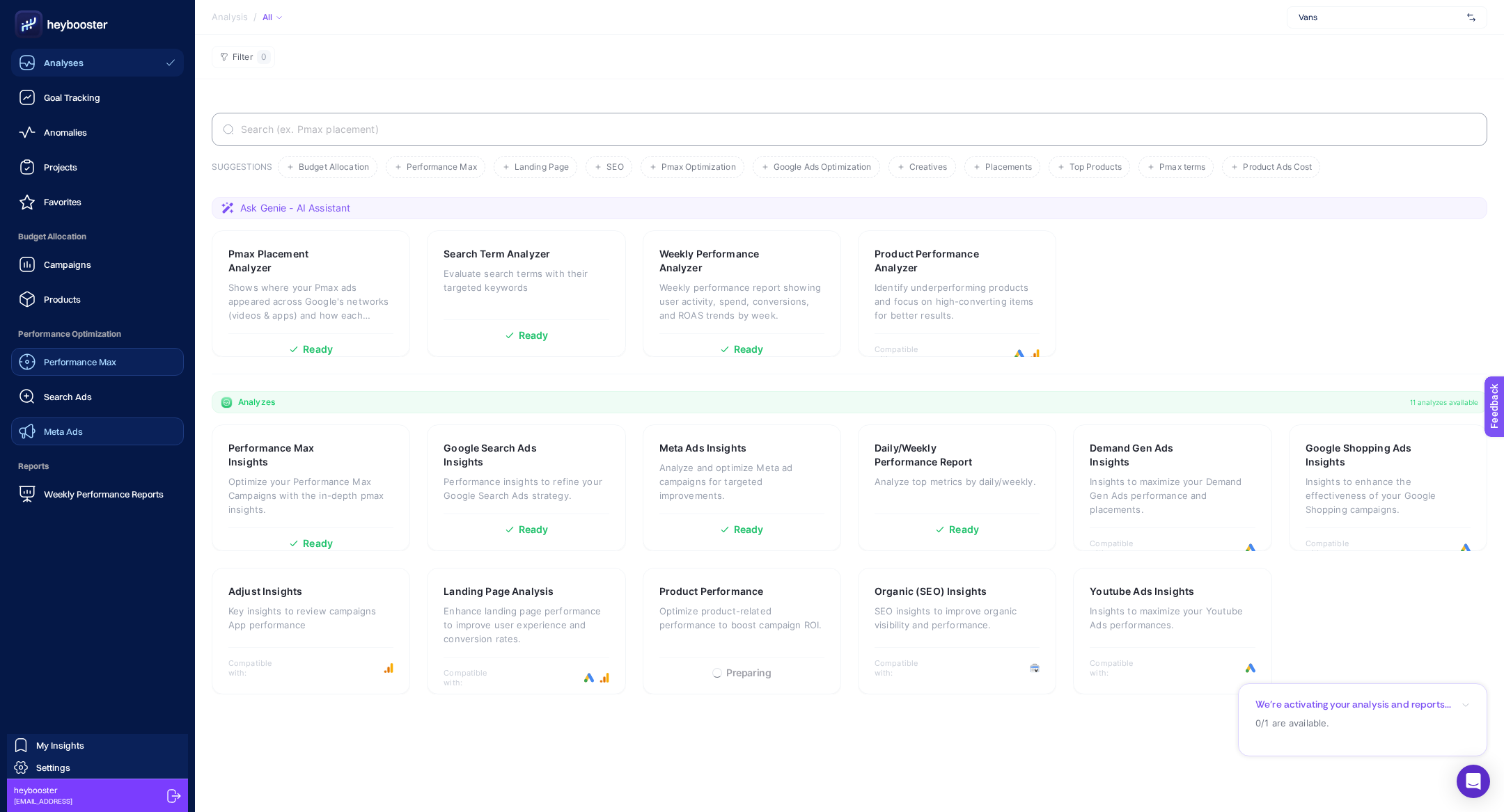
click at [69, 302] on span "Products" at bounding box center [62, 299] width 37 height 11
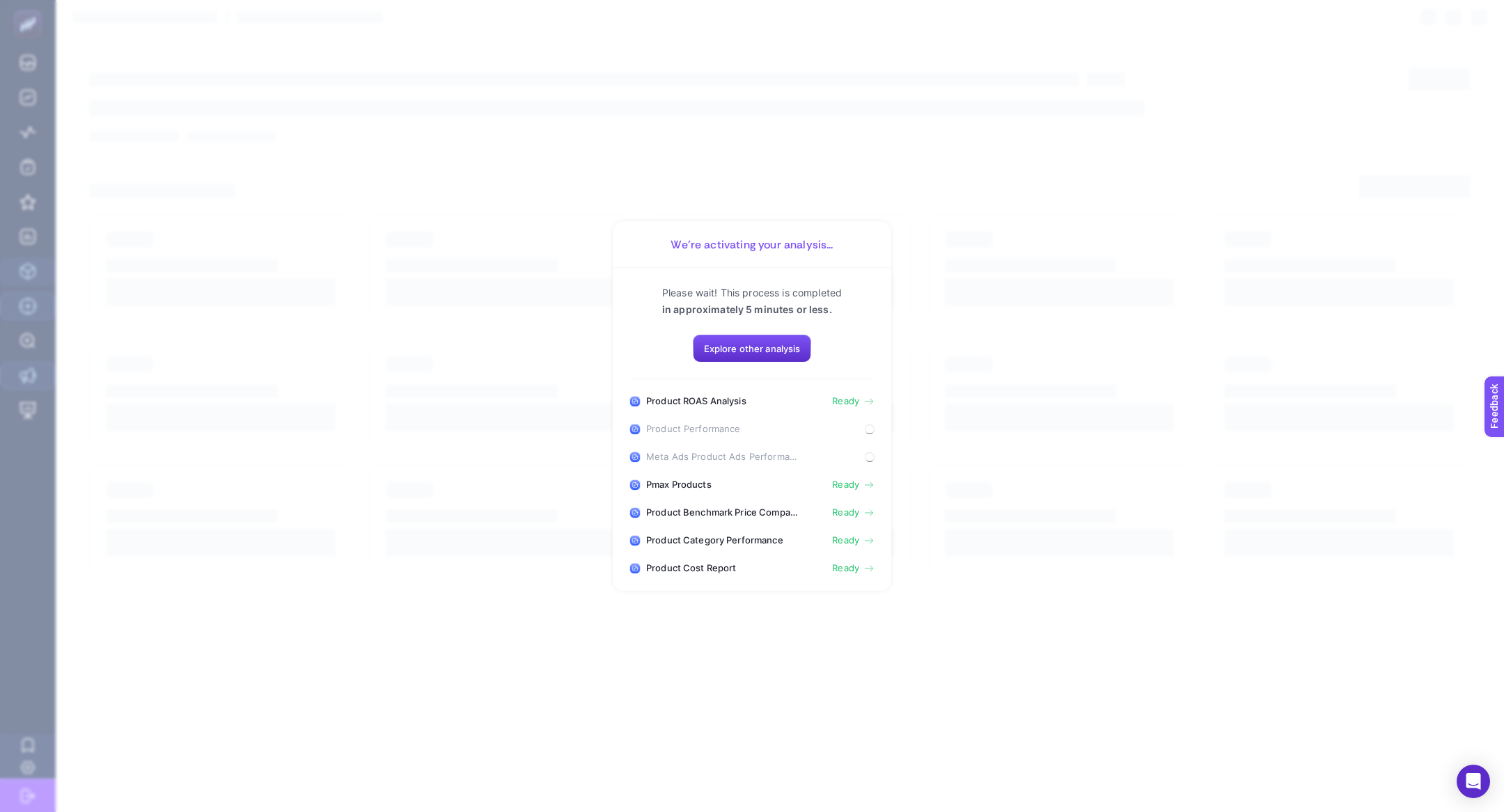
click at [879, 401] on div "Please wait! This process is completed in approximately 5 minutes or less. Expl…" at bounding box center [752, 429] width 279 height 323
click at [840, 402] on span "Ready" at bounding box center [845, 402] width 27 height 11
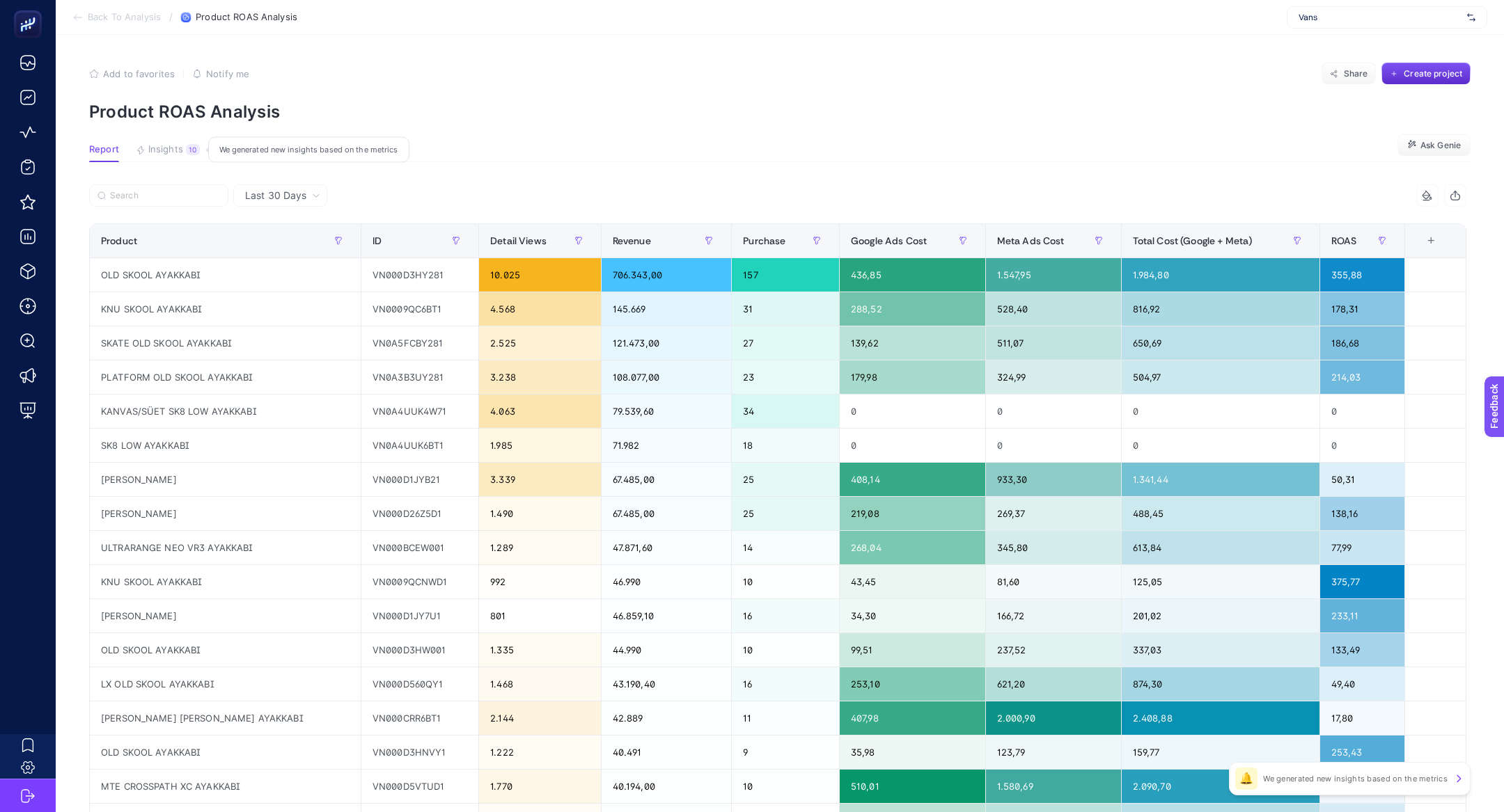
click at [169, 145] on span "Insights" at bounding box center [166, 150] width 35 height 11
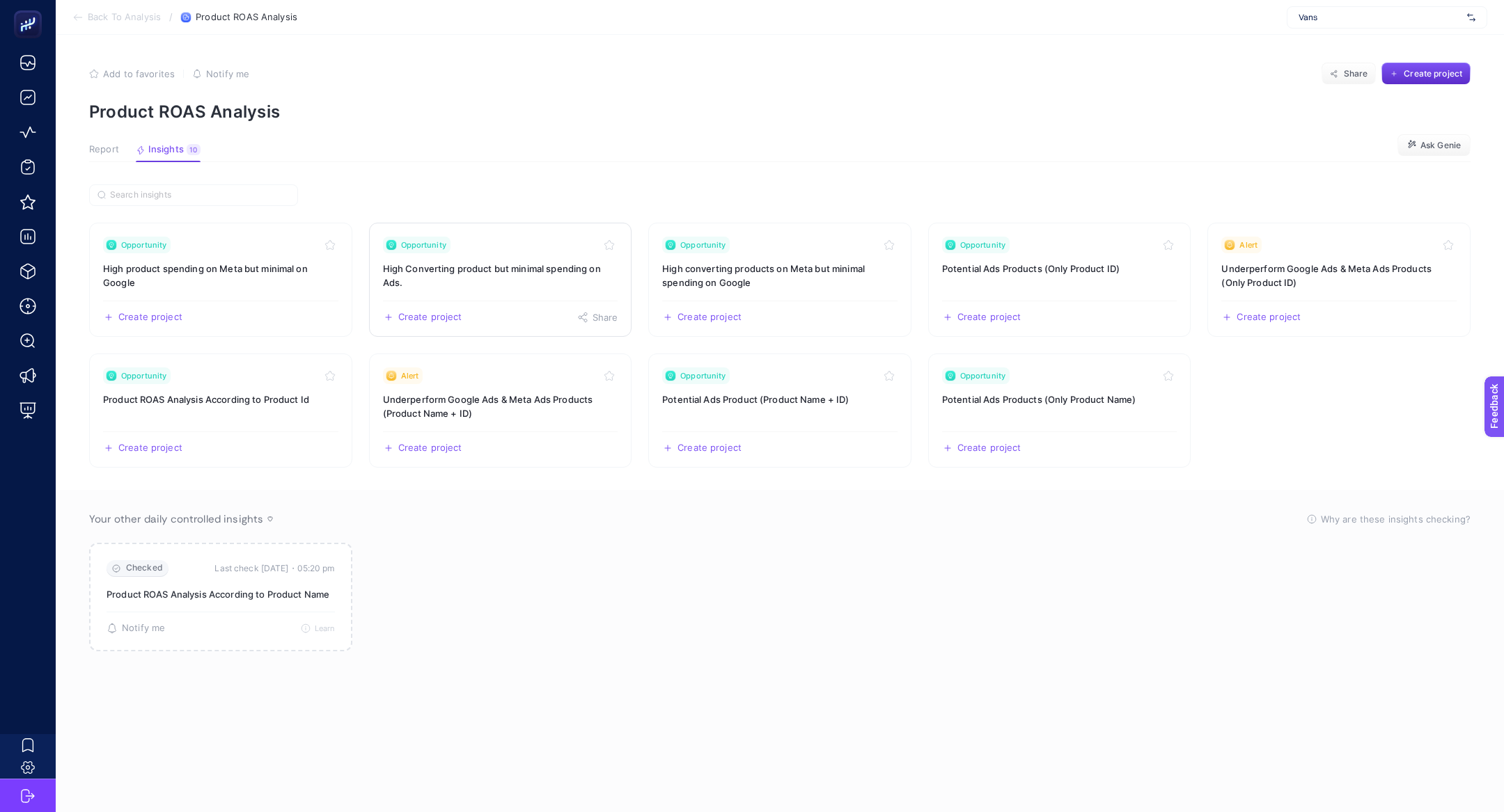
click at [468, 245] on div "Opportunity" at bounding box center [500, 245] width 235 height 17
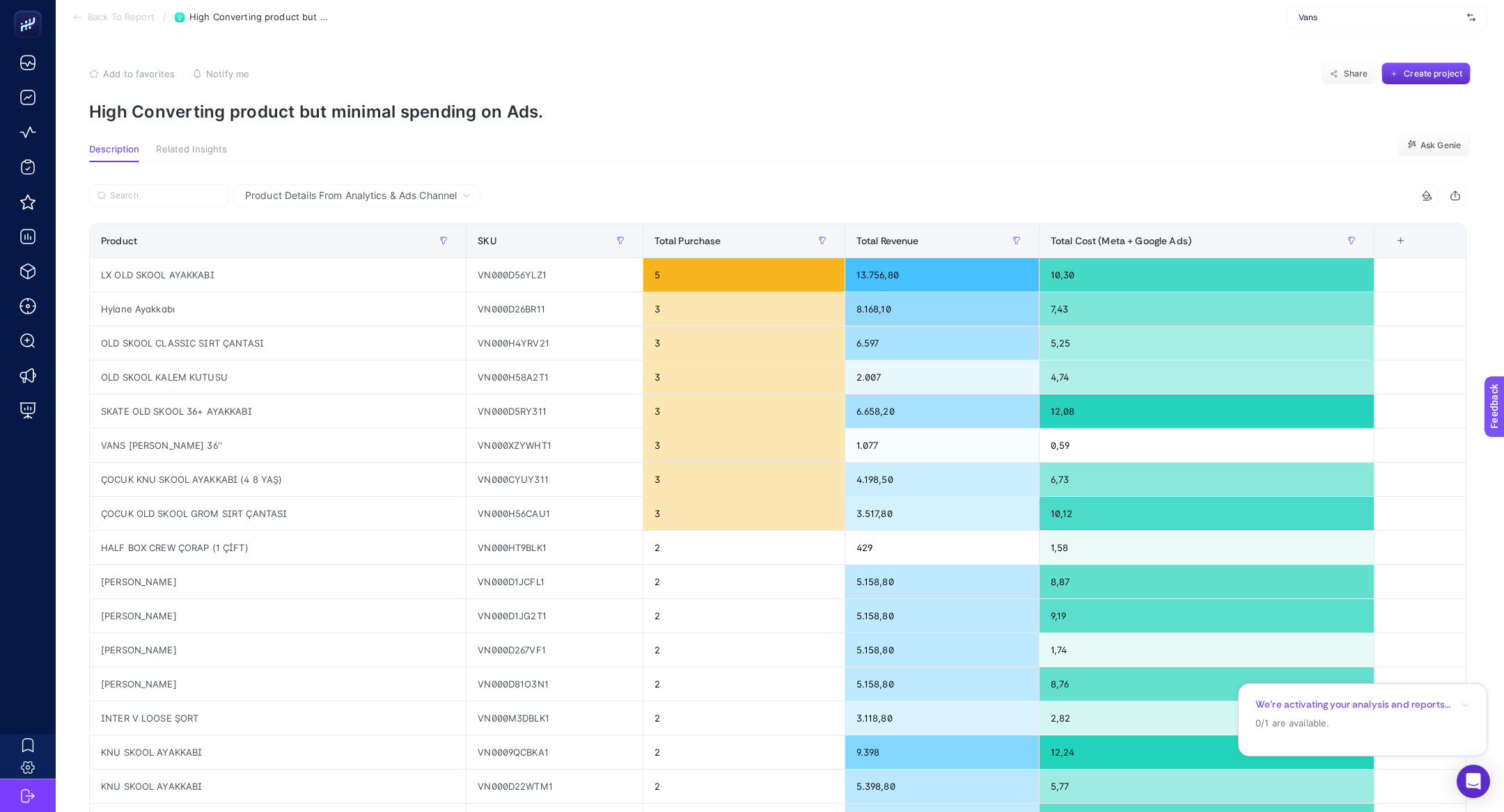
click at [347, 113] on p "High Converting product but minimal spending on Ads." at bounding box center [780, 112] width 1382 height 20
copy article "High Converting product but minimal spending on Ads."
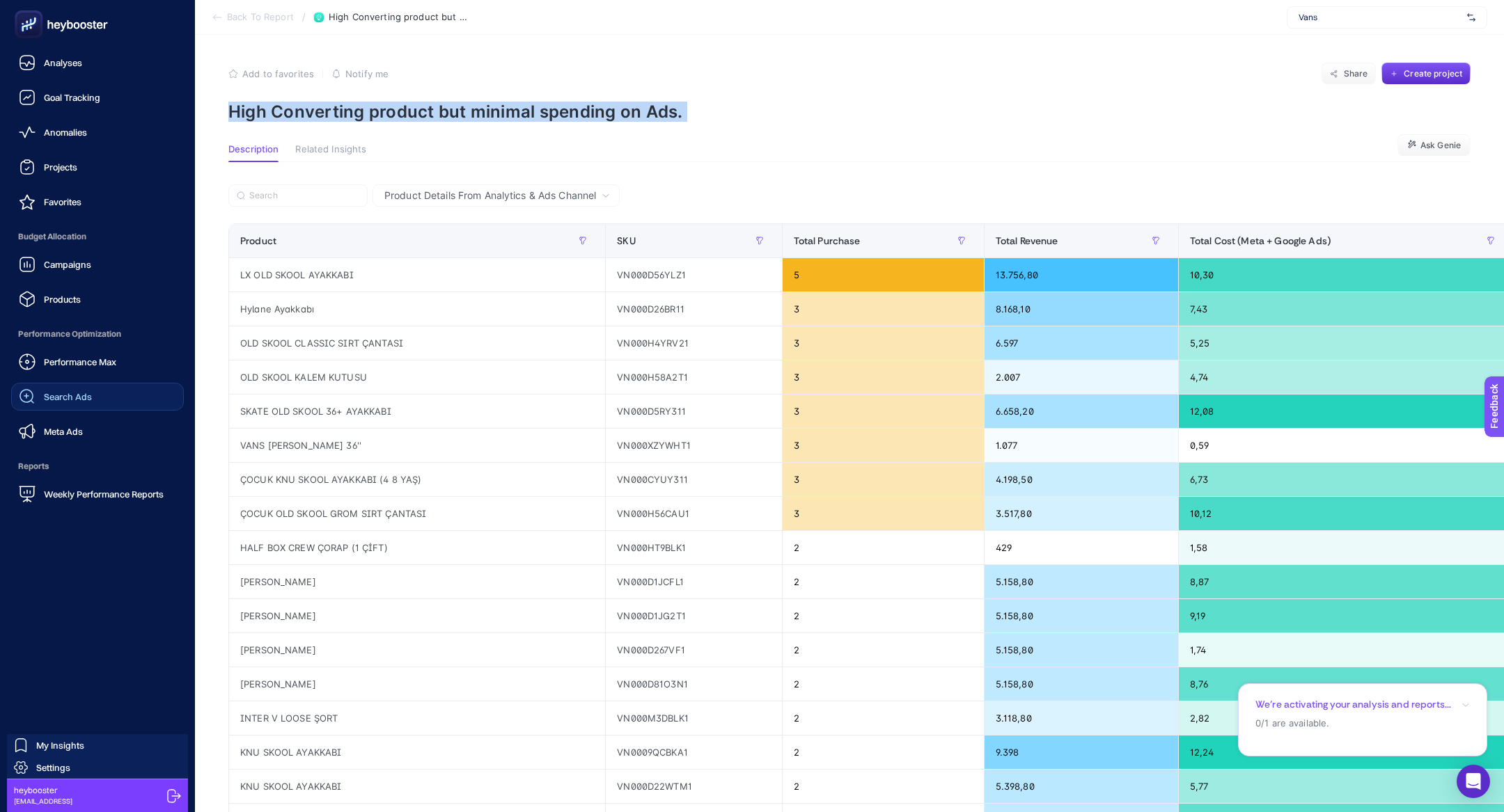
click at [86, 401] on span "Search Ads" at bounding box center [68, 397] width 48 height 11
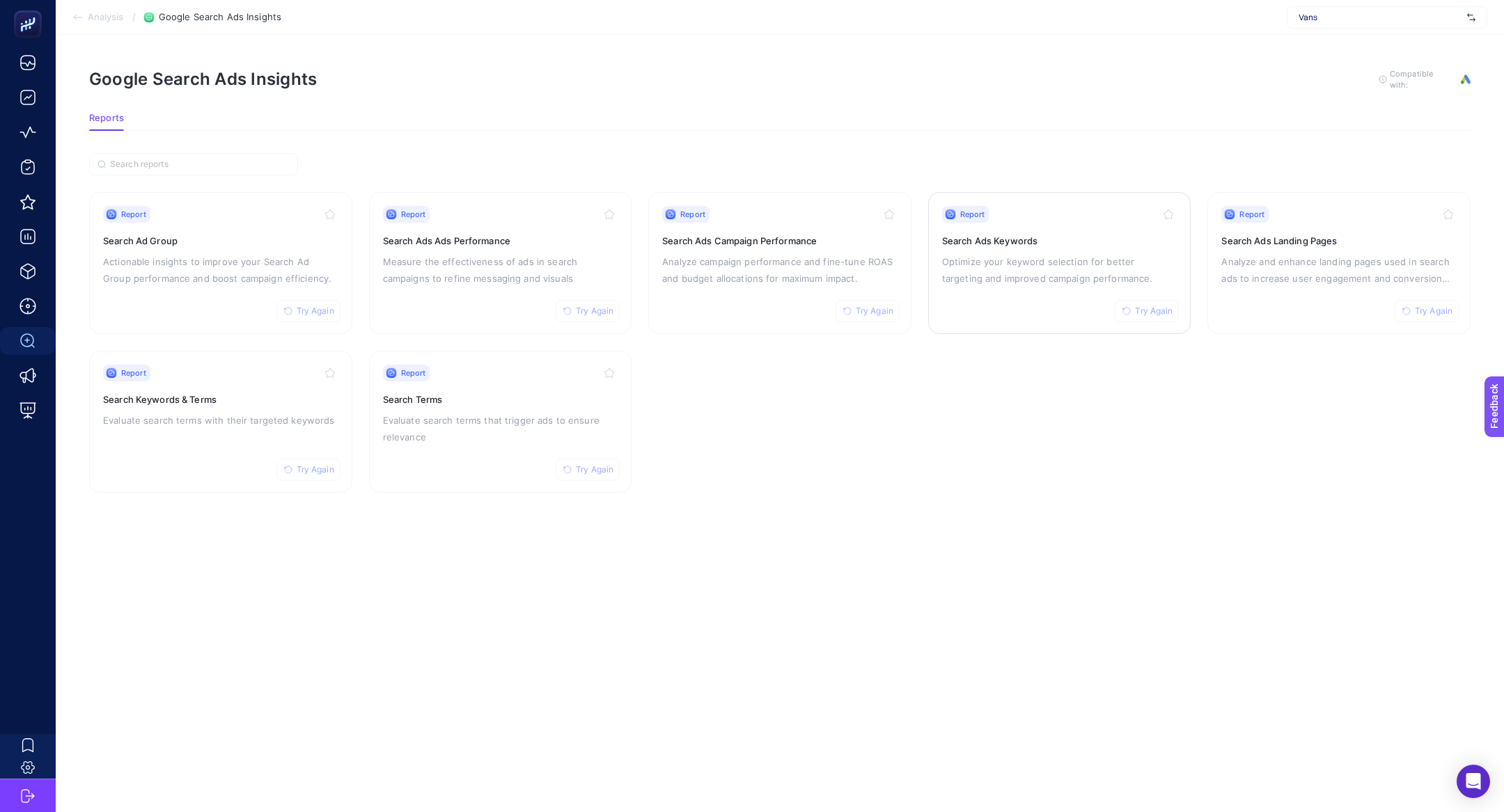
click at [1050, 285] on div "Report Try Again Search Ads Keywords Optimize your keyword selection for better…" at bounding box center [1059, 263] width 235 height 114
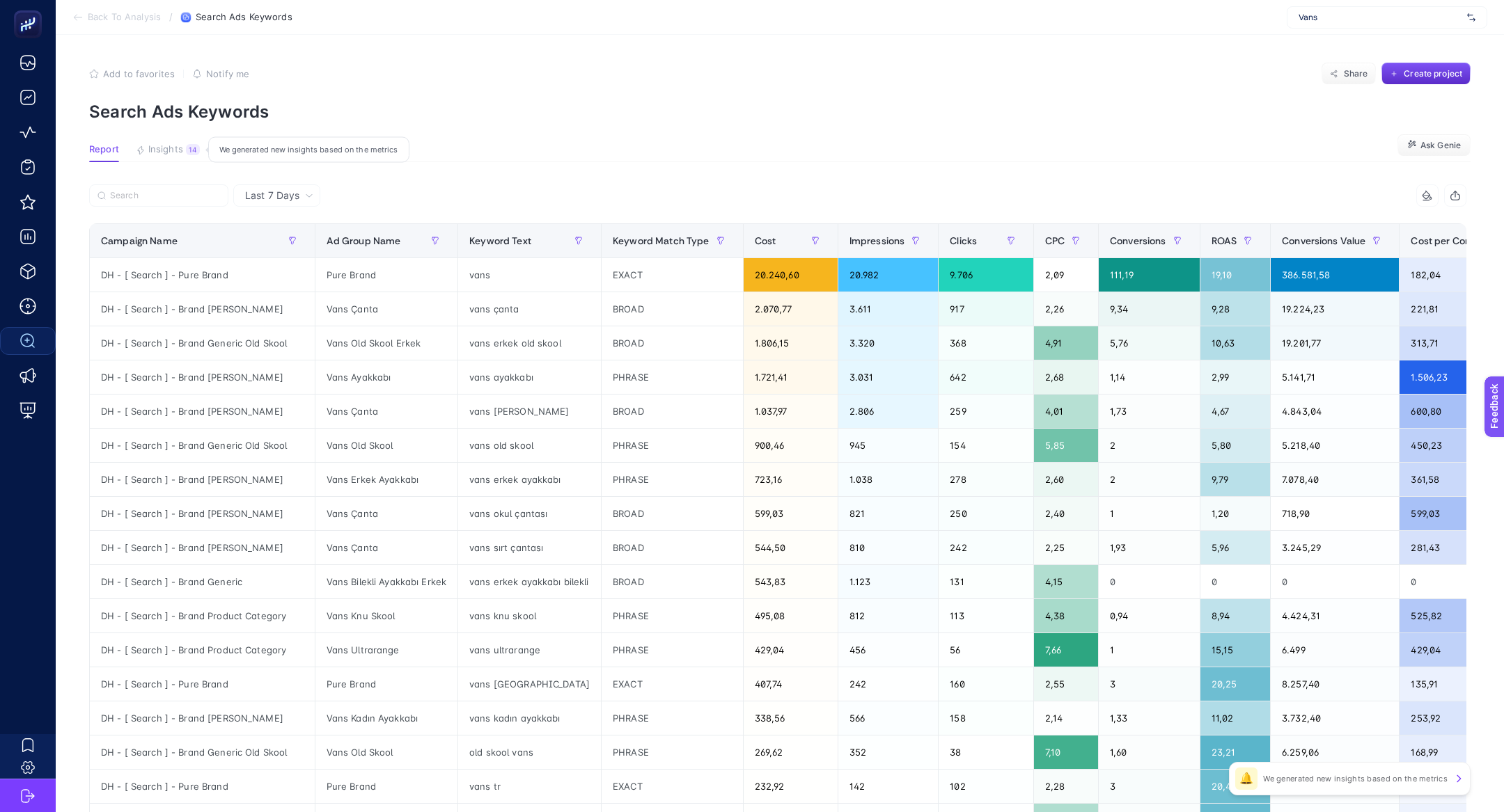
click at [183, 149] on button "Insights 14 We generated new insights based on the metrics" at bounding box center [168, 154] width 64 height 19
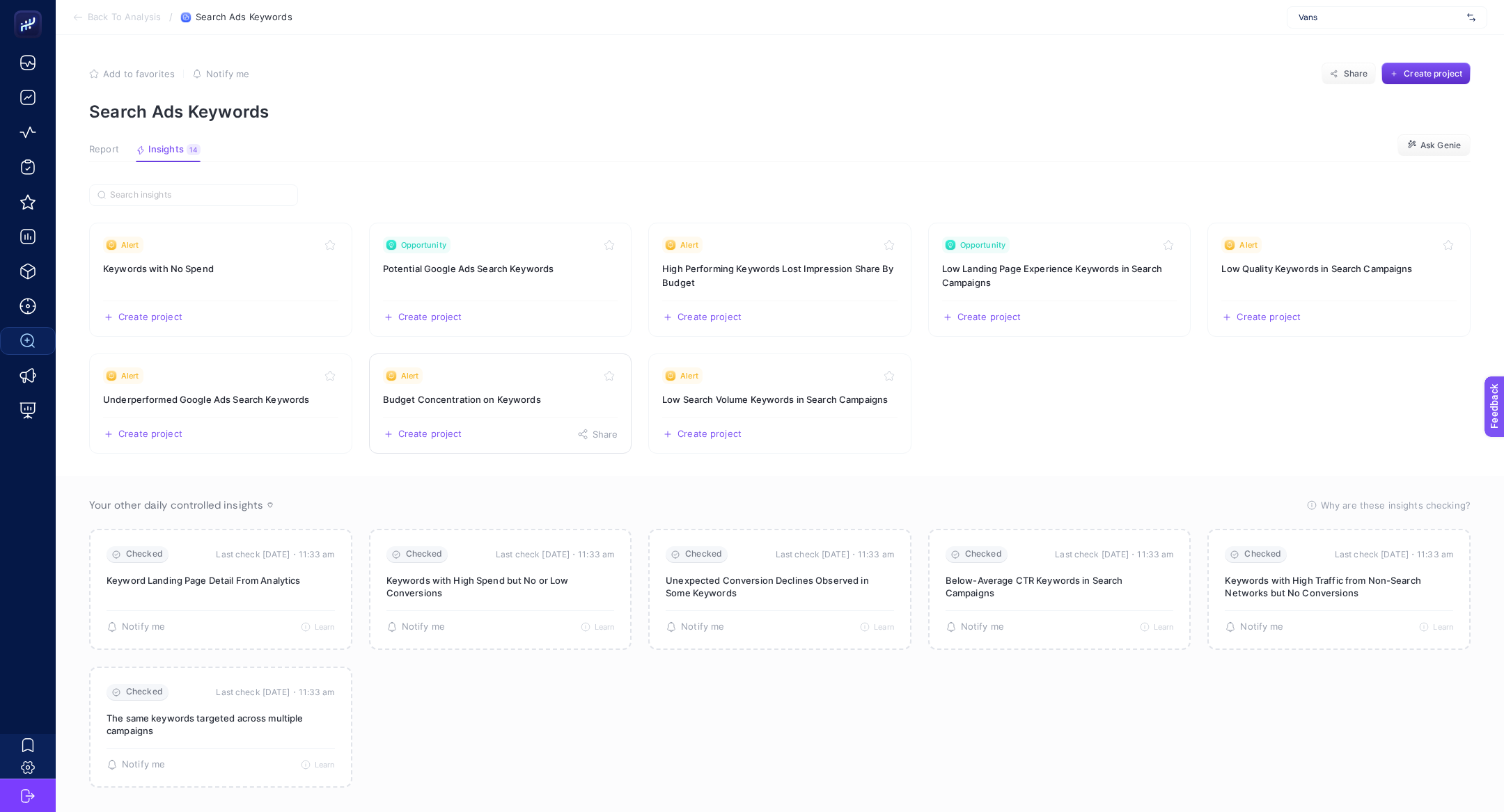
click at [500, 396] on h3 "Budget Concentration on Keywords" at bounding box center [500, 399] width 235 height 14
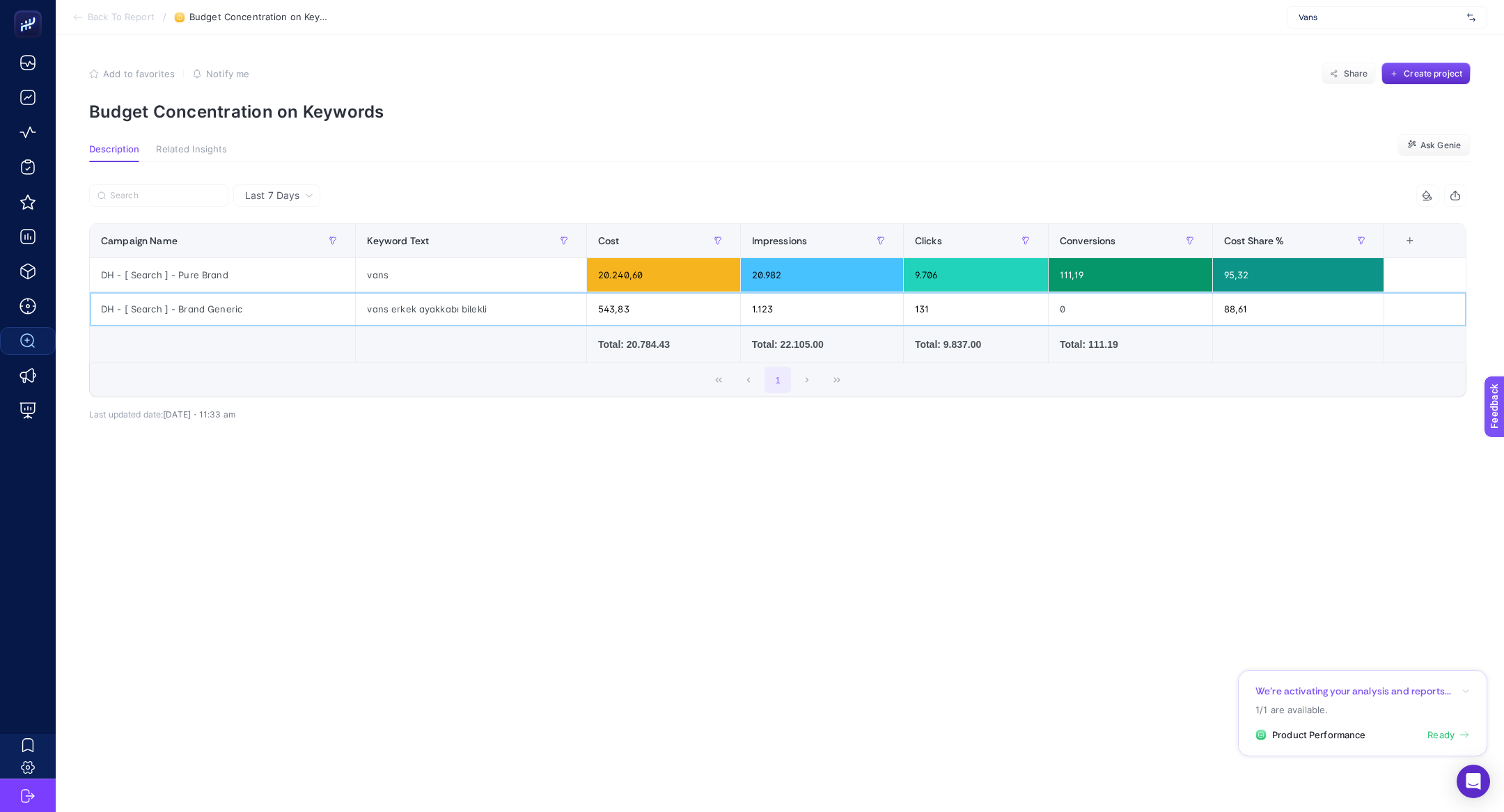
click at [223, 311] on div "DH - [ Search ] - Brand Generic" at bounding box center [222, 309] width 265 height 33
copy tr "DH - [ Search ] - Brand Generic"
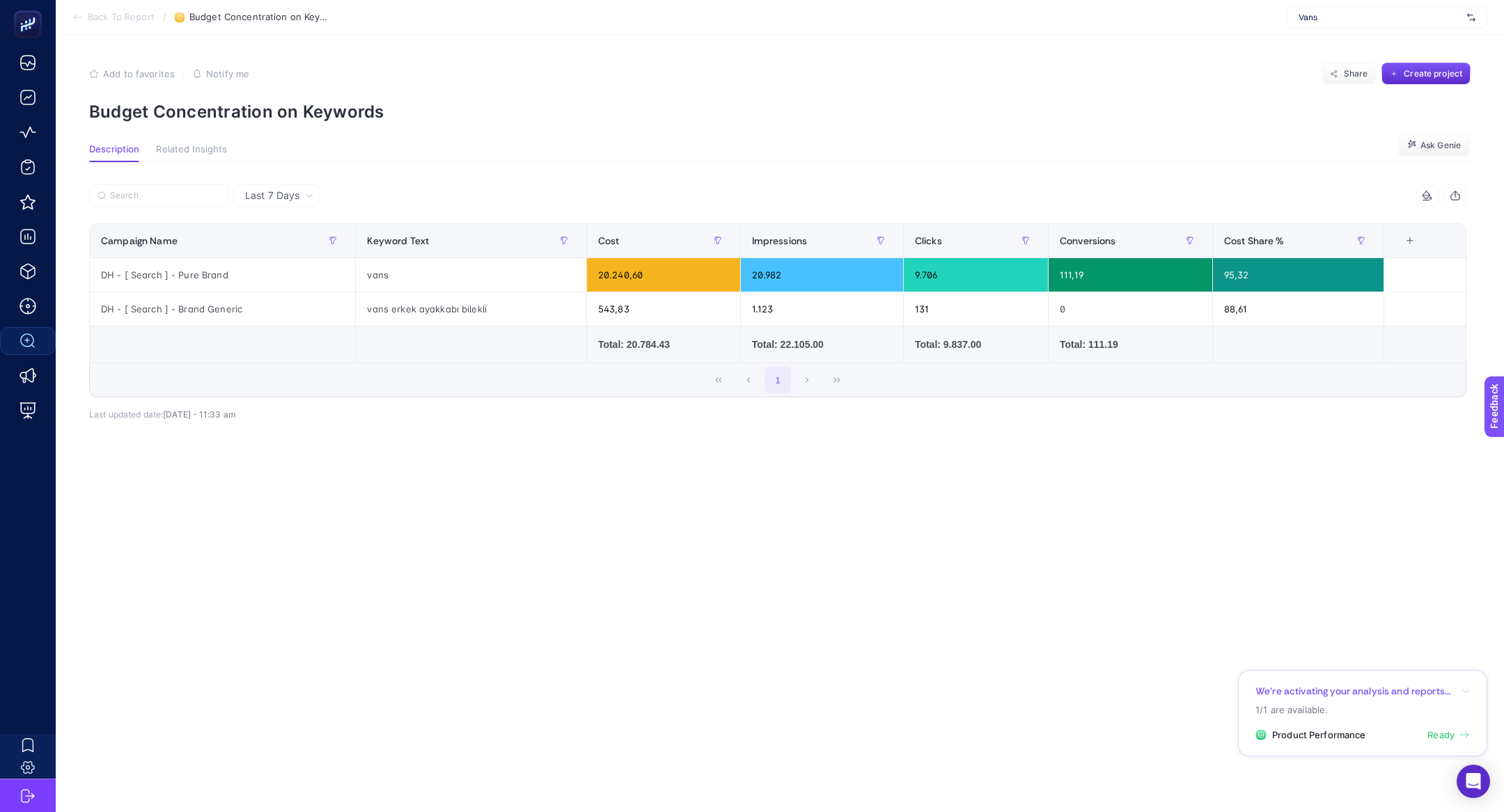
click at [276, 106] on p "Budget Concentration on Keywords" at bounding box center [780, 112] width 1382 height 20
copy article "Budget Concentration on Keywords"
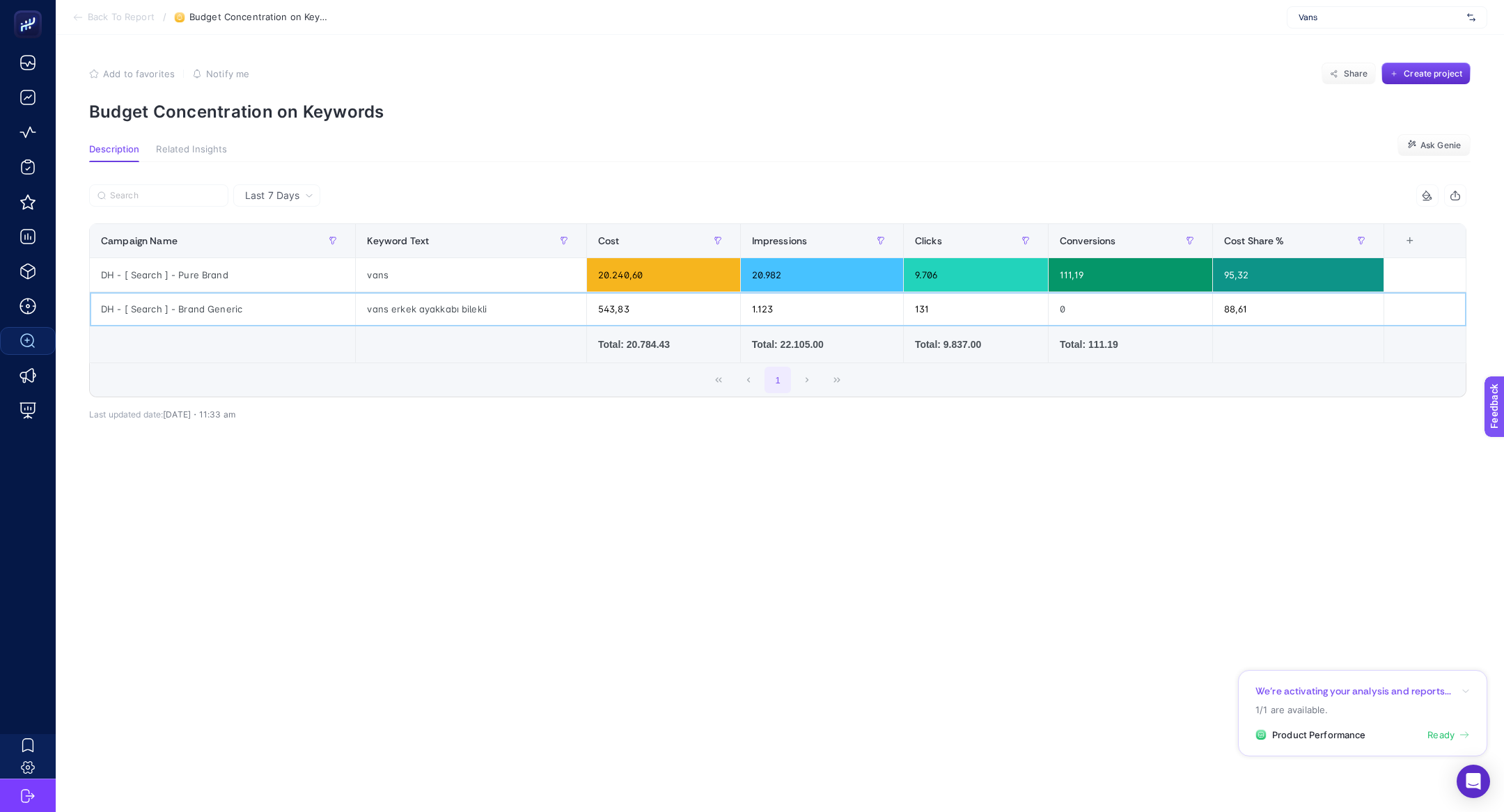
click at [414, 310] on div "vans erkek ayakkabı bilekli" at bounding box center [470, 309] width 230 height 33
copy tr "vans erkek ayakkabı bilekli"
click at [1351, 24] on div "Vans" at bounding box center [1386, 18] width 201 height 22
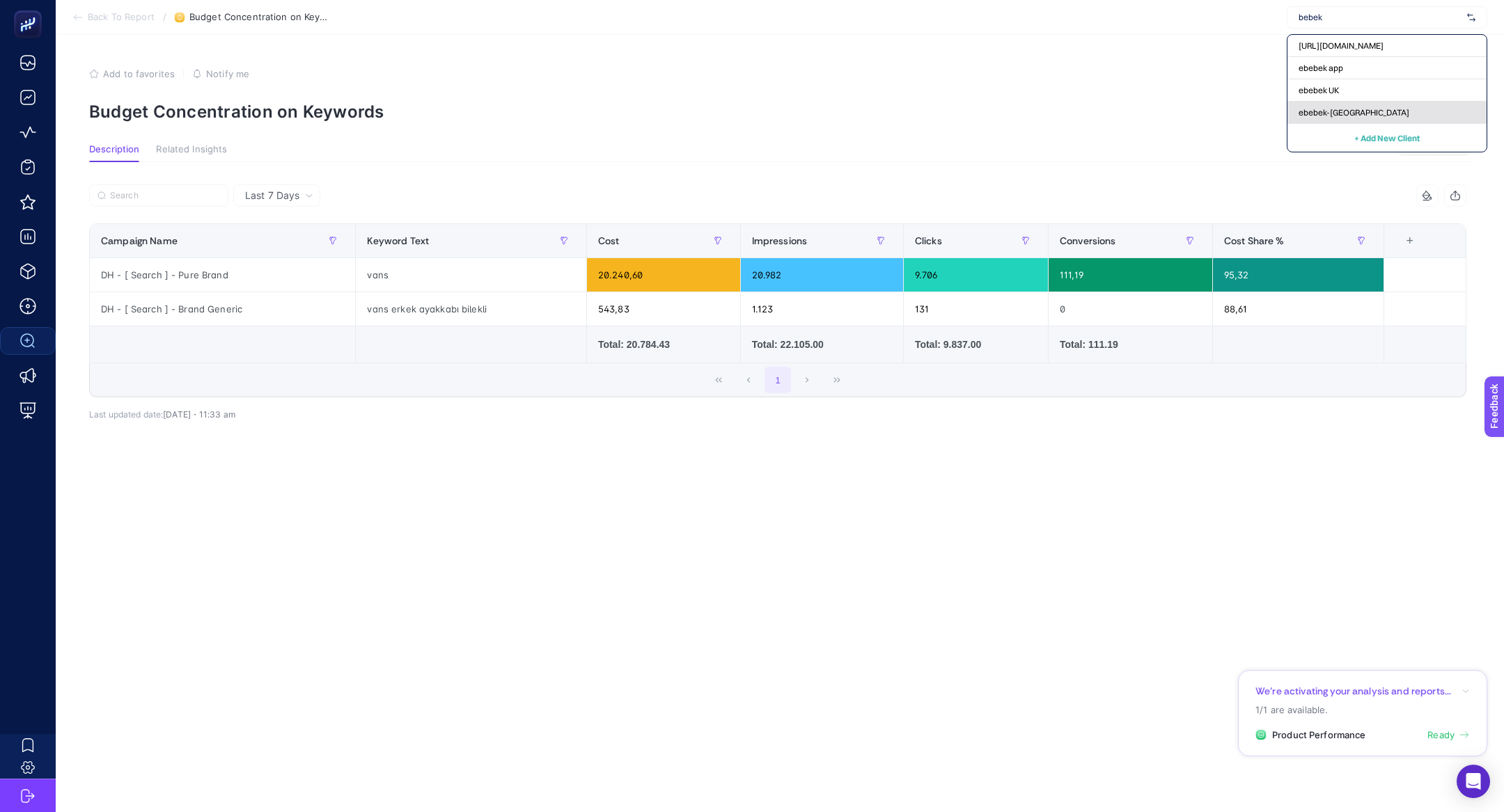
type input "bebek"
click at [1342, 105] on div "ebebek-uk" at bounding box center [1386, 113] width 199 height 22
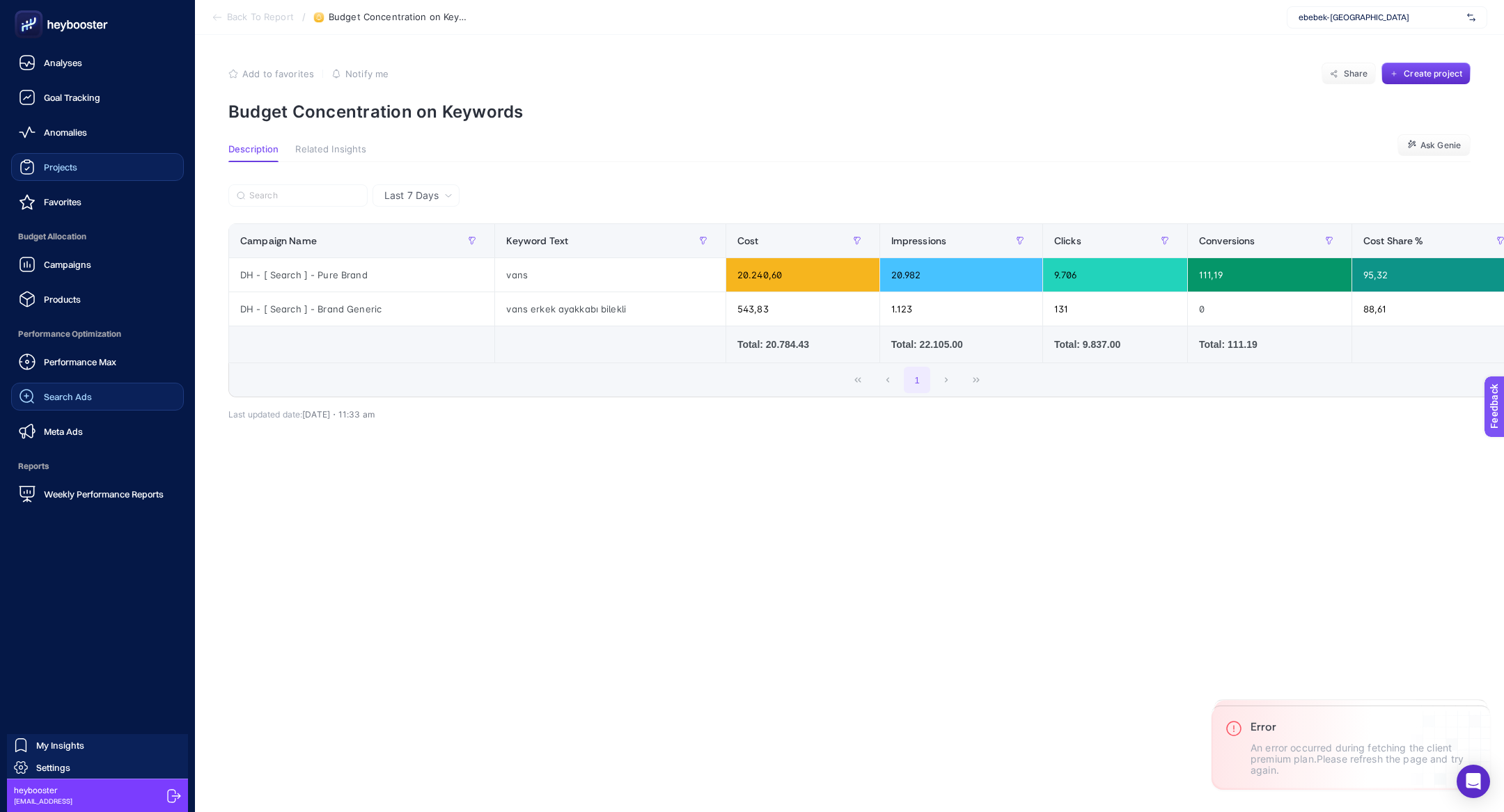
click at [38, 175] on div "Projects" at bounding box center [47, 167] width 58 height 17
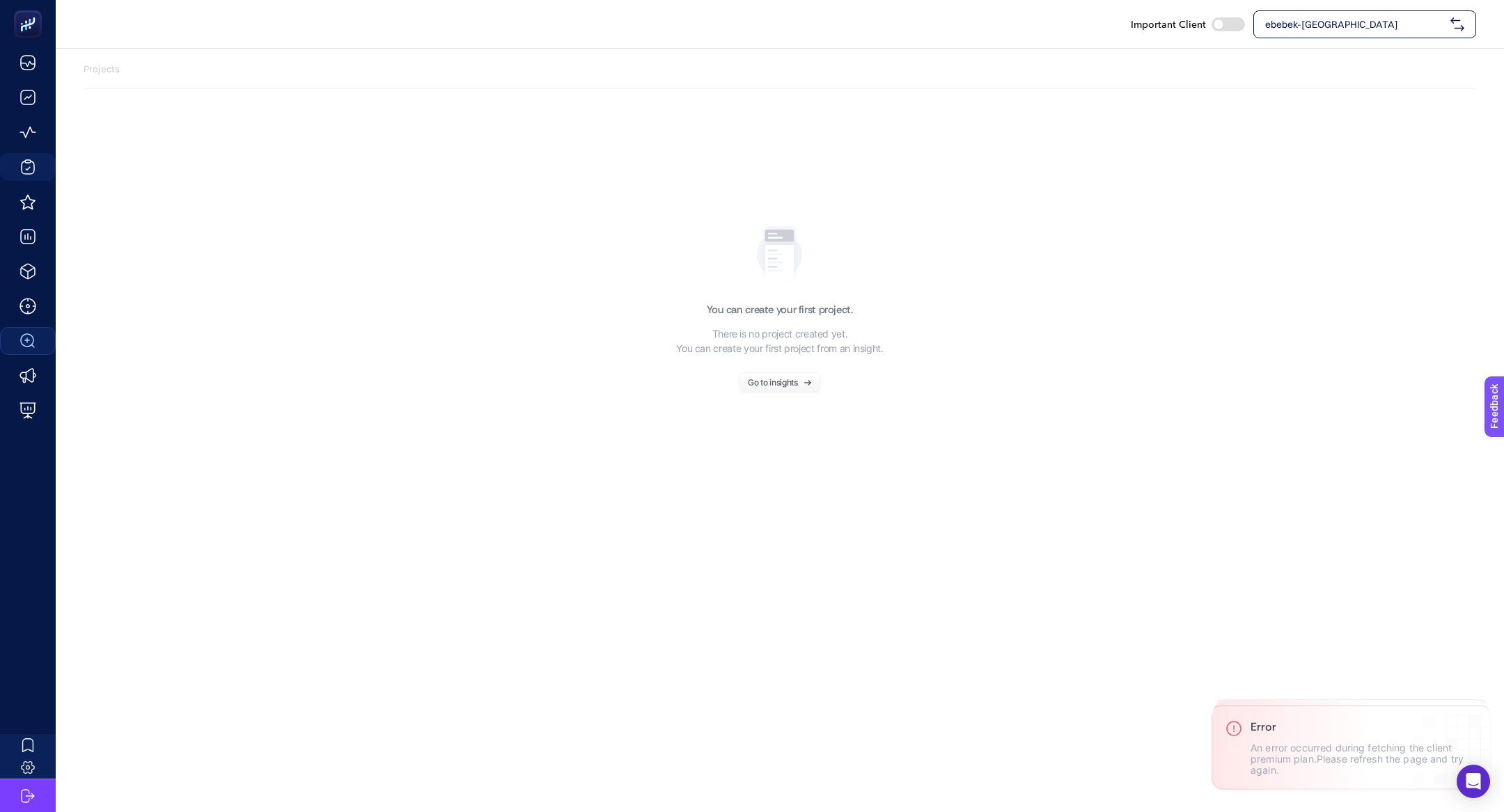
click at [1322, 19] on span "ebebek-uk" at bounding box center [1355, 24] width 180 height 14
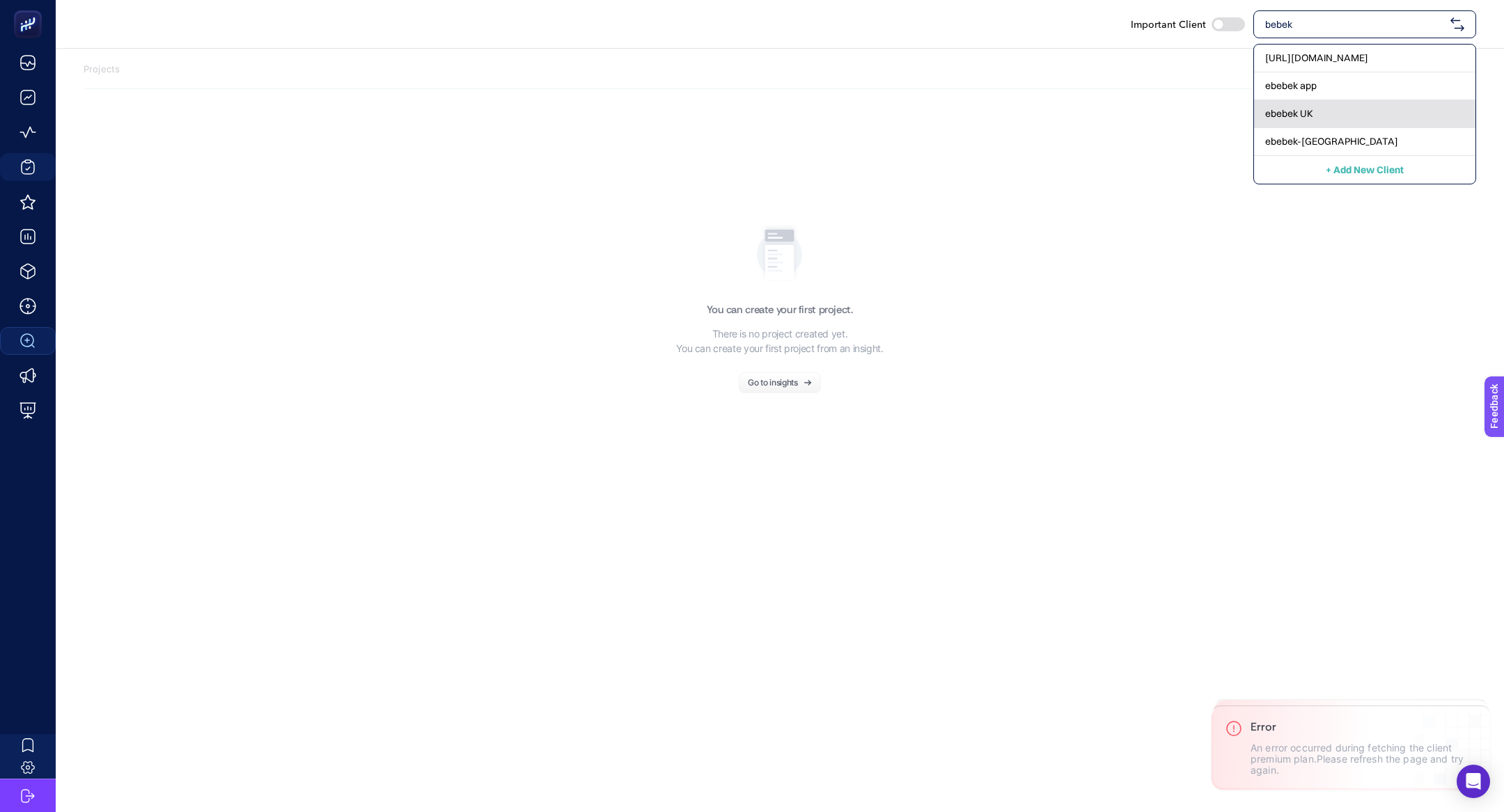
type input "bebek"
click at [1302, 108] on span "ebebek UK" at bounding box center [1289, 113] width 48 height 14
checkbox input "true"
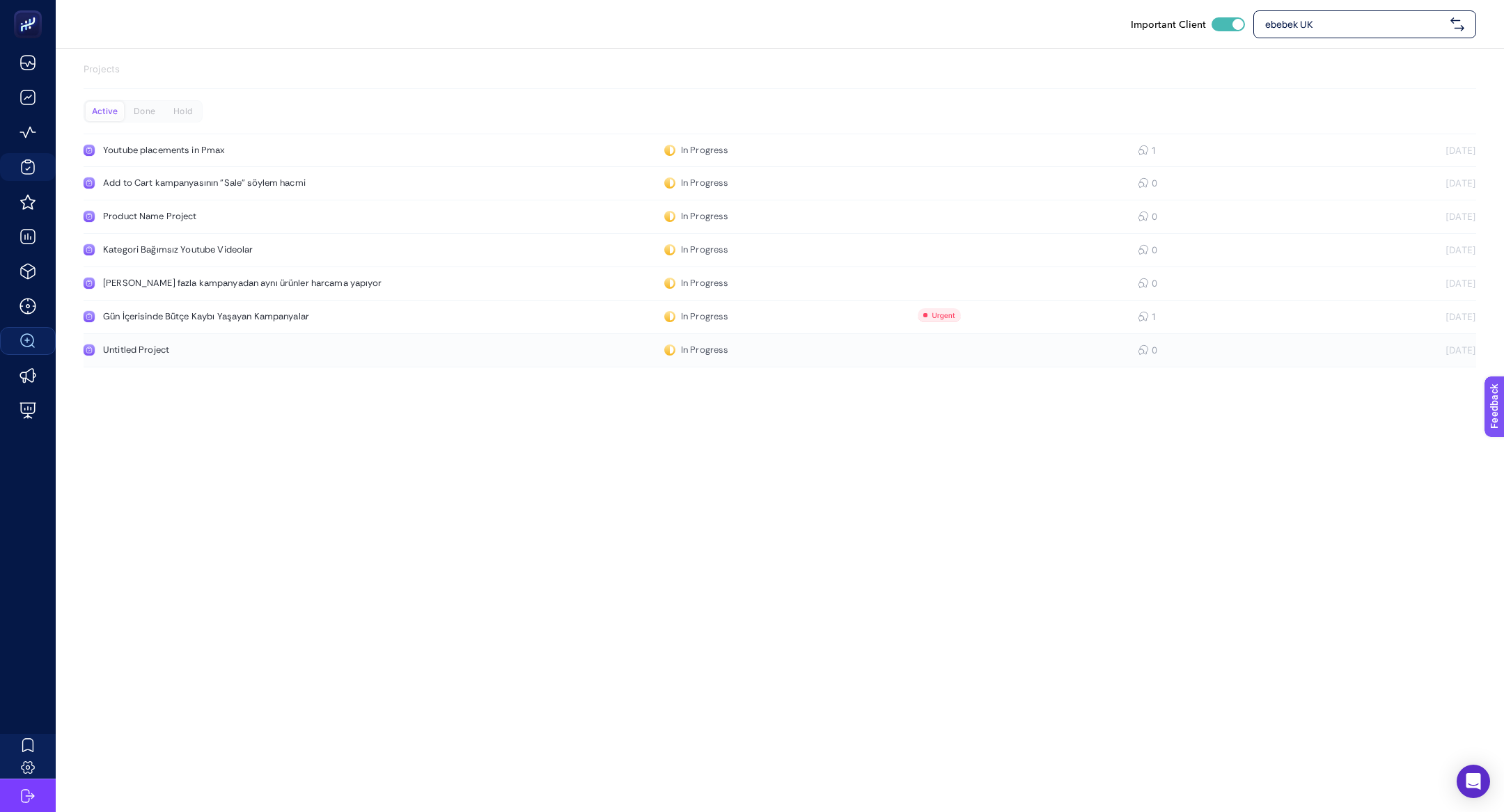
click at [235, 366] on link "Untitled Project In Progress 0 30.07.2025" at bounding box center [780, 351] width 1393 height 33
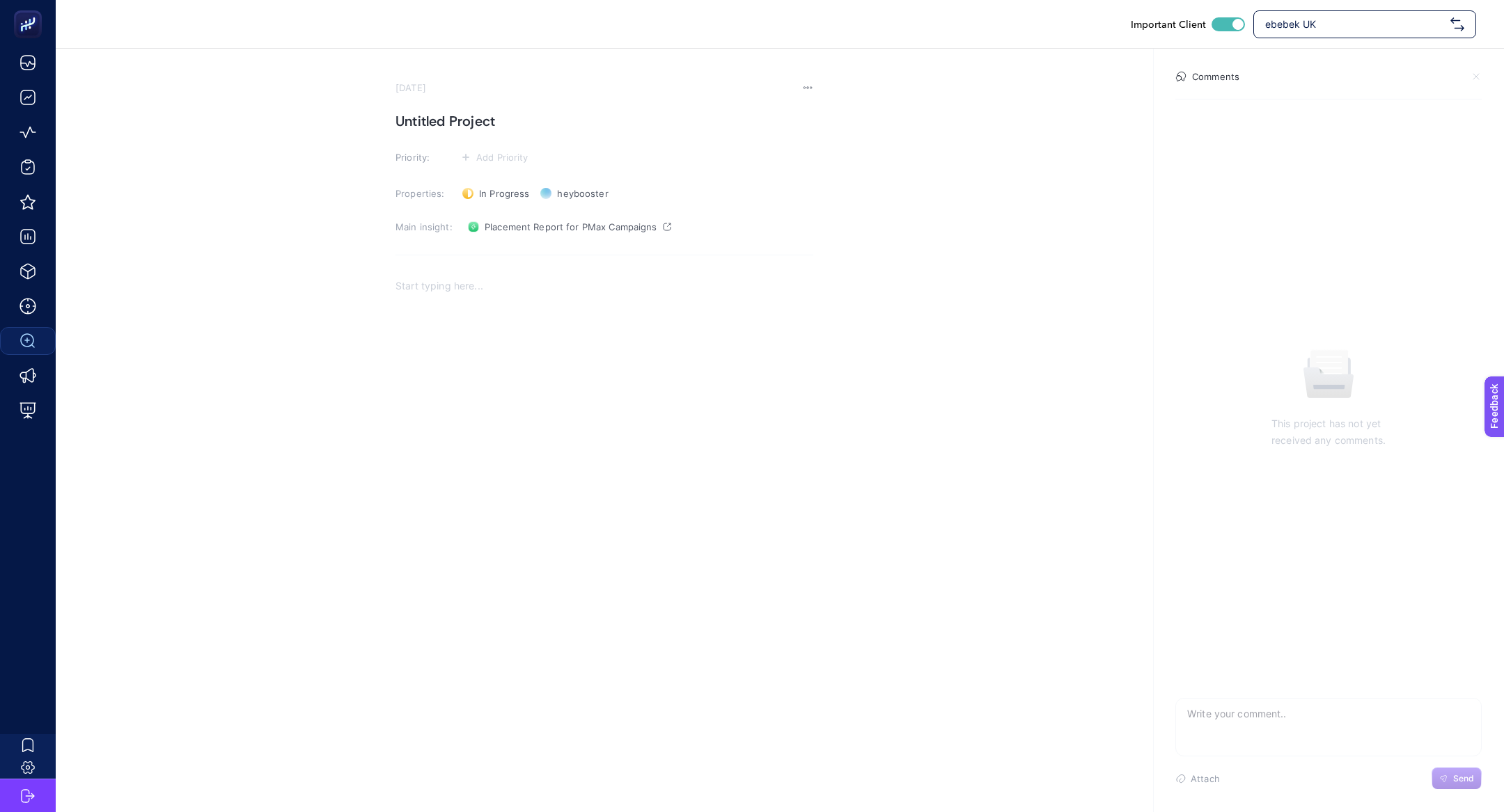
click at [1330, 24] on span "ebebek UK" at bounding box center [1355, 24] width 180 height 14
type input "suwen"
click at [1337, 72] on div "https://www.suwen.com.tr/" at bounding box center [1364, 86] width 221 height 28
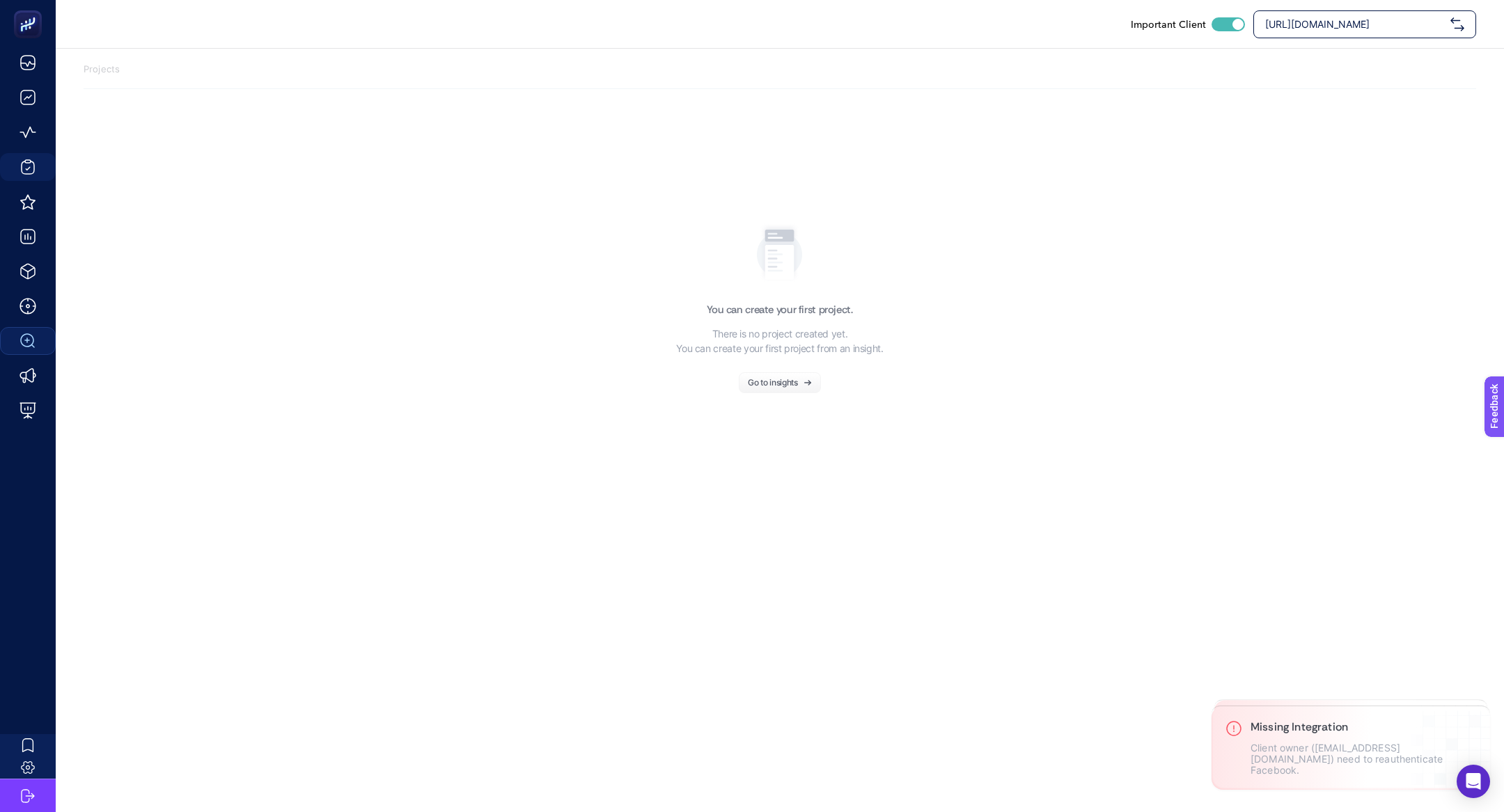
click at [1391, 26] on span "https://www.suwen.com.tr/" at bounding box center [1355, 24] width 180 height 14
type input "suwen"
click at [1361, 80] on div "[DOMAIN_NAME]" at bounding box center [1364, 86] width 221 height 28
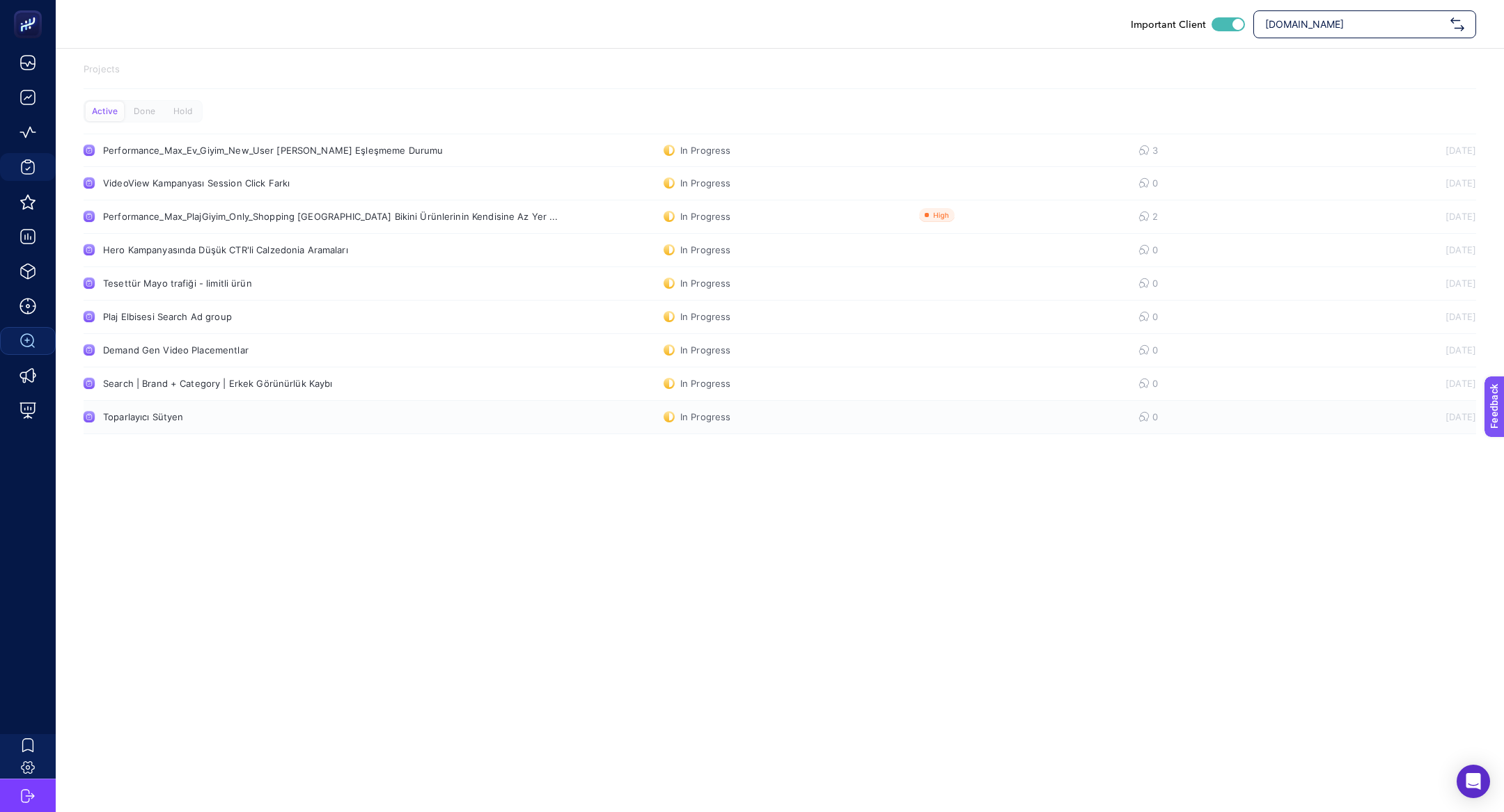
click at [224, 415] on div "Toparlayıcı Sütyen" at bounding box center [263, 417] width 321 height 11
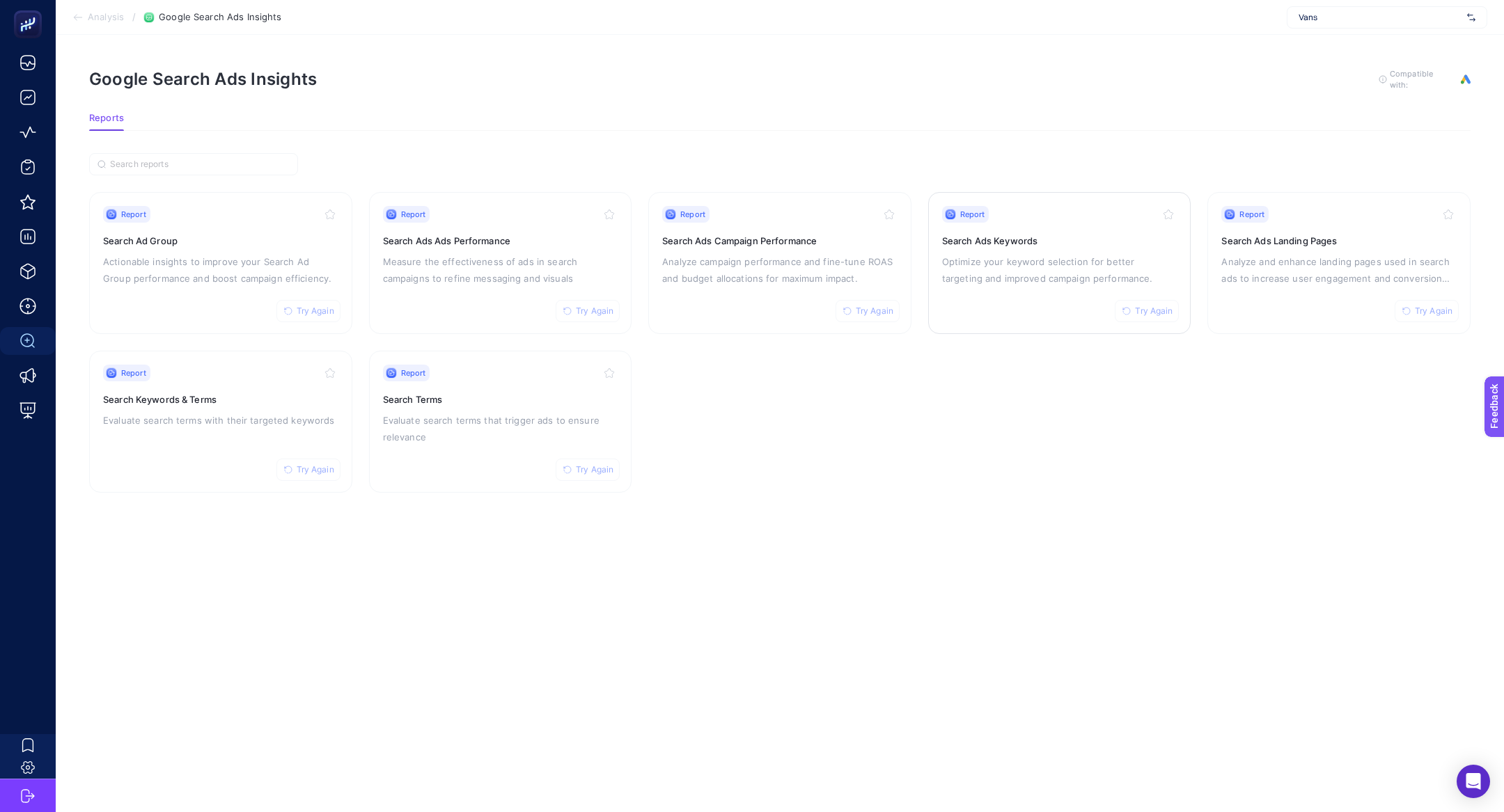
click at [971, 279] on p "Optimize your keyword selection for better targeting and improved campaign perf…" at bounding box center [1059, 270] width 235 height 33
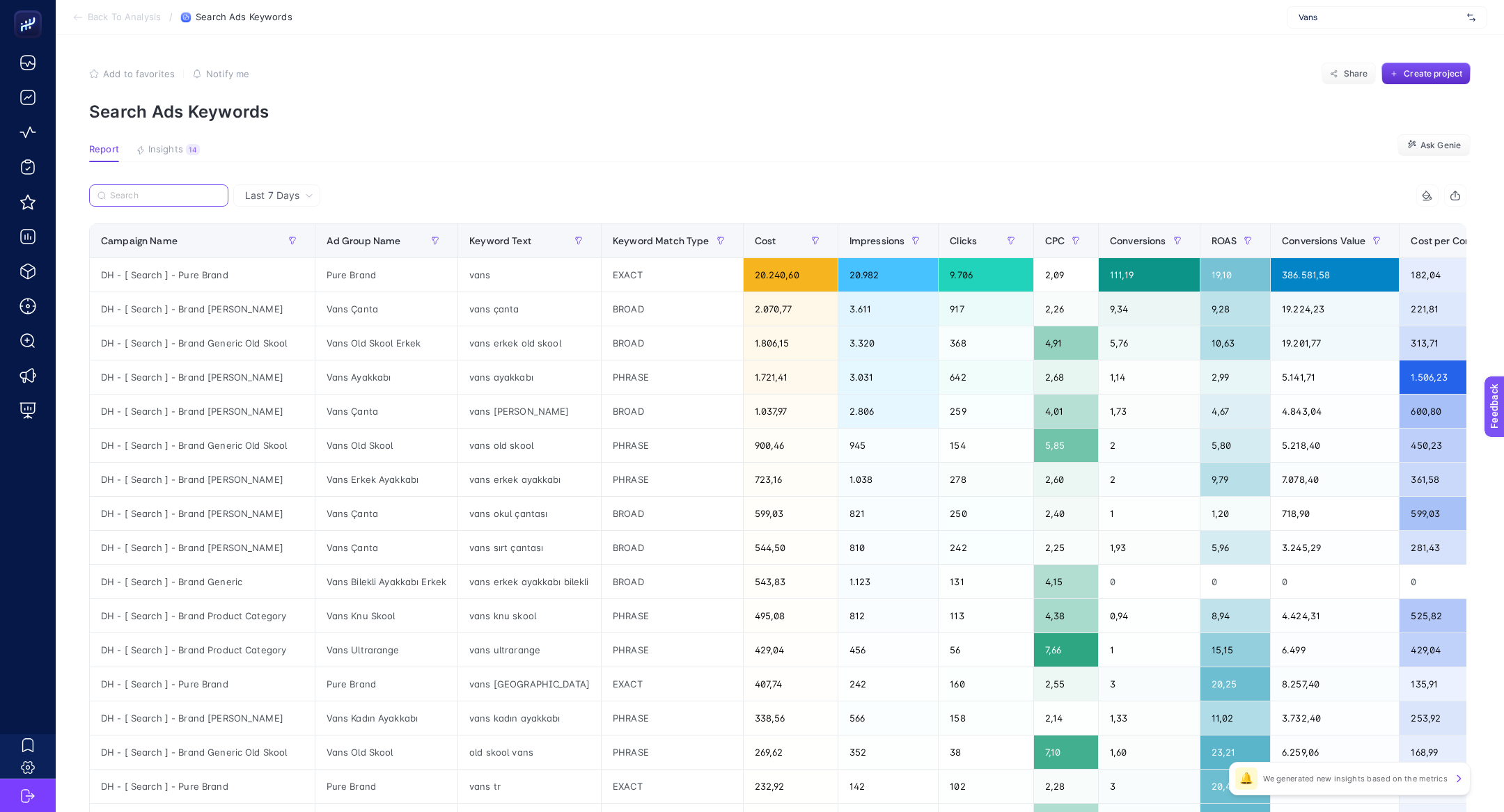
click at [153, 192] on input "Search" at bounding box center [165, 195] width 110 height 10
paste input "DH - [ Search ] - Brand Generic"
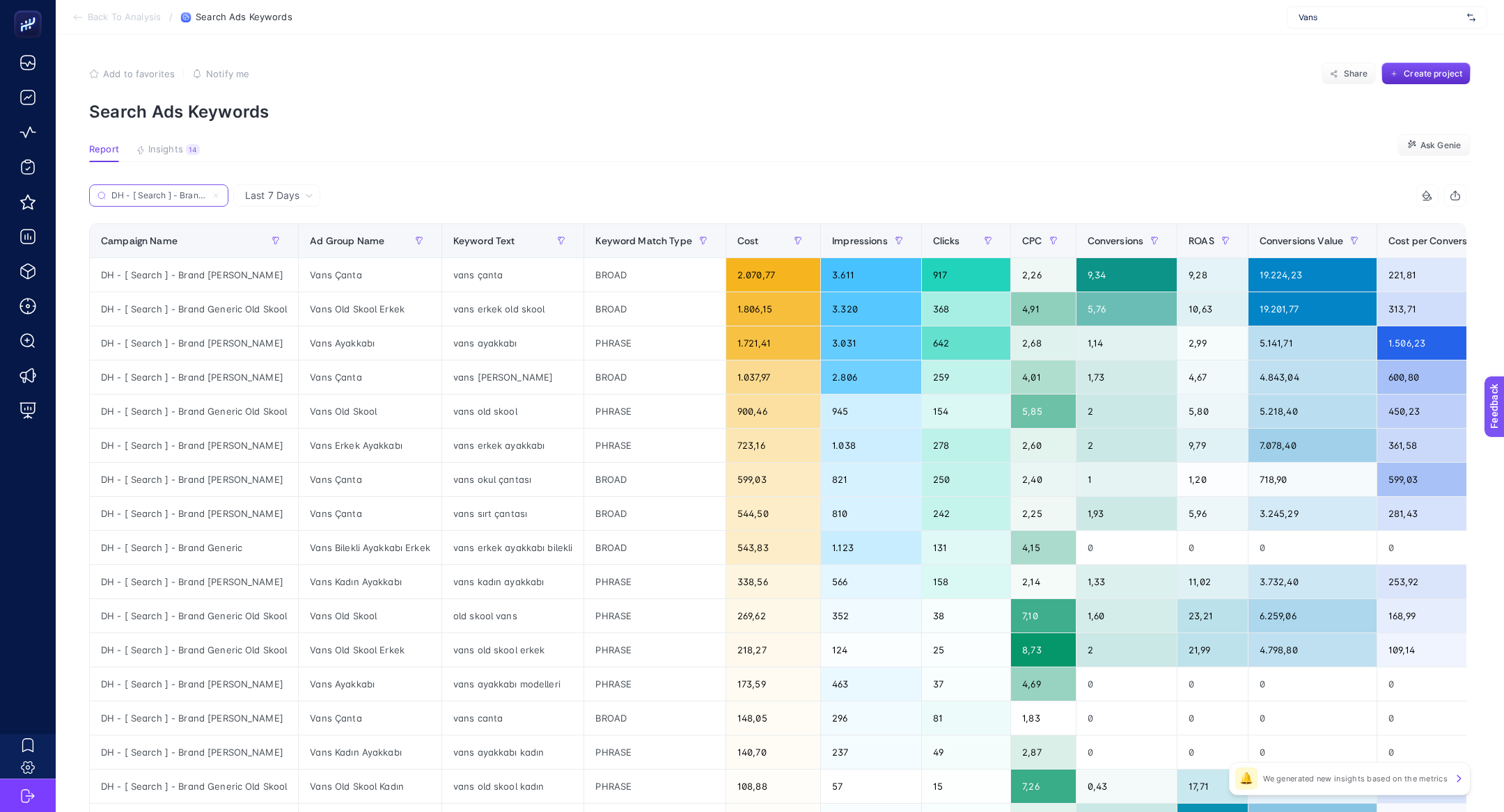
scroll to position [0, 31]
type input "DH - [ Search ] - Brand Generic"
